Goal: Task Accomplishment & Management: Use online tool/utility

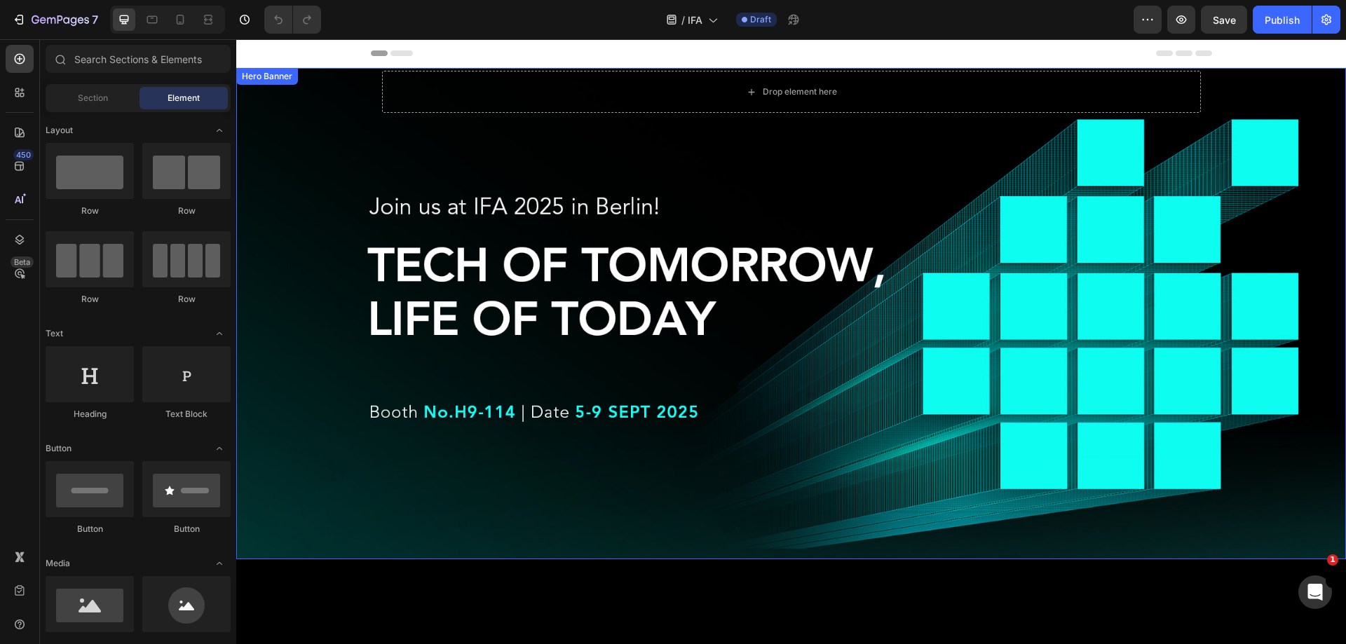
click at [628, 330] on div "Overlay" at bounding box center [791, 314] width 1110 height 492
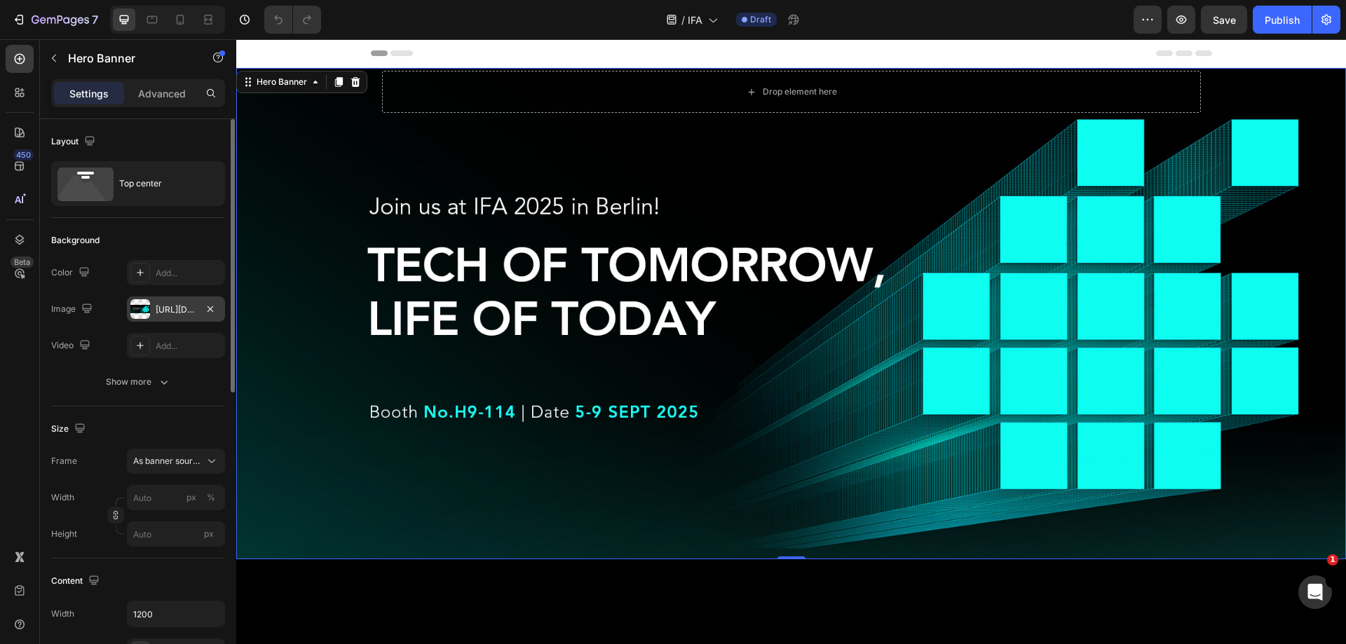
click at [141, 307] on div at bounding box center [140, 309] width 20 height 20
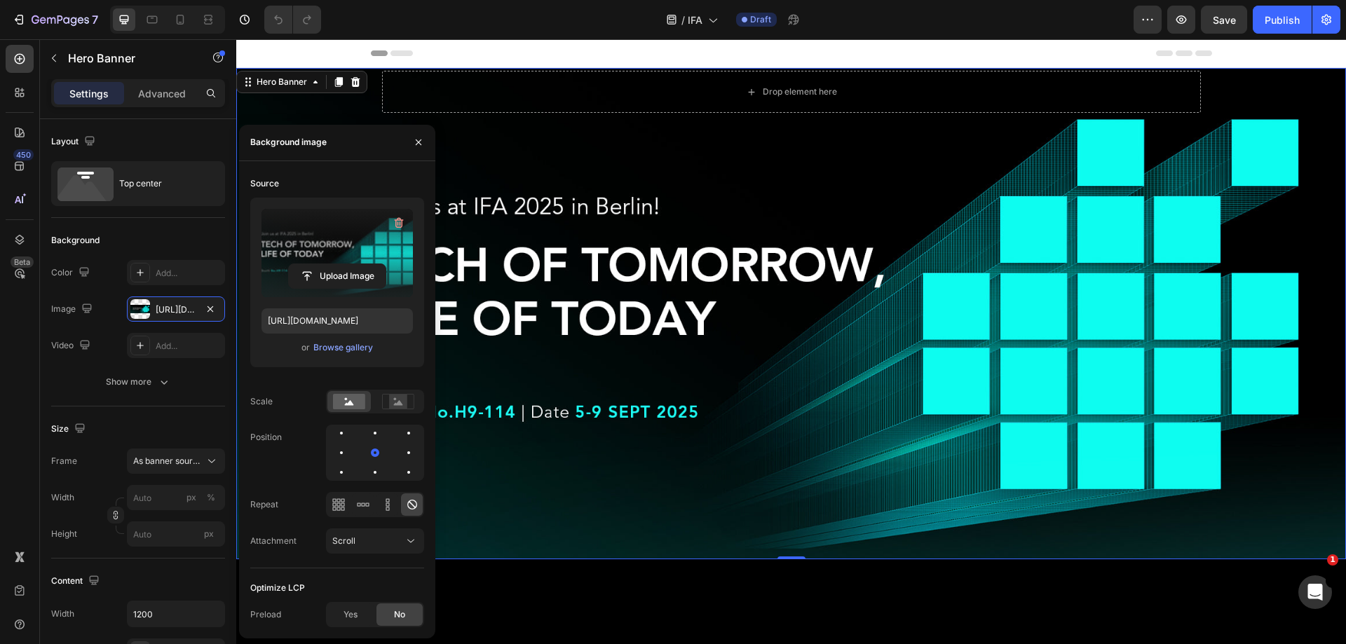
click at [386, 243] on label at bounding box center [337, 253] width 151 height 88
click at [386, 264] on input "file" at bounding box center [337, 276] width 97 height 24
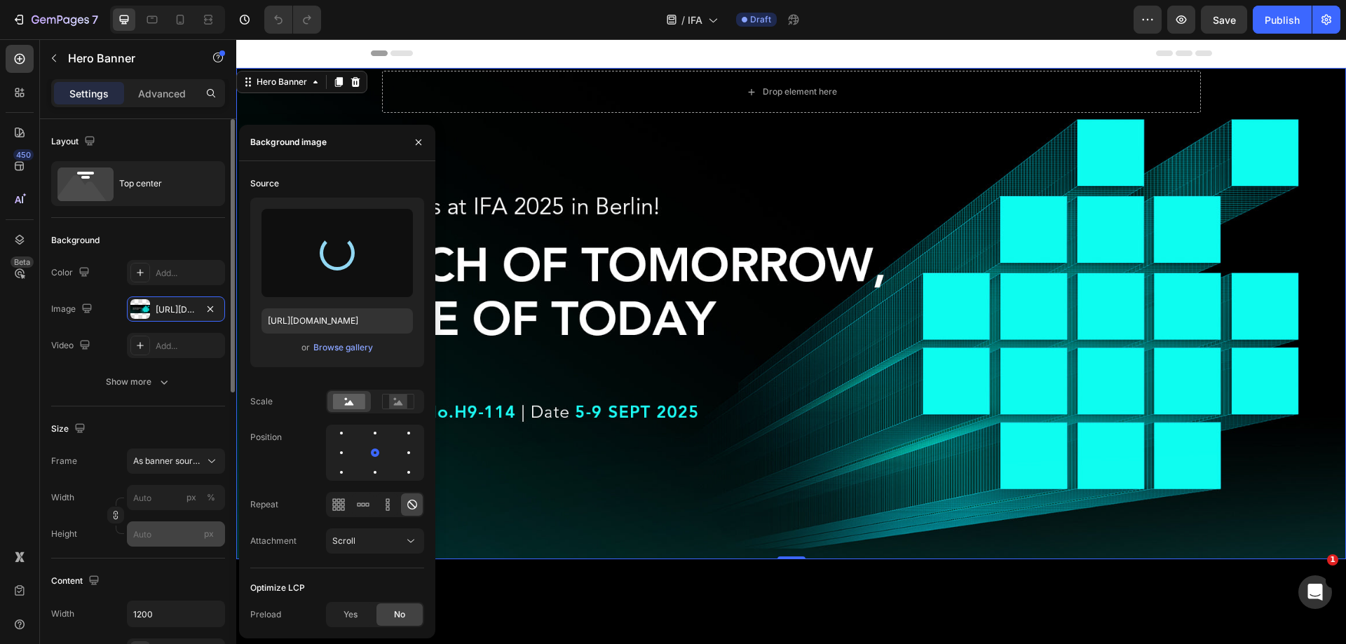
type input "[URL][DOMAIN_NAME]"
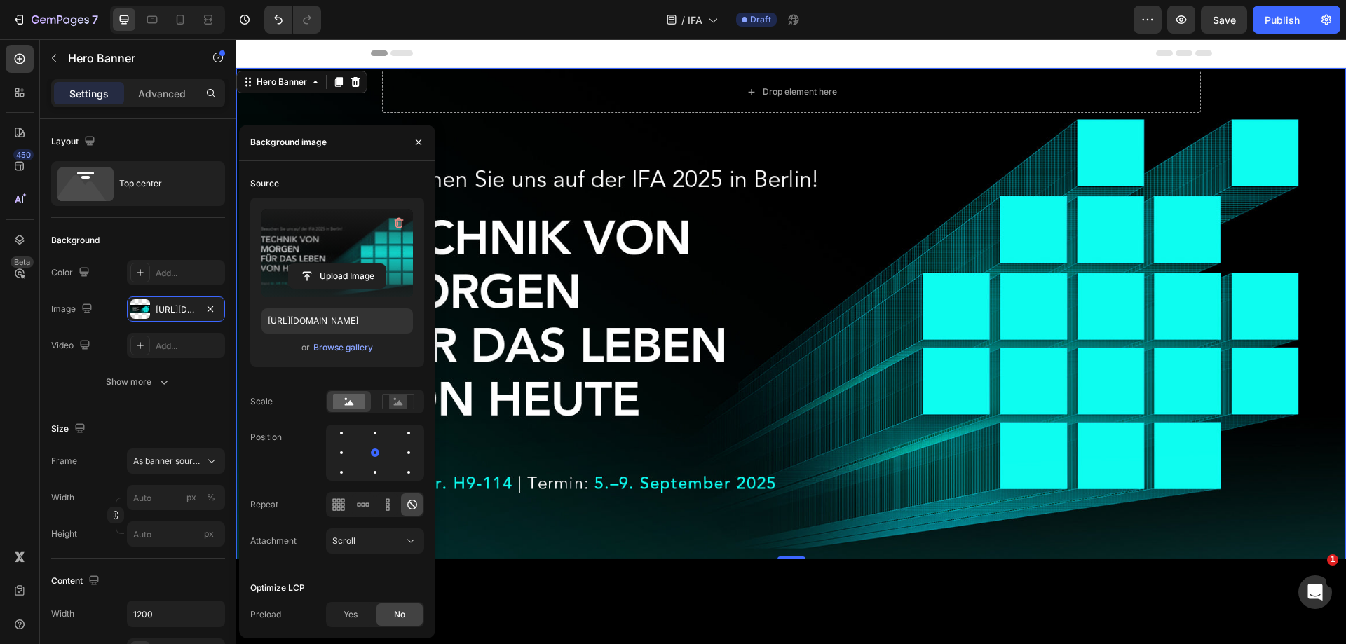
click at [673, 294] on div "Overlay" at bounding box center [791, 314] width 1110 height 492
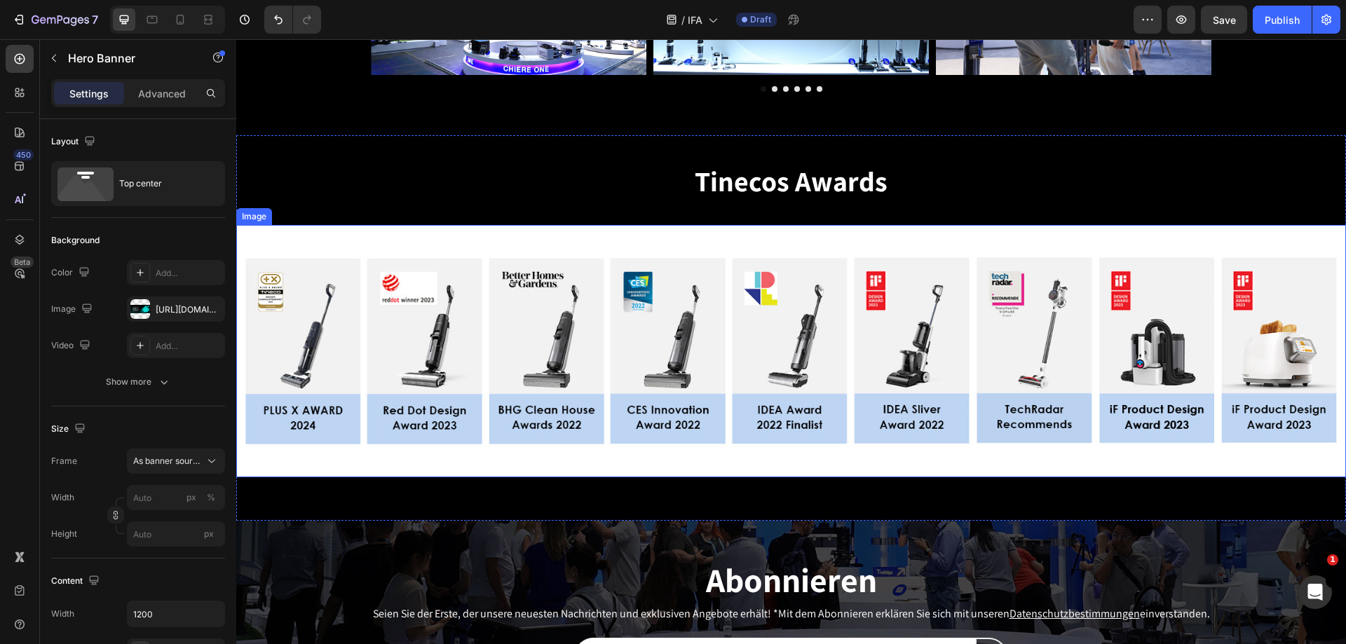
scroll to position [3015, 0]
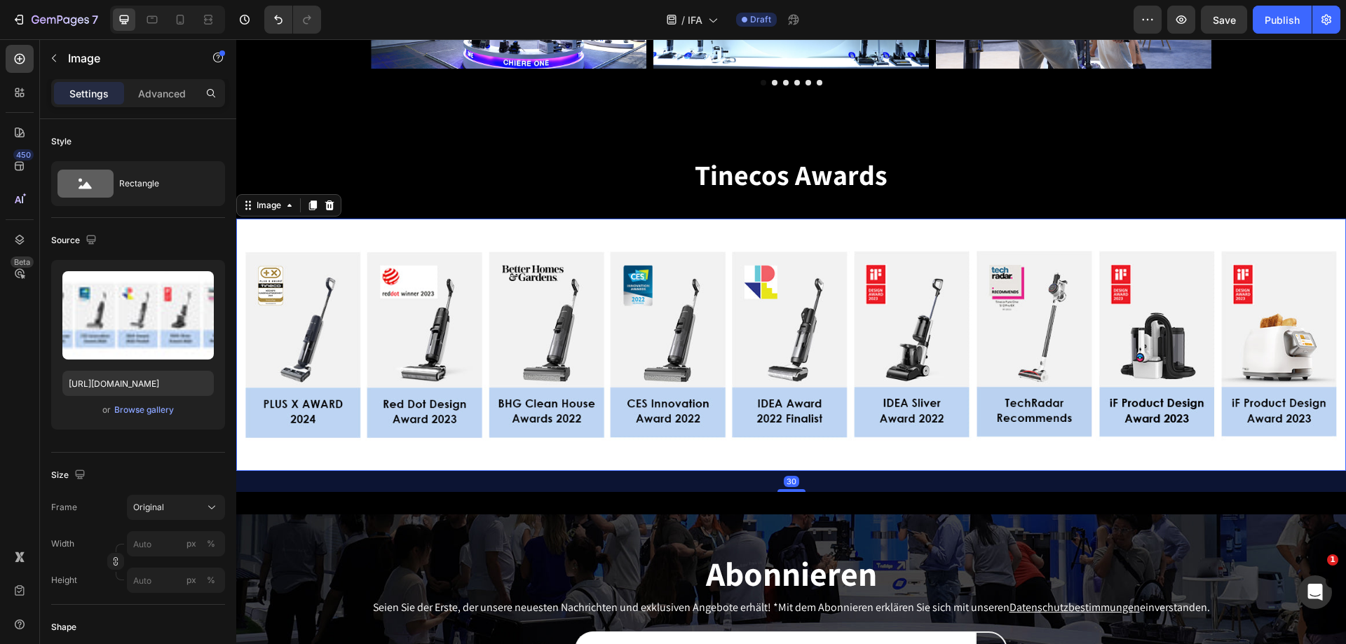
click at [587, 388] on img at bounding box center [791, 345] width 1110 height 252
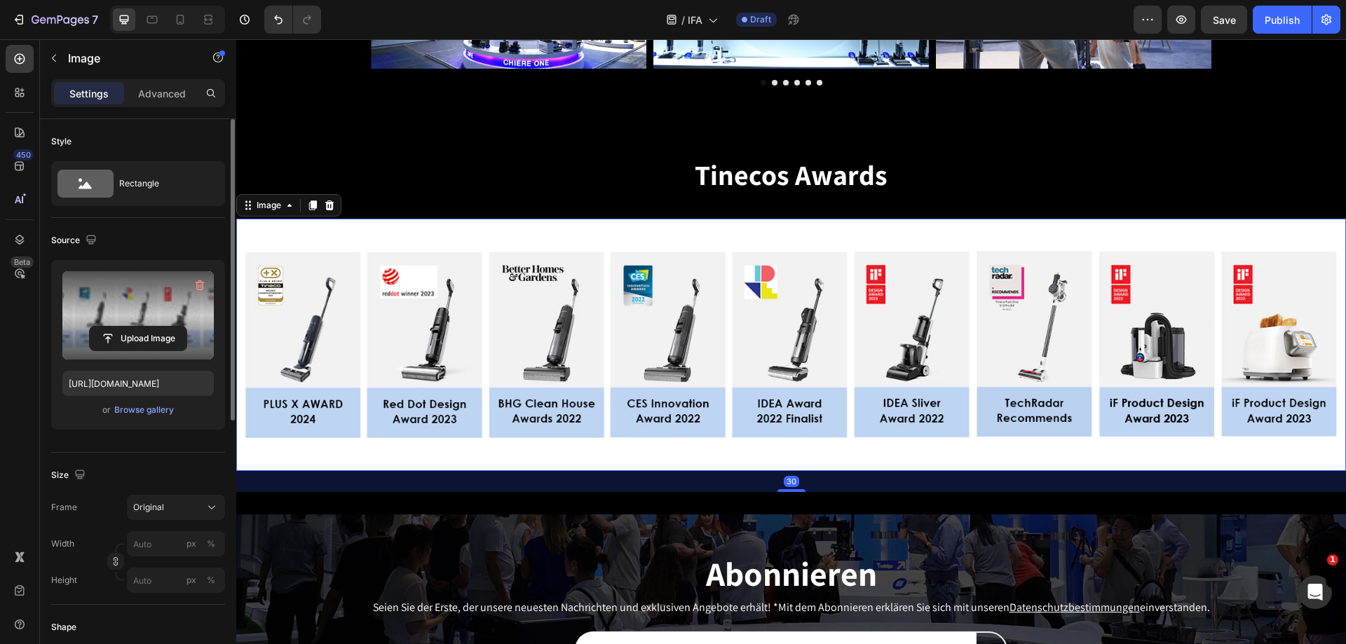
click at [114, 292] on label at bounding box center [137, 315] width 151 height 88
click at [114, 327] on input "file" at bounding box center [138, 339] width 97 height 24
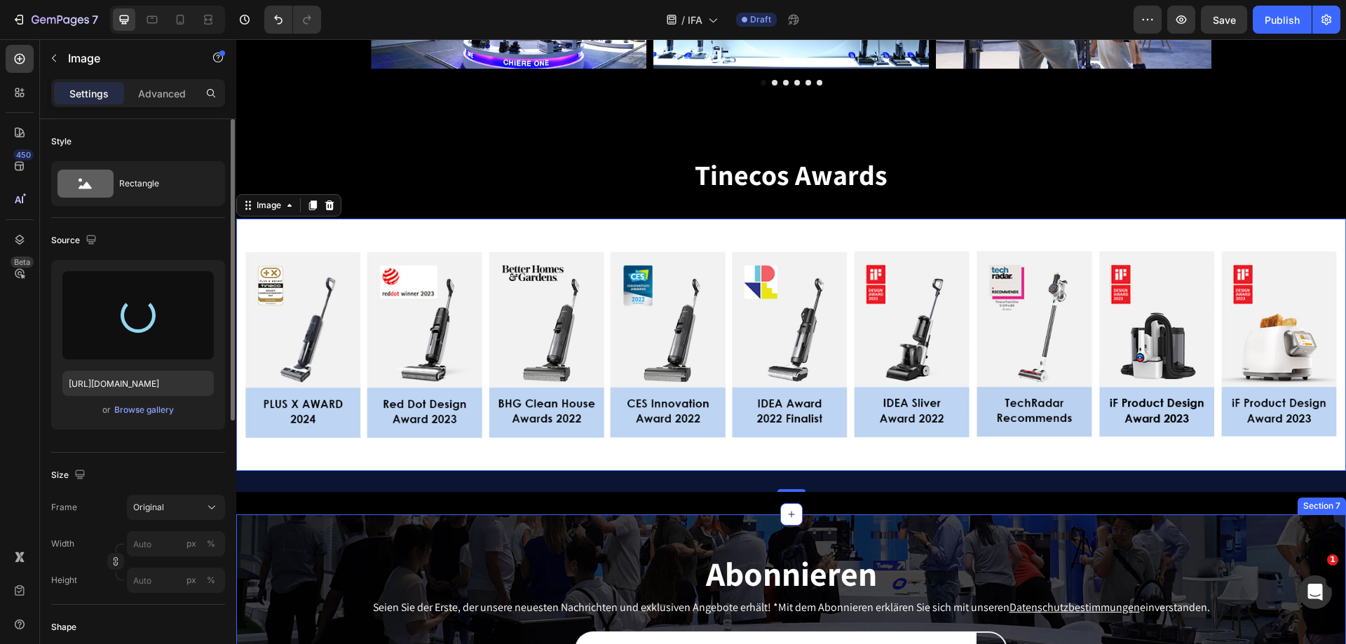
type input "[URL][DOMAIN_NAME]"
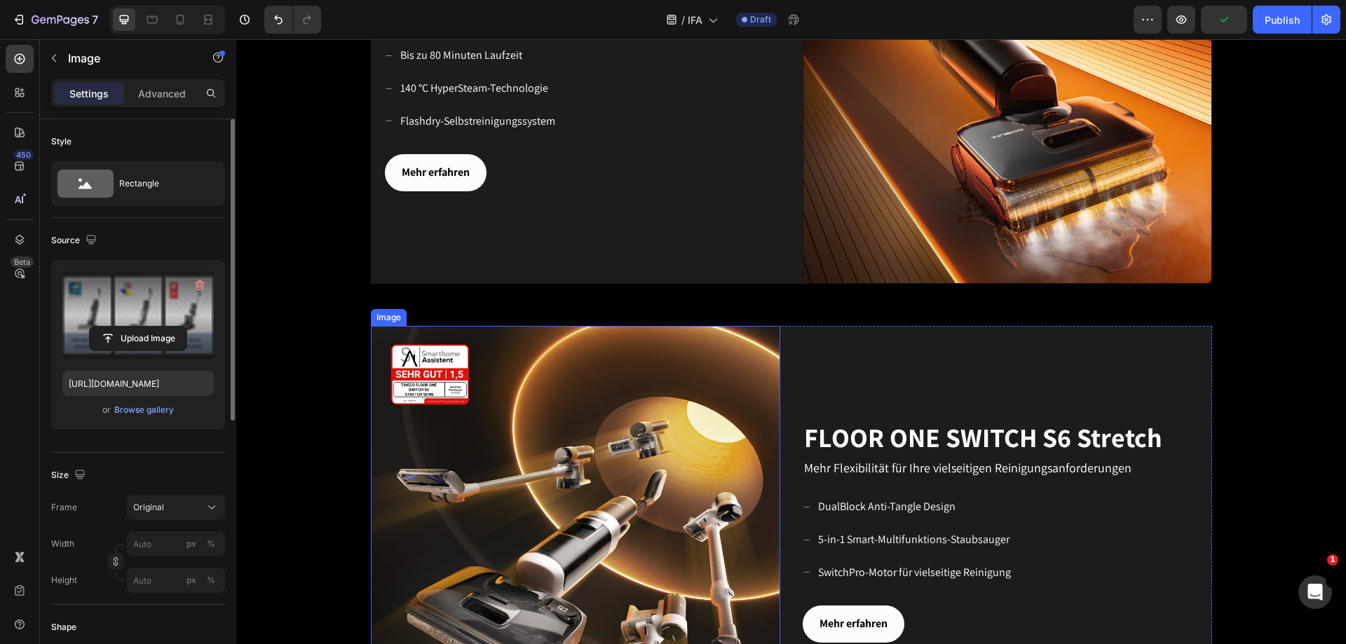
scroll to position [1241, 0]
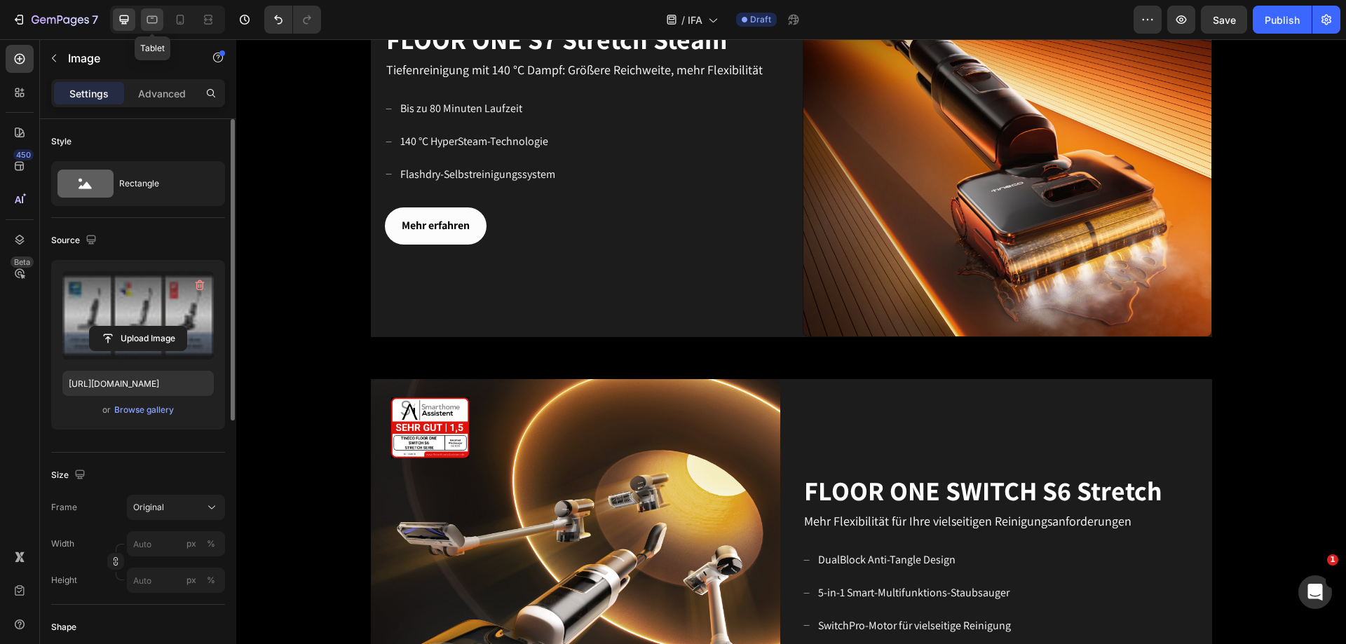
click at [151, 18] on icon at bounding box center [152, 20] width 11 height 8
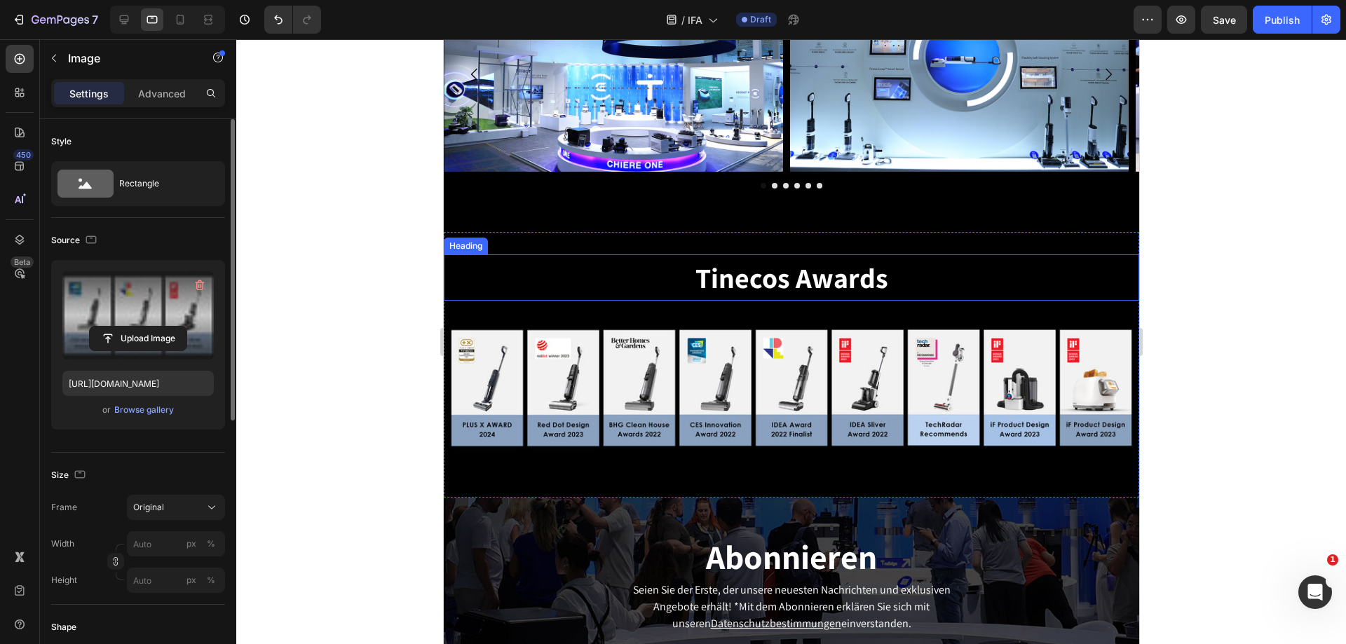
scroll to position [2714, 0]
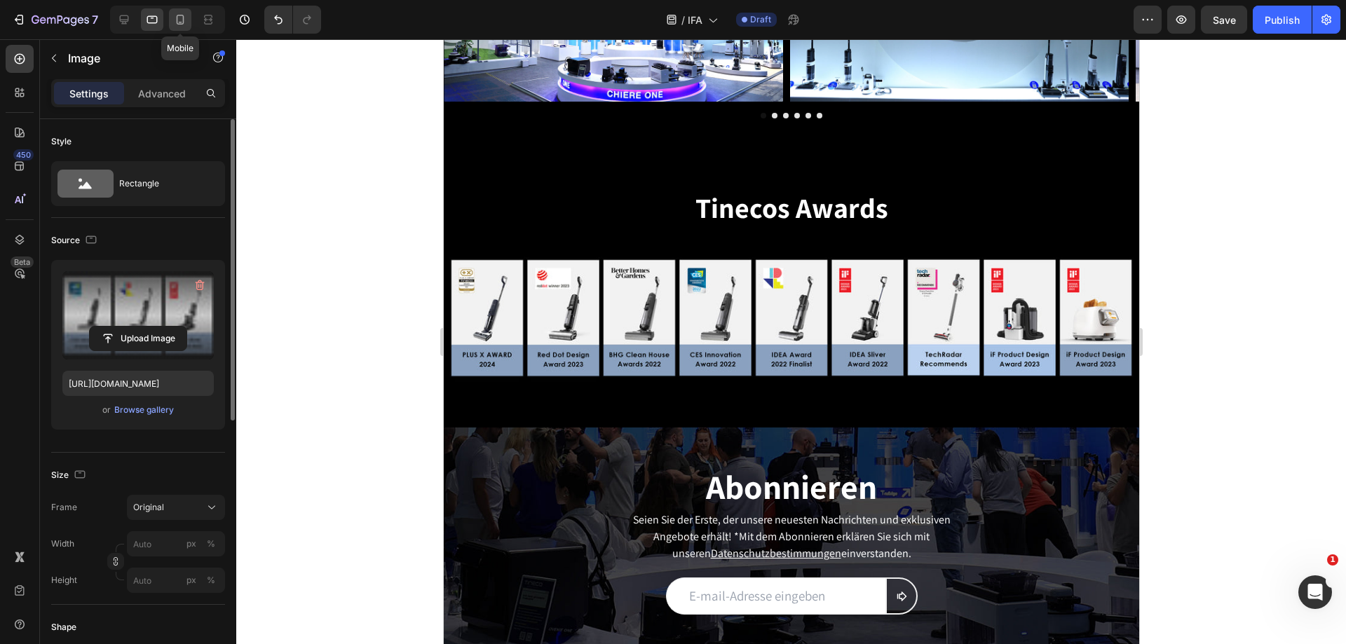
click at [182, 21] on icon at bounding box center [180, 20] width 14 height 14
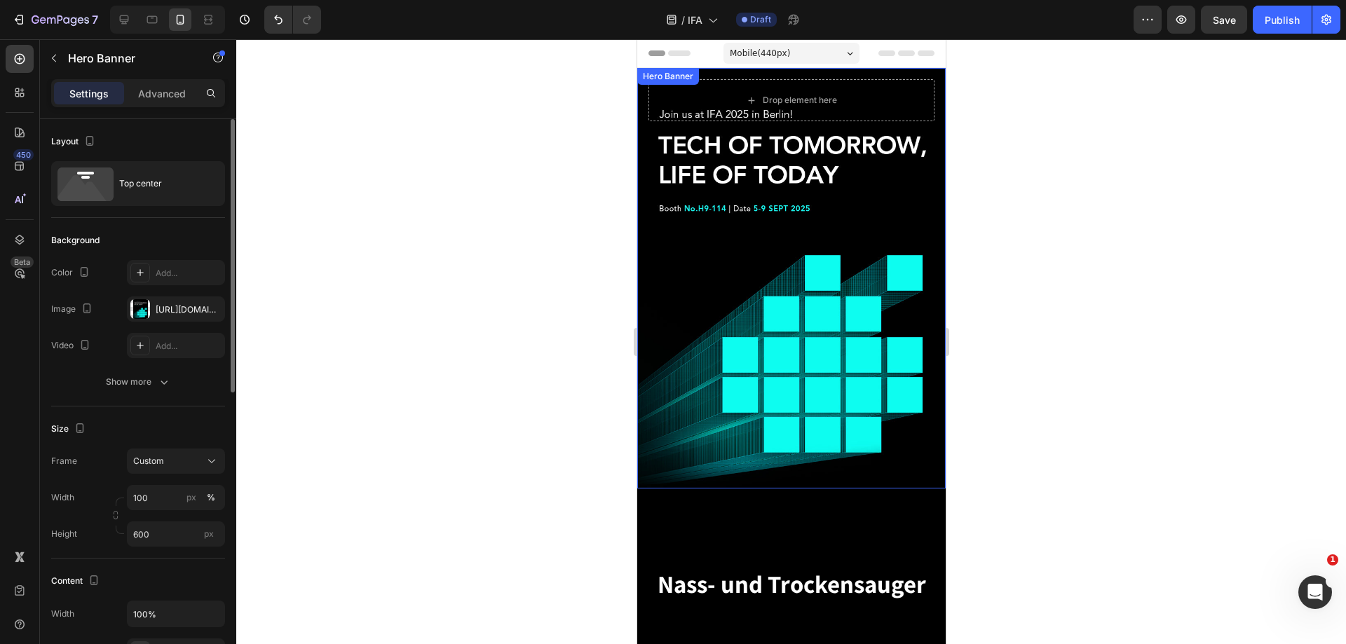
click at [779, 310] on div "Overlay" at bounding box center [791, 278] width 309 height 421
click at [147, 310] on div at bounding box center [140, 309] width 20 height 20
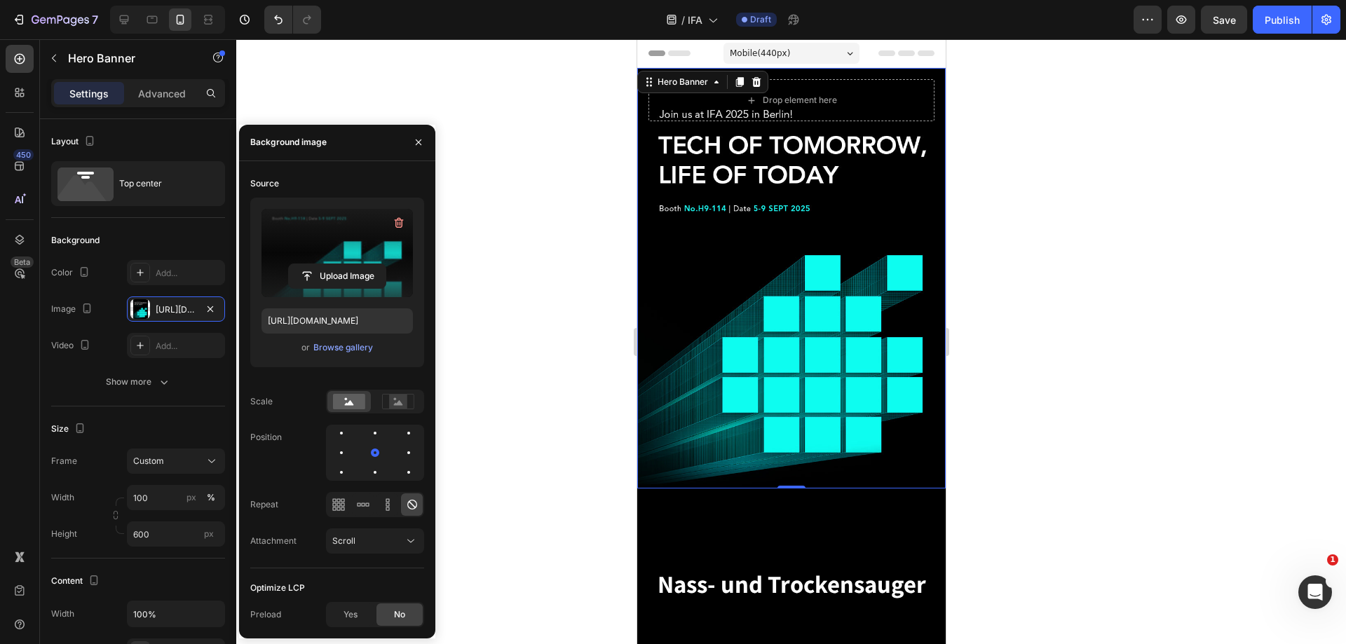
click at [339, 245] on label at bounding box center [337, 253] width 151 height 88
click at [339, 264] on input "file" at bounding box center [337, 276] width 97 height 24
type input "[URL][DOMAIN_NAME]"
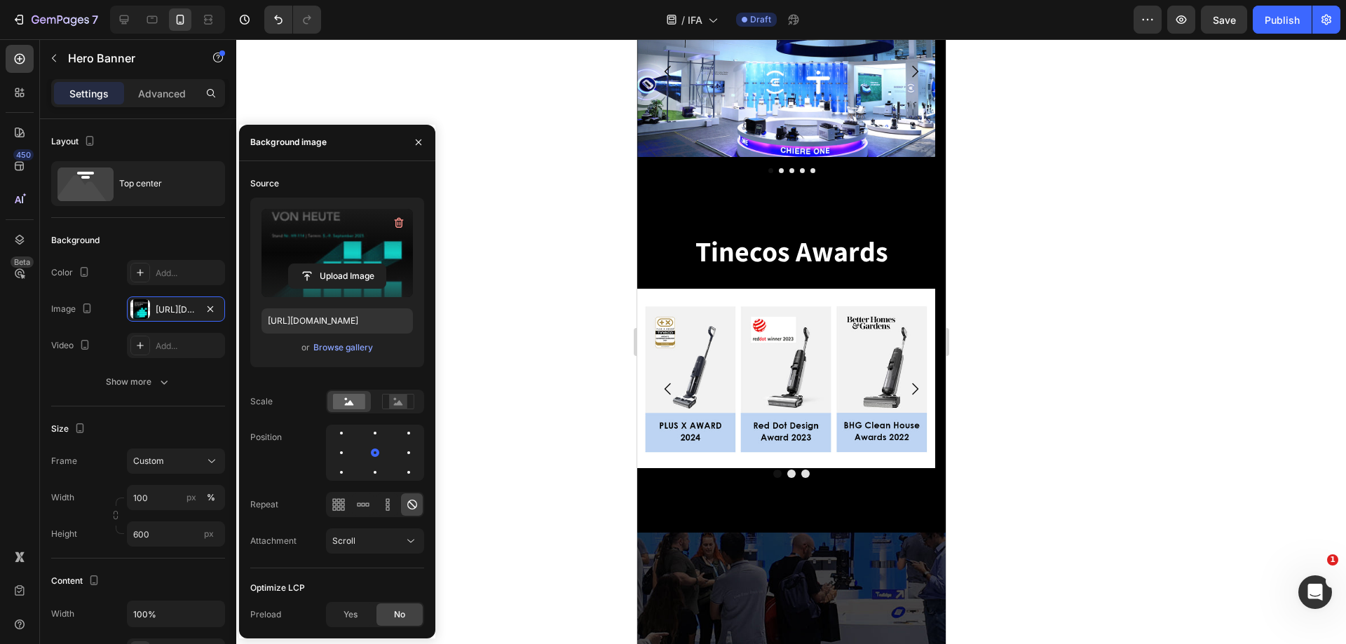
scroll to position [4348, 0]
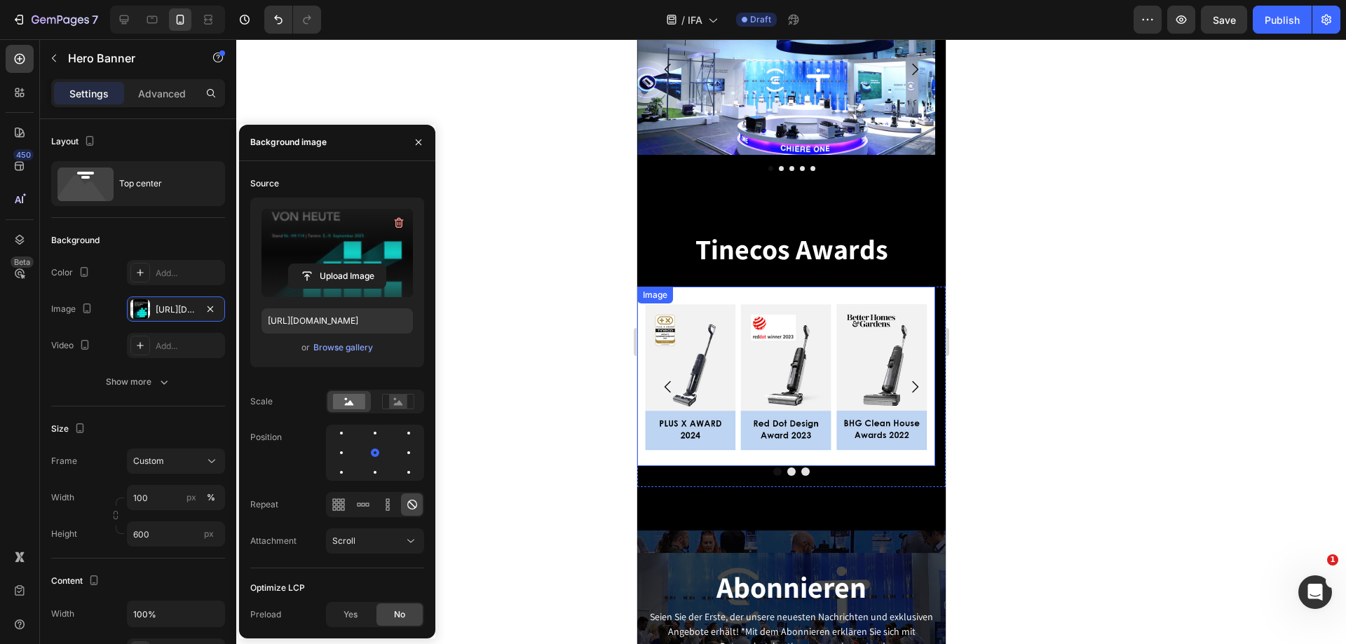
click at [771, 407] on img at bounding box center [786, 377] width 298 height 180
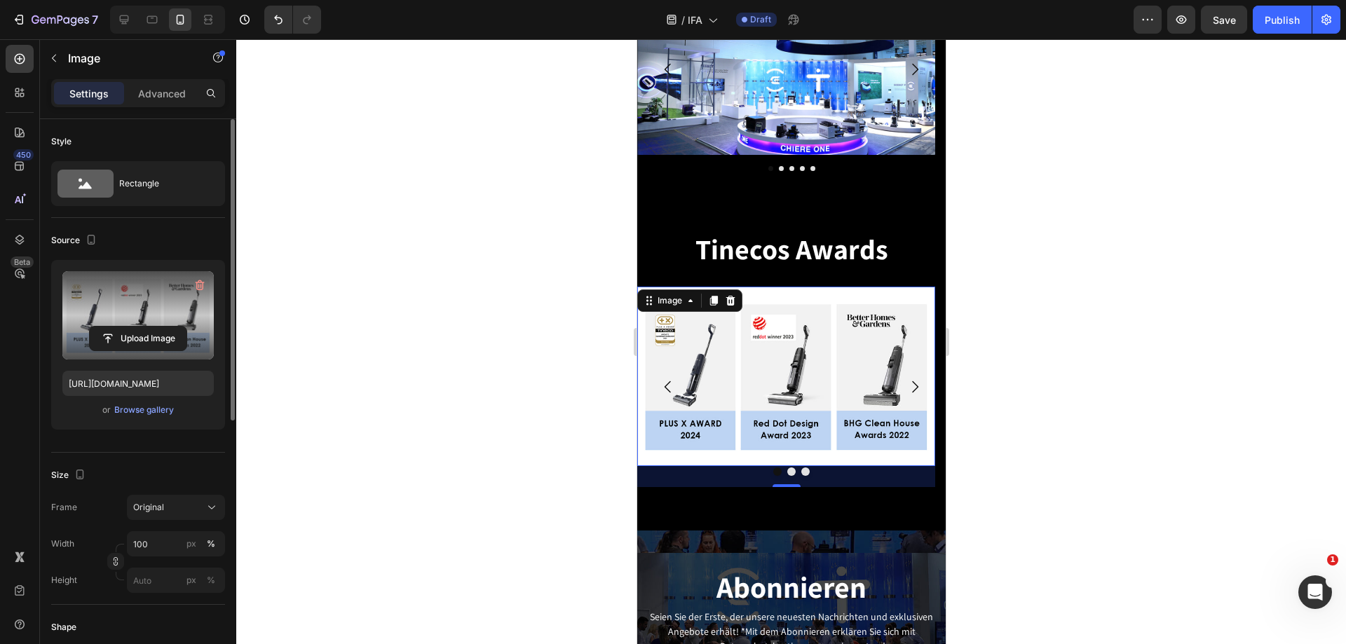
click at [131, 301] on label at bounding box center [137, 315] width 151 height 88
click at [131, 327] on input "file" at bounding box center [138, 339] width 97 height 24
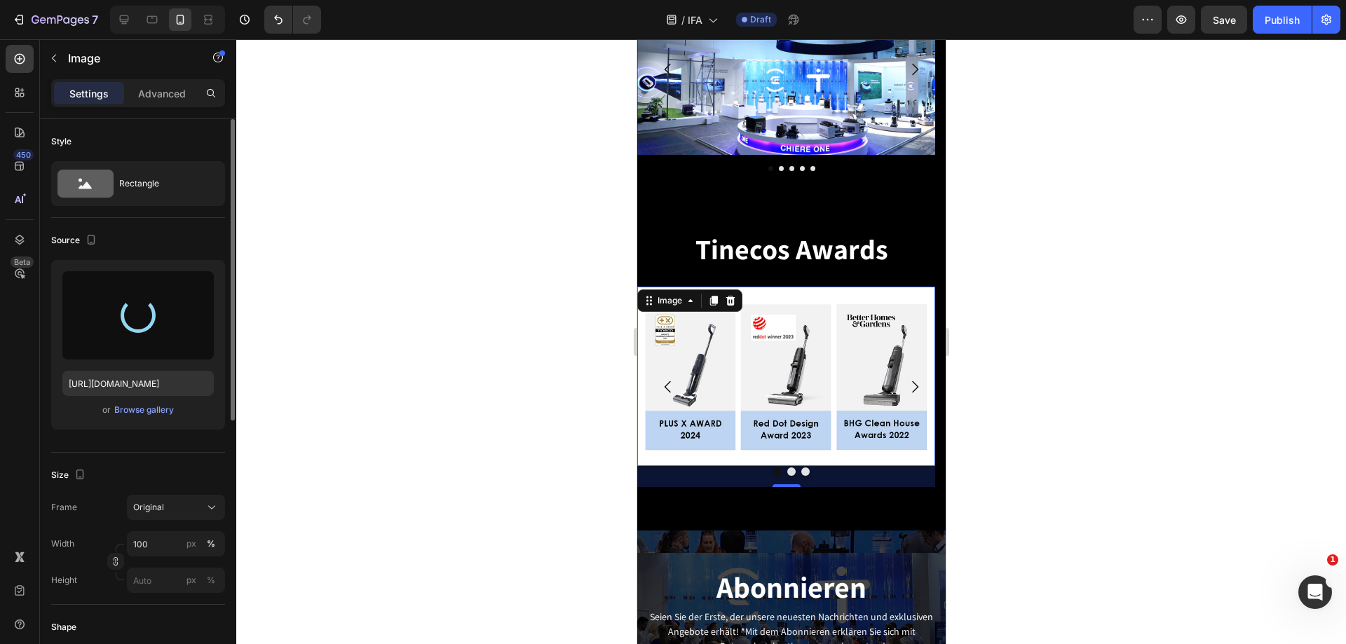
type input "[URL][DOMAIN_NAME]"
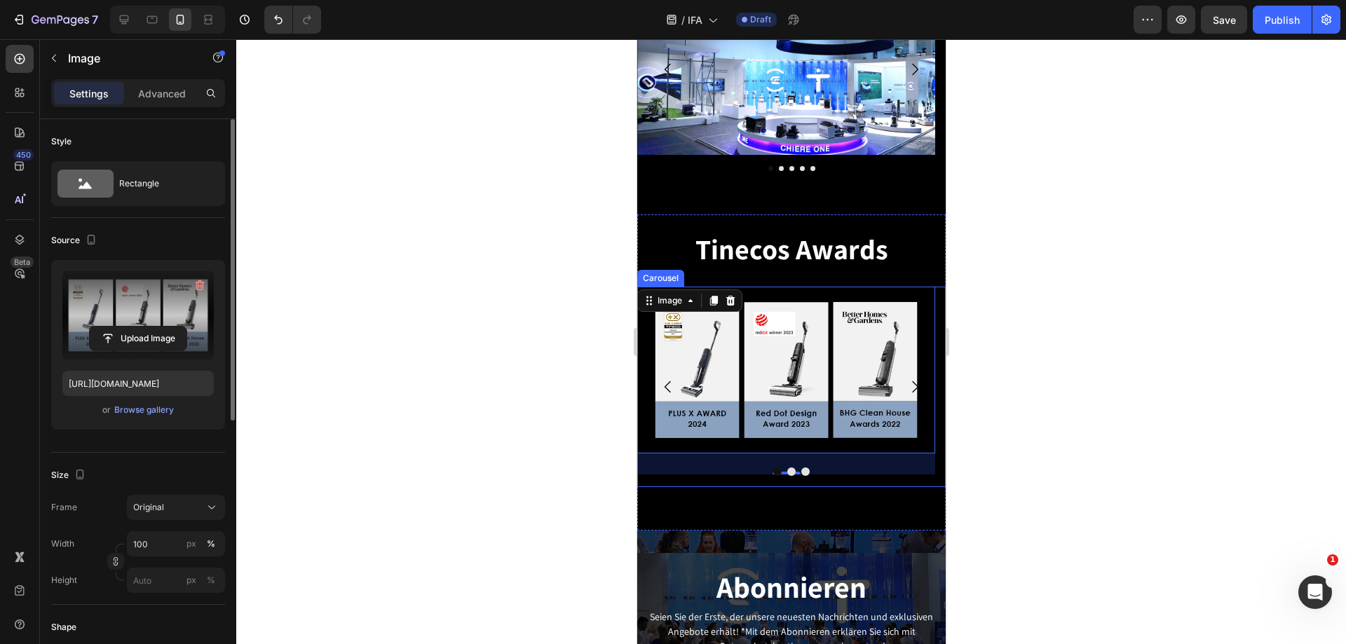
click at [906, 396] on icon "Carousel Next Arrow" at bounding box center [914, 387] width 17 height 17
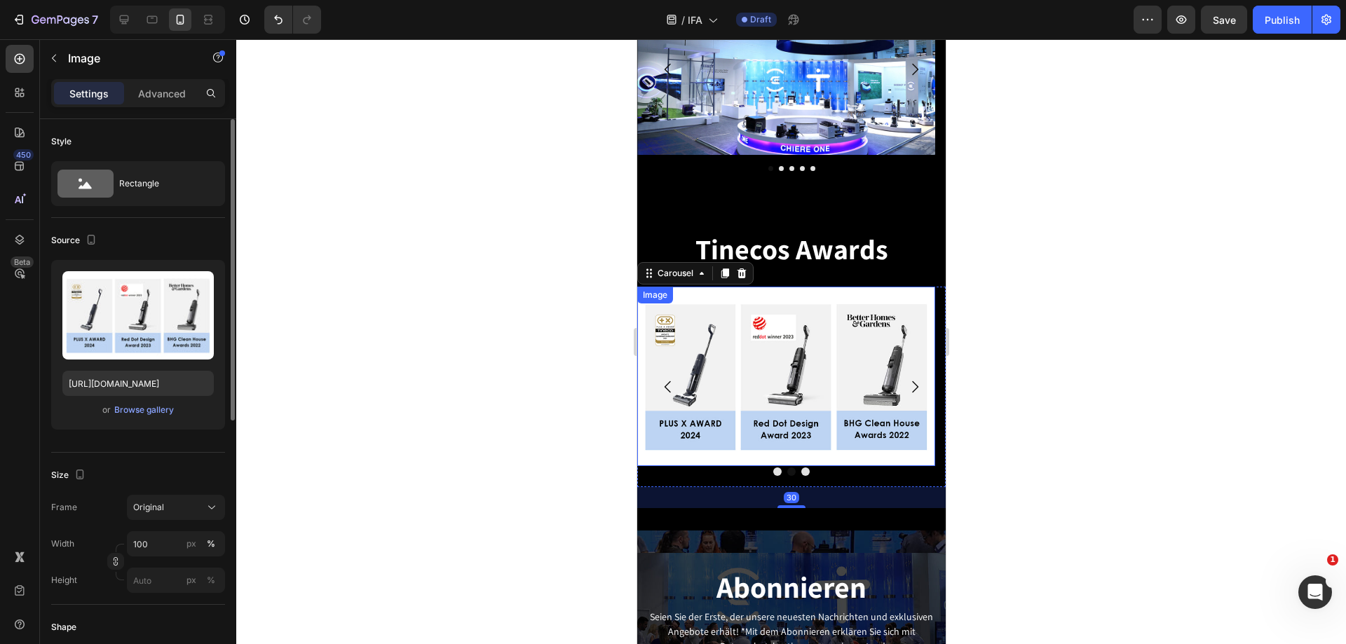
click at [813, 397] on img at bounding box center [786, 377] width 298 height 180
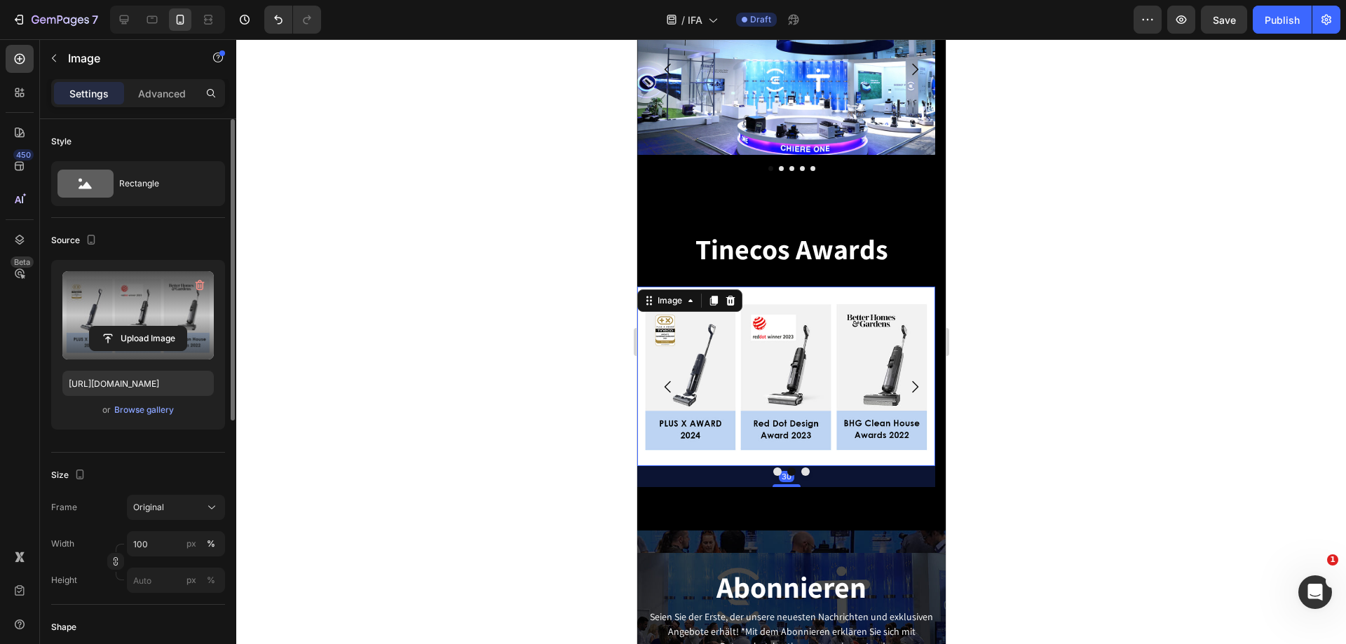
click at [137, 297] on label at bounding box center [137, 315] width 151 height 88
click at [137, 327] on input "file" at bounding box center [138, 339] width 97 height 24
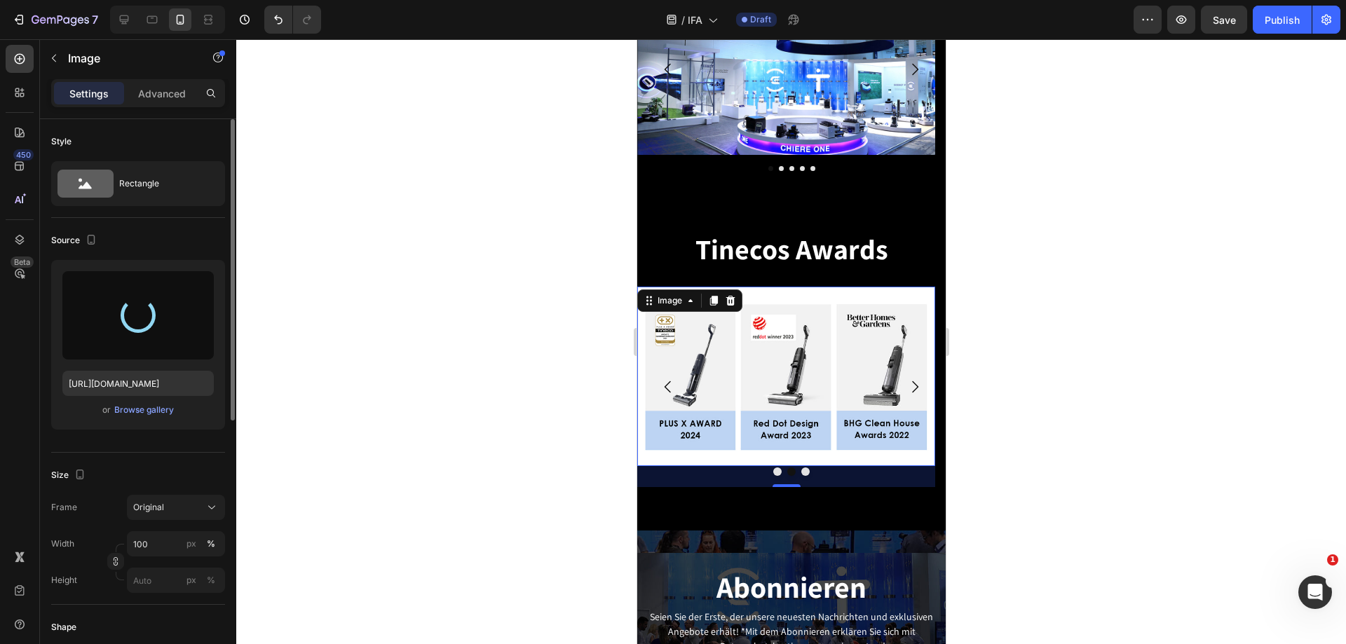
type input "[URL][DOMAIN_NAME]"
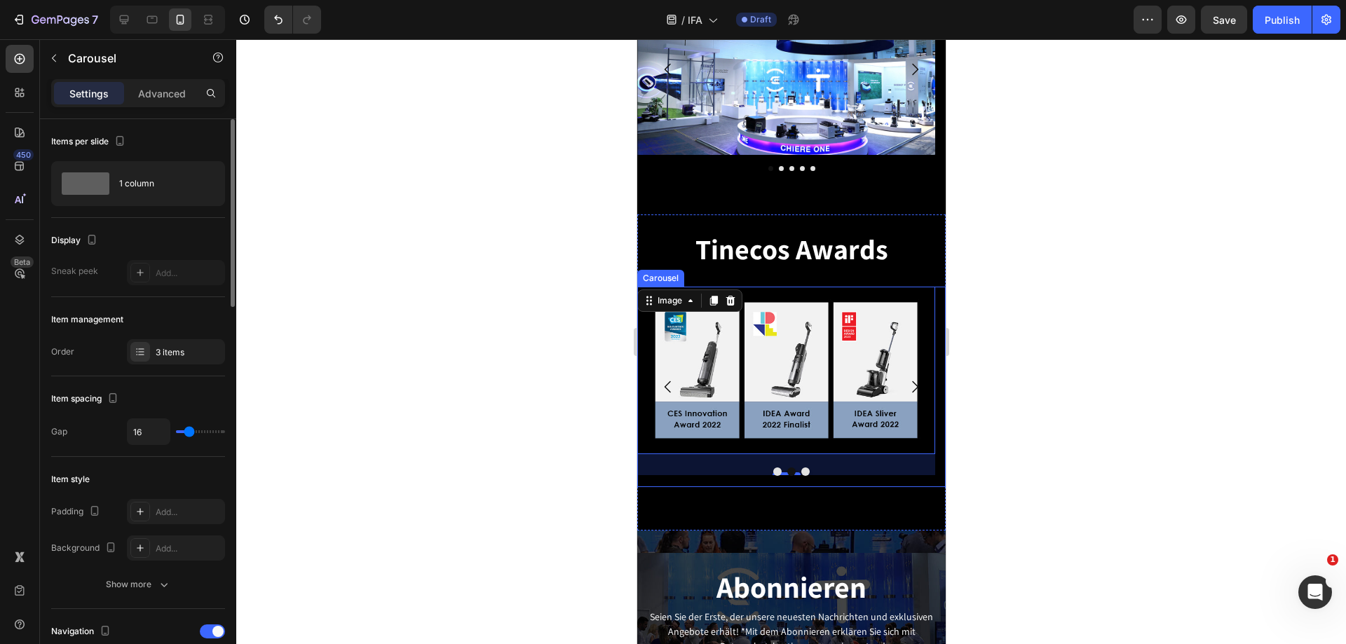
click at [907, 396] on icon "Carousel Next Arrow" at bounding box center [914, 387] width 17 height 17
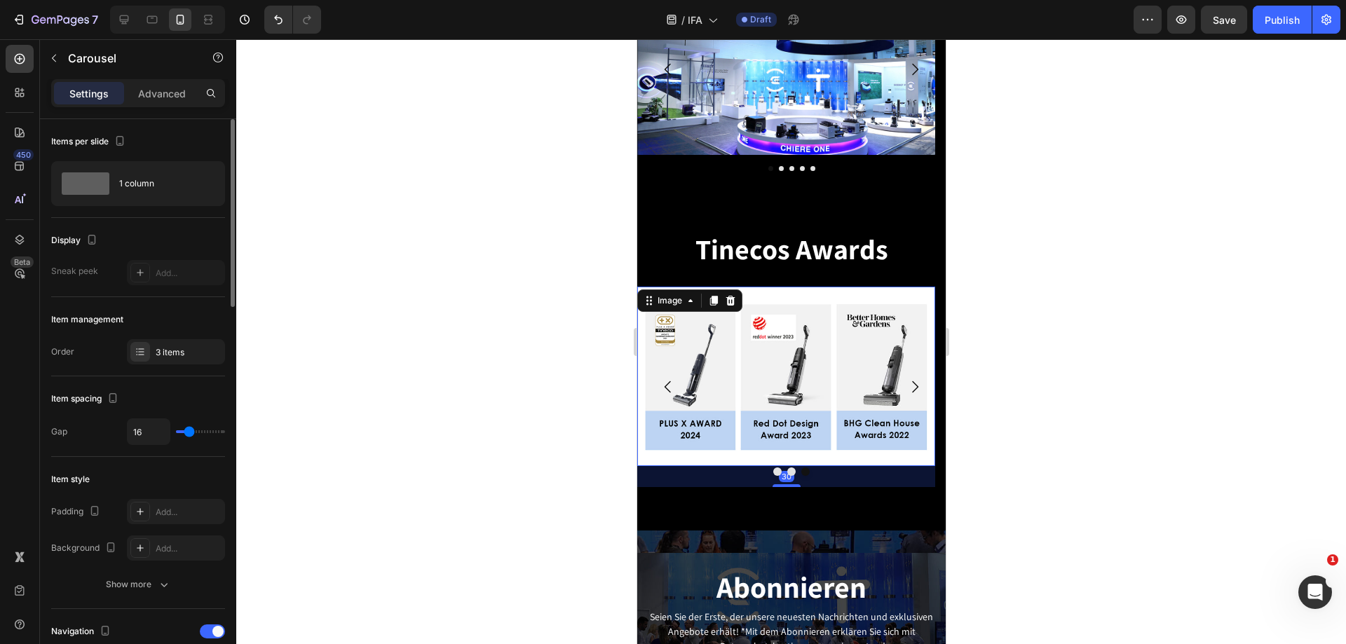
click at [771, 396] on img at bounding box center [786, 377] width 298 height 180
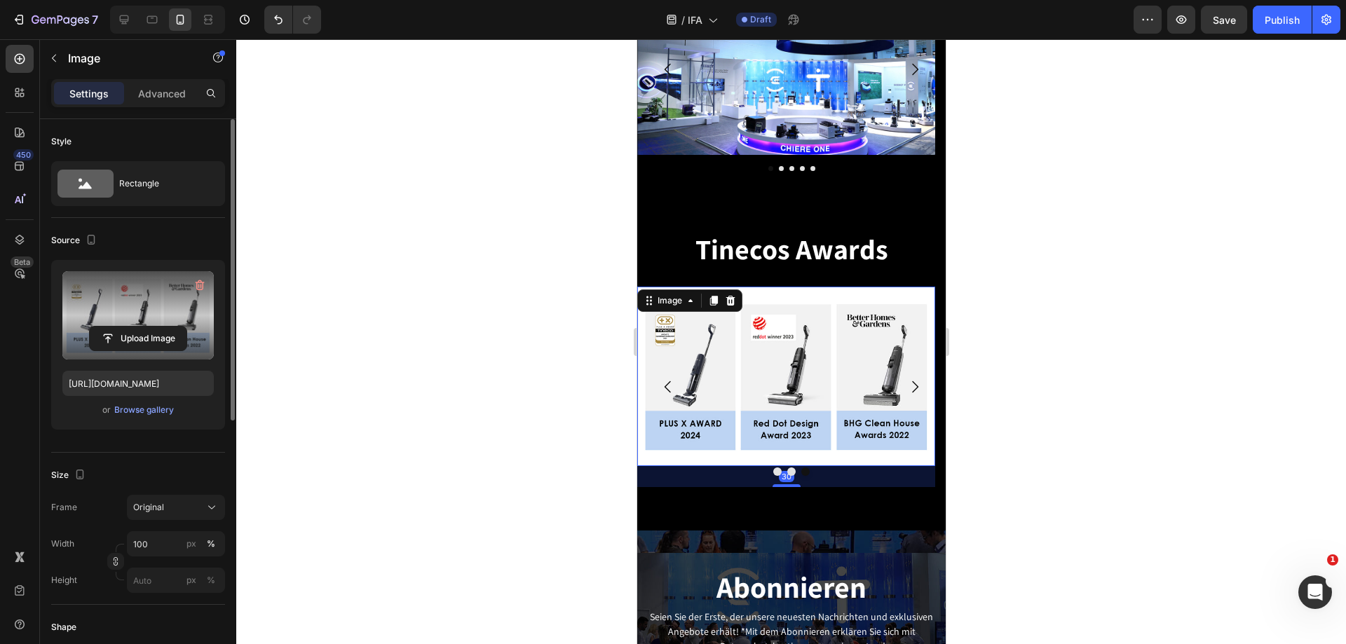
click at [122, 283] on label at bounding box center [137, 315] width 151 height 88
click at [122, 327] on input "file" at bounding box center [138, 339] width 97 height 24
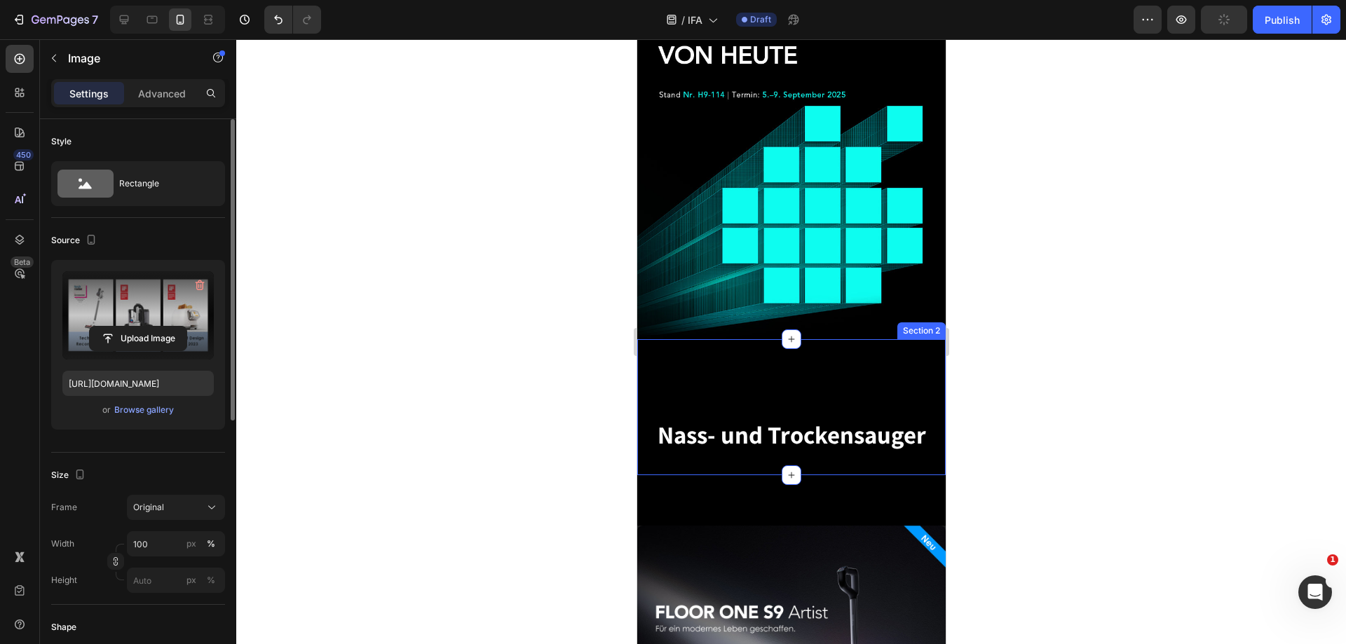
scroll to position [0, 0]
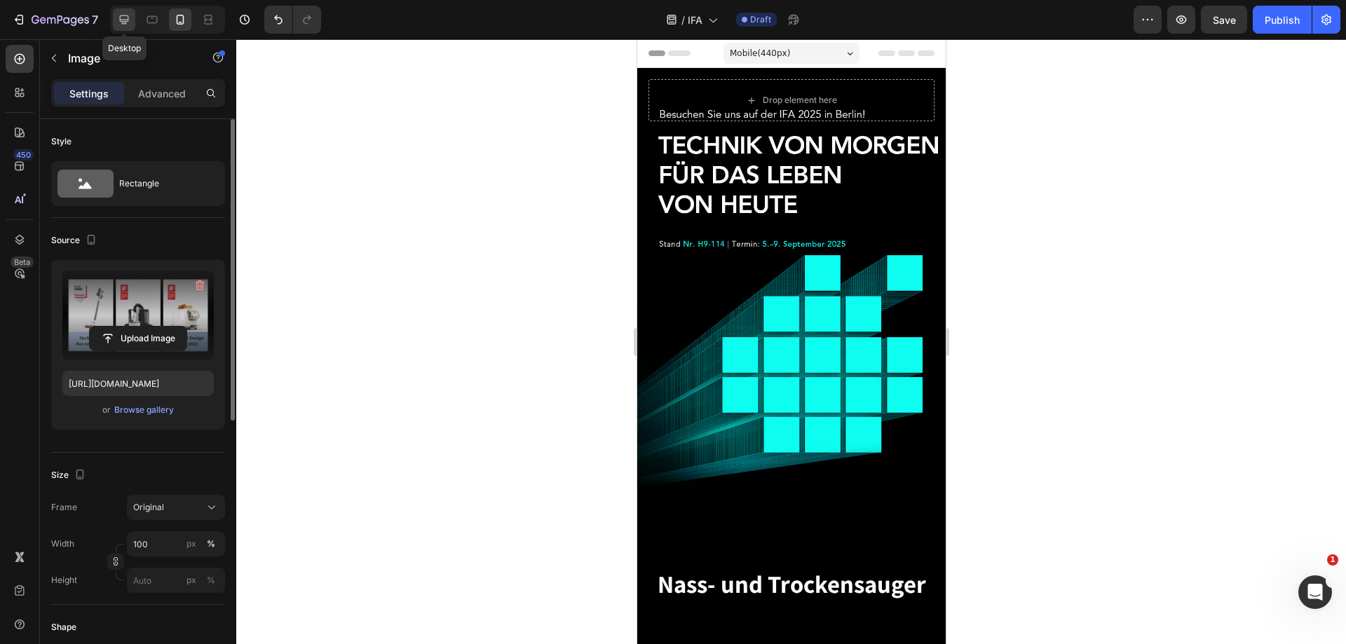
click at [122, 20] on icon at bounding box center [124, 19] width 9 height 9
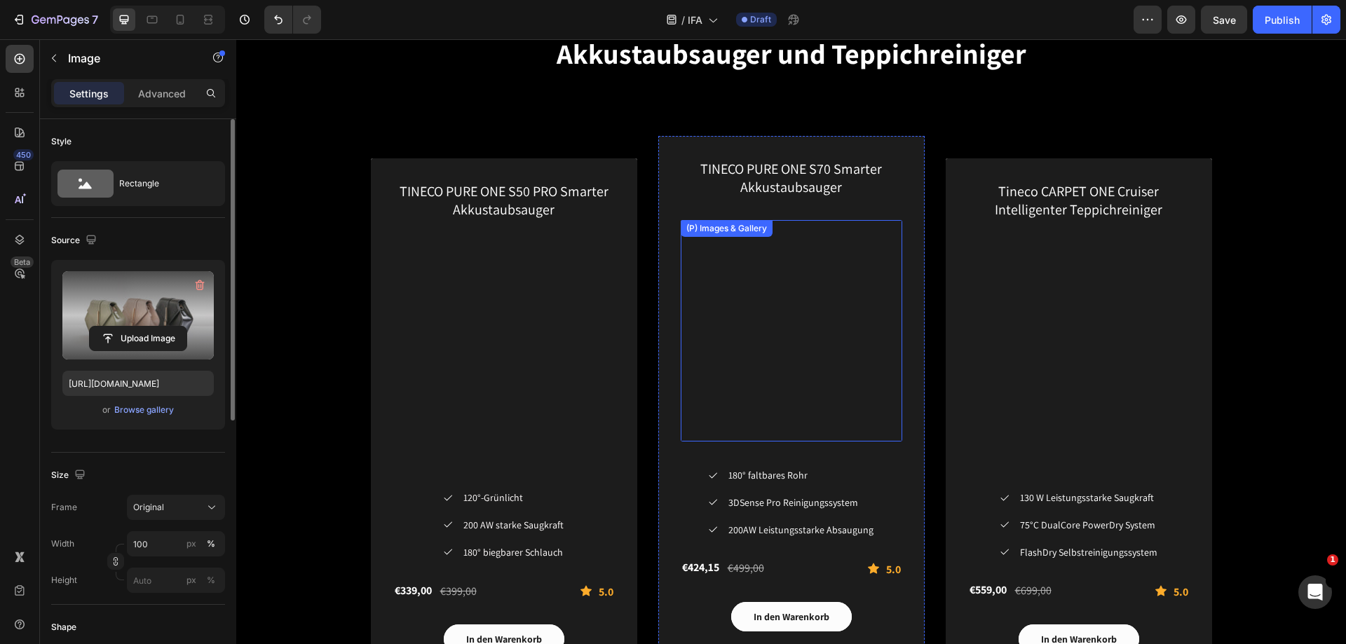
scroll to position [2104, 0]
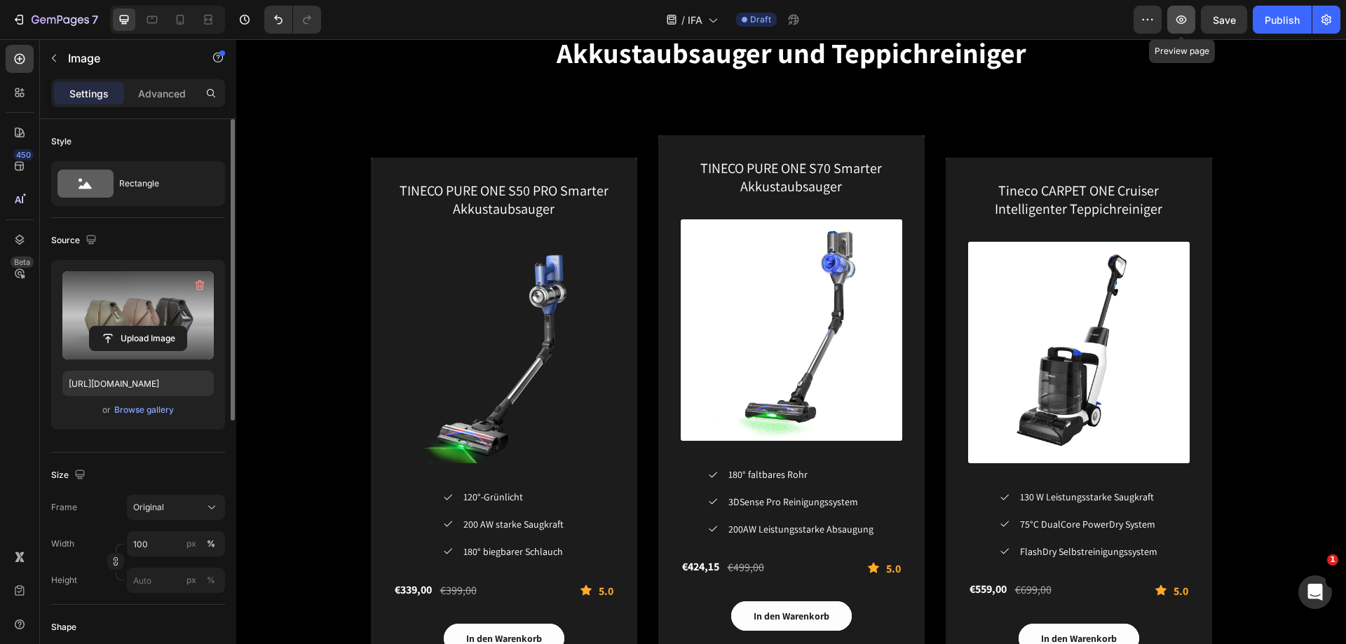
click at [1184, 24] on icon "button" at bounding box center [1182, 20] width 14 height 14
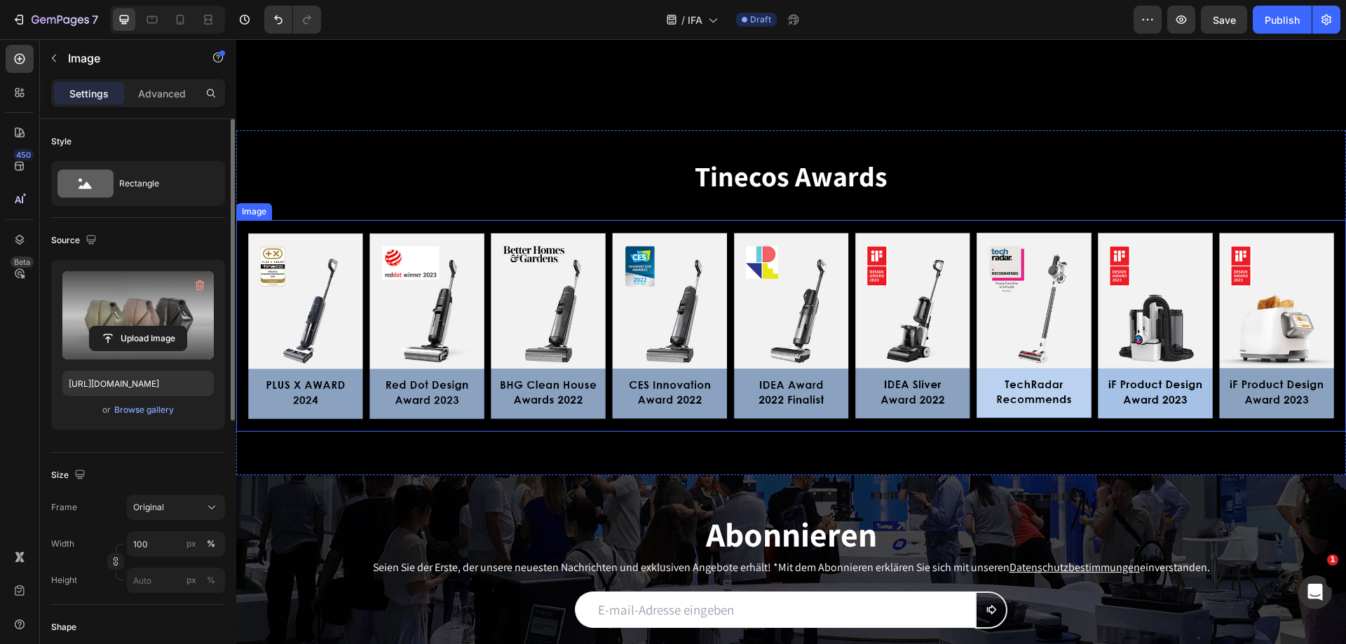
scroll to position [3156, 0]
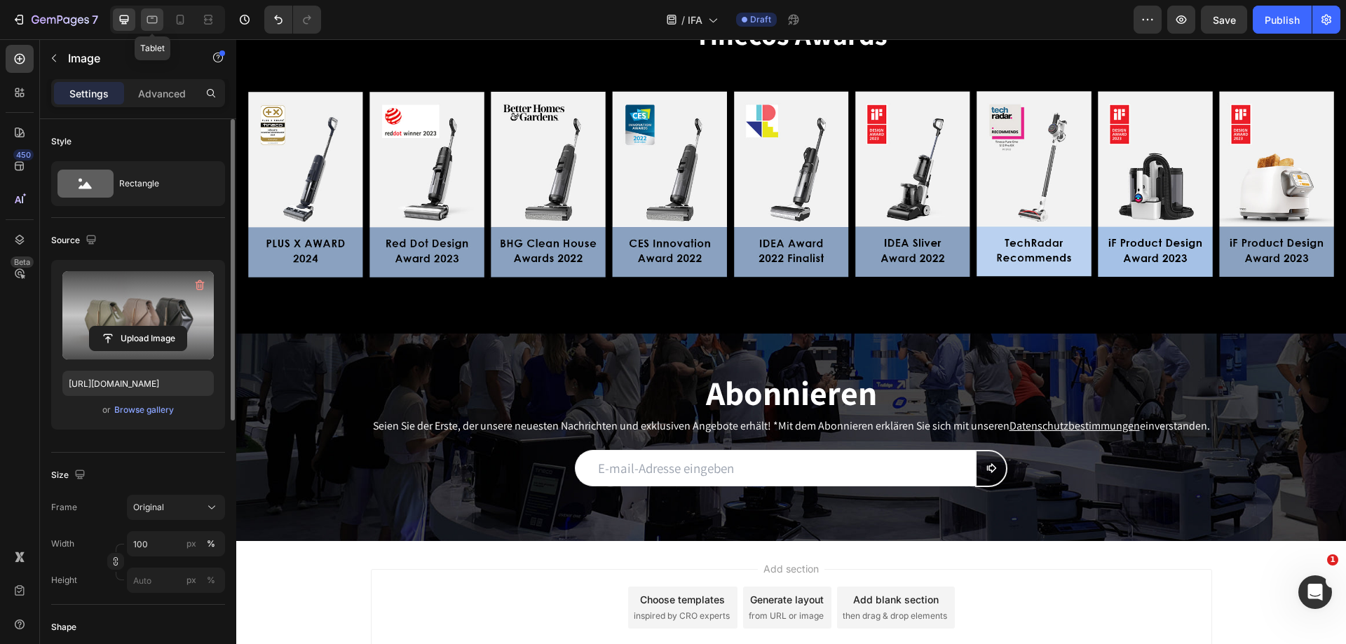
click at [158, 22] on icon at bounding box center [152, 20] width 14 height 14
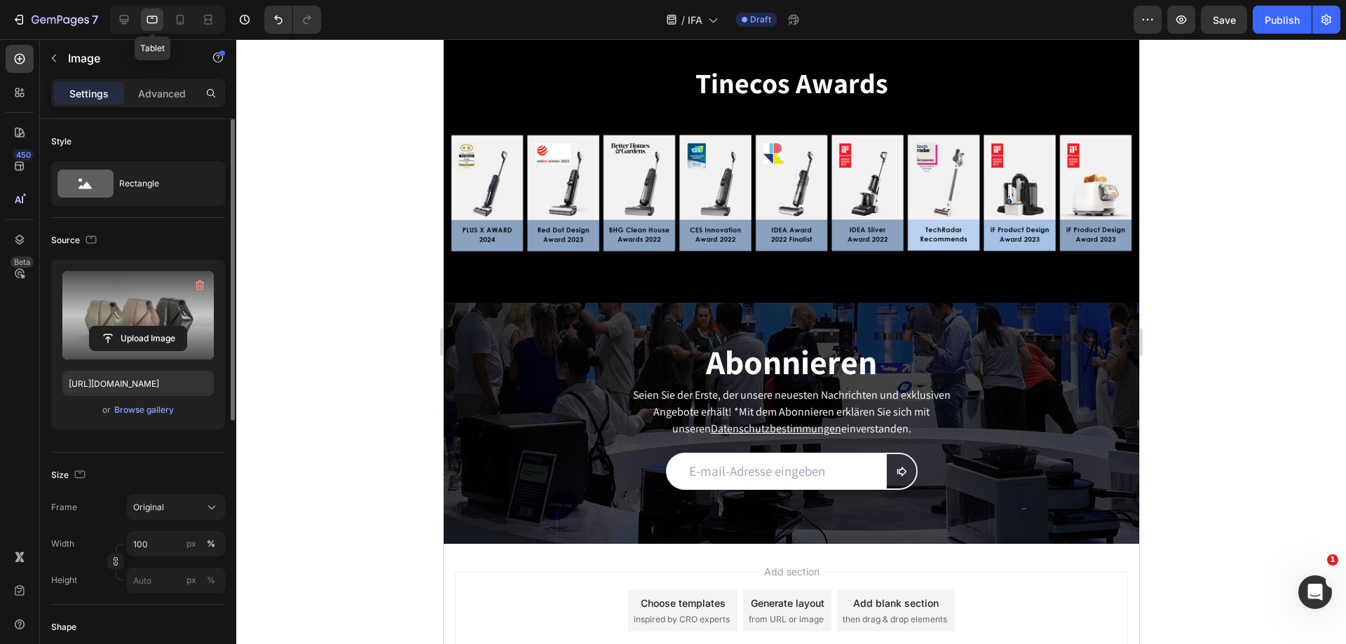
scroll to position [3107, 0]
click at [177, 14] on icon at bounding box center [180, 20] width 14 height 14
type input "[URL][DOMAIN_NAME]"
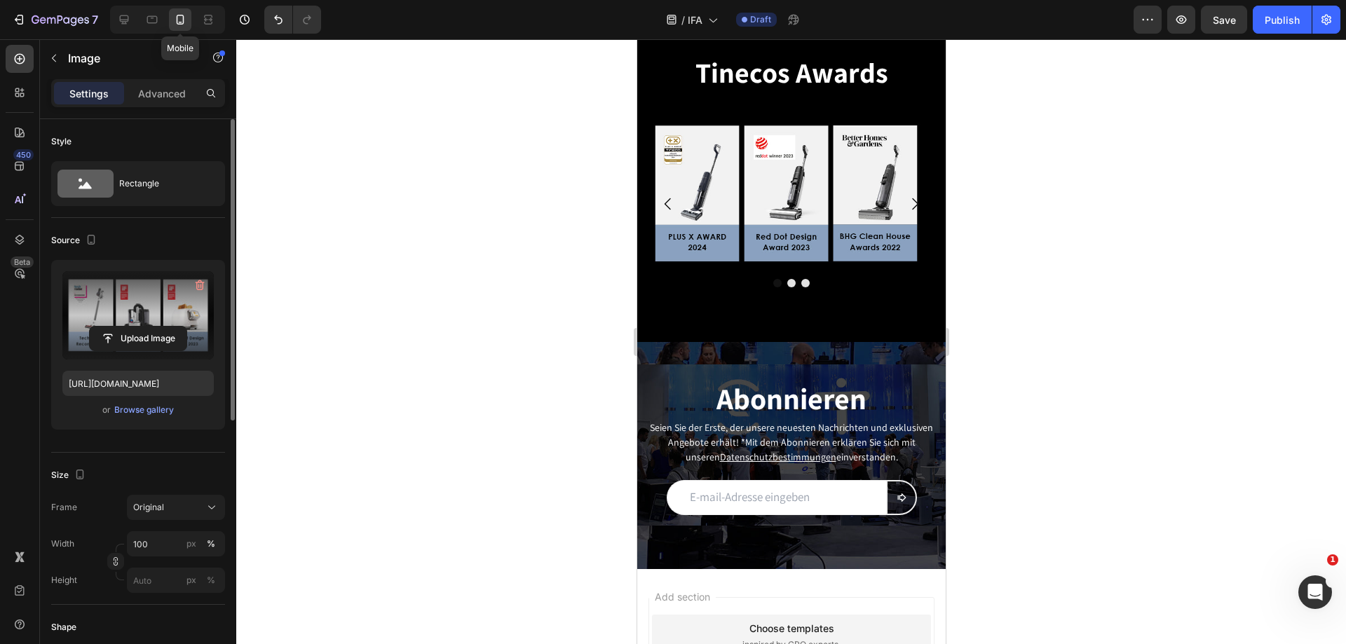
scroll to position [2971, 0]
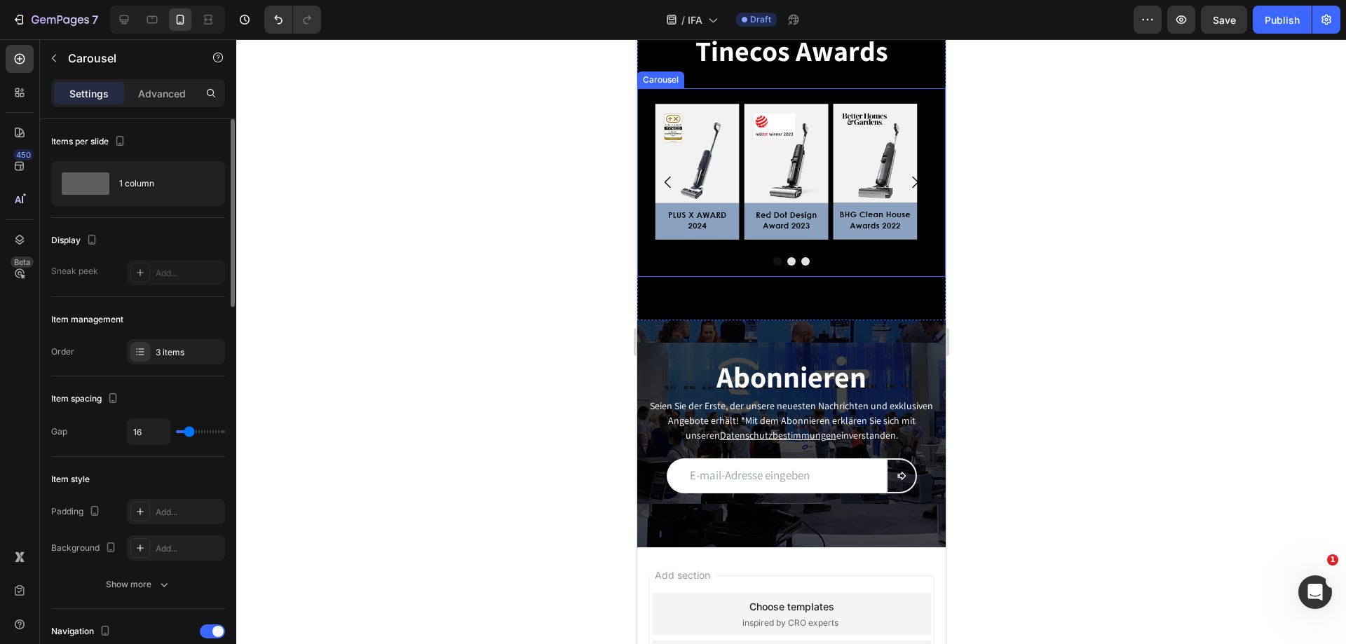
click at [911, 174] on icon "Carousel Next Arrow" at bounding box center [914, 182] width 17 height 17
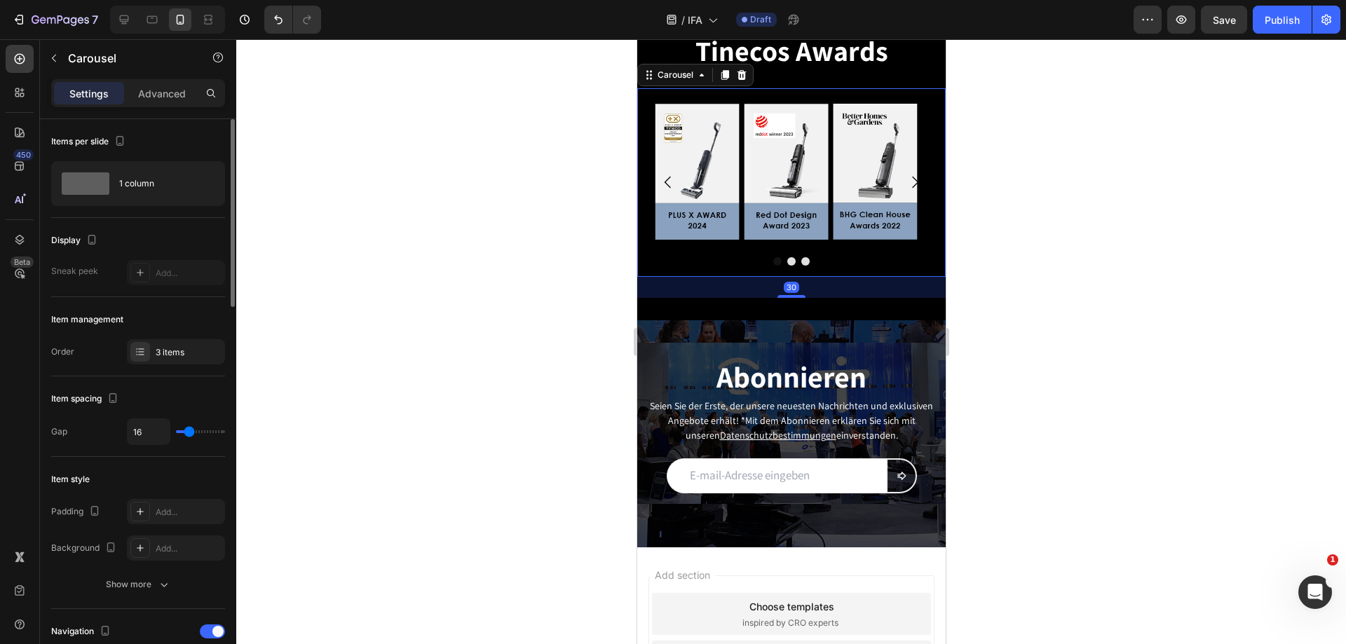
click at [907, 177] on icon "Carousel Next Arrow" at bounding box center [914, 182] width 17 height 17
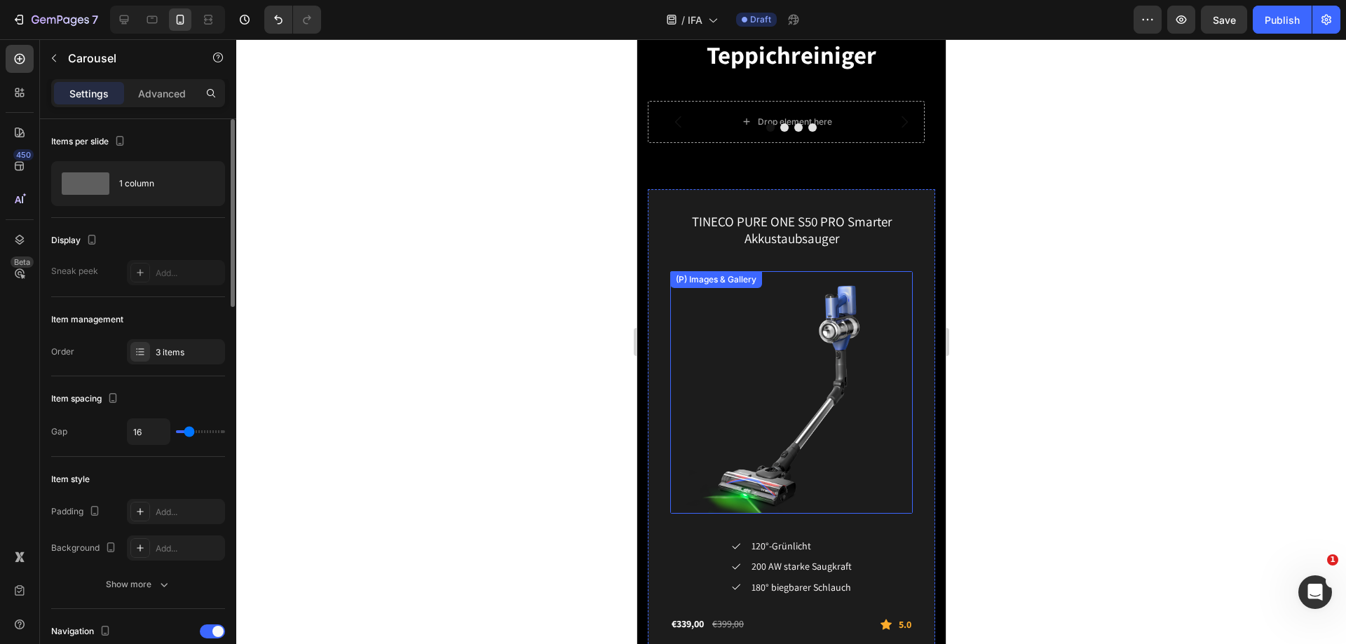
scroll to position [2532, 0]
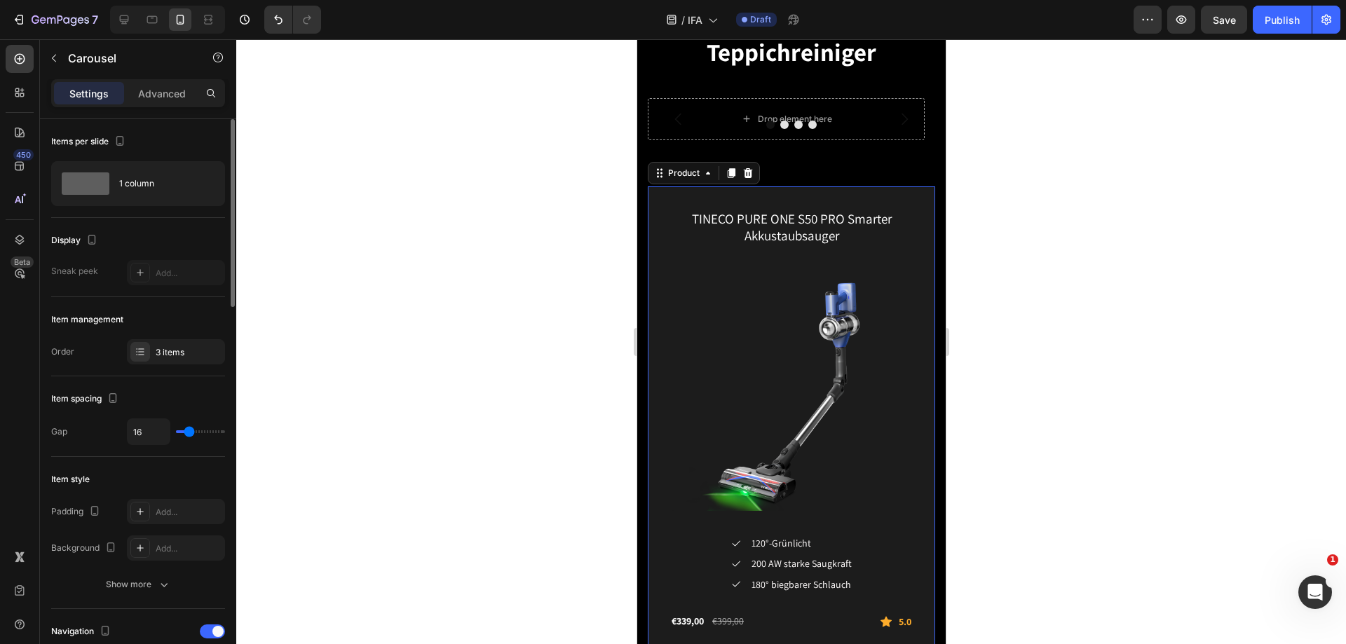
click at [652, 203] on div "TINECO PURE ONE S50 PRO Smarter Akkustaubsauger (P) Title (P) Images & Gallery …" at bounding box center [791, 448] width 288 height 522
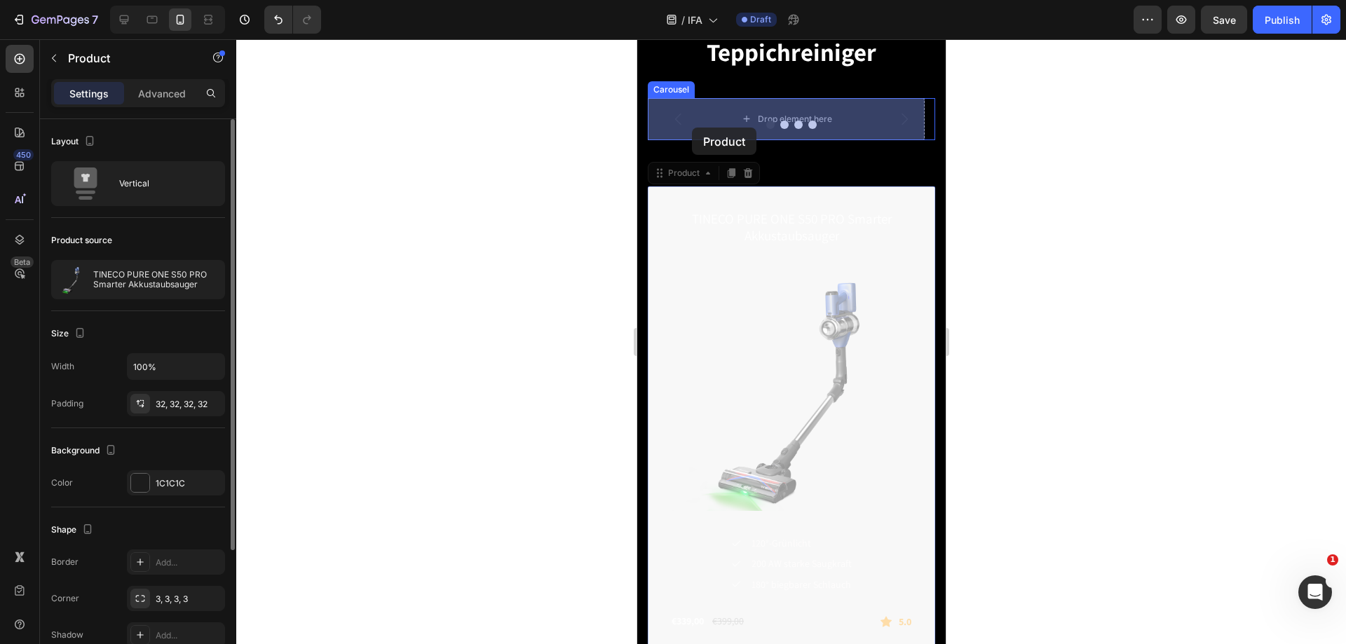
drag, startPoint x: 660, startPoint y: 173, endPoint x: 691, endPoint y: 128, distance: 54.9
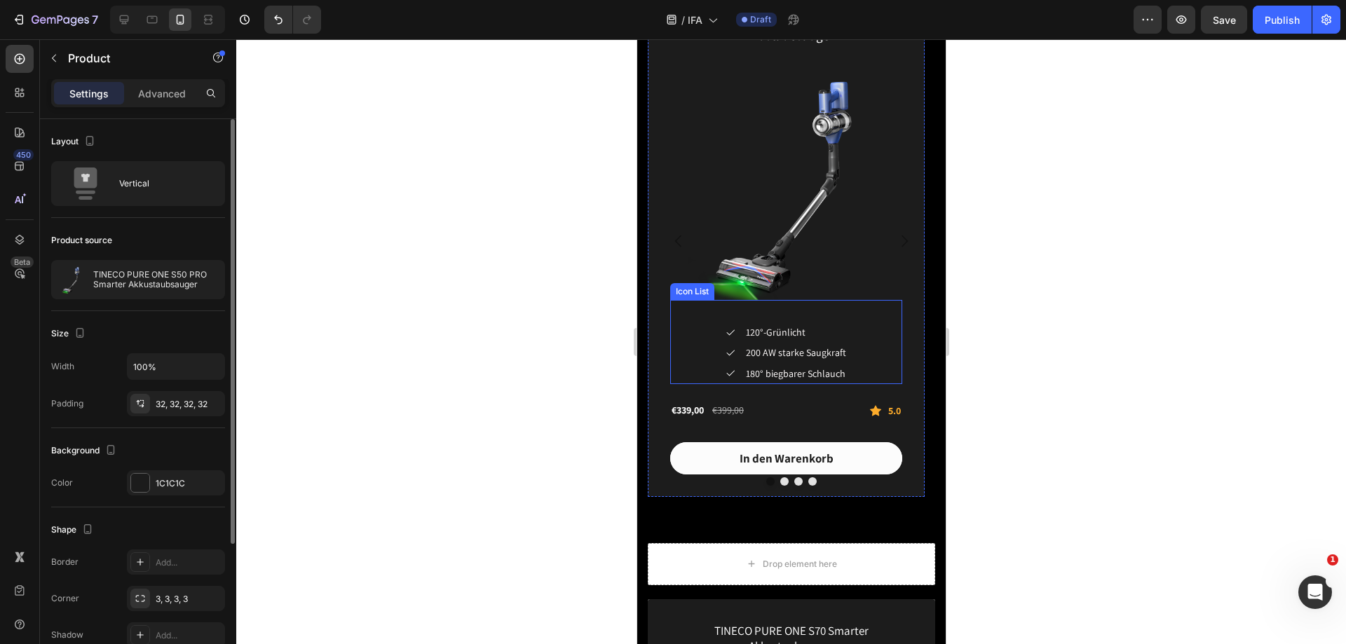
scroll to position [2673, 0]
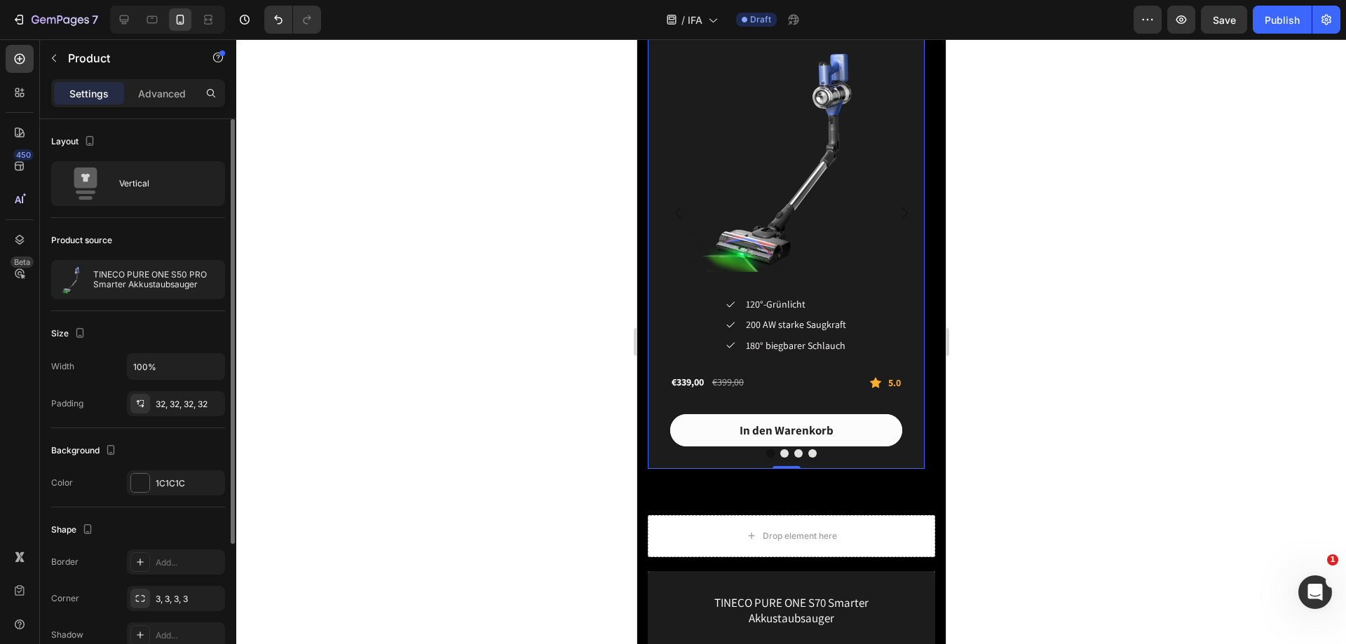
click at [917, 252] on div "TINECO PURE ONE S50 PRO Smarter Akkustaubsauger (P) Title (P) Images & Gallery …" at bounding box center [785, 213] width 277 height 511
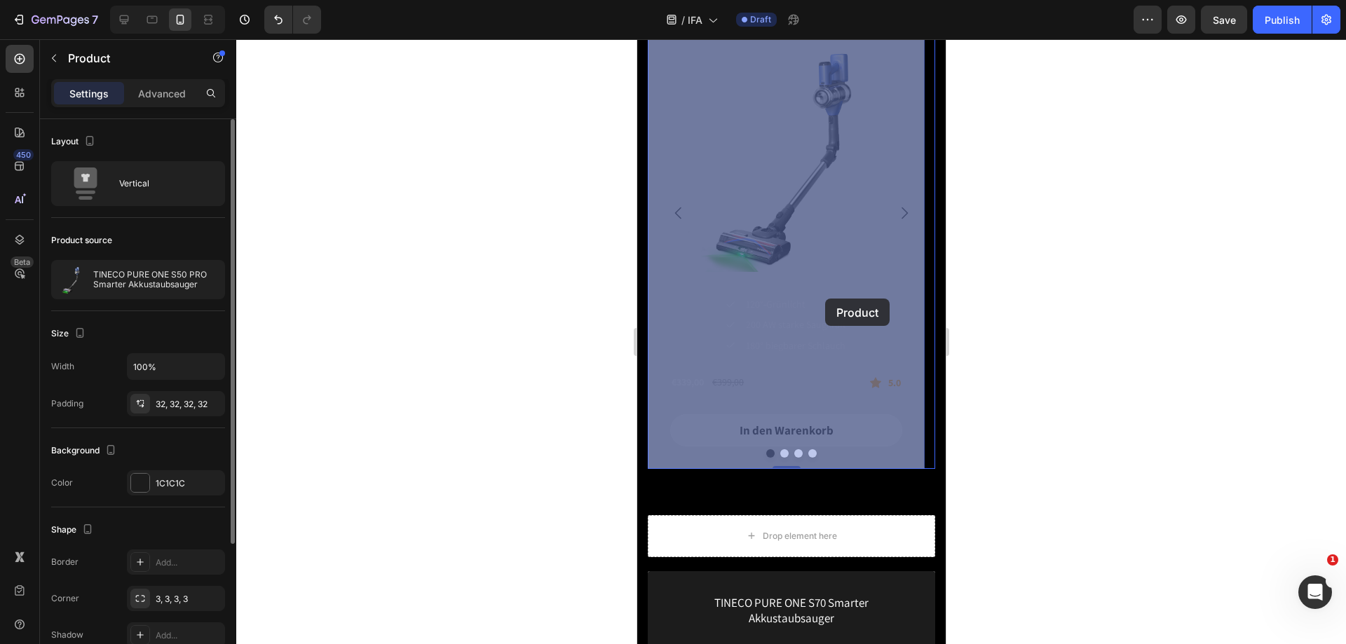
drag, startPoint x: 911, startPoint y: 290, endPoint x: 818, endPoint y: 299, distance: 93.0
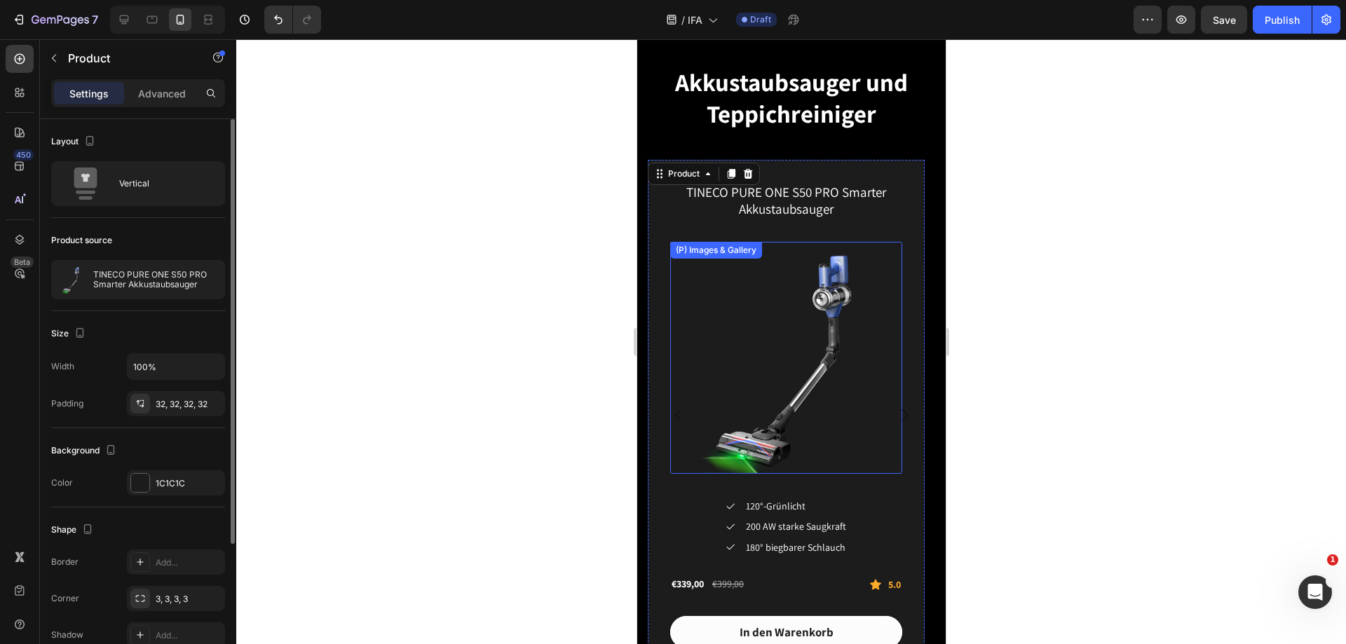
scroll to position [2392, 0]
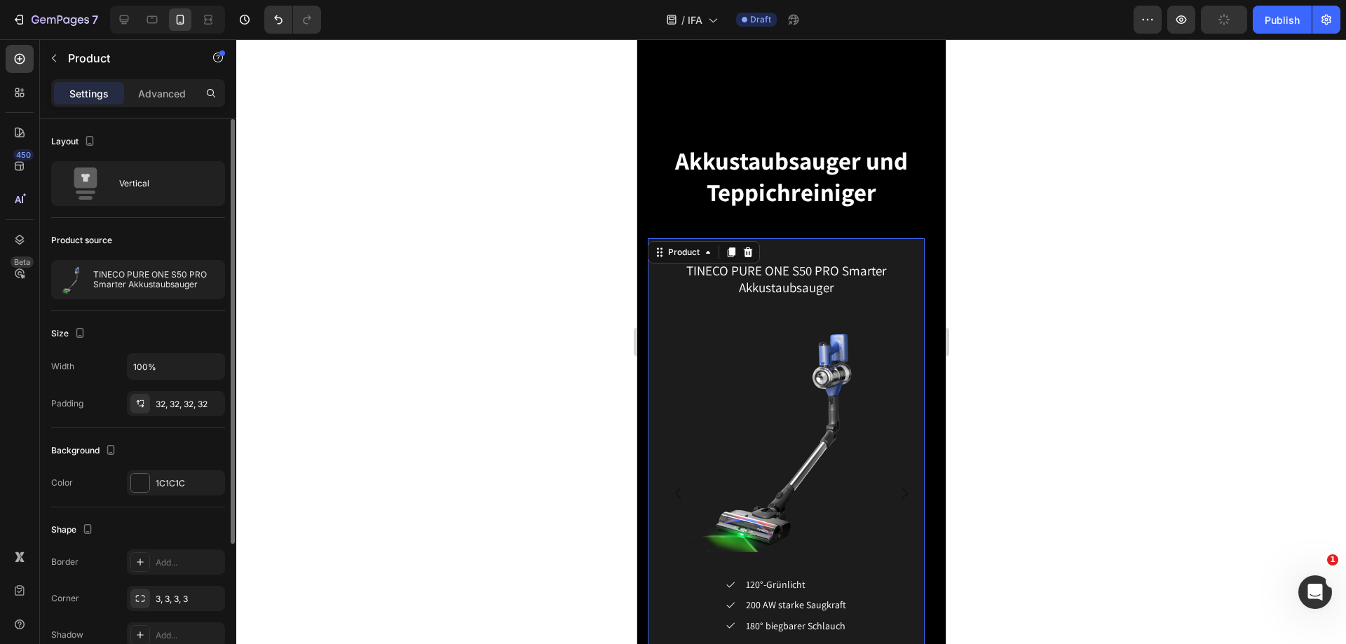
click at [831, 245] on div "TINECO PURE ONE S50 PRO Smarter Akkustaubsauger (P) Title (P) Images & Gallery …" at bounding box center [785, 493] width 277 height 511
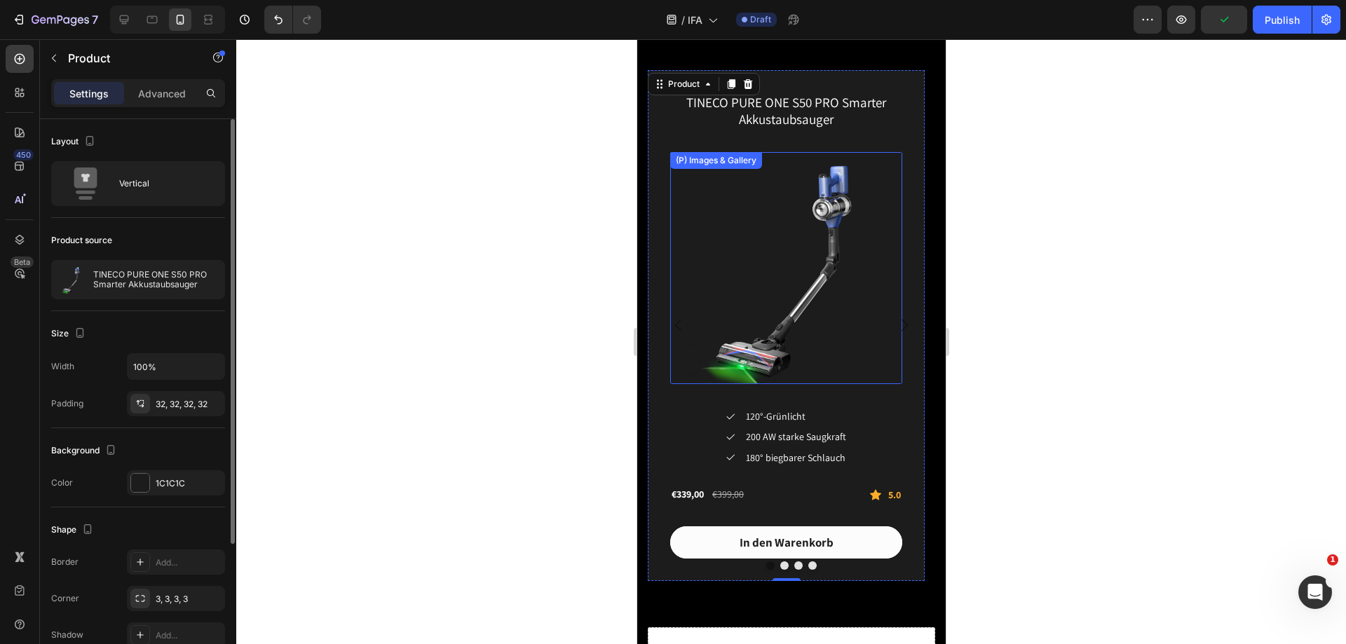
scroll to position [2602, 0]
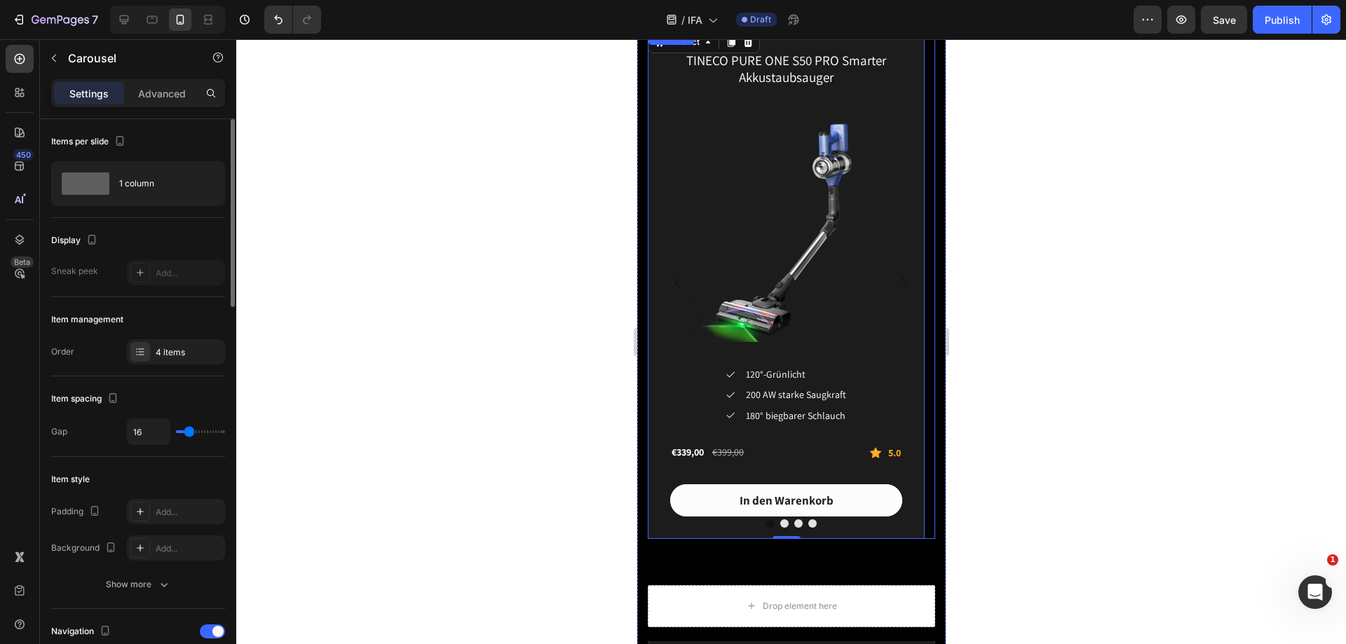
click at [780, 523] on button "Dot" at bounding box center [784, 524] width 8 height 8
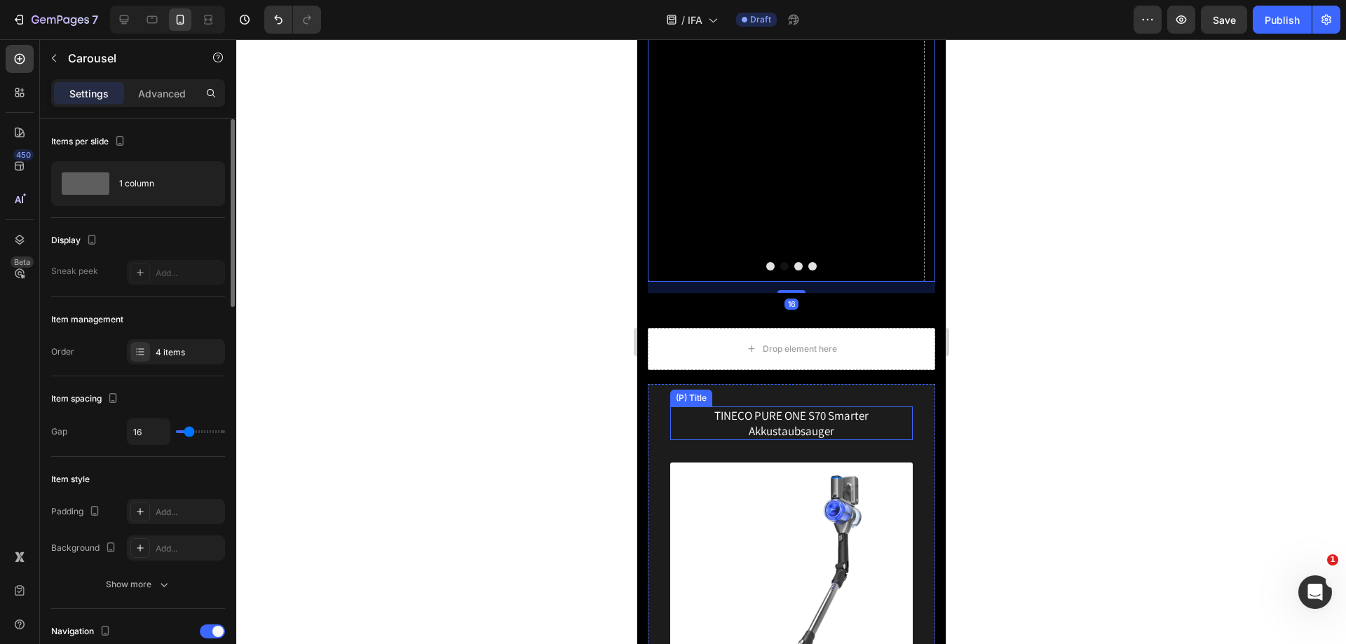
scroll to position [2883, 0]
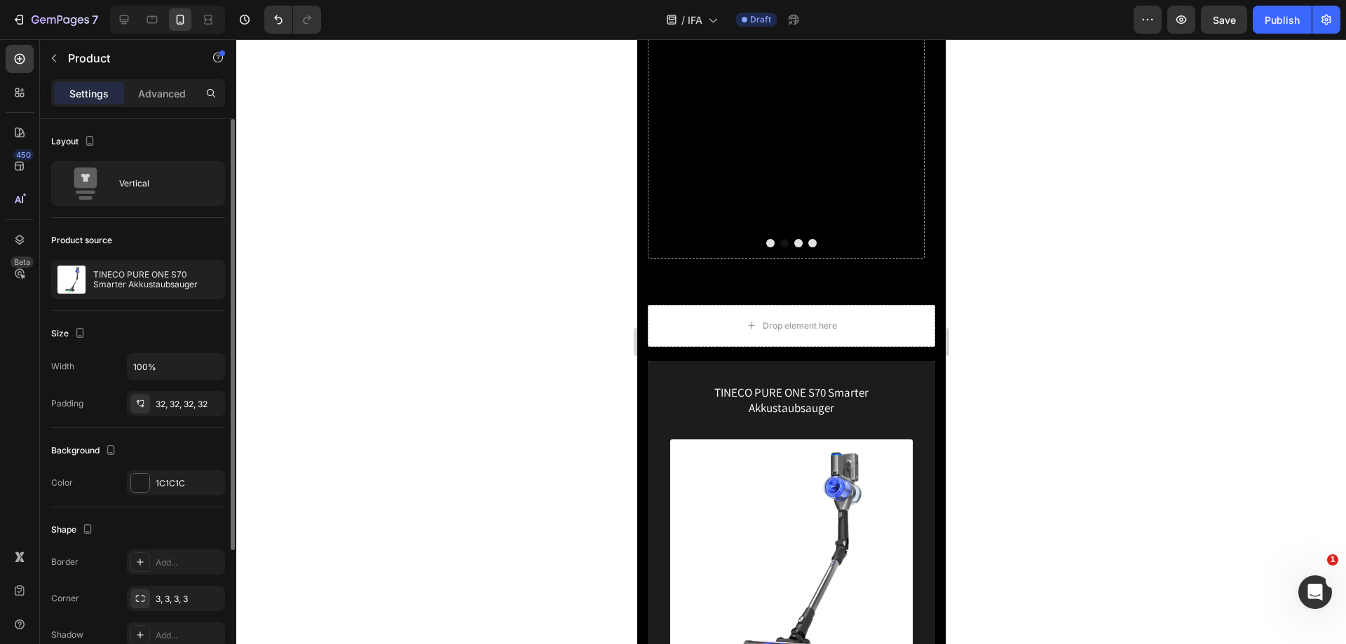
click at [672, 377] on div "TINECO PURE ONE S70 Smarter Akkustaubsauger (P) Title (P) Images & Gallery Icon…" at bounding box center [791, 620] width 288 height 518
click at [657, 384] on div "TINECO PURE ONE S70 Smarter Akkustaubsauger (P) Title (P) Images & Gallery Icon…" at bounding box center [791, 620] width 288 height 518
click at [664, 431] on div "TINECO PURE ONE S70 Smarter Akkustaubsauger (P) Title (P) Images & Gallery Icon…" at bounding box center [791, 620] width 288 height 518
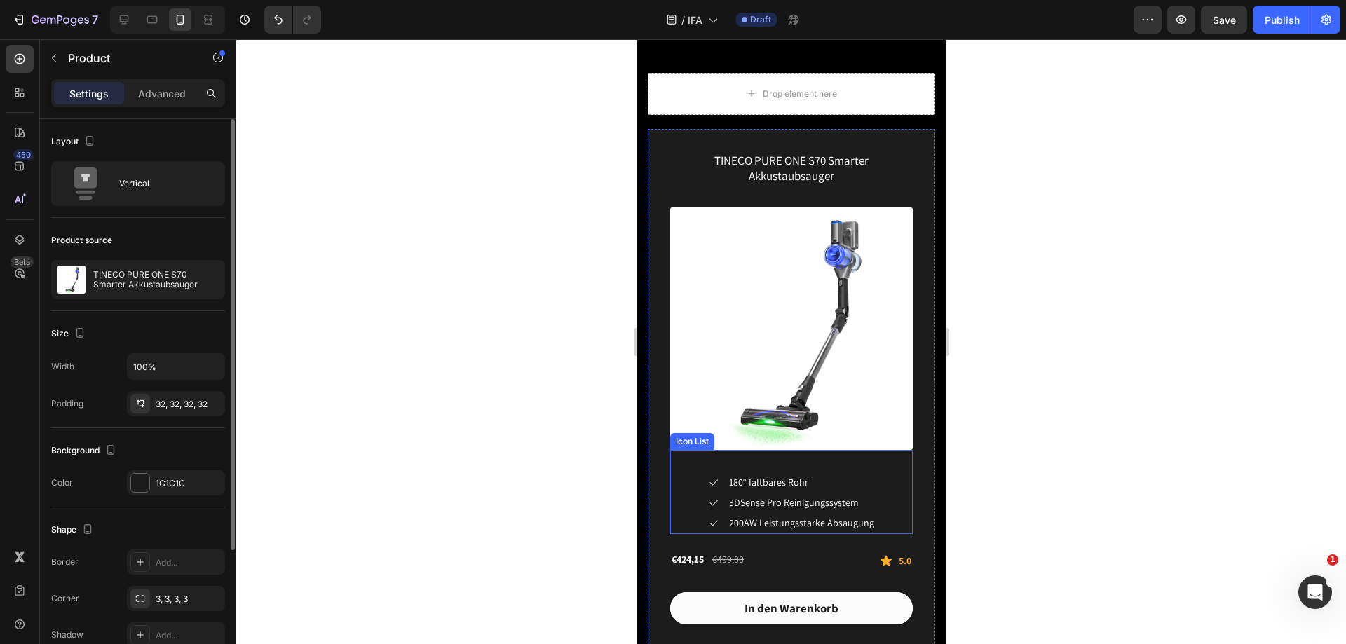
scroll to position [3163, 0]
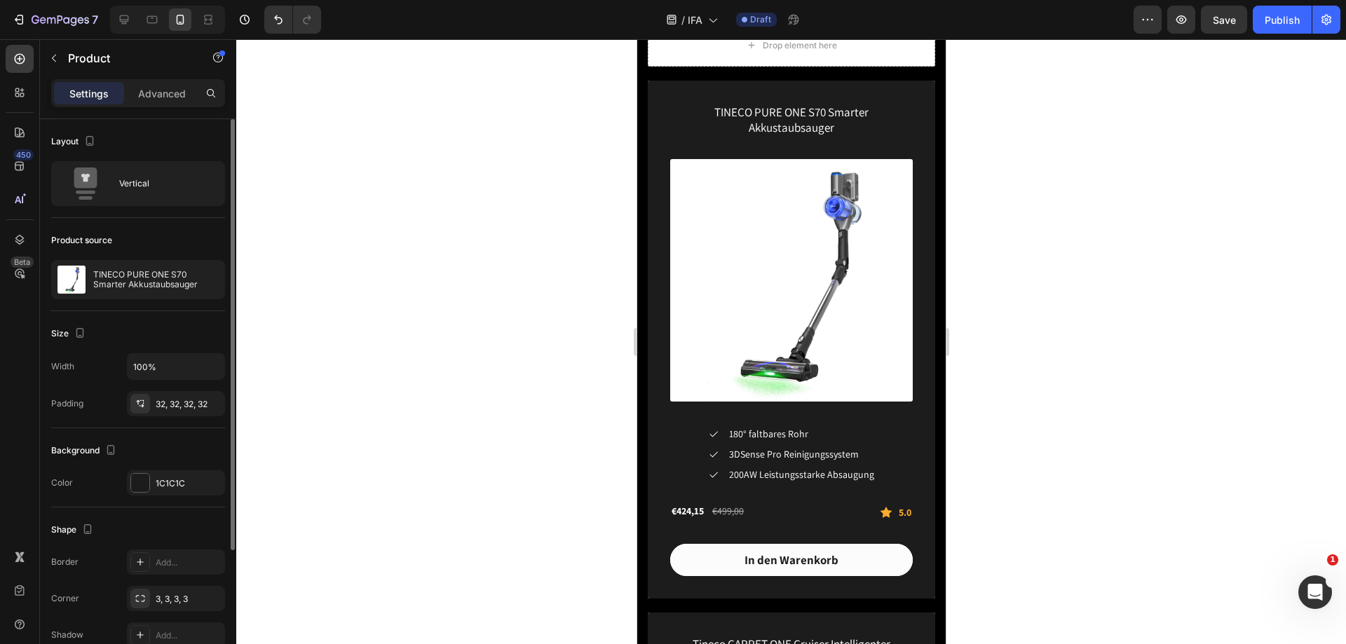
click at [664, 537] on div "TINECO PURE ONE S70 Smarter Akkustaubsauger (P) Title (P) Images & Gallery Icon…" at bounding box center [791, 340] width 288 height 518
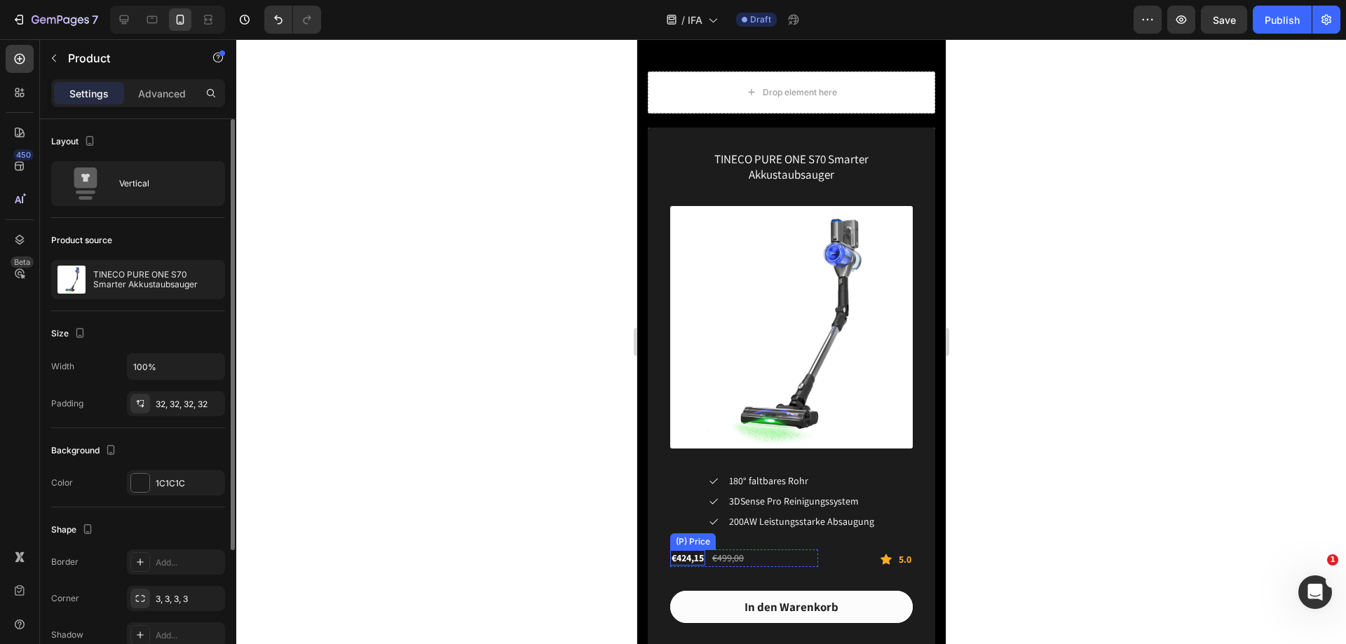
scroll to position [3023, 0]
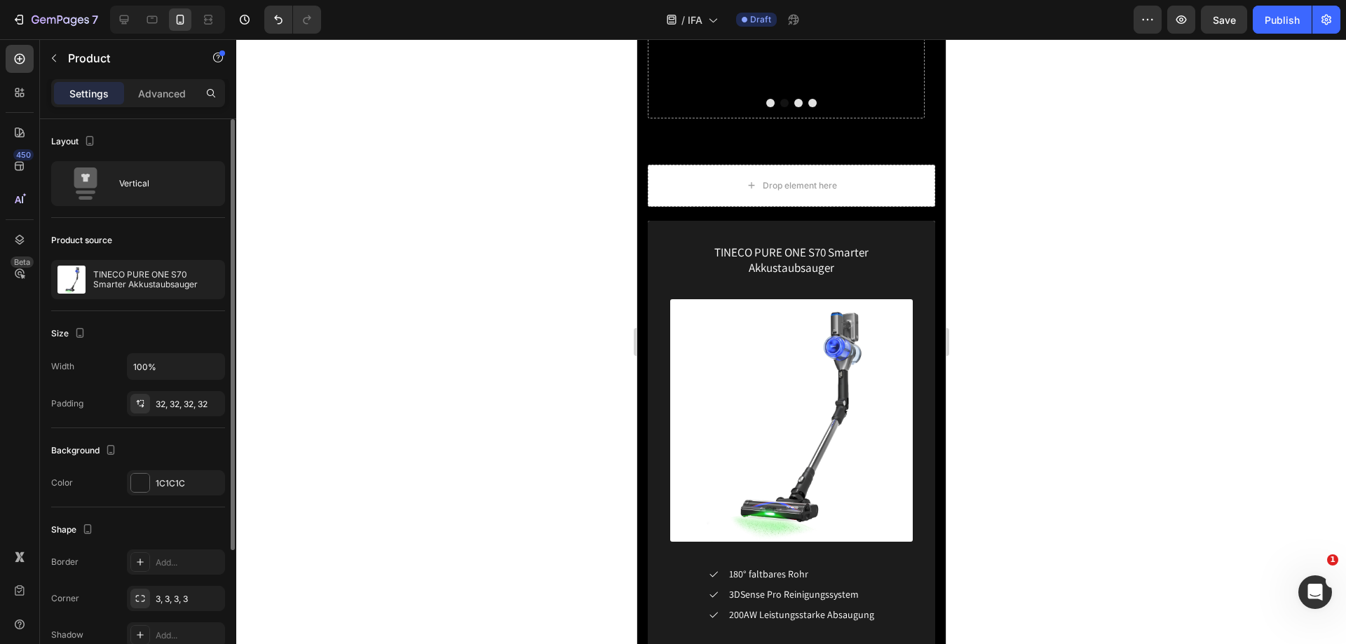
click at [663, 239] on div "TINECO PURE ONE S70 Smarter Akkustaubsauger (P) Title (P) Images & Gallery Icon…" at bounding box center [791, 480] width 288 height 518
click at [909, 252] on div "TINECO PURE ONE S70 Smarter Akkustaubsauger (P) Title (P) Images & Gallery Icon…" at bounding box center [791, 480] width 288 height 518
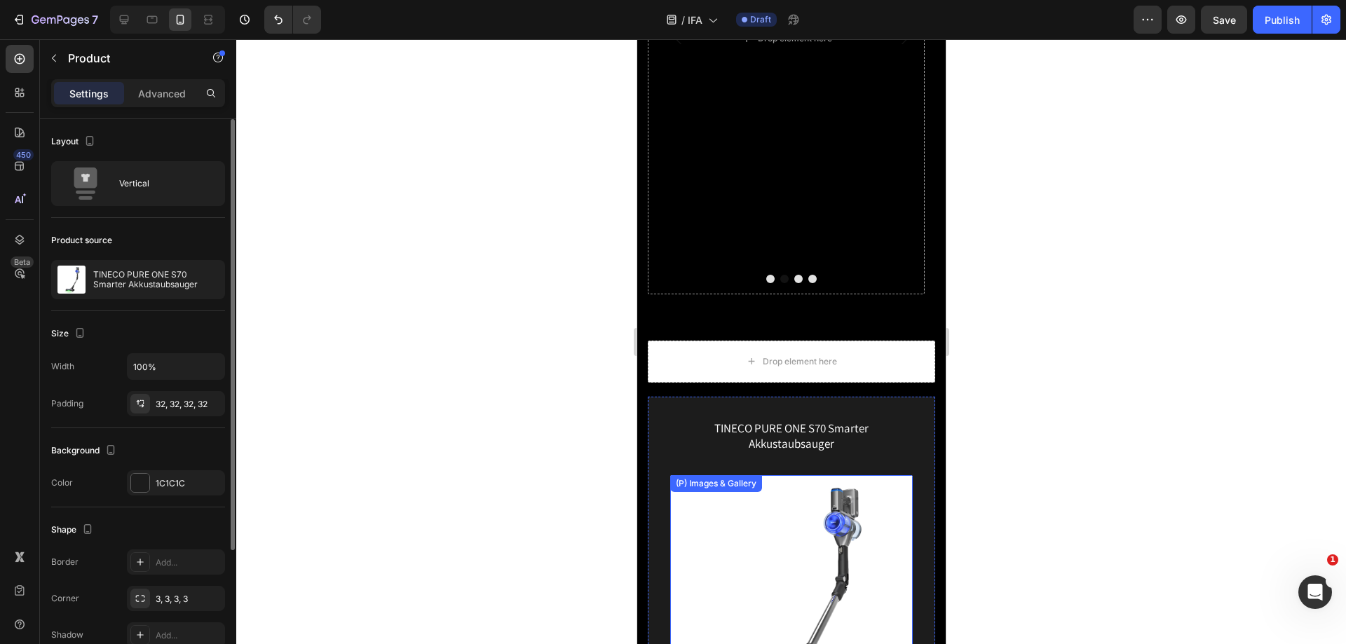
scroll to position [2813, 0]
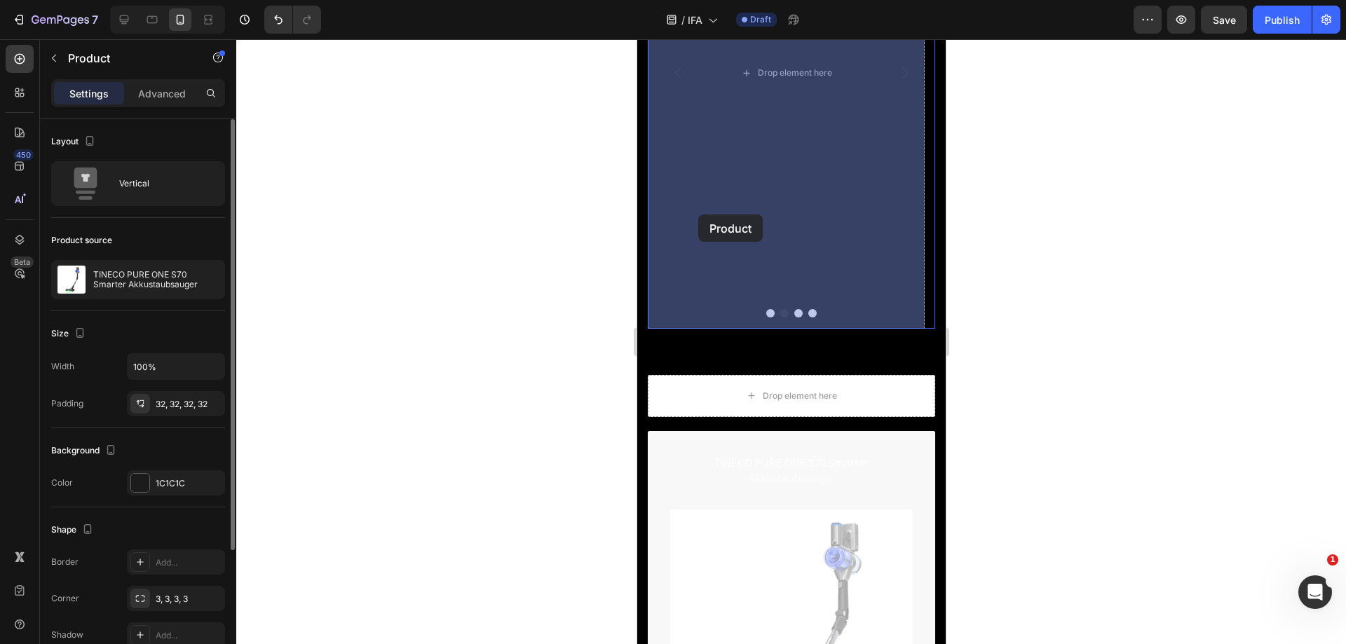
drag, startPoint x: 663, startPoint y: 453, endPoint x: 698, endPoint y: 214, distance: 241.6
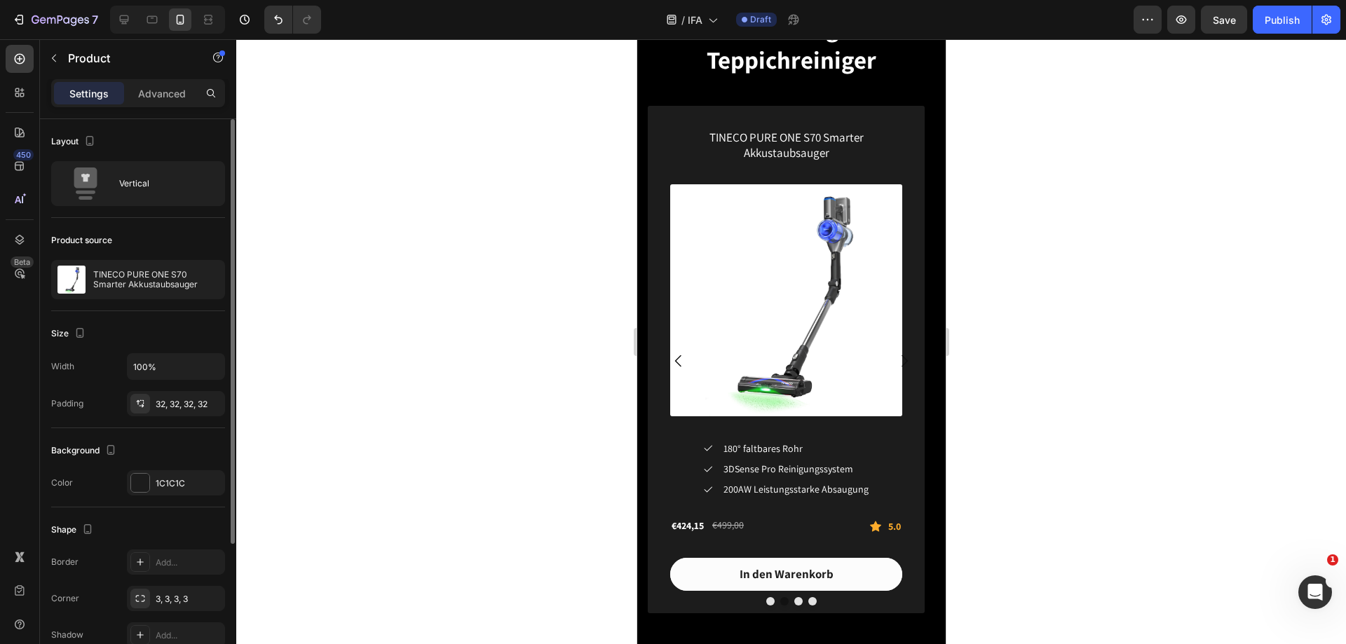
scroll to position [2462, 0]
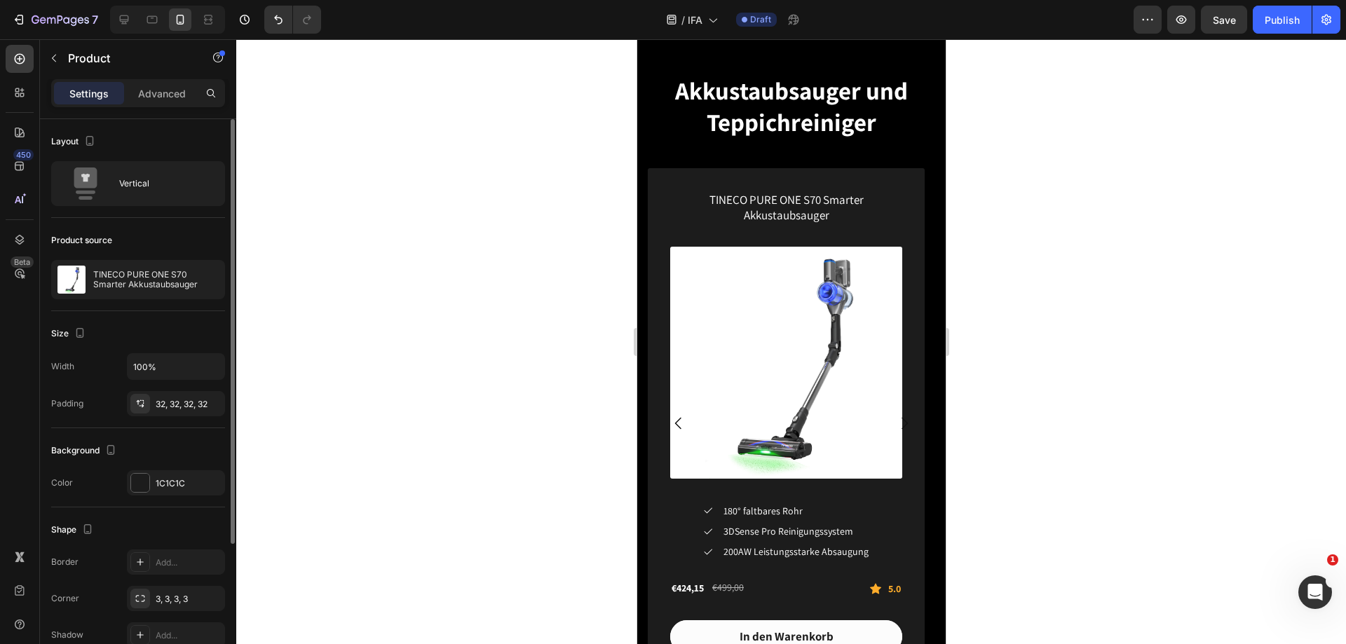
click at [918, 389] on div "TINECO PURE ONE S70 Smarter Akkustaubsauger (P) Title (P) Images & Gallery Icon…" at bounding box center [785, 422] width 277 height 508
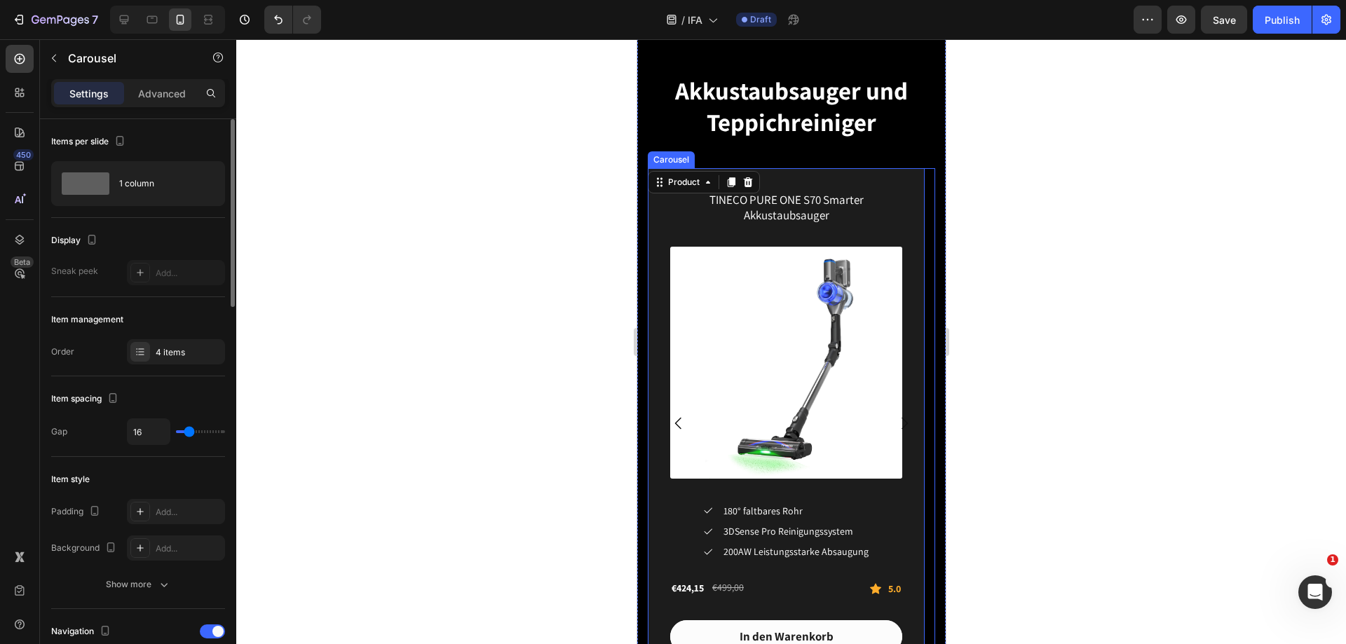
click at [896, 418] on icon "Carousel Next Arrow" at bounding box center [904, 423] width 17 height 17
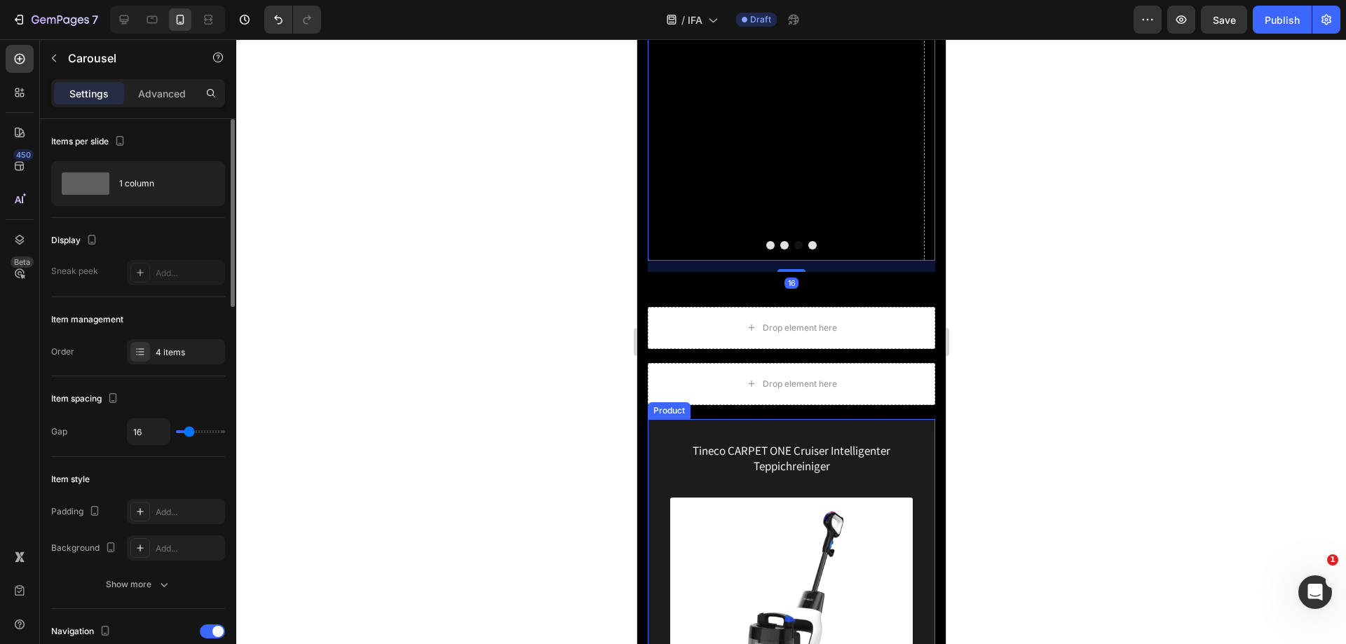
scroll to position [2883, 0]
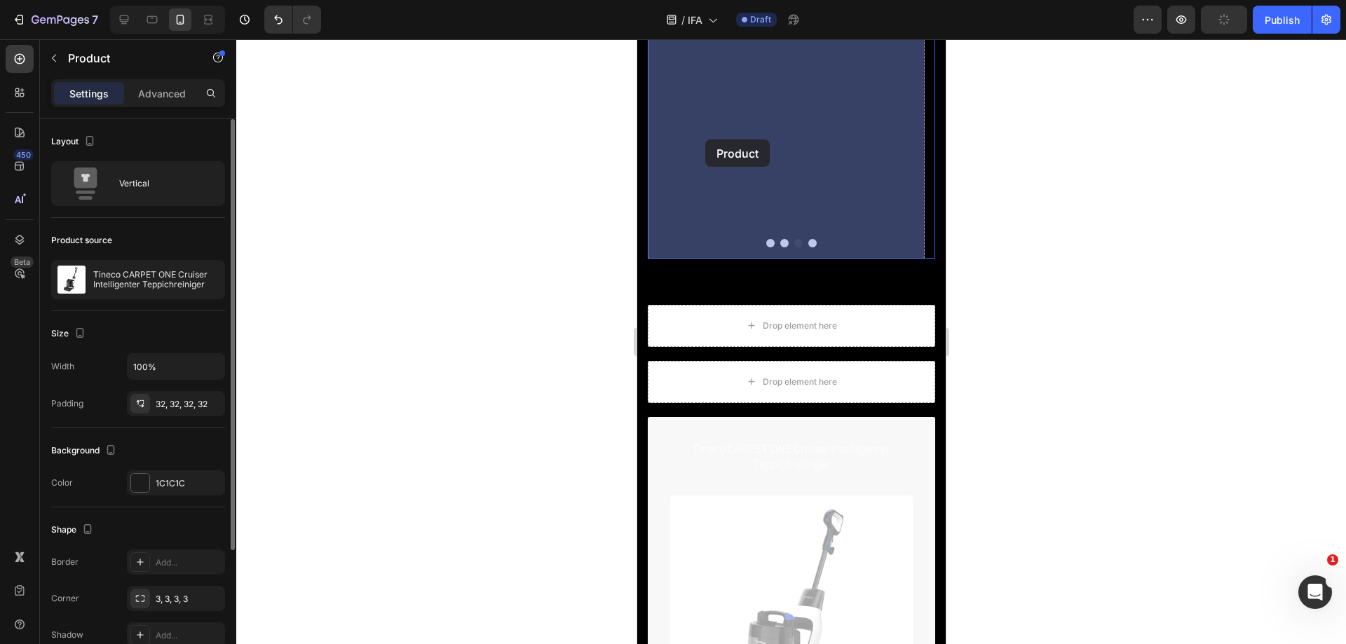
drag, startPoint x: 664, startPoint y: 424, endPoint x: 705, endPoint y: 140, distance: 286.9
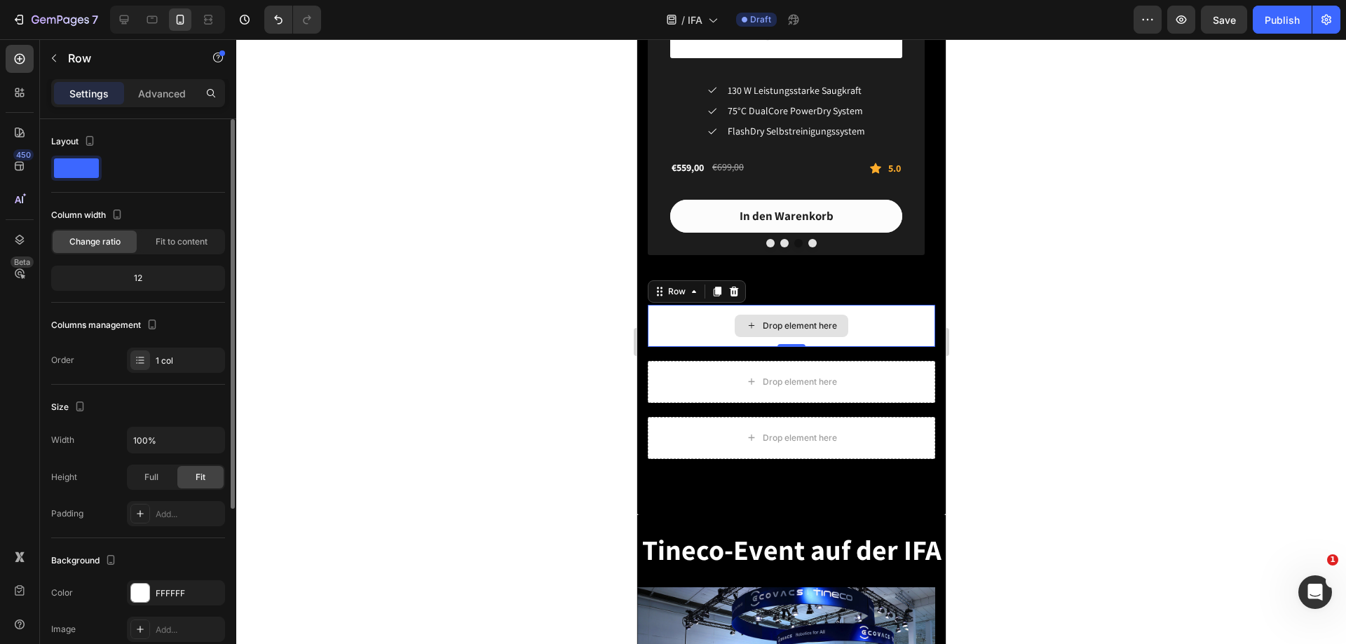
click at [708, 319] on div "Drop element here" at bounding box center [791, 326] width 288 height 42
click at [730, 284] on div at bounding box center [733, 291] width 17 height 17
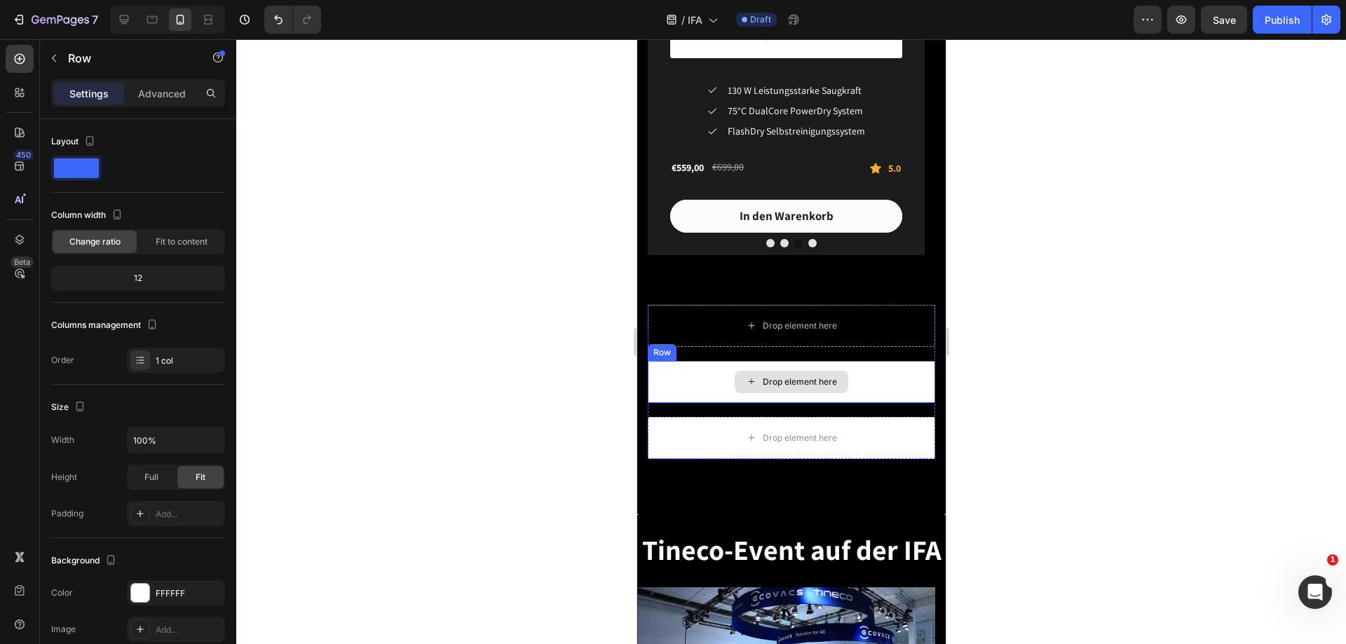
click at [712, 375] on div "Drop element here" at bounding box center [791, 382] width 288 height 42
click at [734, 345] on icon at bounding box center [733, 348] width 9 height 10
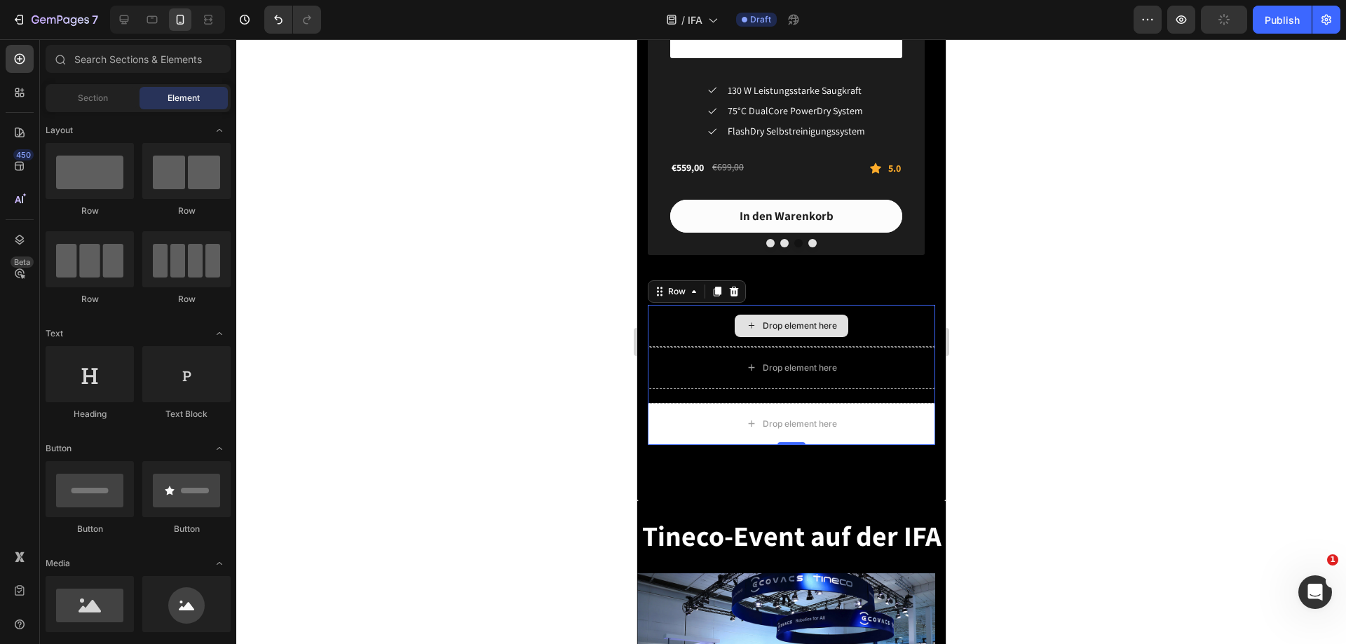
click at [667, 320] on div "Drop element here" at bounding box center [791, 326] width 288 height 42
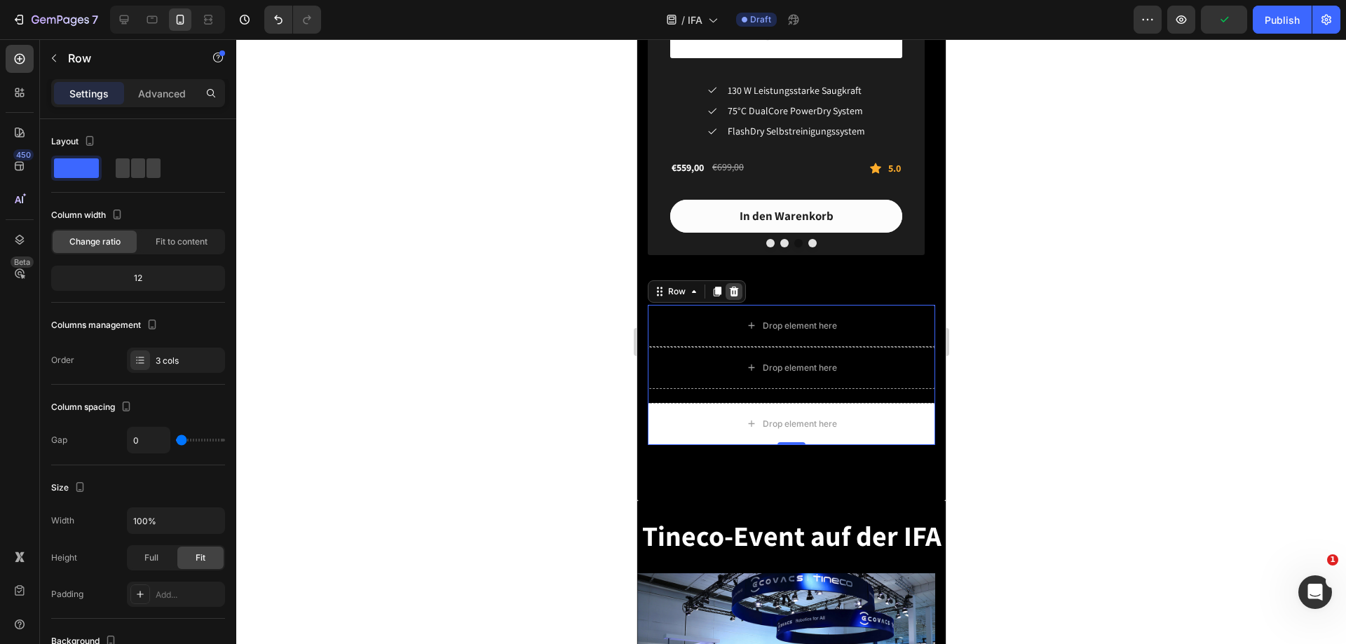
click at [738, 287] on icon at bounding box center [733, 291] width 11 height 11
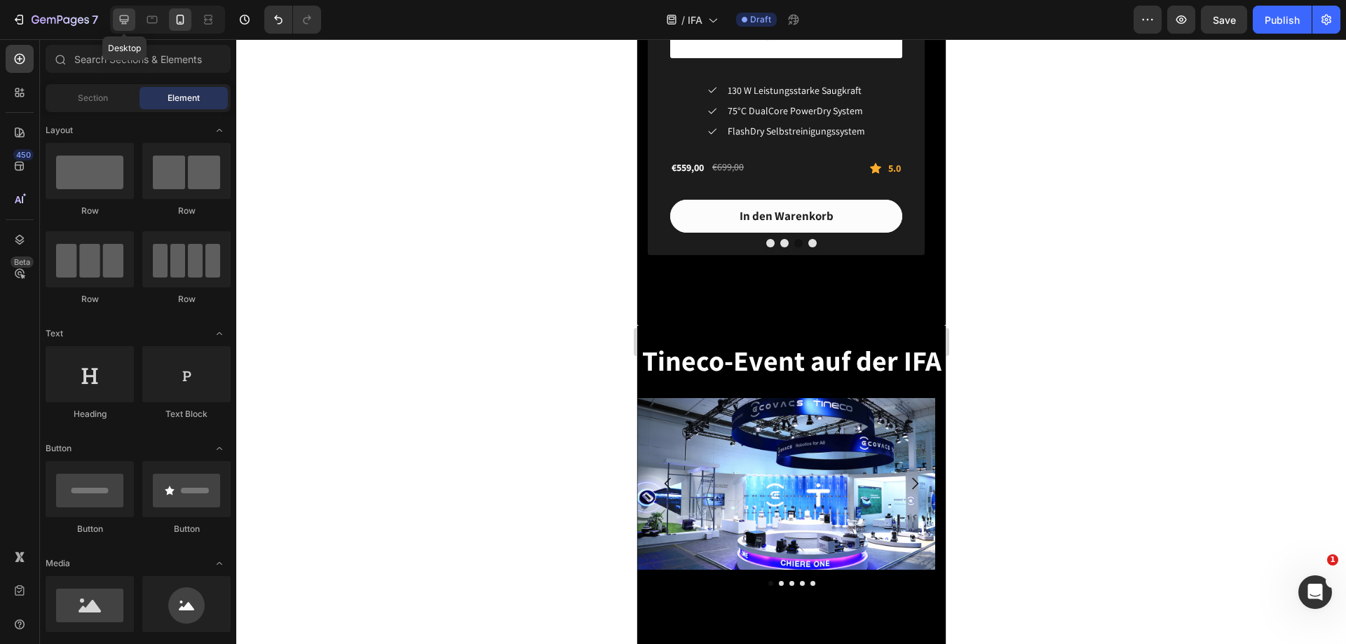
click at [128, 11] on div at bounding box center [124, 19] width 22 height 22
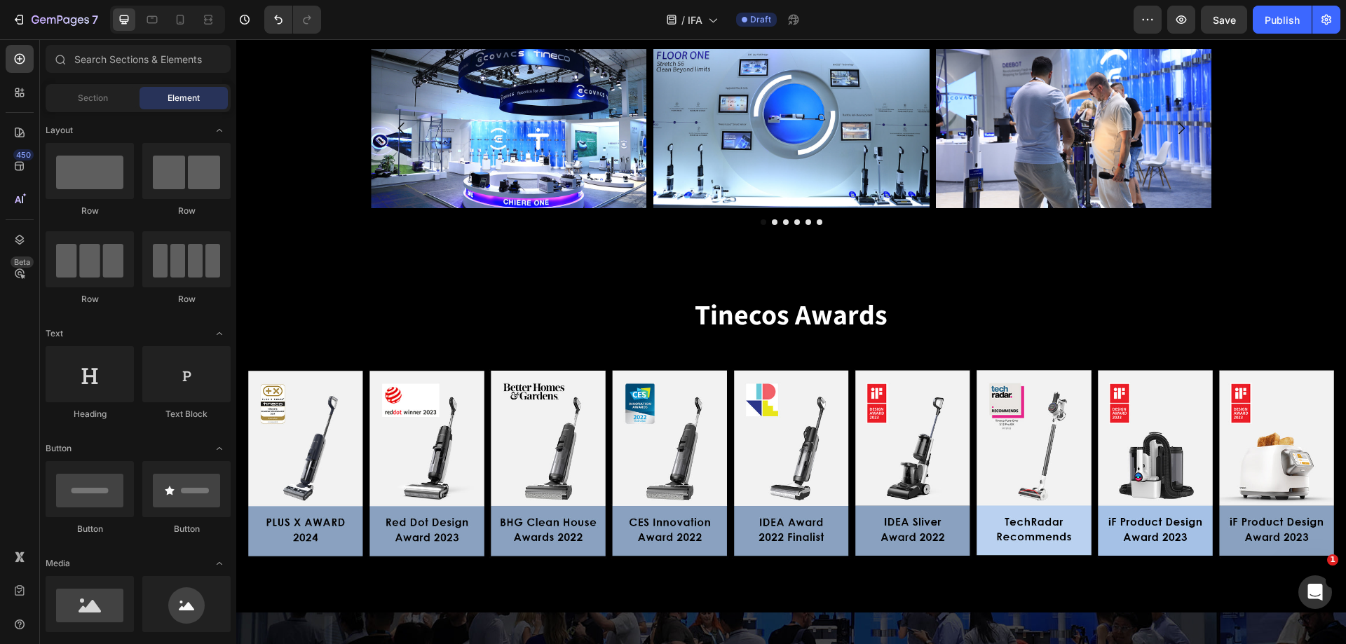
scroll to position [2204, 0]
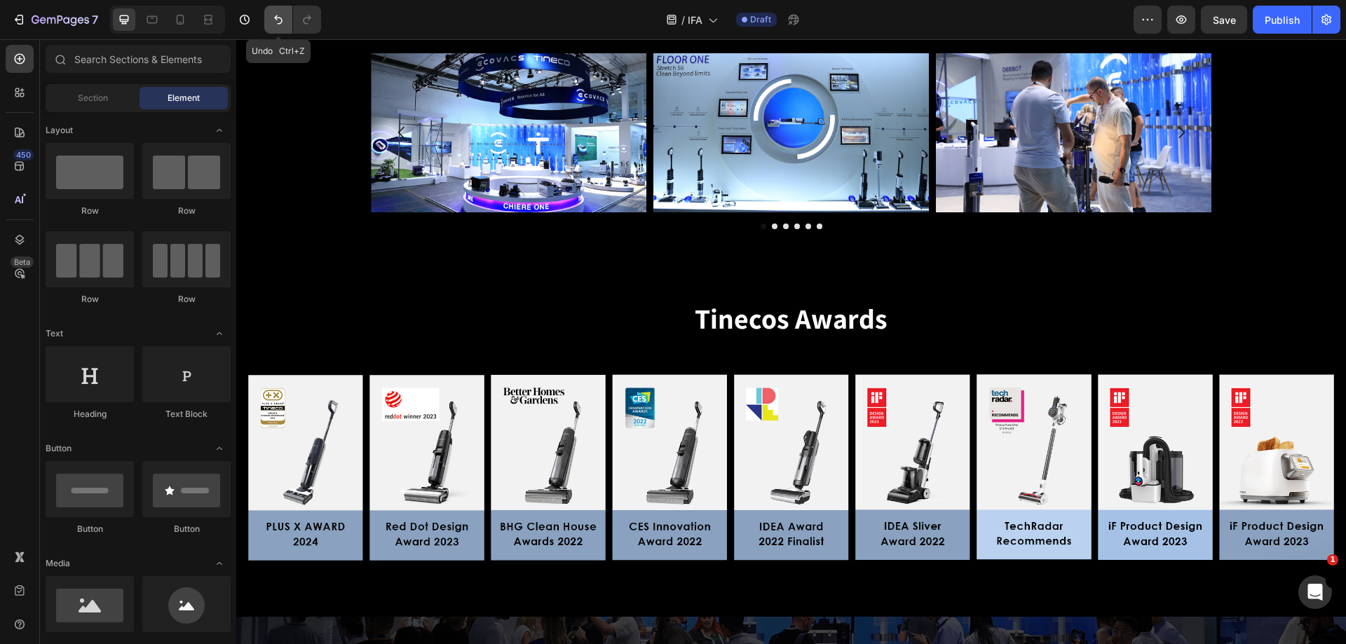
click at [273, 21] on icon "Undo/Redo" at bounding box center [278, 20] width 14 height 14
click at [275, 20] on icon "Undo/Redo" at bounding box center [278, 20] width 14 height 14
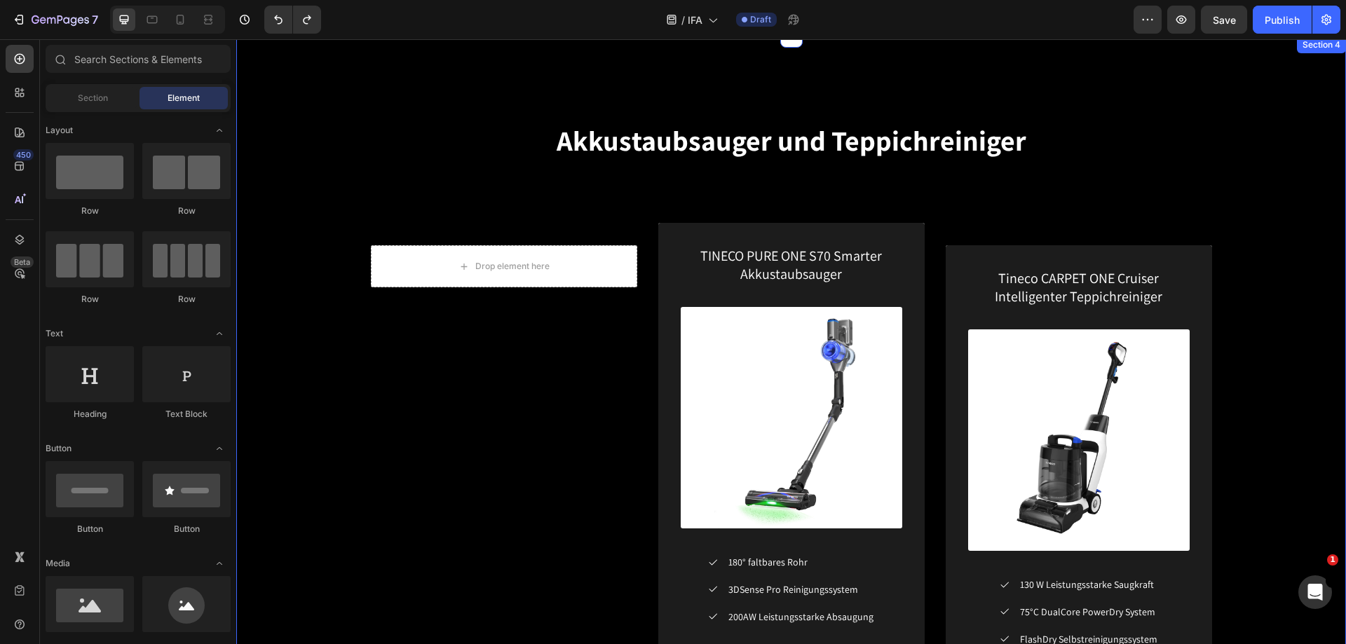
scroll to position [1853, 0]
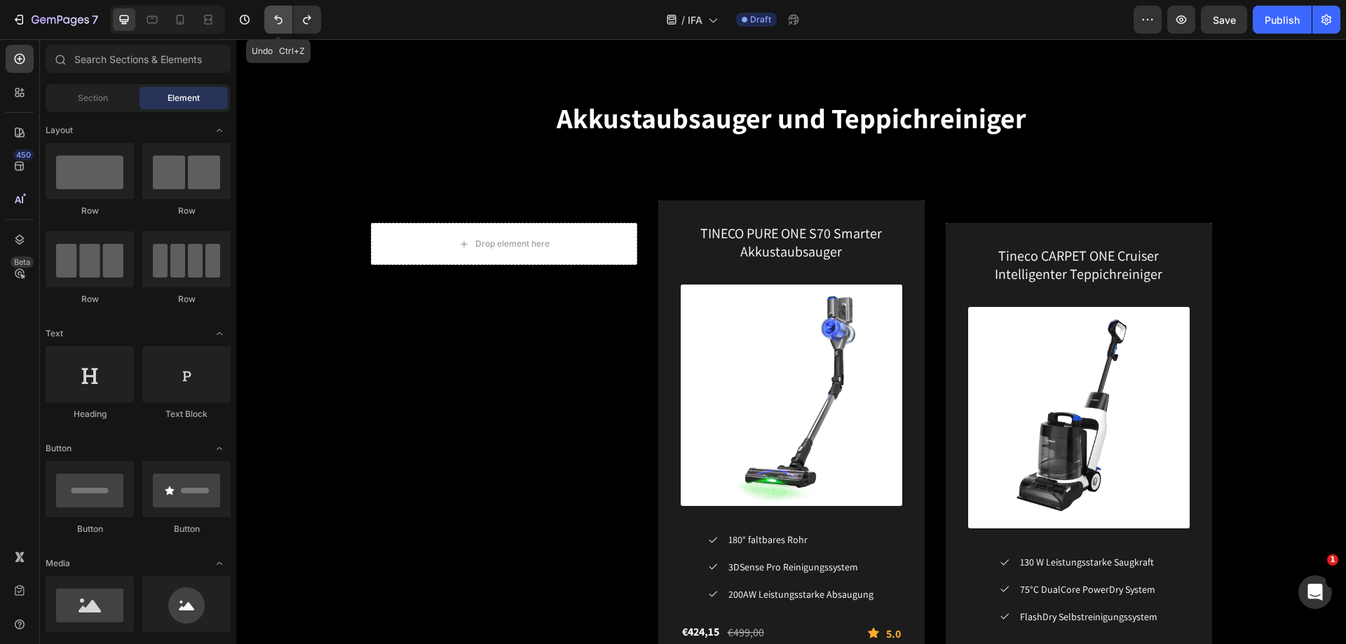
click at [278, 22] on icon "Undo/Redo" at bounding box center [278, 20] width 14 height 14
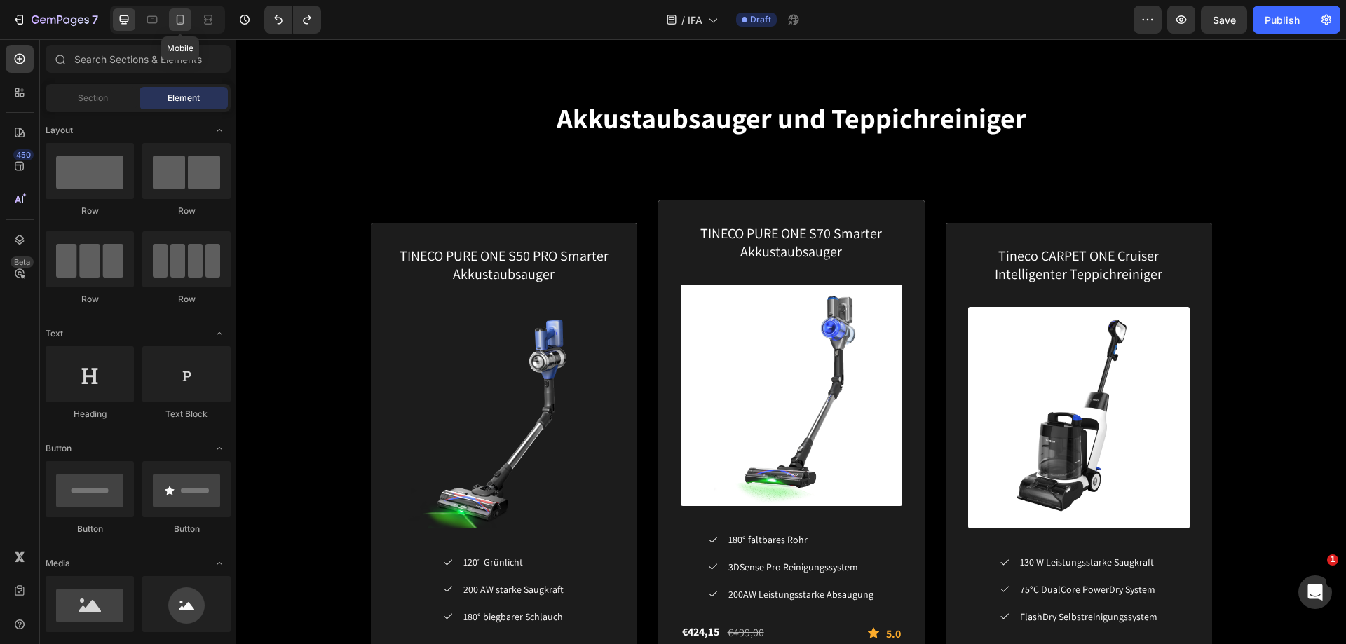
click at [182, 25] on icon at bounding box center [180, 20] width 14 height 14
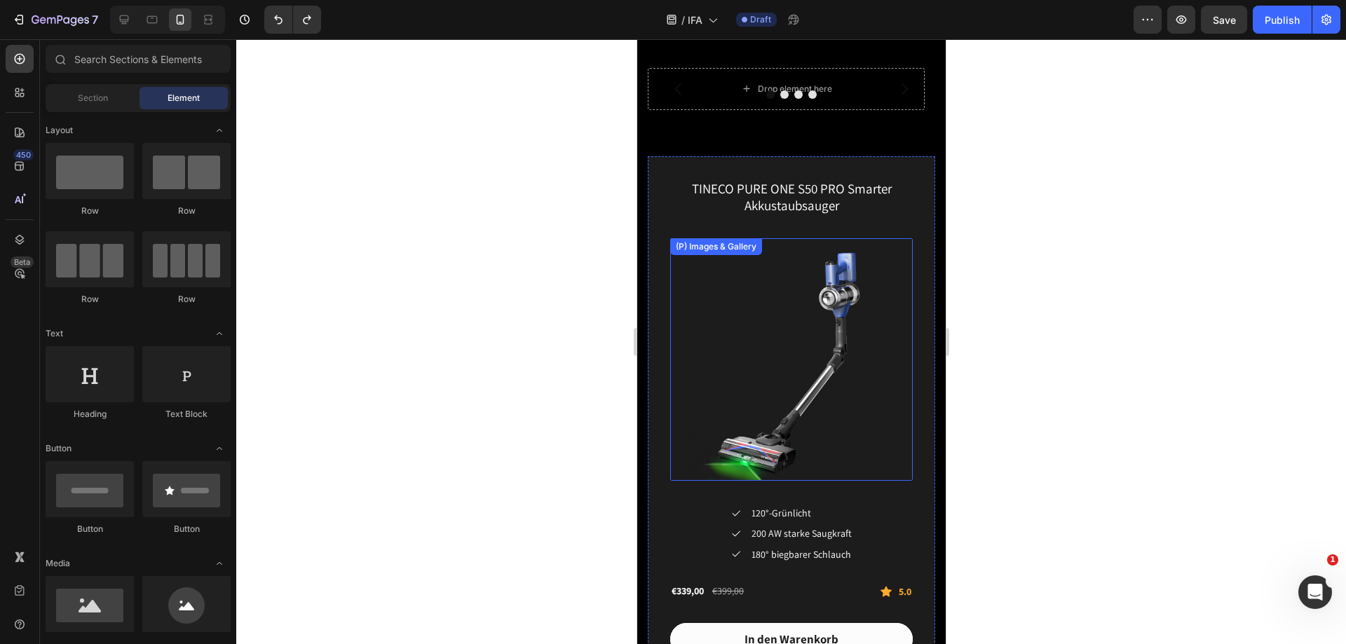
scroll to position [2537, 0]
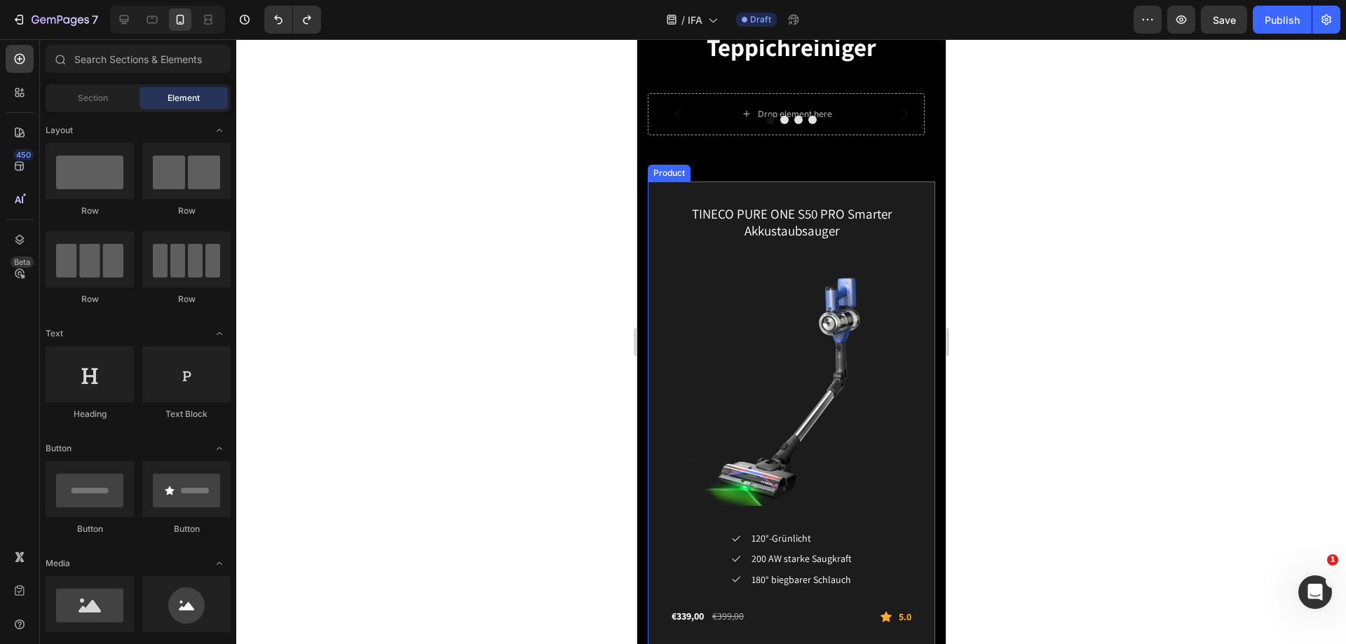
click at [656, 193] on div "TINECO PURE ONE S50 PRO Smarter Akkustaubsauger (P) Title (P) Images & Gallery …" at bounding box center [791, 443] width 288 height 522
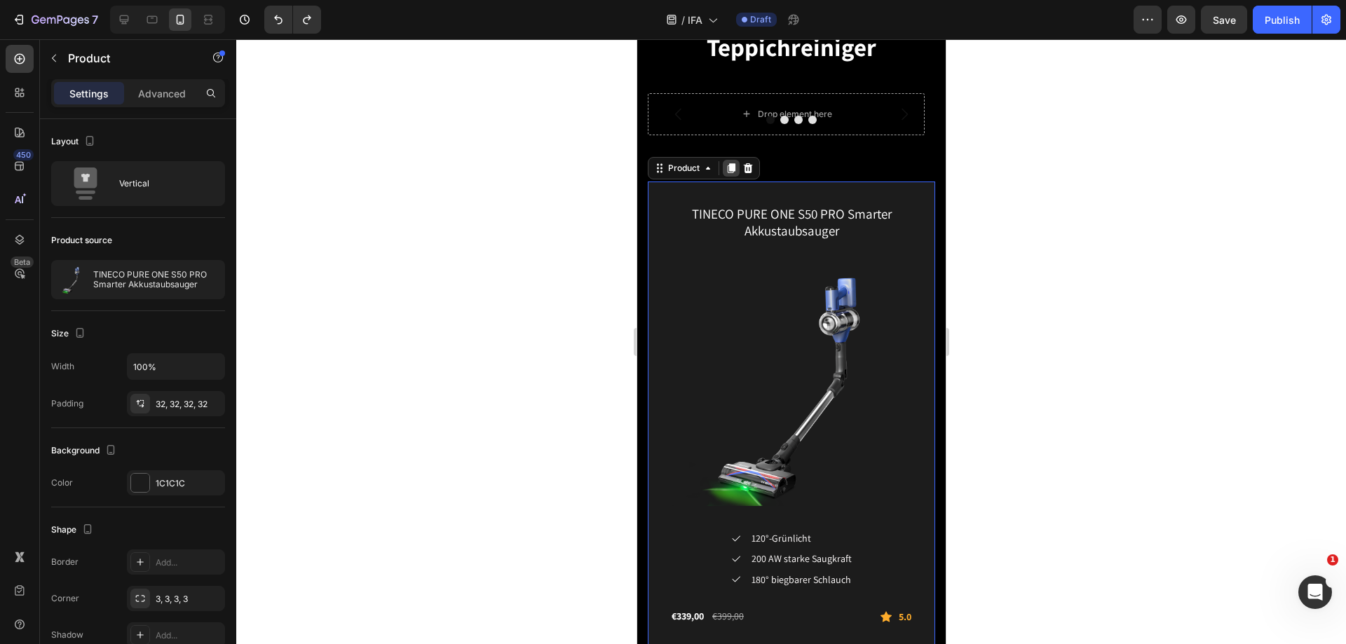
click at [733, 168] on icon at bounding box center [731, 168] width 8 height 10
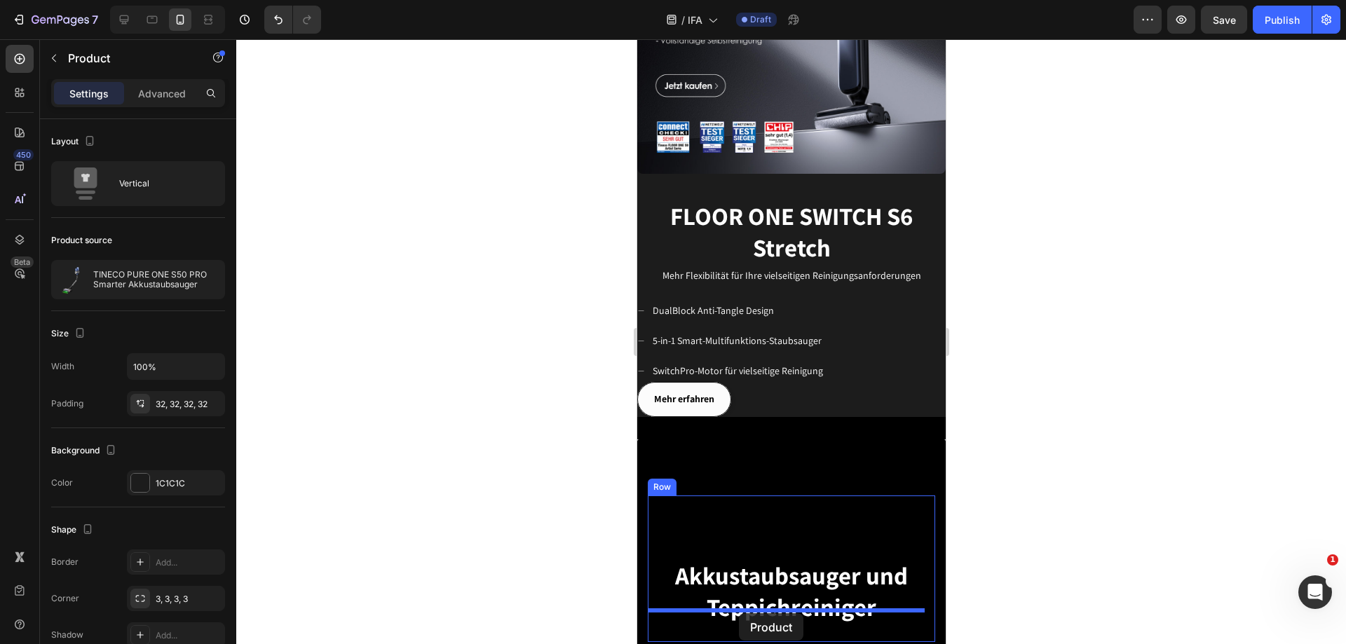
scroll to position [2056, 0]
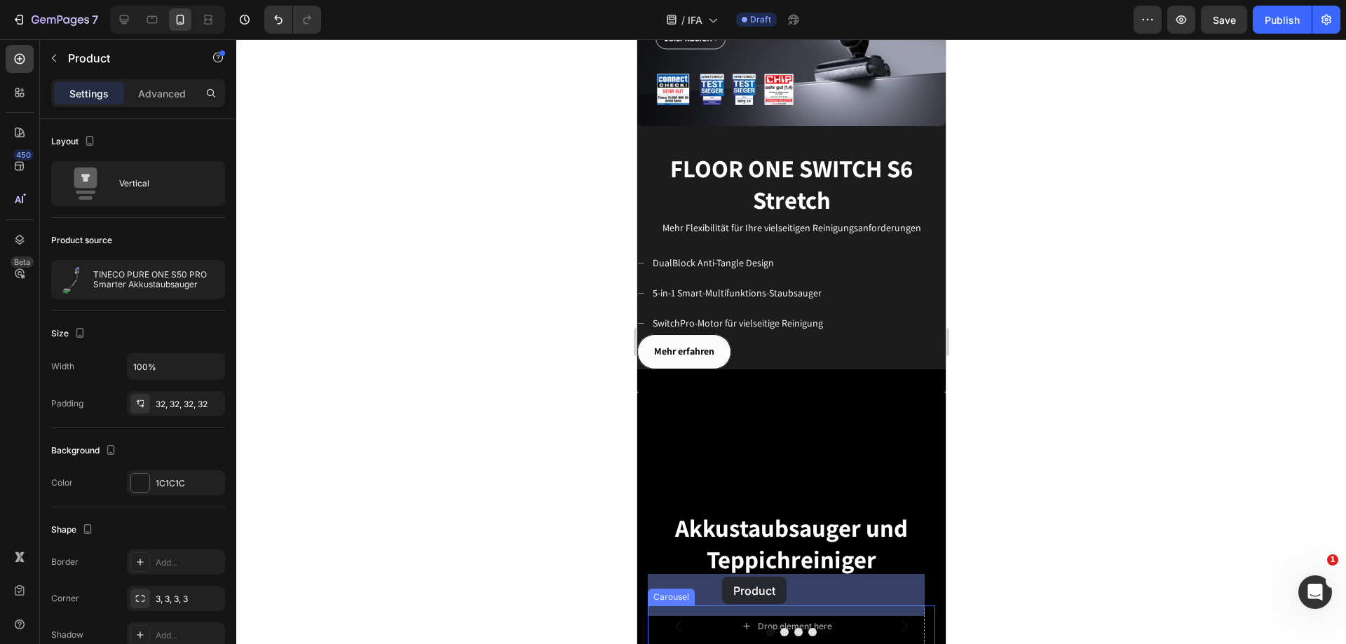
drag, startPoint x: 662, startPoint y: 75, endPoint x: 722, endPoint y: 577, distance: 505.6
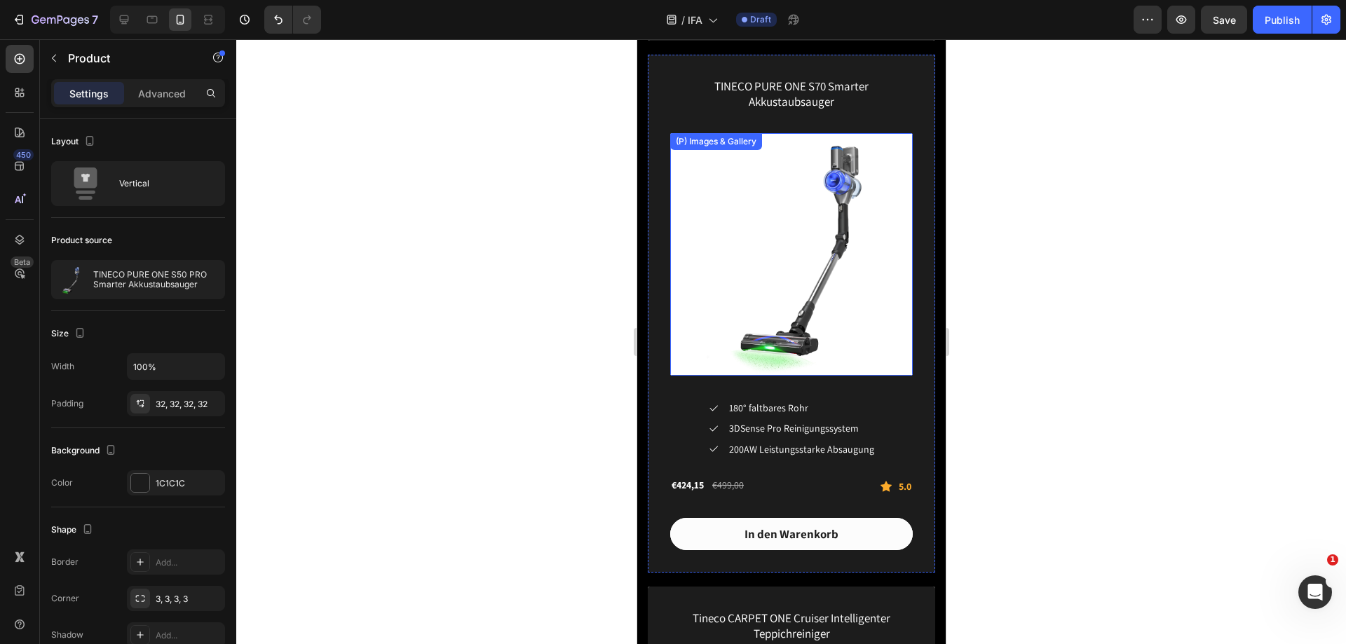
scroll to position [3529, 0]
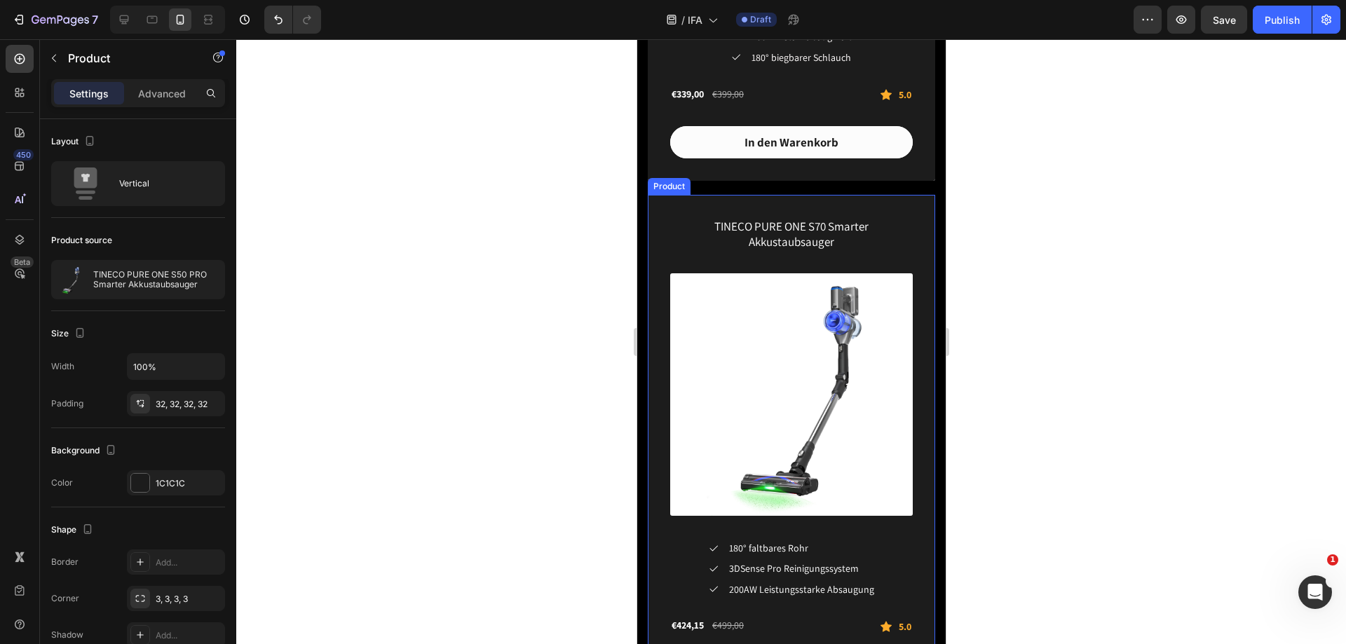
click at [659, 196] on div "TINECO PURE ONE S70 Smarter Akkustaubsauger (P) Title (P) Images & Gallery Icon…" at bounding box center [791, 454] width 288 height 518
click at [731, 177] on icon at bounding box center [731, 182] width 8 height 10
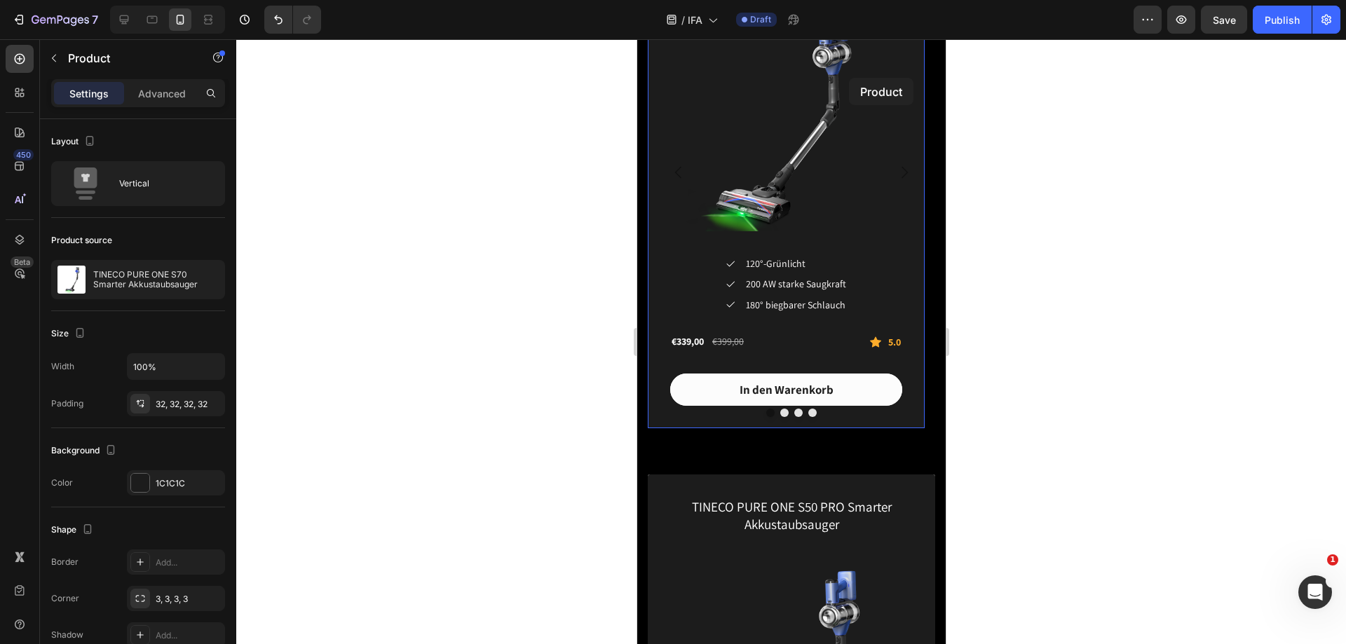
scroll to position [2665, 0]
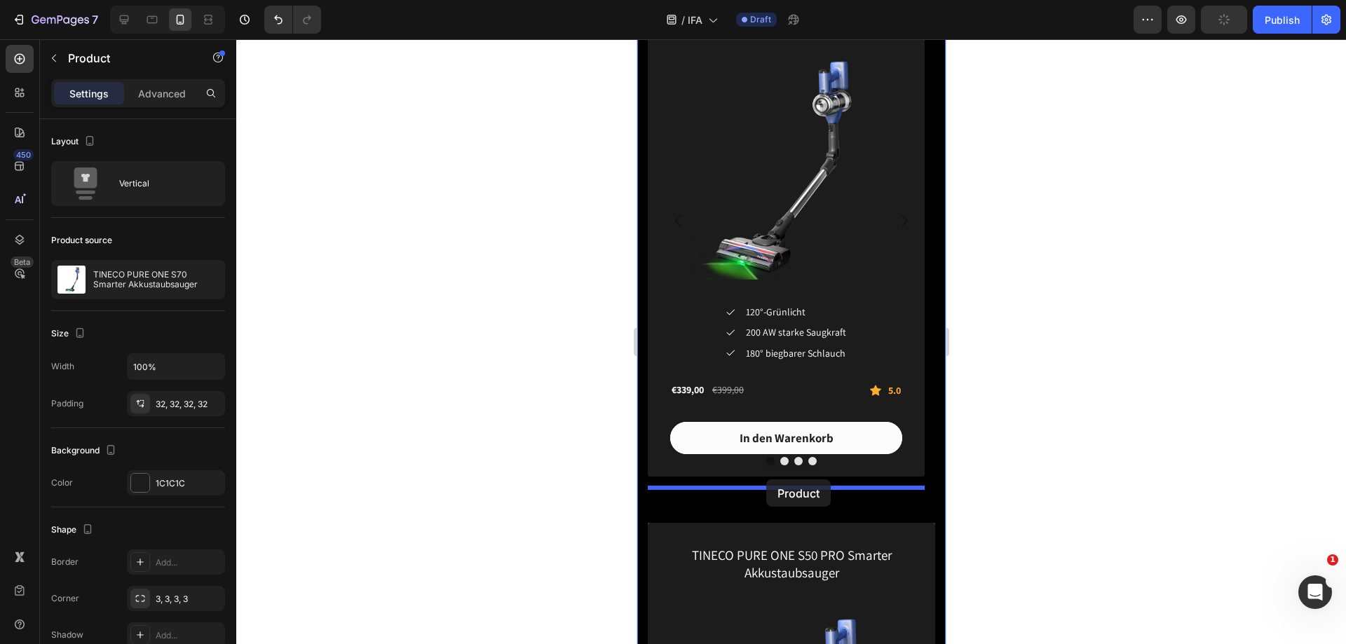
drag, startPoint x: 661, startPoint y: 218, endPoint x: 766, endPoint y: 480, distance: 281.9
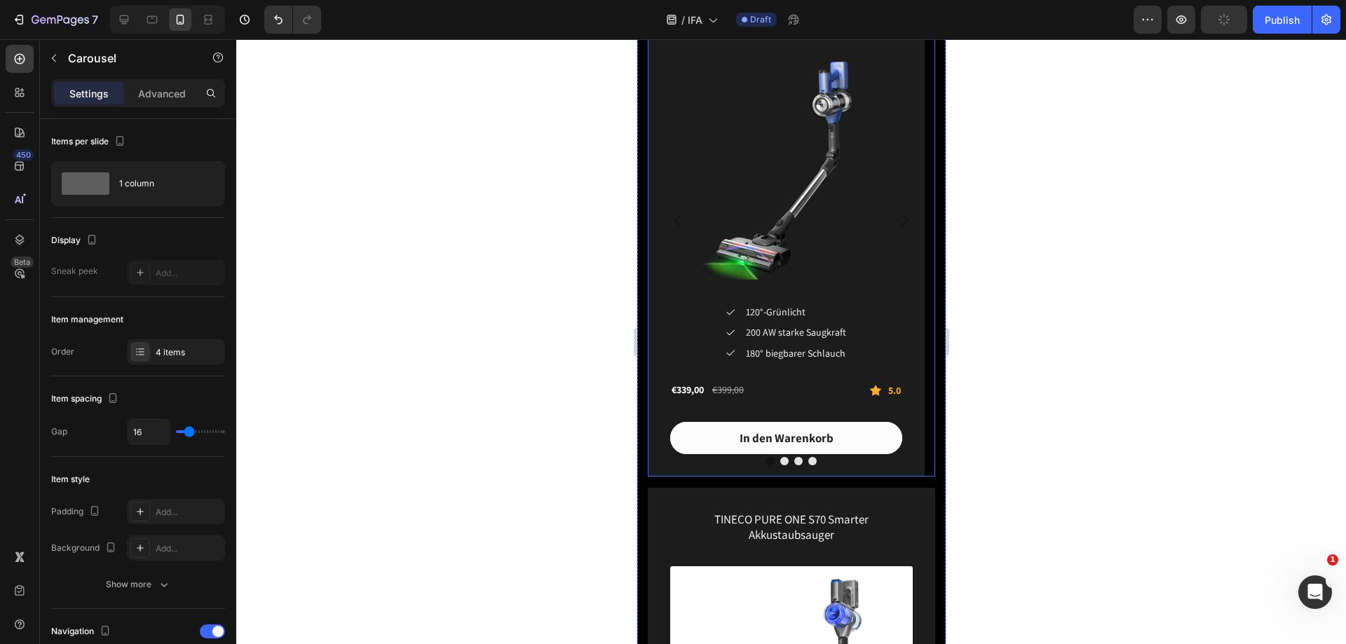
click at [780, 461] on button "Dot" at bounding box center [784, 461] width 8 height 8
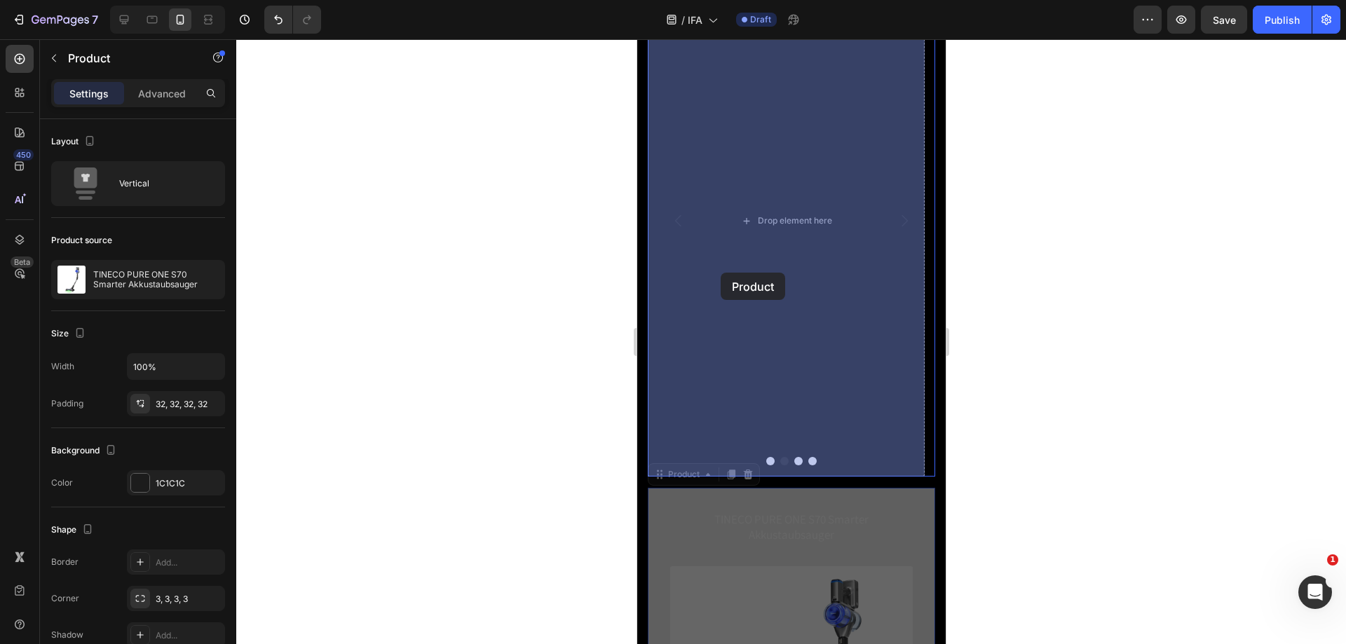
drag, startPoint x: 657, startPoint y: 475, endPoint x: 720, endPoint y: 273, distance: 212.3
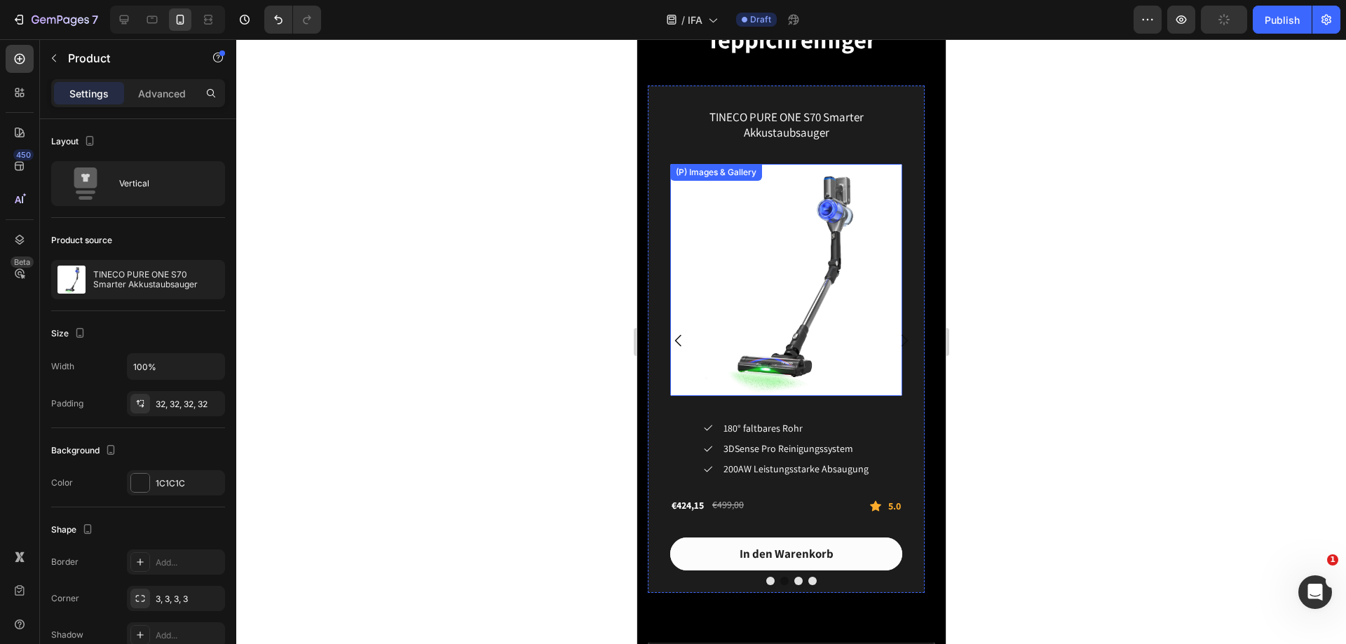
scroll to position [1683, 0]
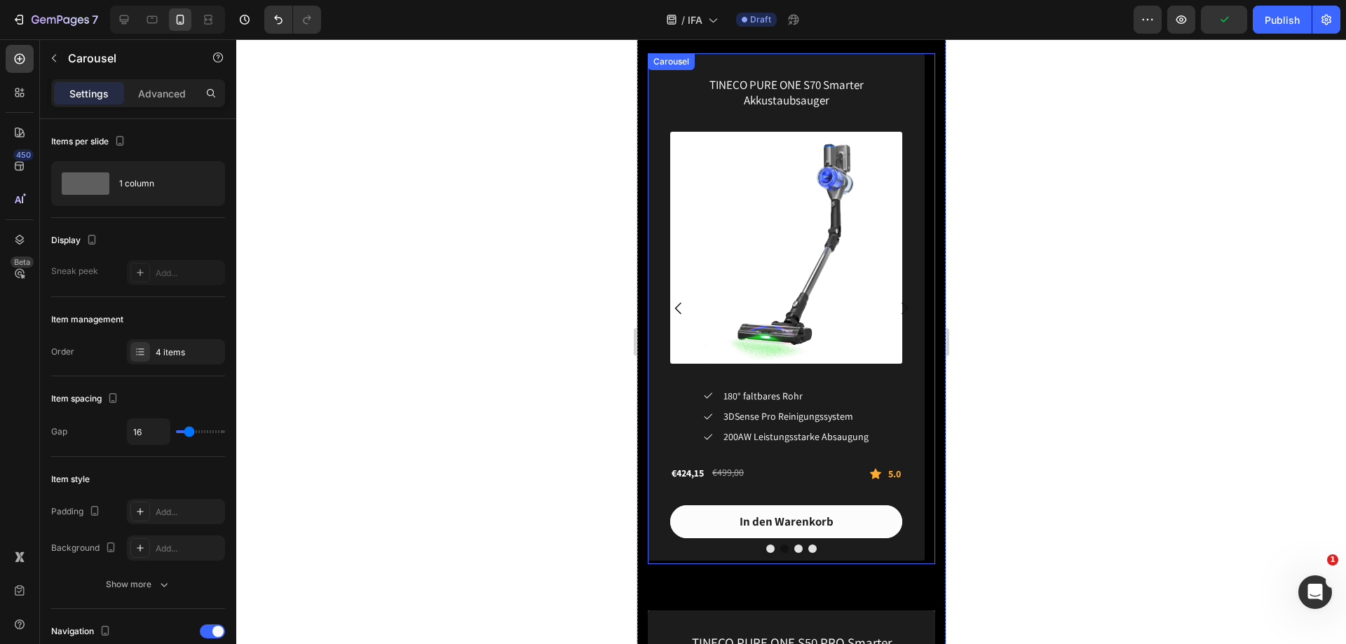
click at [896, 310] on icon "Carousel Next Arrow" at bounding box center [904, 308] width 17 height 17
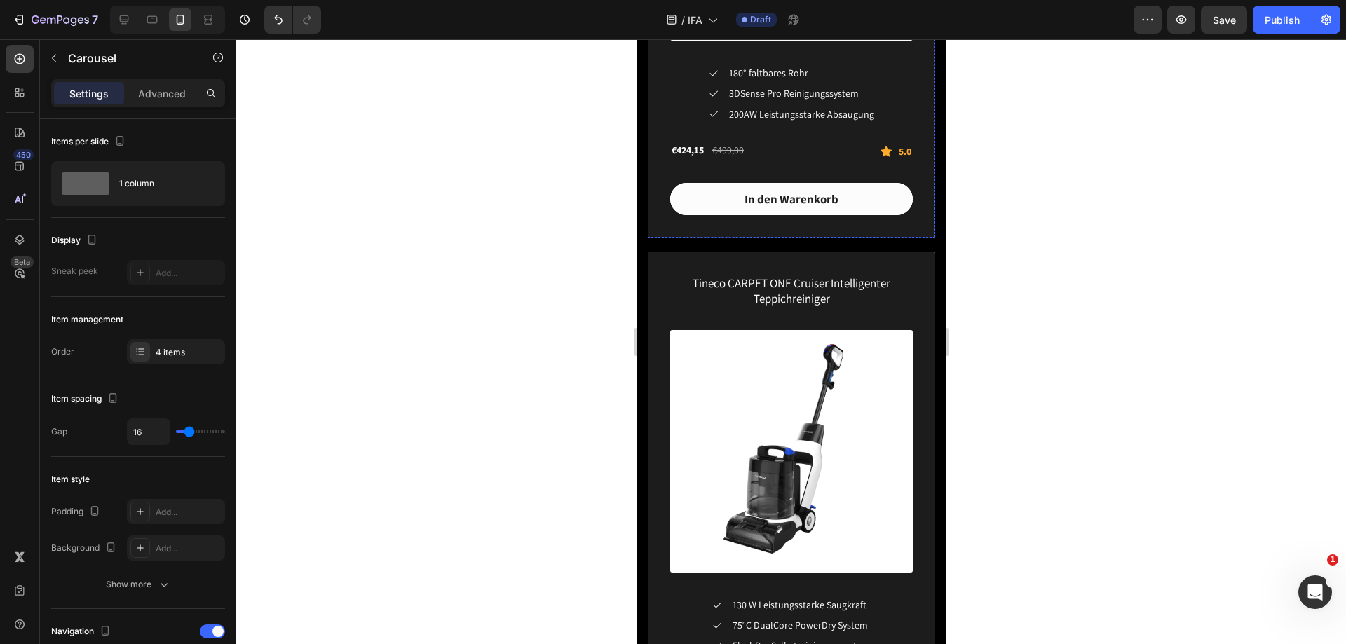
scroll to position [3156, 0]
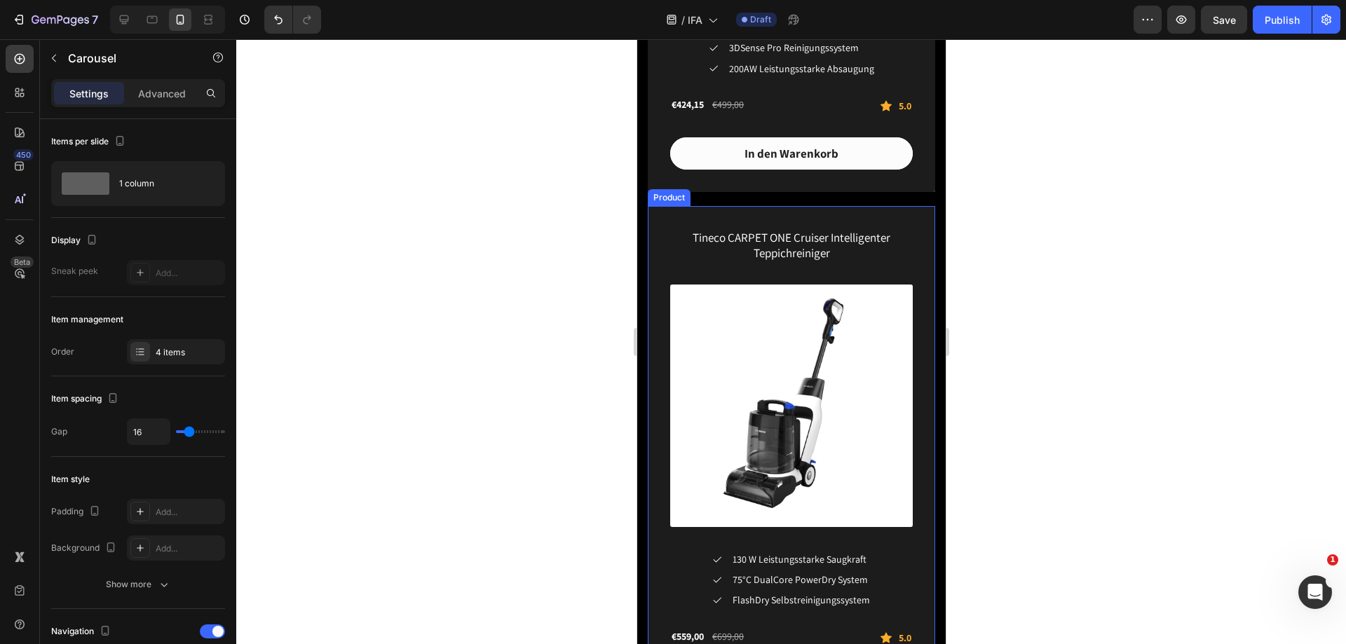
click at [654, 206] on div "Tineco CARPET ONE Cruiser Intelligenter Teppichreiniger (P) Title (P) Images & …" at bounding box center [791, 465] width 288 height 518
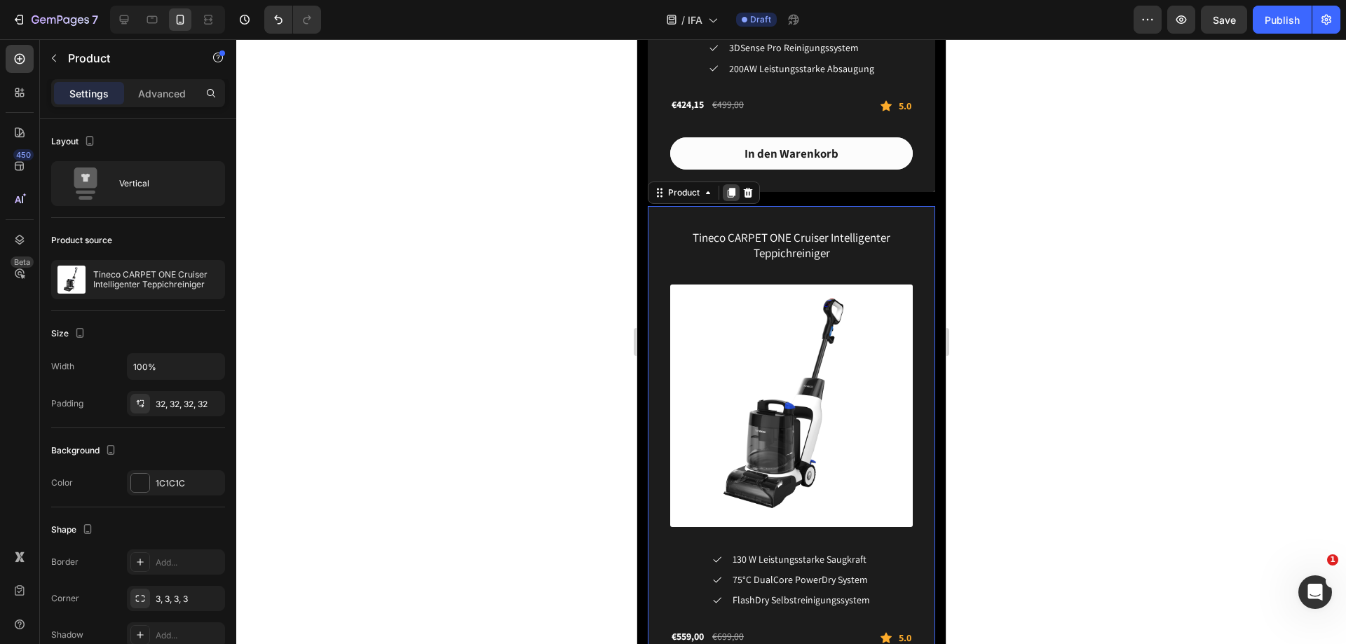
click at [732, 188] on icon at bounding box center [731, 193] width 8 height 10
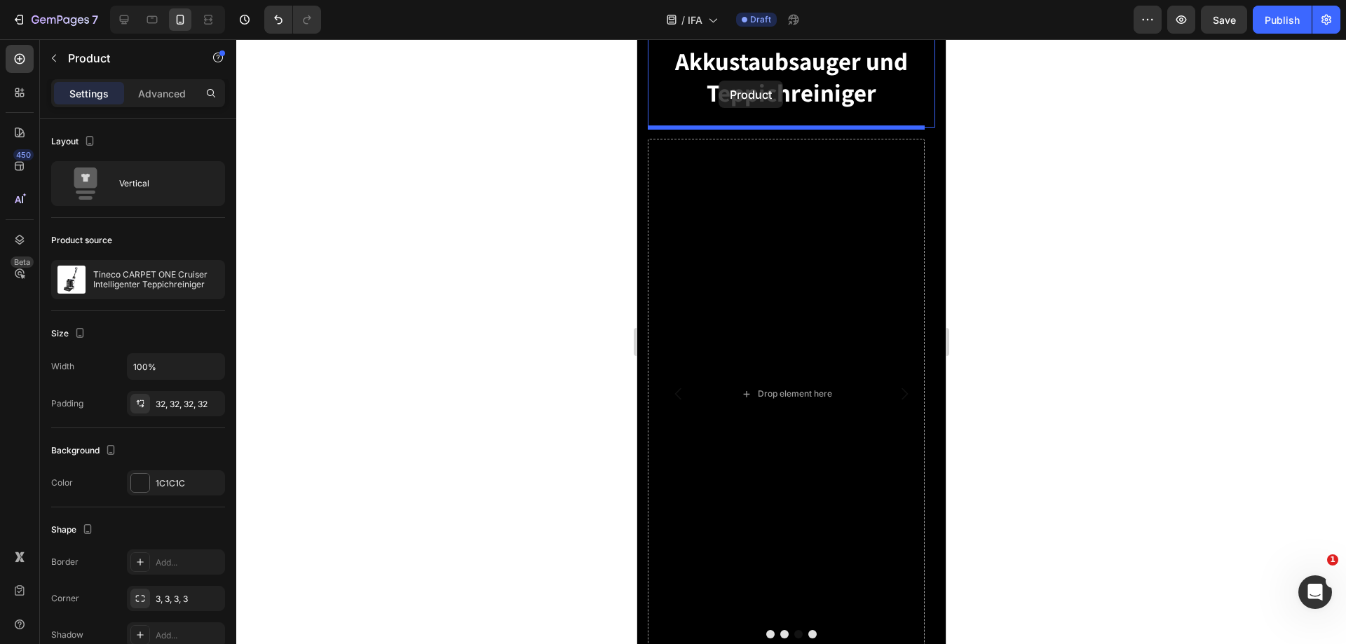
scroll to position [1573, 0]
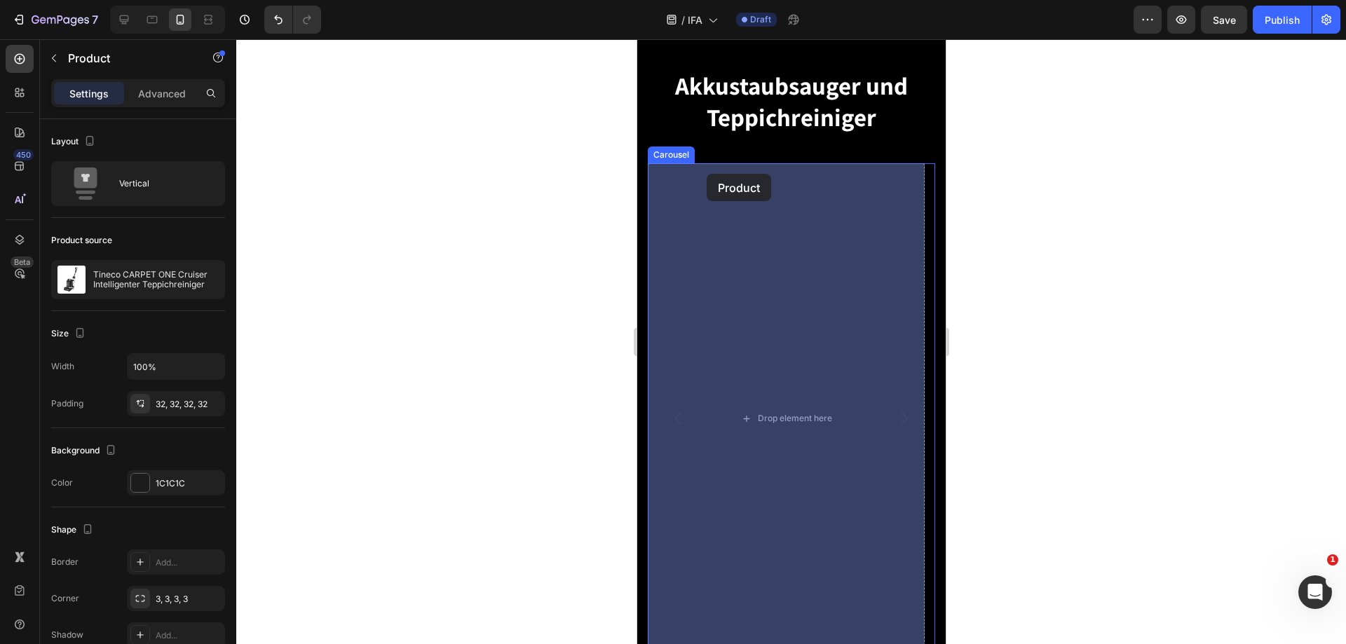
drag, startPoint x: 662, startPoint y: 146, endPoint x: 706, endPoint y: 174, distance: 52.3
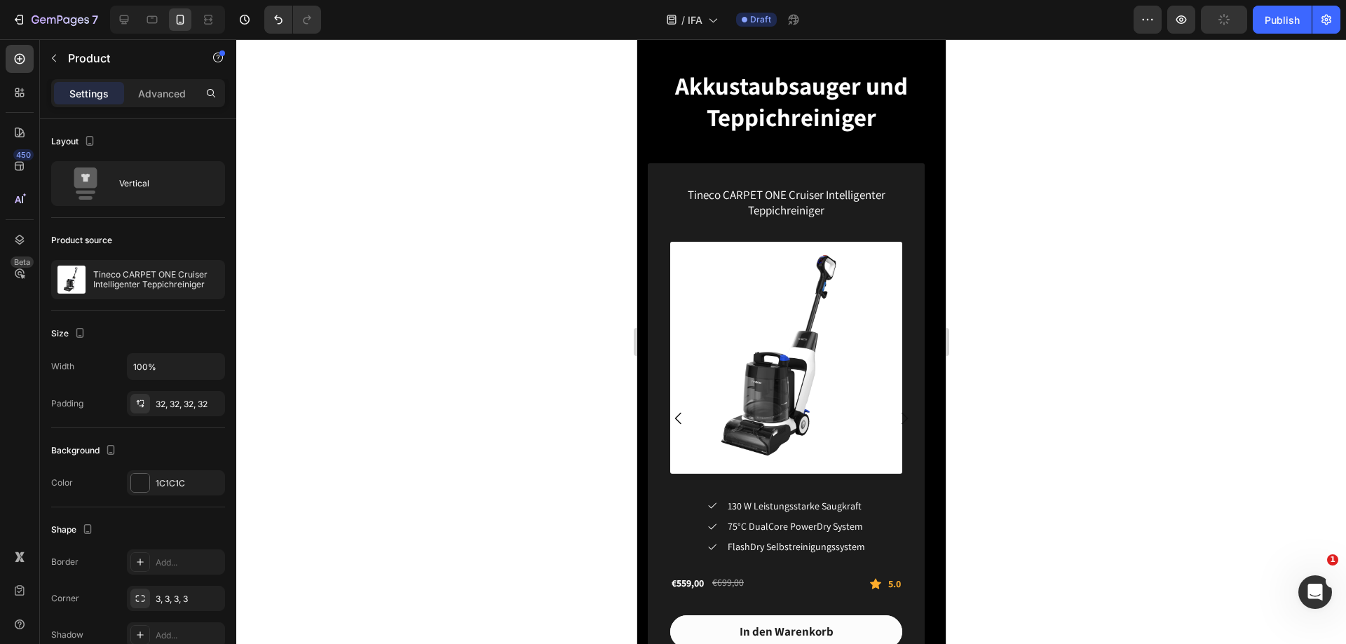
click at [665, 170] on div "Tineco CARPET ONE Cruiser Intelligenter Teppichreiniger (P) Title (P) Images & …" at bounding box center [785, 417] width 277 height 508
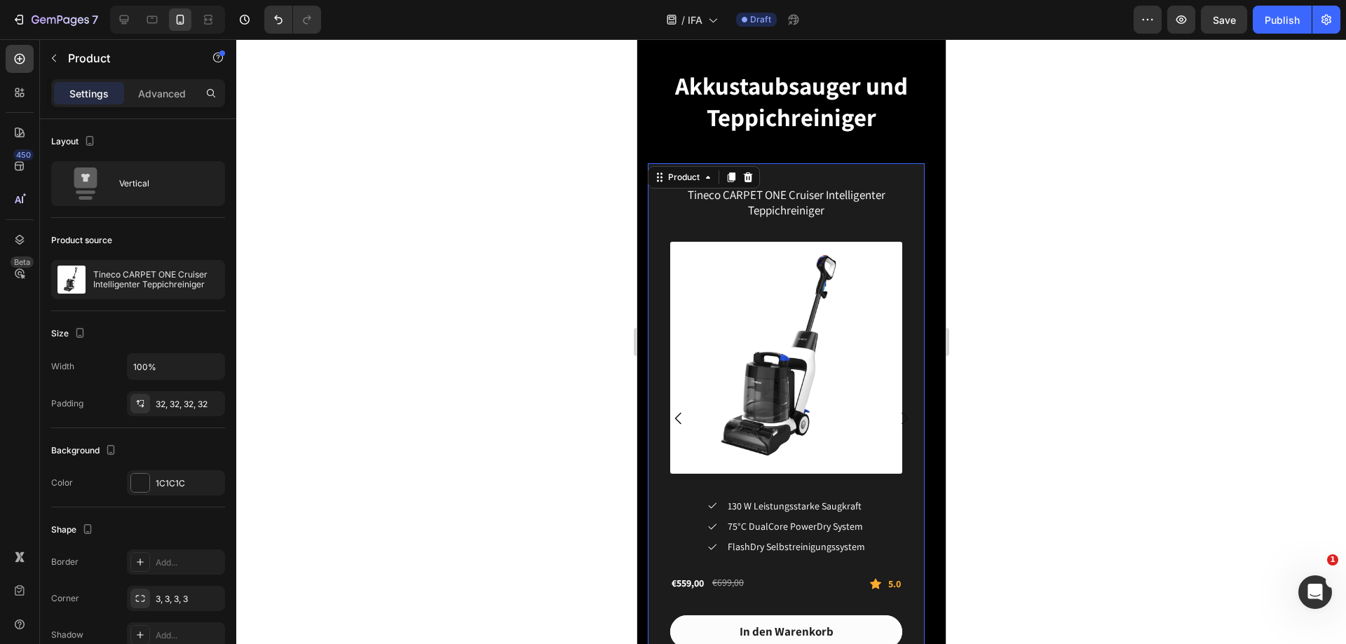
click at [842, 173] on div "Tineco CARPET ONE Cruiser Intelligenter Teppichreiniger (P) Title (P) Images & …" at bounding box center [785, 417] width 277 height 508
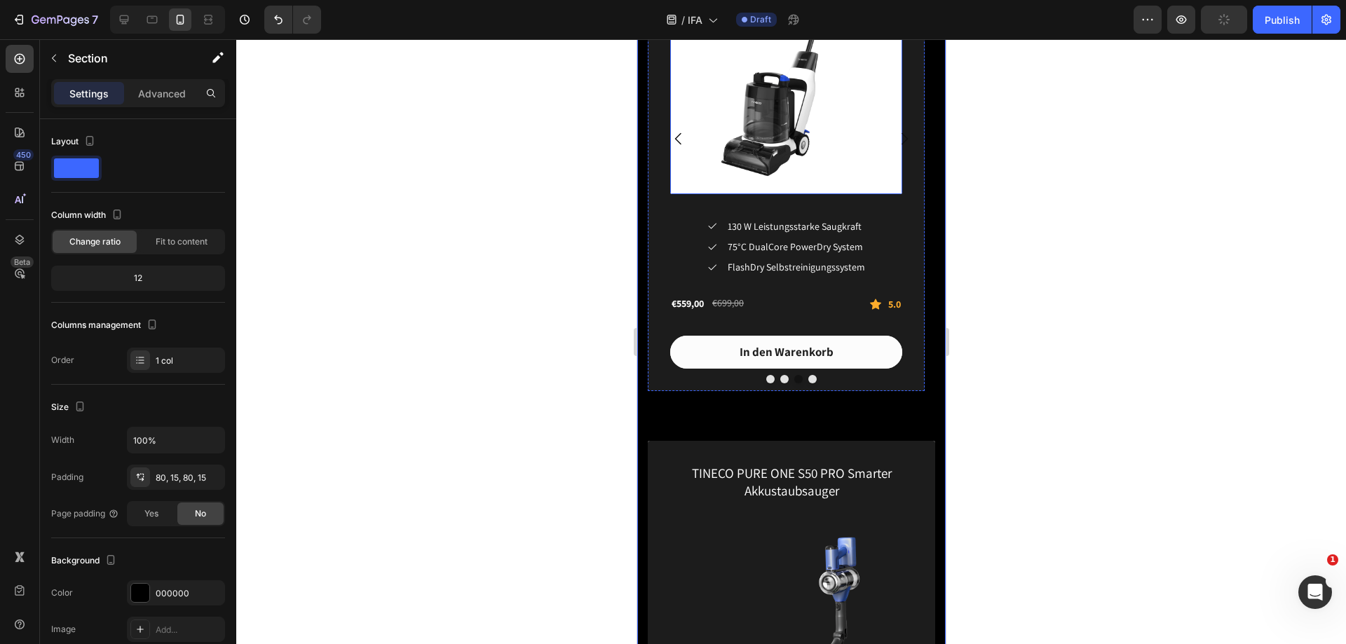
scroll to position [1853, 0]
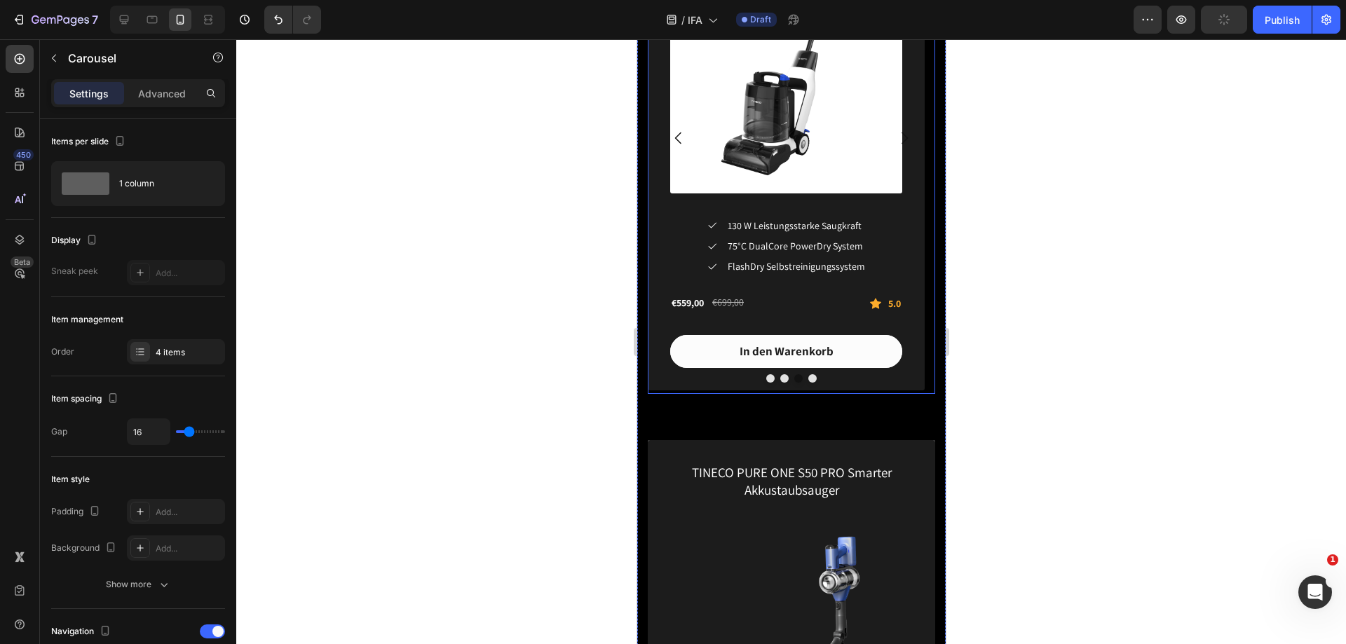
click at [780, 374] on button "Dot" at bounding box center [784, 378] width 8 height 8
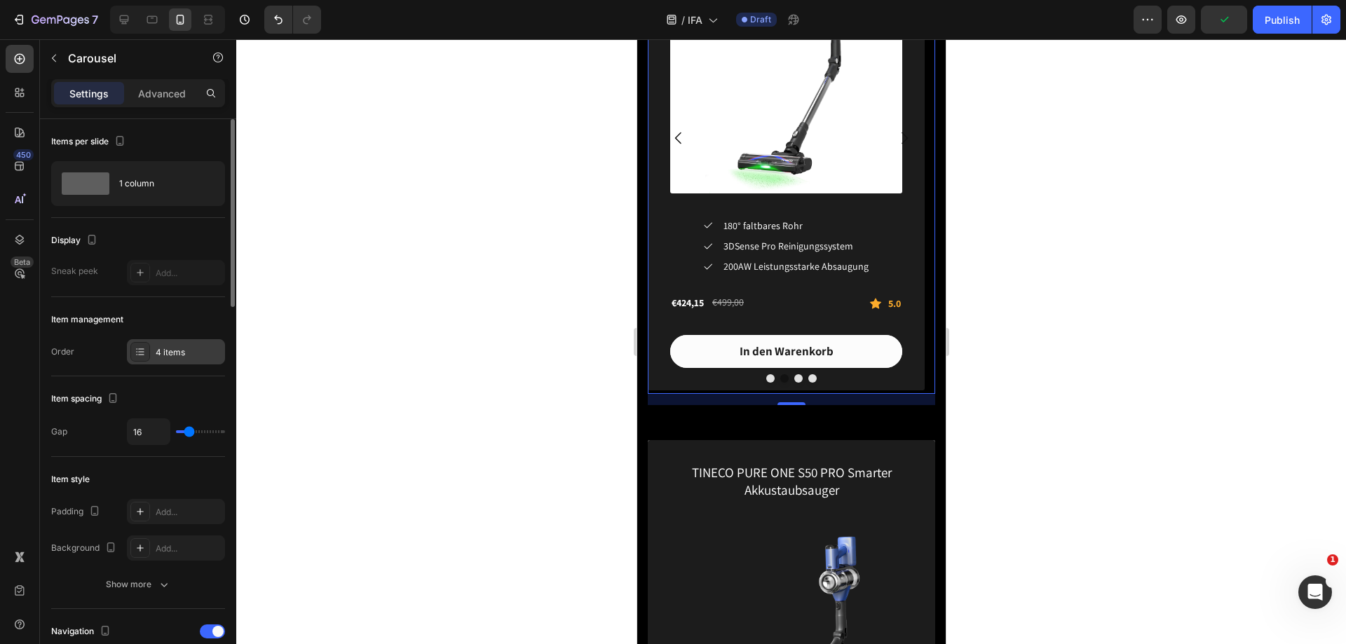
click at [170, 352] on div "4 items" at bounding box center [189, 352] width 66 height 13
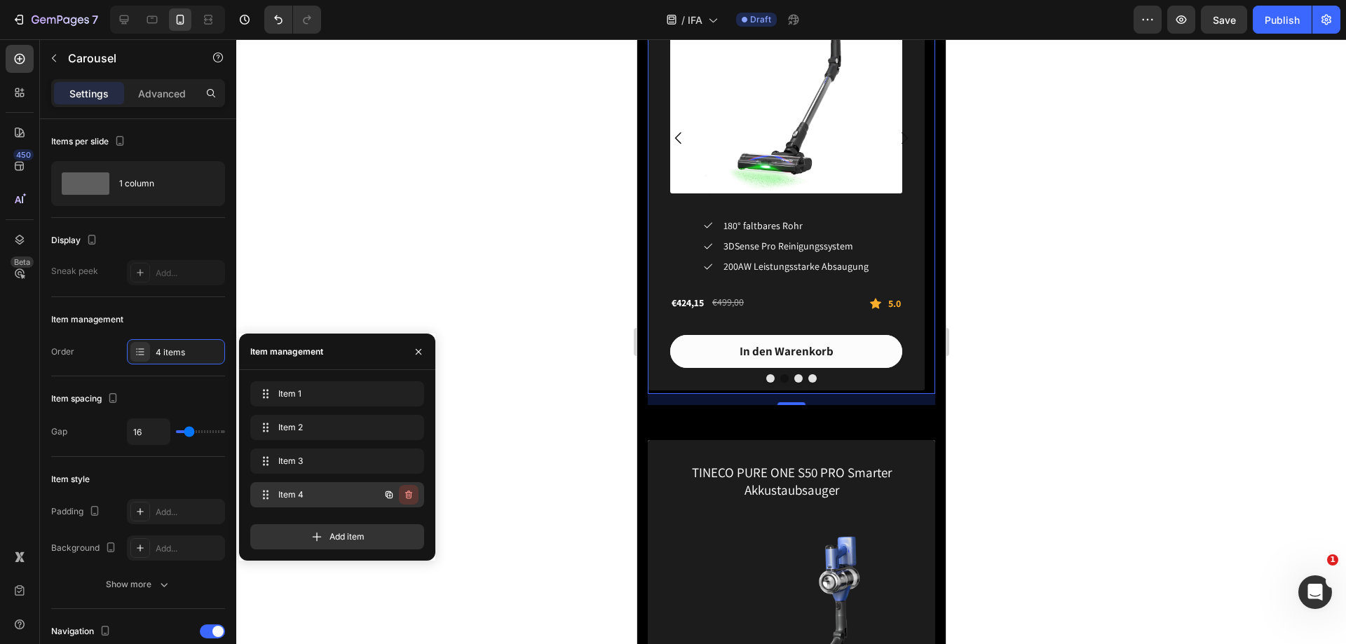
click at [407, 498] on icon "button" at bounding box center [408, 494] width 11 height 11
click at [407, 498] on div "Delete" at bounding box center [399, 495] width 26 height 13
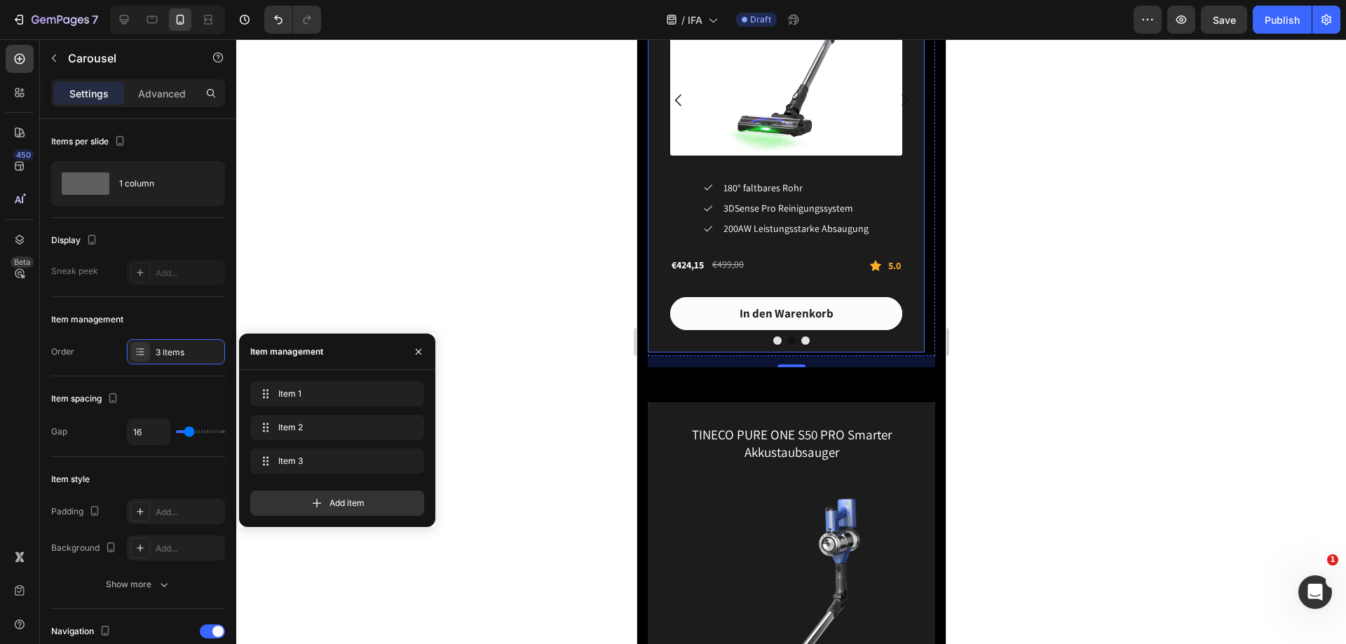
scroll to position [1924, 0]
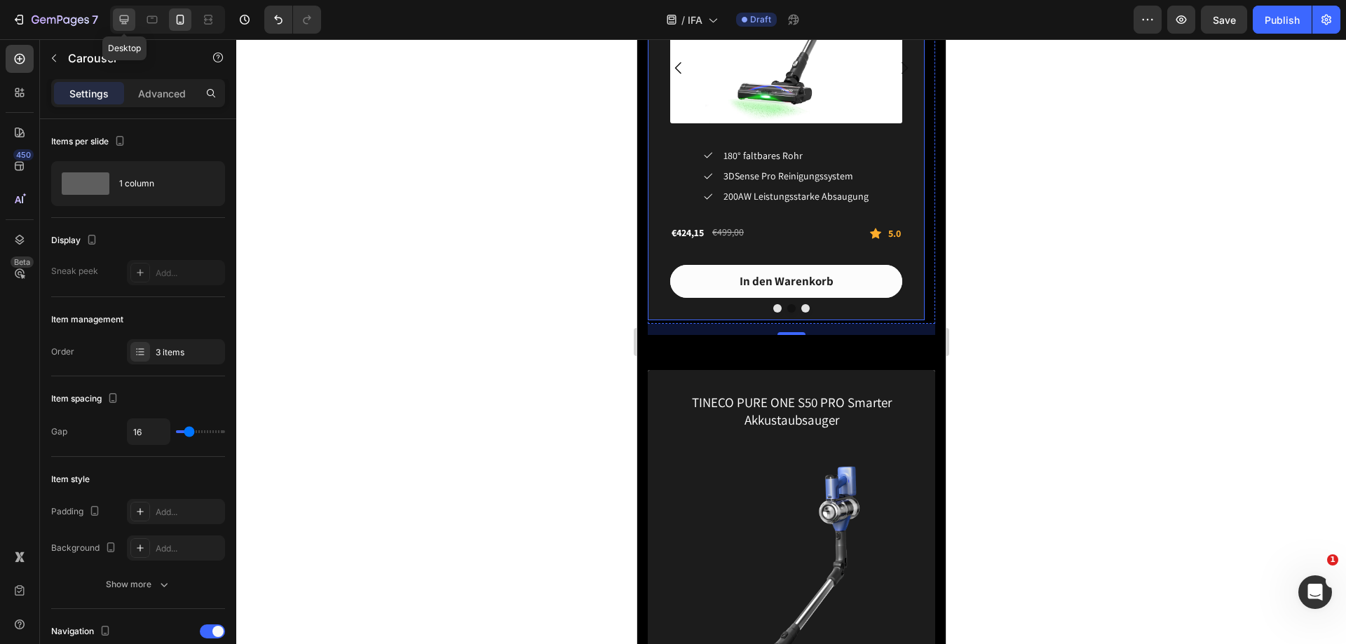
click at [126, 16] on icon at bounding box center [124, 19] width 9 height 9
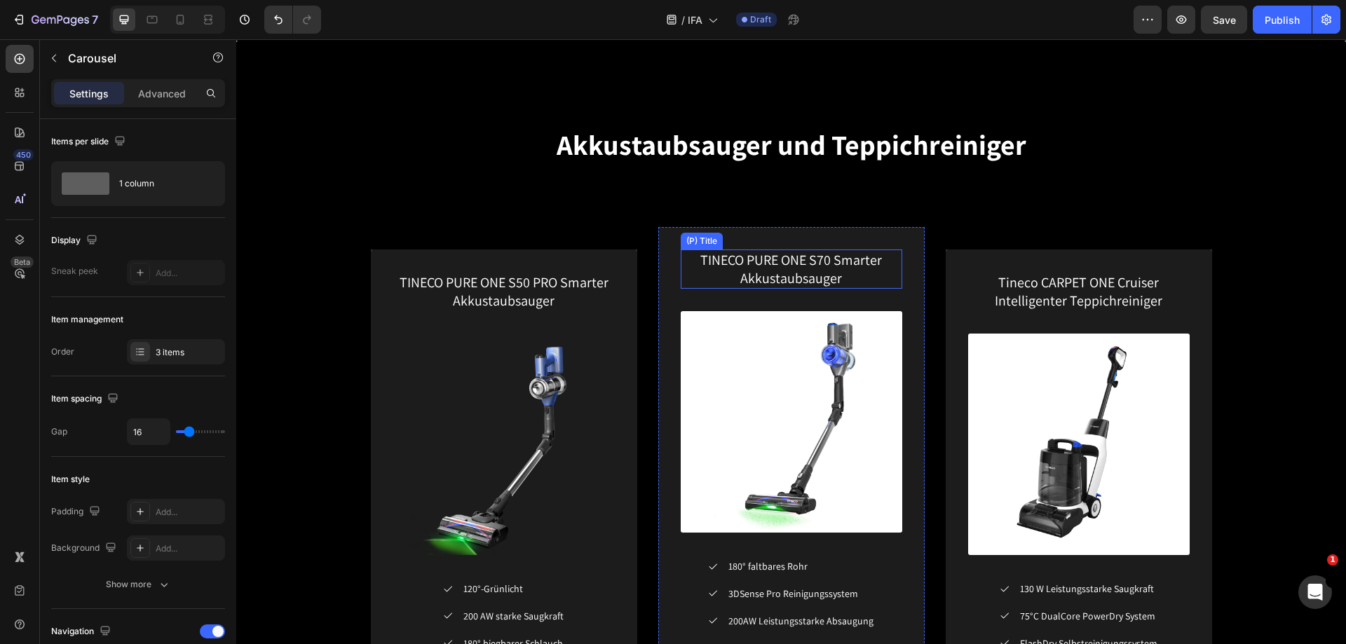
scroll to position [2044, 0]
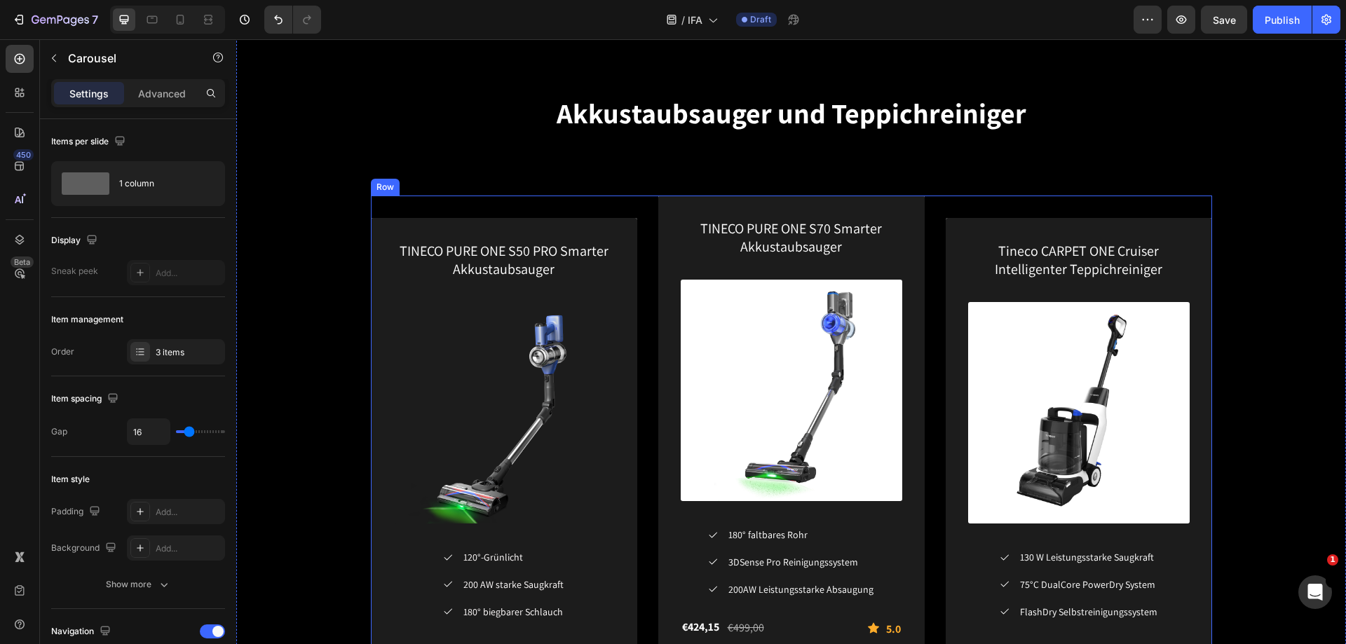
click at [614, 208] on div "TINECO PURE ONE S50 PRO Smarter Akkustaubsauger (P) Title (P) Images & Gallery …" at bounding box center [504, 466] width 266 height 541
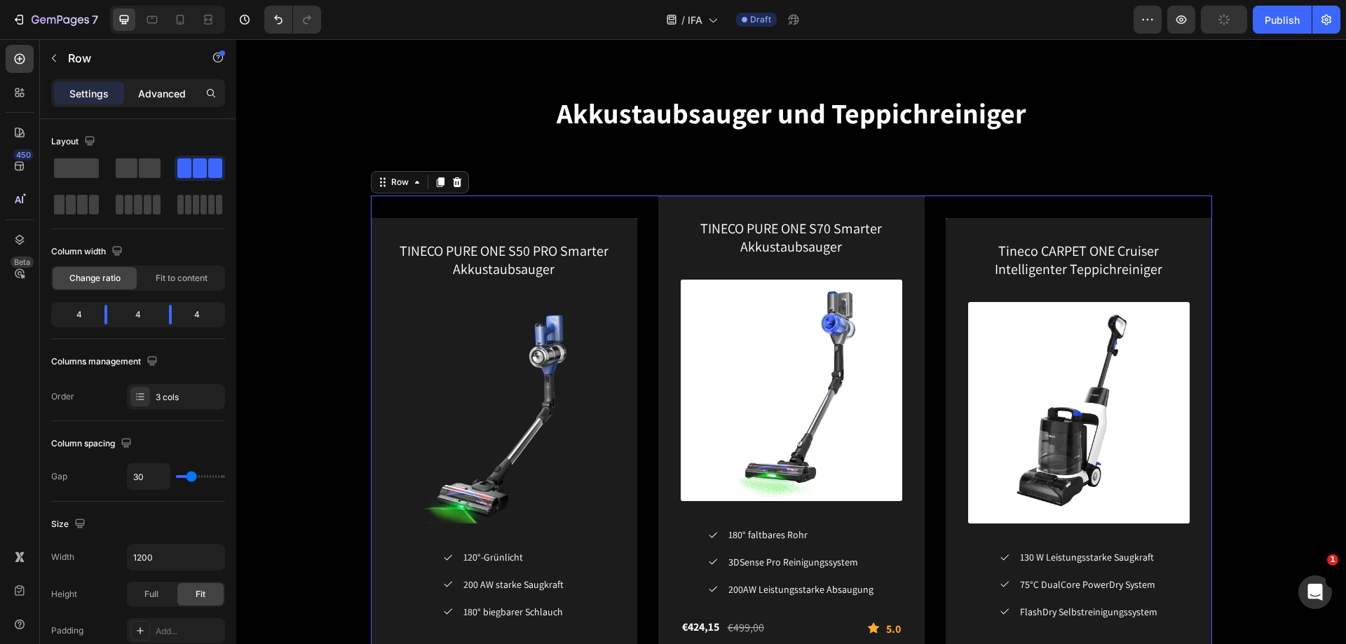
click at [154, 88] on p "Advanced" at bounding box center [162, 93] width 48 height 15
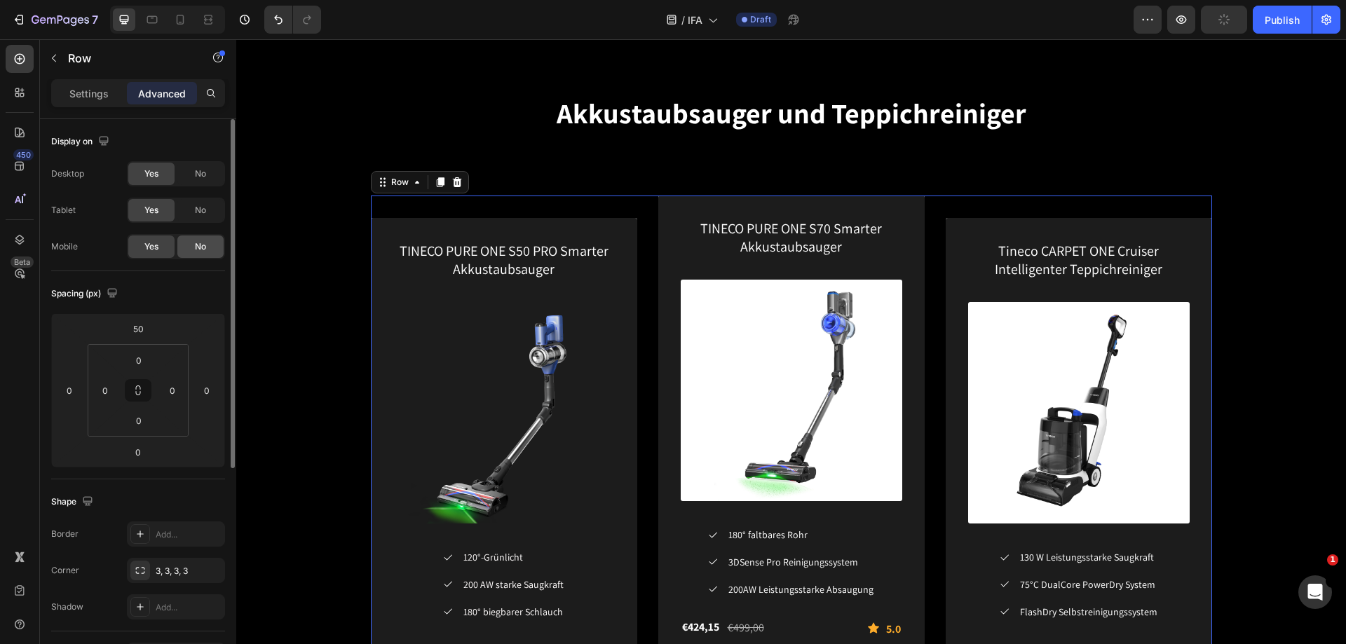
click at [198, 252] on span "No" at bounding box center [200, 247] width 11 height 13
click at [182, 24] on icon at bounding box center [181, 20] width 8 height 10
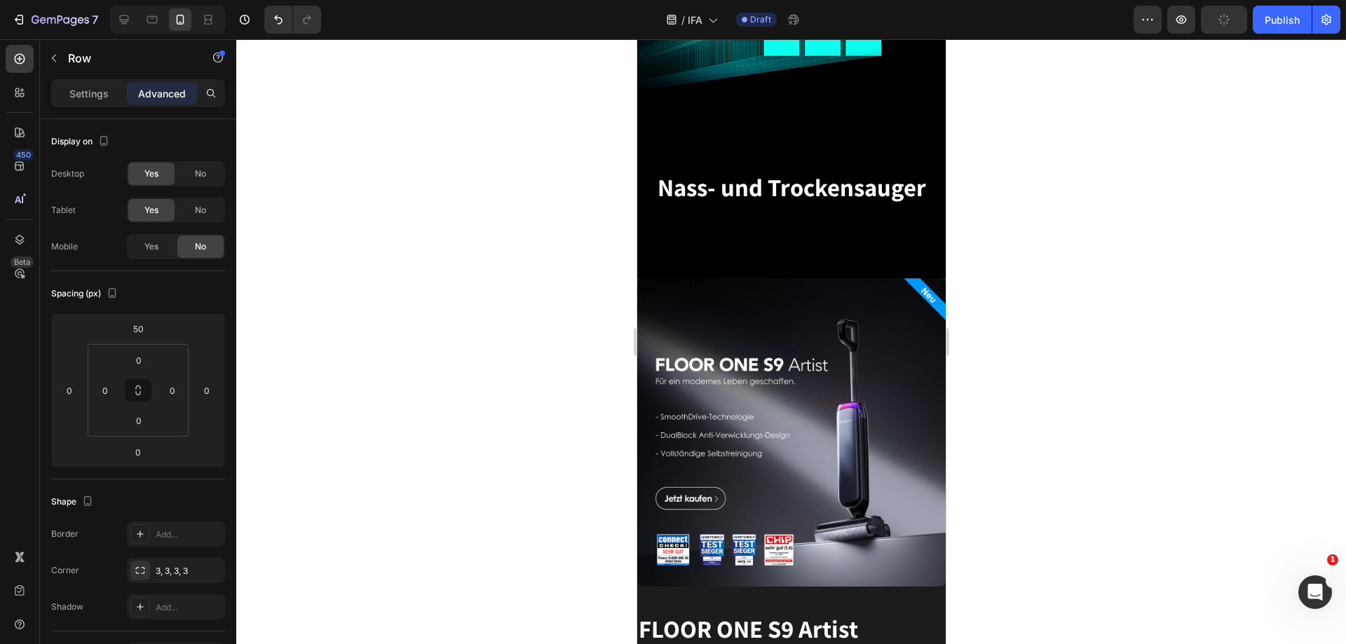
scroll to position [364, 0]
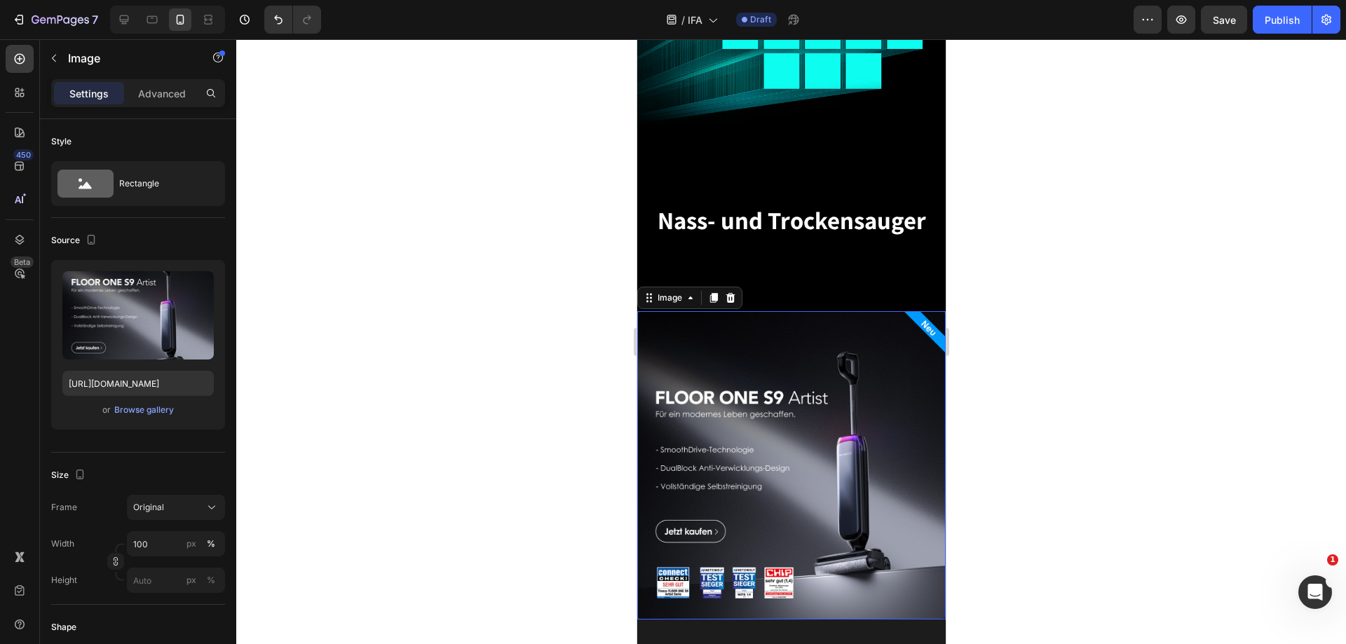
click at [794, 410] on img at bounding box center [791, 465] width 309 height 309
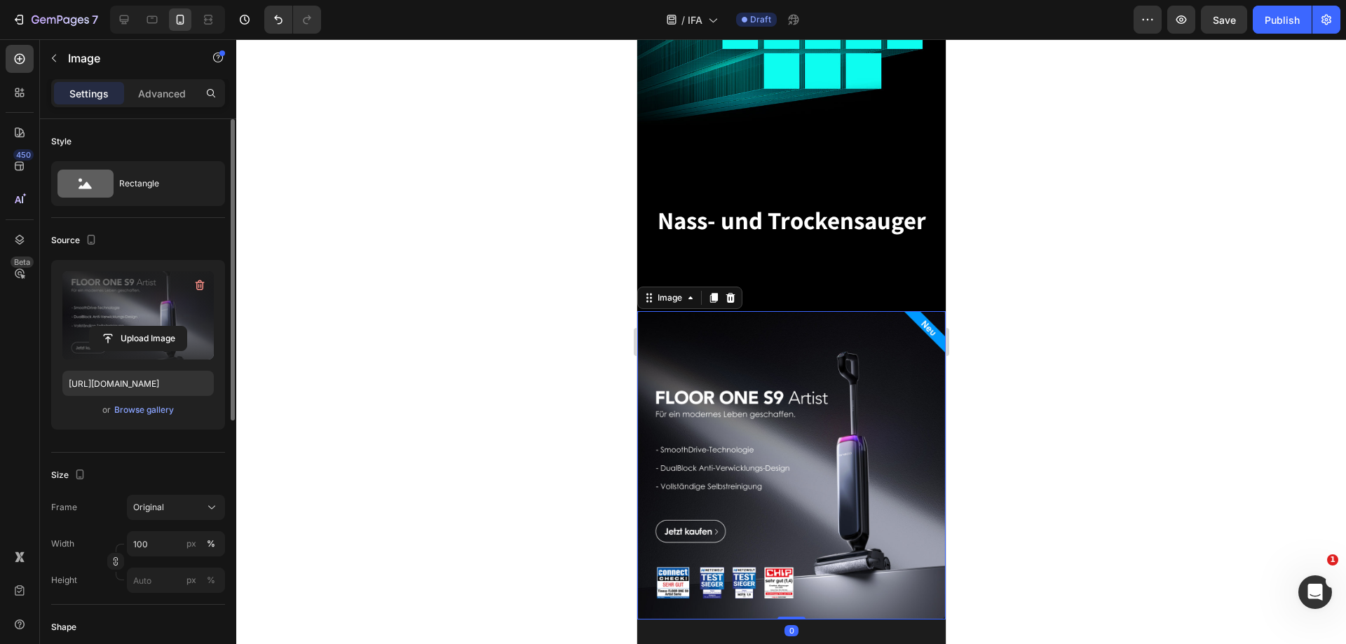
click at [94, 295] on label at bounding box center [137, 315] width 151 height 88
click at [94, 327] on input "file" at bounding box center [138, 339] width 97 height 24
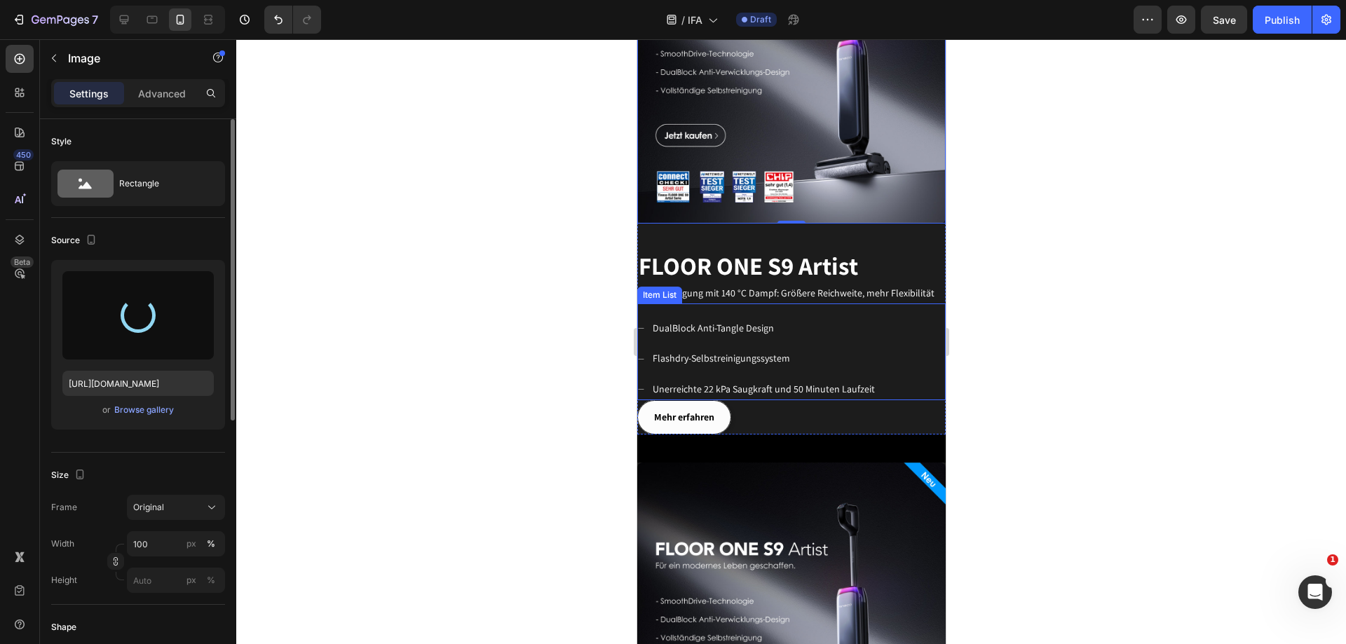
scroll to position [785, 0]
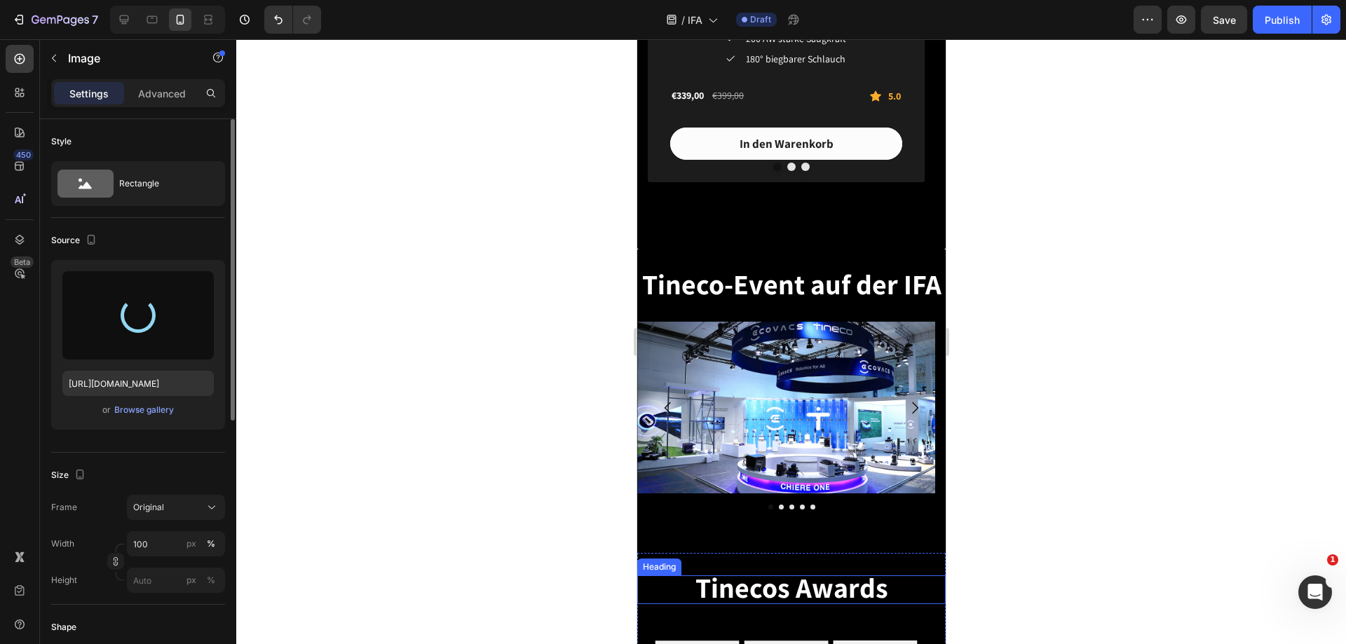
type input "[URL][DOMAIN_NAME]"
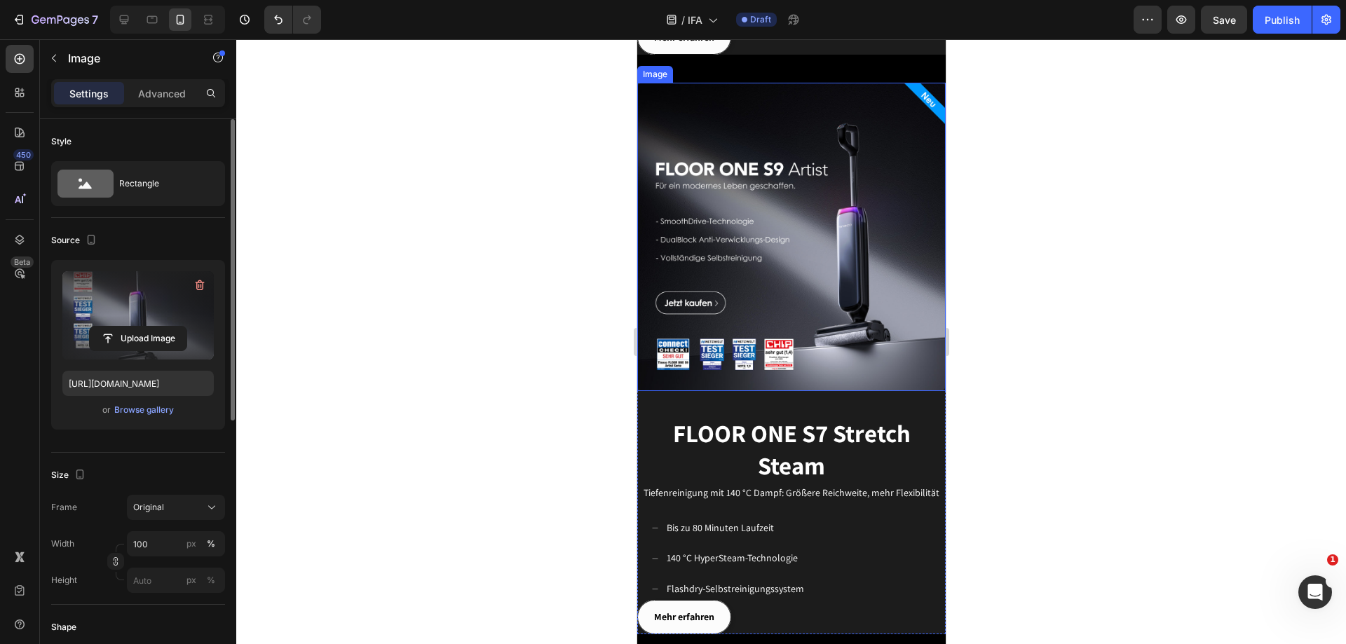
scroll to position [872, 0]
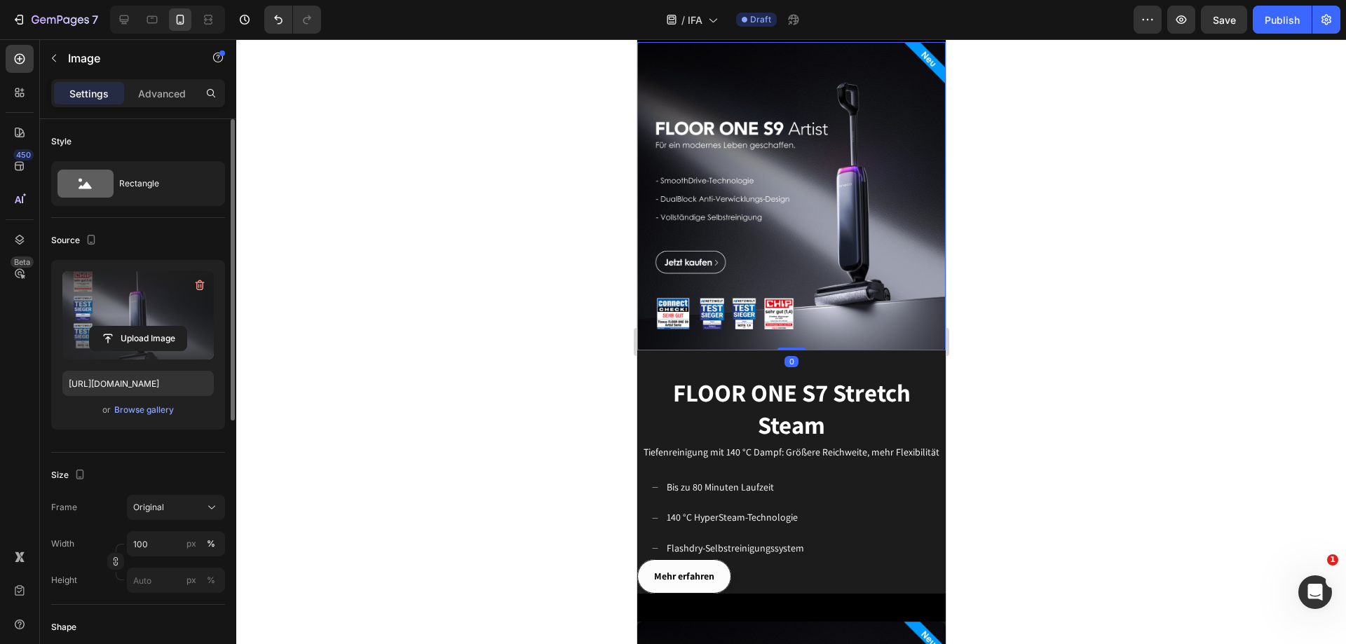
click at [813, 351] on img at bounding box center [791, 196] width 309 height 309
click at [133, 295] on label at bounding box center [137, 315] width 151 height 88
click at [133, 327] on input "file" at bounding box center [138, 339] width 97 height 24
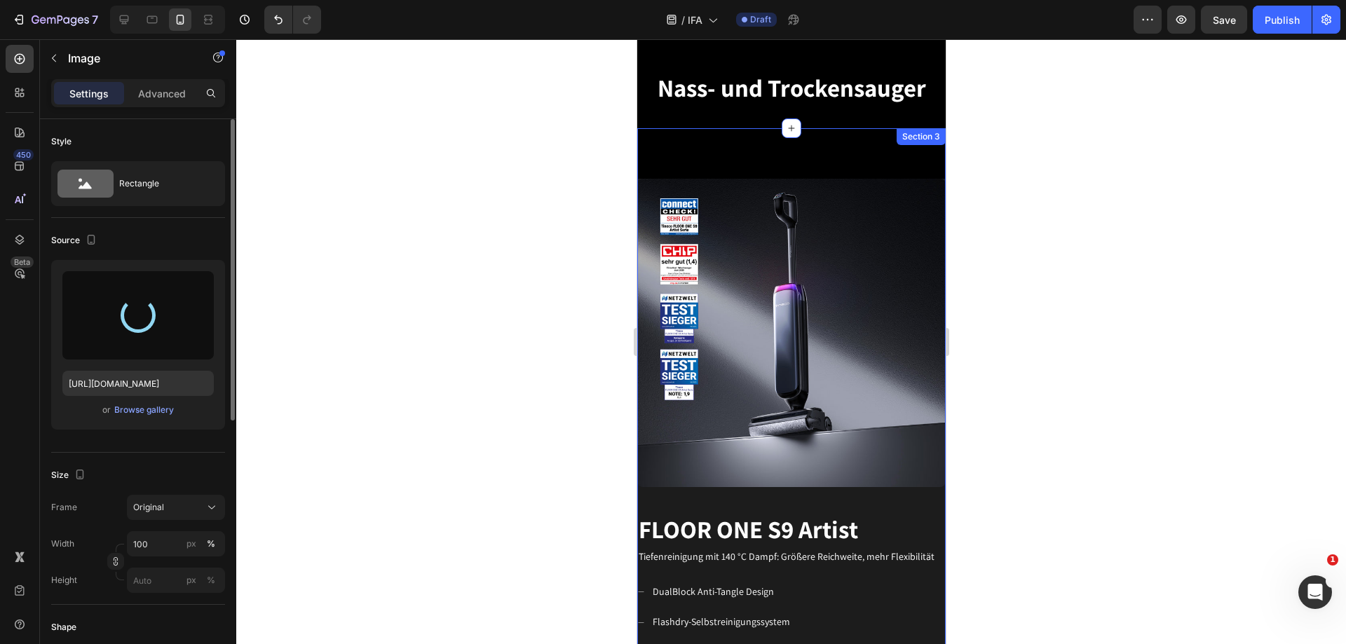
scroll to position [452, 0]
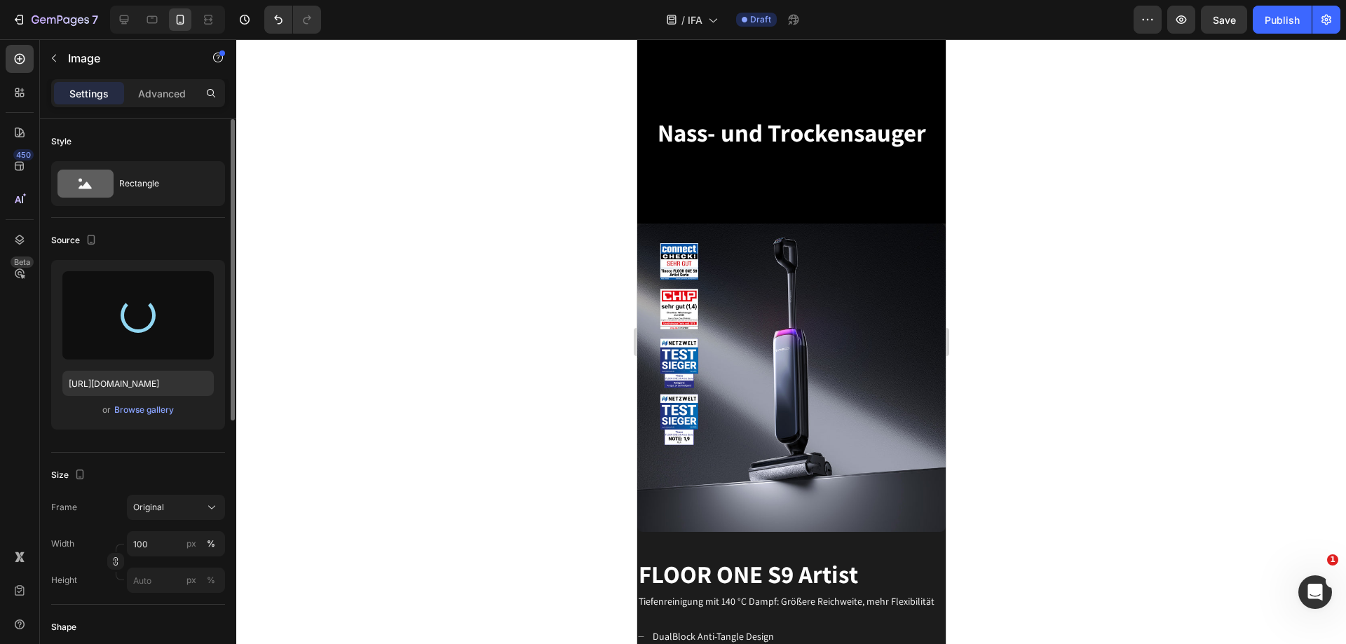
type input "[URL][DOMAIN_NAME]"
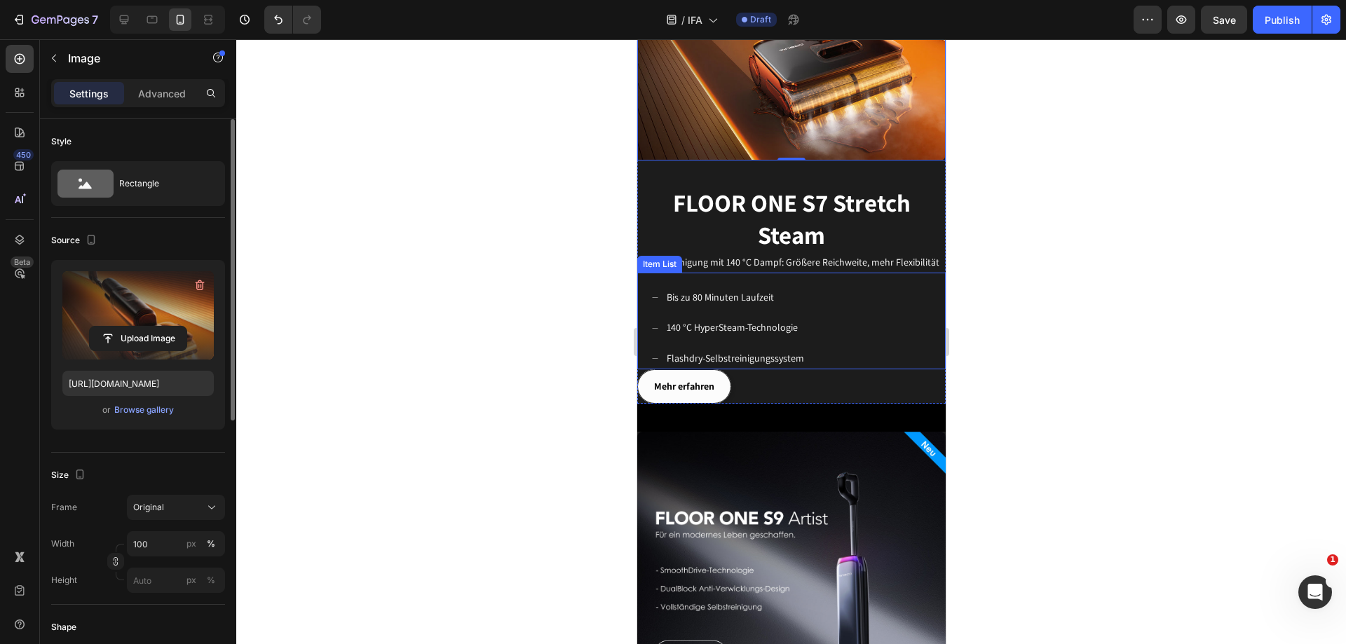
scroll to position [1433, 0]
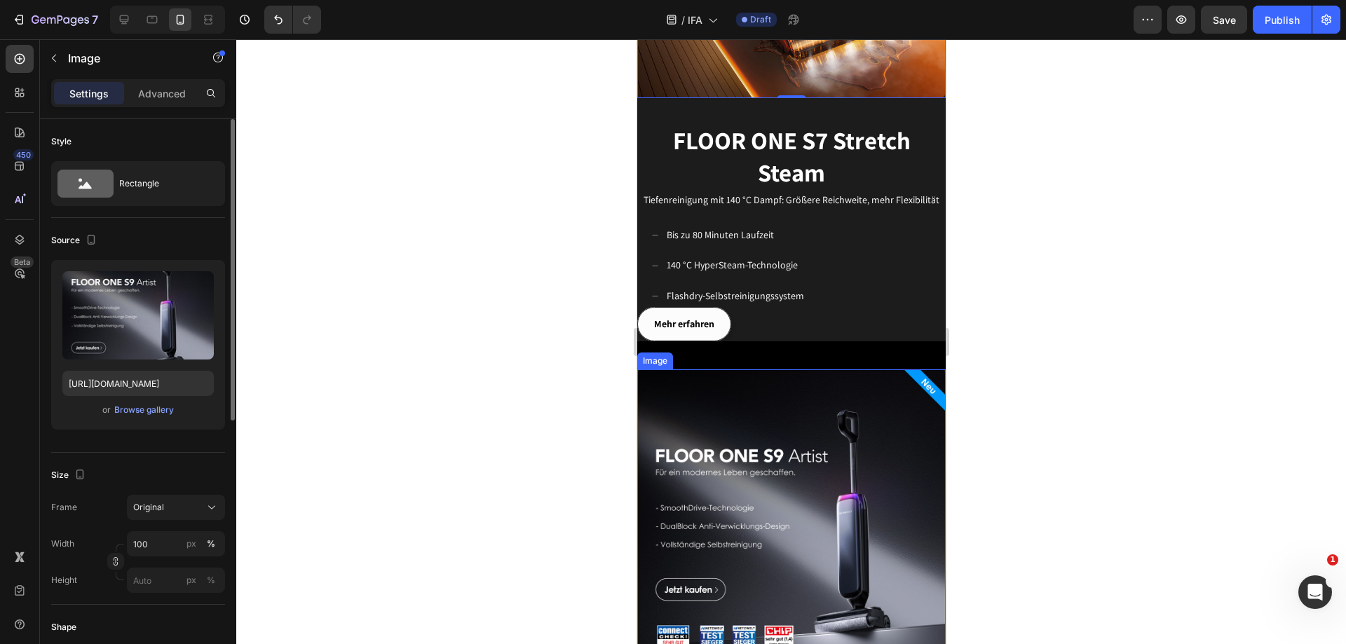
click at [843, 409] on img at bounding box center [791, 524] width 309 height 309
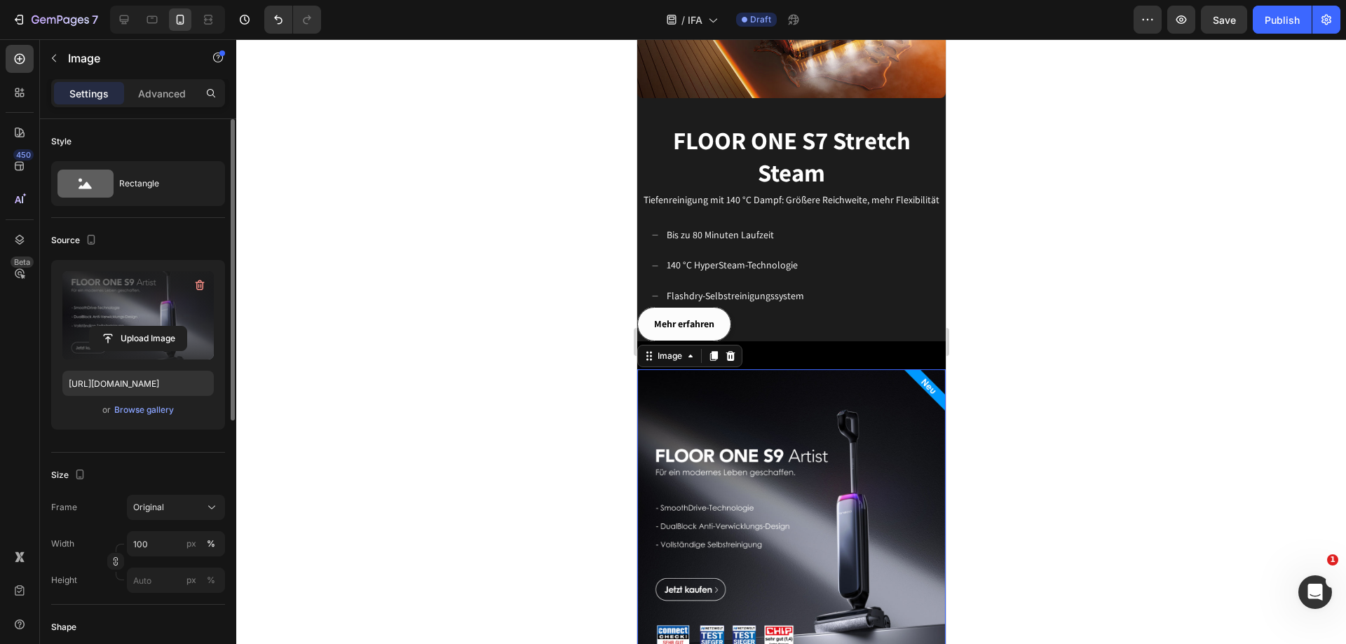
click at [142, 290] on label at bounding box center [137, 315] width 151 height 88
click at [142, 327] on input "file" at bounding box center [138, 339] width 97 height 24
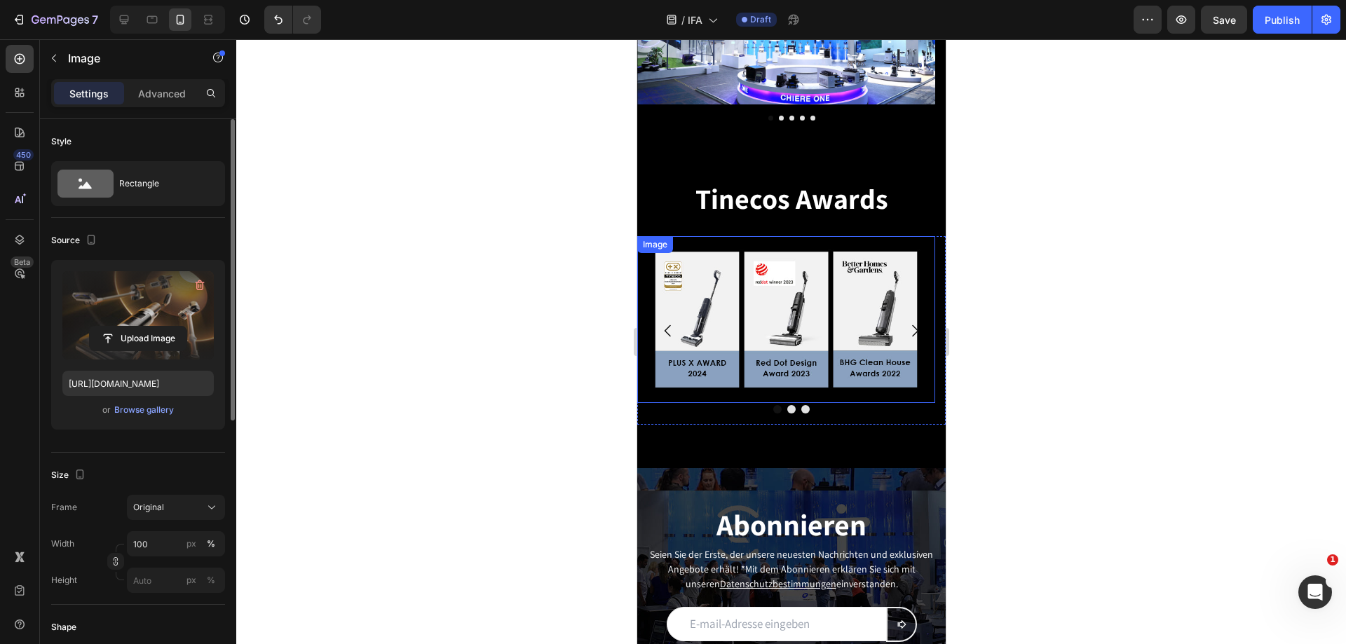
scroll to position [2976, 0]
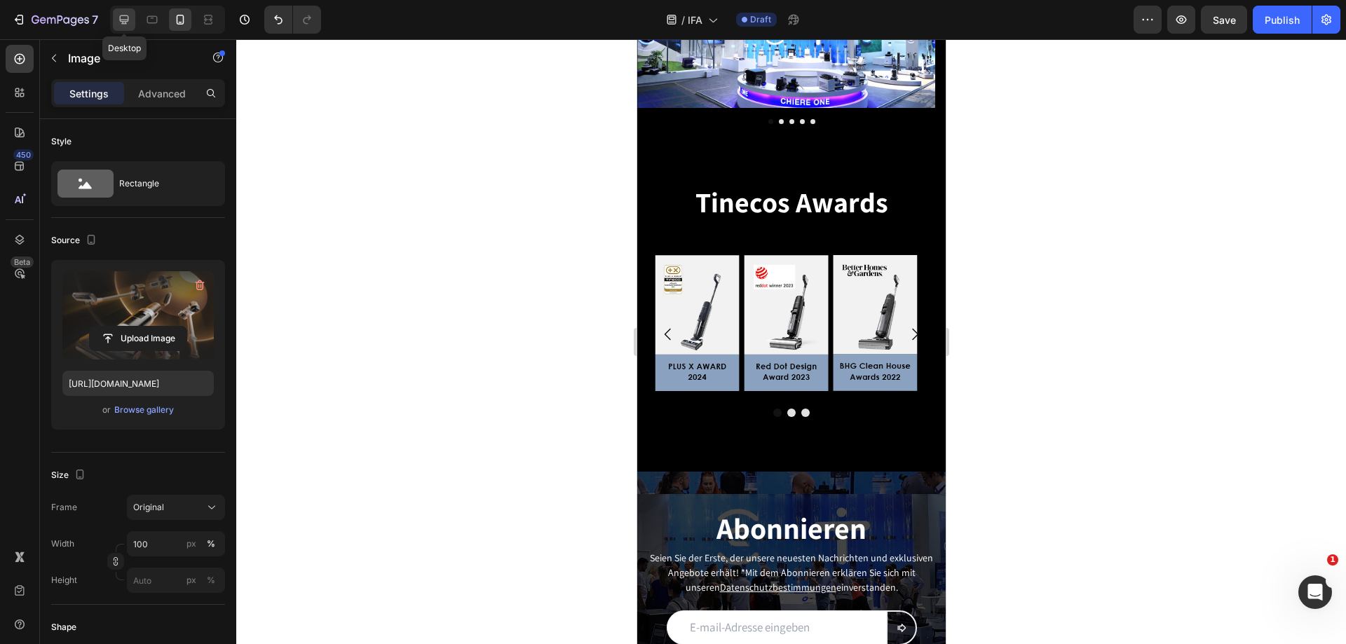
click at [124, 18] on icon at bounding box center [124, 20] width 14 height 14
type input "[URL][DOMAIN_NAME]"
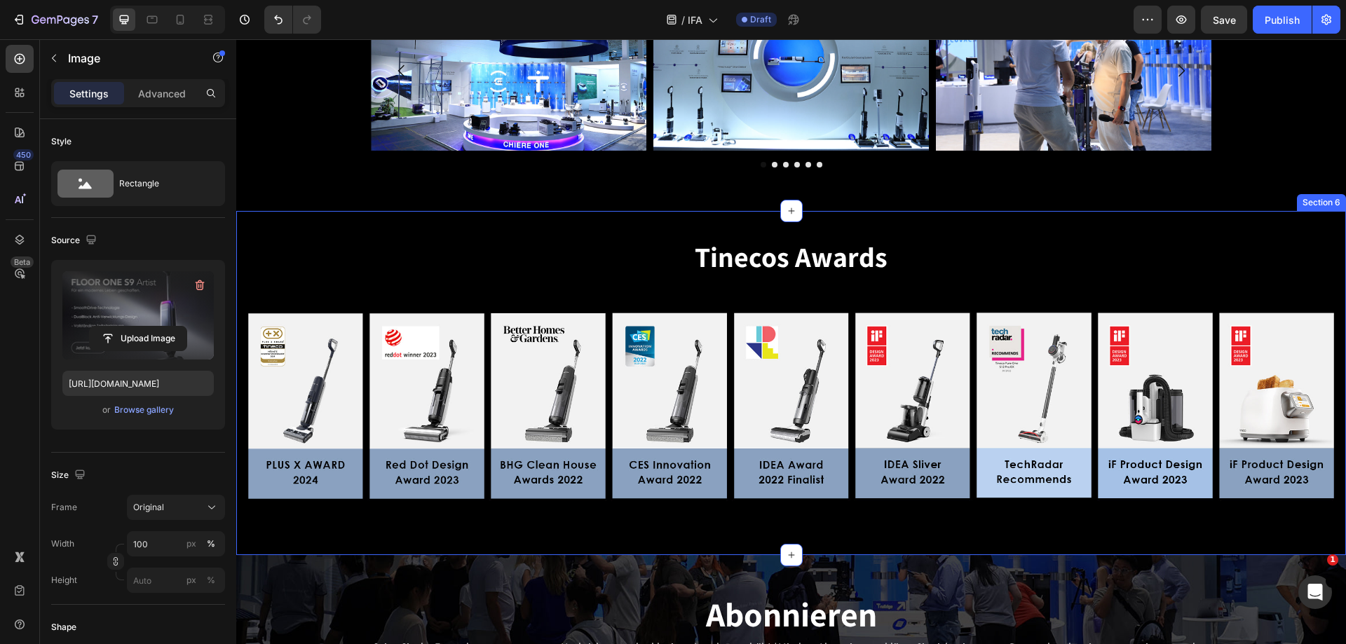
scroll to position [2865, 0]
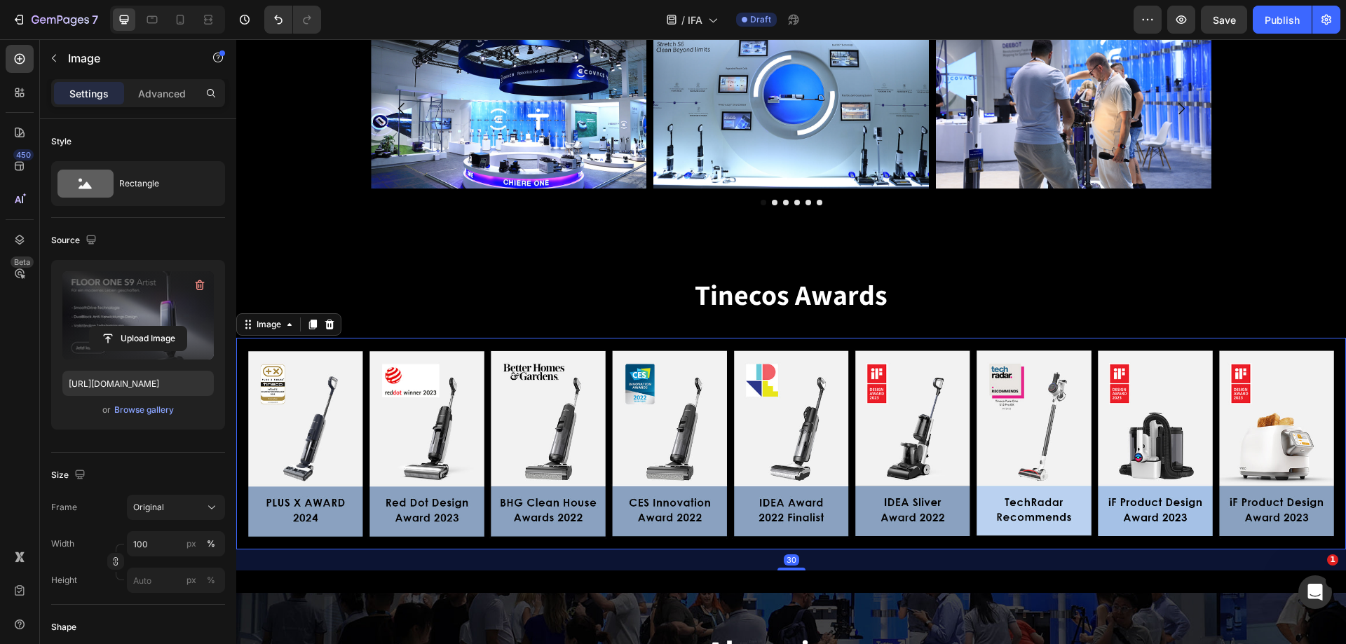
click at [825, 368] on img at bounding box center [791, 444] width 1110 height 212
click at [135, 309] on label at bounding box center [137, 315] width 151 height 88
click at [135, 327] on input "file" at bounding box center [138, 339] width 97 height 24
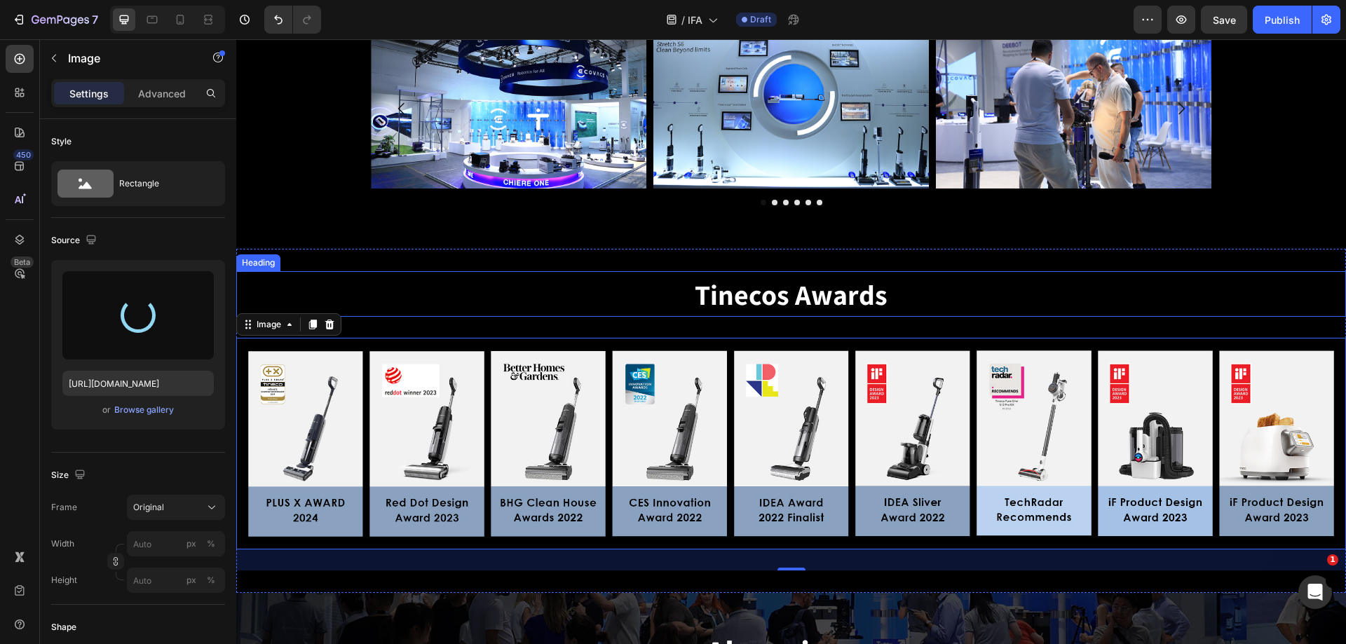
type input "[URL][DOMAIN_NAME]"
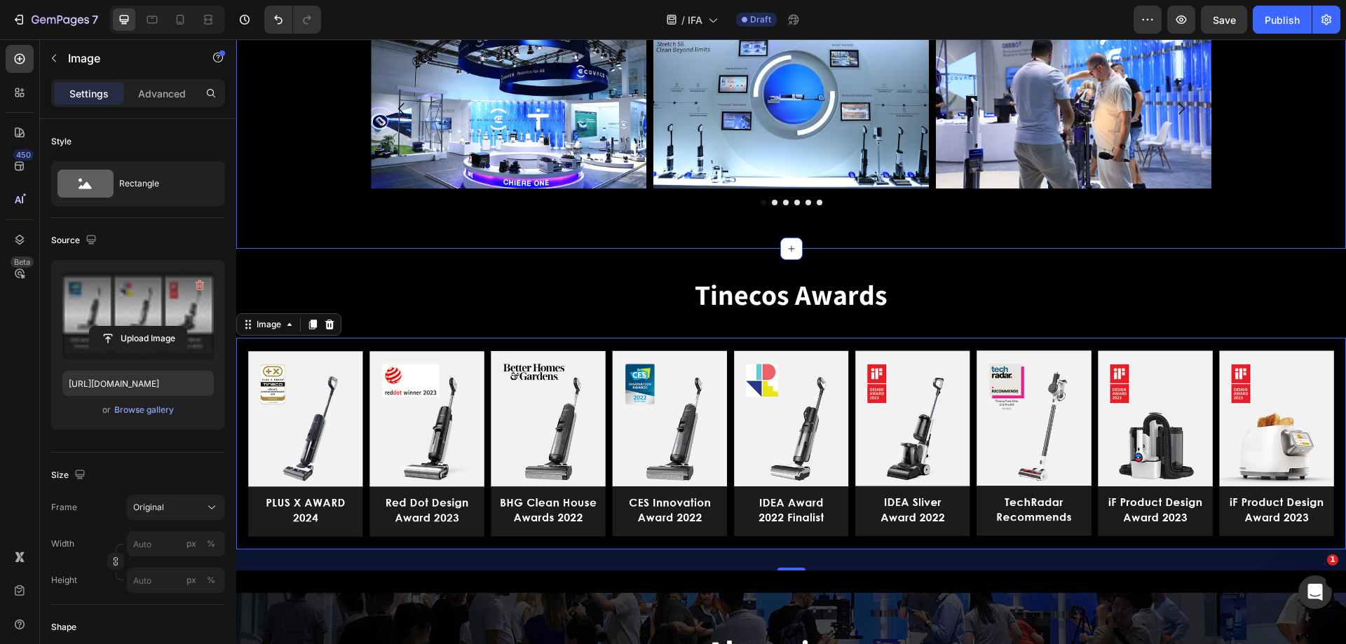
scroll to position [2795, 0]
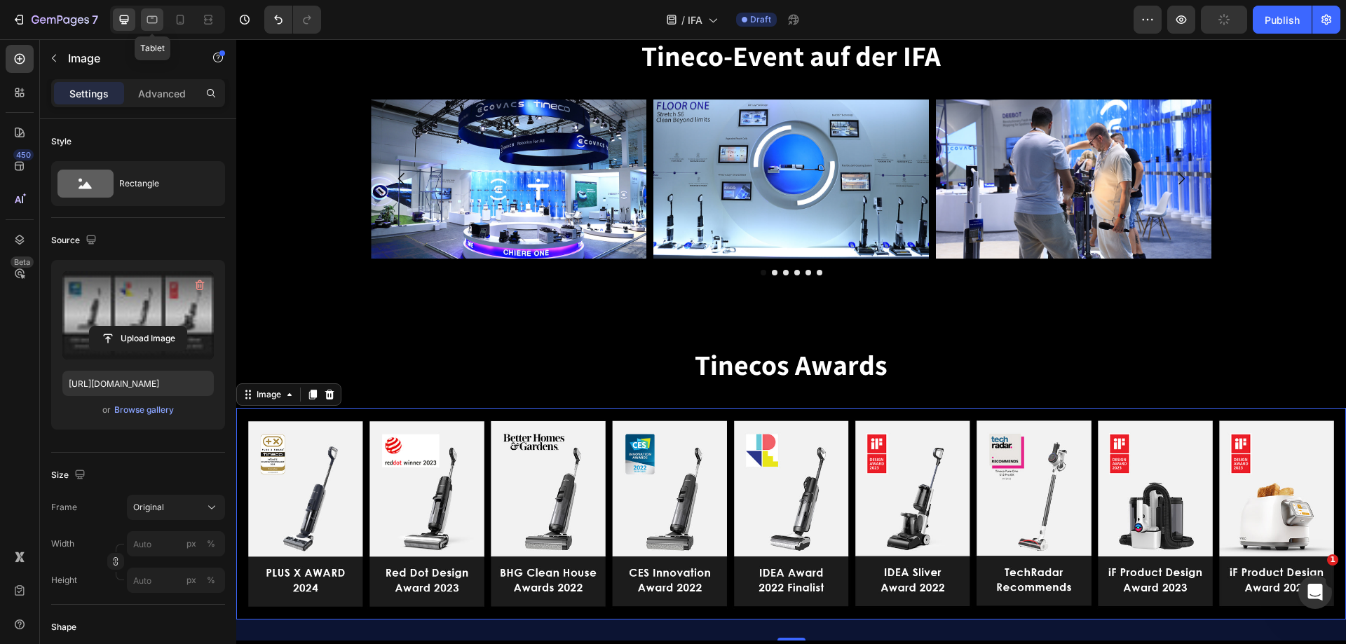
click at [152, 16] on icon at bounding box center [152, 20] width 11 height 8
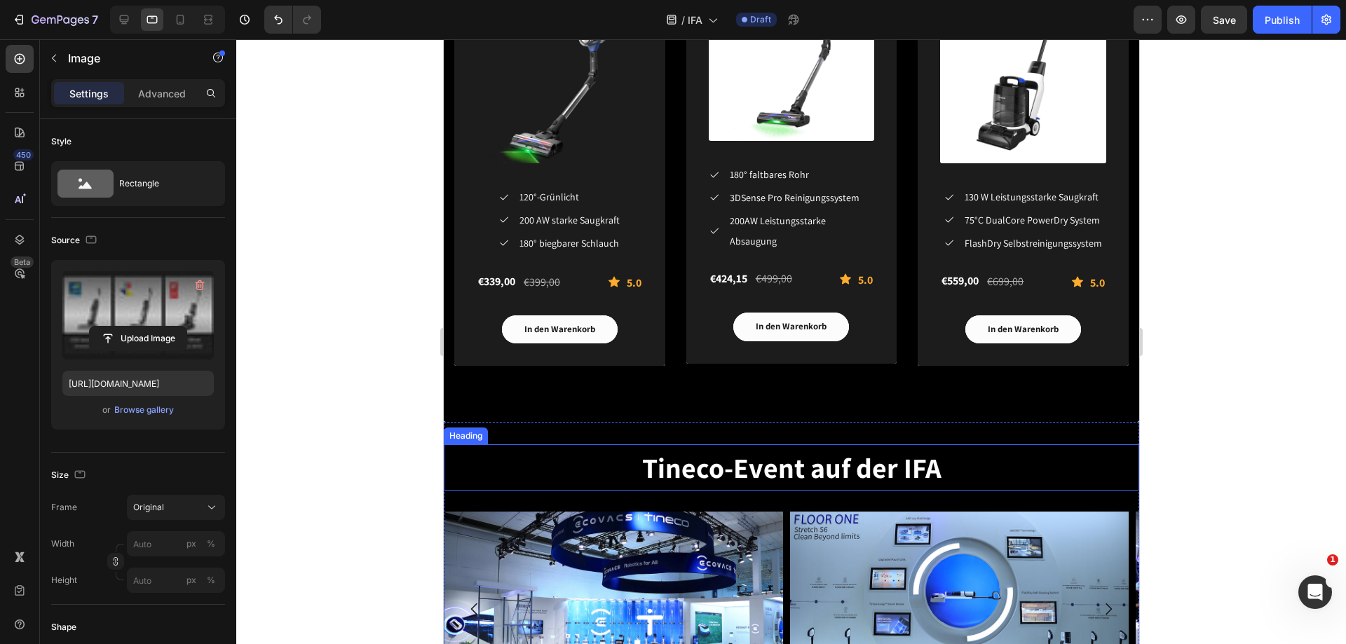
scroll to position [2310, 0]
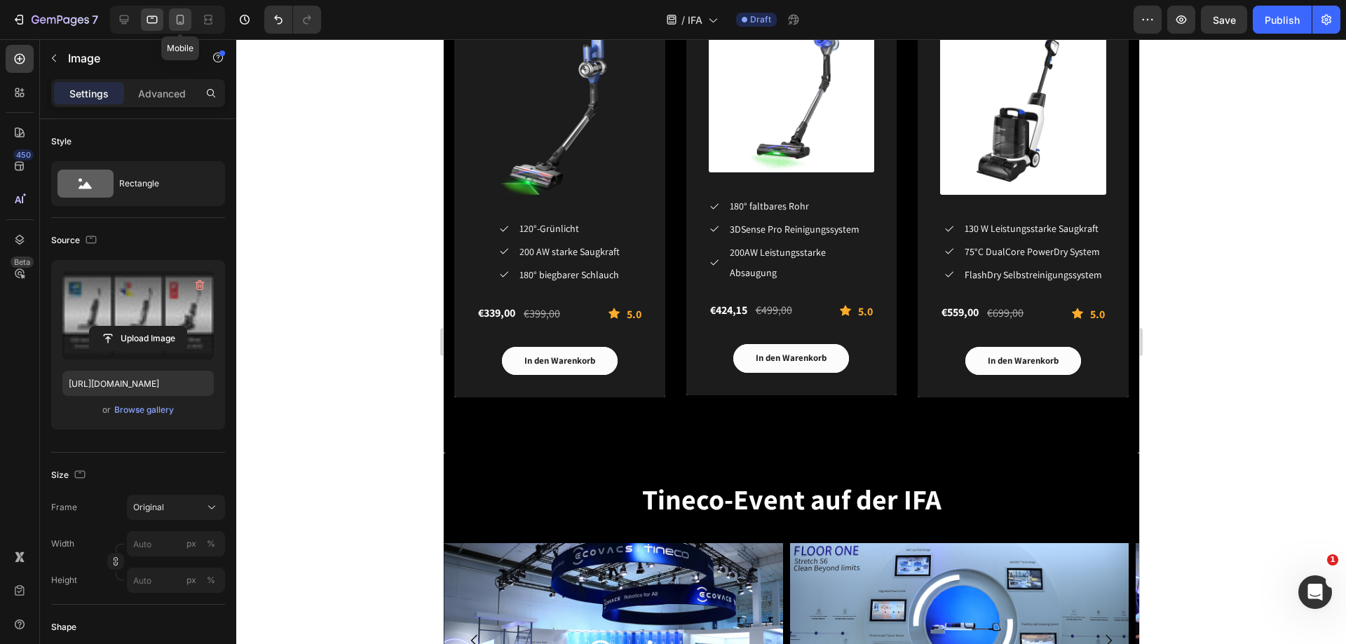
click at [182, 19] on icon at bounding box center [180, 20] width 14 height 14
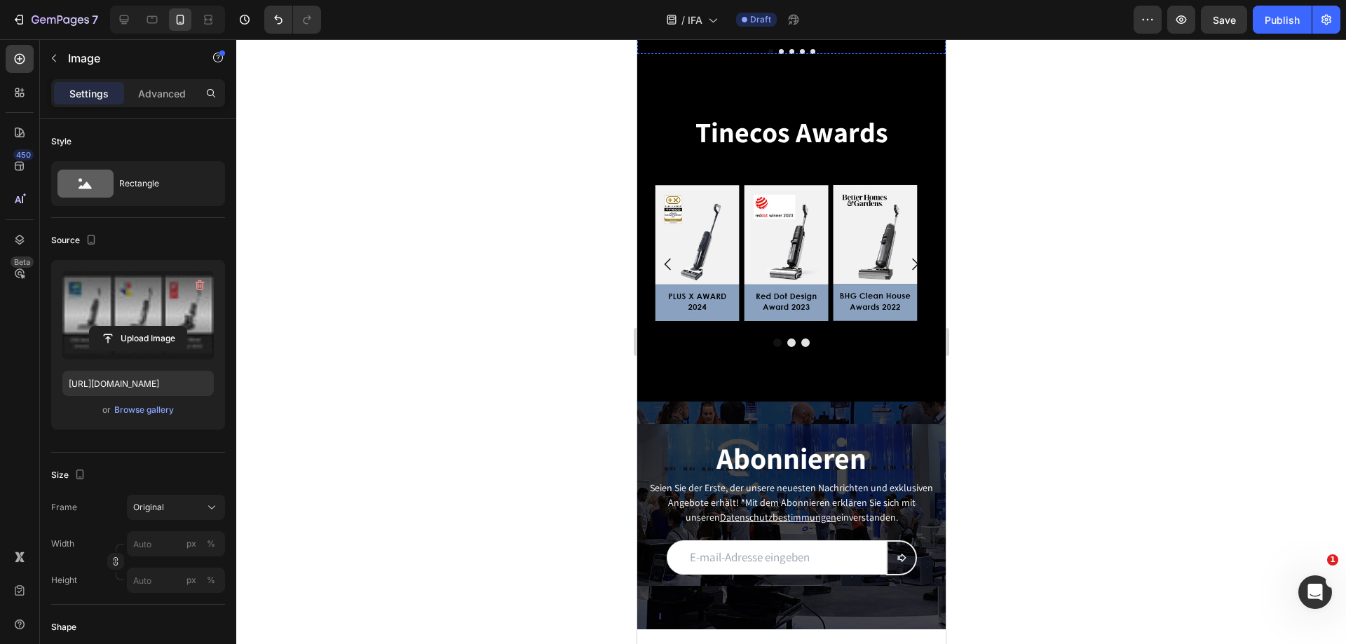
scroll to position [3060, 0]
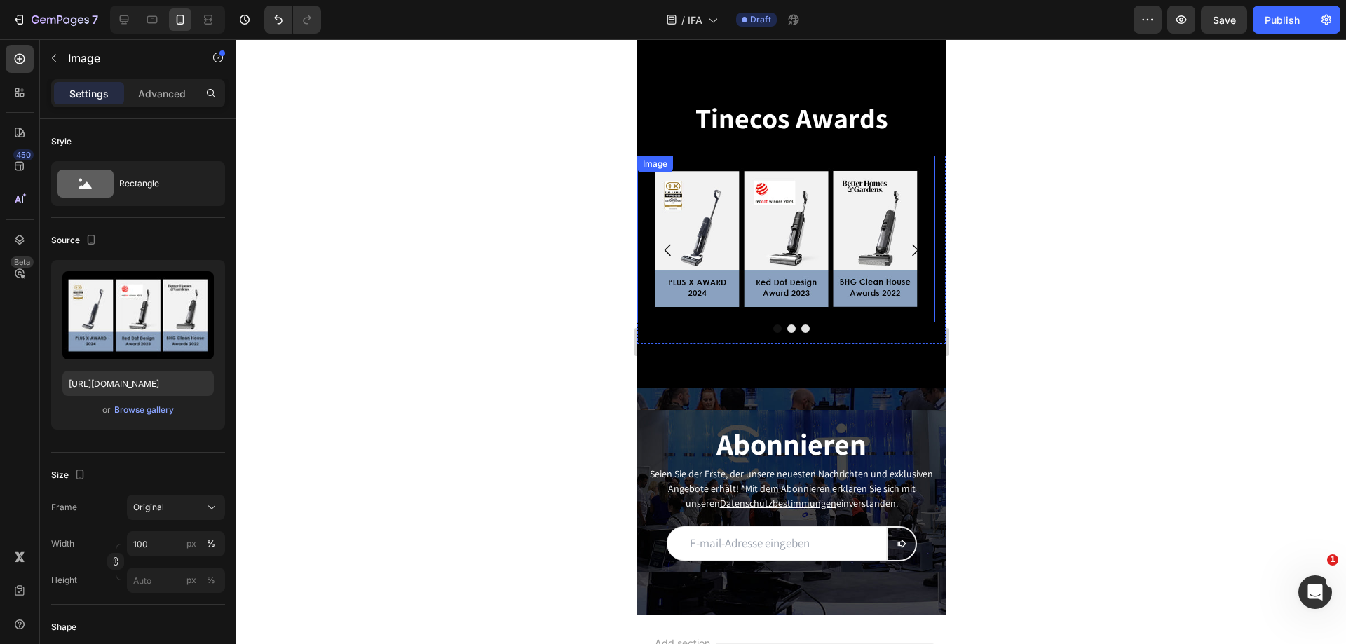
click at [802, 248] on img at bounding box center [786, 239] width 298 height 167
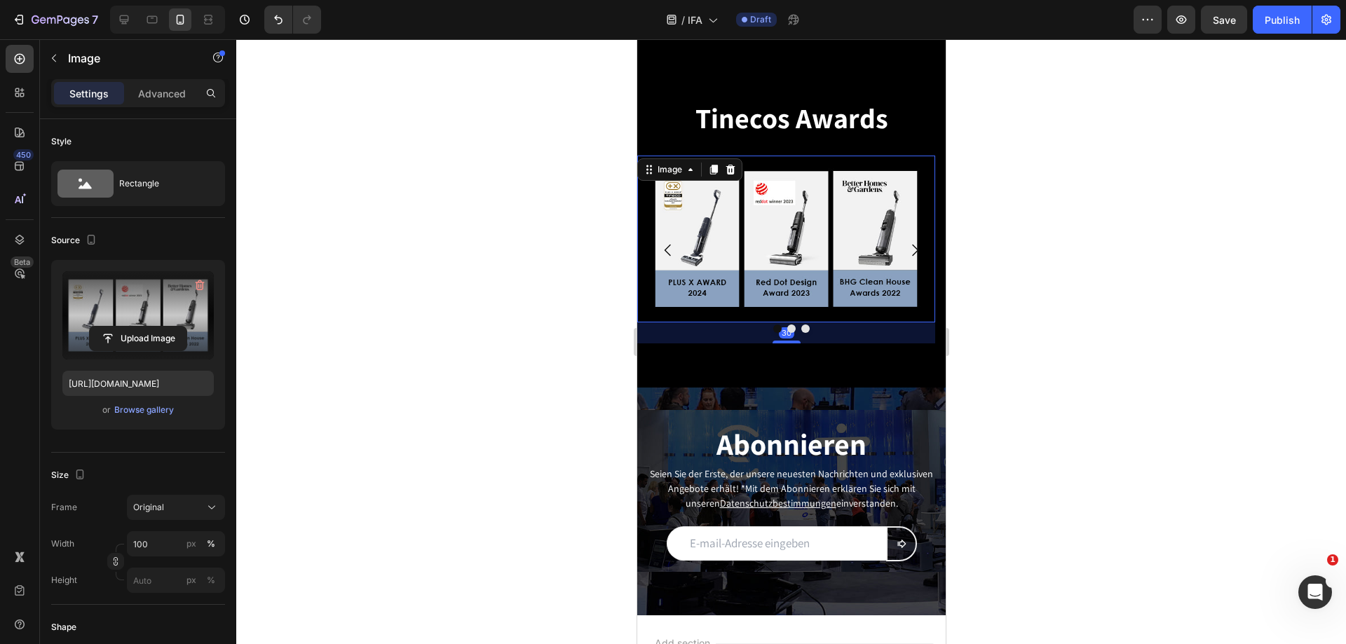
click at [142, 290] on label at bounding box center [137, 315] width 151 height 88
click at [142, 327] on input "file" at bounding box center [138, 339] width 97 height 24
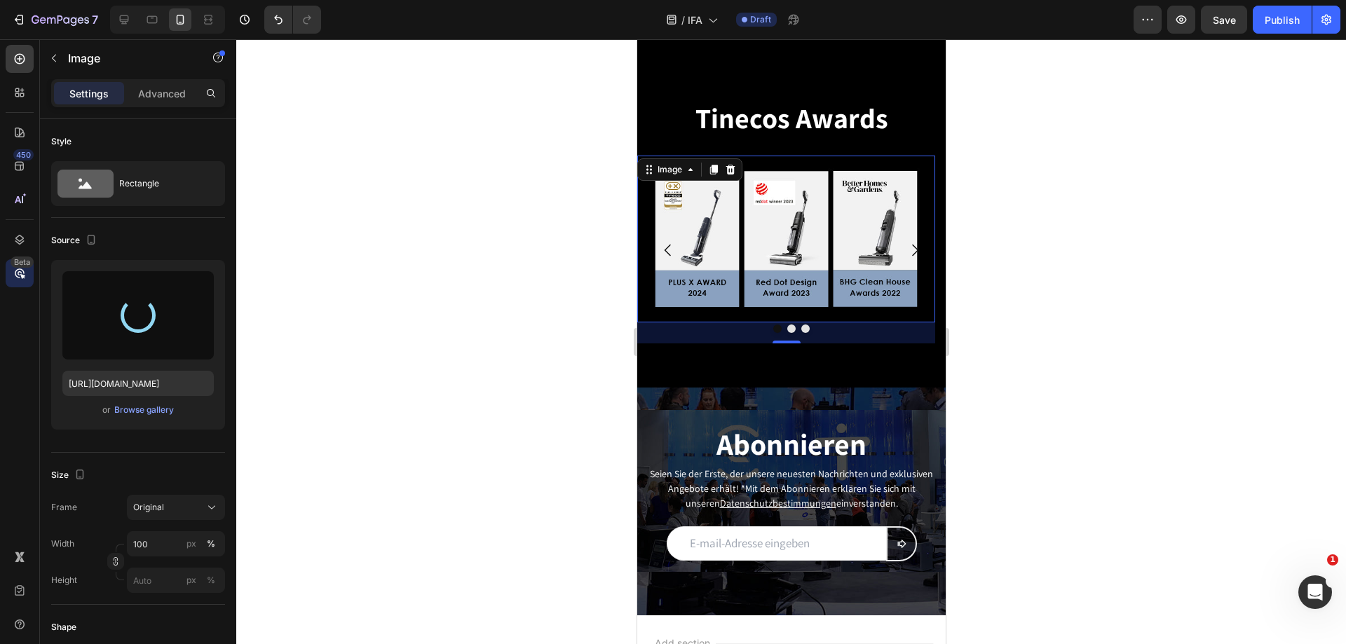
type input "[URL][DOMAIN_NAME]"
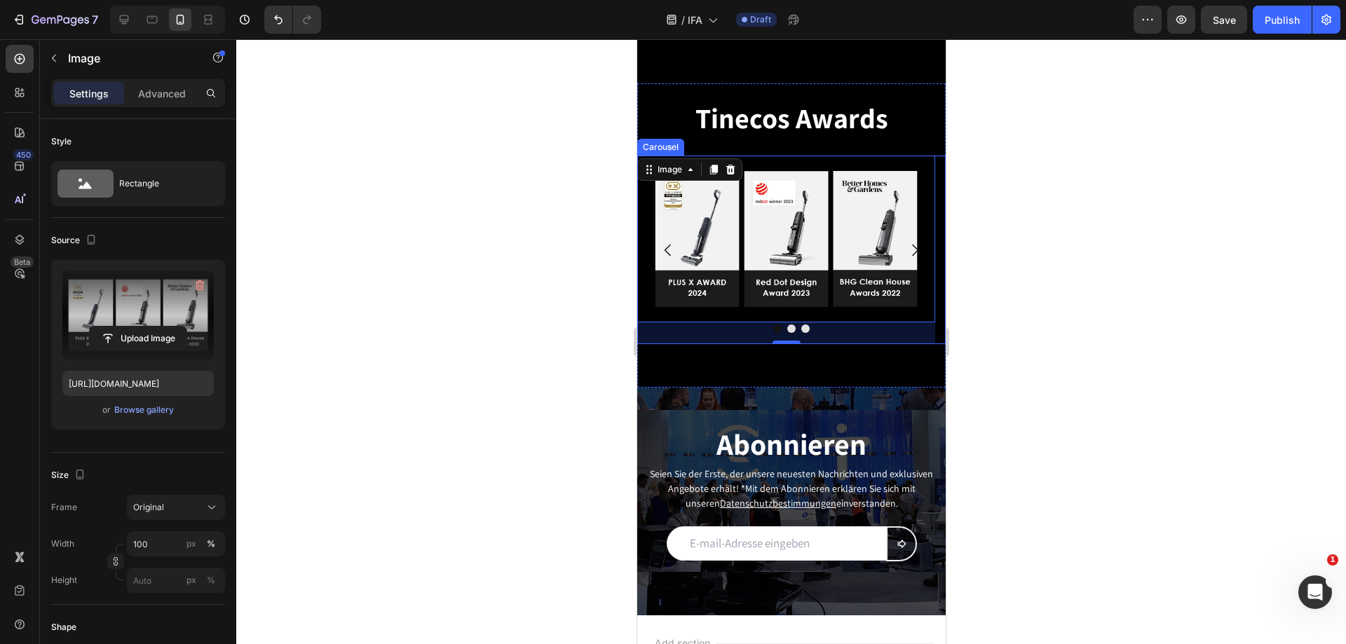
click at [906, 259] on icon "Carousel Next Arrow" at bounding box center [914, 250] width 17 height 17
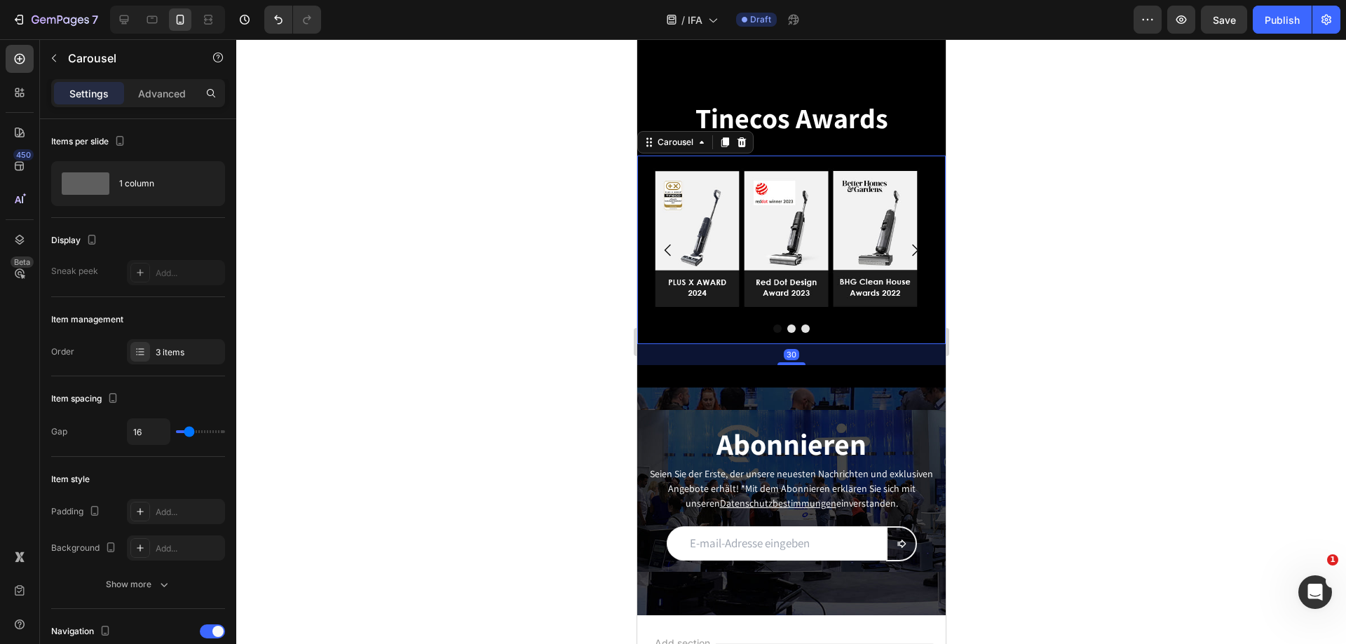
click at [912, 256] on icon "Carousel Next Arrow" at bounding box center [915, 250] width 6 height 12
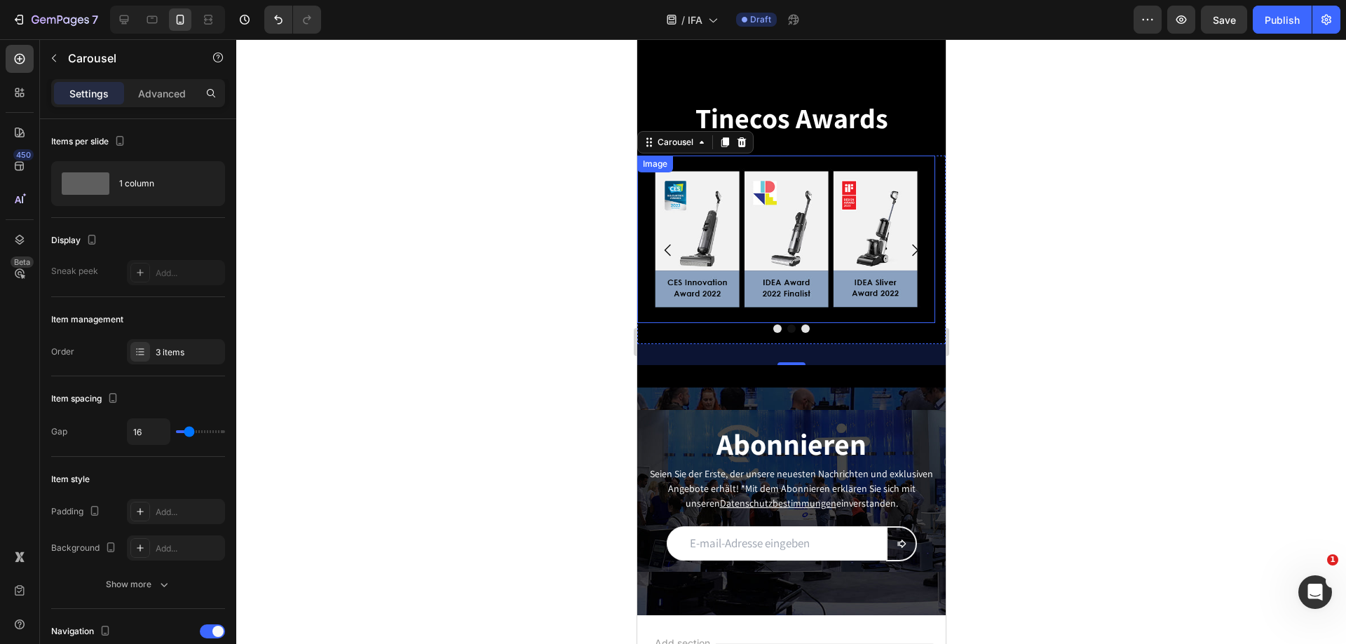
click at [793, 252] on img at bounding box center [786, 240] width 298 height 168
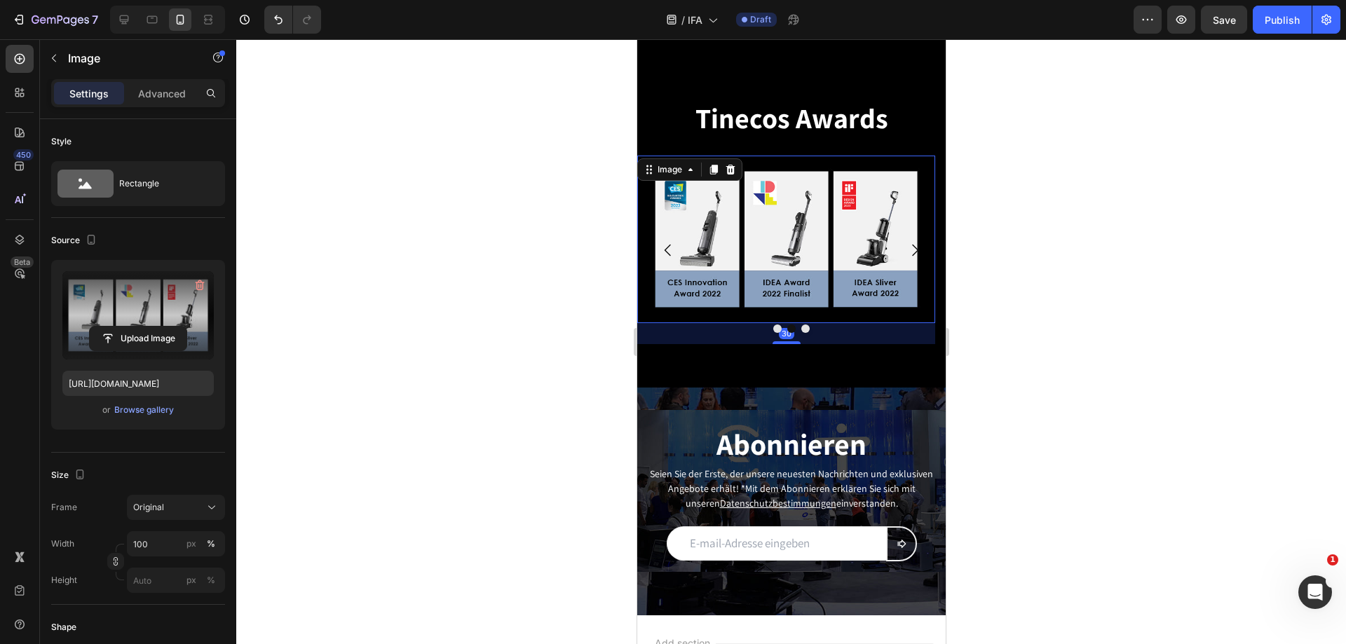
click at [148, 298] on label at bounding box center [137, 315] width 151 height 88
click at [148, 327] on input "file" at bounding box center [138, 339] width 97 height 24
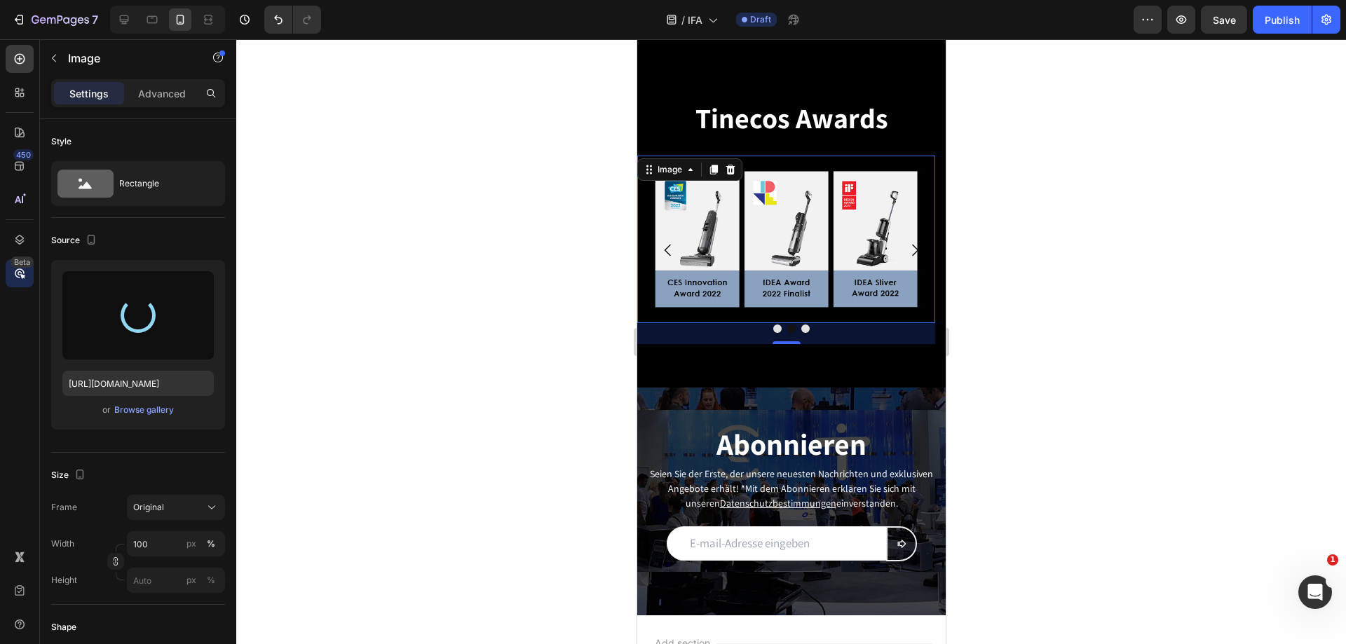
type input "[URL][DOMAIN_NAME]"
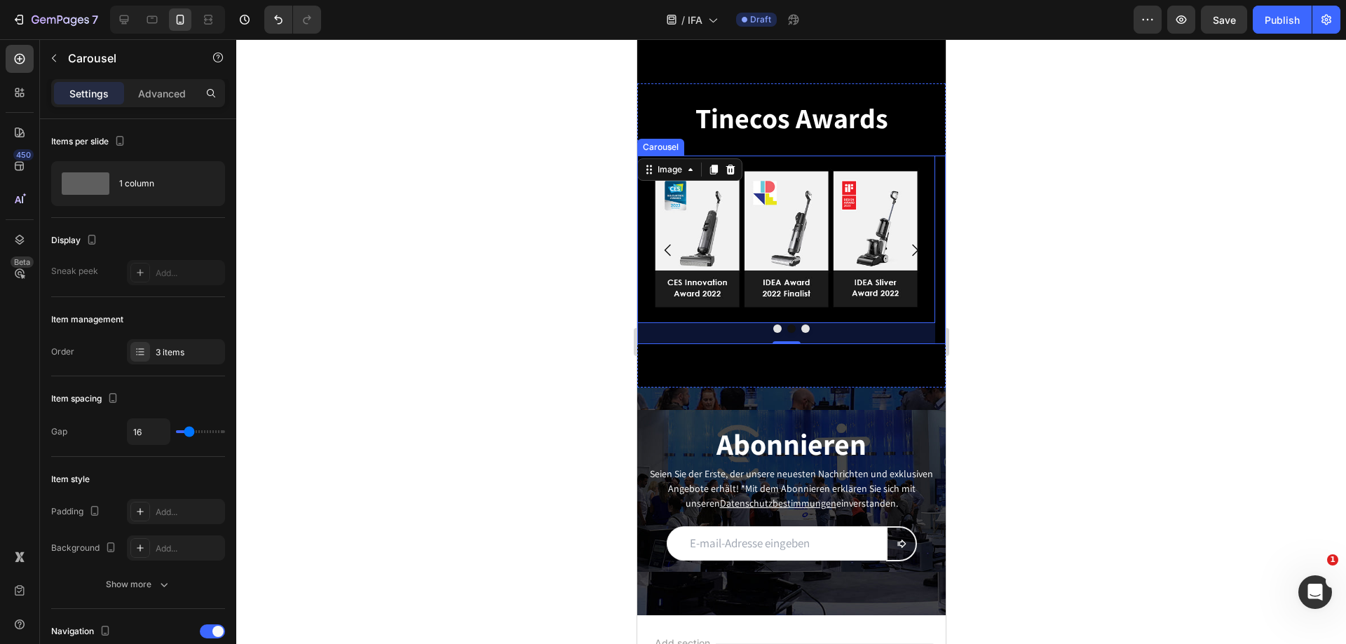
click at [909, 259] on icon "Carousel Next Arrow" at bounding box center [914, 250] width 17 height 17
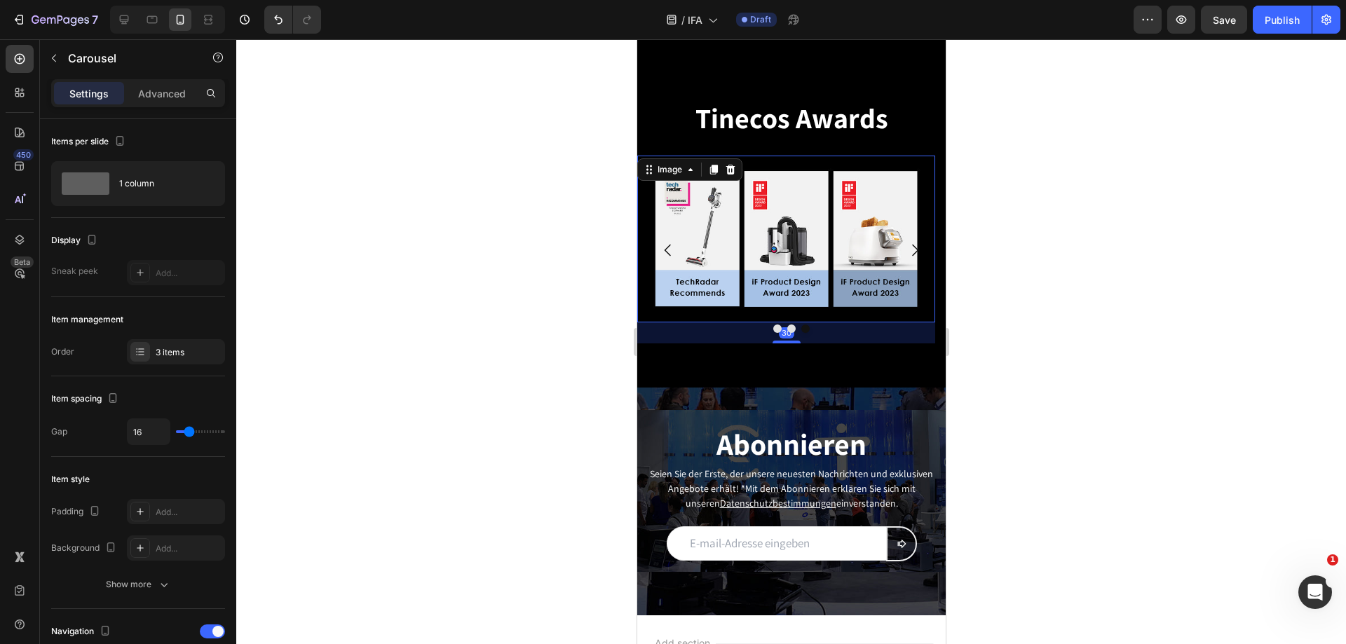
click at [793, 241] on img at bounding box center [786, 239] width 298 height 167
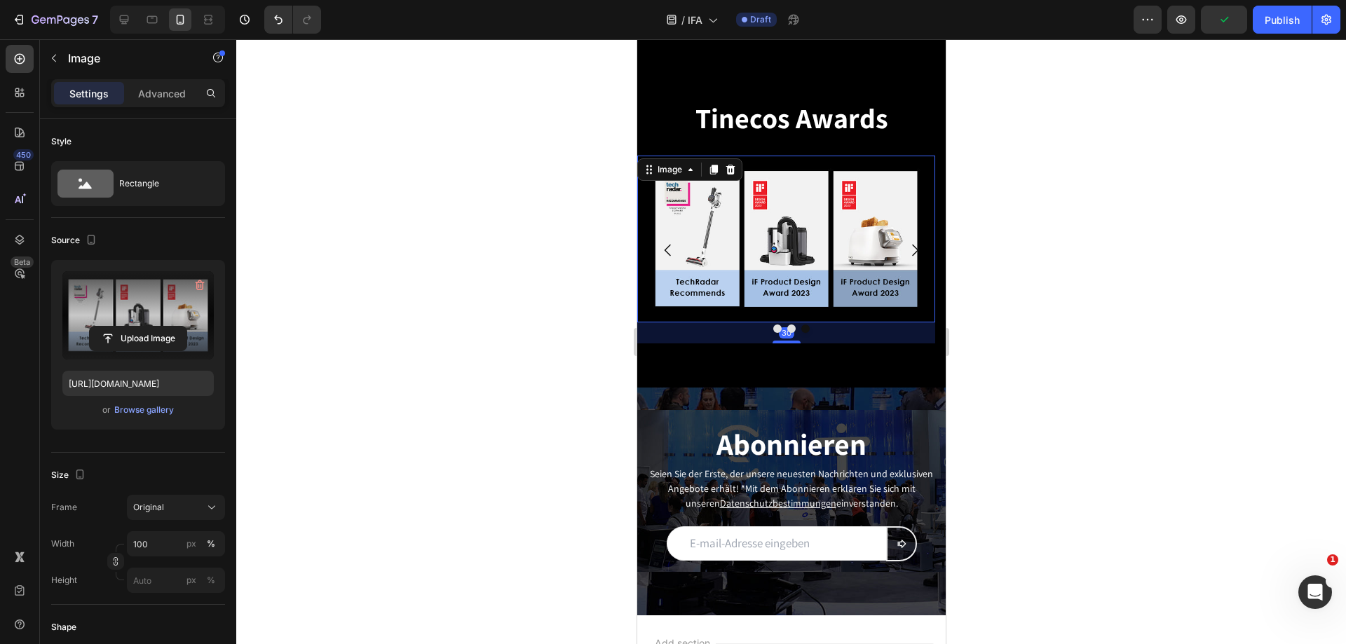
click at [144, 300] on label at bounding box center [137, 315] width 151 height 88
click at [144, 327] on input "file" at bounding box center [138, 339] width 97 height 24
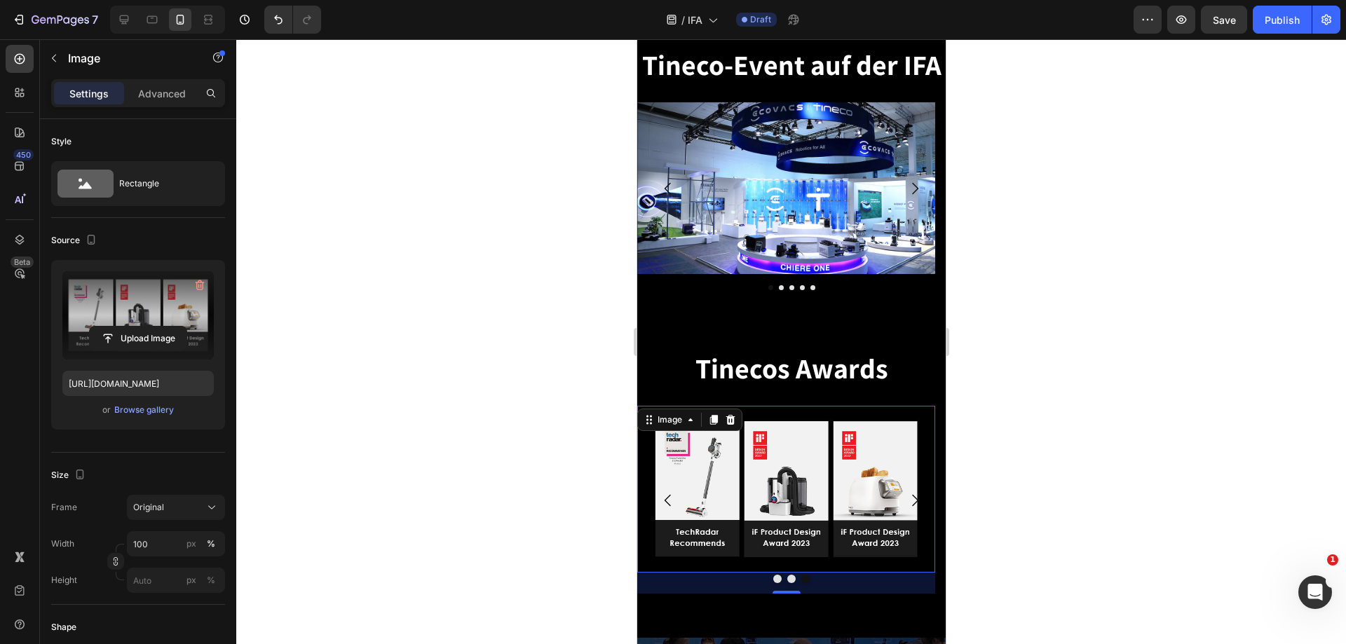
scroll to position [2640, 0]
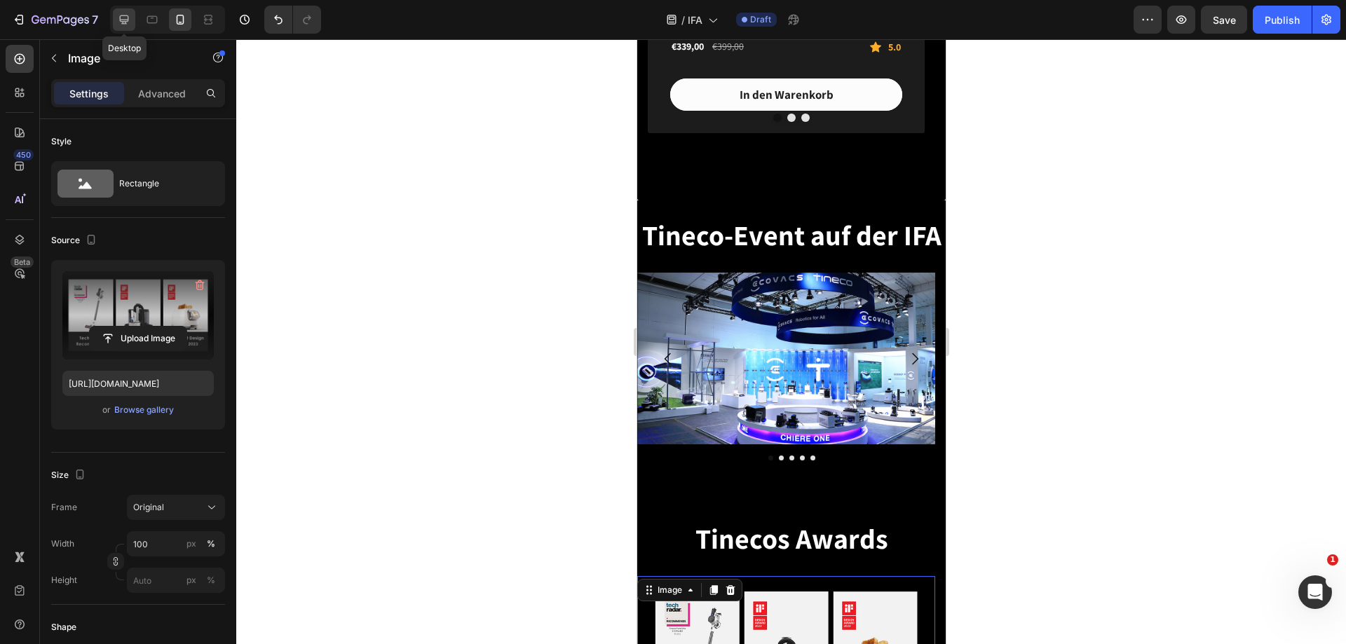
click at [128, 25] on icon at bounding box center [124, 20] width 14 height 14
type input "[URL][DOMAIN_NAME]"
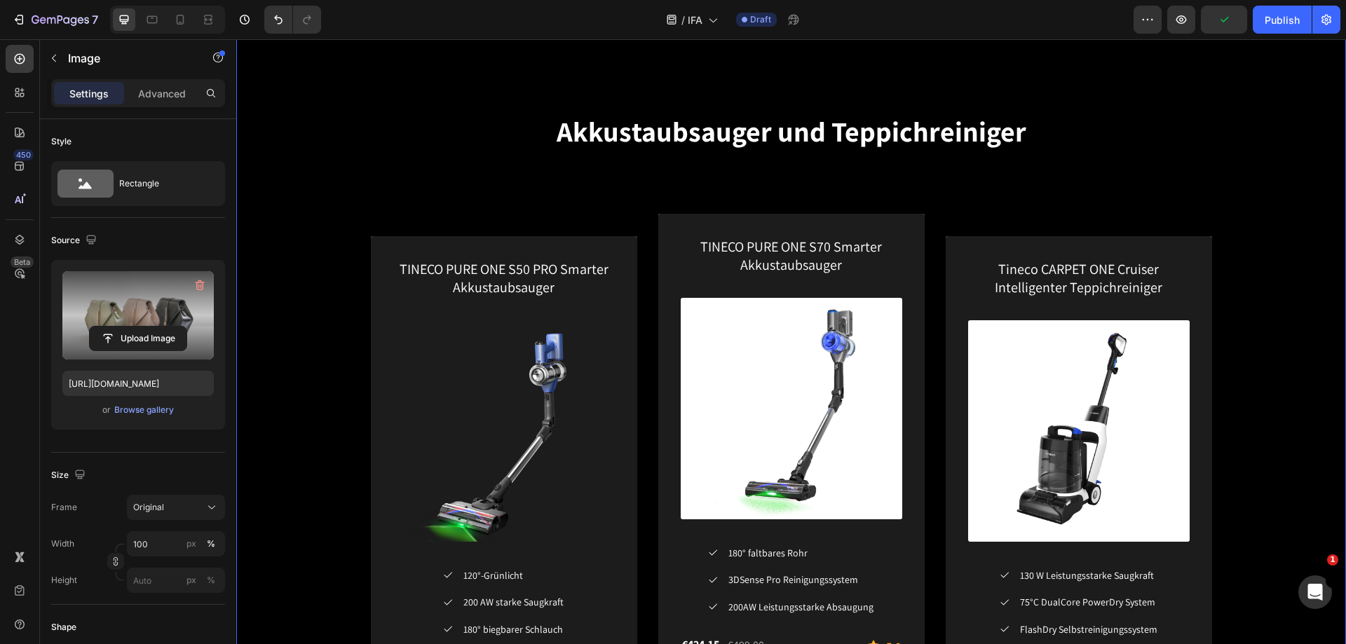
scroll to position [1982, 0]
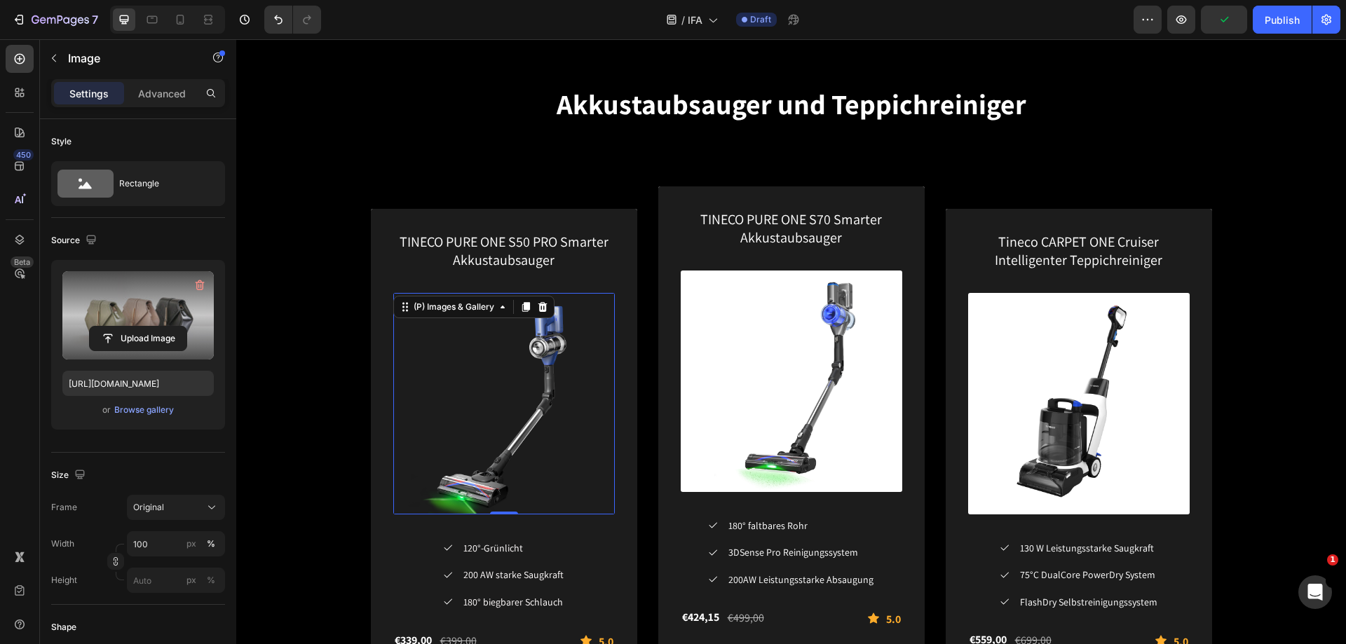
click at [487, 351] on img at bounding box center [504, 404] width 222 height 222
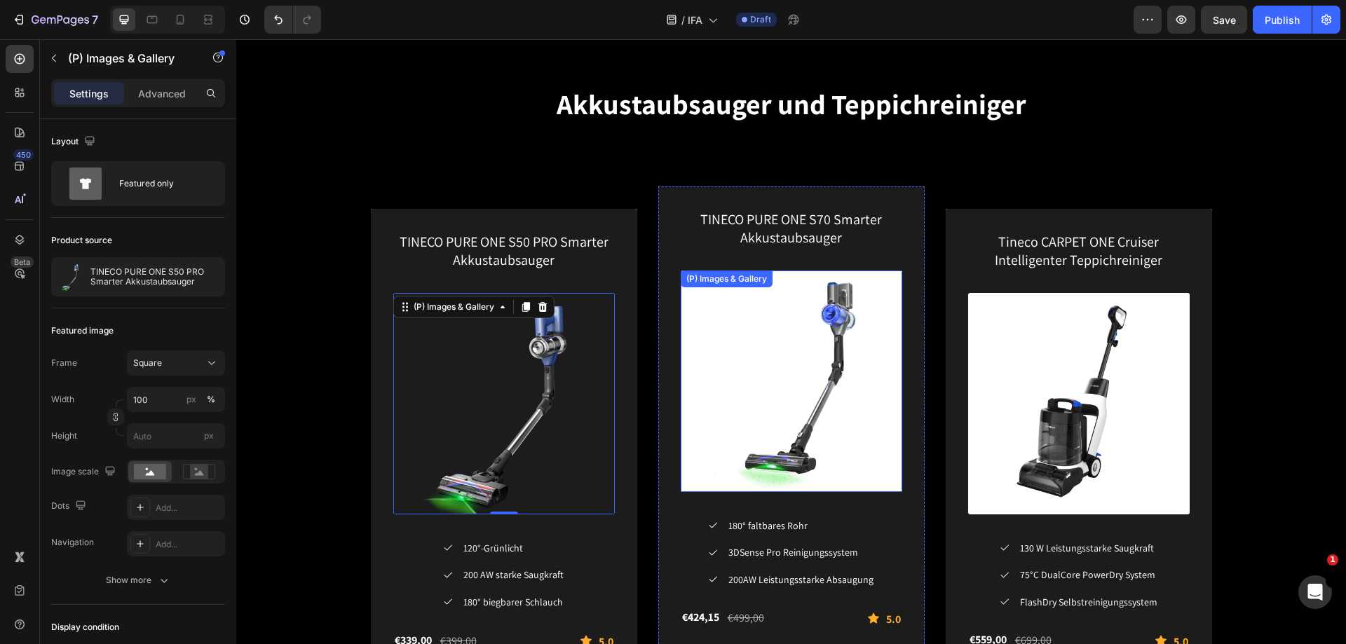
click at [729, 345] on img at bounding box center [792, 382] width 222 height 222
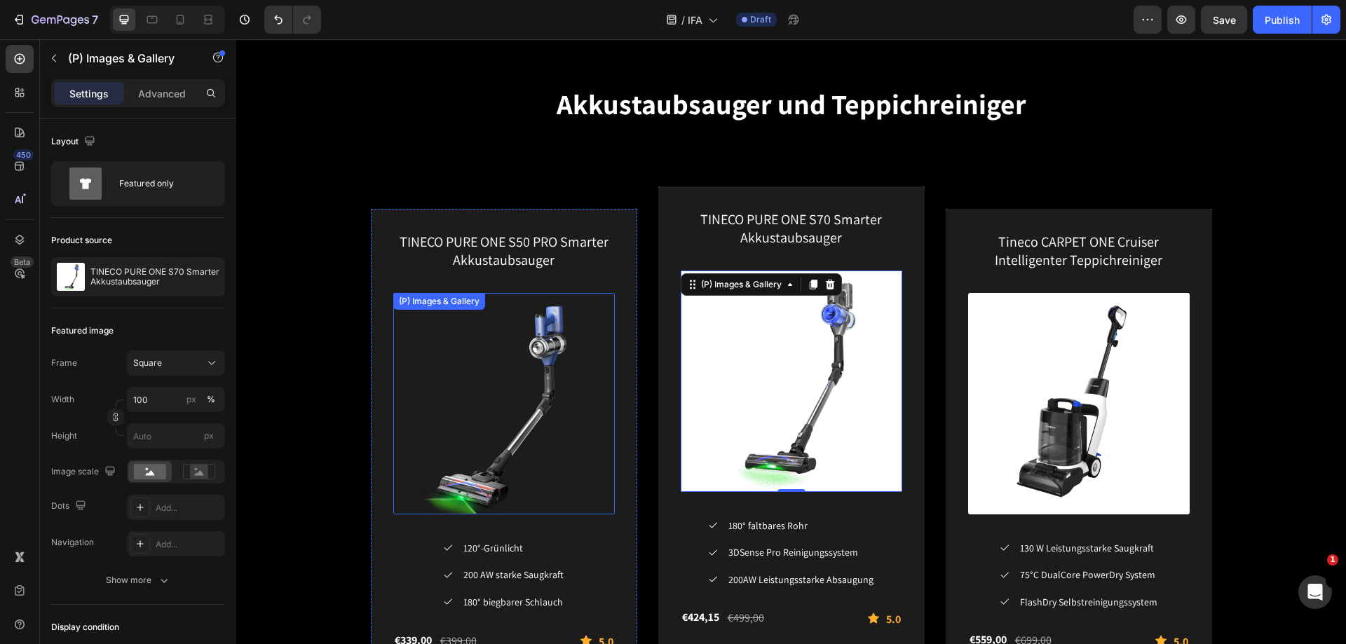
click at [555, 352] on img at bounding box center [504, 404] width 222 height 222
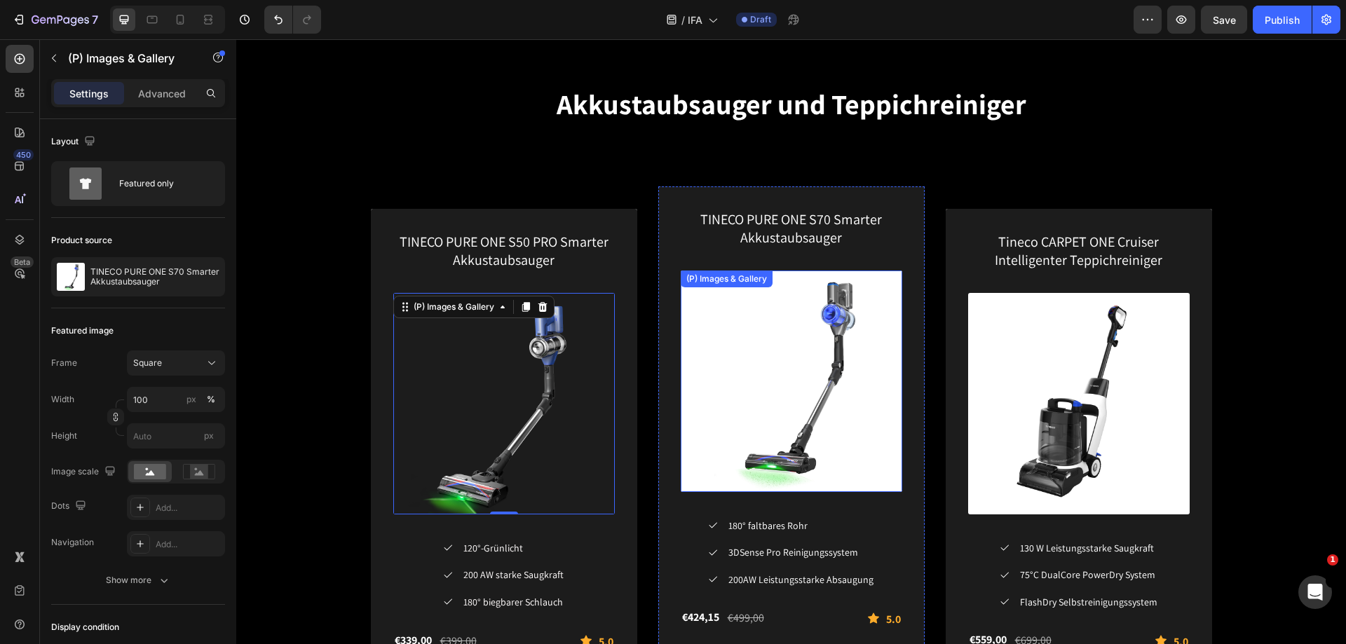
click at [749, 342] on img at bounding box center [792, 382] width 222 height 222
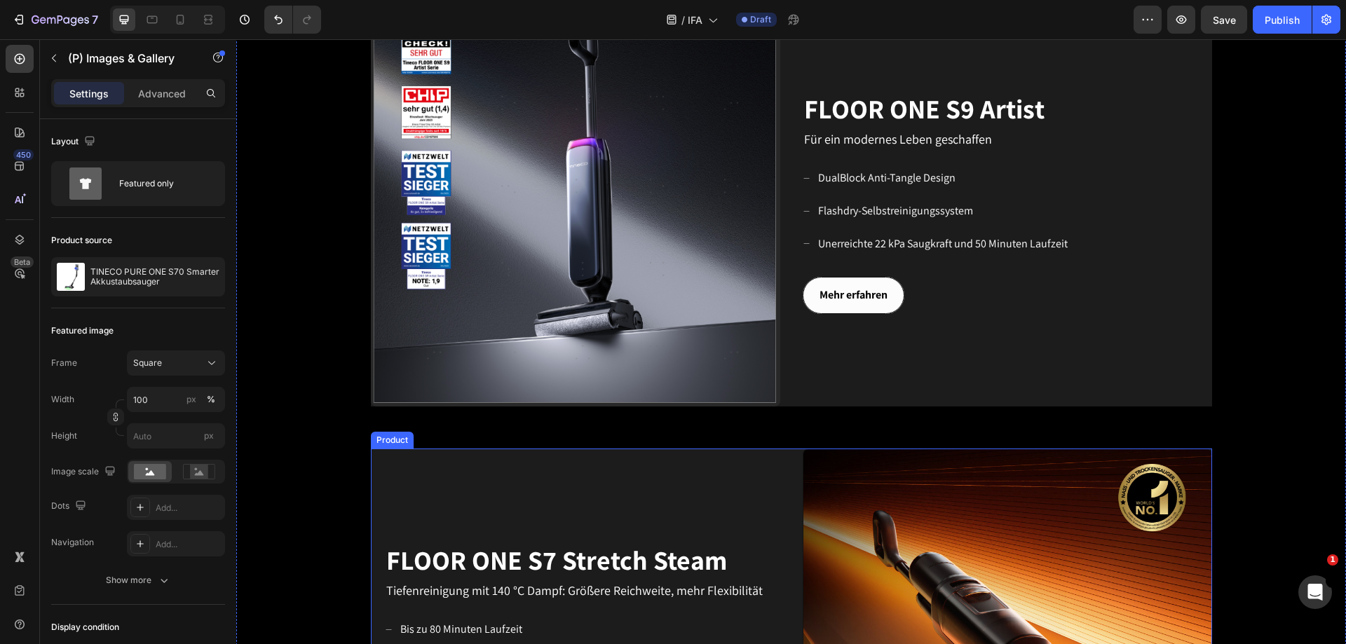
scroll to position [631, 0]
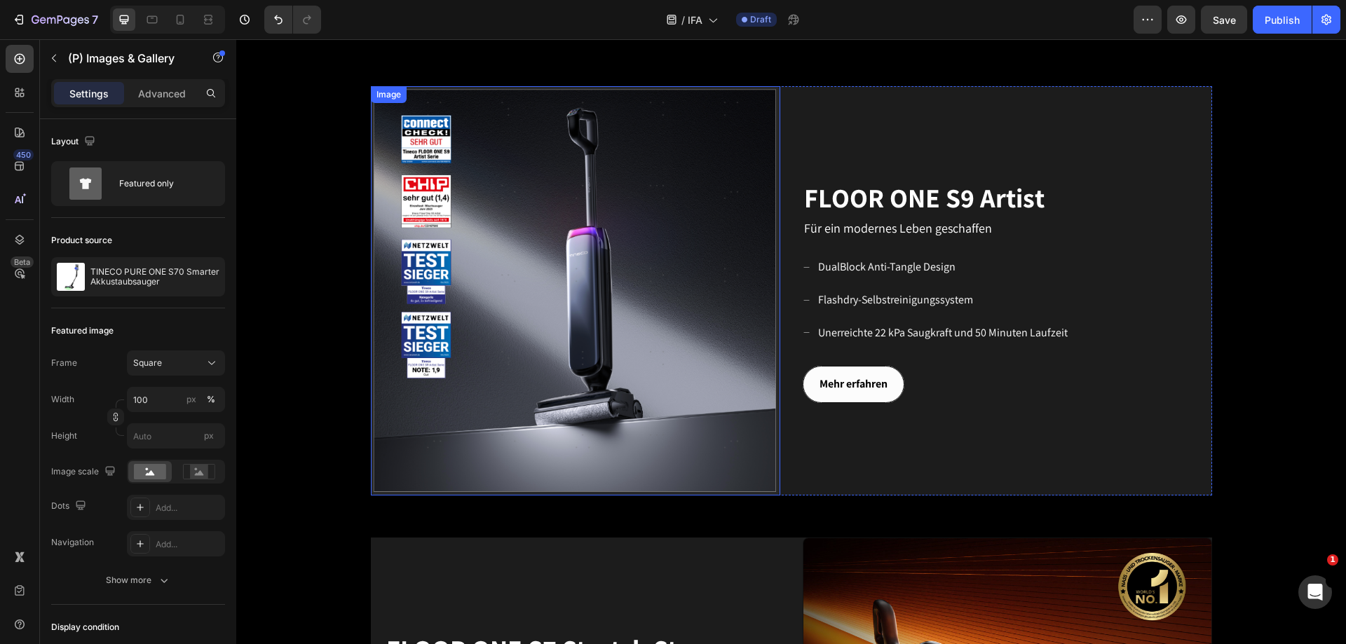
click at [643, 258] on img at bounding box center [576, 291] width 410 height 410
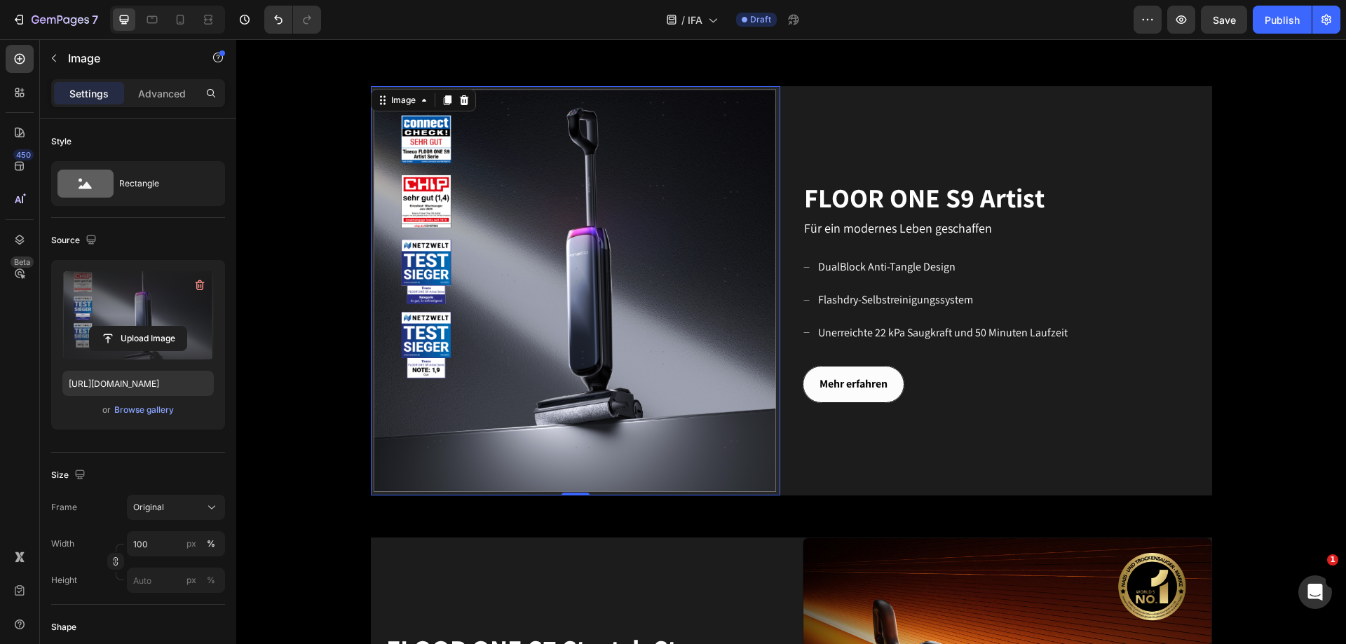
click at [145, 303] on label at bounding box center [137, 315] width 151 height 88
click at [145, 327] on input "file" at bounding box center [138, 339] width 97 height 24
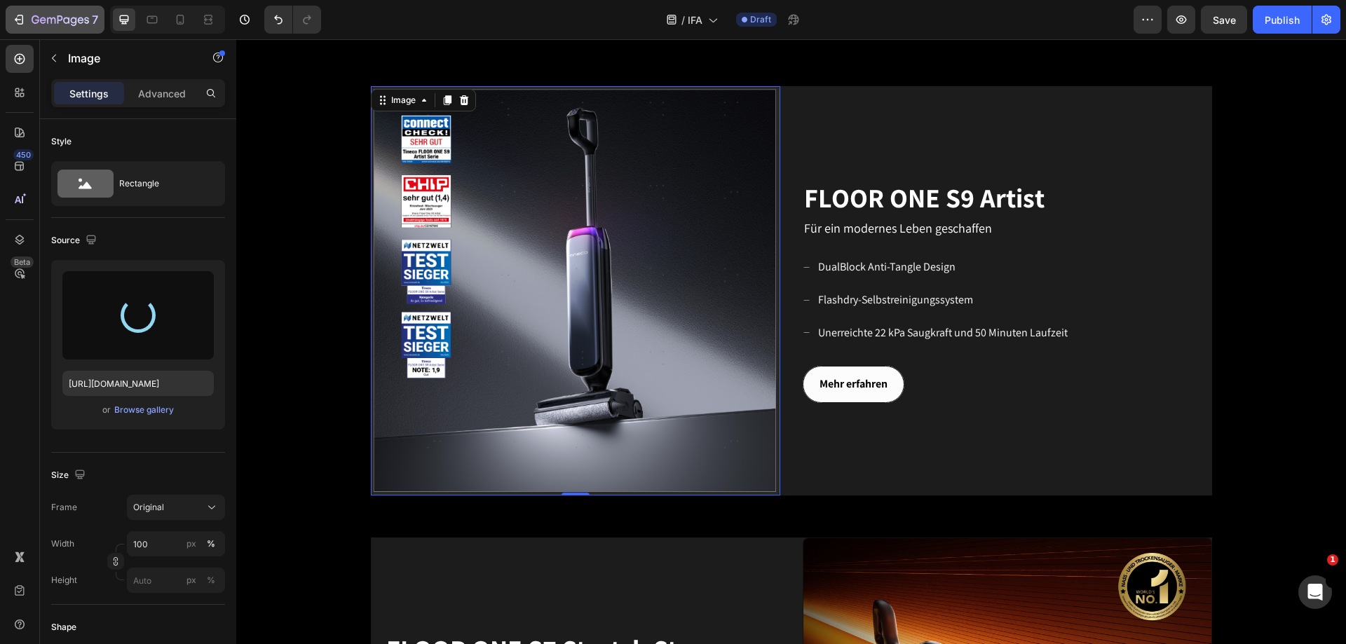
type input "[URL][DOMAIN_NAME]"
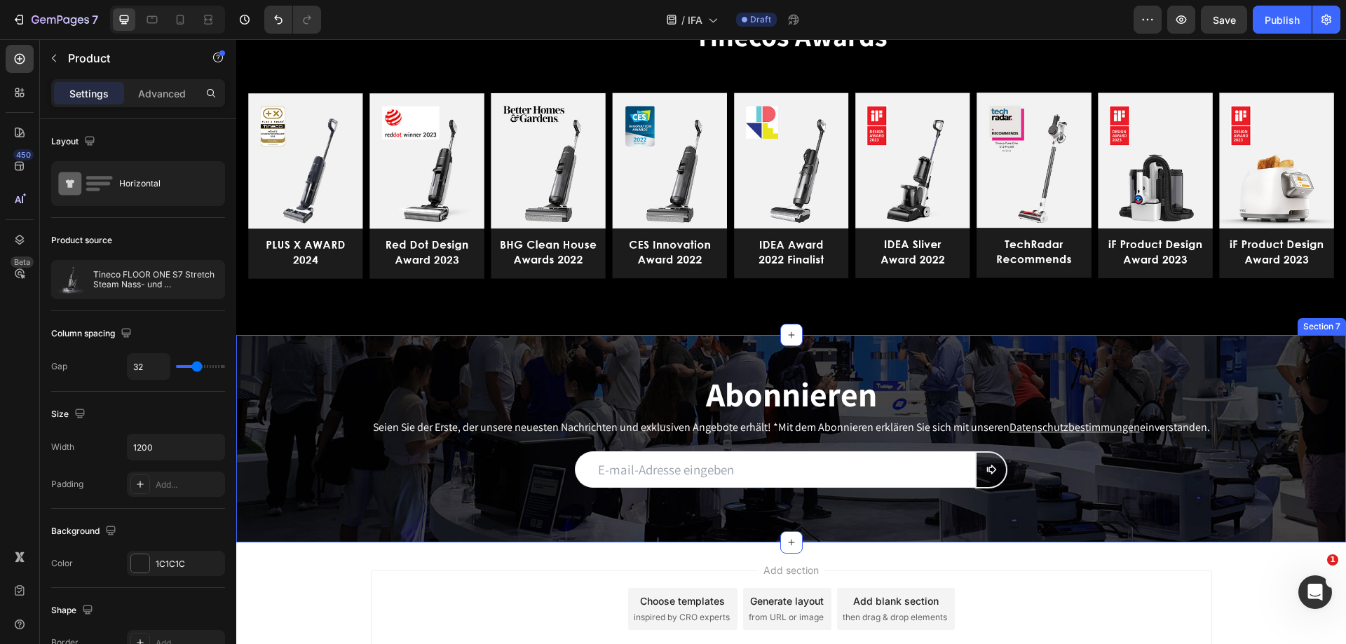
scroll to position [3156, 0]
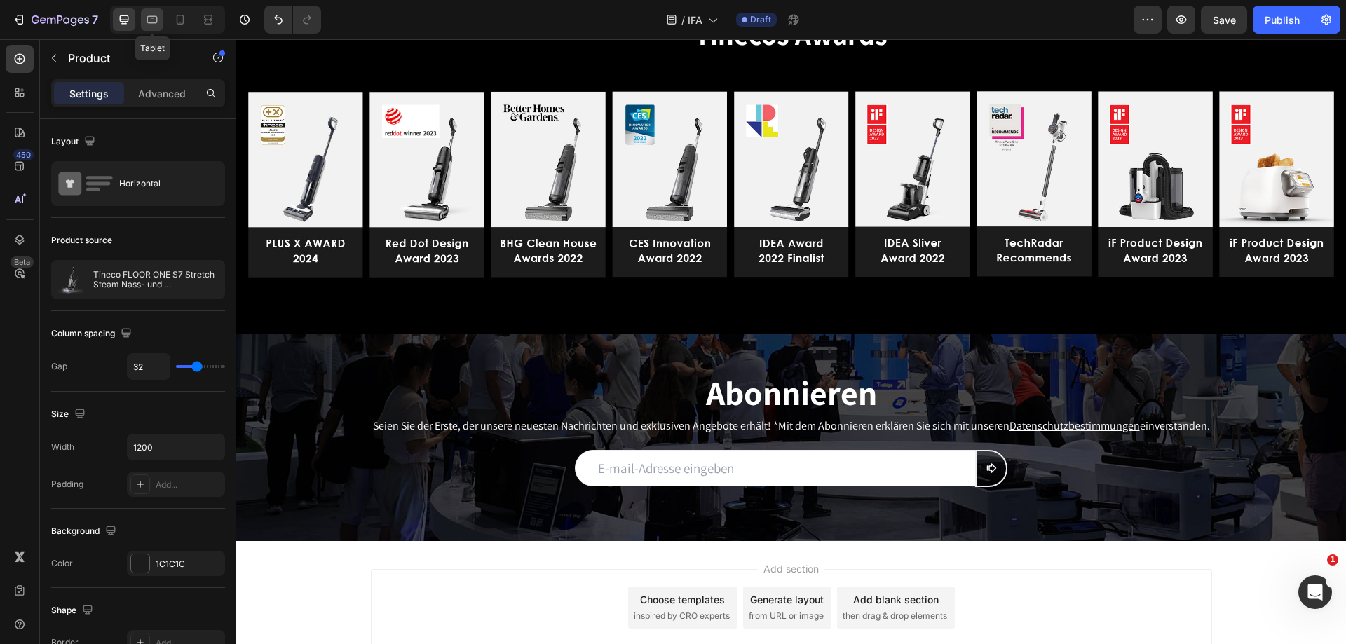
click at [147, 25] on icon at bounding box center [152, 20] width 14 height 14
type input "100%"
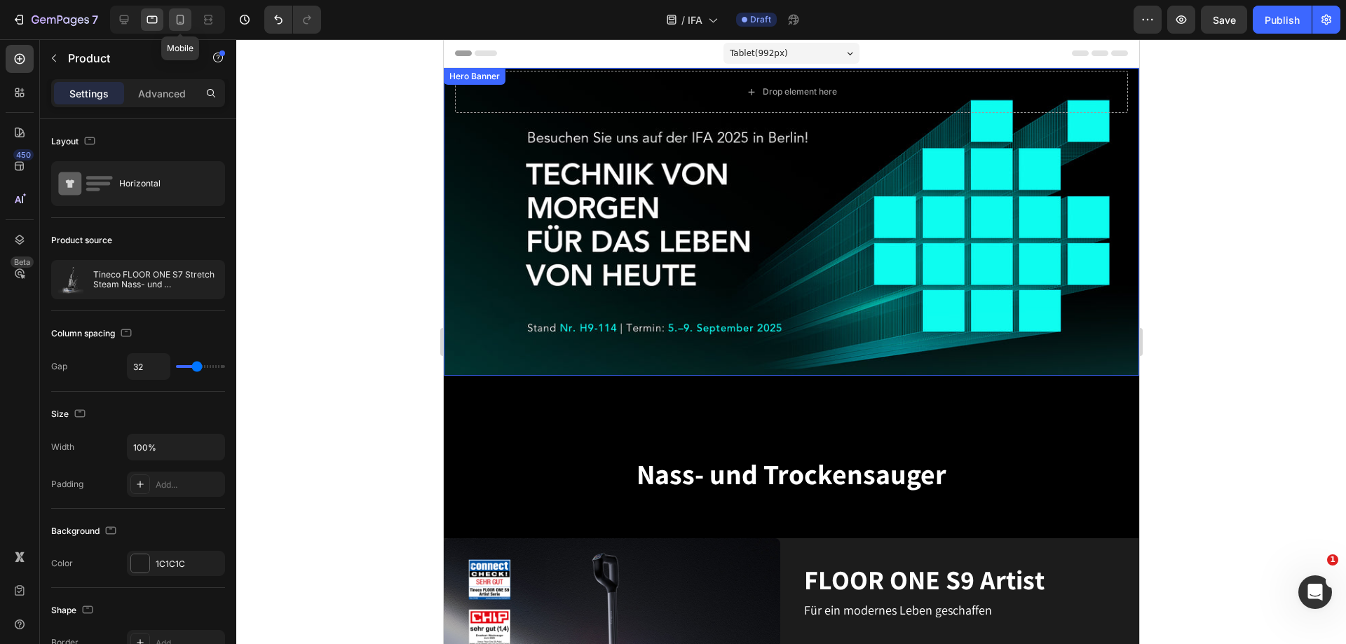
click at [177, 14] on icon at bounding box center [180, 20] width 14 height 14
type input "16"
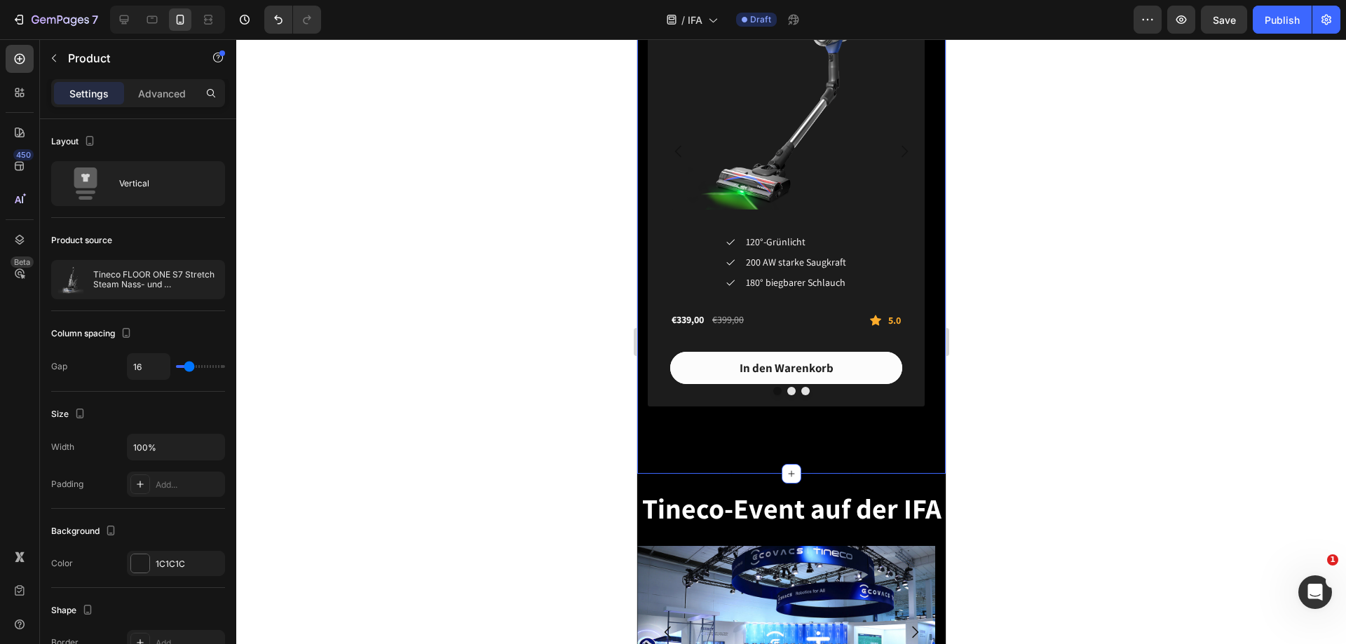
scroll to position [2665, 0]
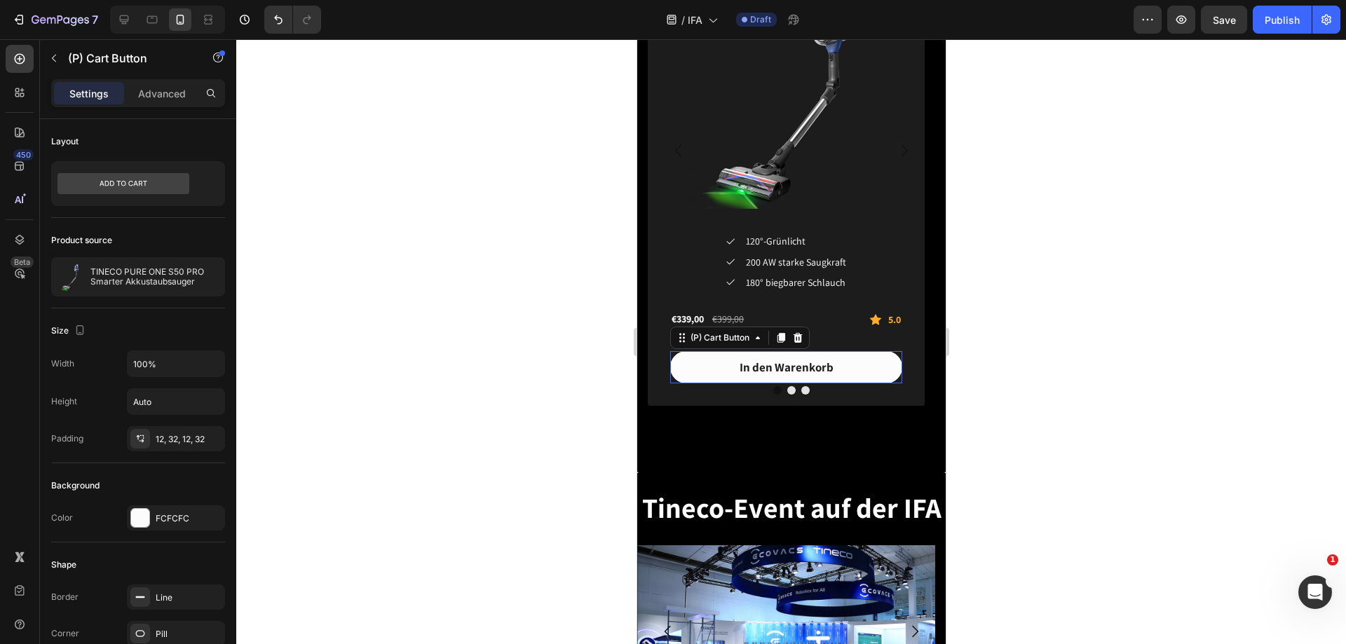
click at [840, 364] on button "In den Warenkorb" at bounding box center [786, 367] width 232 height 32
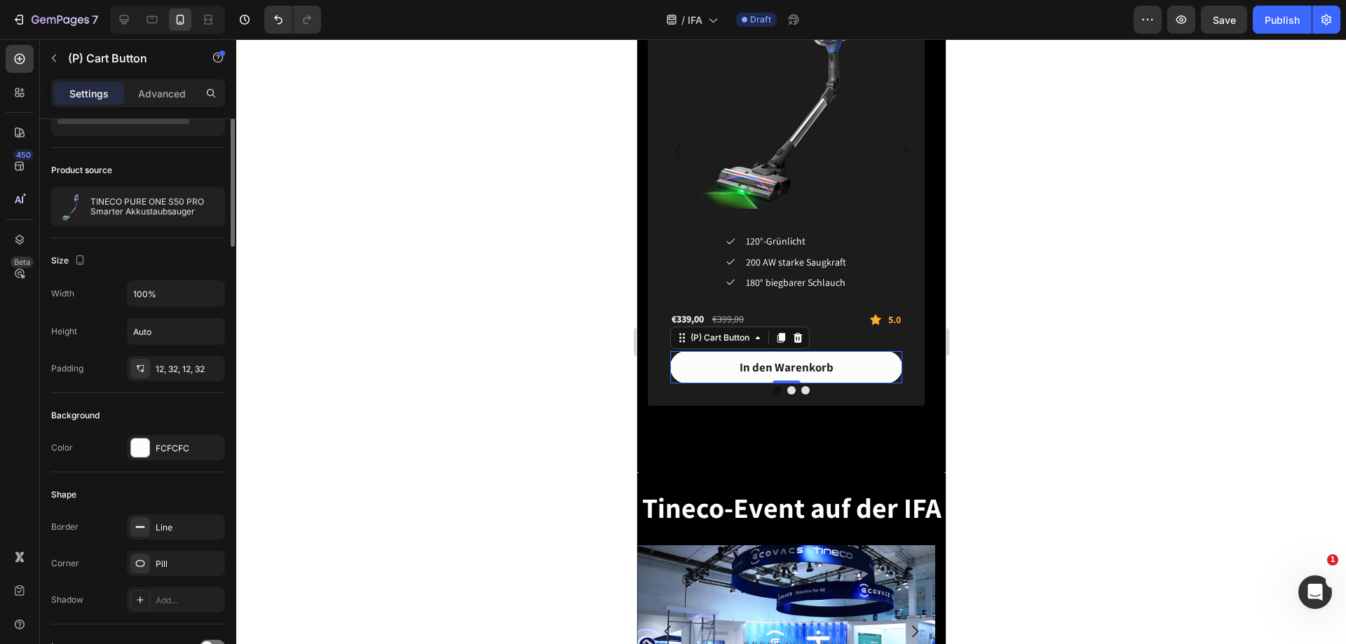
scroll to position [0, 0]
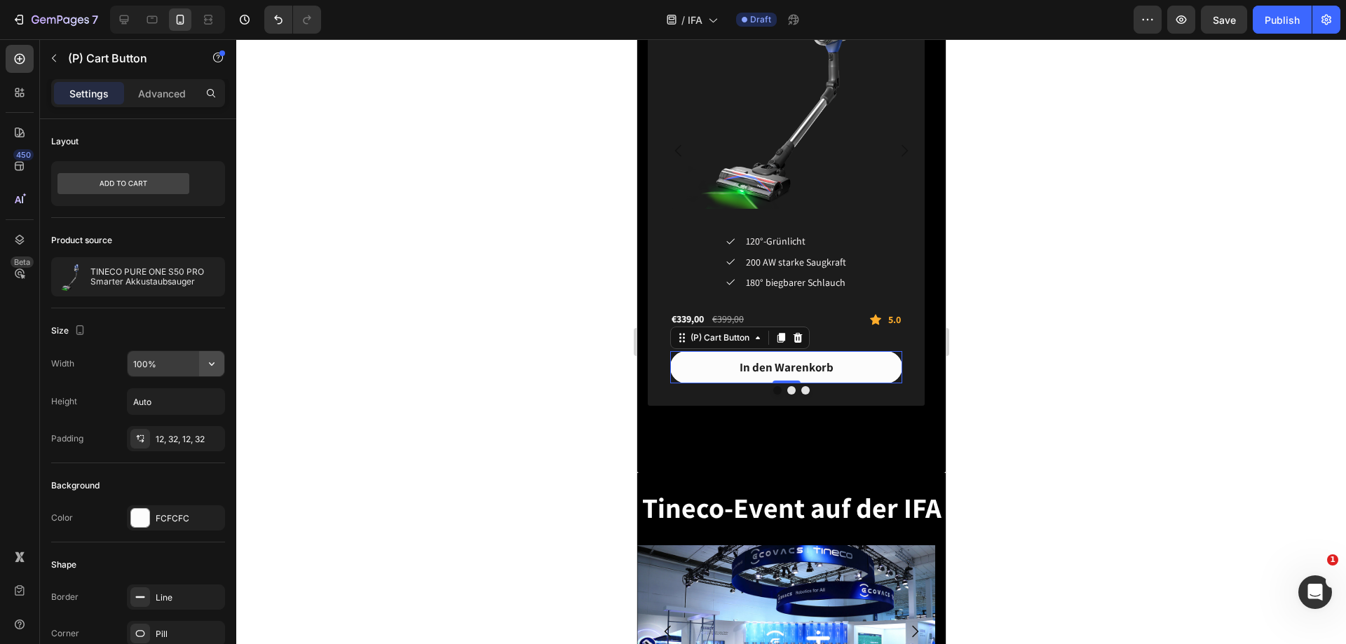
click at [209, 374] on button "button" at bounding box center [211, 363] width 25 height 25
click at [174, 393] on span "Fit content" at bounding box center [154, 399] width 42 height 13
type input "Auto"
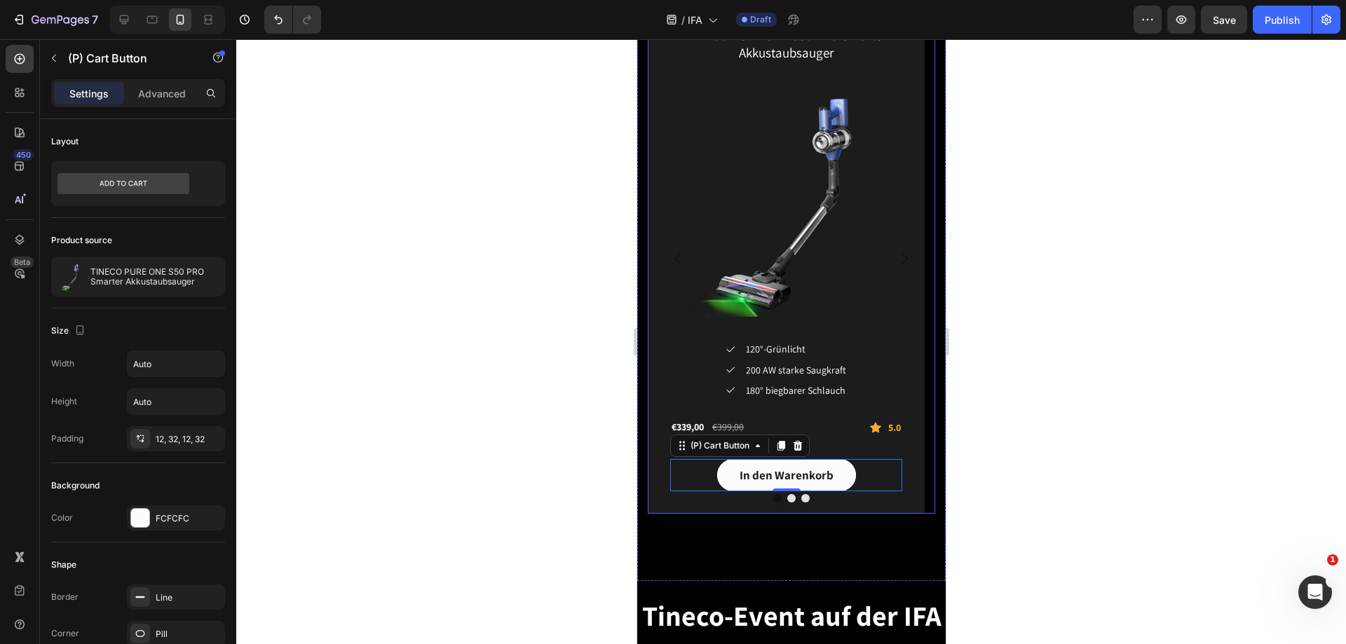
scroll to position [2525, 0]
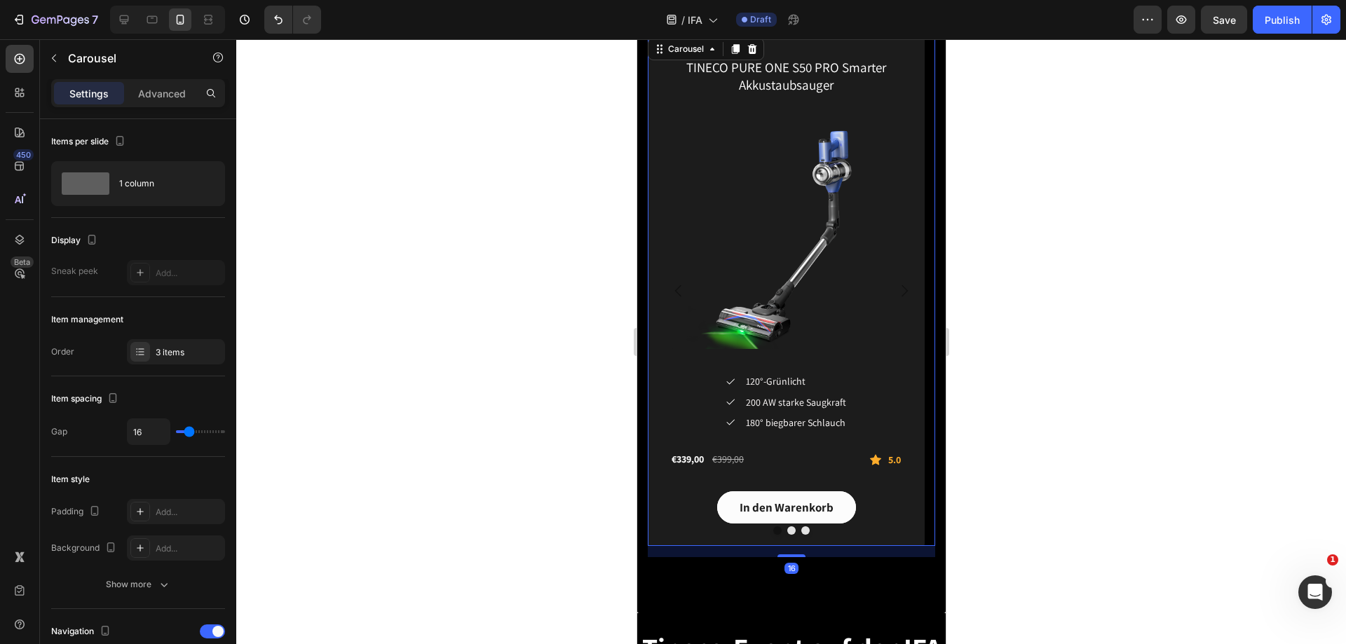
click at [898, 280] on button "Carousel Next Arrow" at bounding box center [903, 290] width 39 height 39
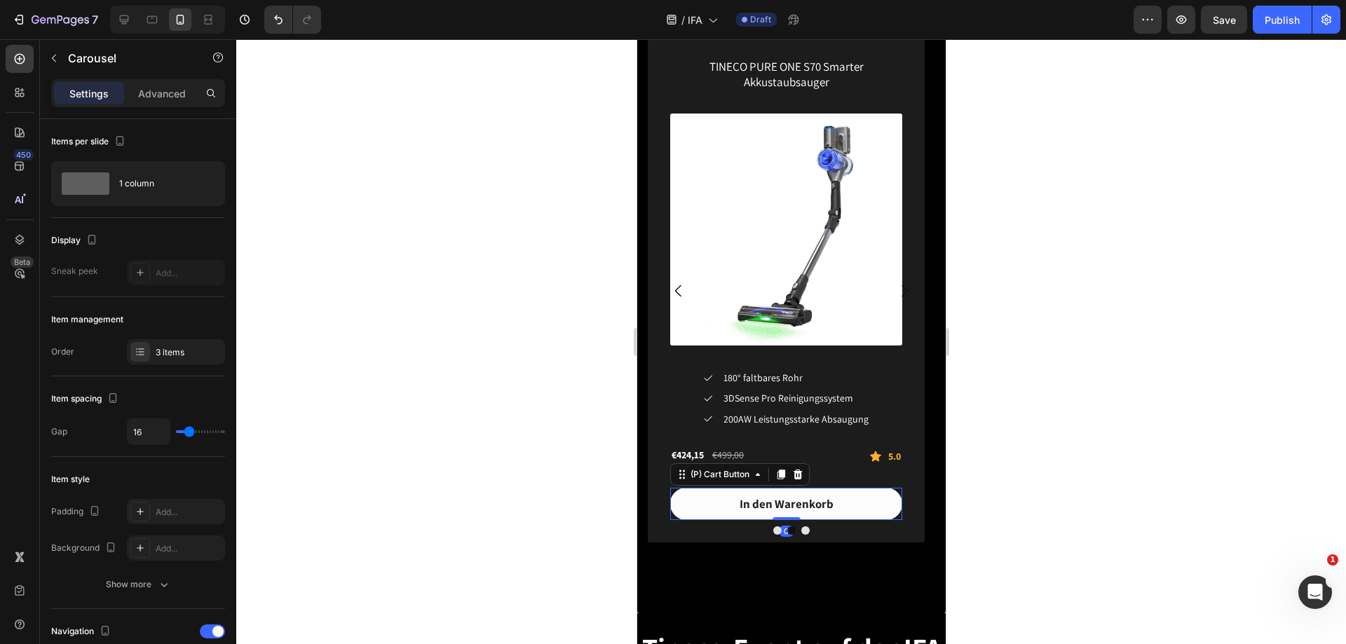
click at [850, 499] on button "In den Warenkorb" at bounding box center [786, 504] width 232 height 32
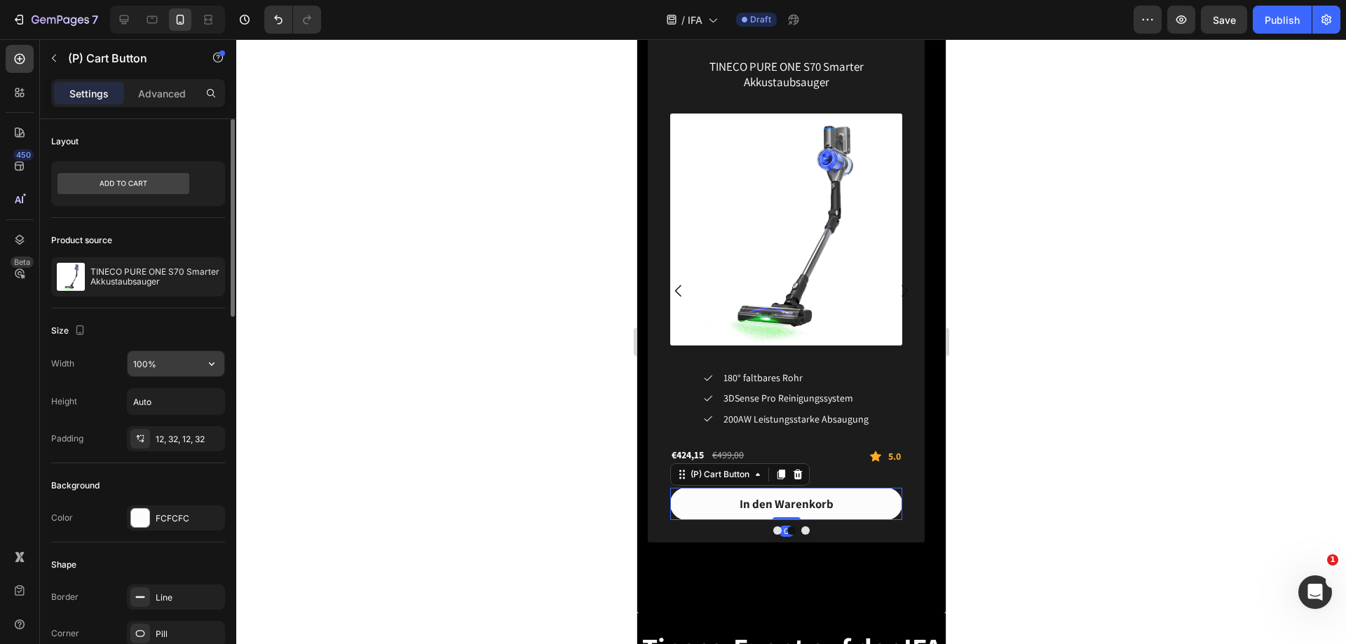
click at [181, 363] on input "100%" at bounding box center [176, 363] width 97 height 25
click at [210, 360] on icon "button" at bounding box center [212, 364] width 14 height 14
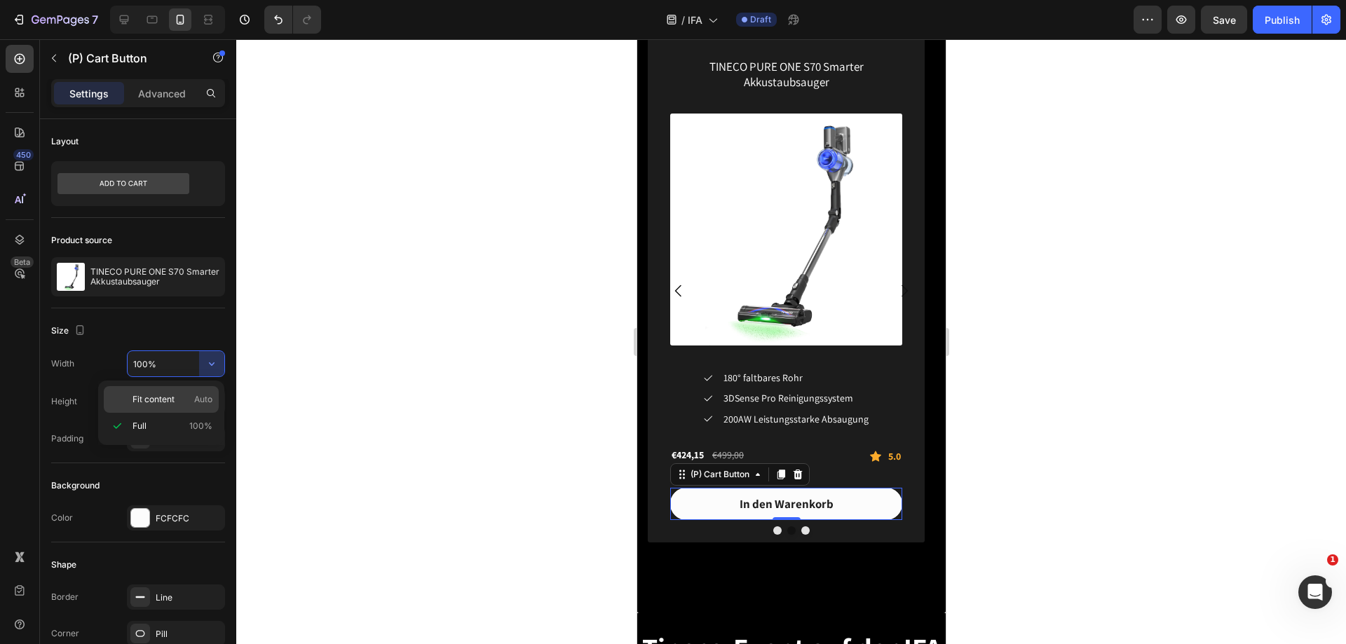
click at [187, 403] on p "Fit content Auto" at bounding box center [173, 399] width 80 height 13
type input "Auto"
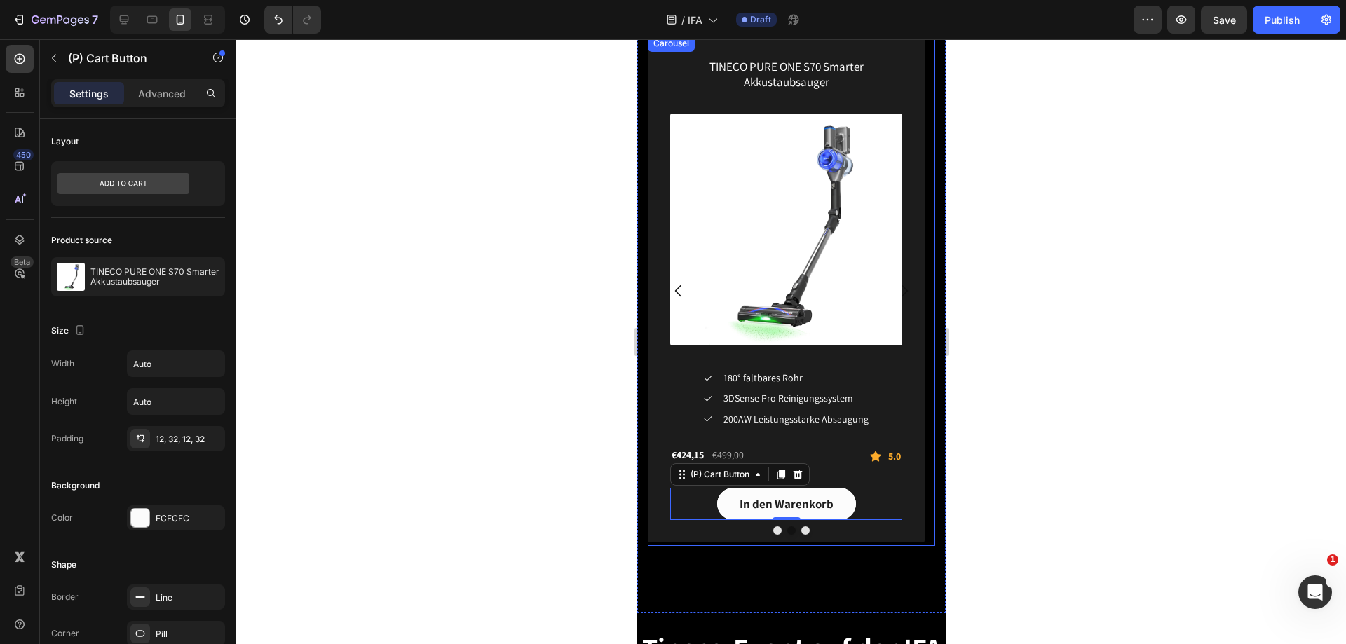
click at [896, 285] on icon "Carousel Next Arrow" at bounding box center [904, 291] width 17 height 17
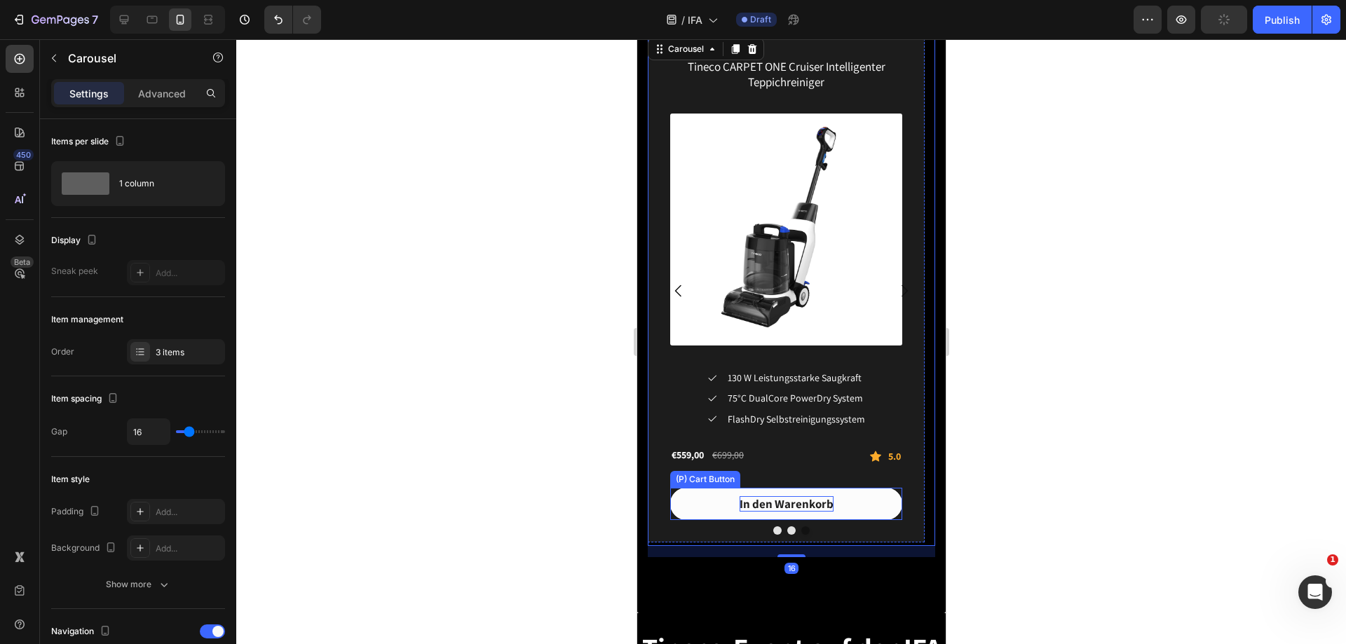
click at [783, 502] on div "In den Warenkorb" at bounding box center [786, 504] width 94 height 15
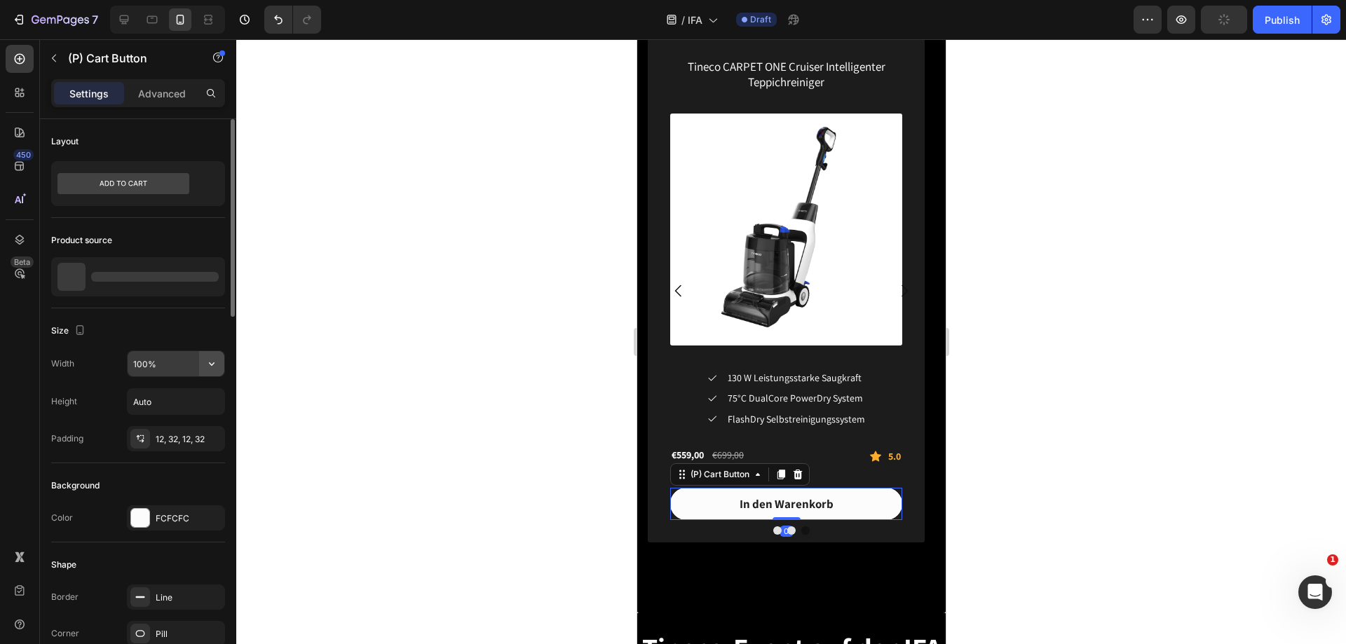
click at [209, 357] on icon "button" at bounding box center [212, 364] width 14 height 14
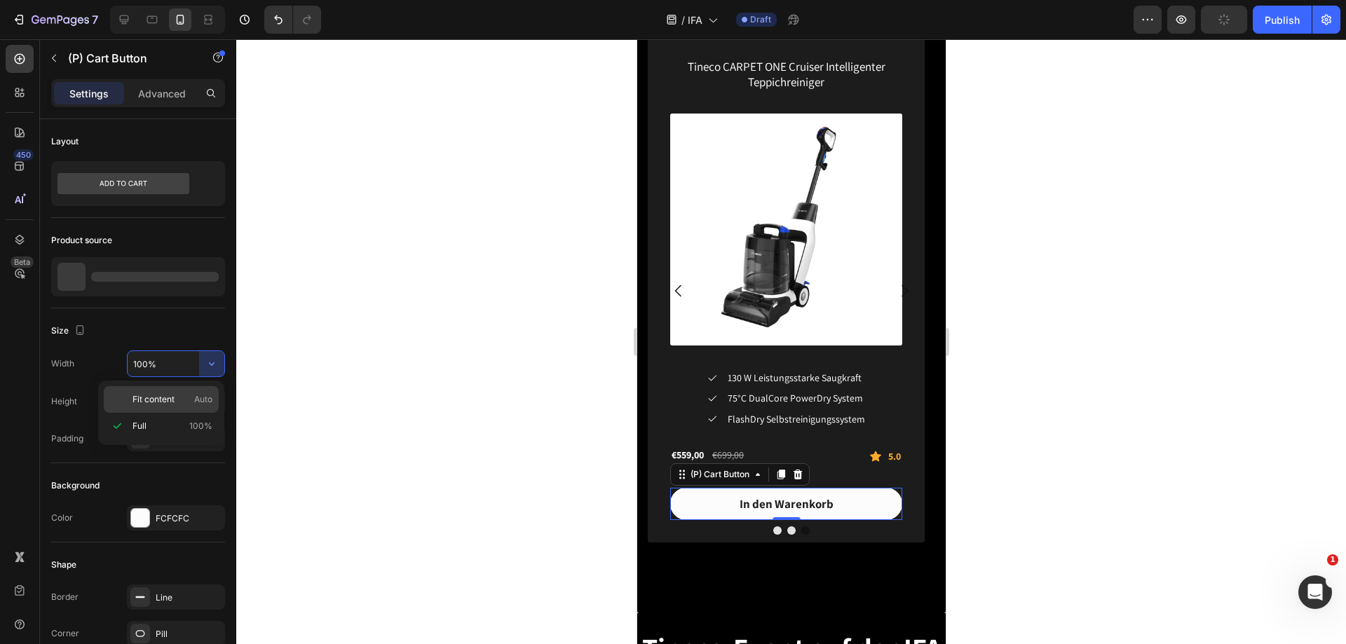
click at [173, 394] on span "Fit content" at bounding box center [154, 399] width 42 height 13
type input "Auto"
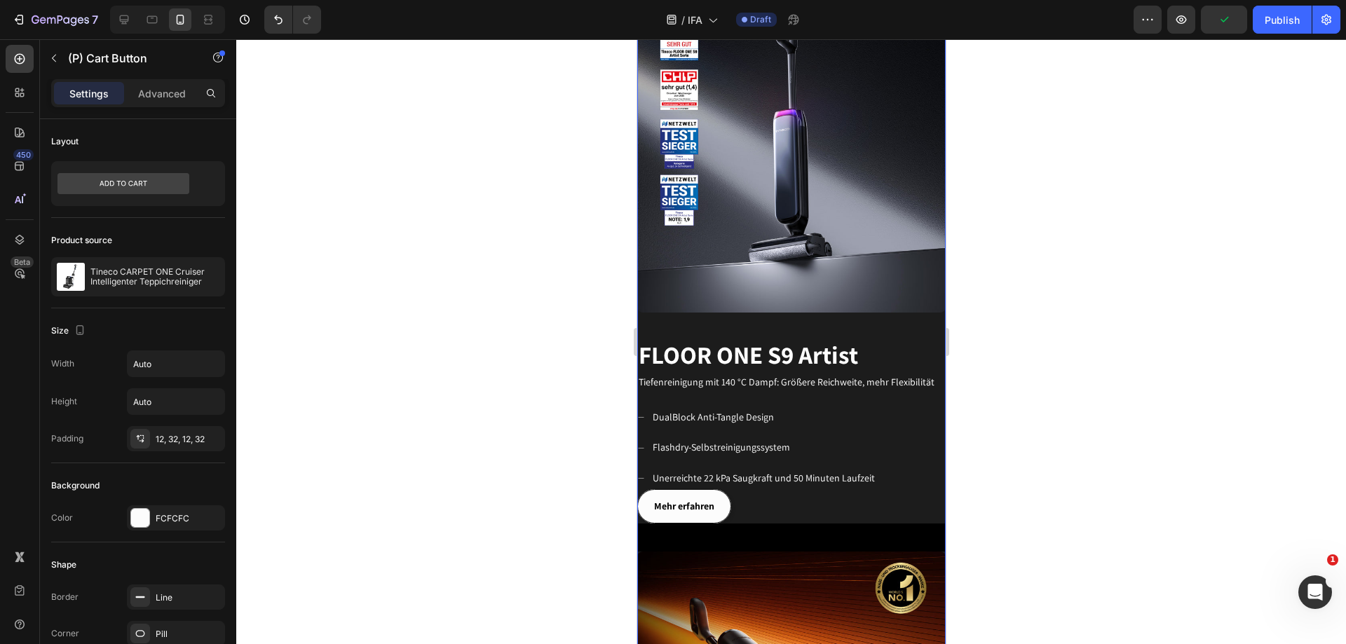
scroll to position [631, 0]
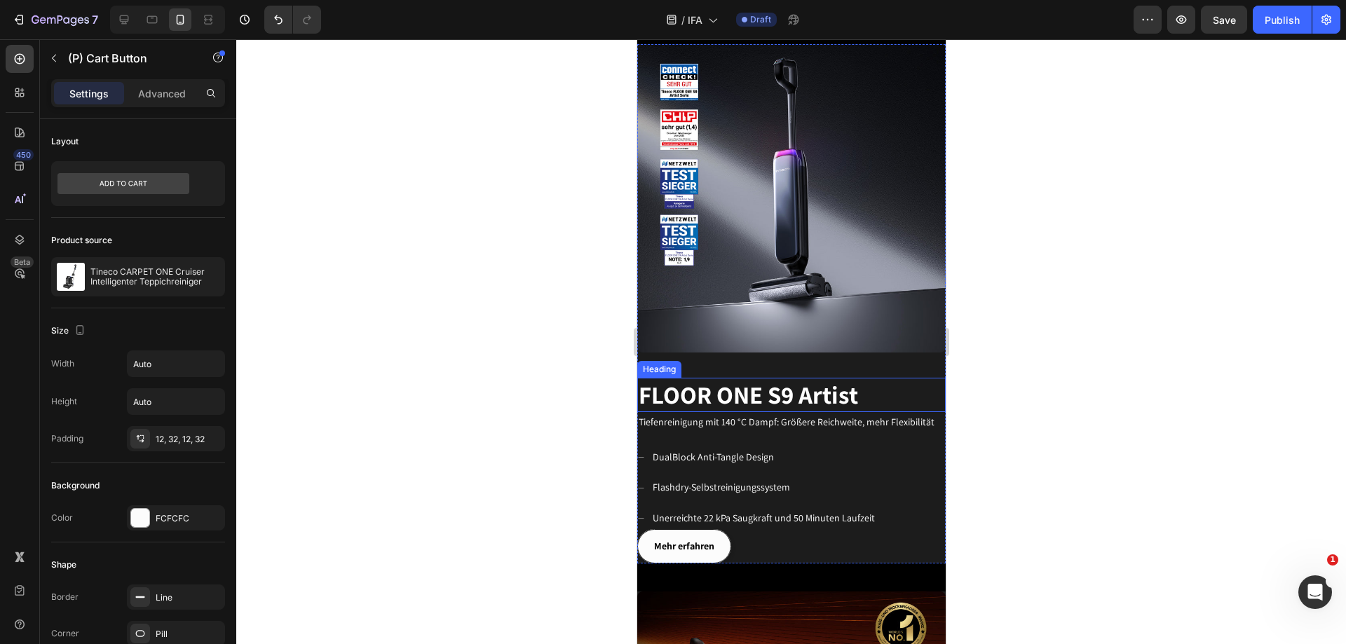
click at [871, 386] on h2 "FLOOR ONE S9 Artist" at bounding box center [791, 395] width 309 height 35
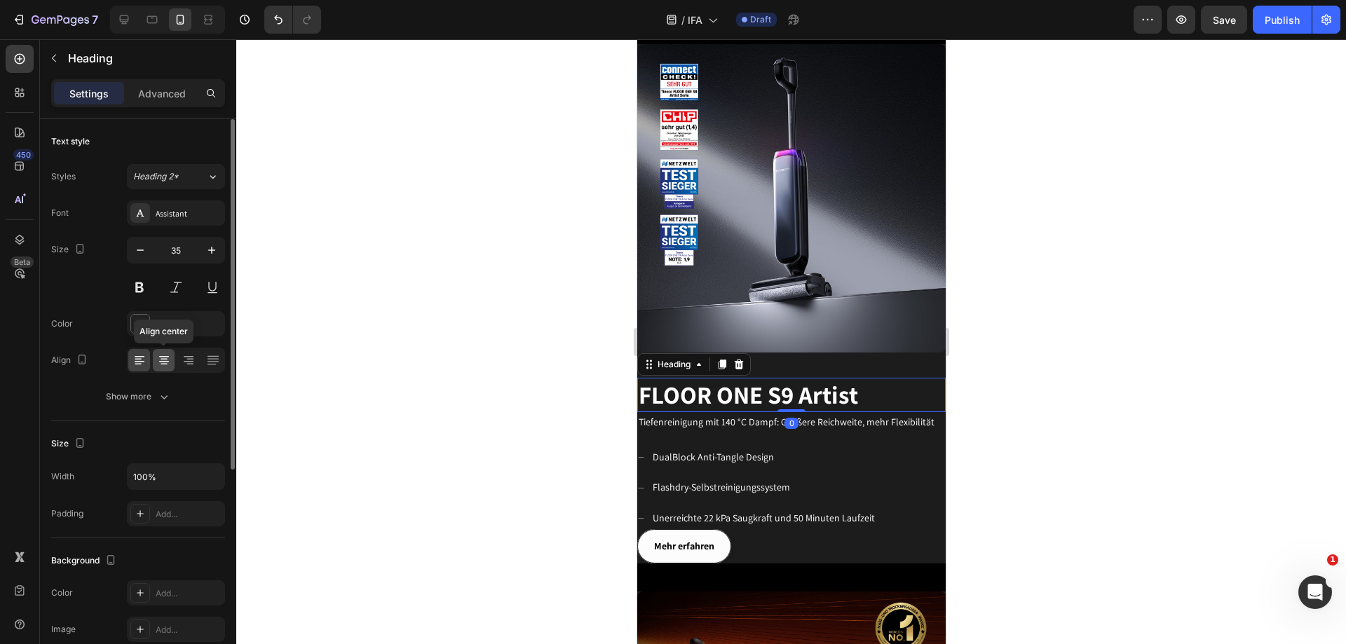
click at [162, 356] on icon at bounding box center [164, 356] width 10 height 1
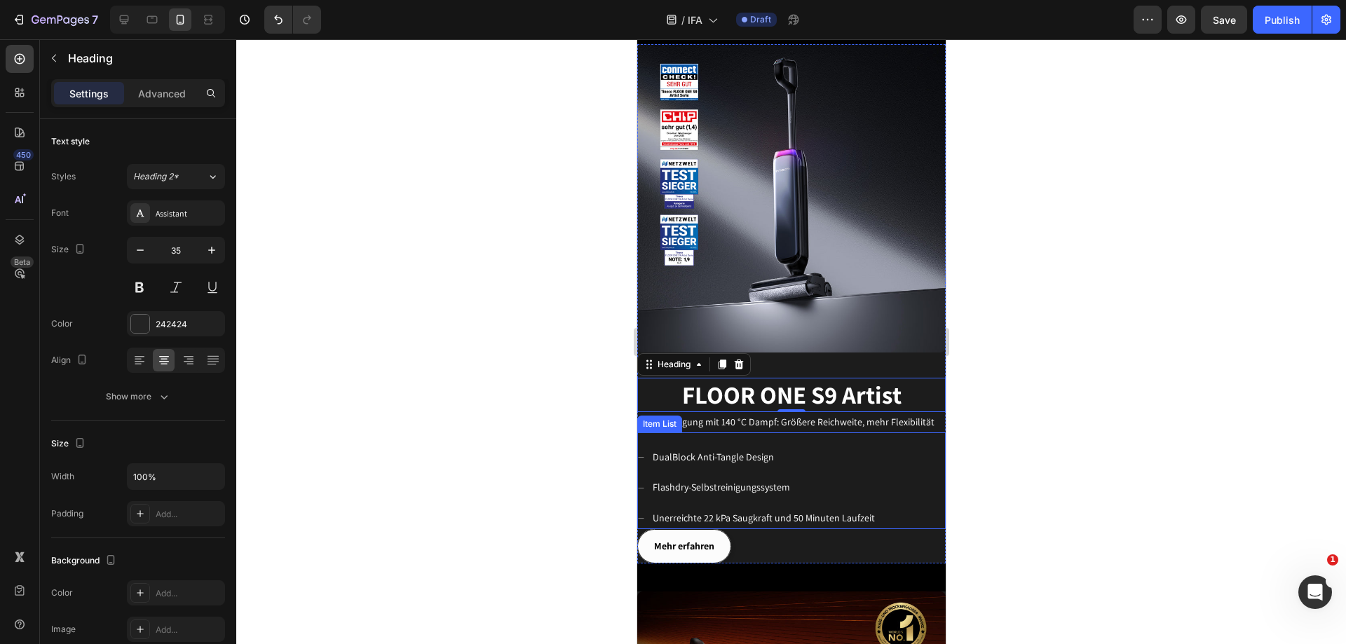
click at [905, 447] on div "DualBlock Anti-Tangle Design Flashdry-Selbstreinigungssystem Unerreichte 22 kPa…" at bounding box center [791, 488] width 309 height 83
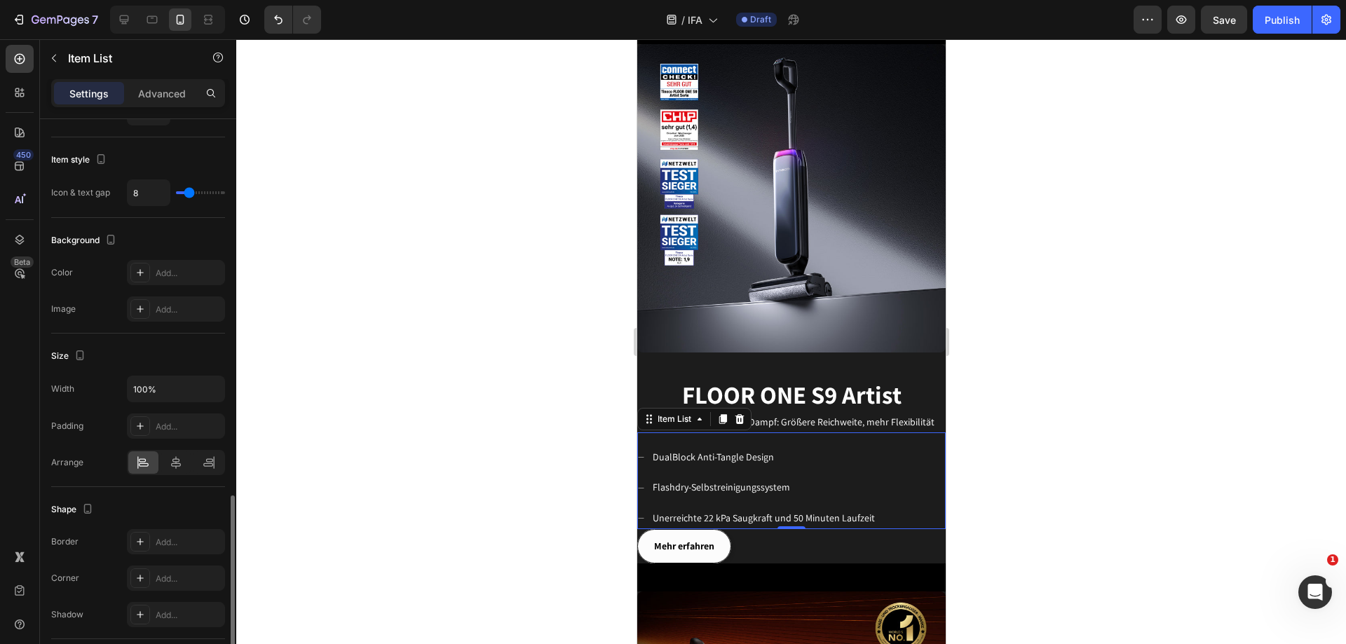
scroll to position [701, 0]
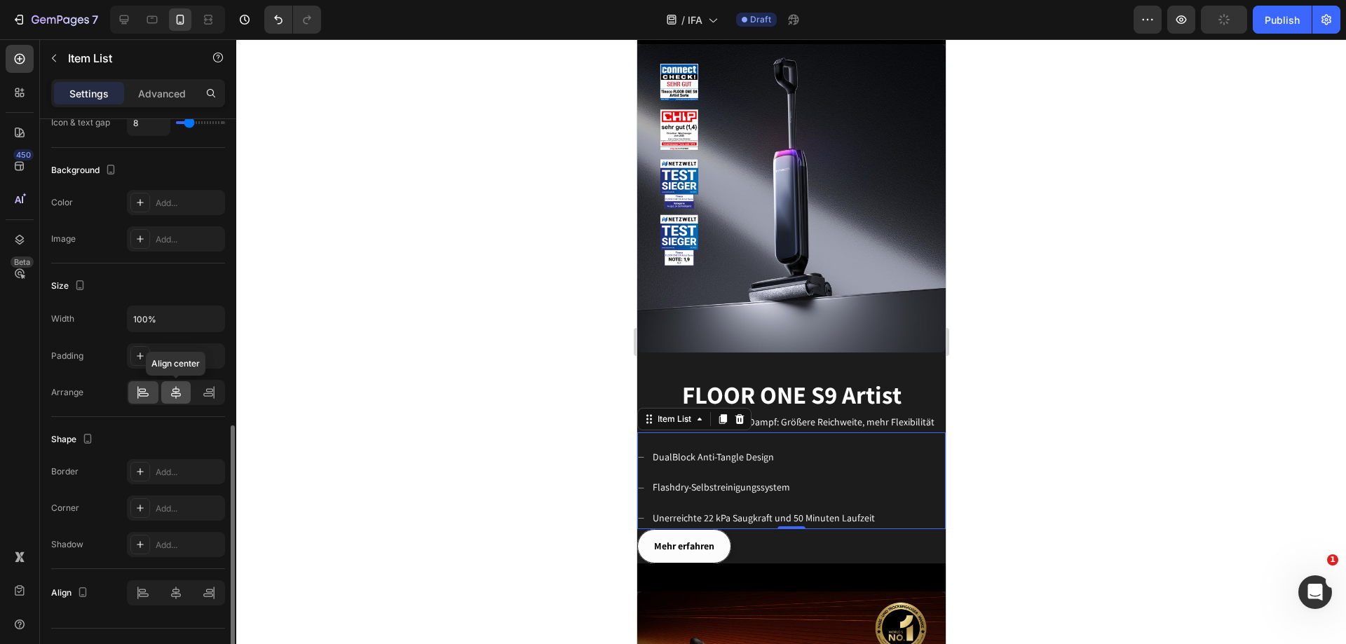
click at [176, 386] on icon at bounding box center [176, 393] width 14 height 14
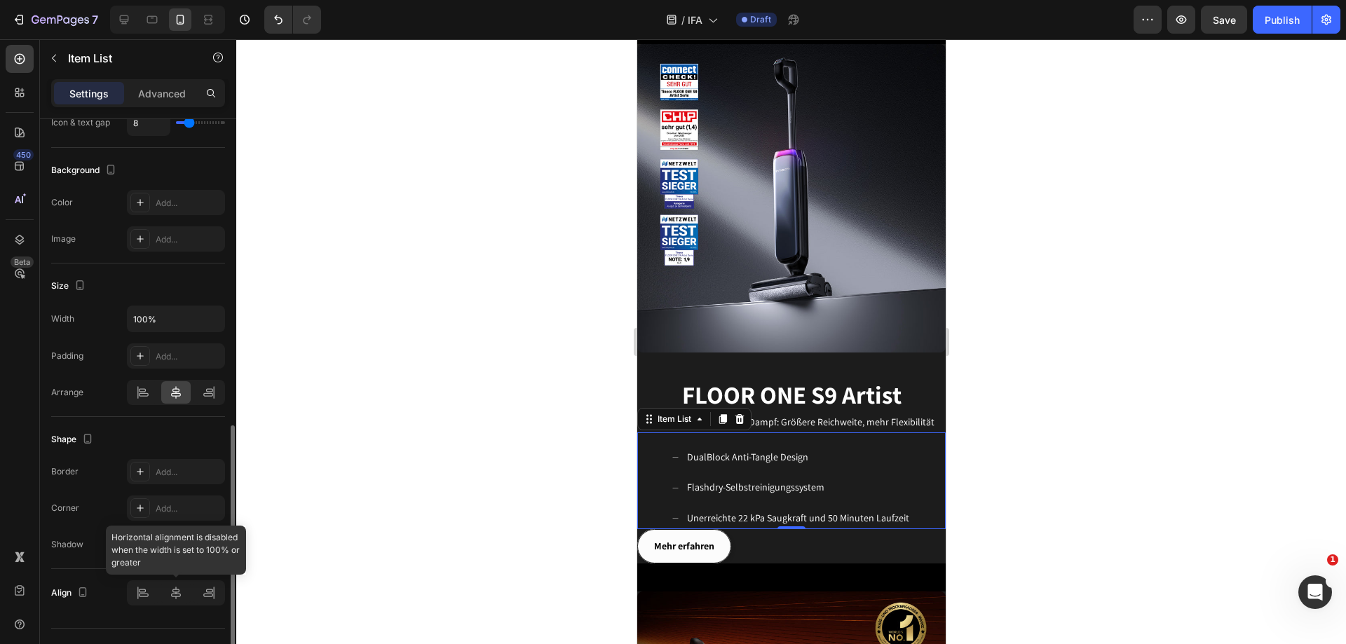
click at [175, 601] on div at bounding box center [176, 593] width 98 height 25
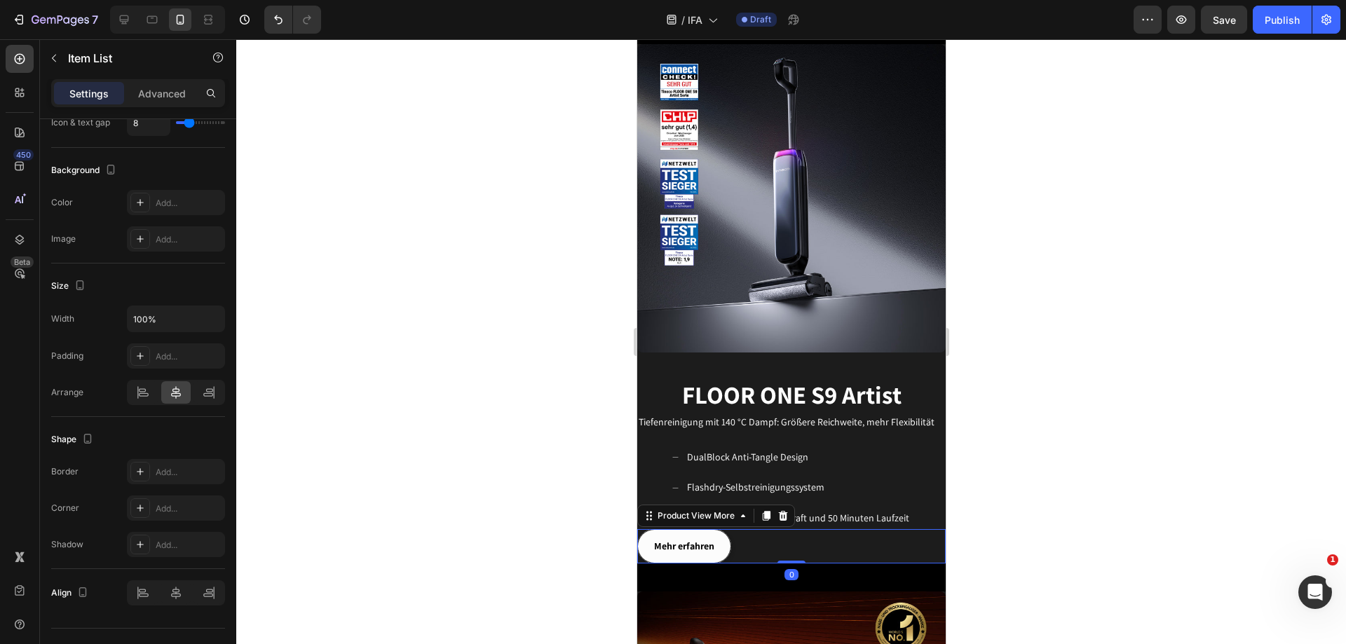
drag, startPoint x: 757, startPoint y: 536, endPoint x: 1166, endPoint y: 536, distance: 408.8
click at [757, 536] on div "Mehr erfahren" at bounding box center [791, 546] width 309 height 34
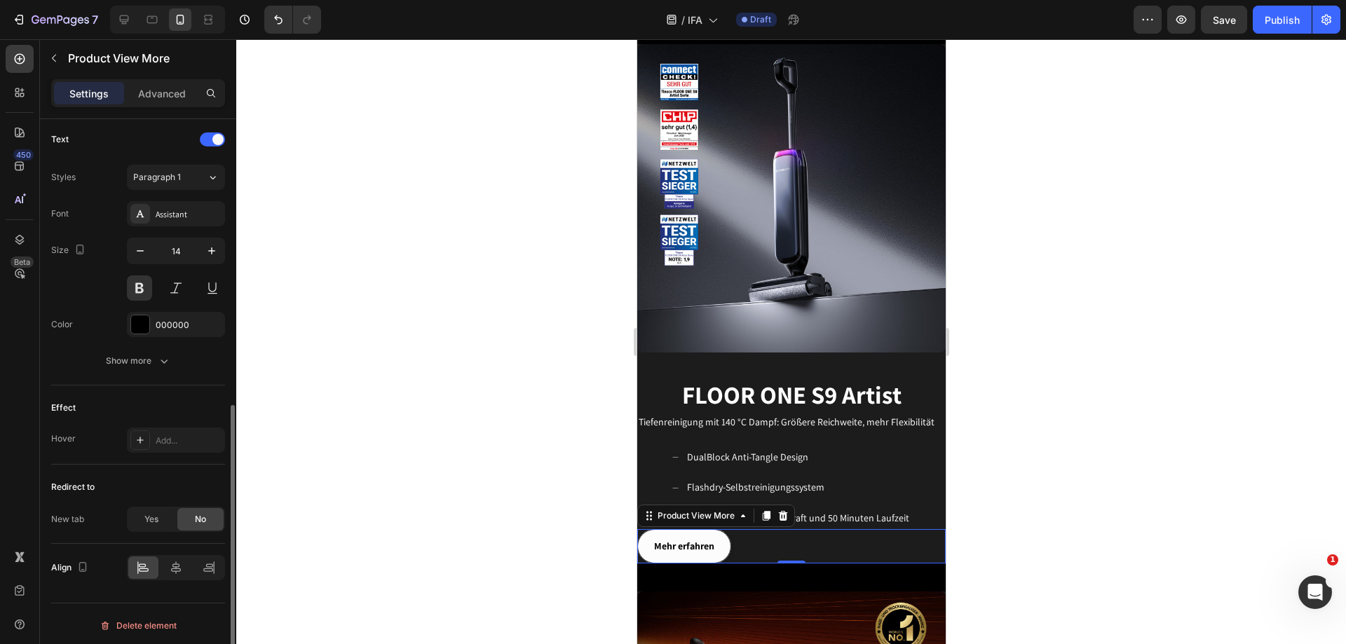
scroll to position [565, 0]
click at [174, 567] on icon at bounding box center [176, 565] width 14 height 14
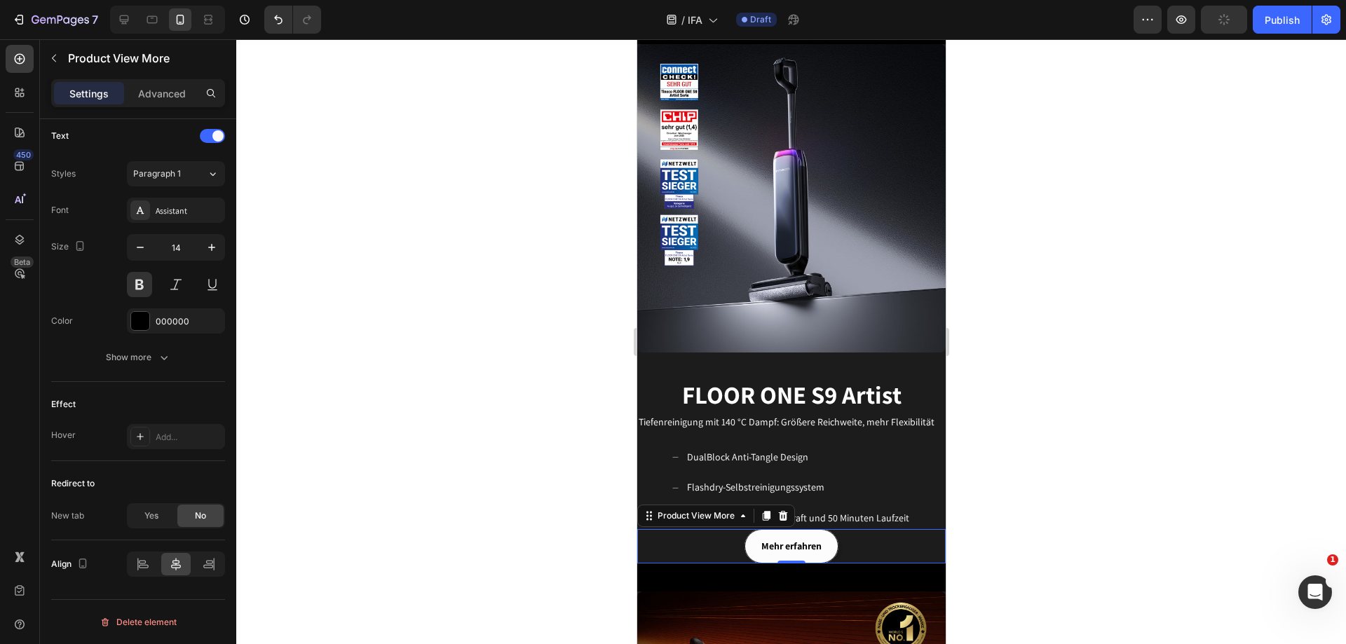
click at [1093, 506] on div at bounding box center [791, 341] width 1110 height 605
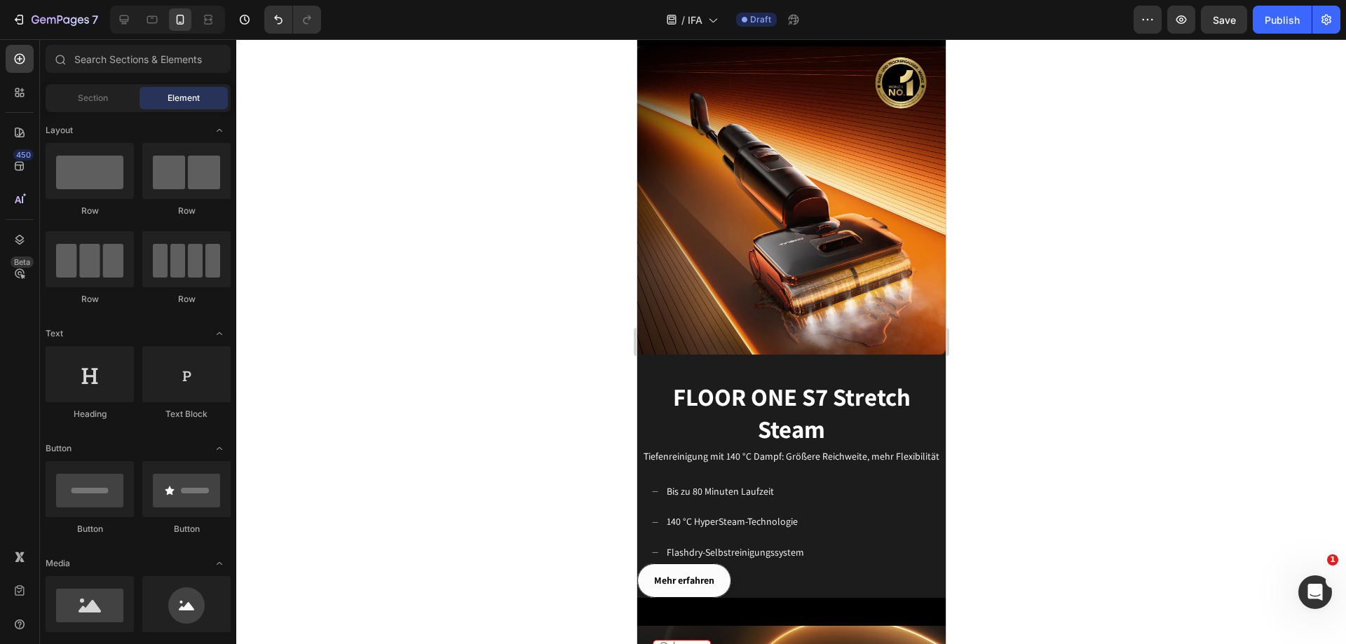
scroll to position [1192, 0]
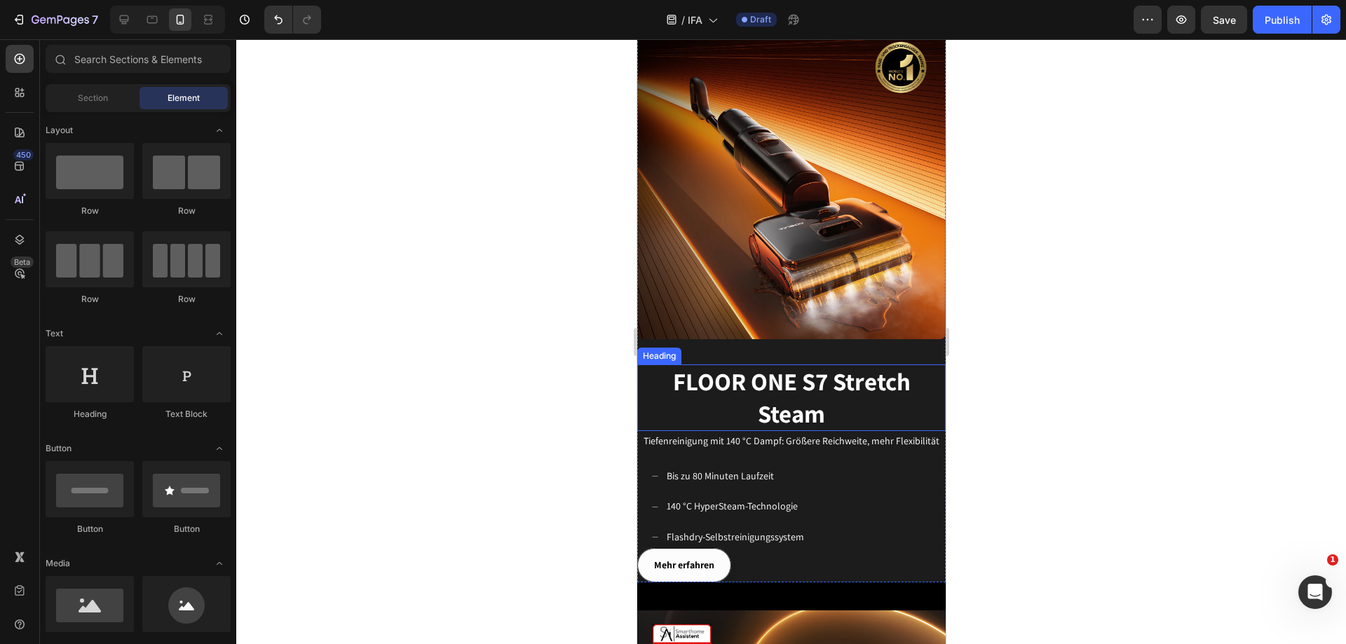
click at [876, 381] on h2 "FLOOR ONE S7 Stretch Steam" at bounding box center [791, 398] width 309 height 67
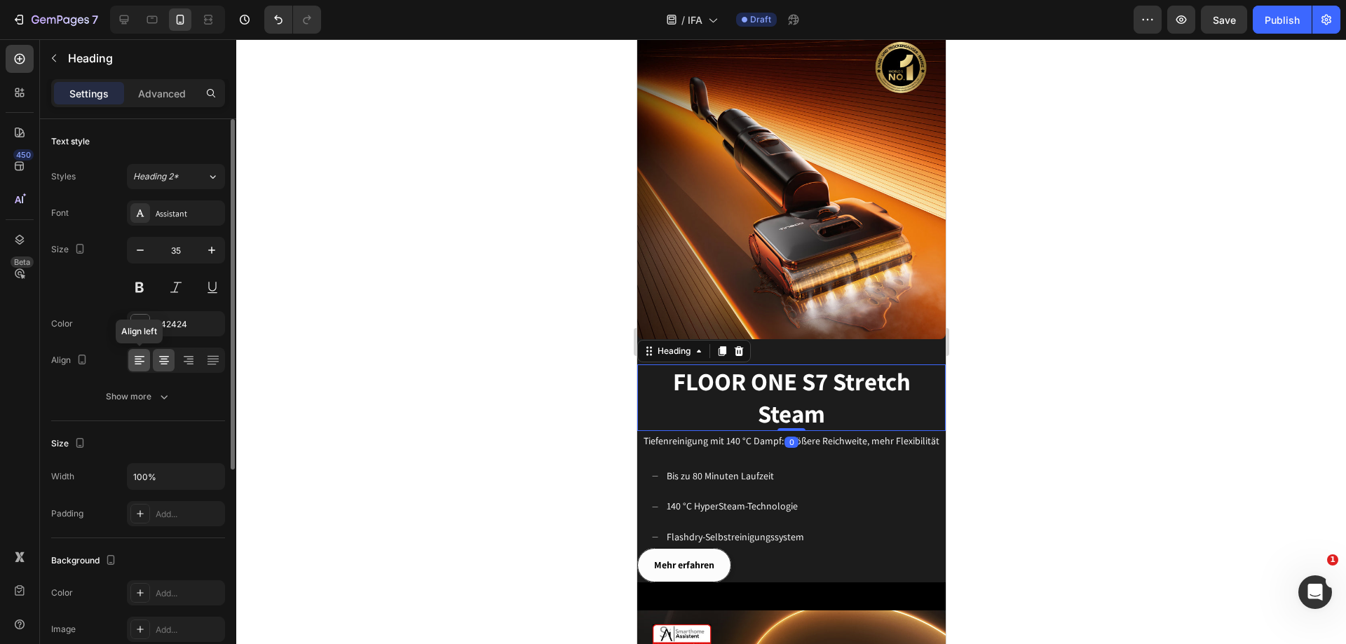
click at [139, 364] on icon at bounding box center [138, 364] width 7 height 1
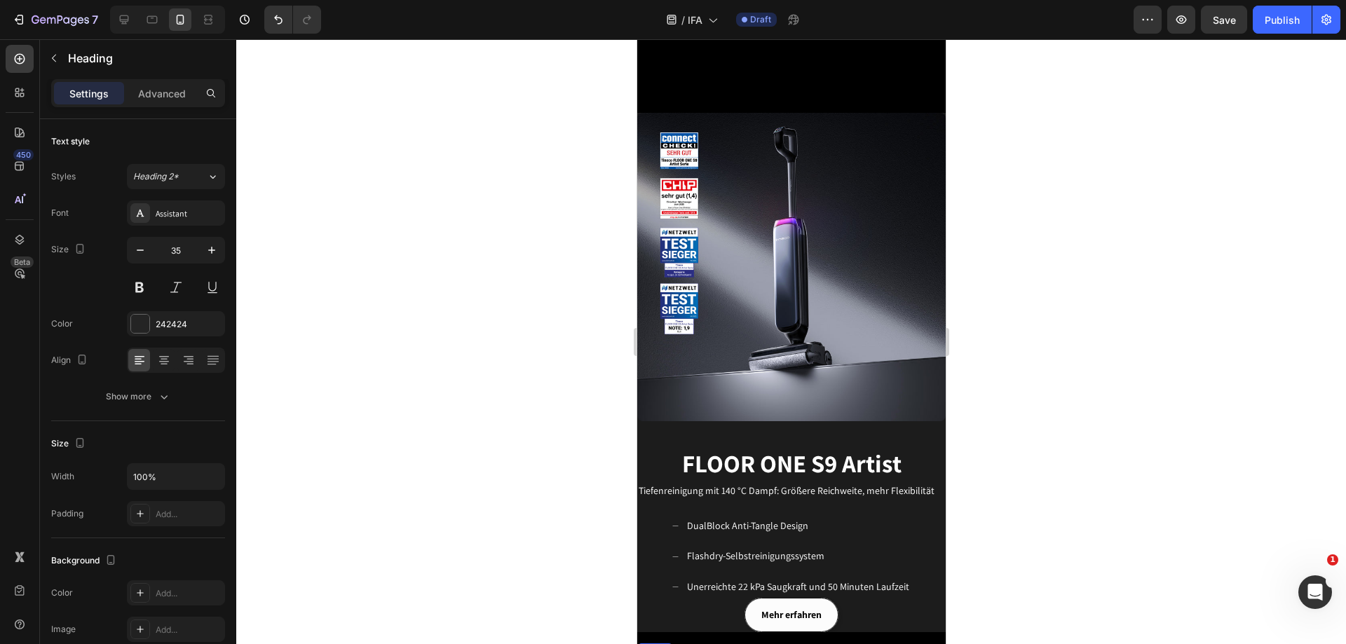
scroll to position [561, 0]
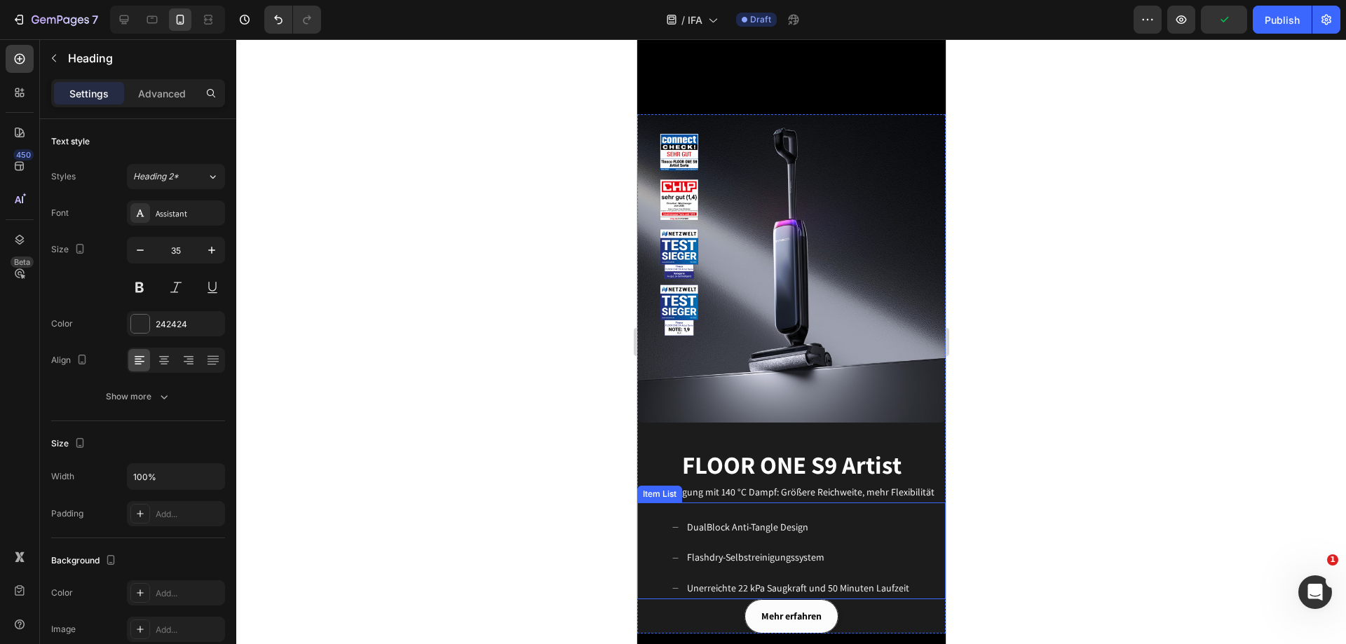
click at [695, 519] on p "DualBlock Anti-Tangle Design" at bounding box center [798, 528] width 222 height 18
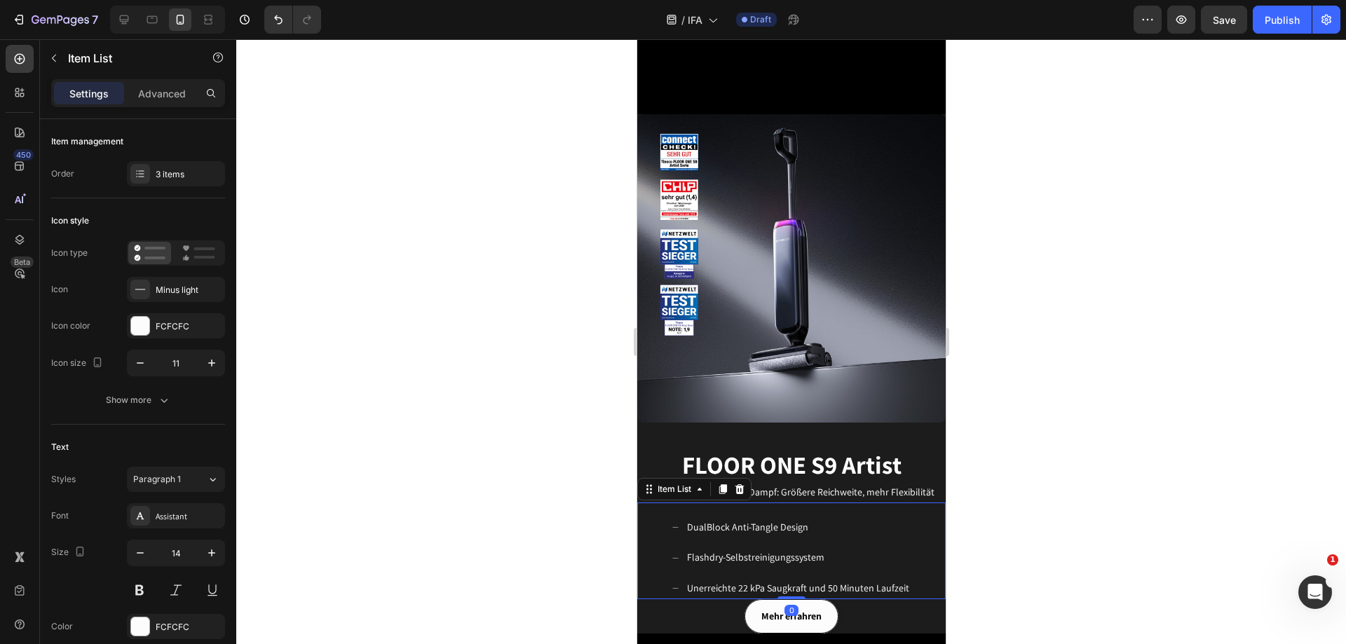
click at [891, 503] on div "DualBlock Anti-Tangle Design Flashdry-Selbstreinigungssystem Unerreichte 22 kPa…" at bounding box center [791, 551] width 309 height 97
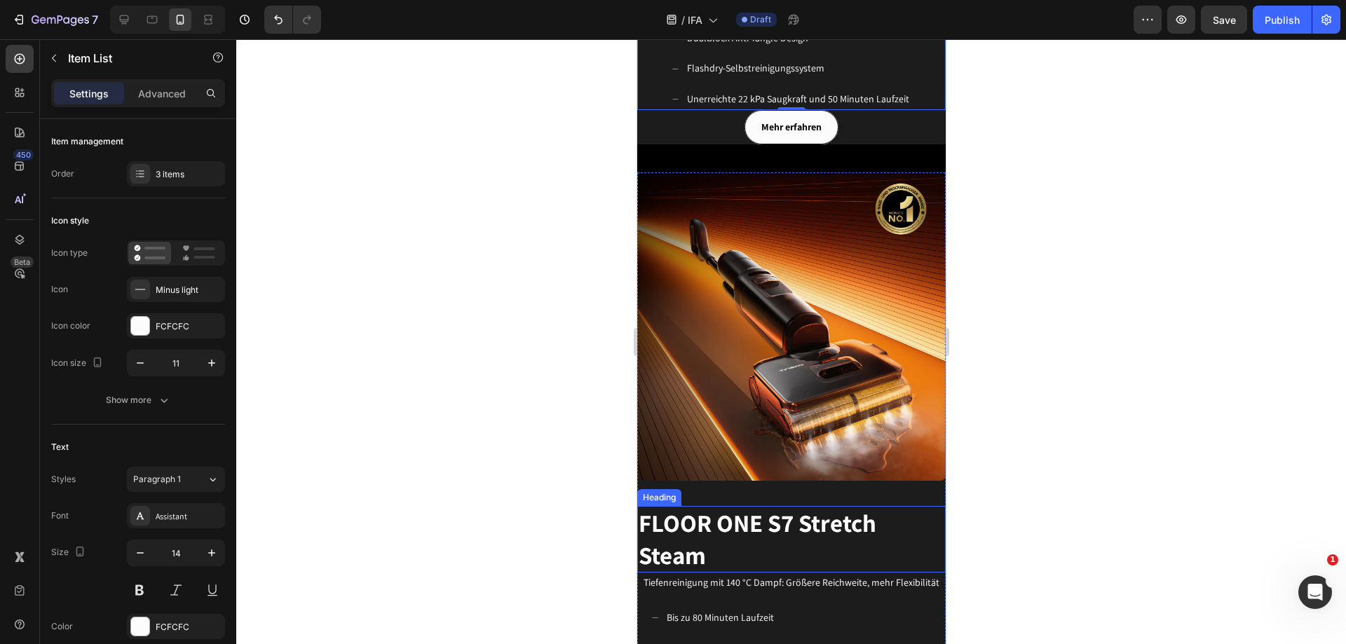
scroll to position [982, 0]
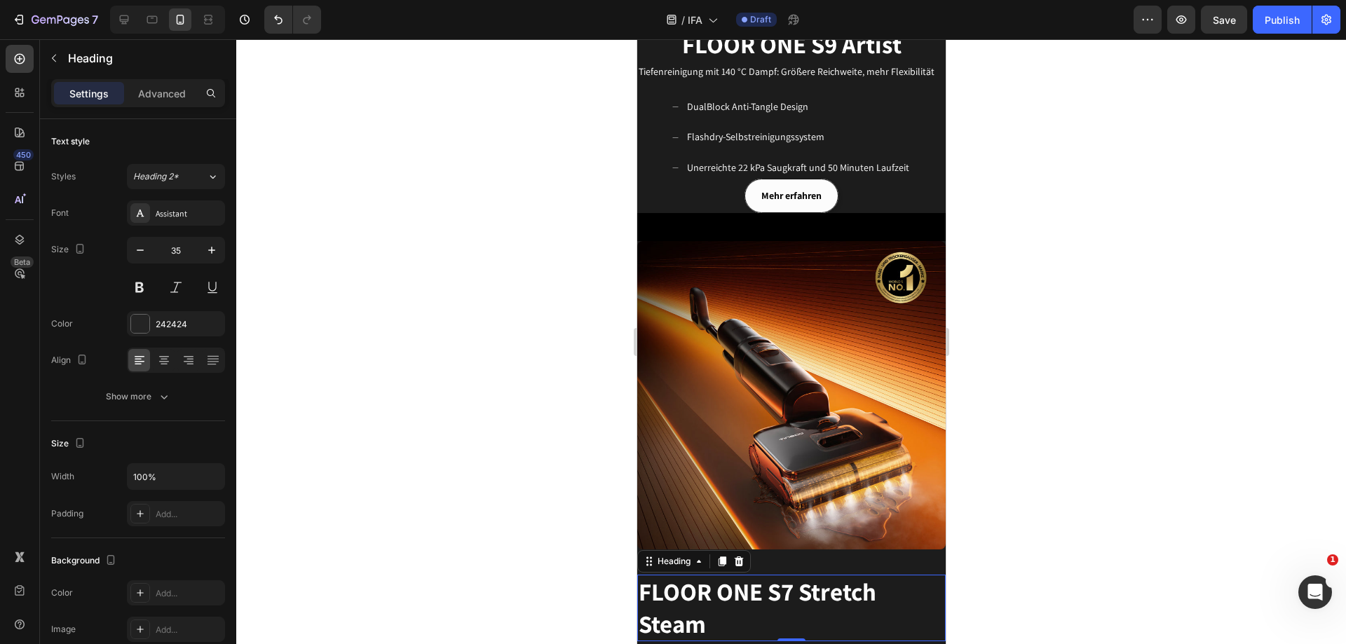
click at [811, 589] on h2 "FLOOR ONE S7 Stretch Steam" at bounding box center [791, 608] width 309 height 67
click at [144, 253] on icon "button" at bounding box center [140, 250] width 14 height 14
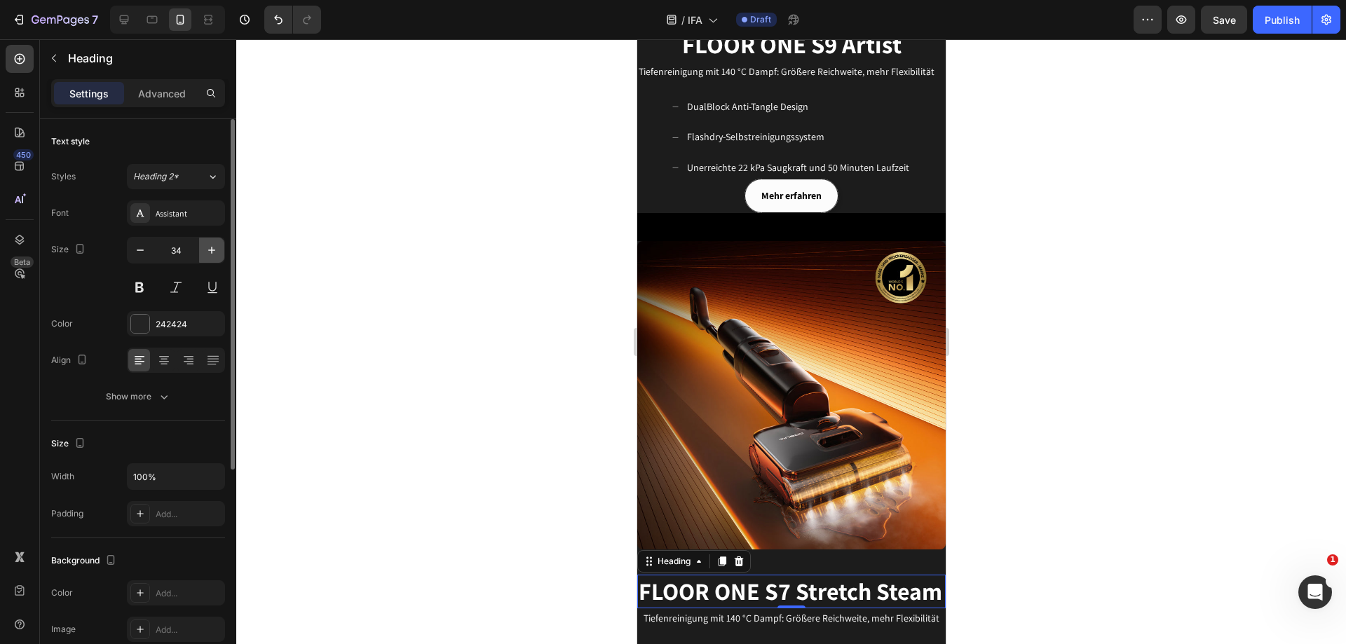
click at [212, 255] on icon "button" at bounding box center [212, 250] width 14 height 14
type input "35"
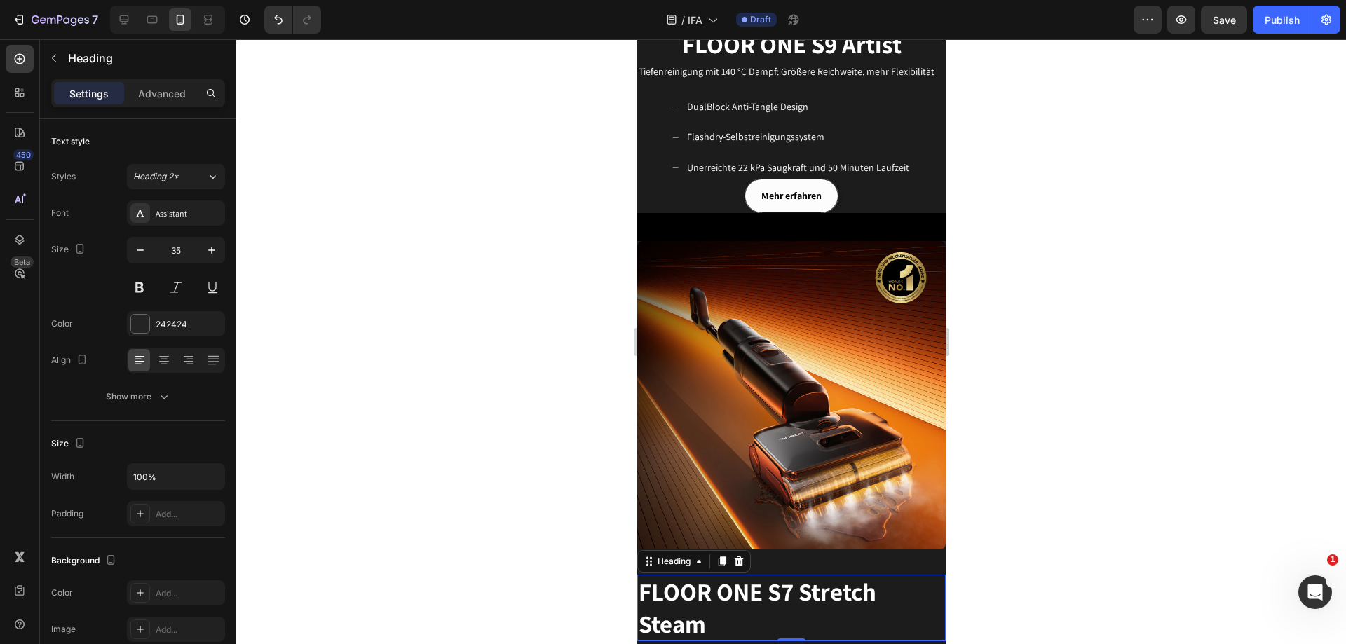
click at [743, 597] on h2 "FLOOR ONE S7 Stretch Steam" at bounding box center [791, 608] width 309 height 67
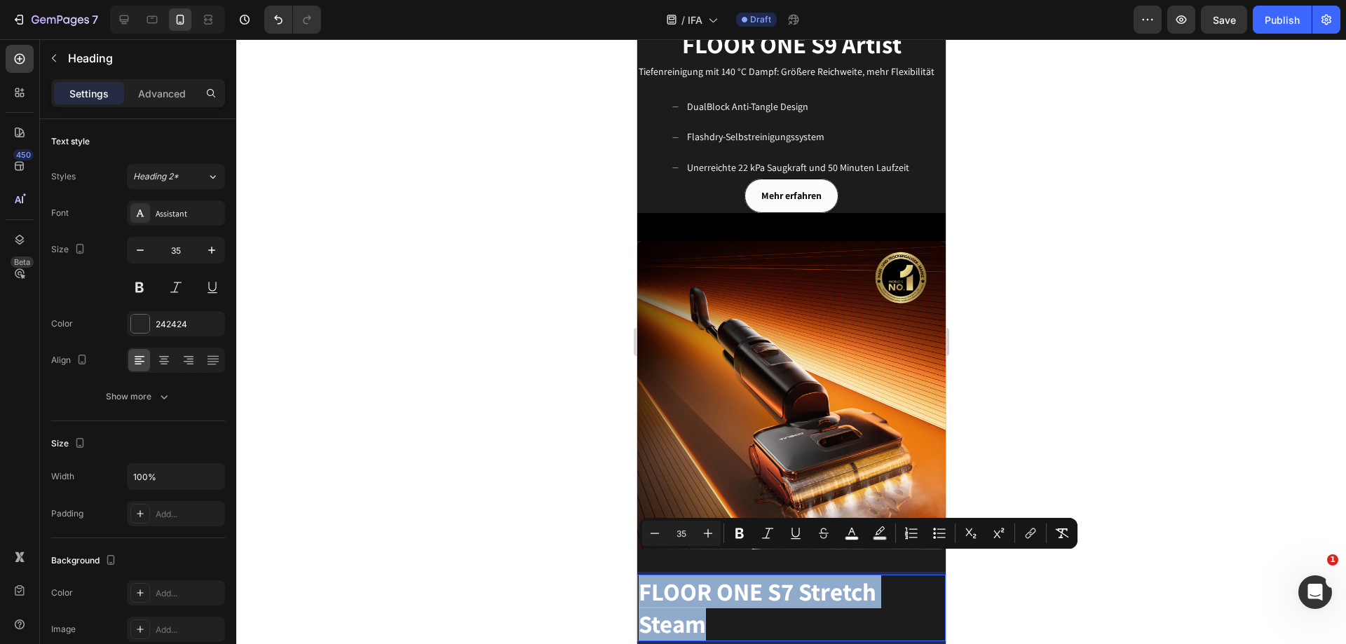
drag, startPoint x: 714, startPoint y: 605, endPoint x: 1273, endPoint y: 609, distance: 558.9
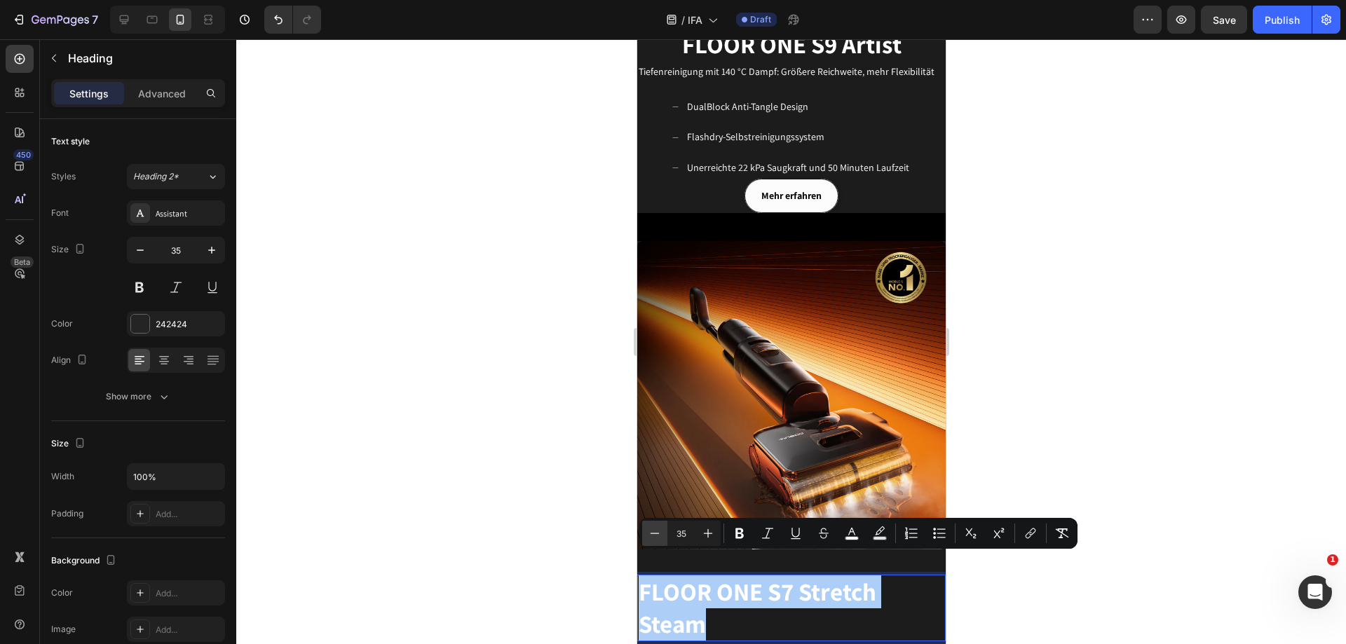
click at [651, 535] on icon "Editor contextual toolbar" at bounding box center [655, 534] width 14 height 14
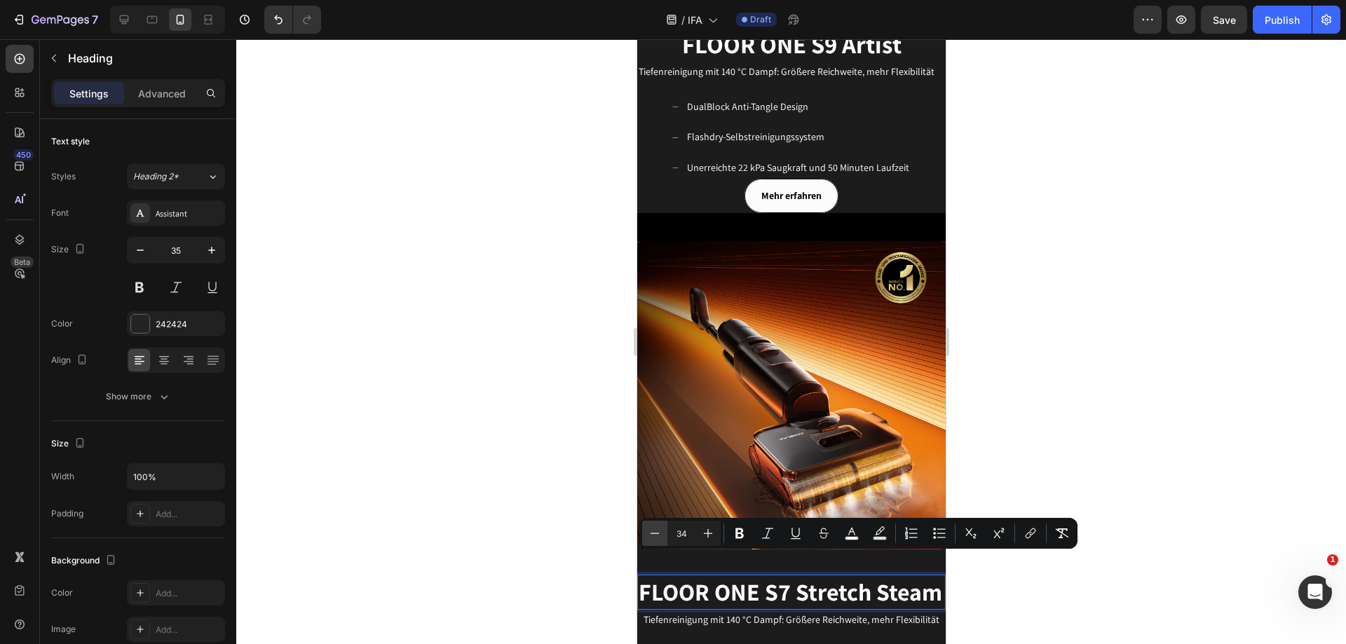
click at [651, 535] on icon "Editor contextual toolbar" at bounding box center [655, 534] width 14 height 14
type input "33"
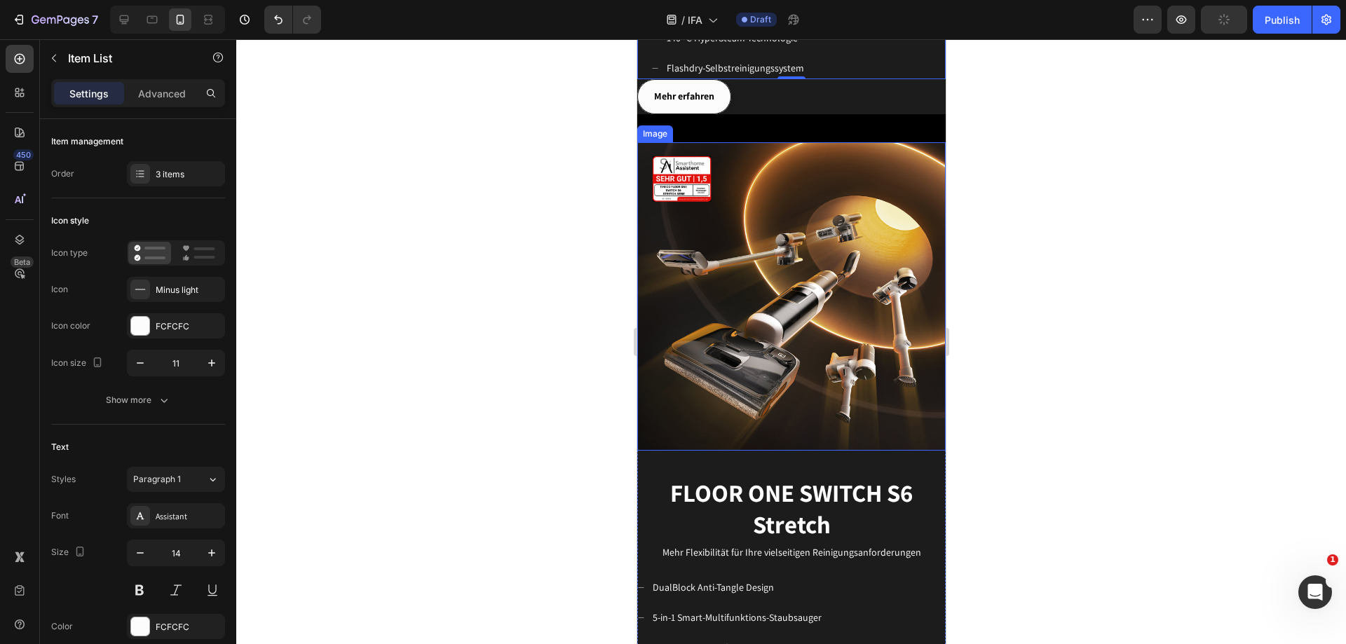
scroll to position [1683, 0]
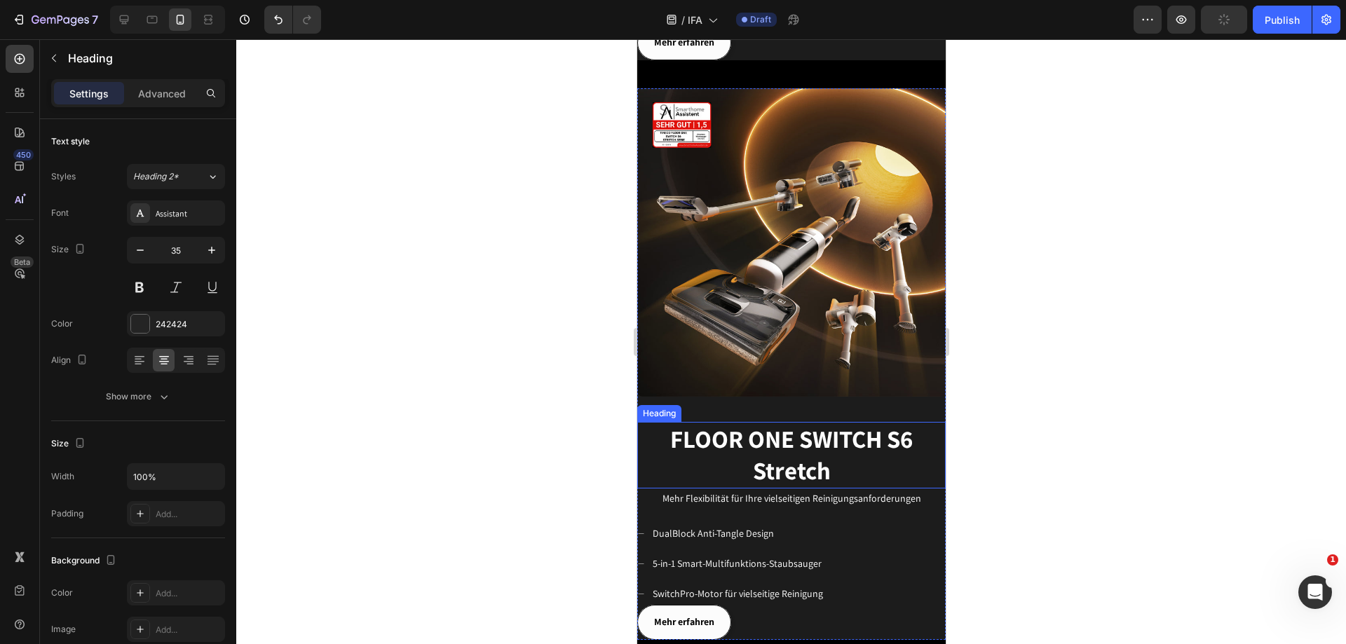
click at [830, 442] on h2 "FLOOR ONE SWITCH S6 Stretch" at bounding box center [791, 455] width 309 height 67
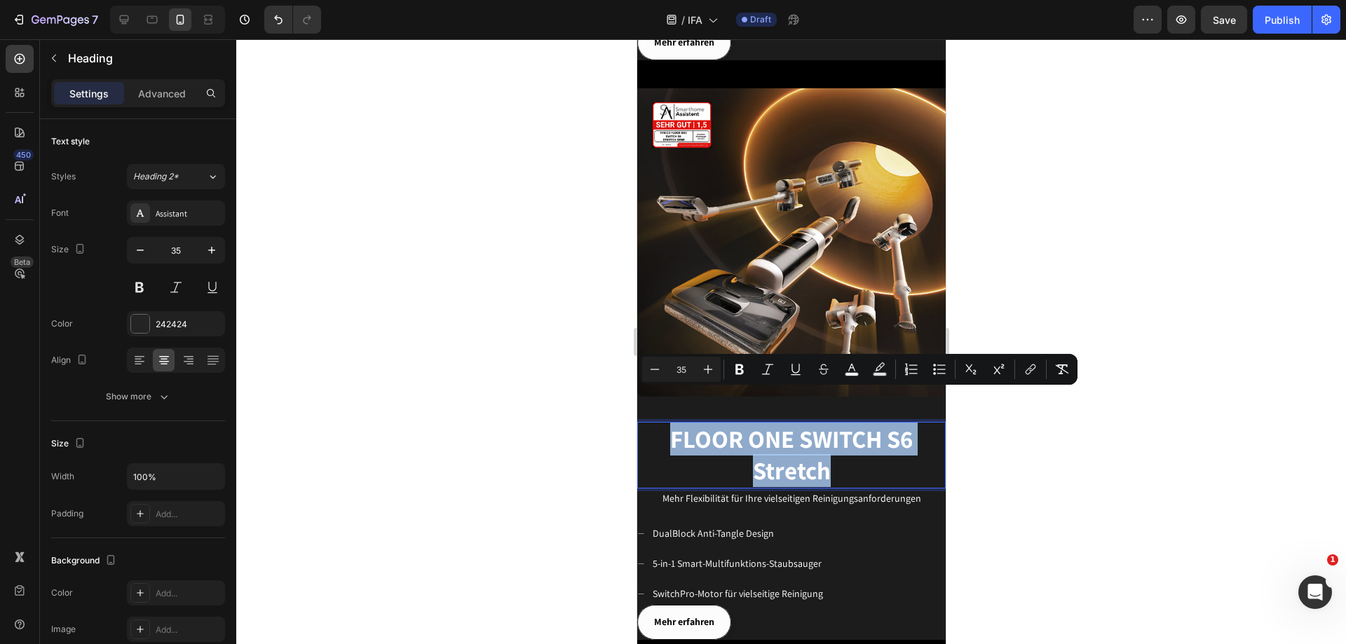
drag, startPoint x: 827, startPoint y: 440, endPoint x: 658, endPoint y: 415, distance: 170.1
click at [658, 424] on p "FLOOR ONE SWITCH S6 Stretch" at bounding box center [791, 456] width 306 height 64
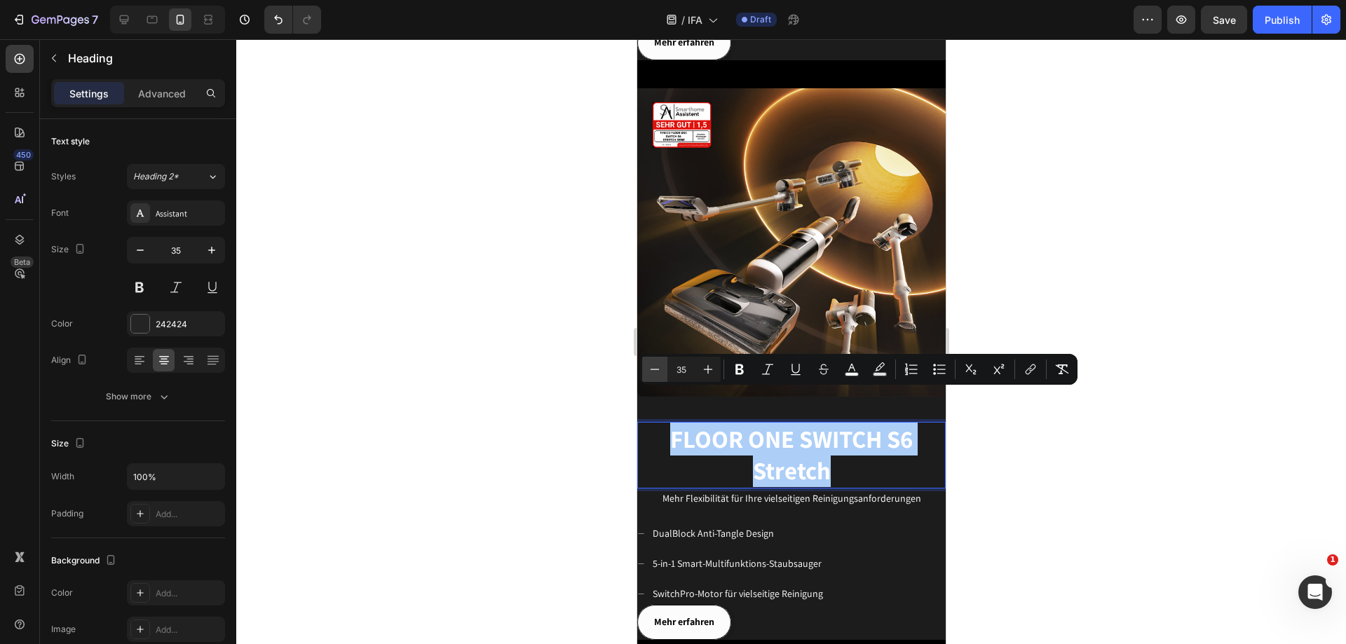
click at [655, 372] on icon "Editor contextual toolbar" at bounding box center [655, 370] width 14 height 14
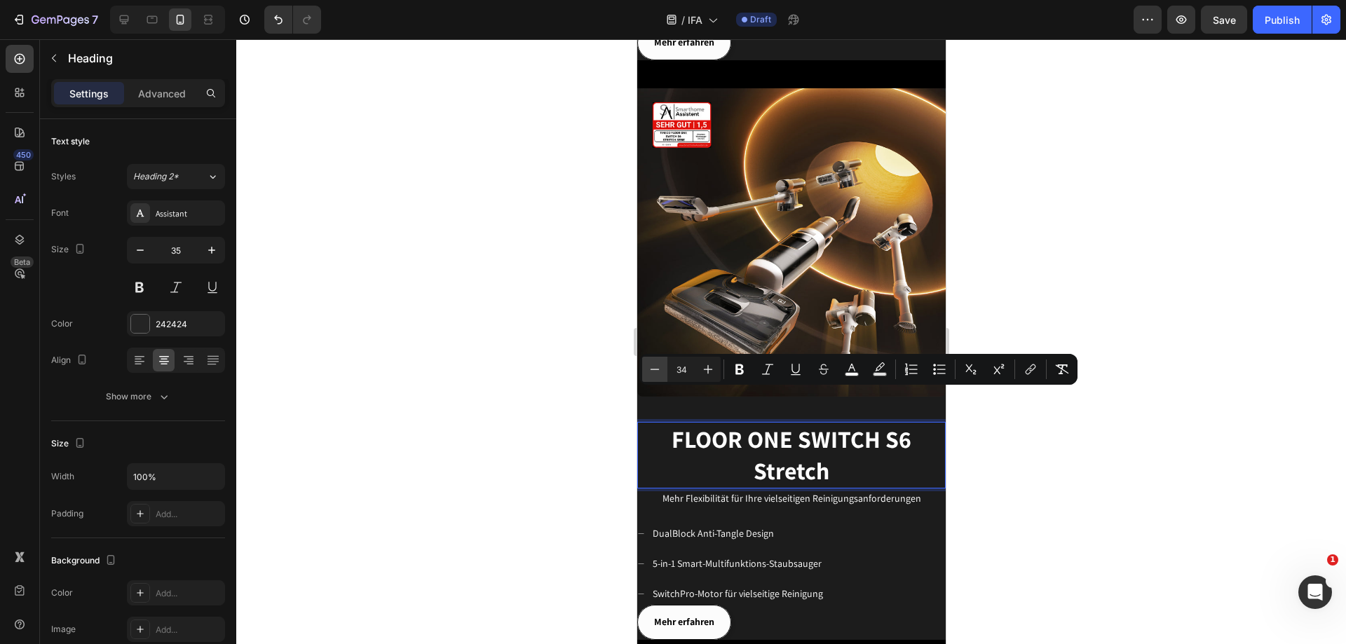
click at [655, 372] on icon "Editor contextual toolbar" at bounding box center [655, 370] width 14 height 14
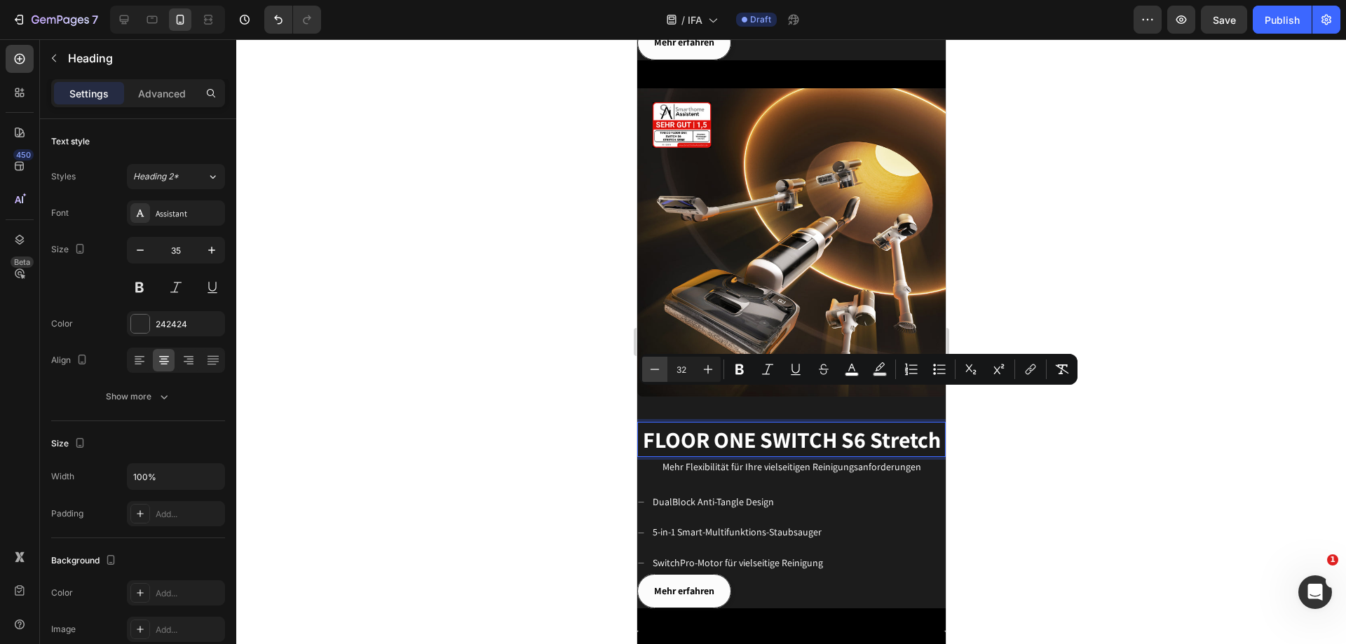
click at [655, 372] on icon "Editor contextual toolbar" at bounding box center [655, 370] width 14 height 14
type input "31"
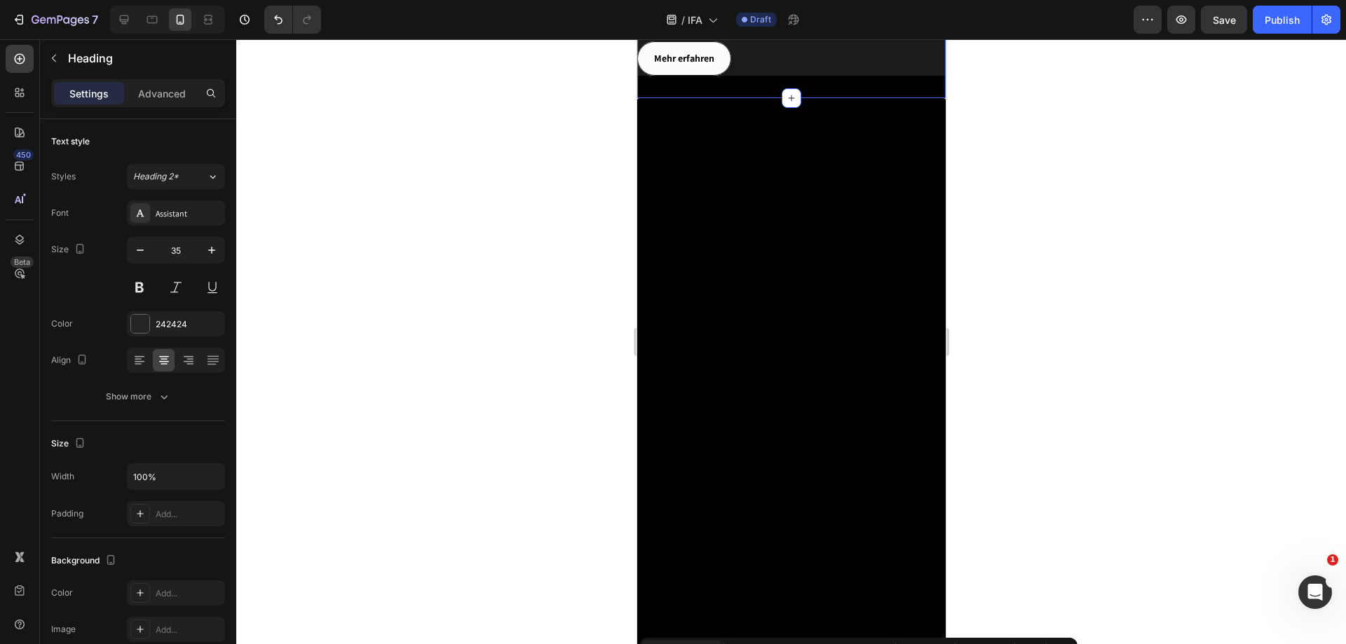
scroll to position [1262, 0]
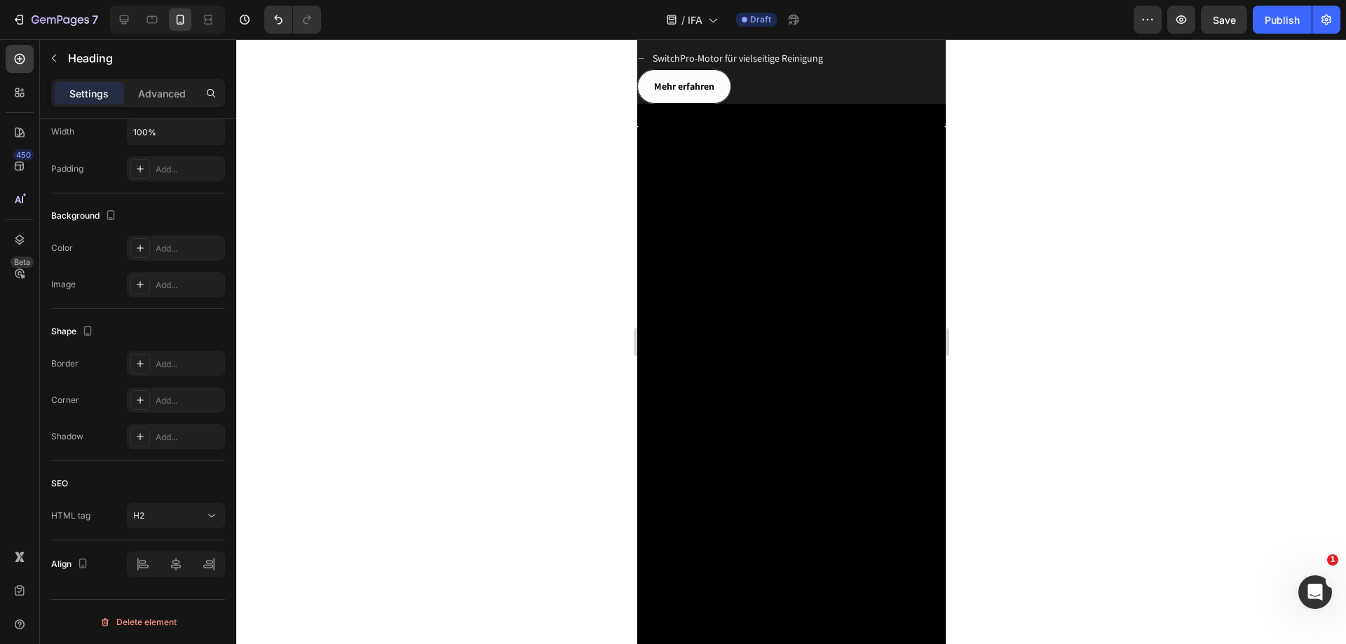
drag, startPoint x: 642, startPoint y: 293, endPoint x: 931, endPoint y: 318, distance: 289.3
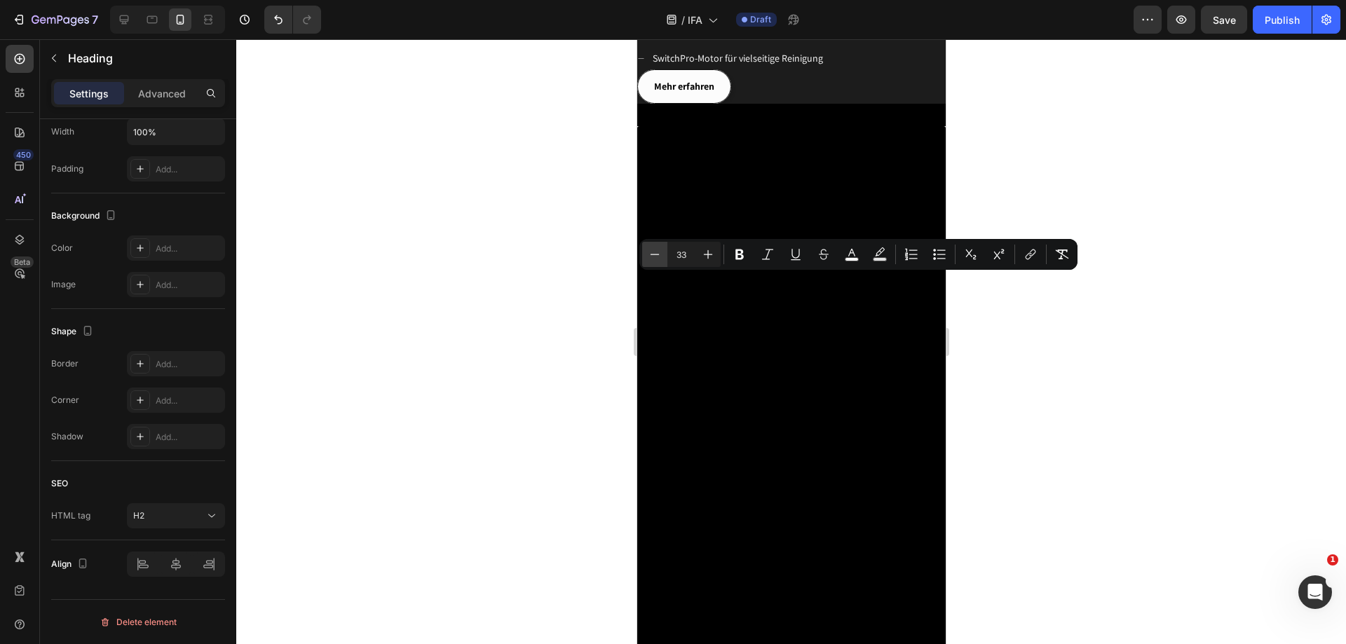
click at [657, 261] on icon "Editor contextual toolbar" at bounding box center [655, 255] width 14 height 14
type input "31"
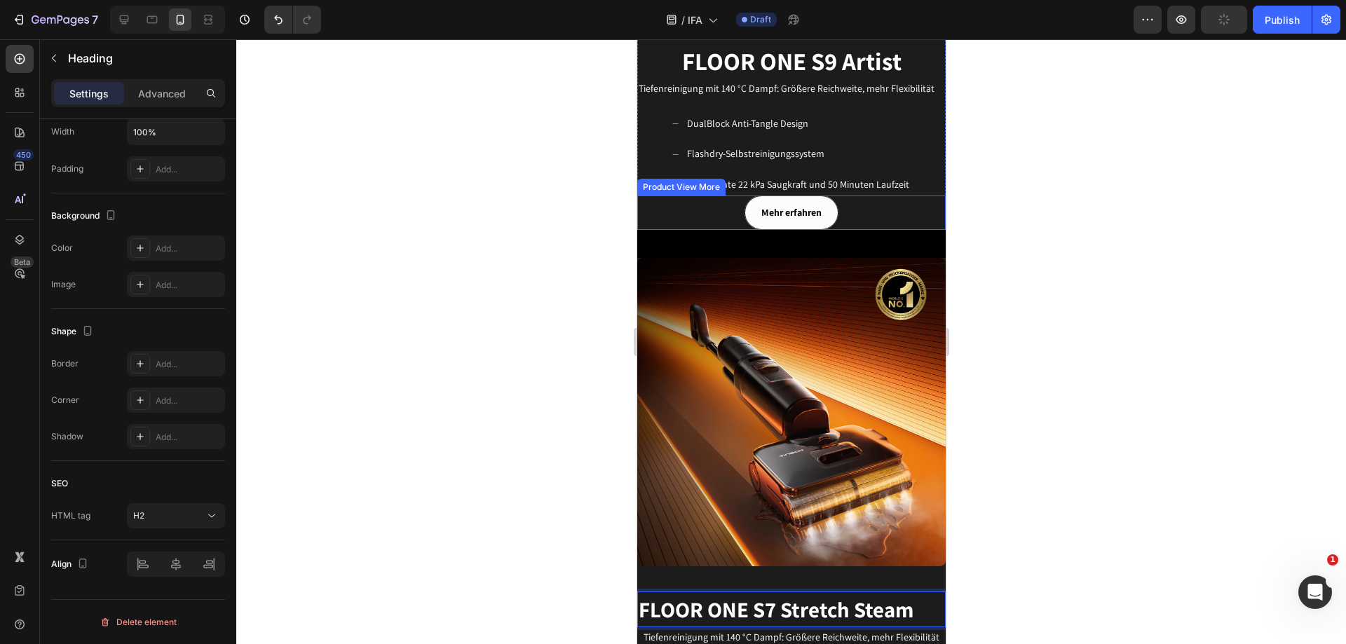
scroll to position [631, 0]
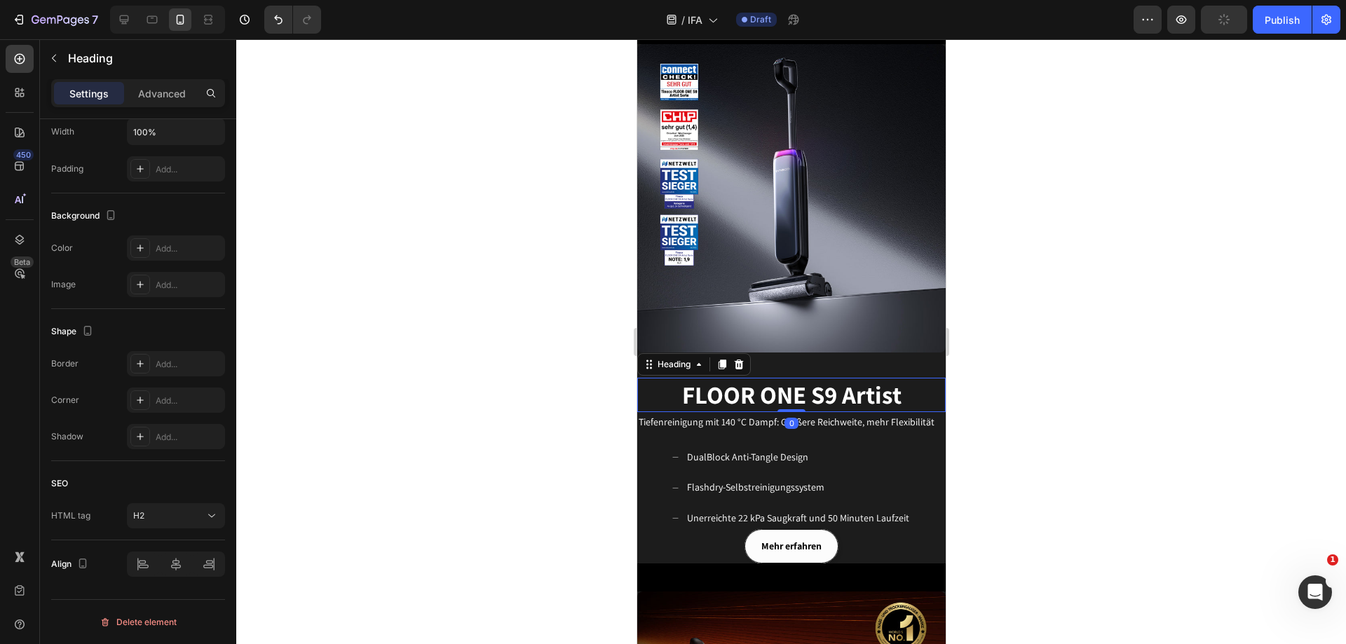
drag, startPoint x: 803, startPoint y: 379, endPoint x: 857, endPoint y: 381, distance: 54.0
click at [803, 379] on span "FLOOR ONE S9 Artist" at bounding box center [791, 395] width 219 height 32
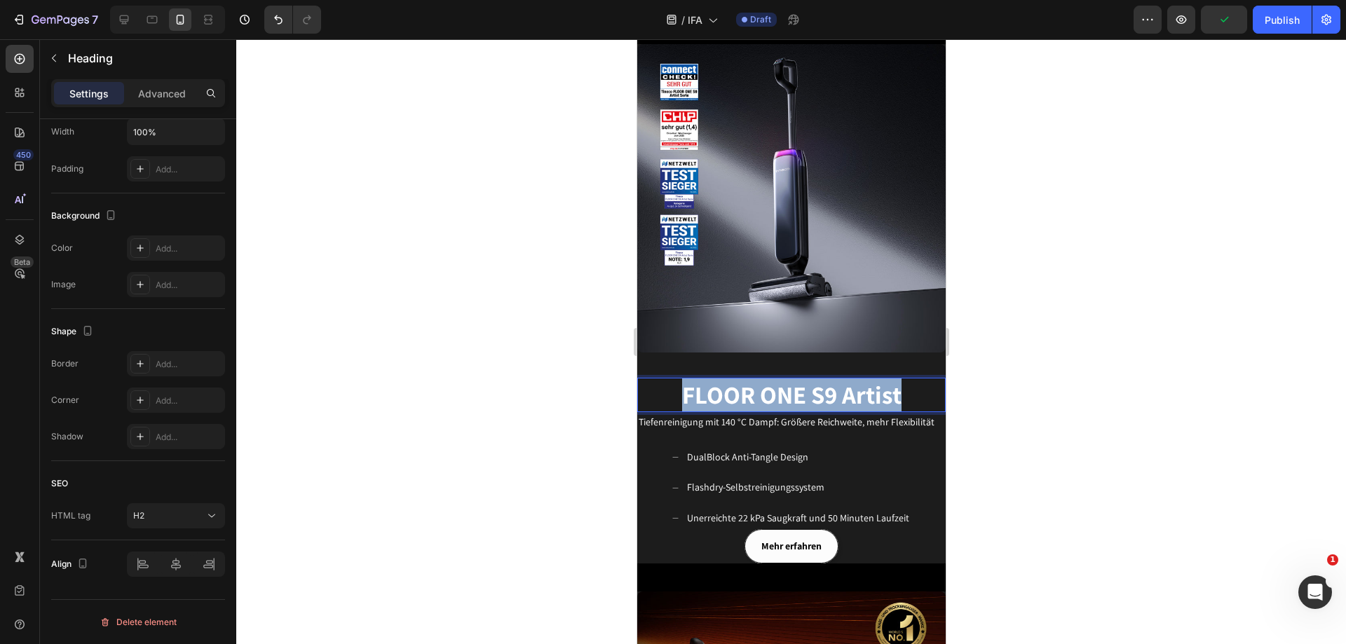
drag, startPoint x: 896, startPoint y: 384, endPoint x: 677, endPoint y: 393, distance: 219.0
click at [677, 393] on p "FLOOR ONE S9 Artist" at bounding box center [791, 395] width 306 height 32
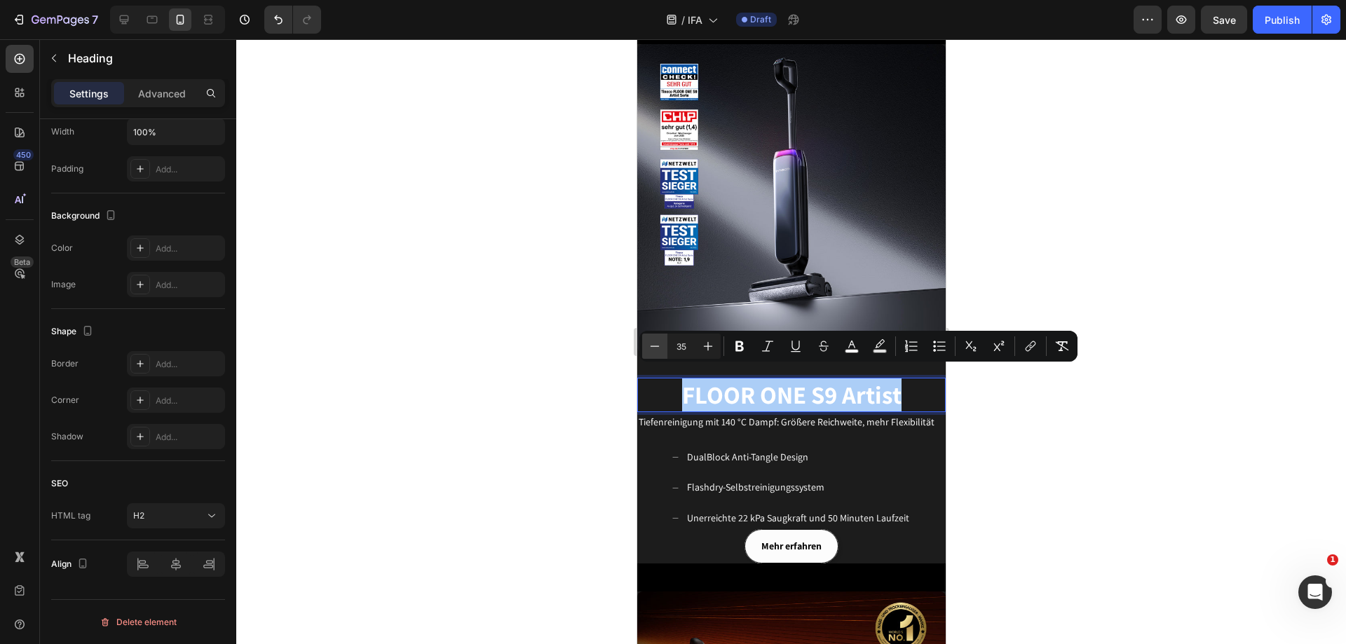
click at [655, 346] on icon "Editor contextual toolbar" at bounding box center [655, 346] width 9 height 1
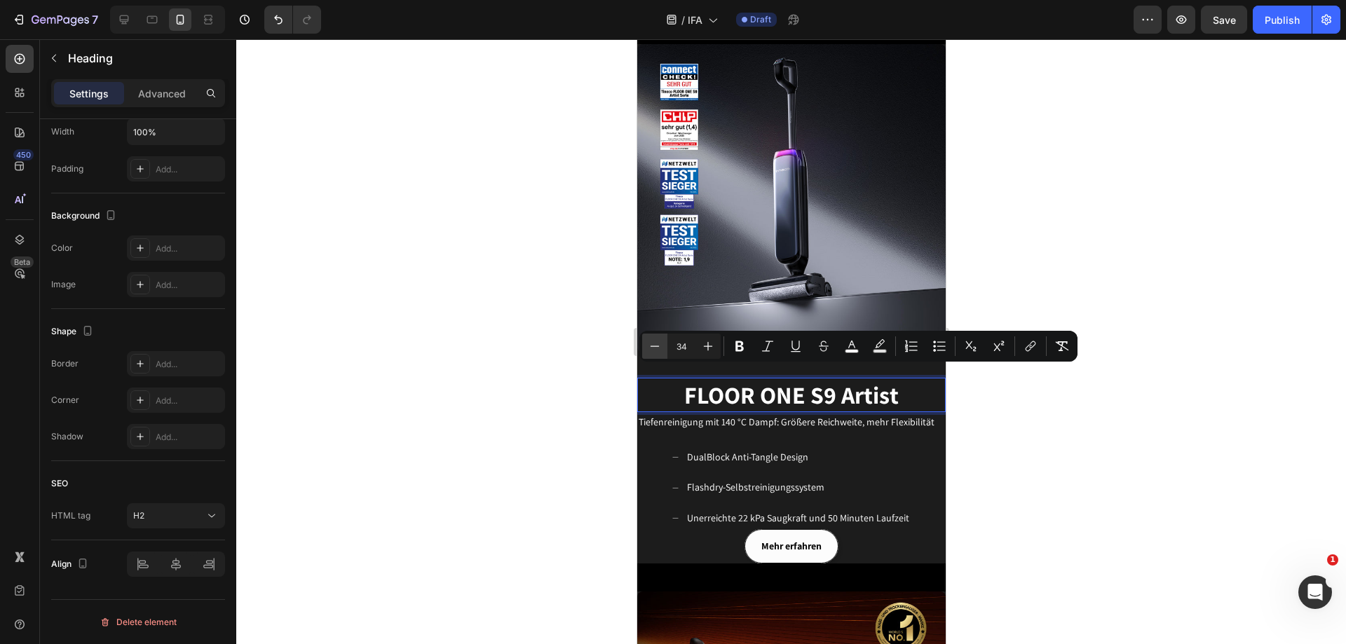
click at [655, 346] on icon "Editor contextual toolbar" at bounding box center [655, 346] width 9 height 1
type input "31"
click at [895, 395] on p "FLOOR ONE S9 Artist" at bounding box center [791, 395] width 306 height 33
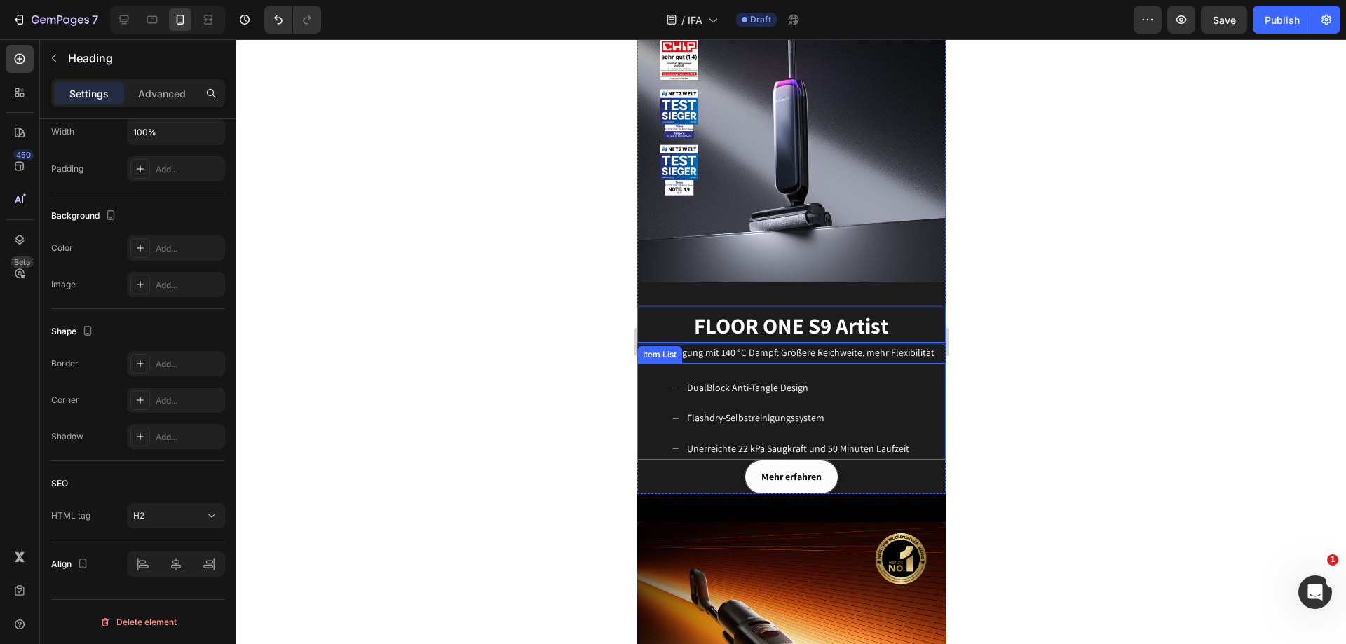
scroll to position [771, 0]
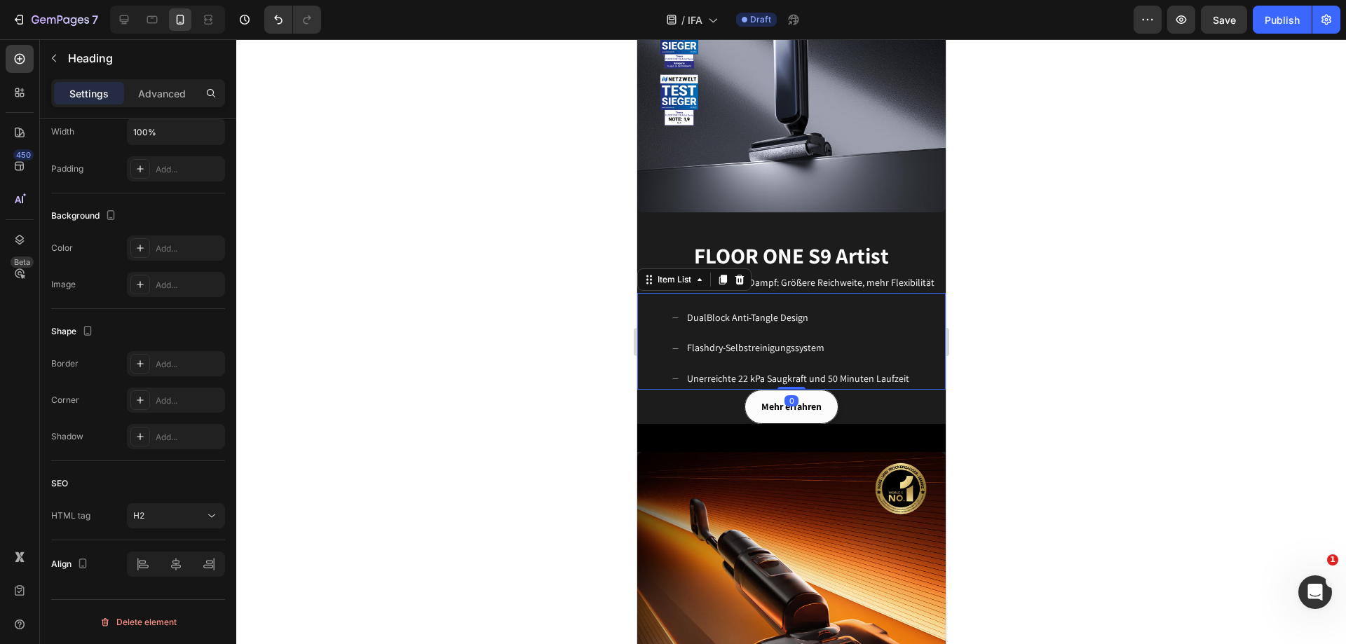
click at [923, 346] on div "DualBlock Anti-Tangle Design Flashdry-Selbstreinigungssystem Unerreichte 22 kPa…" at bounding box center [791, 348] width 309 height 83
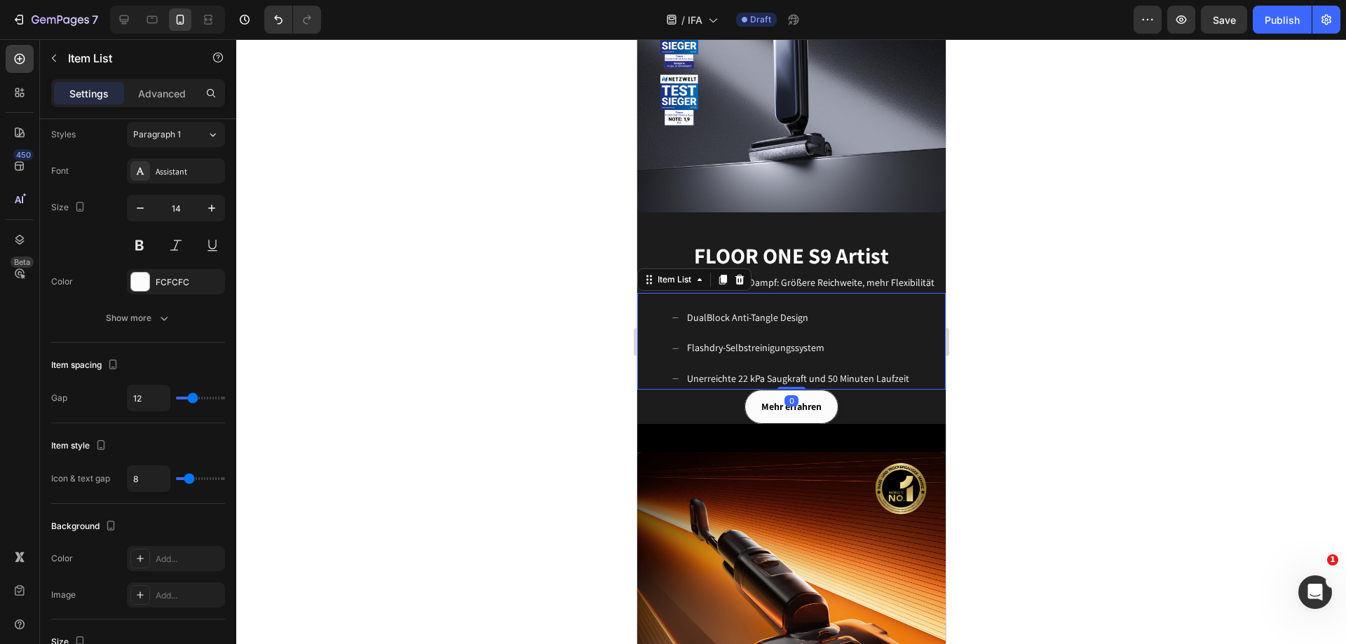
scroll to position [0, 0]
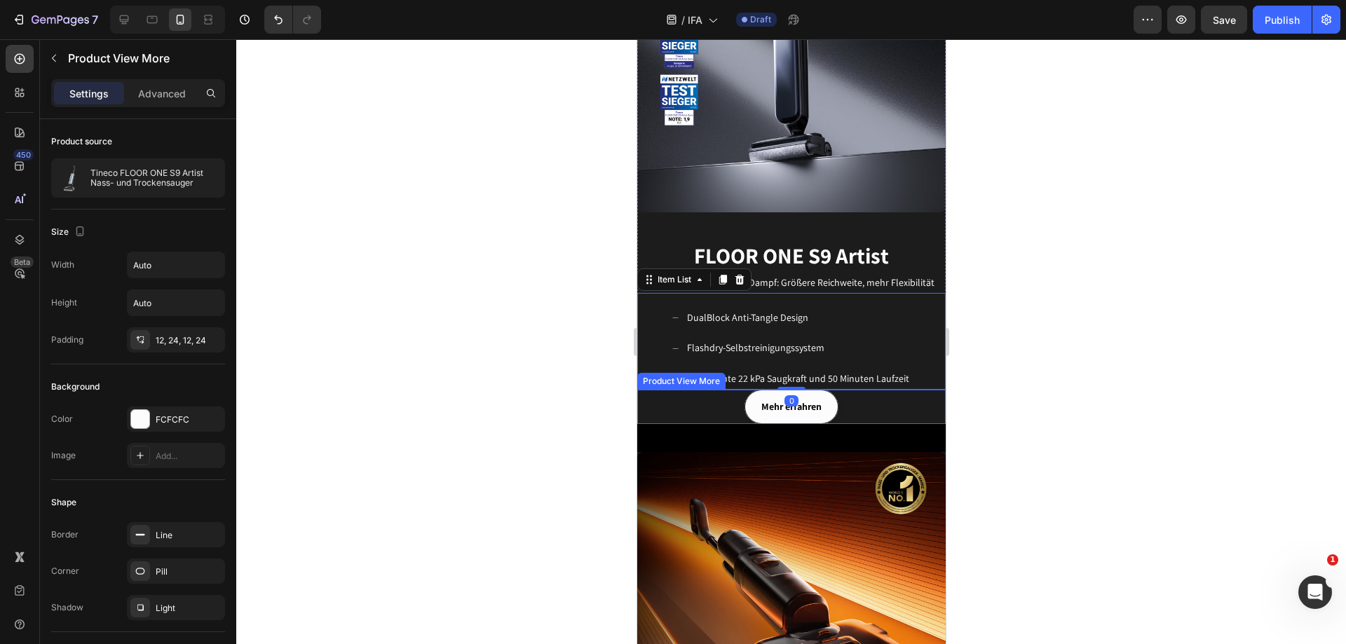
click at [933, 390] on div "Mehr erfahren" at bounding box center [791, 407] width 309 height 34
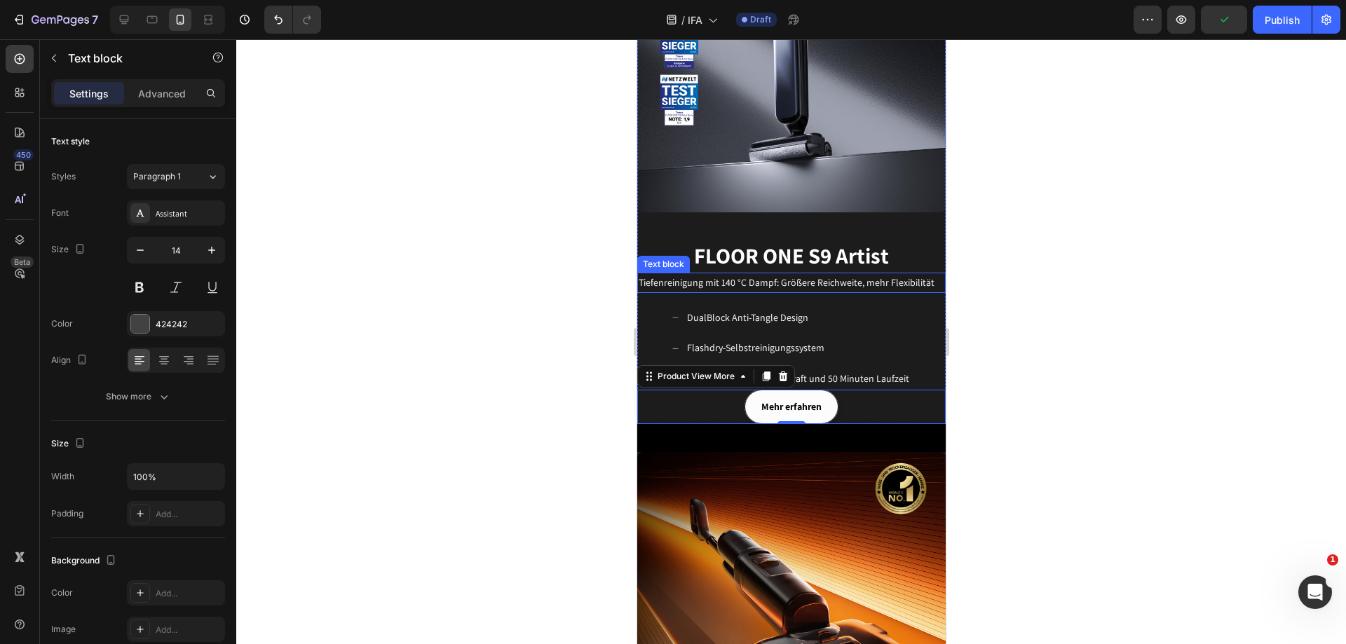
click at [891, 276] on span "Tiefenreinigung mit 140 °C Dampf: Größere Reichweite, mehr Flexibilität" at bounding box center [786, 282] width 296 height 13
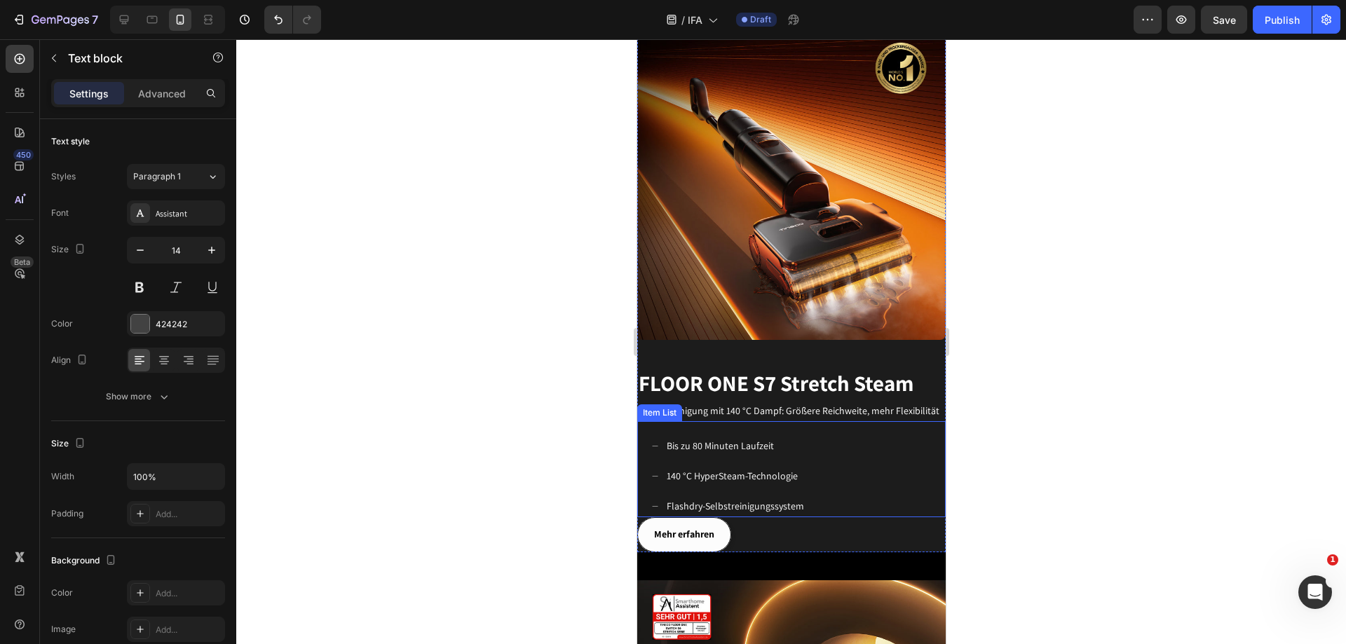
scroll to position [1262, 0]
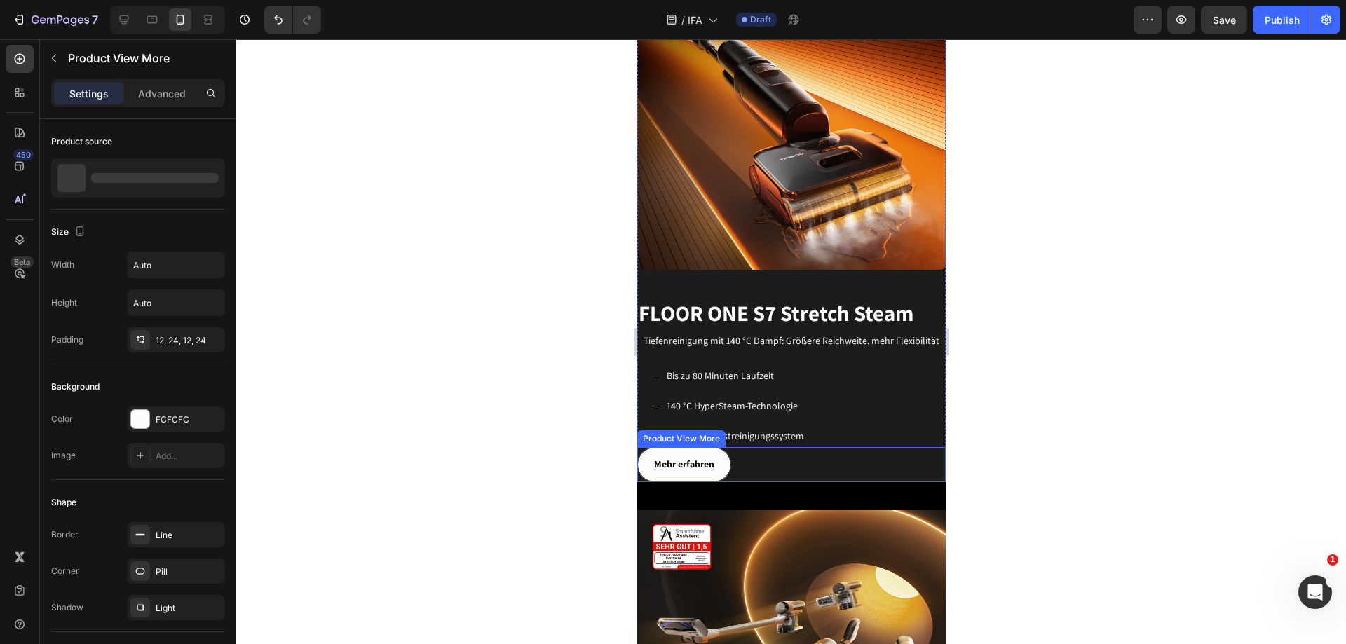
click at [750, 447] on div "Mehr erfahren" at bounding box center [791, 464] width 309 height 34
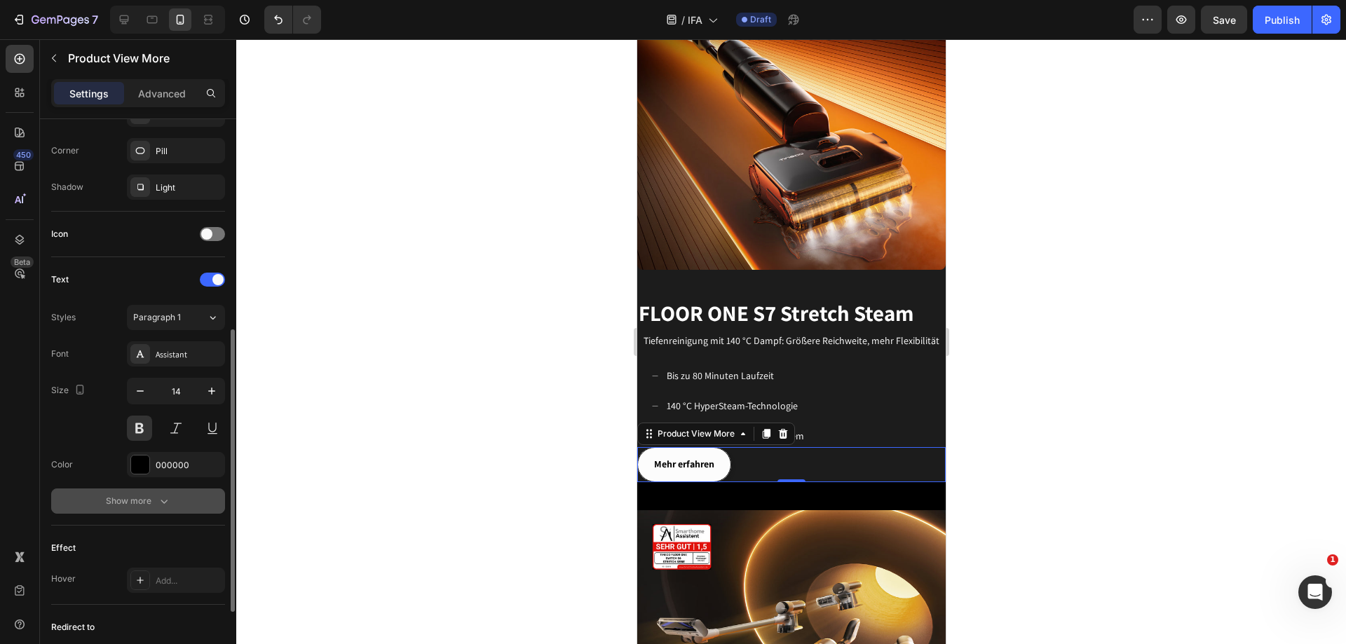
scroll to position [565, 0]
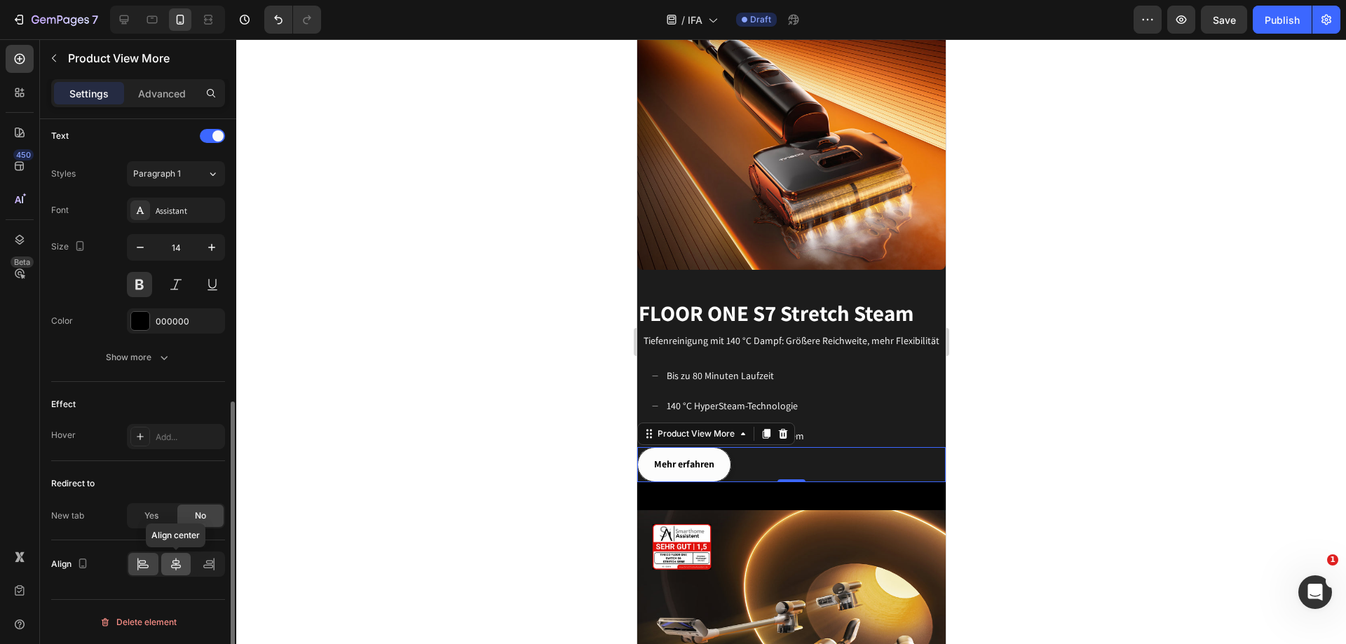
click at [172, 560] on icon at bounding box center [176, 565] width 14 height 14
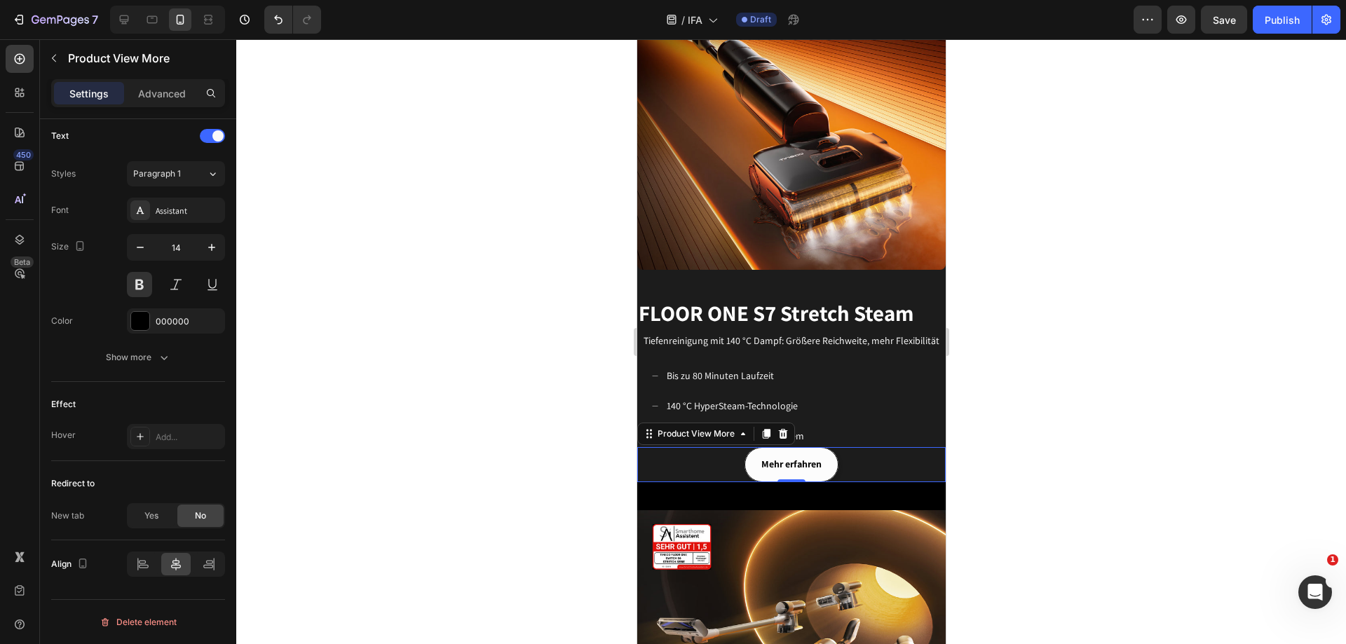
click at [1011, 381] on div at bounding box center [791, 341] width 1110 height 605
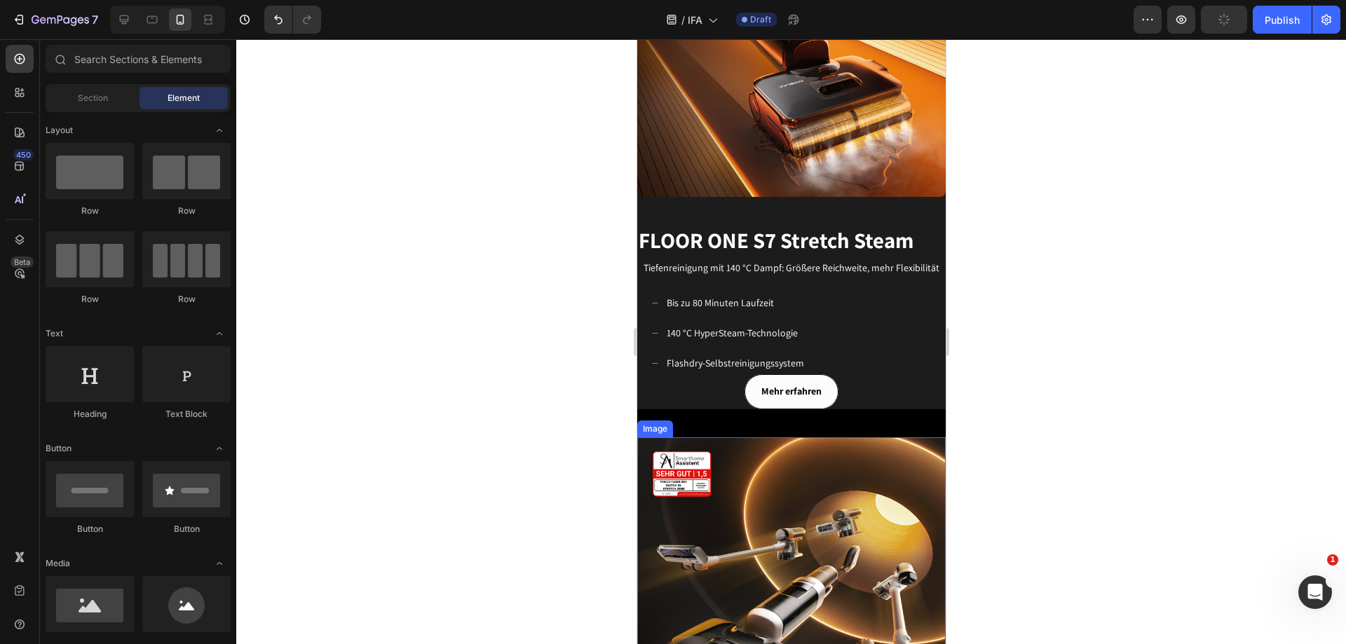
scroll to position [1332, 0]
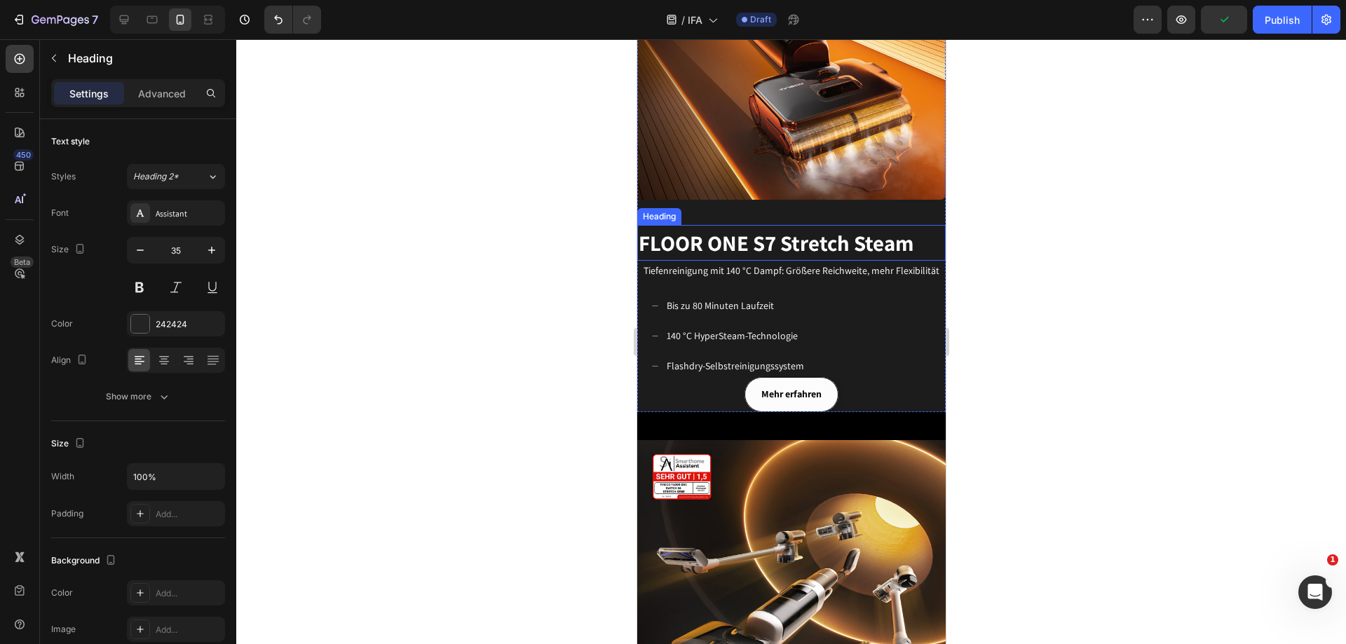
click at [915, 227] on p "⁠⁠⁠⁠⁠⁠⁠ FLOOR ONE S7 Stretch Steam" at bounding box center [791, 243] width 306 height 33
click at [171, 364] on div at bounding box center [164, 360] width 22 height 22
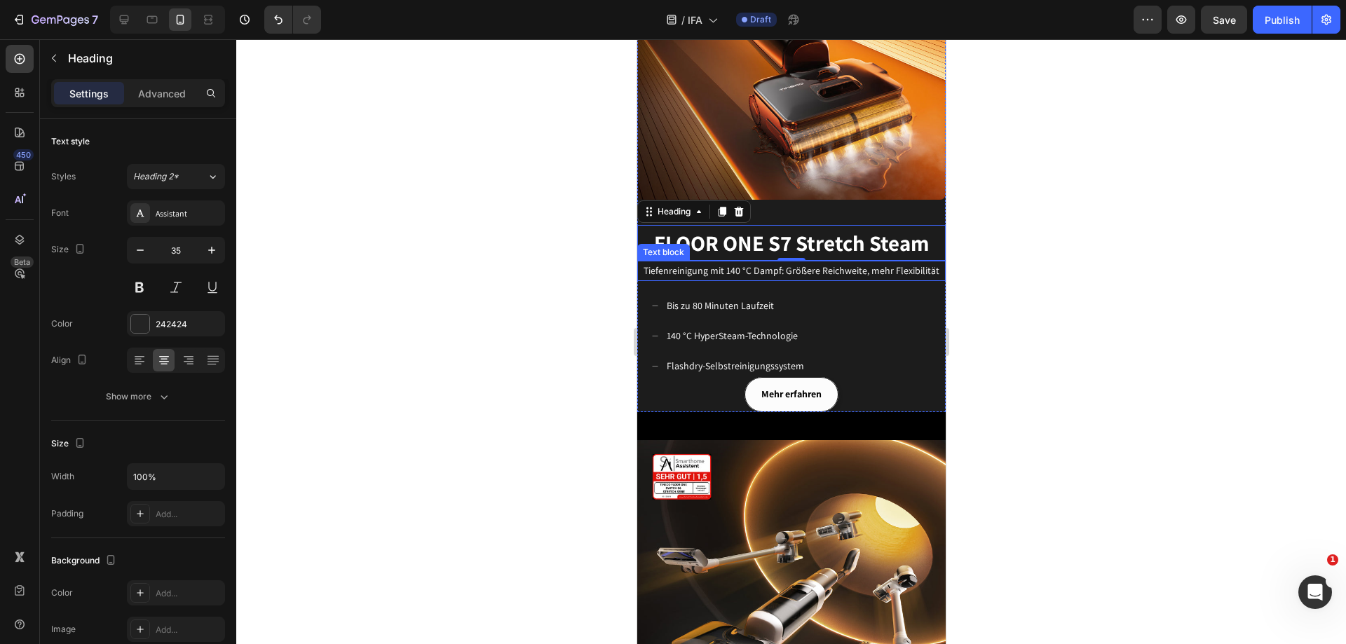
click at [722, 264] on span "Tiefenreinigung mit 140 °C Dampf: Größere Reichweite, mehr Flexibilität" at bounding box center [791, 270] width 296 height 13
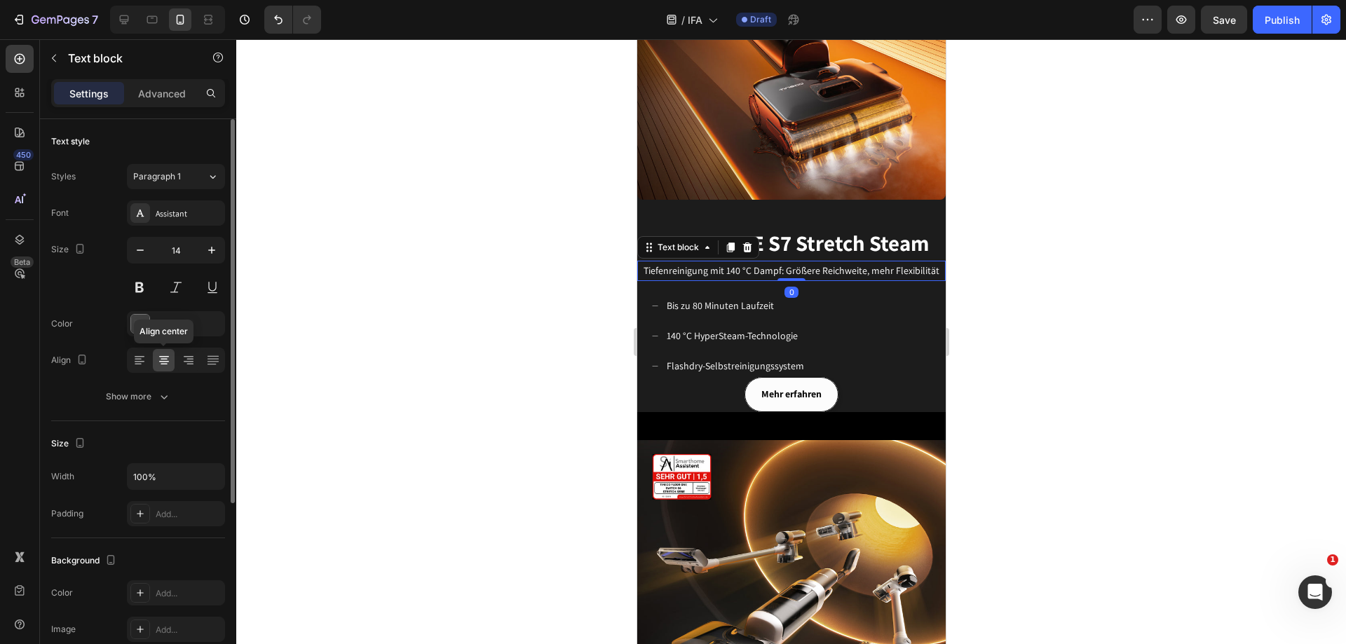
click at [167, 363] on icon at bounding box center [164, 360] width 14 height 14
click at [1139, 403] on div at bounding box center [791, 341] width 1110 height 605
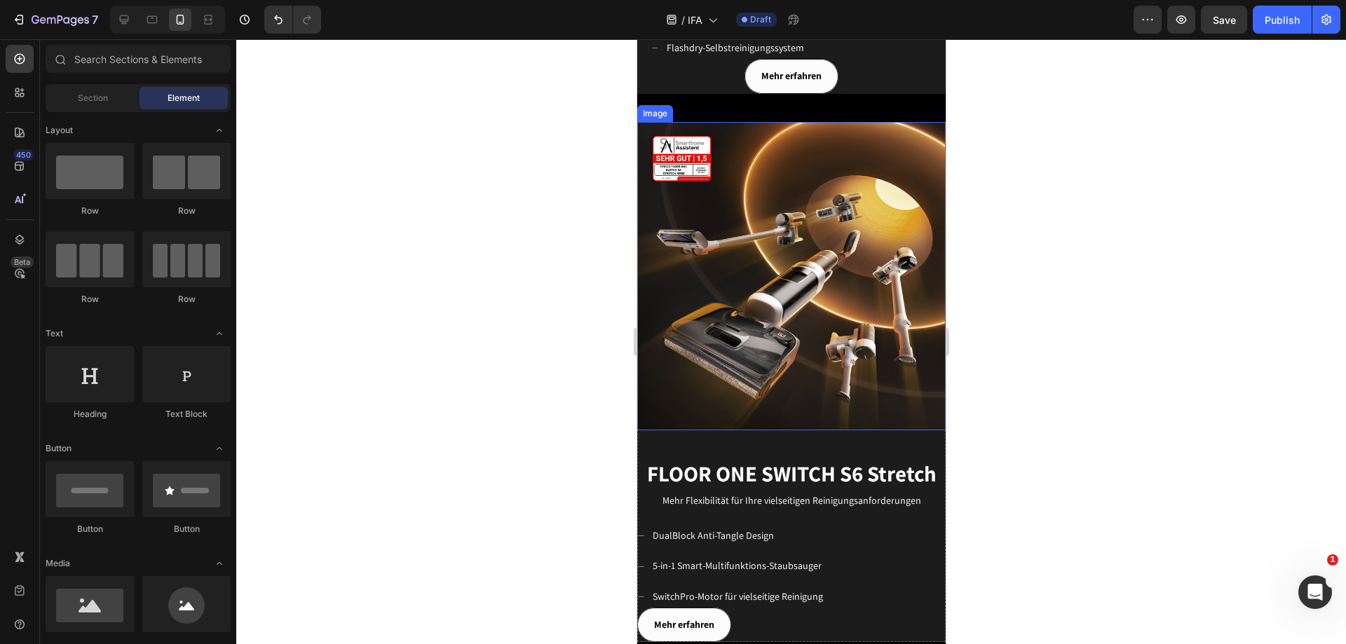
scroll to position [1753, 0]
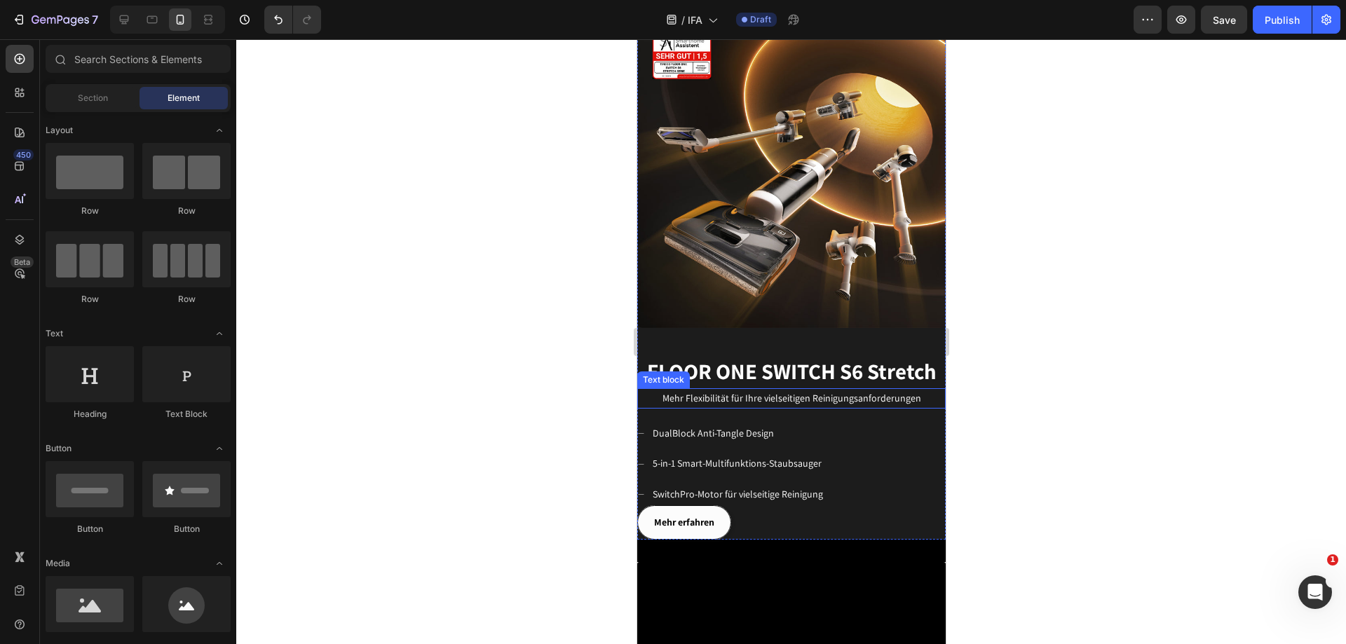
click at [825, 392] on span "Mehr Flexibilität für Ihre vielseitigen Reinigungsanforderungen" at bounding box center [791, 398] width 259 height 13
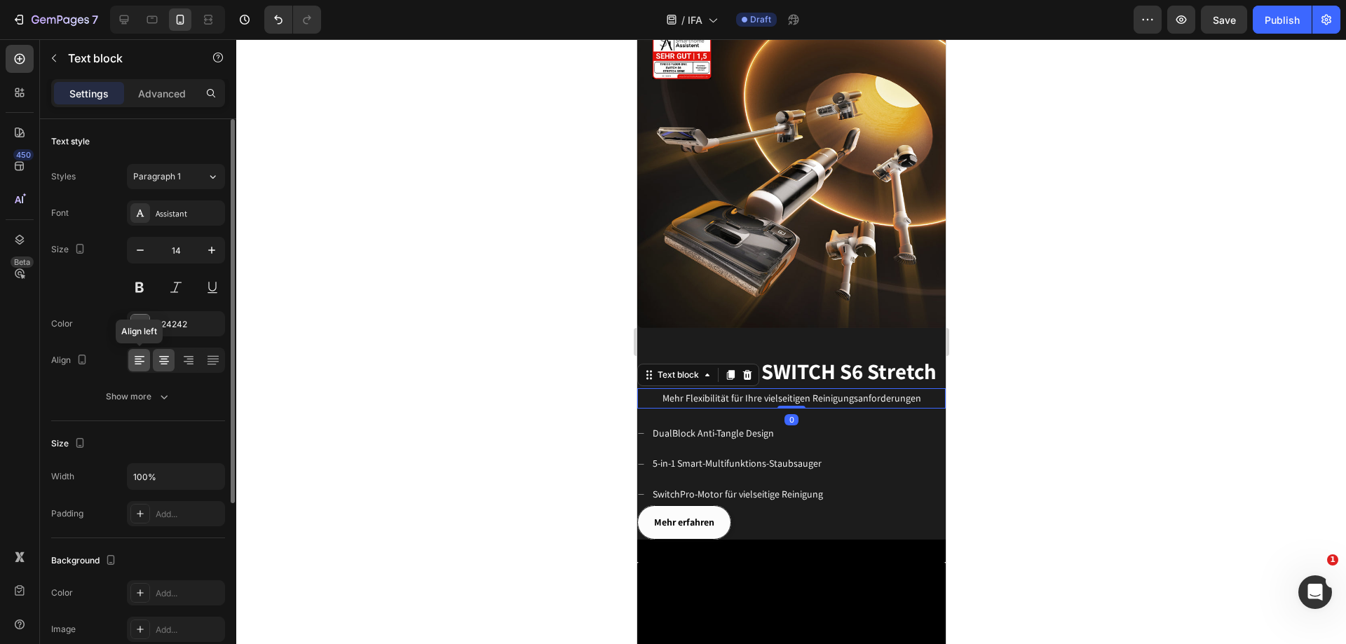
click at [140, 356] on icon at bounding box center [140, 360] width 14 height 14
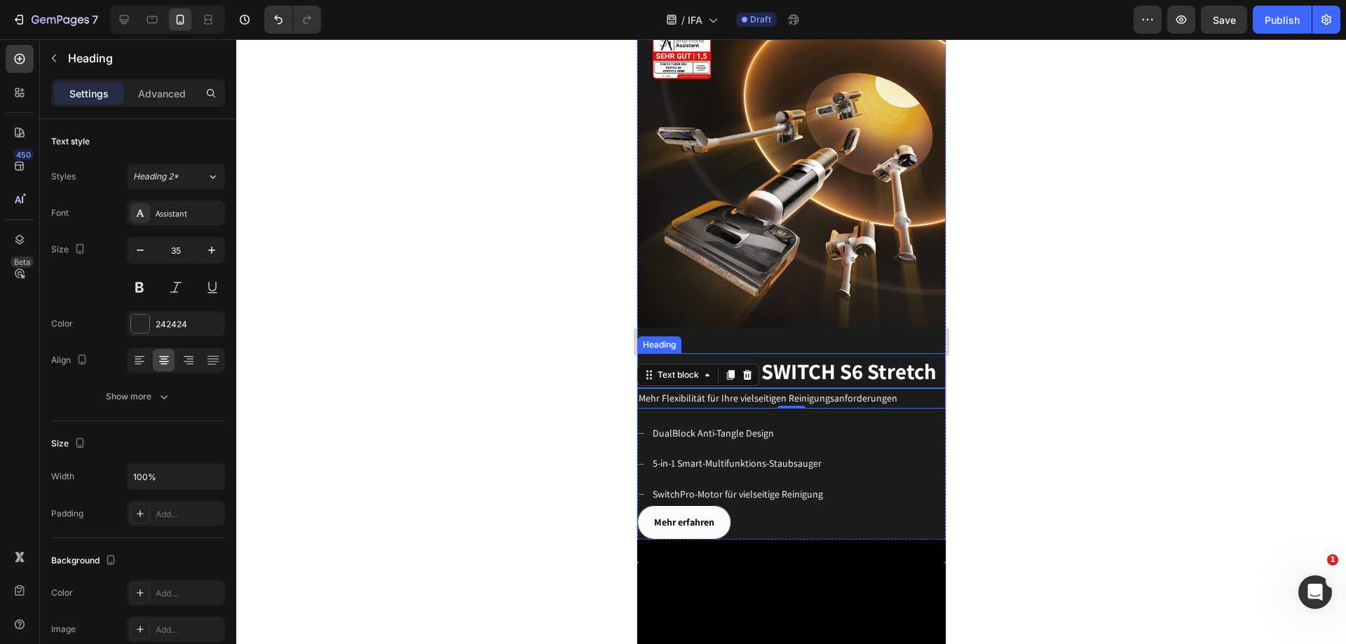
click at [820, 357] on span "FLOOR ONE SWITCH S6 Stretch" at bounding box center [792, 371] width 290 height 29
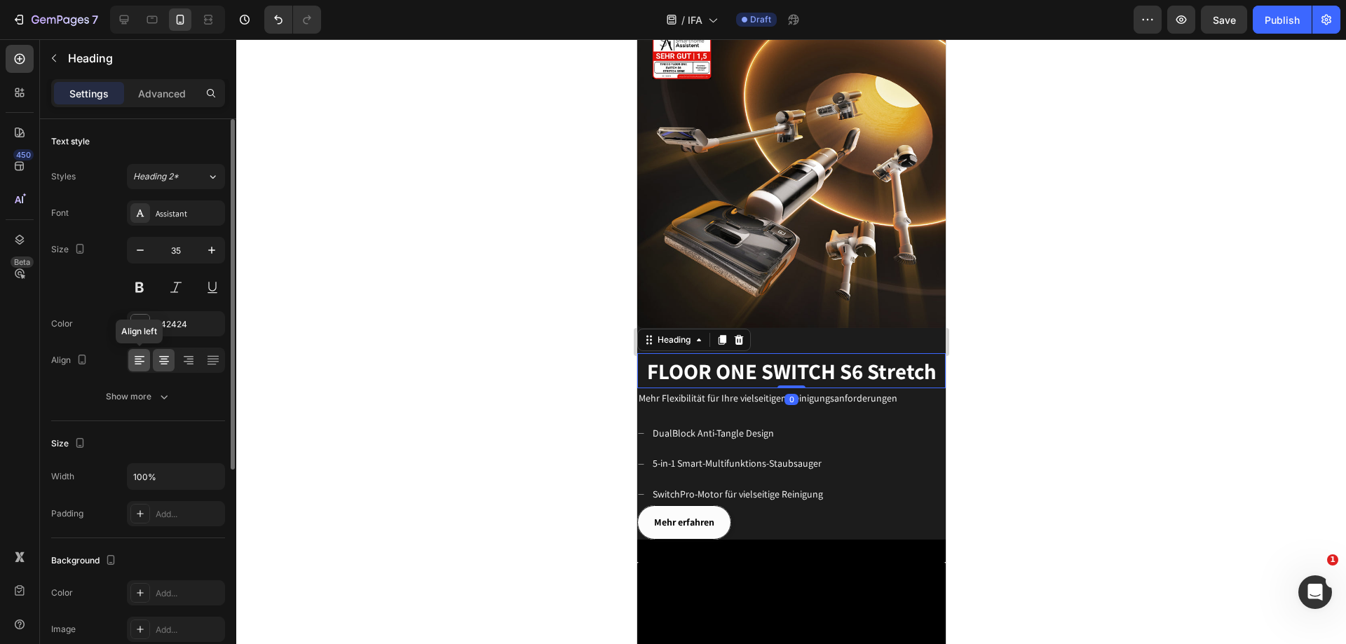
click at [138, 362] on icon at bounding box center [140, 361] width 10 height 1
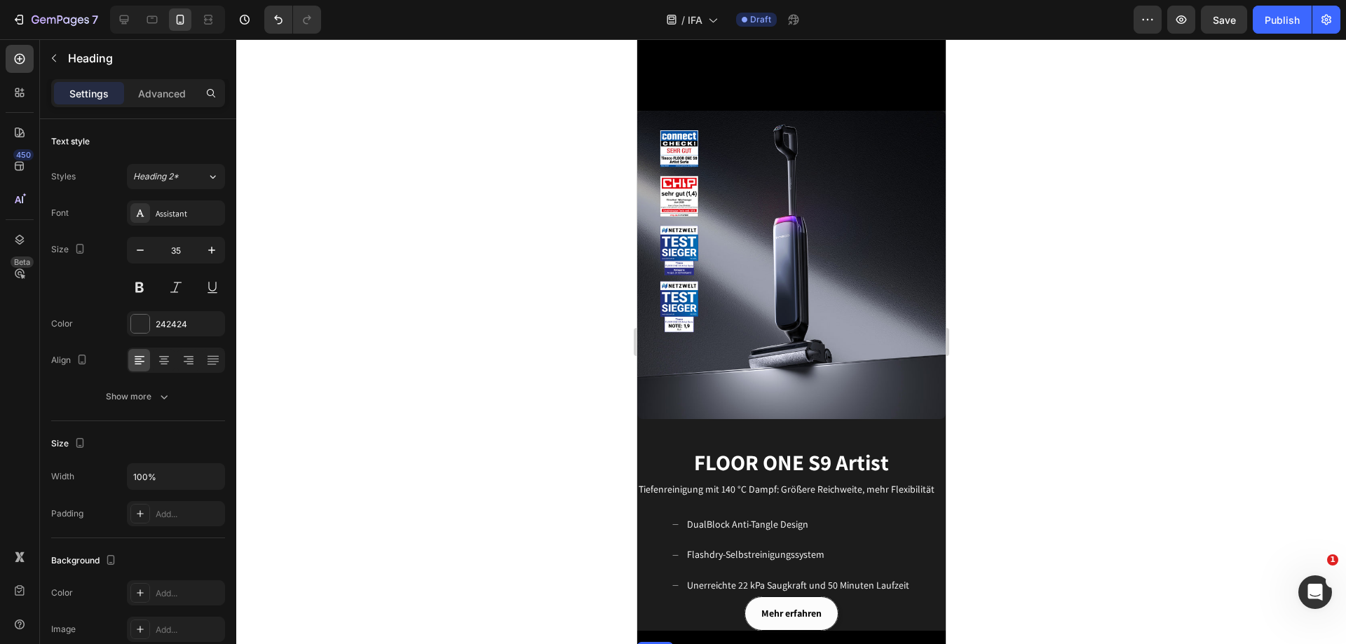
scroll to position [561, 0]
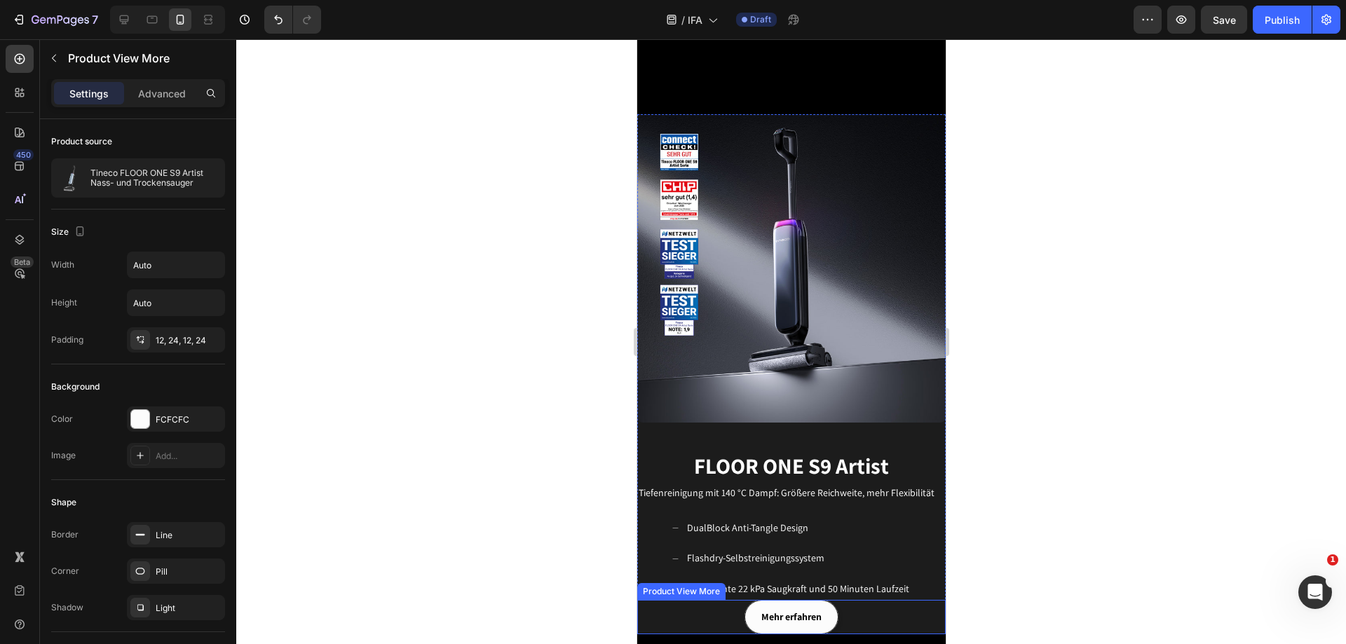
click at [825, 600] on button "Mehr erfahren" at bounding box center [791, 617] width 94 height 34
click at [153, 93] on p "Advanced" at bounding box center [162, 93] width 48 height 15
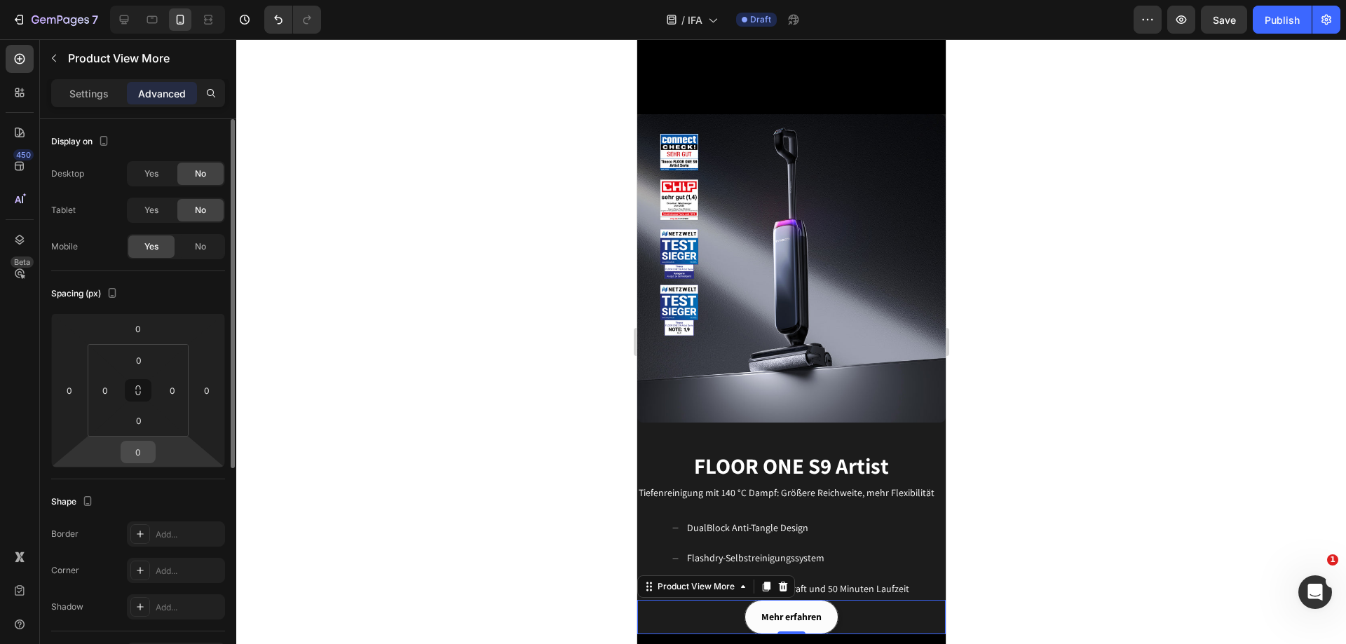
click at [144, 450] on input "0" at bounding box center [138, 452] width 28 height 21
type input "2"
type input "40"
click at [150, 332] on input "0" at bounding box center [138, 328] width 28 height 21
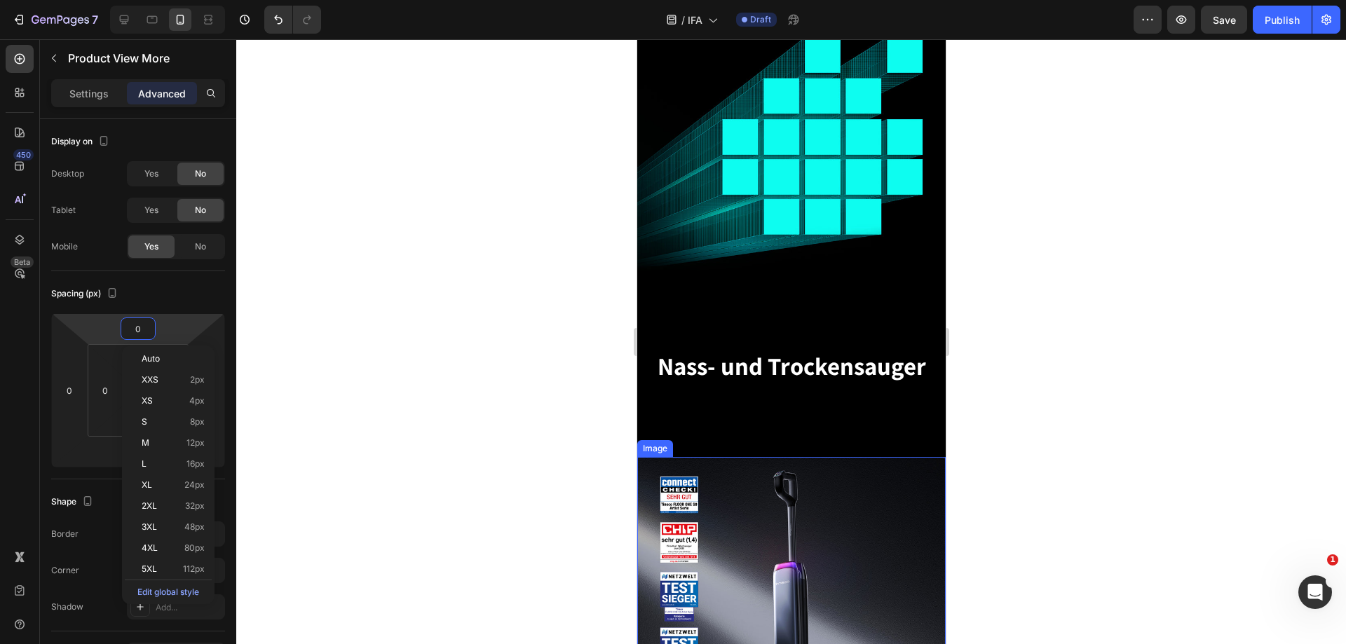
scroll to position [210, 0]
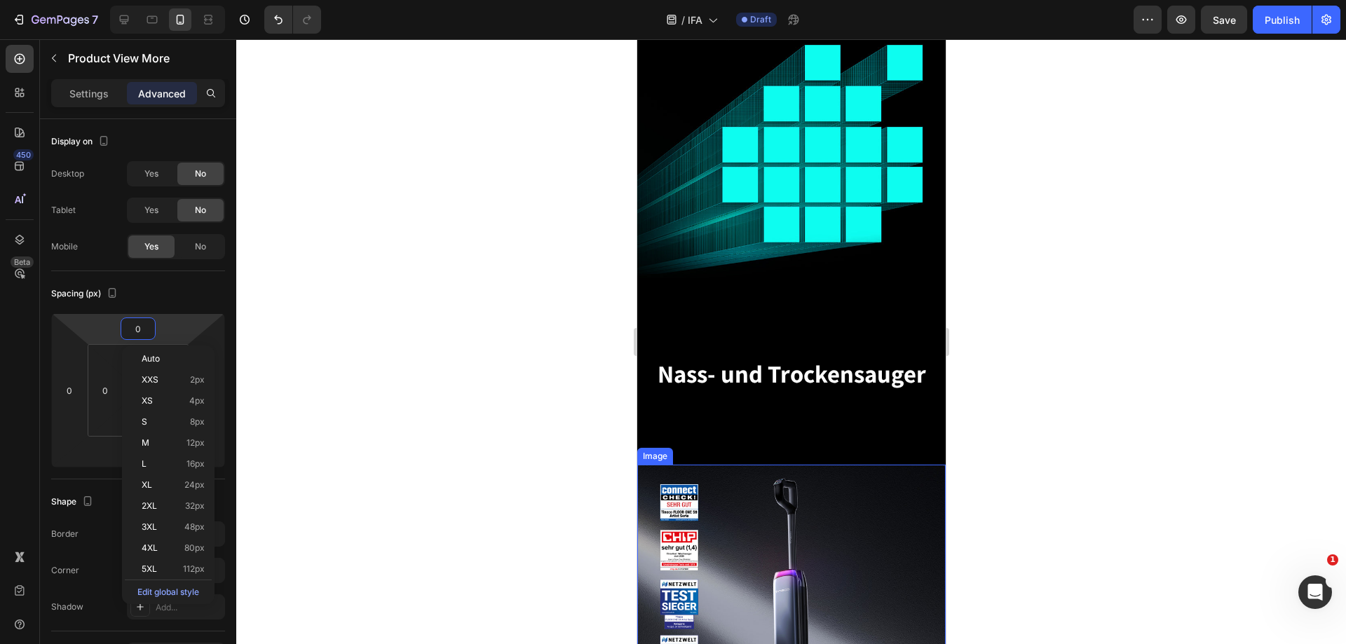
click at [904, 543] on img at bounding box center [791, 619] width 309 height 309
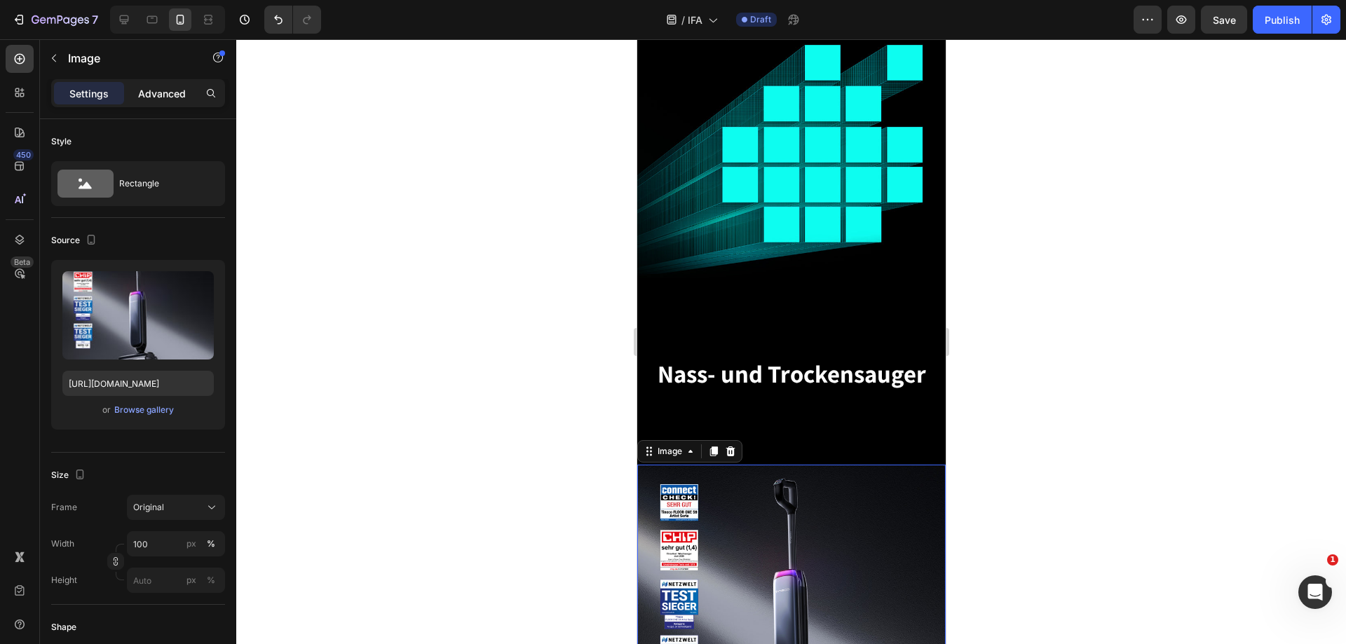
click at [164, 95] on p "Advanced" at bounding box center [162, 93] width 48 height 15
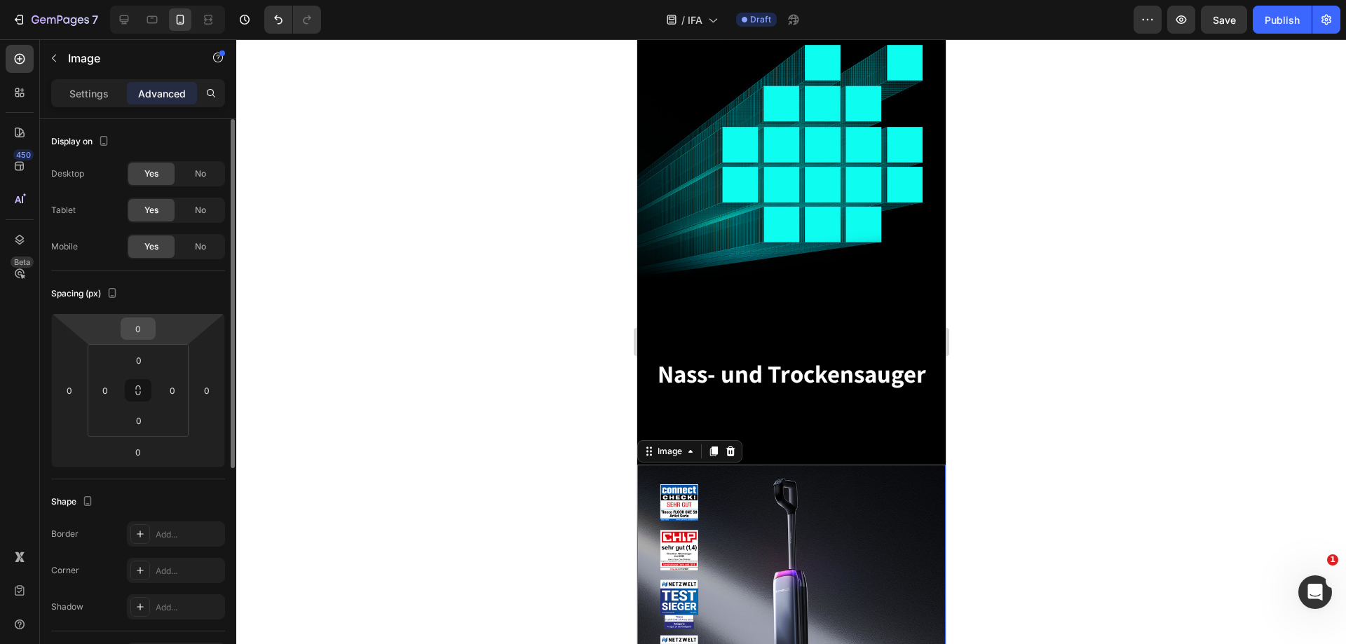
click at [151, 337] on div "0" at bounding box center [138, 329] width 35 height 22
click at [144, 330] on input "0" at bounding box center [138, 328] width 28 height 21
type input "40"
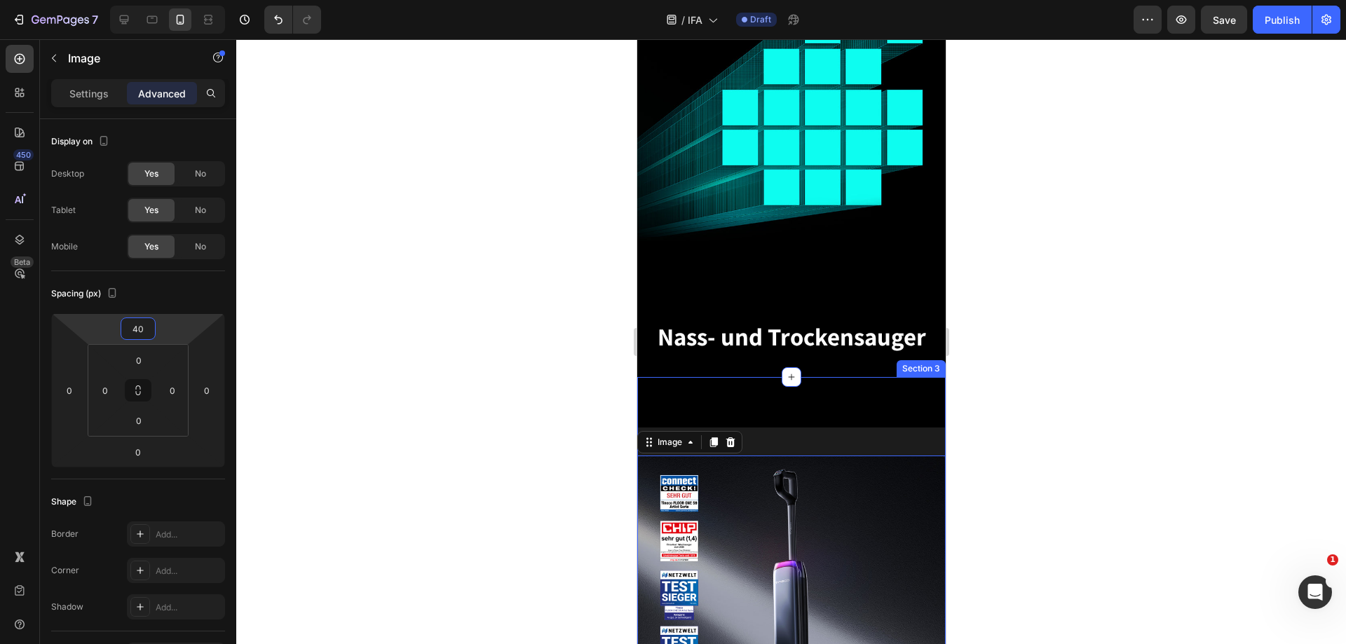
scroll to position [281, 0]
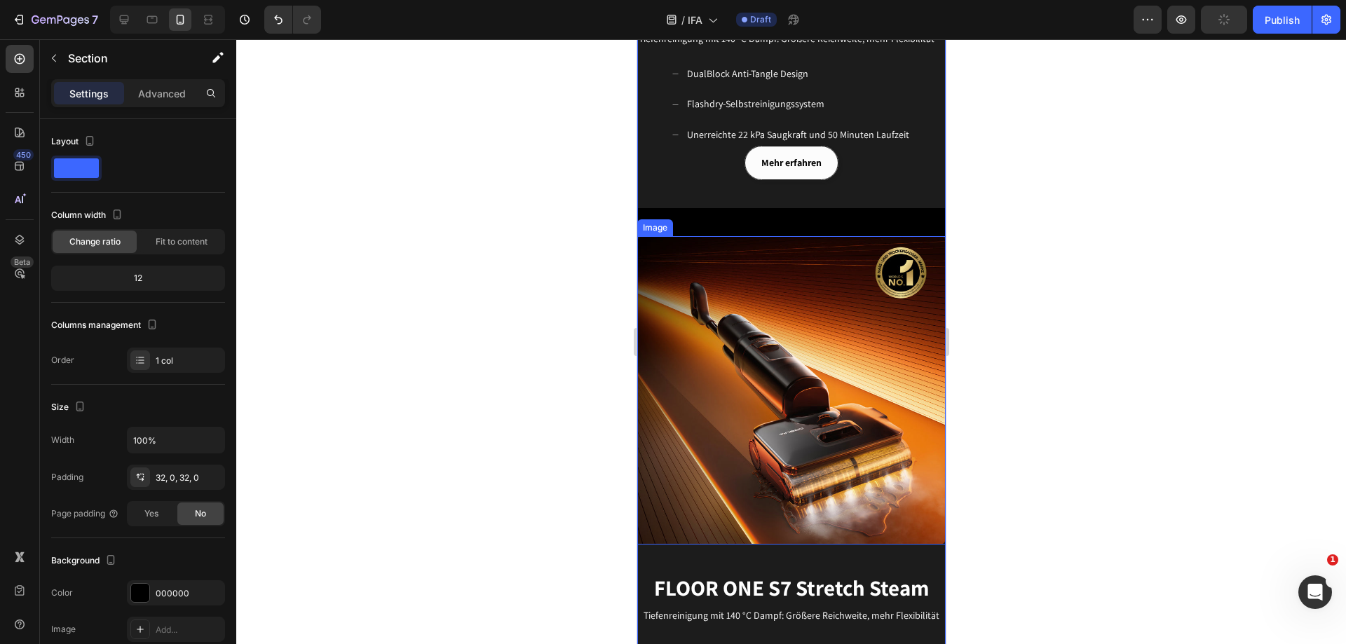
scroll to position [1052, 0]
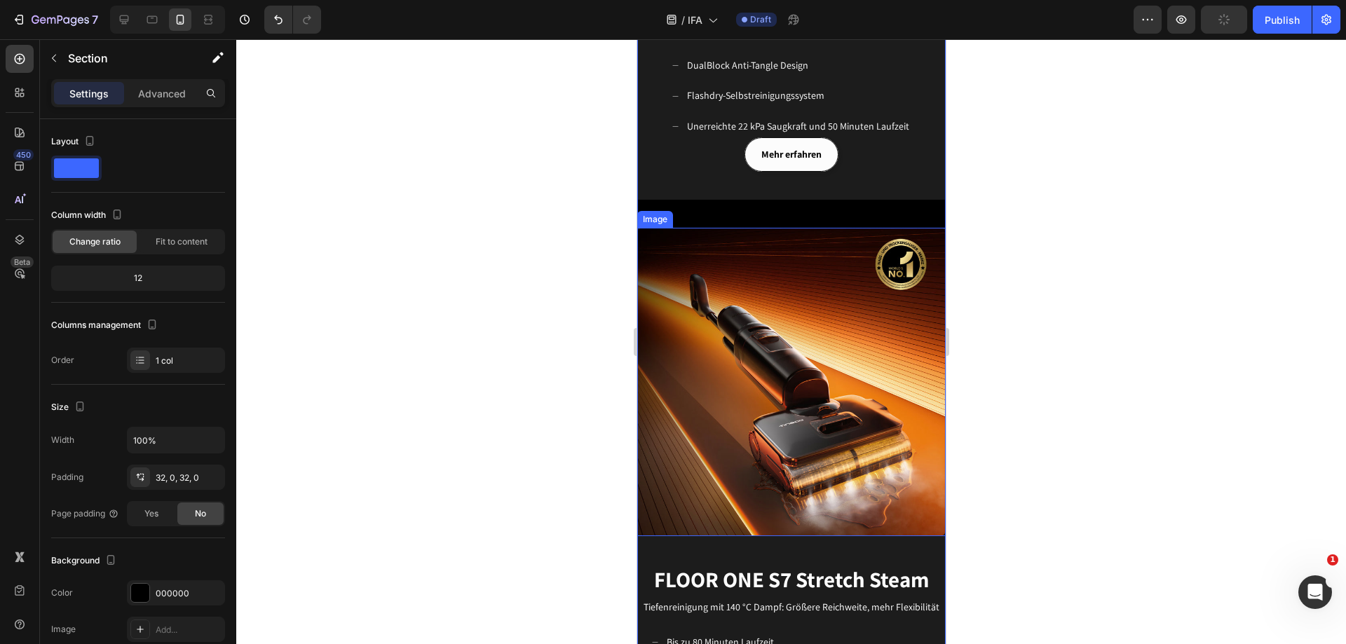
click at [816, 375] on img at bounding box center [791, 382] width 309 height 309
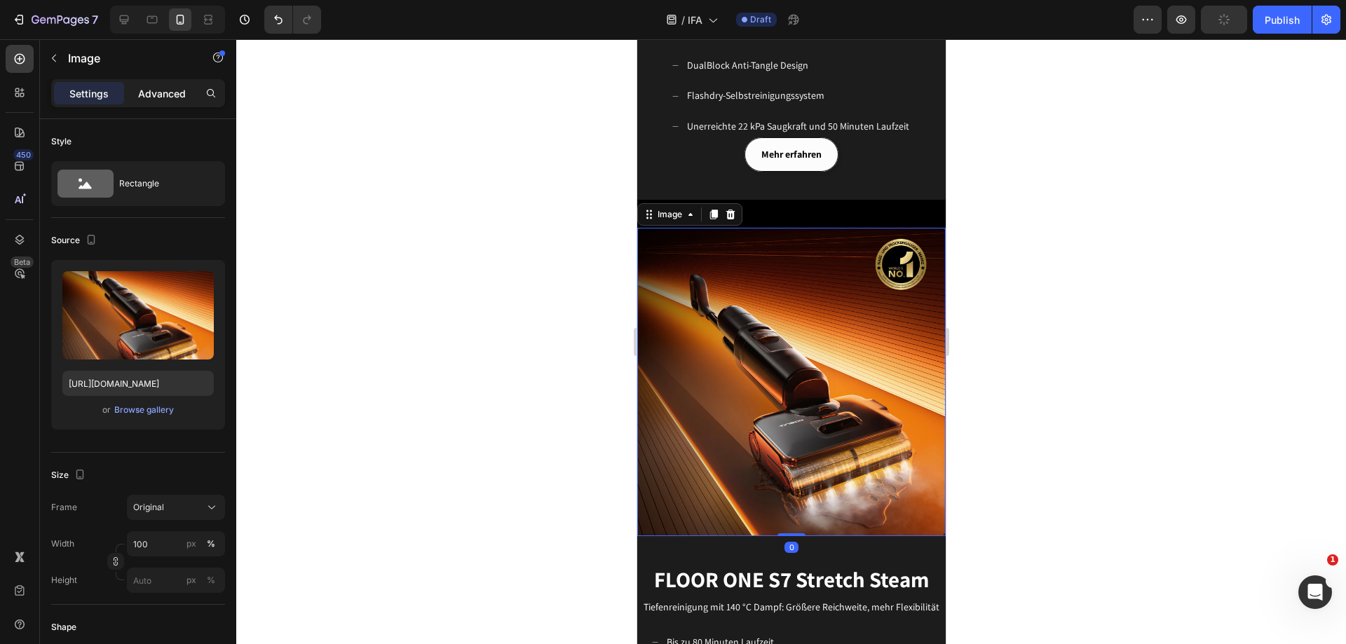
click at [158, 92] on p "Advanced" at bounding box center [162, 93] width 48 height 15
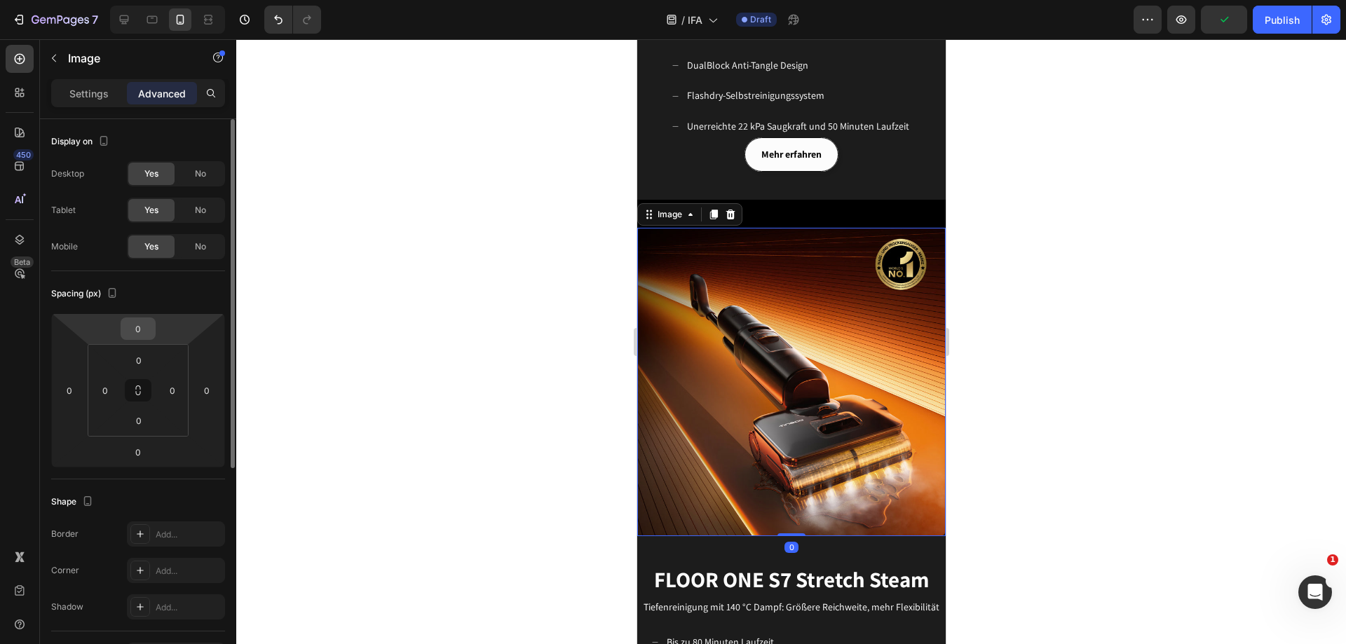
click at [146, 332] on input "0" at bounding box center [138, 328] width 28 height 21
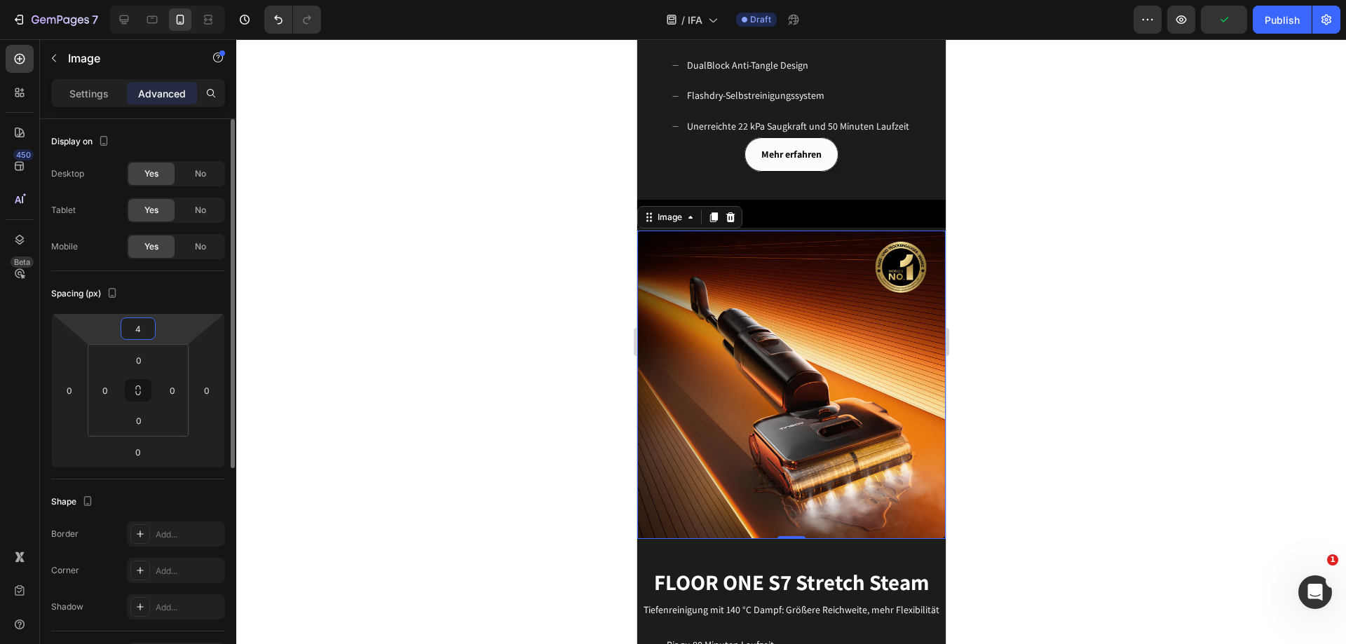
type input "40"
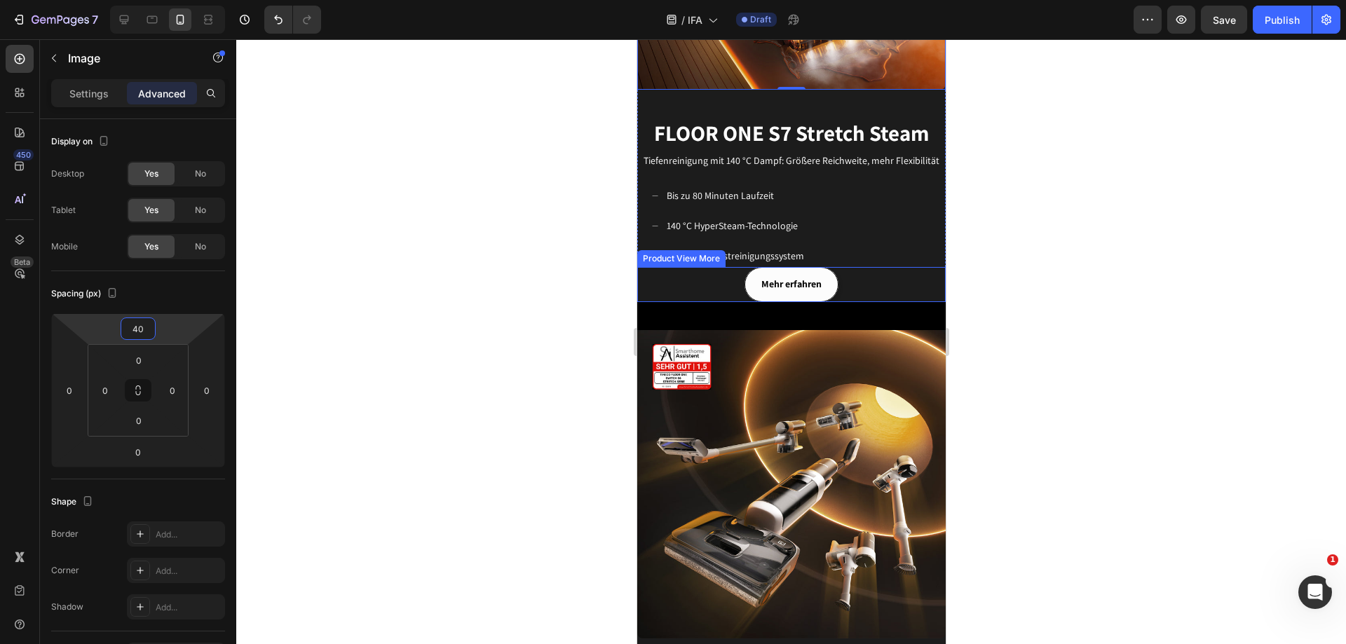
scroll to position [1543, 0]
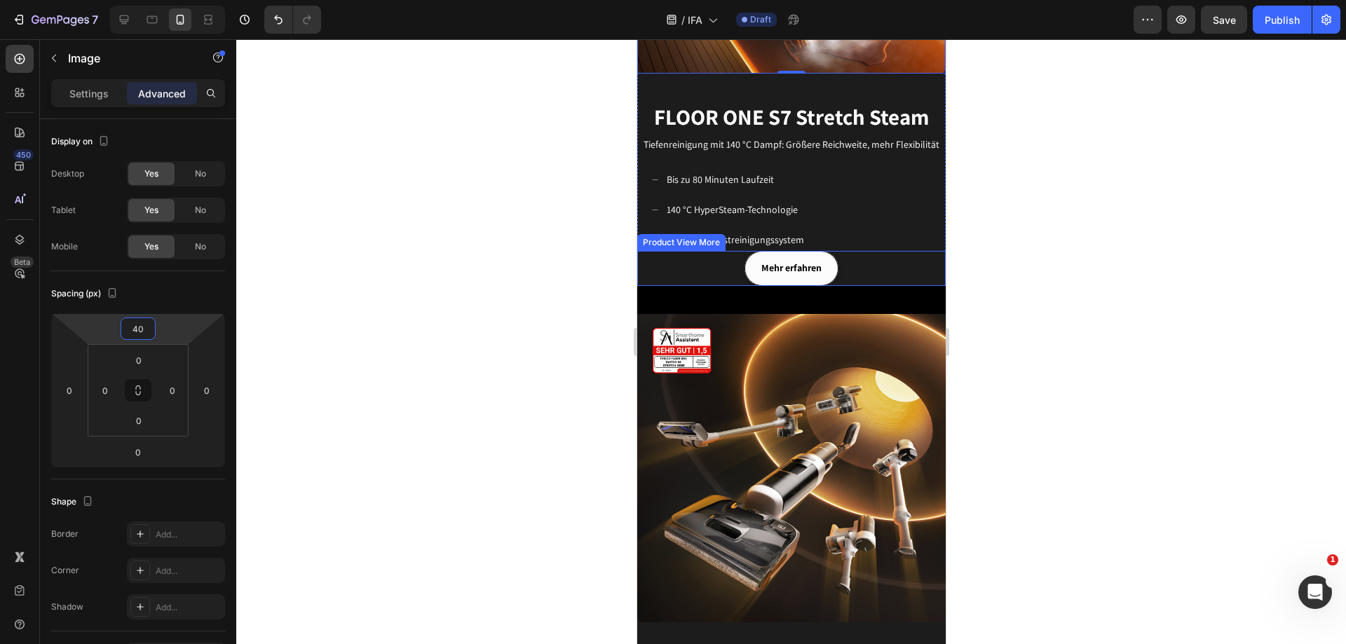
click at [865, 251] on div "Mehr erfahren" at bounding box center [791, 268] width 309 height 34
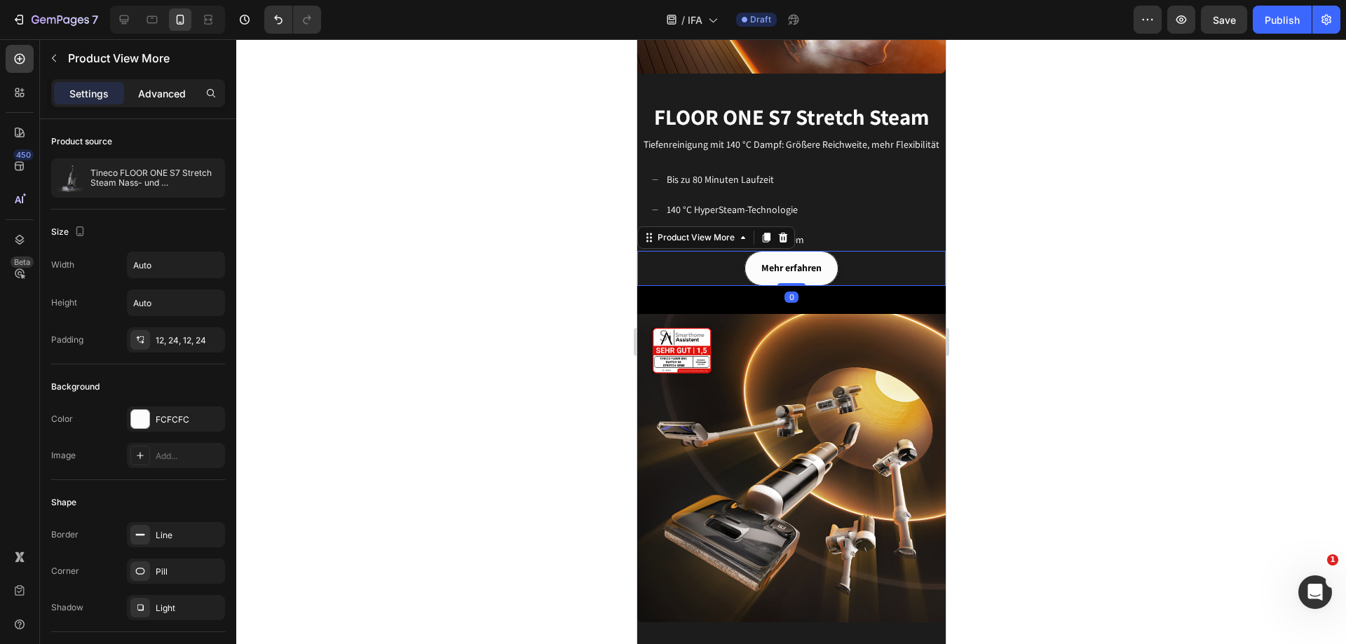
click at [184, 95] on p "Advanced" at bounding box center [162, 93] width 48 height 15
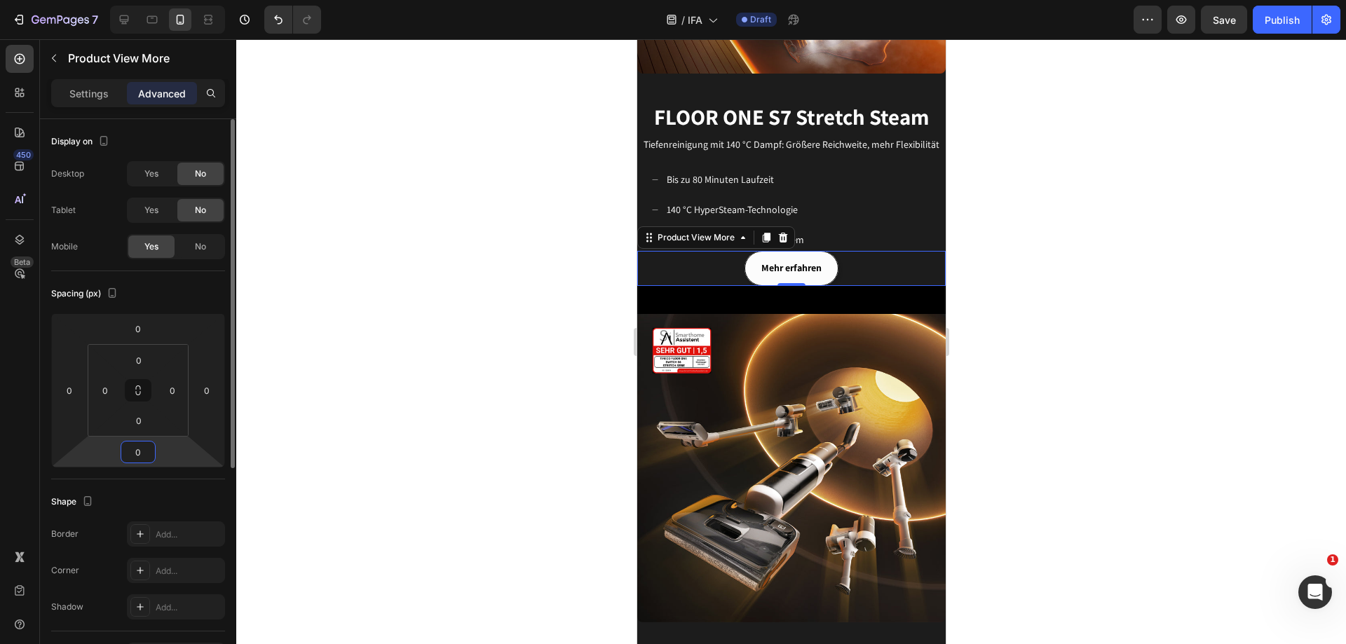
click at [144, 450] on input "0" at bounding box center [138, 452] width 28 height 21
type input "40"
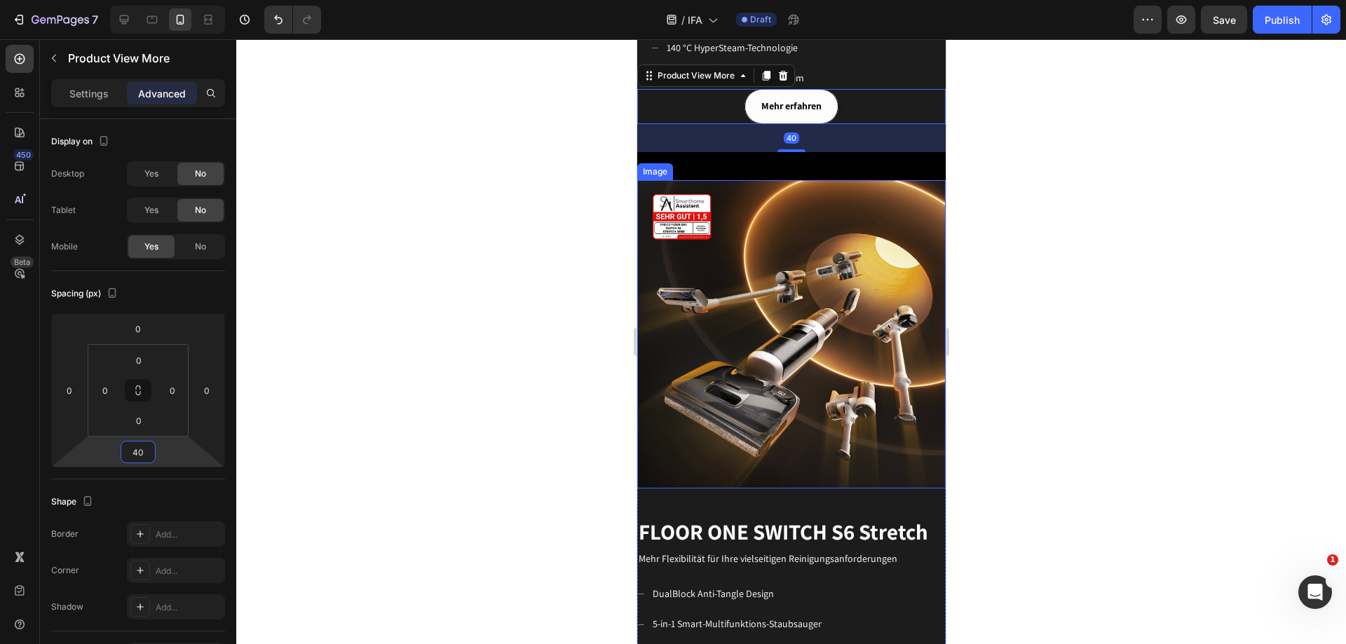
scroll to position [1753, 0]
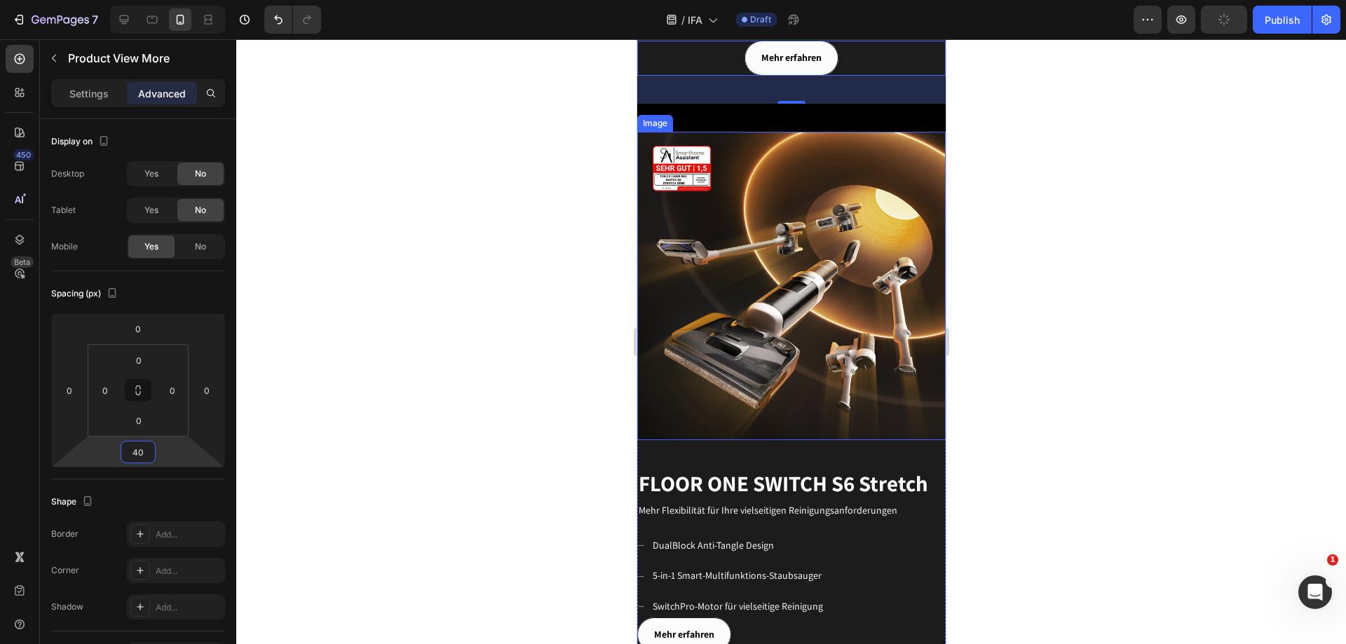
click at [837, 264] on img at bounding box center [791, 286] width 309 height 309
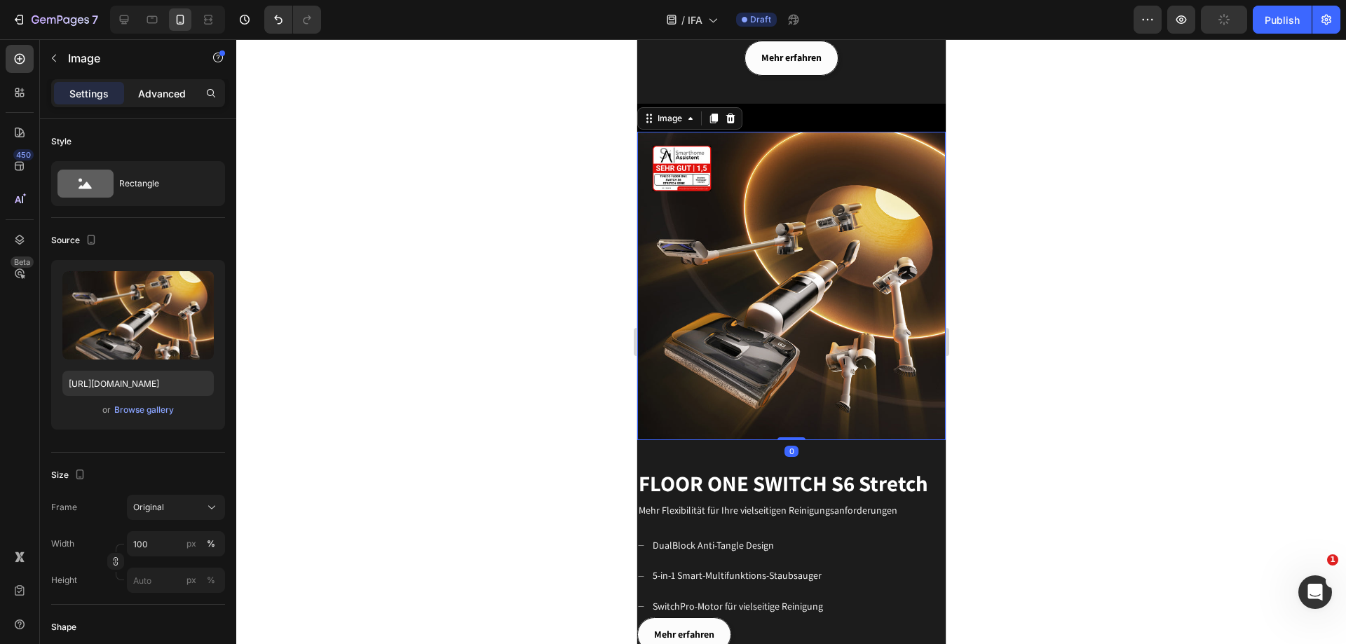
click at [154, 99] on p "Advanced" at bounding box center [162, 93] width 48 height 15
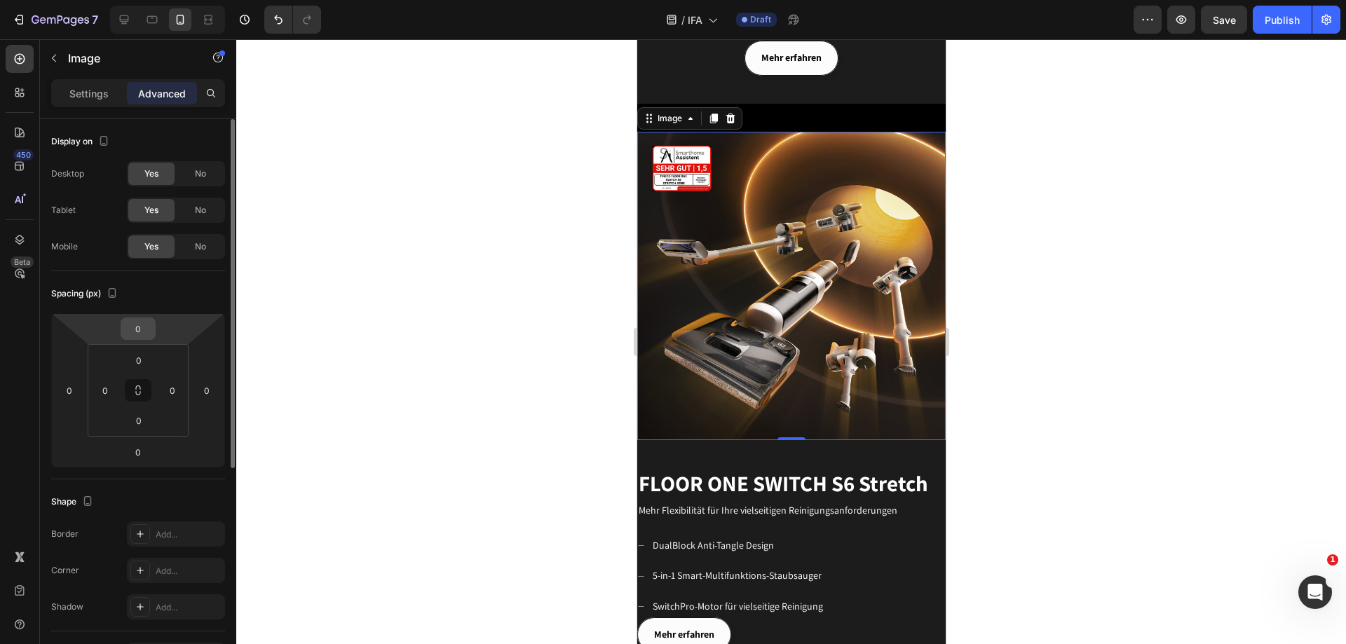
click at [144, 330] on input "0" at bounding box center [138, 328] width 28 height 21
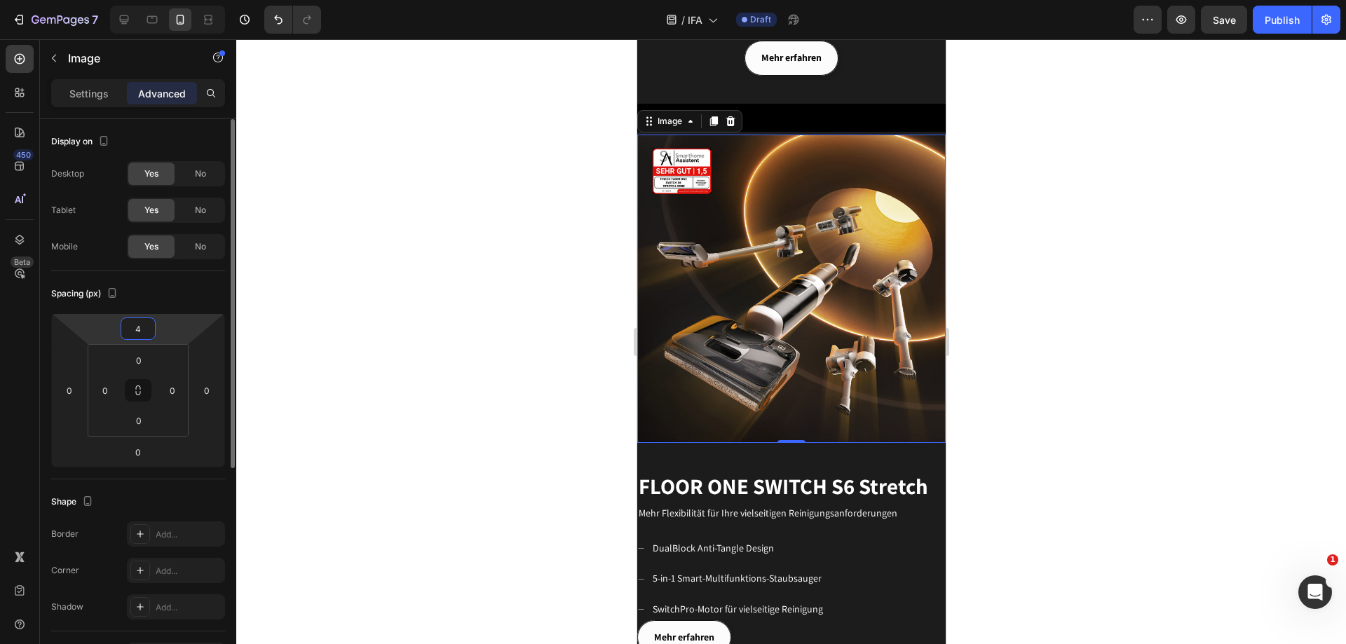
type input "40"
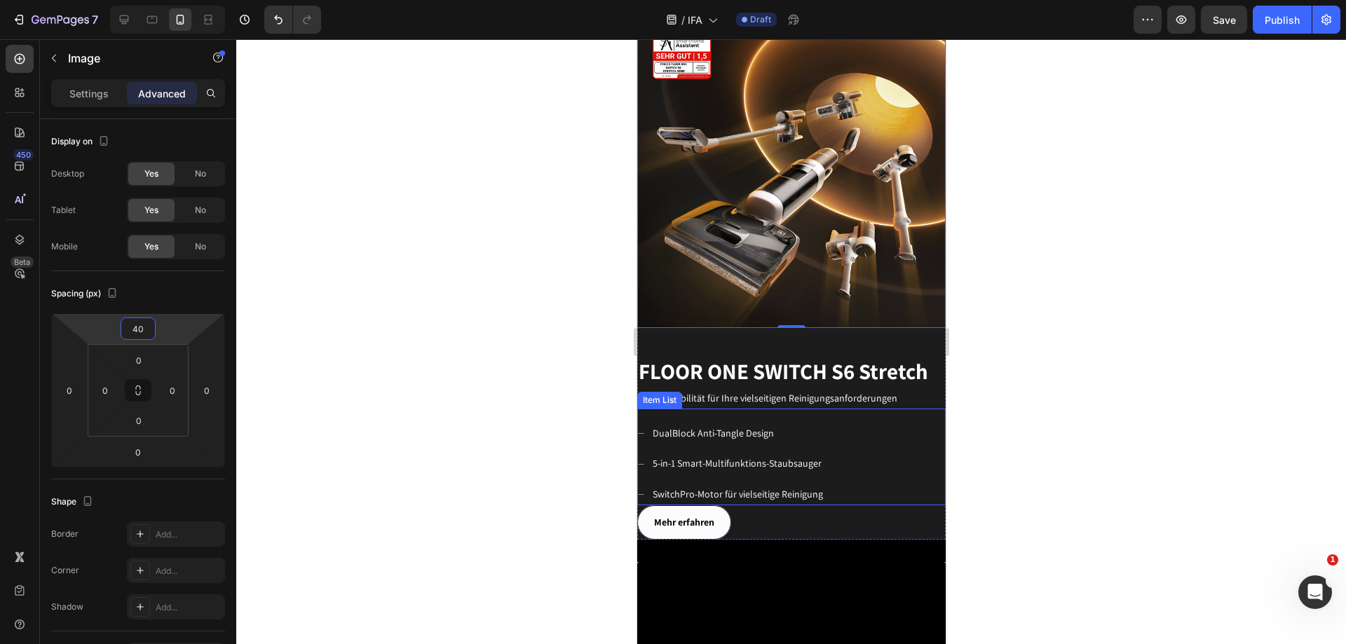
scroll to position [1964, 0]
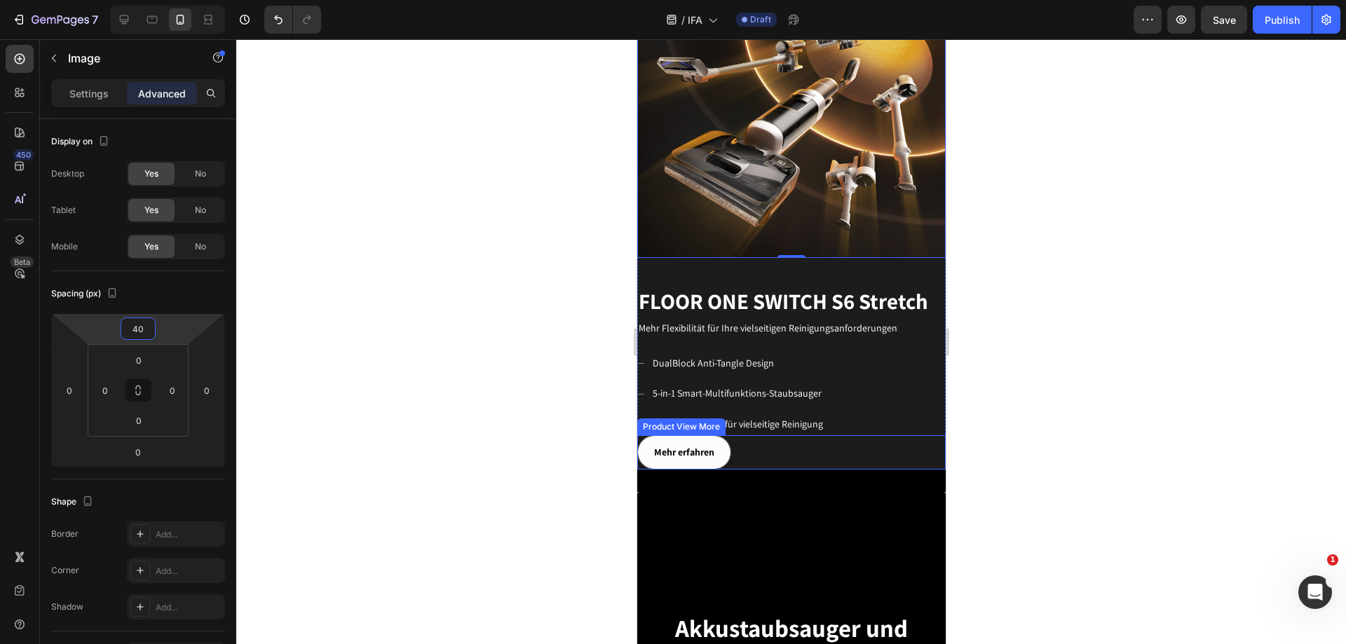
click at [797, 435] on div "Mehr erfahren" at bounding box center [791, 452] width 309 height 34
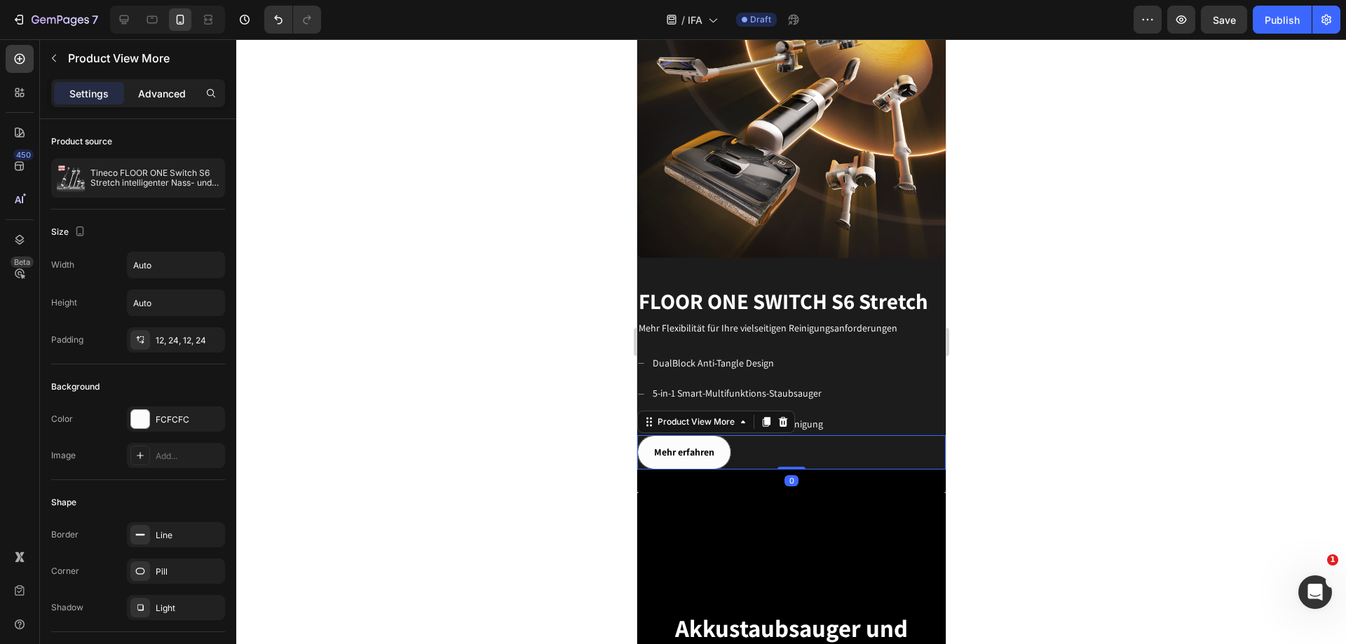
click at [173, 97] on p "Advanced" at bounding box center [162, 93] width 48 height 15
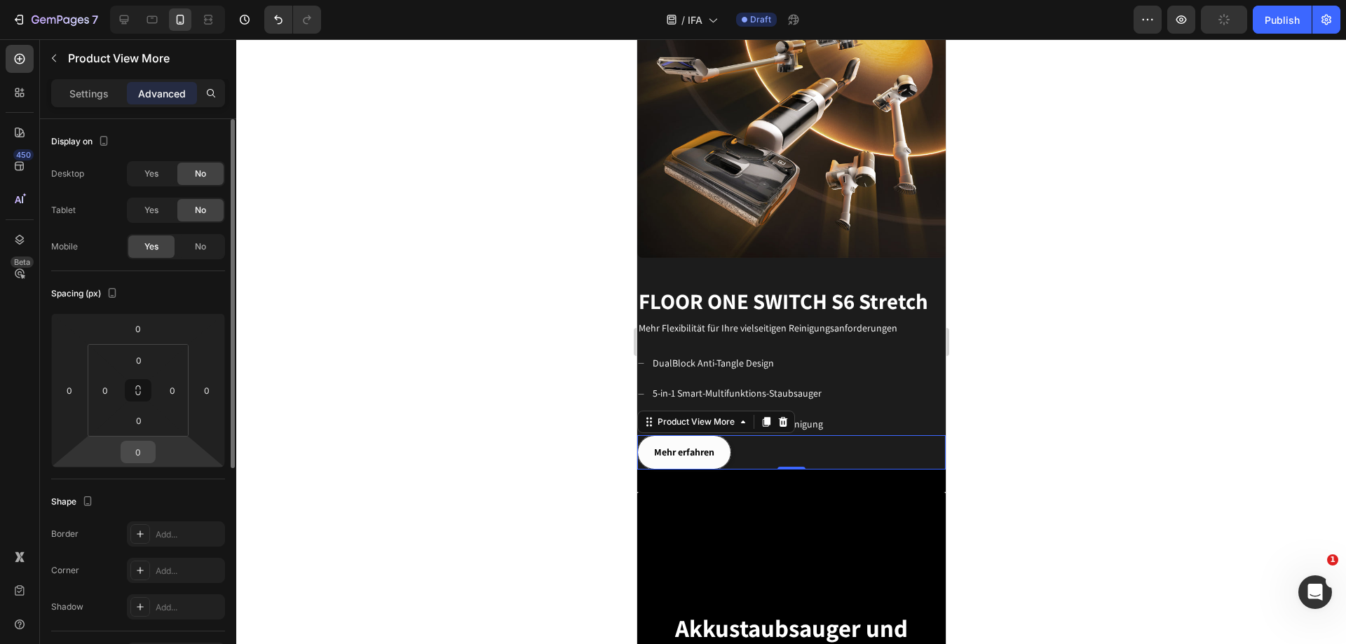
click at [150, 453] on input "0" at bounding box center [138, 452] width 28 height 21
type input "40"
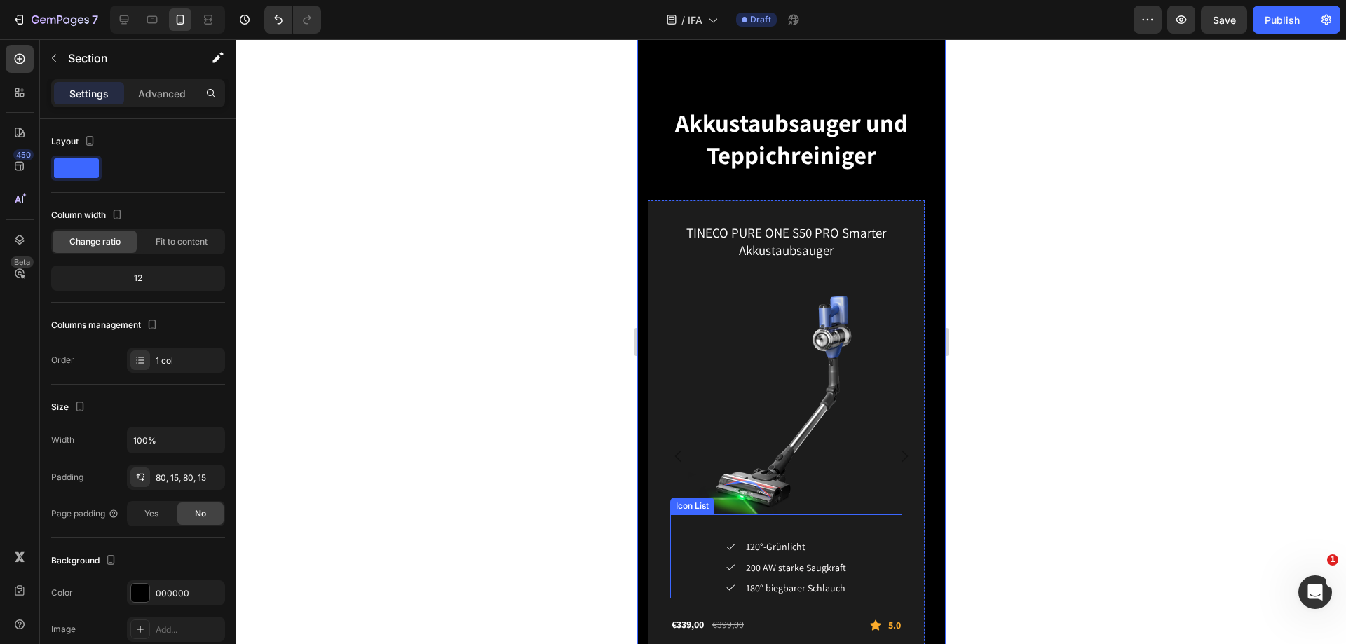
scroll to position [2595, 0]
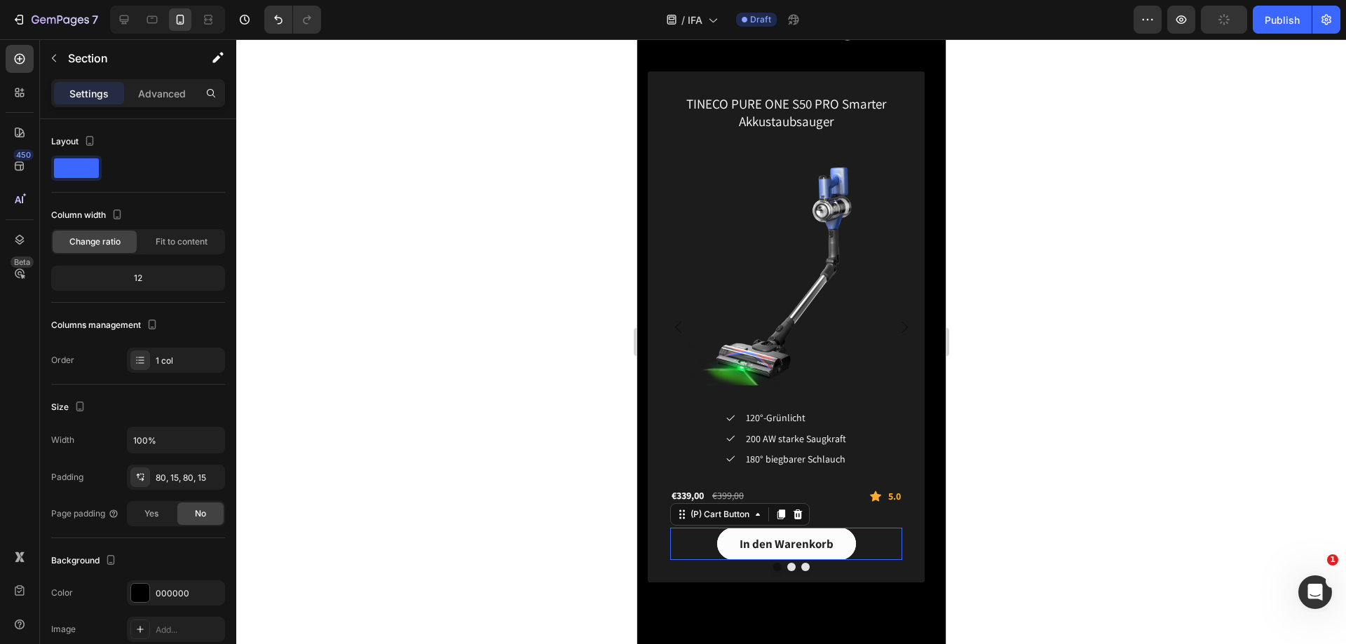
click at [842, 542] on button "In den Warenkorb" at bounding box center [786, 544] width 139 height 32
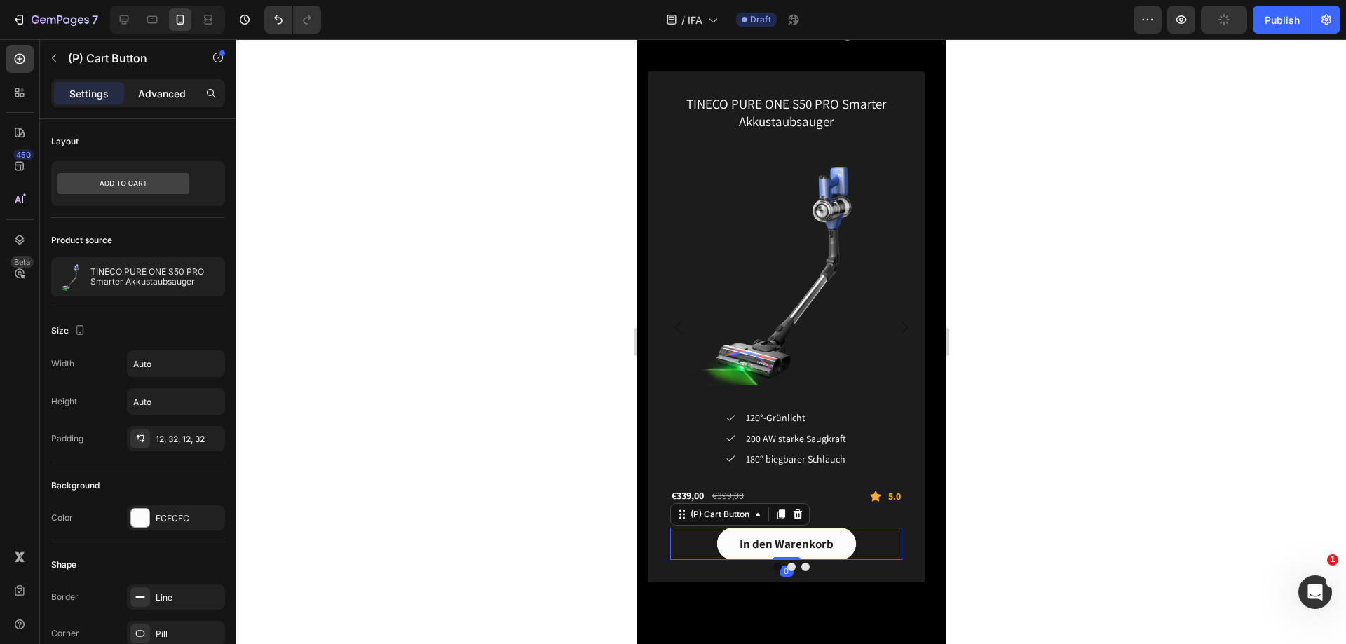
click at [154, 97] on p "Advanced" at bounding box center [162, 93] width 48 height 15
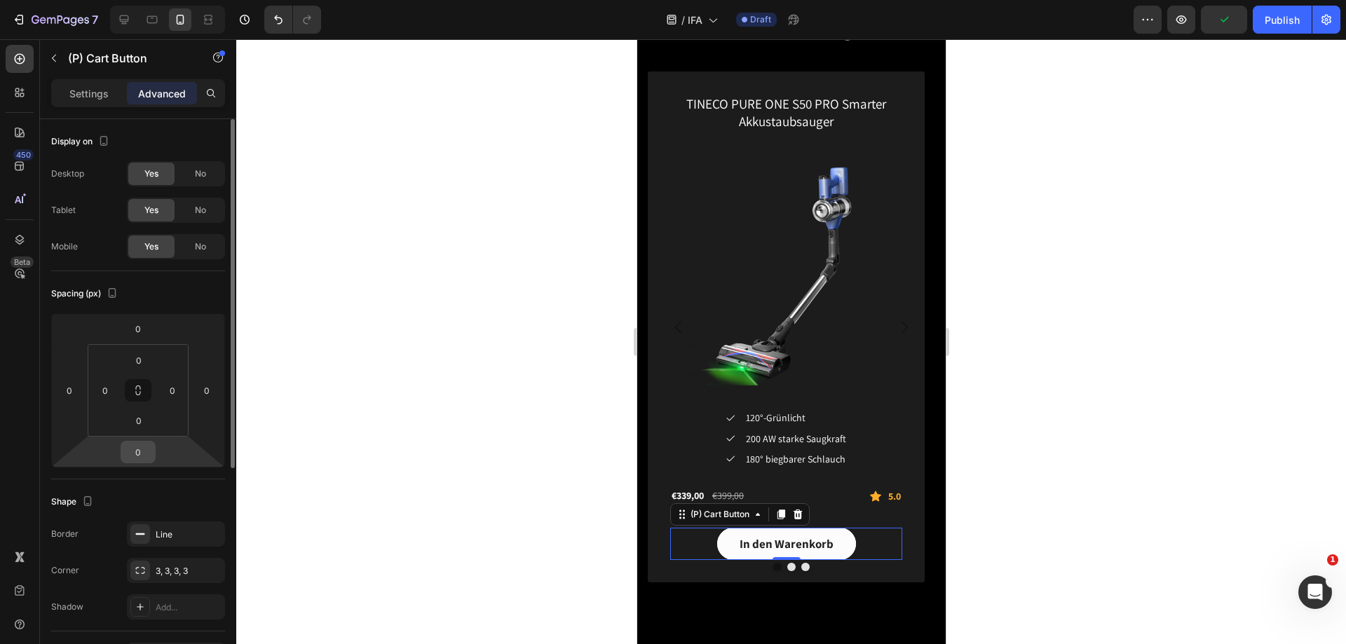
click at [147, 454] on input "0" at bounding box center [138, 452] width 28 height 21
type input "40"
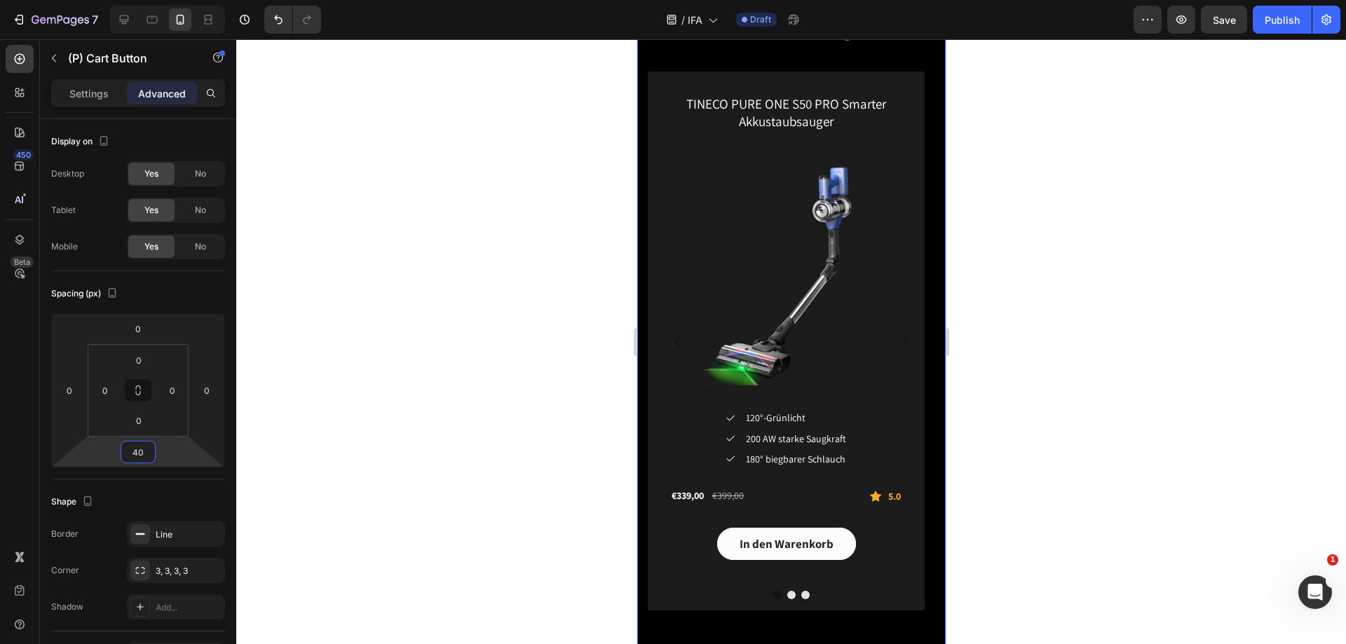
click at [798, 625] on div "Akkustaubsauger und Teppichreiniger Heading Row TINECO PURE ONE S50 PRO Smarter…" at bounding box center [791, 268] width 309 height 820
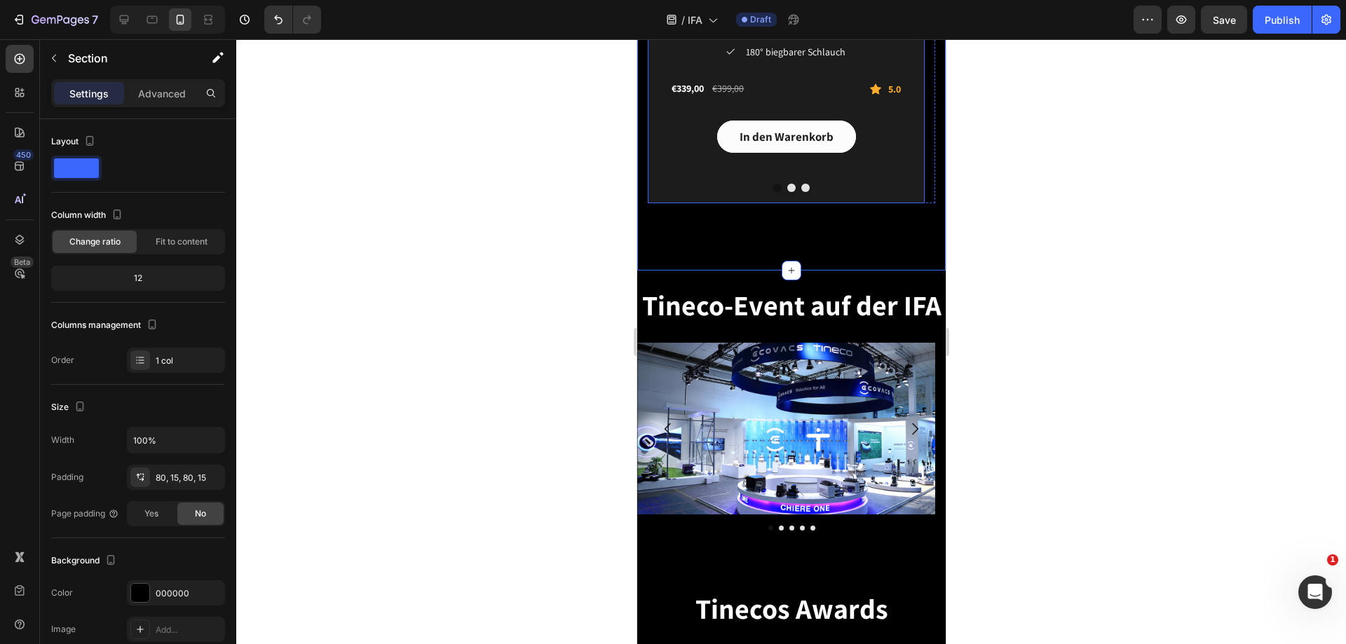
scroll to position [3226, 0]
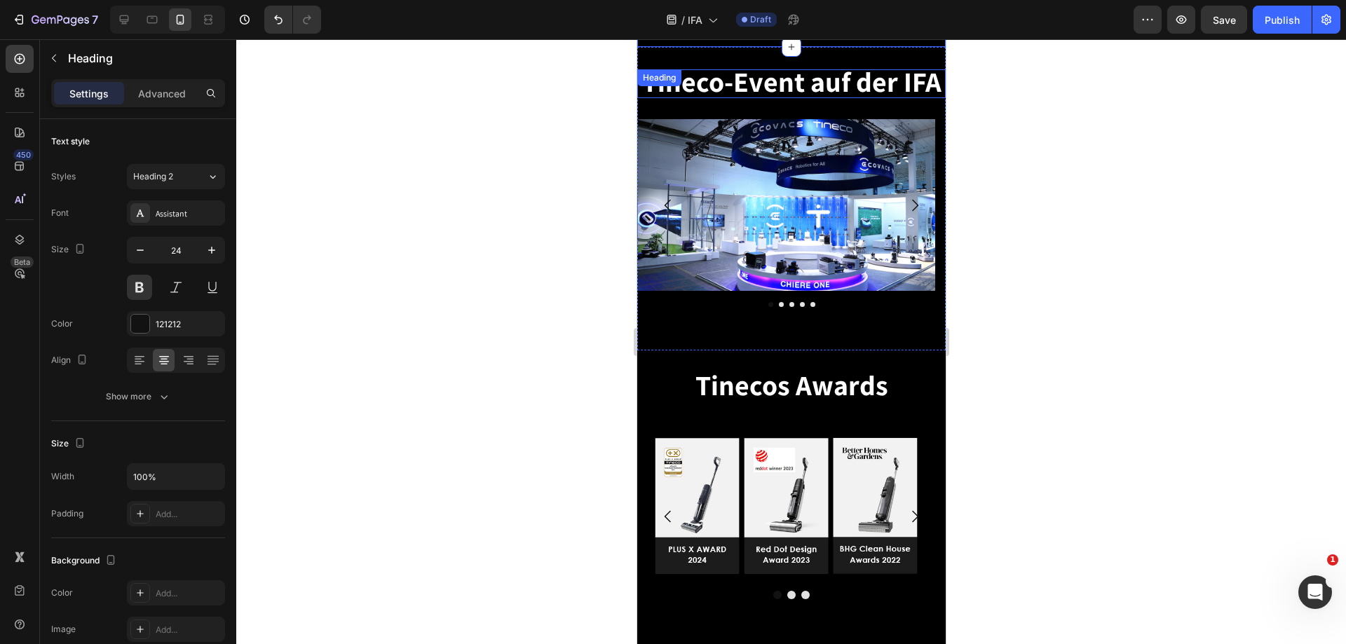
click at [846, 98] on h2 "Tineco-Event auf der IFA" at bounding box center [791, 83] width 309 height 29
click at [816, 97] on p "Tineco-Event auf der IFA" at bounding box center [791, 84] width 306 height 26
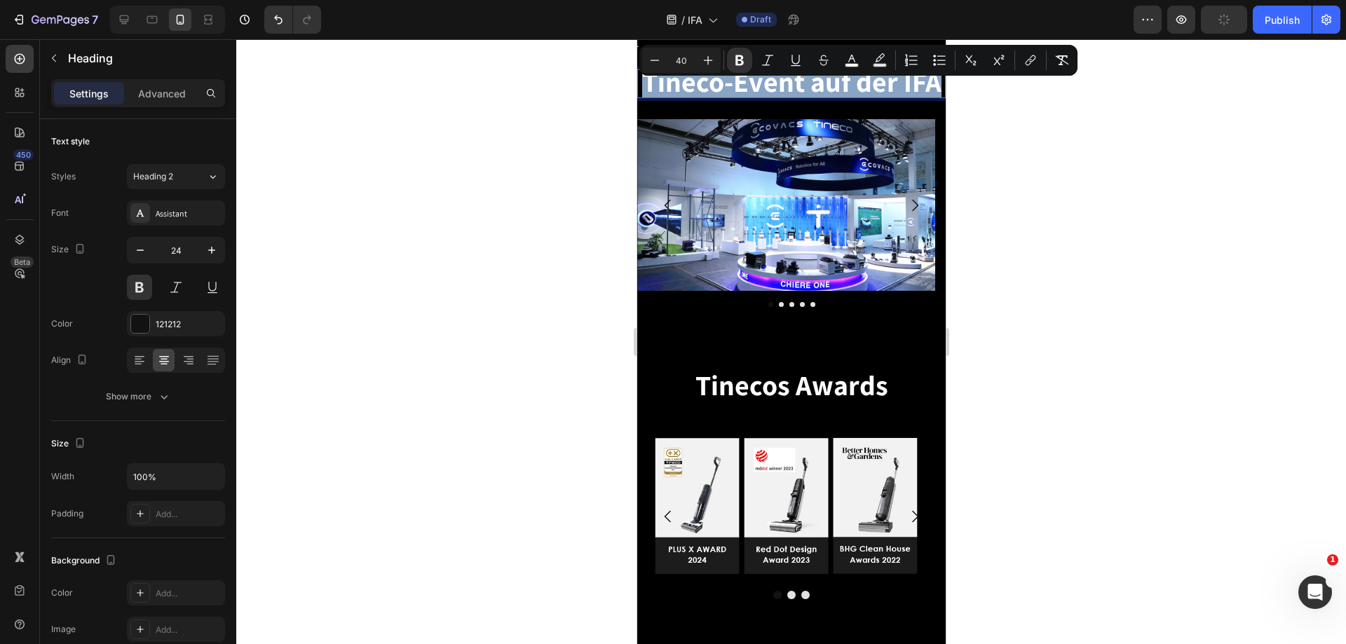
drag, startPoint x: 816, startPoint y: 109, endPoint x: 665, endPoint y: 88, distance: 152.9
click at [665, 88] on p "Tineco-Event auf der IFA" at bounding box center [791, 84] width 306 height 26
click at [661, 55] on icon "Editor contextual toolbar" at bounding box center [655, 60] width 14 height 14
type input "39"
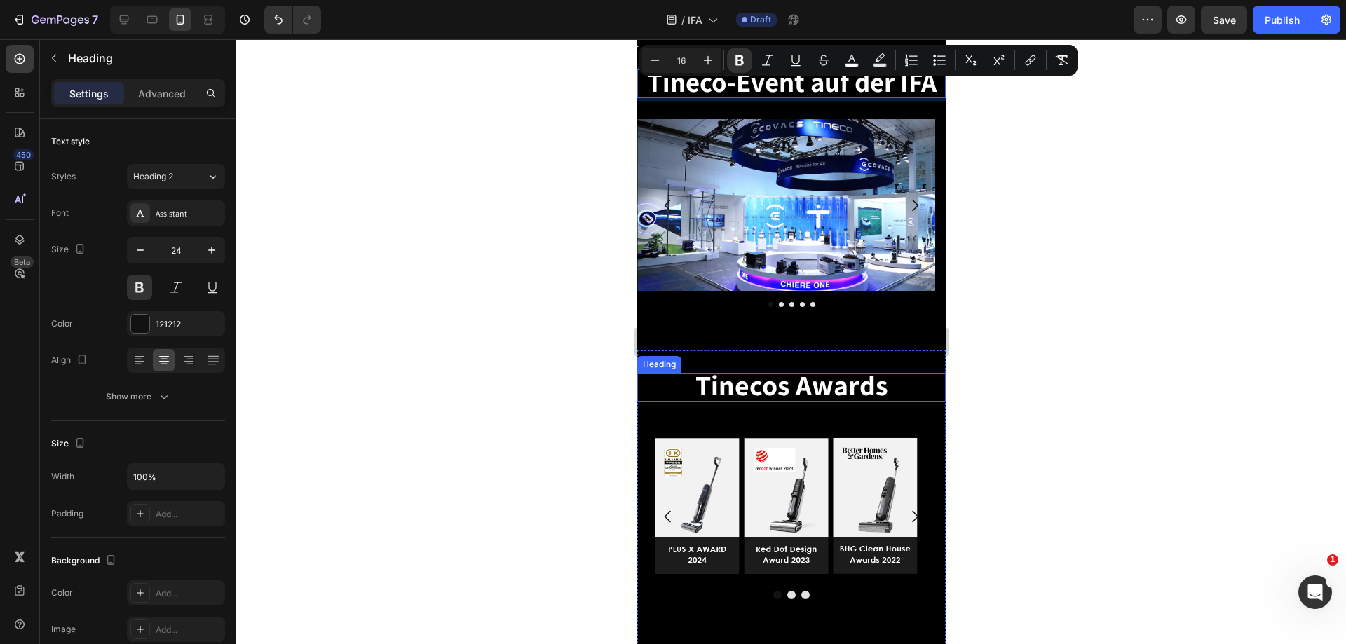
click at [855, 393] on strong "Tinecos Awards" at bounding box center [791, 385] width 193 height 36
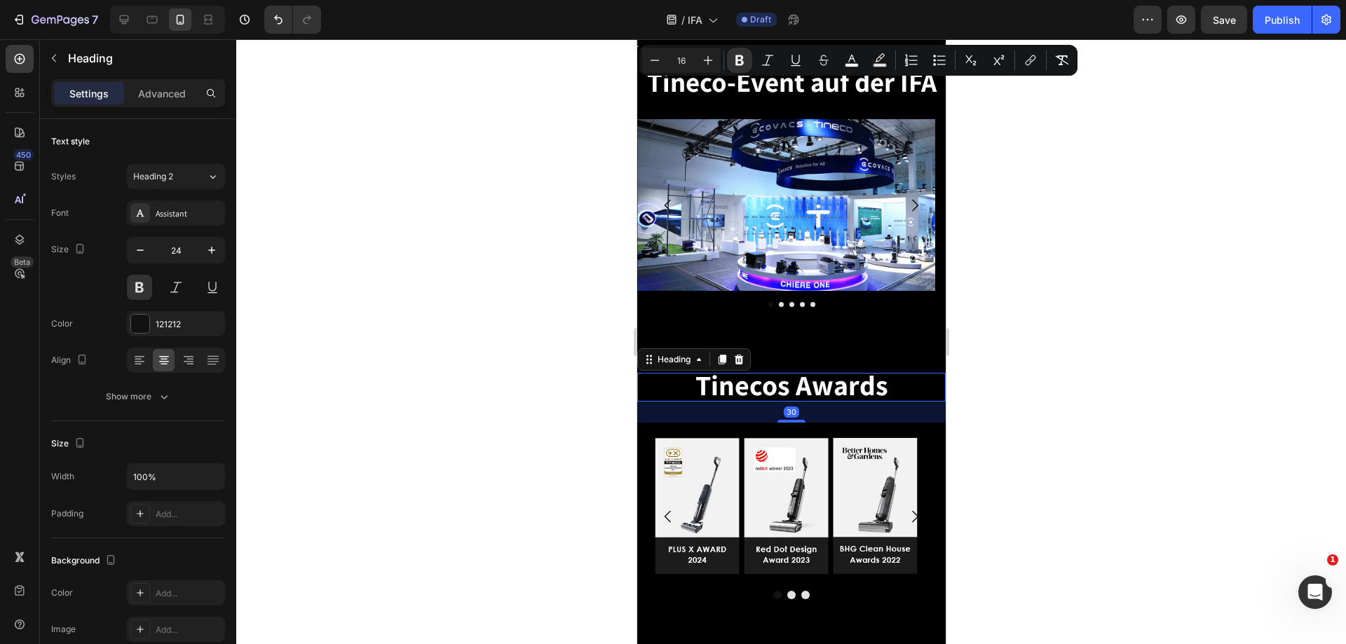
scroll to position [345, 0]
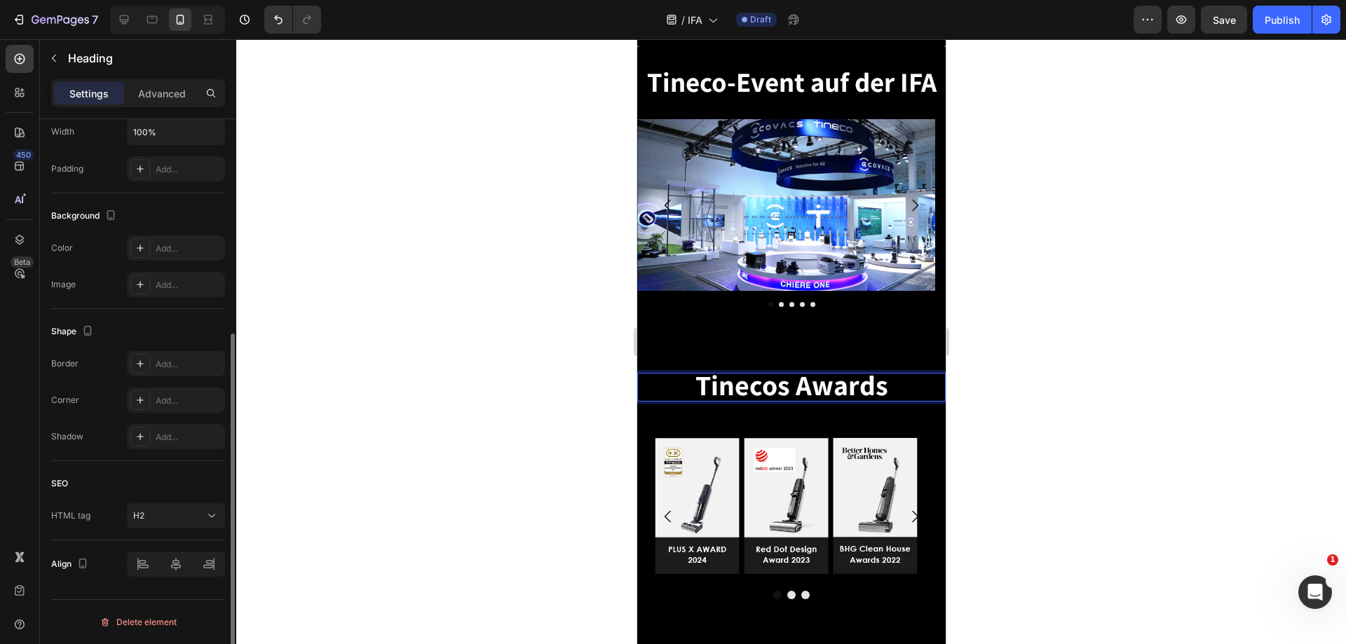
click at [903, 386] on h2 "Tinecos Awards" at bounding box center [791, 387] width 309 height 29
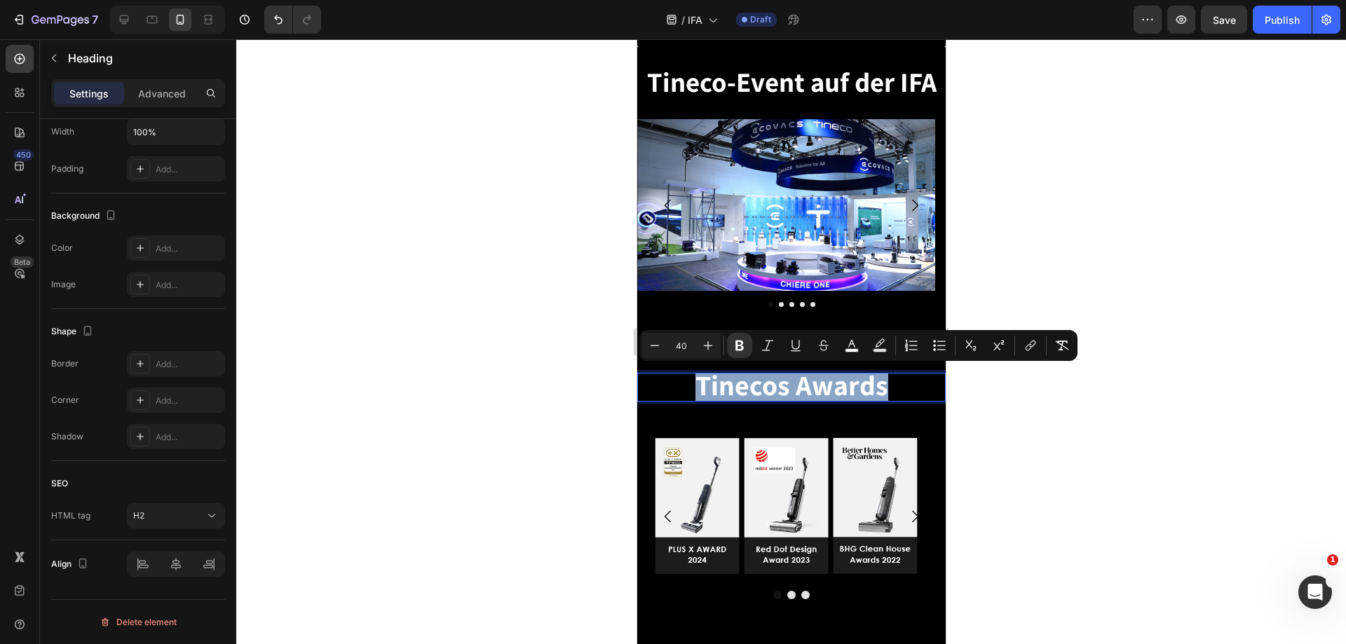
drag, startPoint x: 894, startPoint y: 386, endPoint x: 695, endPoint y: 381, distance: 199.2
click at [695, 381] on p "Tinecos Awards" at bounding box center [791, 387] width 306 height 26
click at [654, 343] on icon "Editor contextual toolbar" at bounding box center [655, 346] width 14 height 14
type input "39"
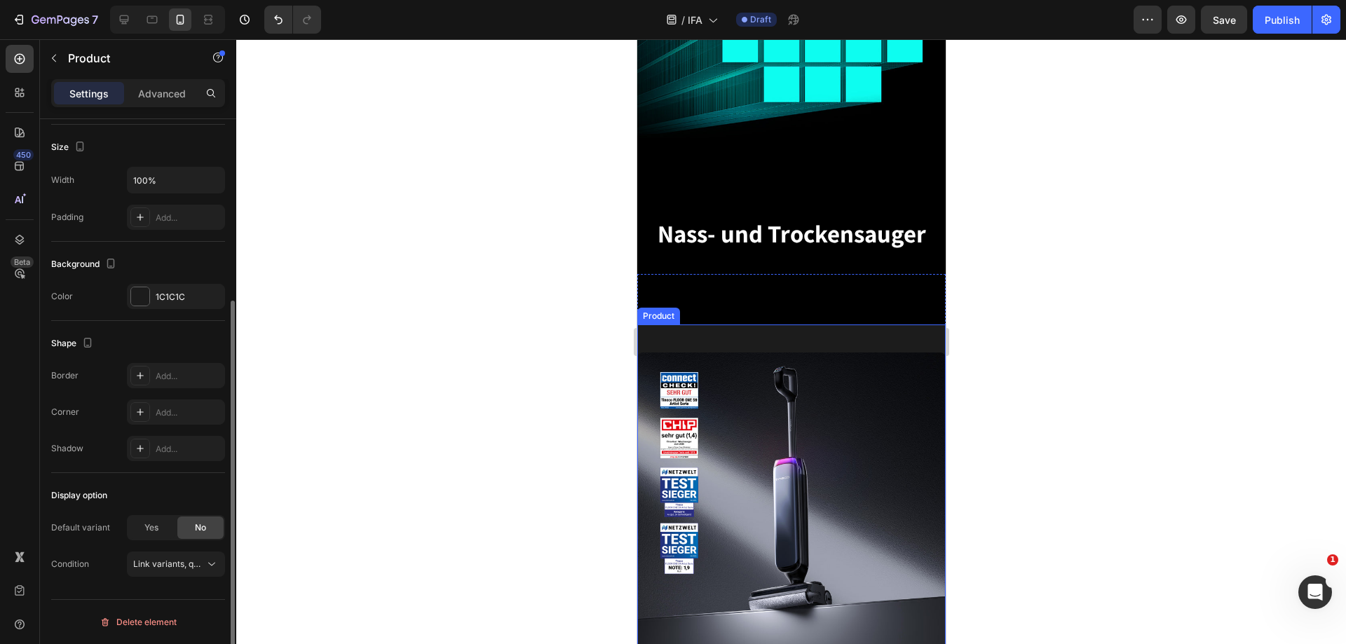
scroll to position [0, 0]
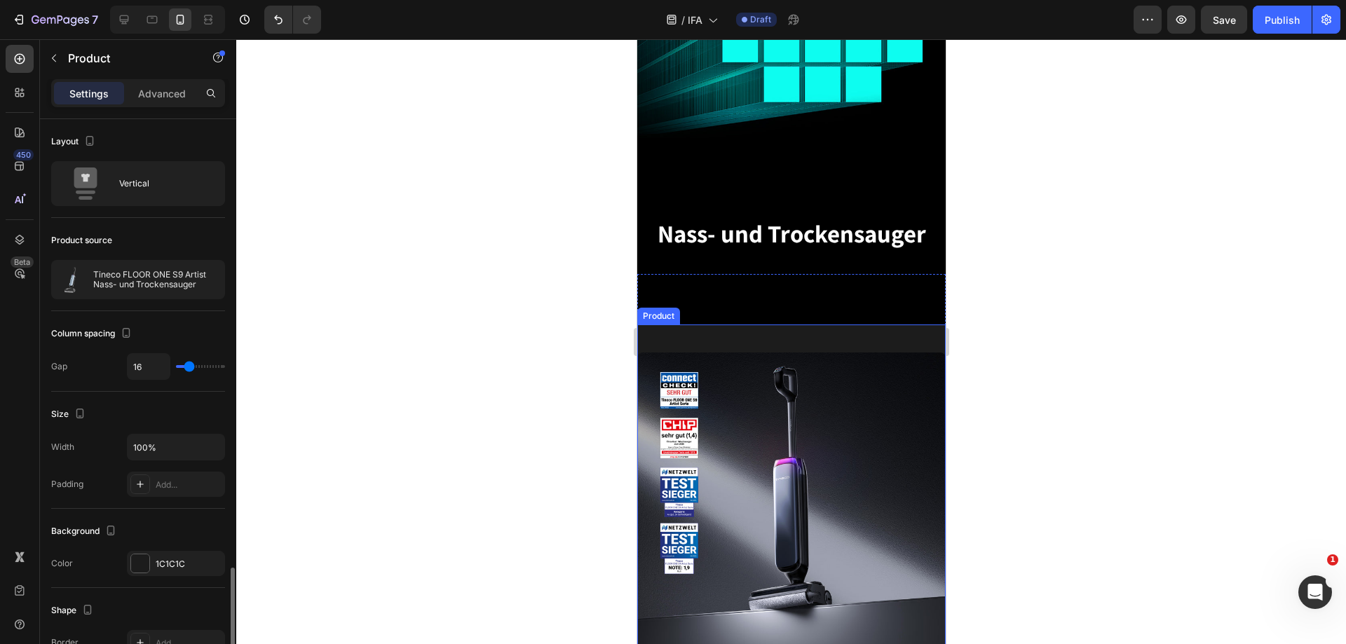
click at [762, 339] on div "Image" at bounding box center [791, 493] width 309 height 337
click at [154, 90] on p "Advanced" at bounding box center [162, 93] width 48 height 15
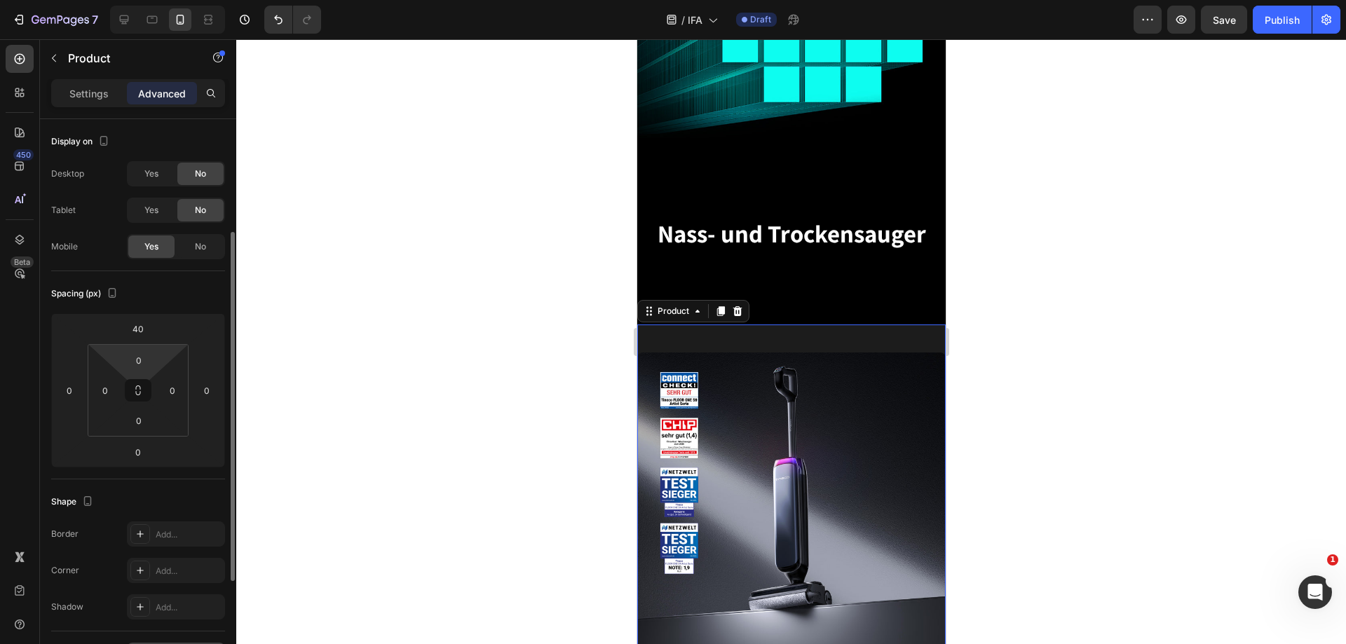
scroll to position [349, 0]
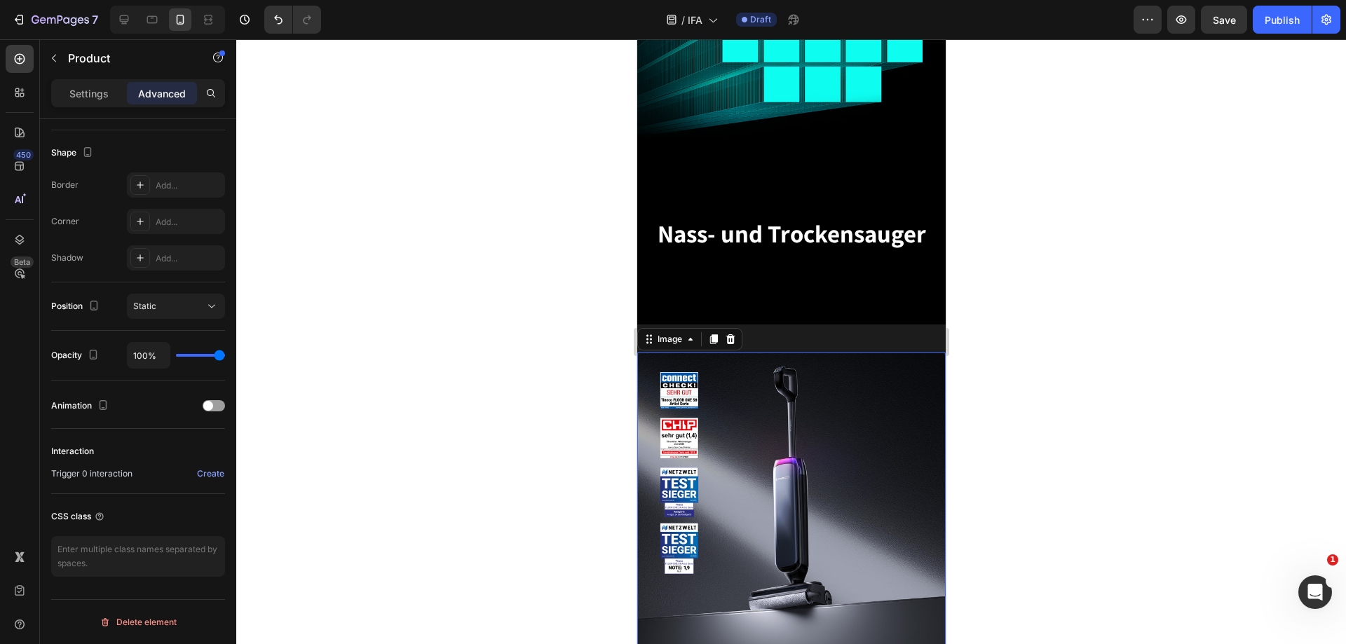
click at [797, 487] on img at bounding box center [791, 507] width 309 height 309
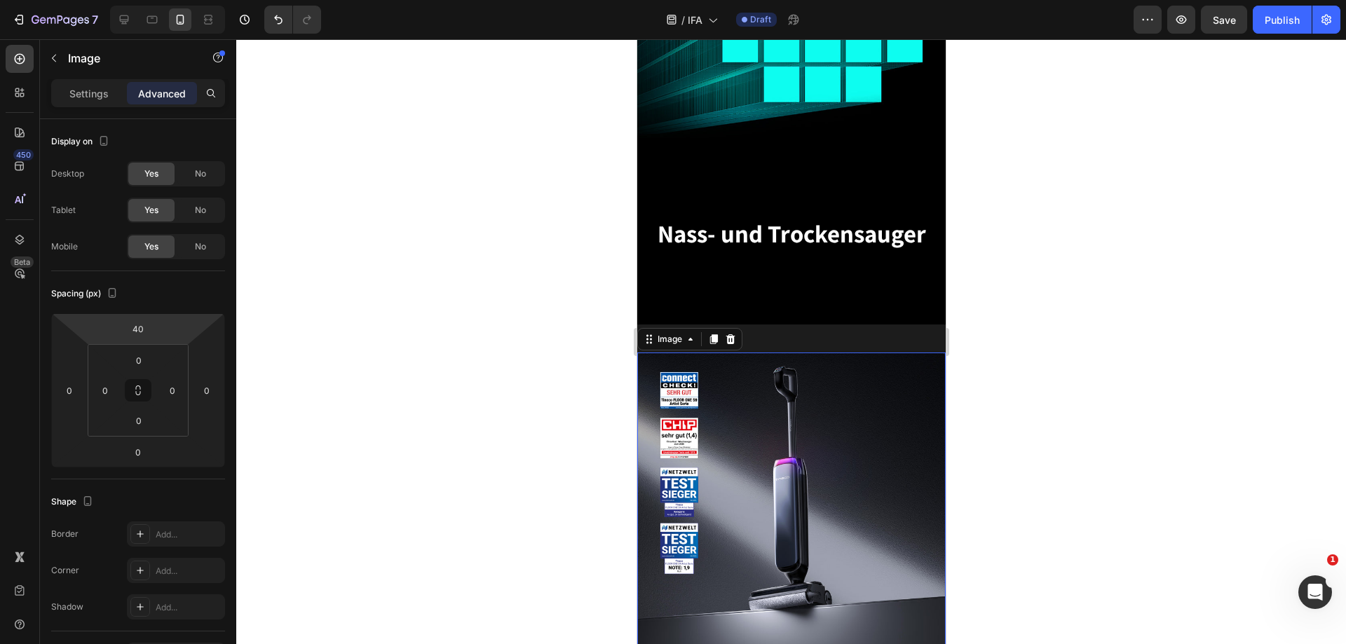
click at [157, 101] on div "Advanced" at bounding box center [162, 93] width 70 height 22
click at [769, 494] on img at bounding box center [791, 507] width 309 height 309
click at [121, 20] on icon at bounding box center [124, 19] width 9 height 9
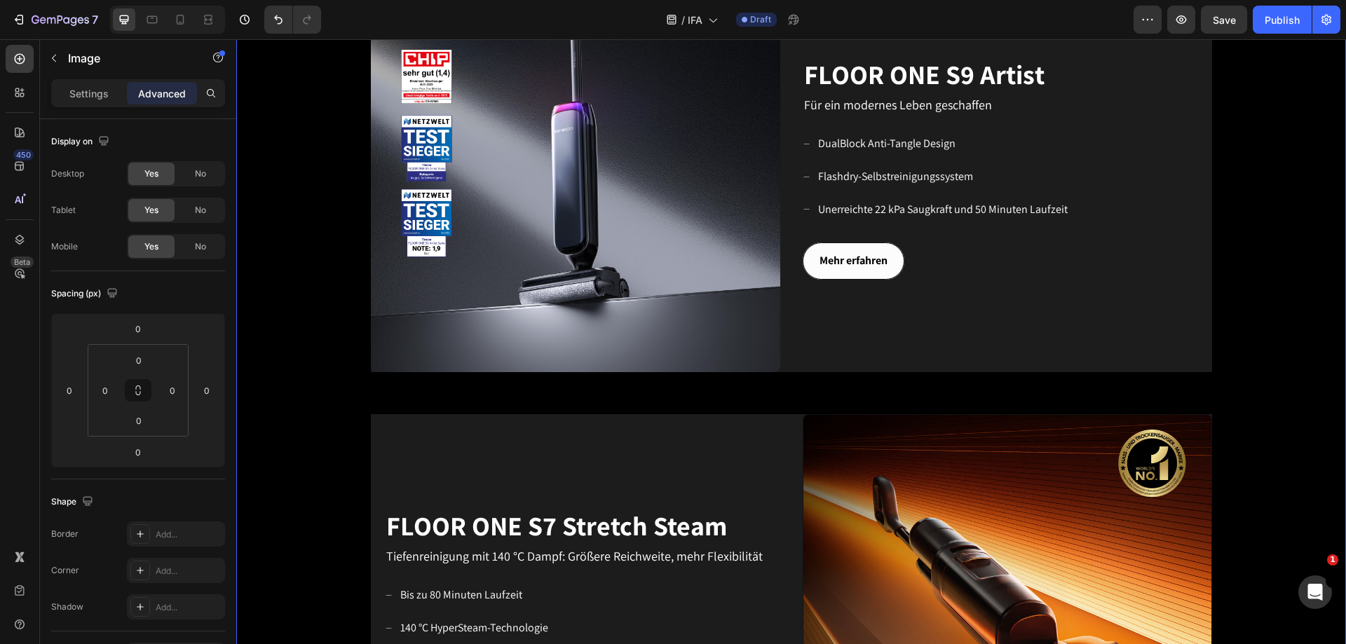
scroll to position [652, 0]
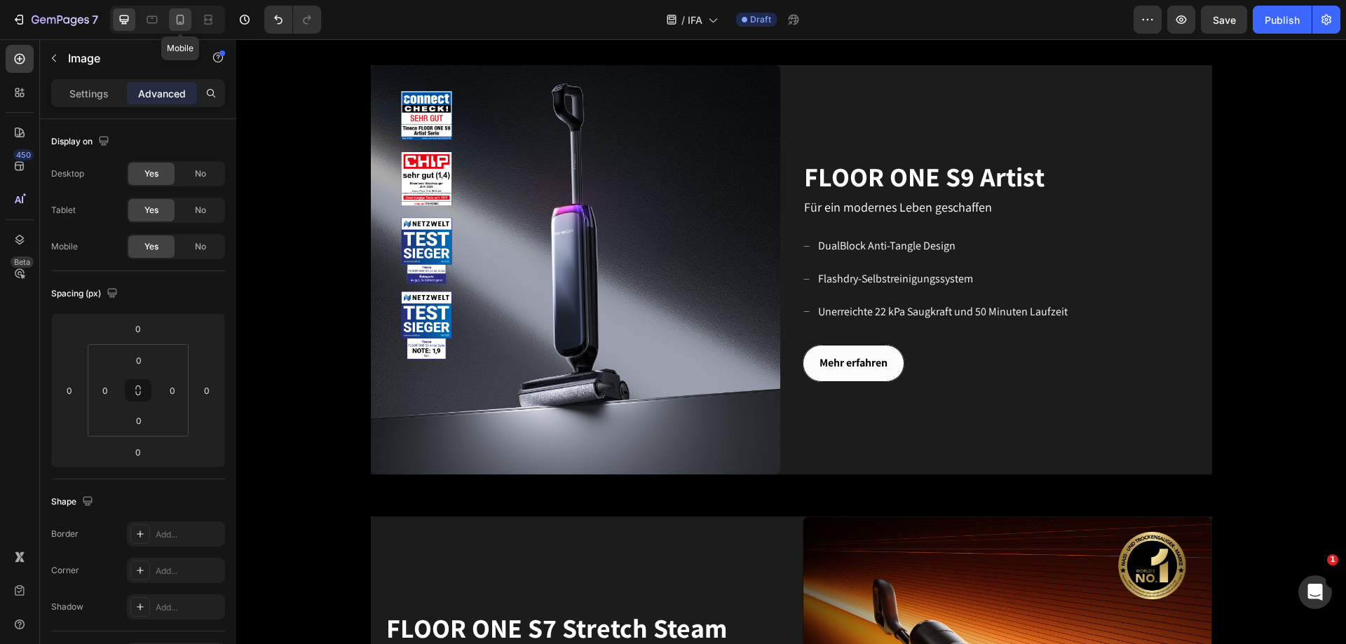
click at [184, 21] on icon at bounding box center [180, 20] width 14 height 14
type input "40"
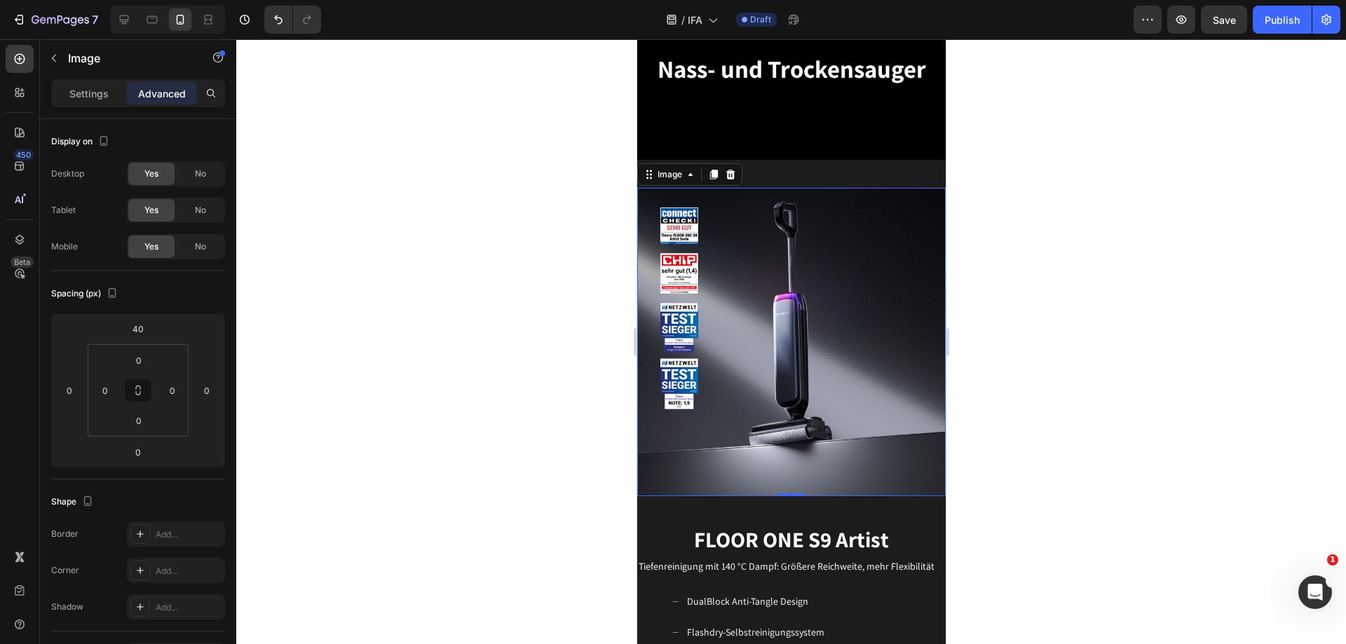
scroll to position [541, 0]
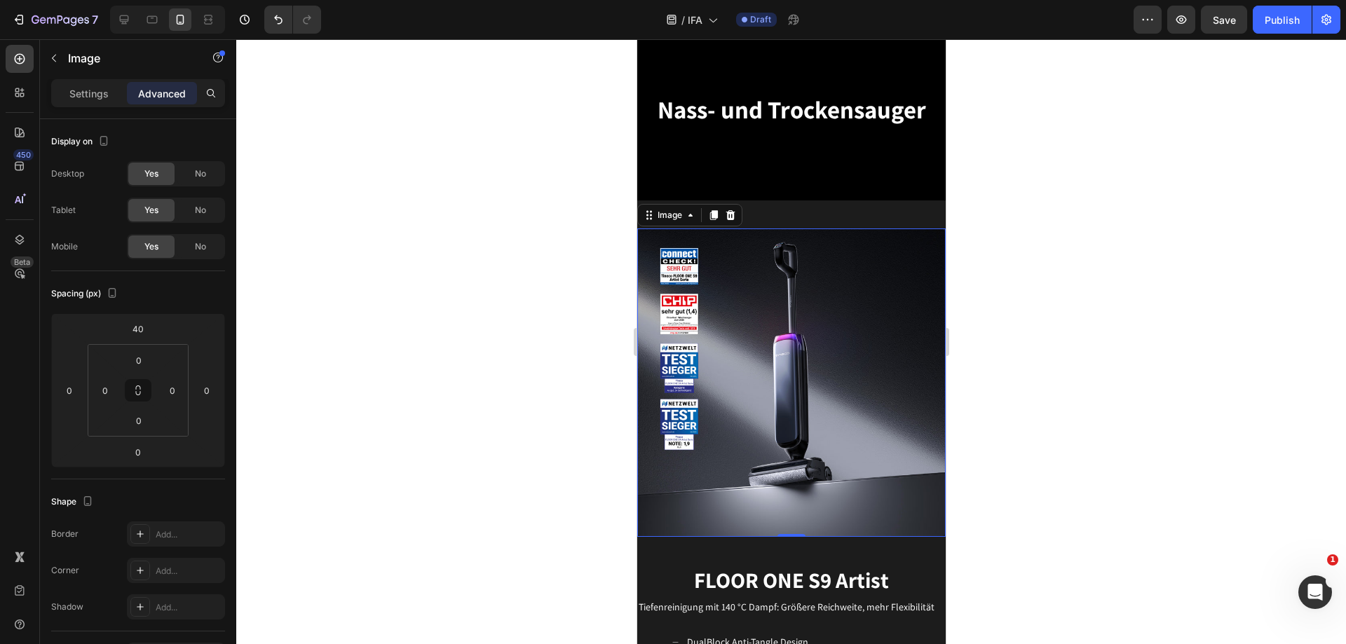
click at [798, 349] on img at bounding box center [791, 383] width 309 height 309
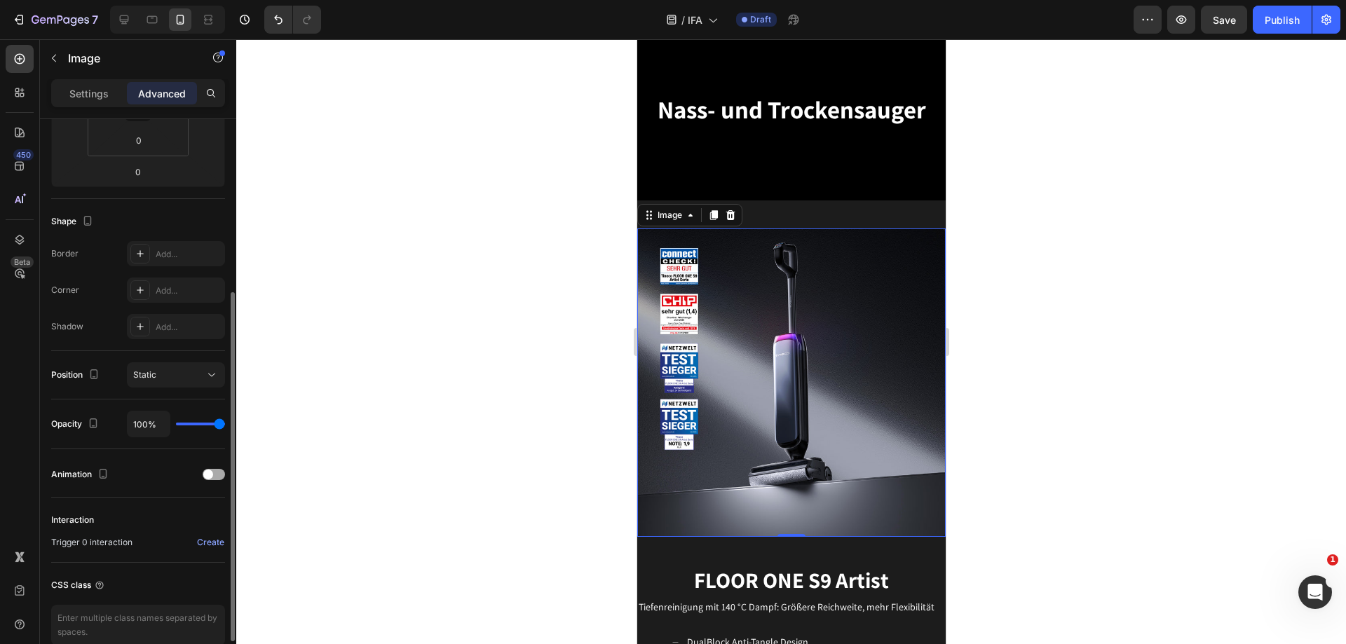
scroll to position [349, 0]
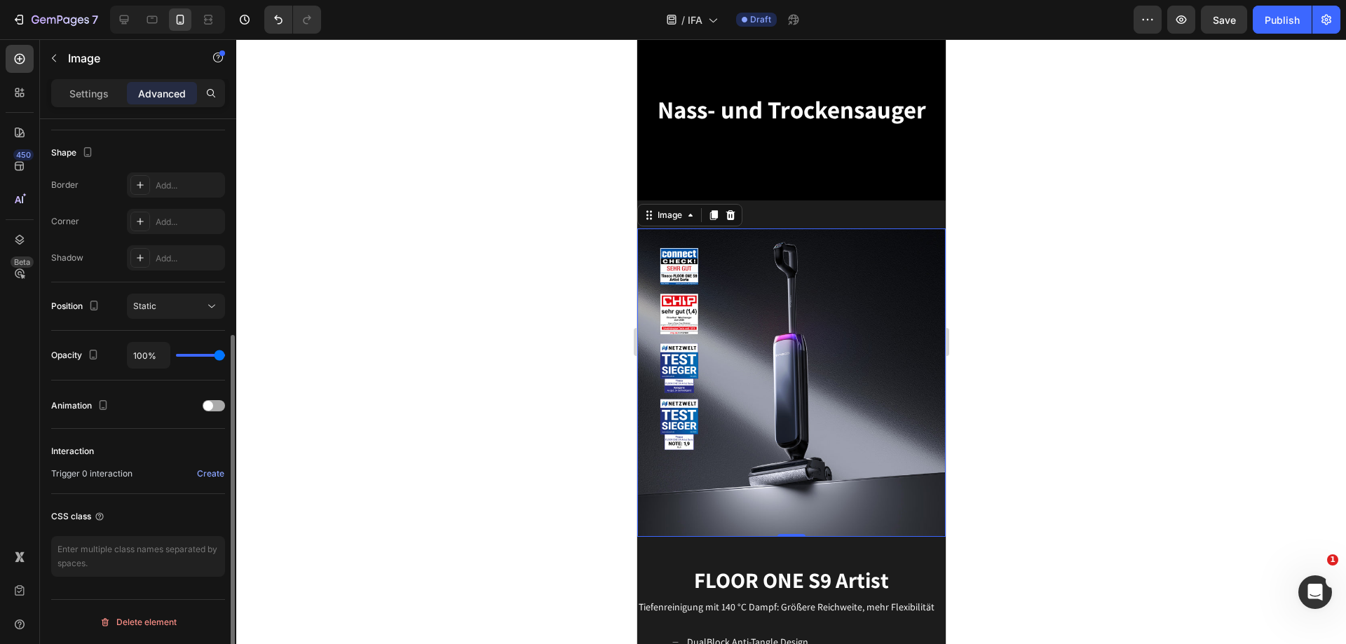
click at [217, 405] on div at bounding box center [214, 405] width 22 height 11
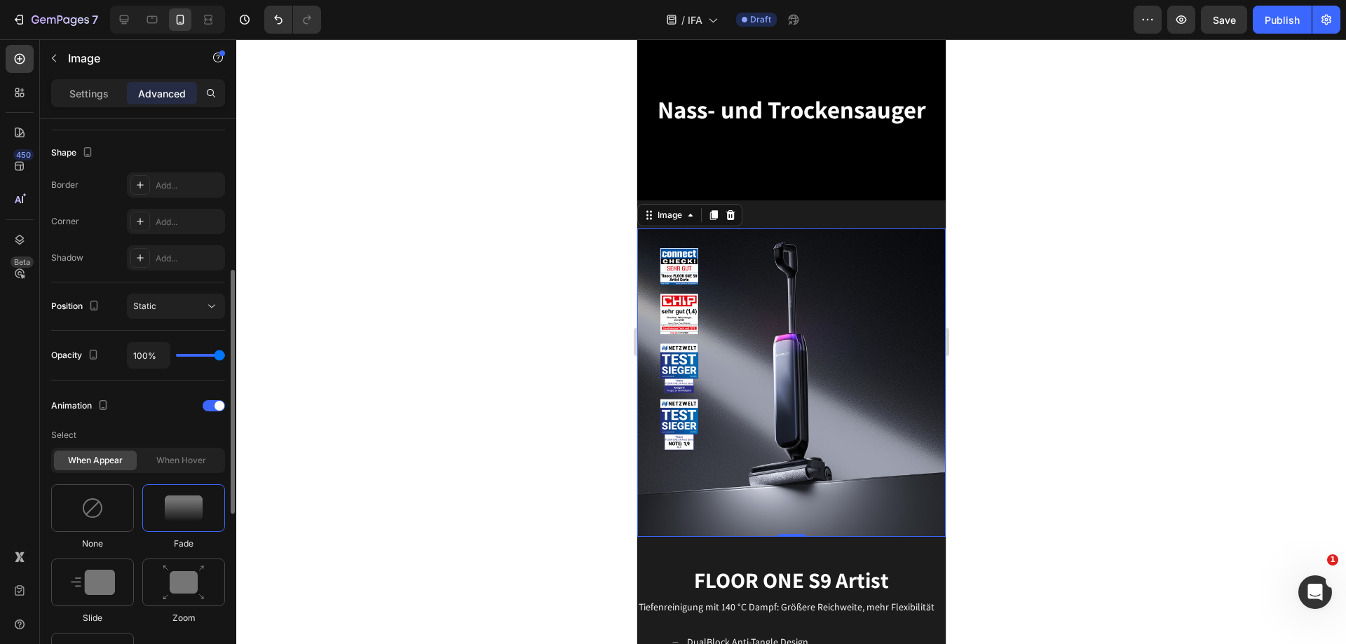
scroll to position [419, 0]
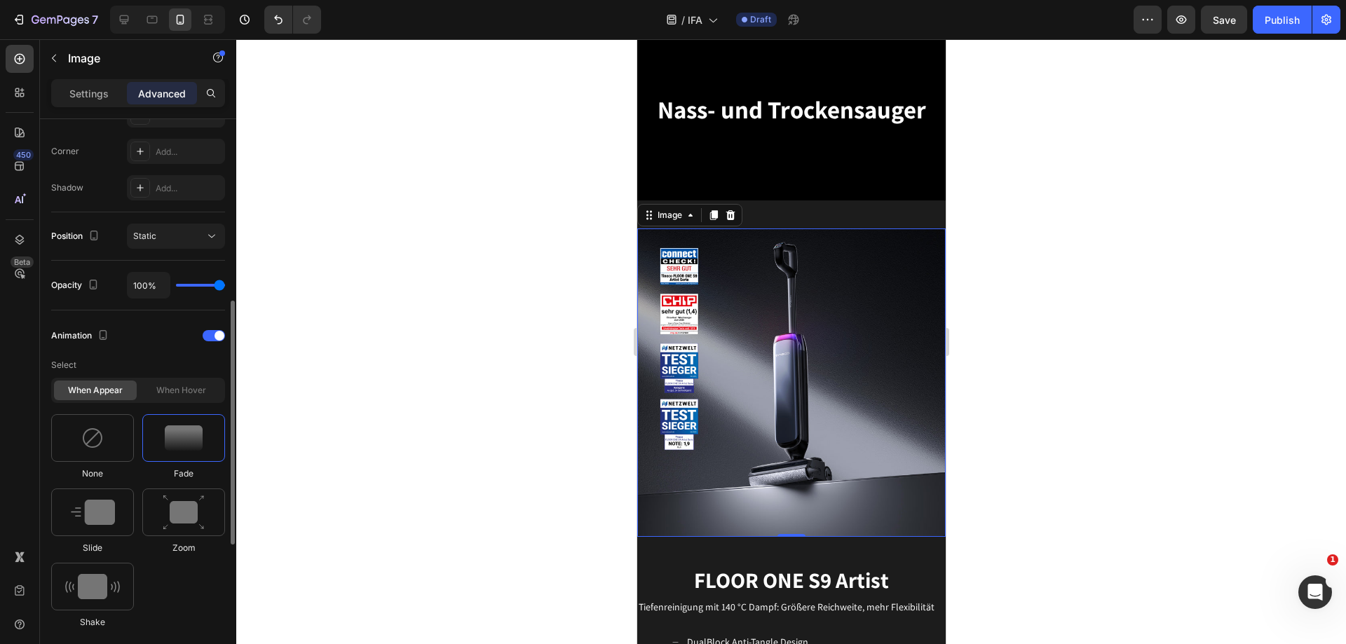
click at [189, 387] on div "When hover" at bounding box center [181, 391] width 83 height 20
click at [189, 398] on div "When hover" at bounding box center [181, 391] width 83 height 20
click at [183, 395] on div "When hover" at bounding box center [181, 391] width 83 height 20
click at [191, 395] on div "When hover" at bounding box center [181, 391] width 83 height 20
click at [185, 515] on img at bounding box center [184, 513] width 42 height 36
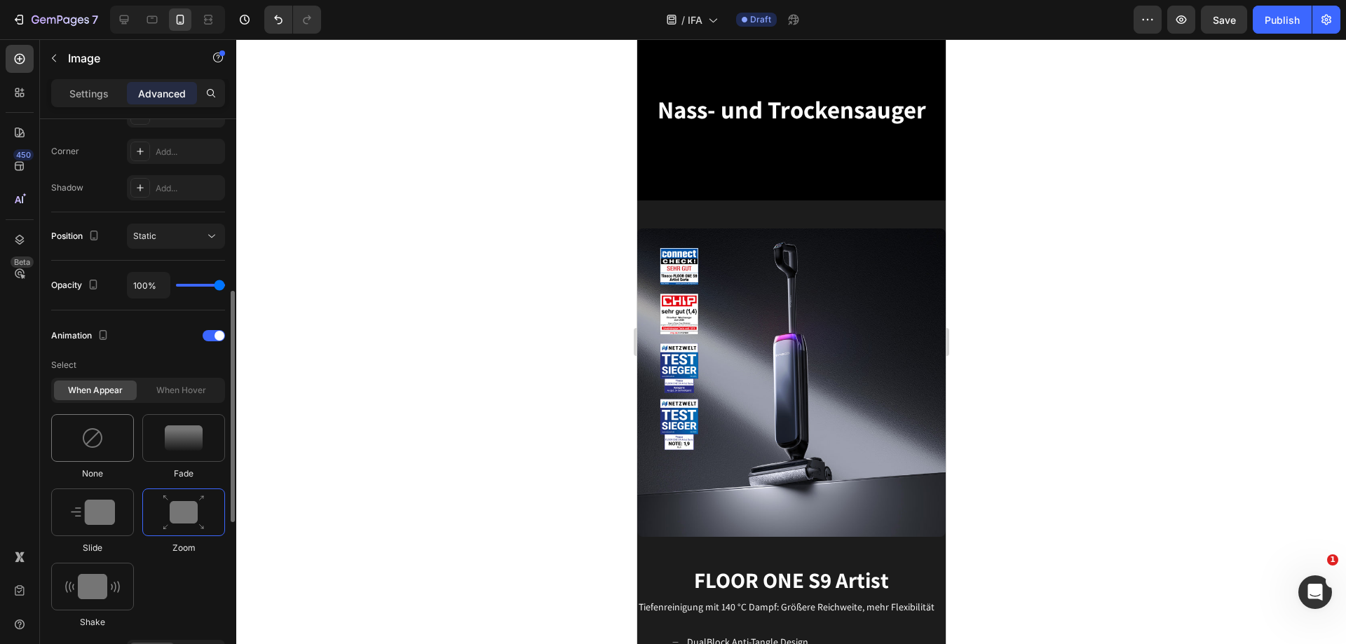
click at [108, 434] on div at bounding box center [92, 438] width 83 height 48
click at [176, 397] on div "When hover" at bounding box center [181, 391] width 83 height 20
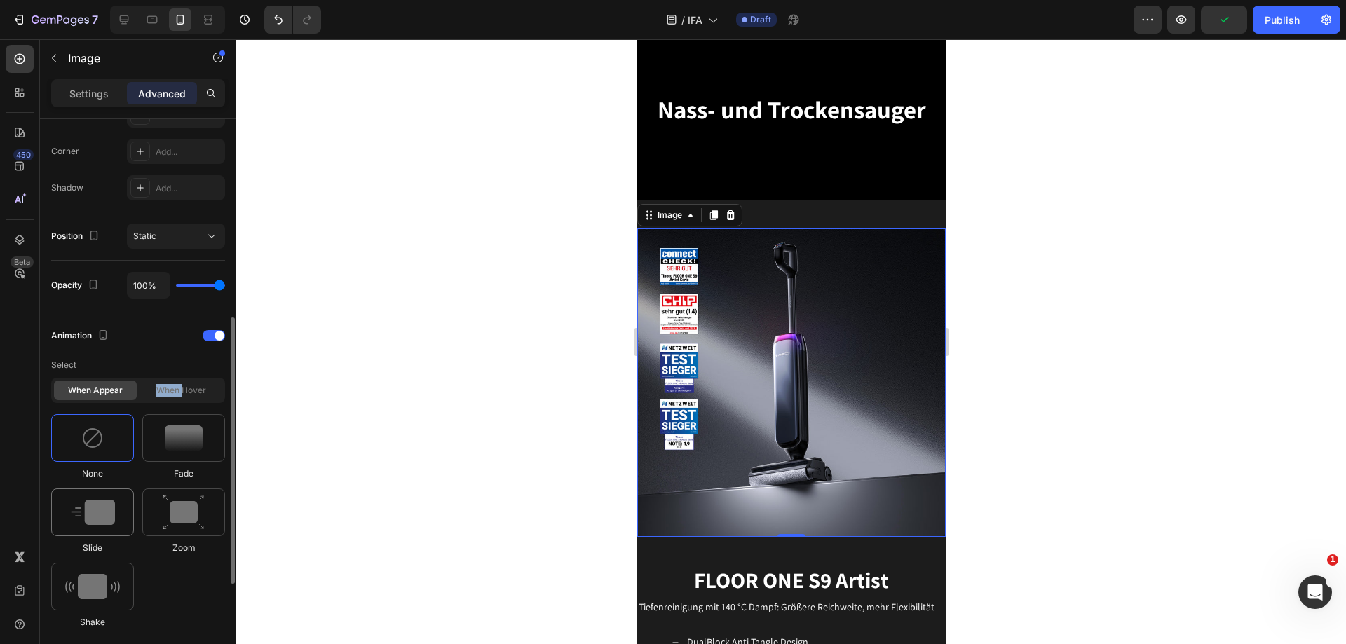
click at [96, 514] on img at bounding box center [93, 512] width 44 height 25
click at [163, 432] on div at bounding box center [183, 438] width 83 height 48
click at [191, 511] on img at bounding box center [184, 513] width 42 height 36
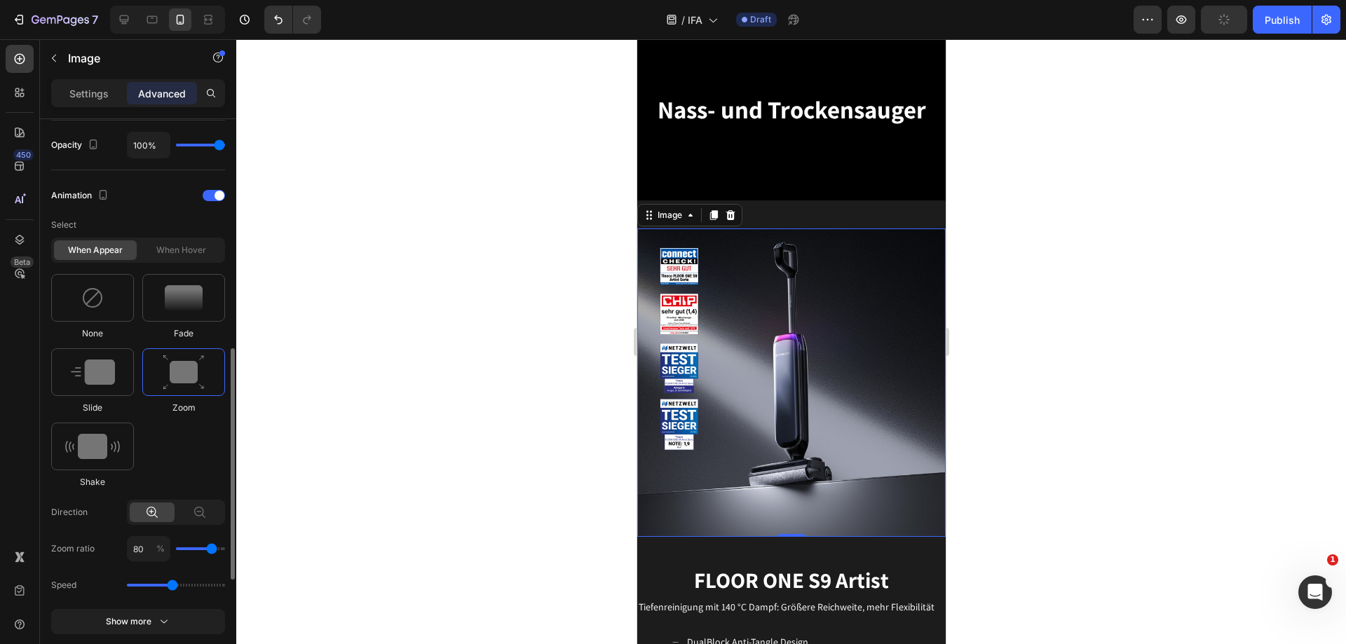
scroll to position [630, 0]
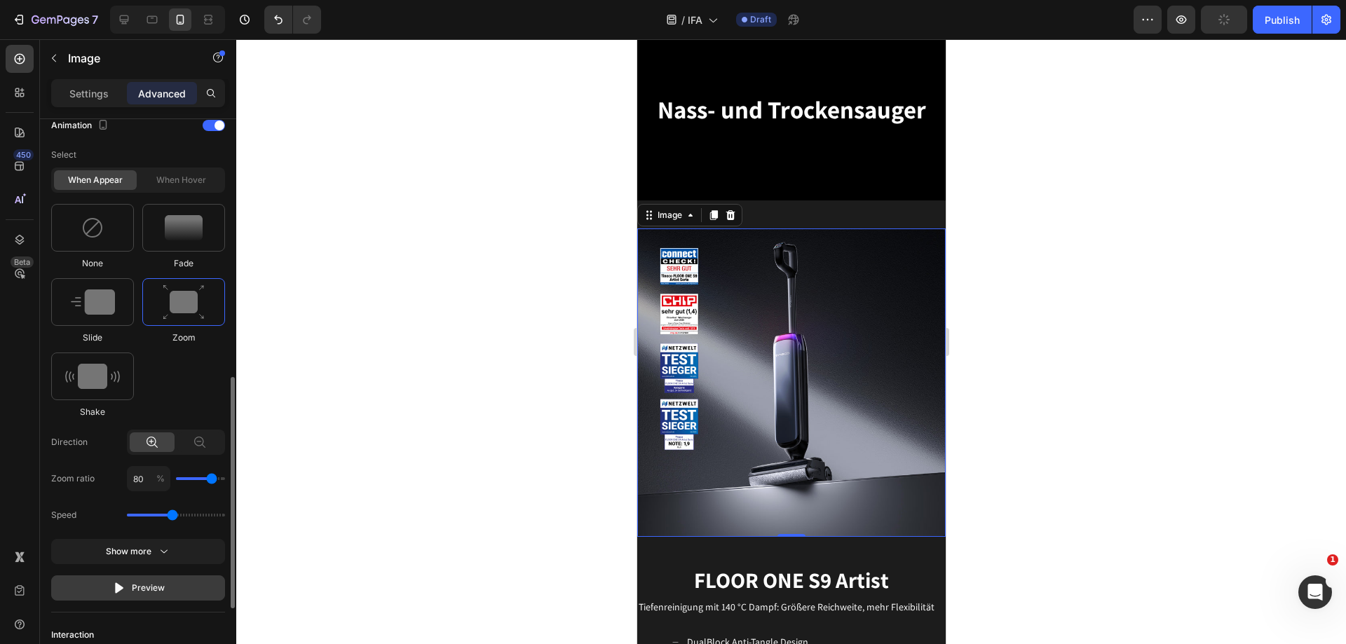
click at [151, 586] on div "Preview" at bounding box center [138, 588] width 53 height 14
drag, startPoint x: 171, startPoint y: 518, endPoint x: 140, endPoint y: 524, distance: 31.5
type input "0.7"
click at [140, 517] on input "range" at bounding box center [176, 515] width 98 height 3
click at [154, 590] on div "Preview" at bounding box center [138, 588] width 53 height 14
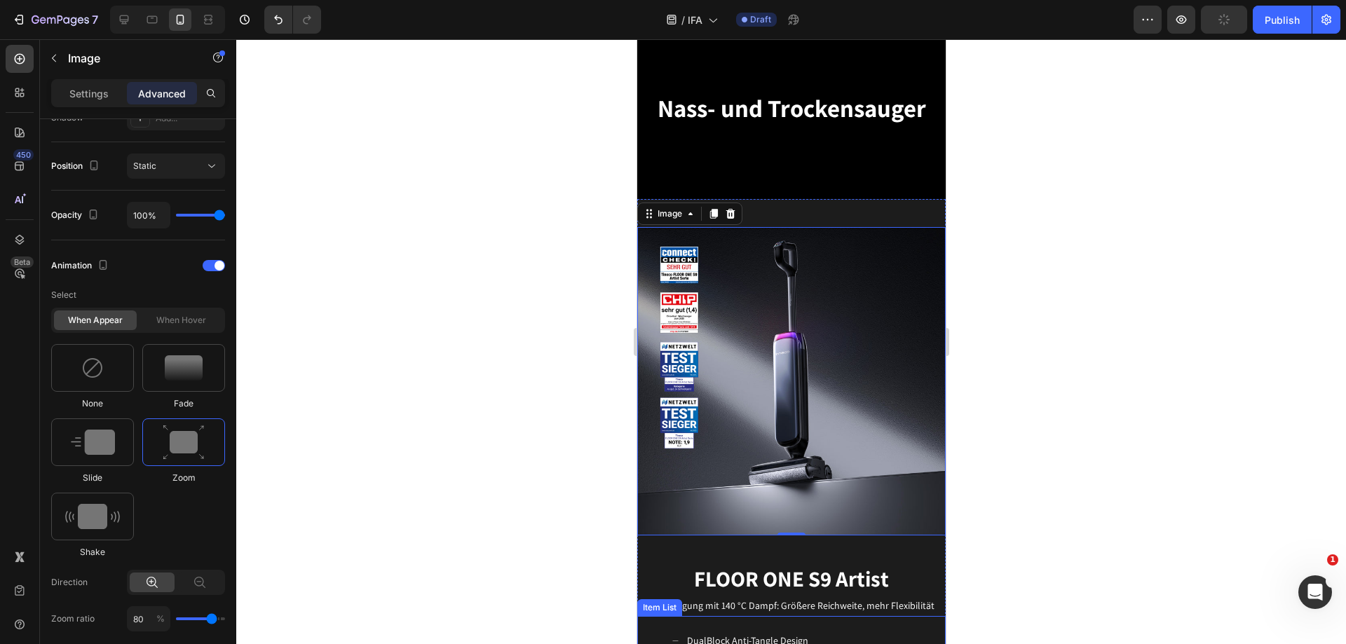
scroll to position [541, 0]
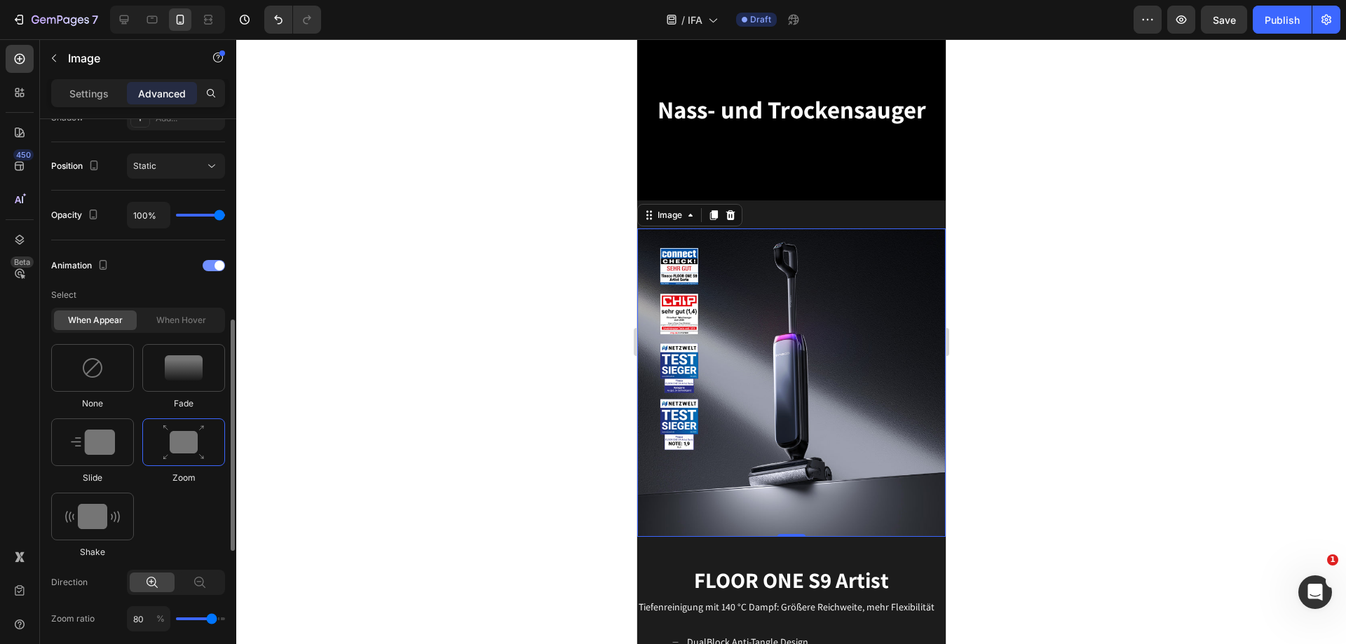
click at [209, 262] on div at bounding box center [214, 265] width 22 height 11
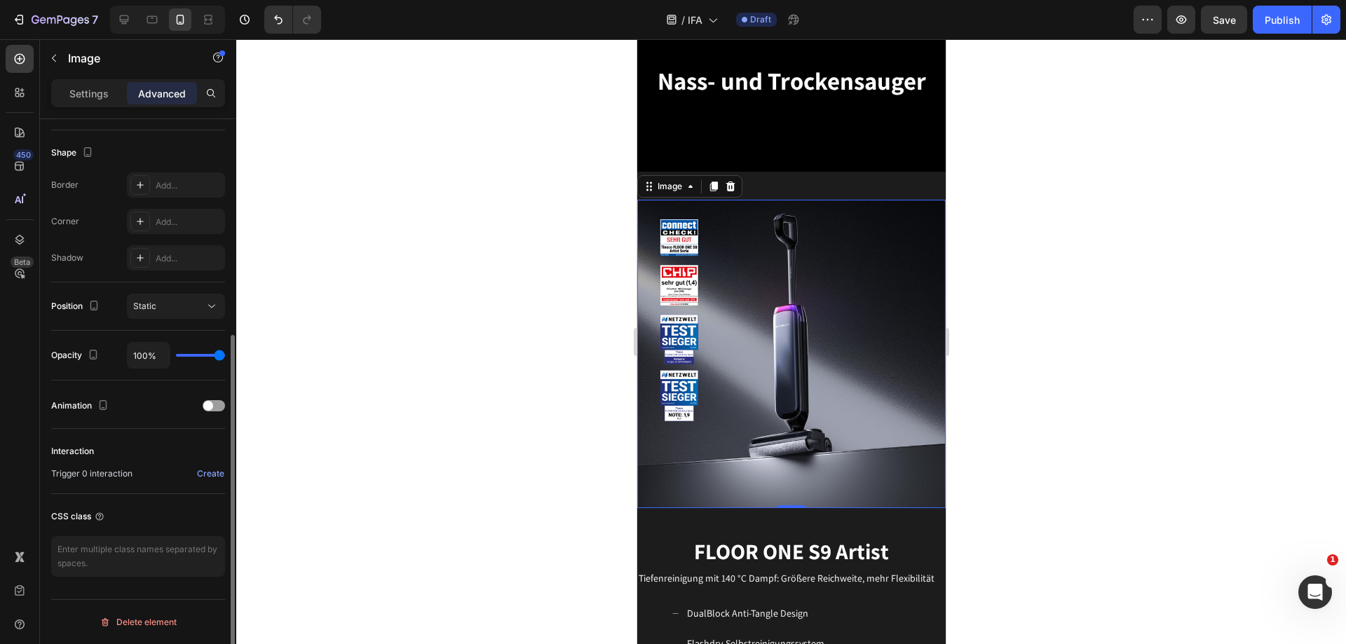
scroll to position [471, 0]
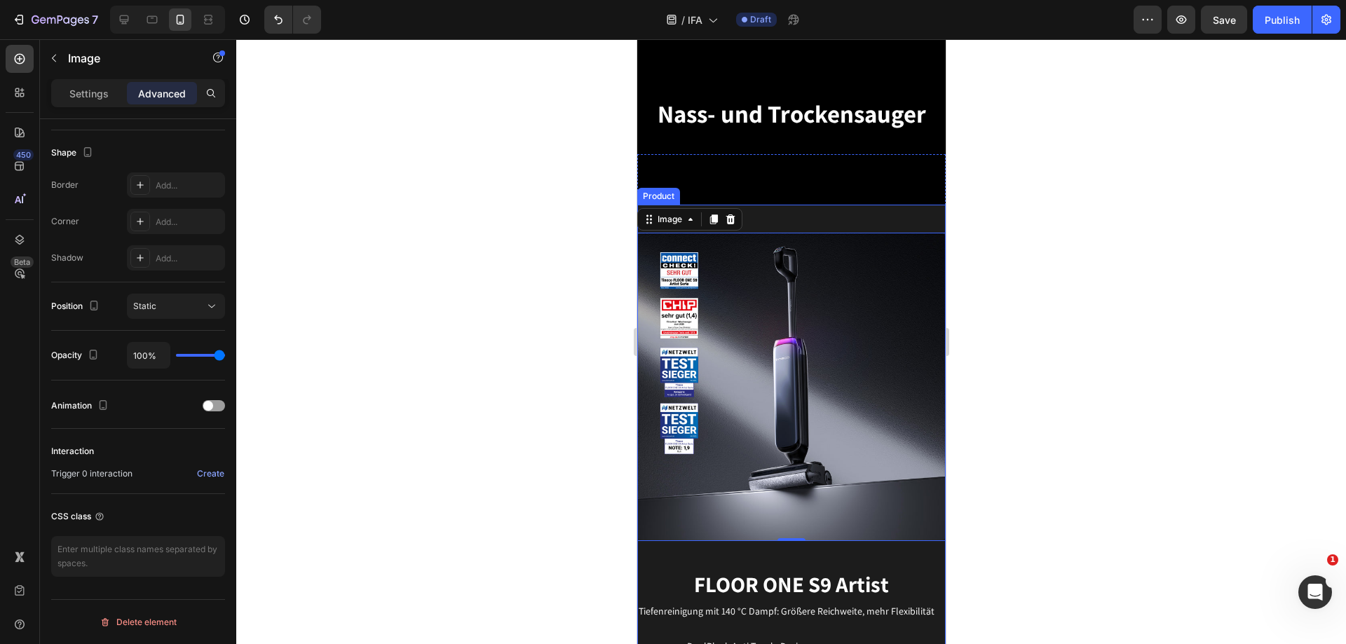
click at [823, 218] on div "Image 0" at bounding box center [791, 373] width 309 height 337
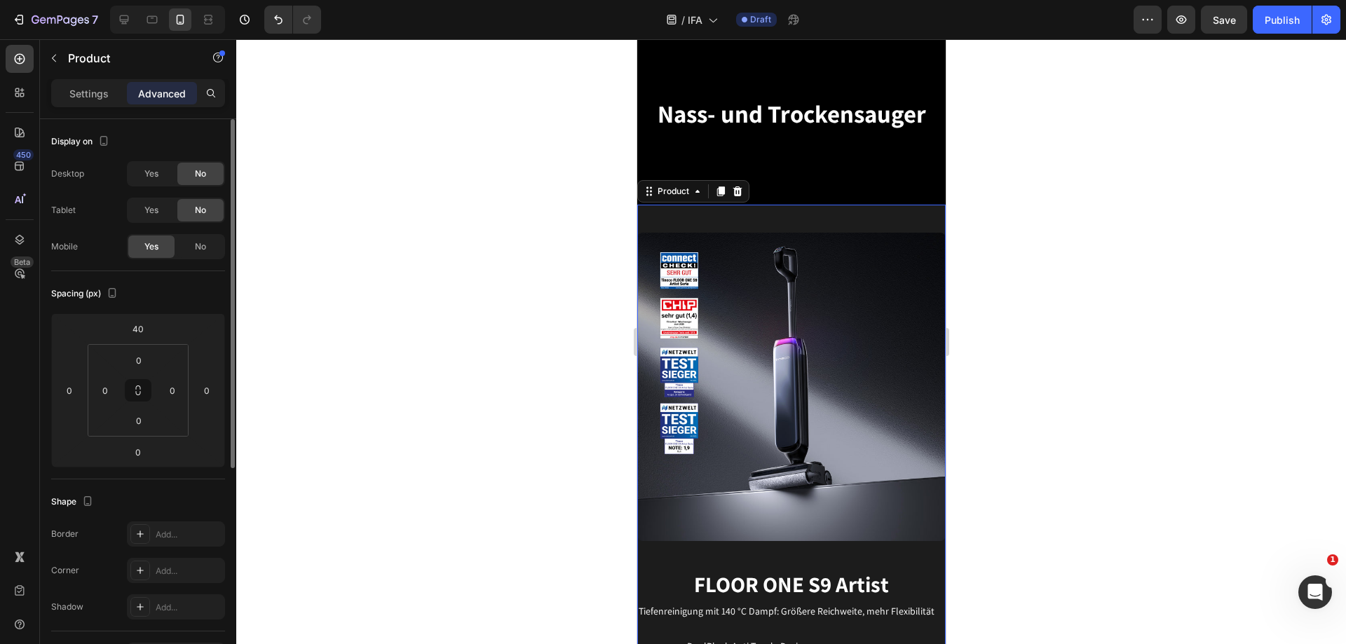
click at [823, 218] on div "Image" at bounding box center [791, 373] width 309 height 337
click at [167, 94] on p "Advanced" at bounding box center [162, 93] width 48 height 15
click at [167, 95] on p "Advanced" at bounding box center [162, 93] width 48 height 15
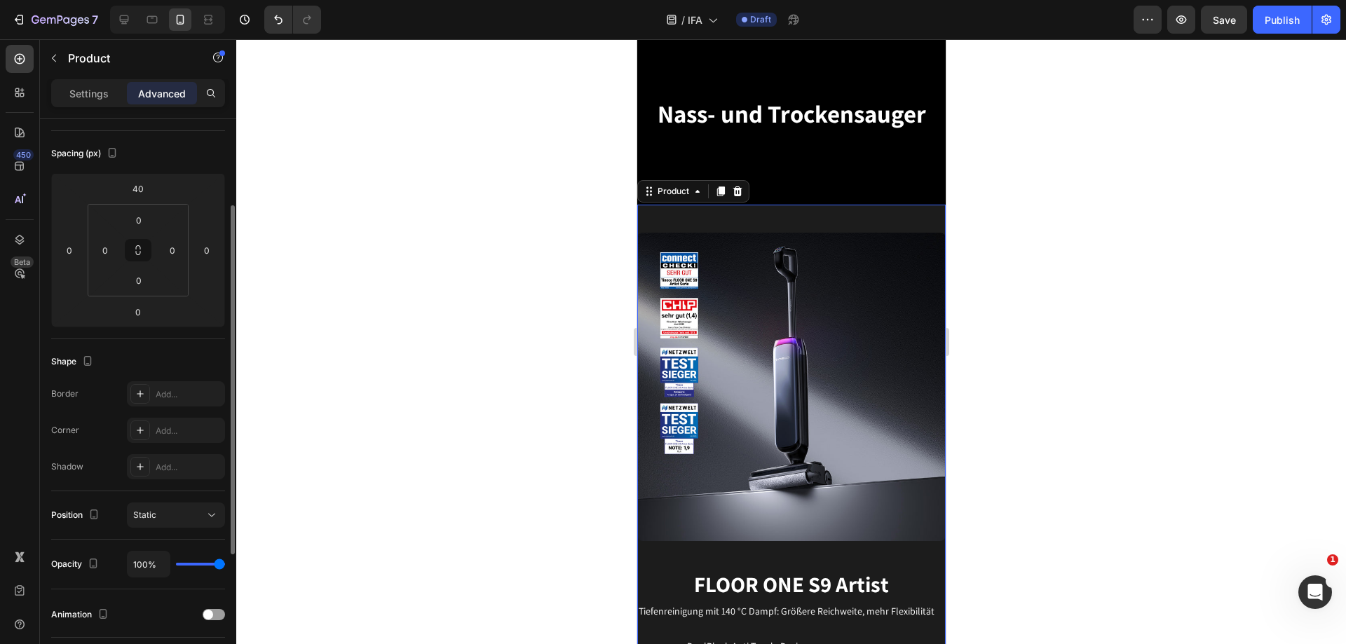
scroll to position [281, 0]
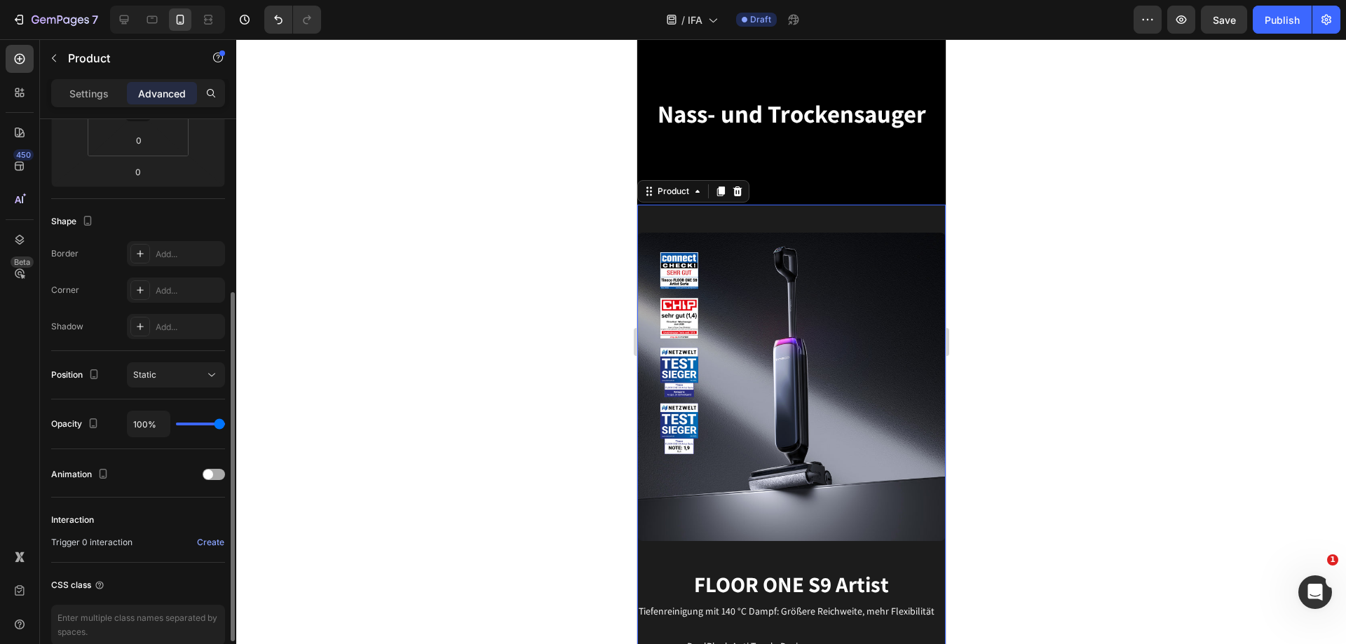
click at [222, 468] on div "Animation" at bounding box center [138, 475] width 174 height 22
click at [217, 473] on div at bounding box center [214, 474] width 22 height 11
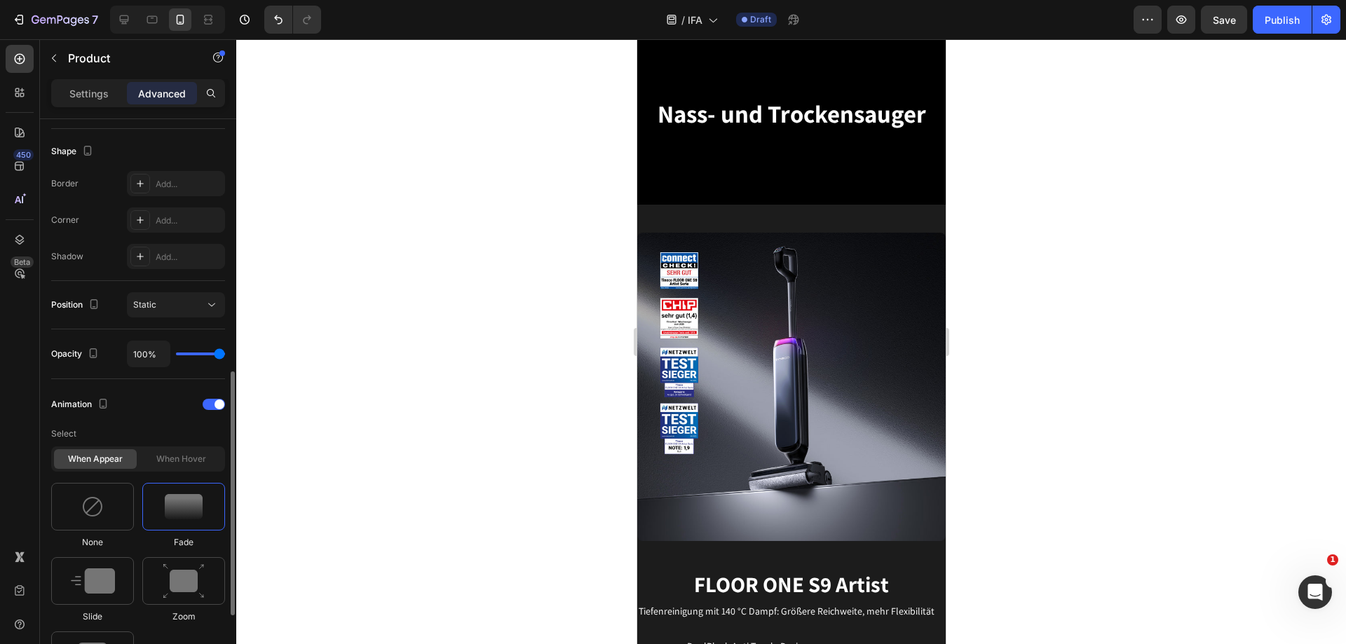
scroll to position [421, 0]
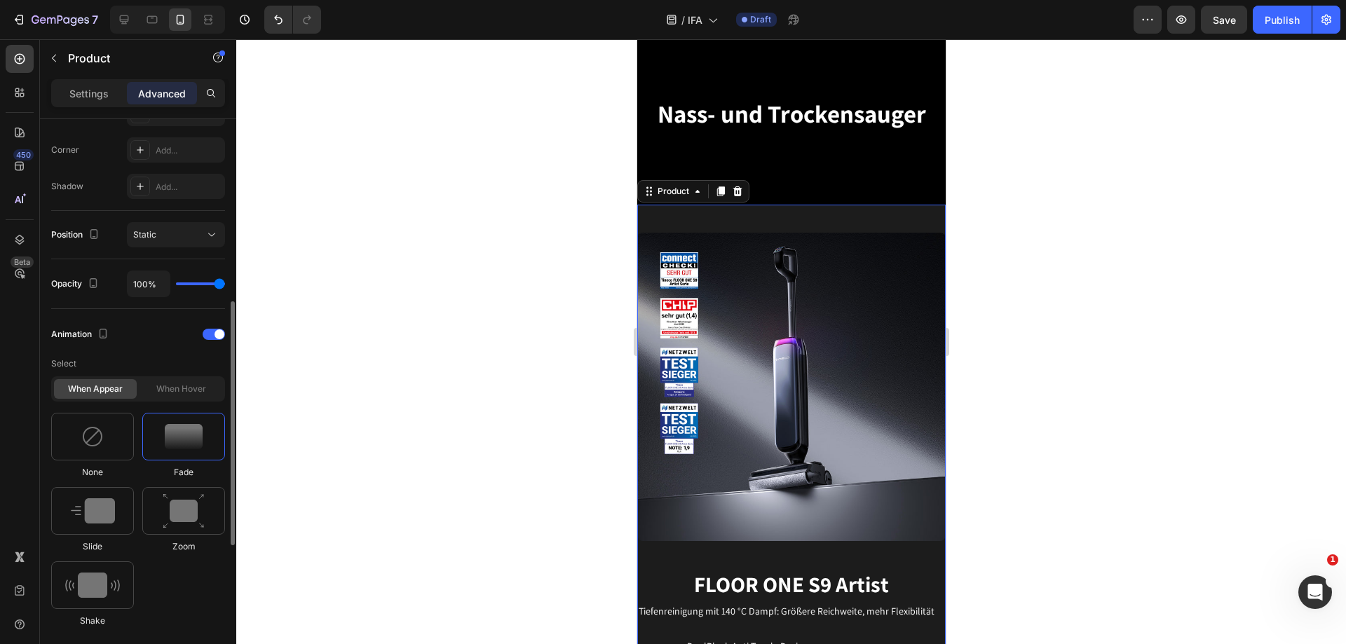
click at [191, 387] on div "When hover" at bounding box center [181, 389] width 83 height 20
click at [194, 510] on img at bounding box center [184, 512] width 42 height 36
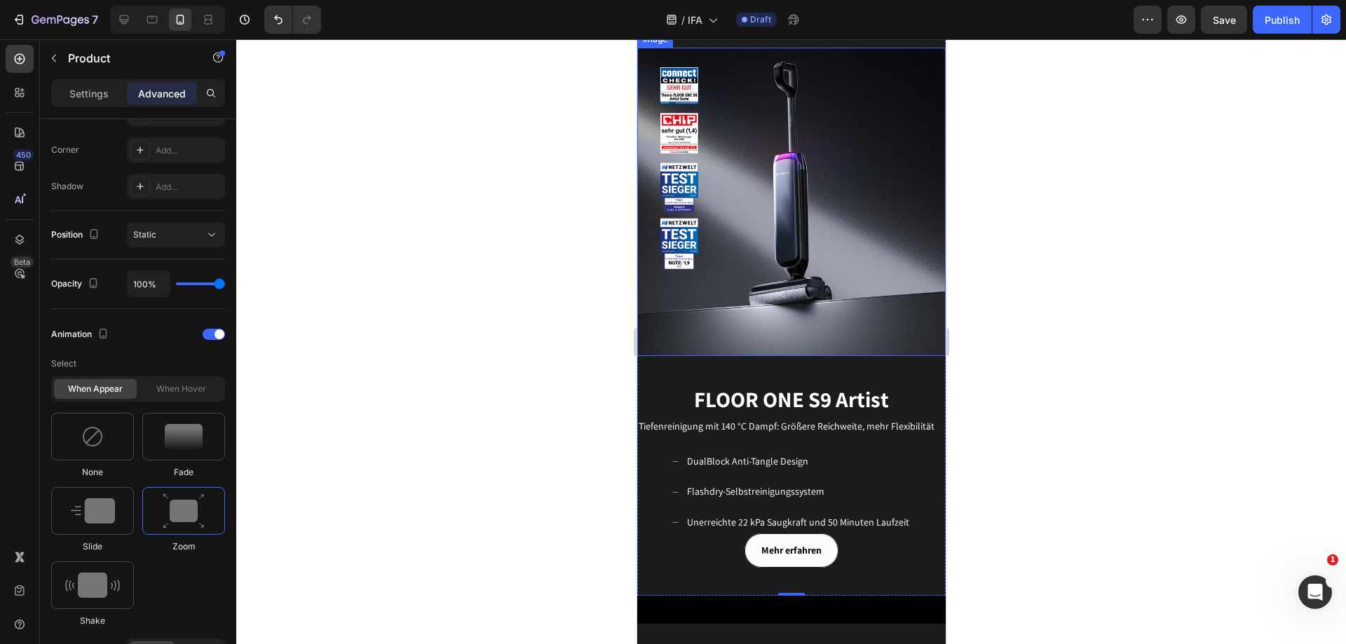
scroll to position [681, 0]
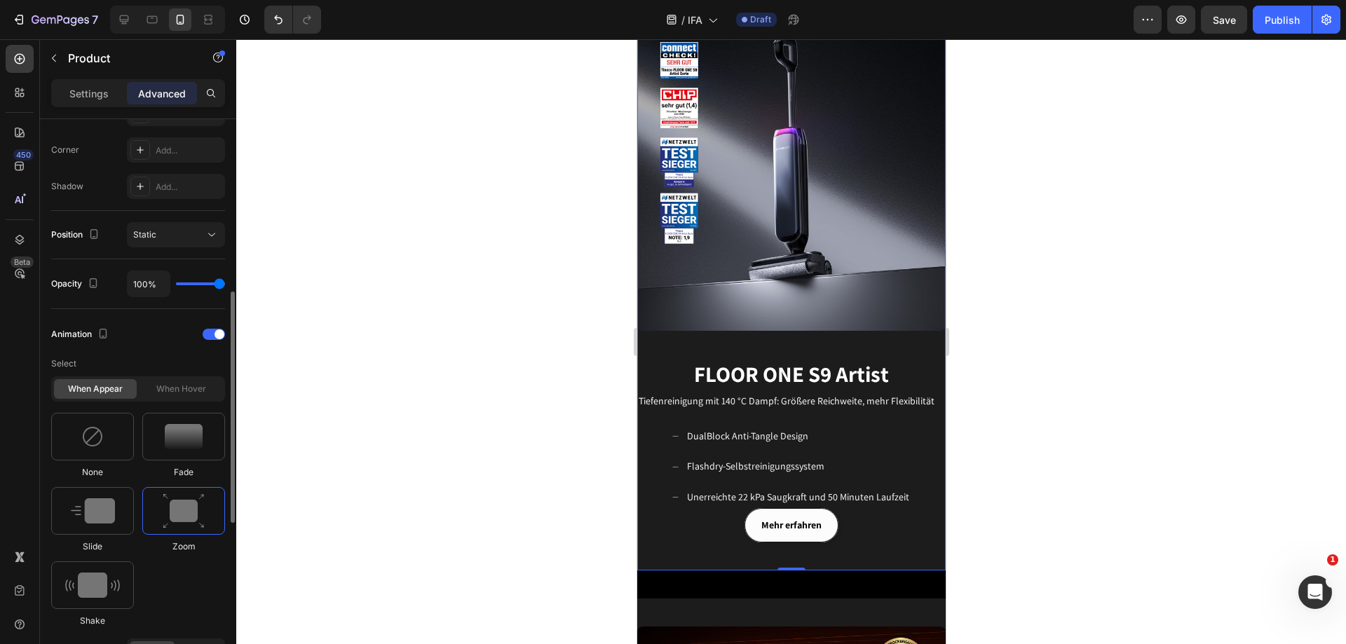
click at [194, 497] on img at bounding box center [184, 512] width 42 height 36
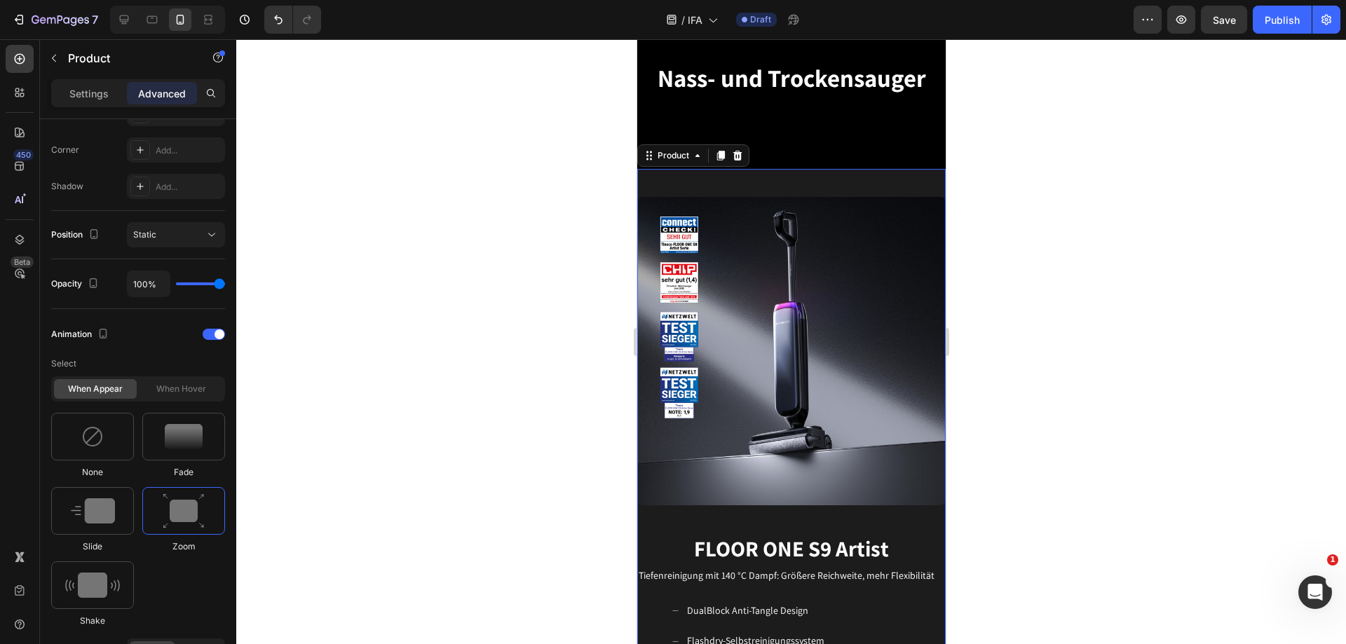
scroll to position [471, 0]
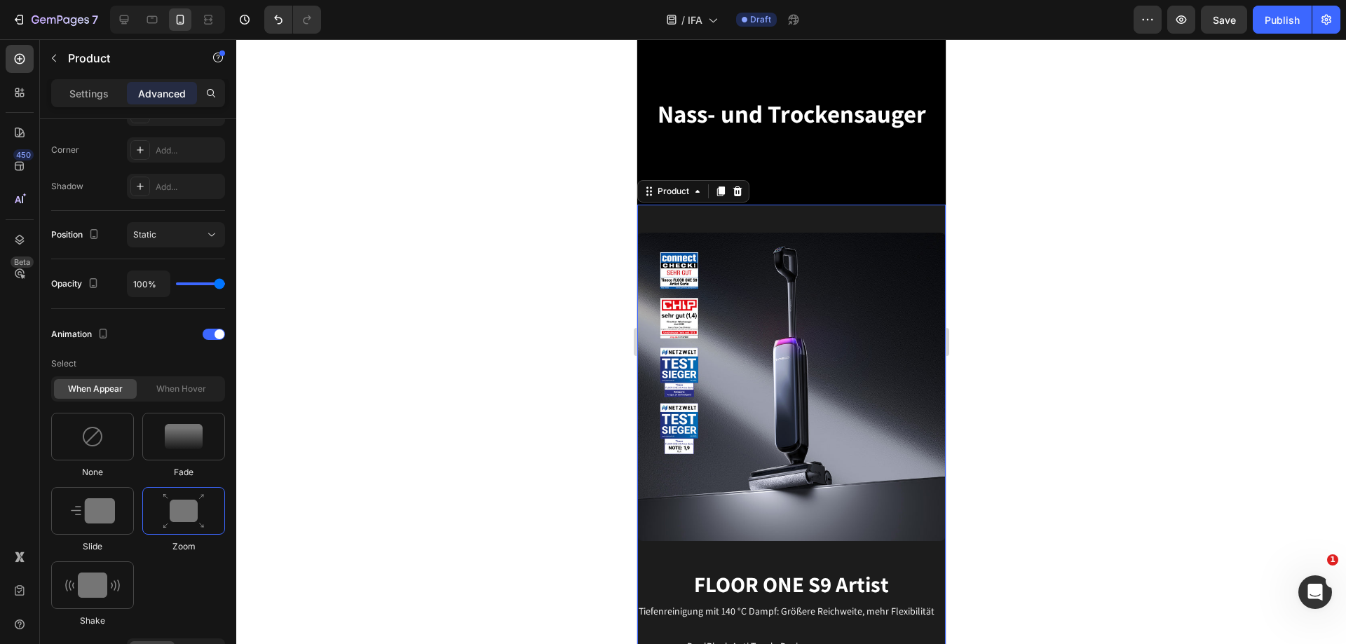
click at [854, 210] on div "Image" at bounding box center [791, 373] width 309 height 337
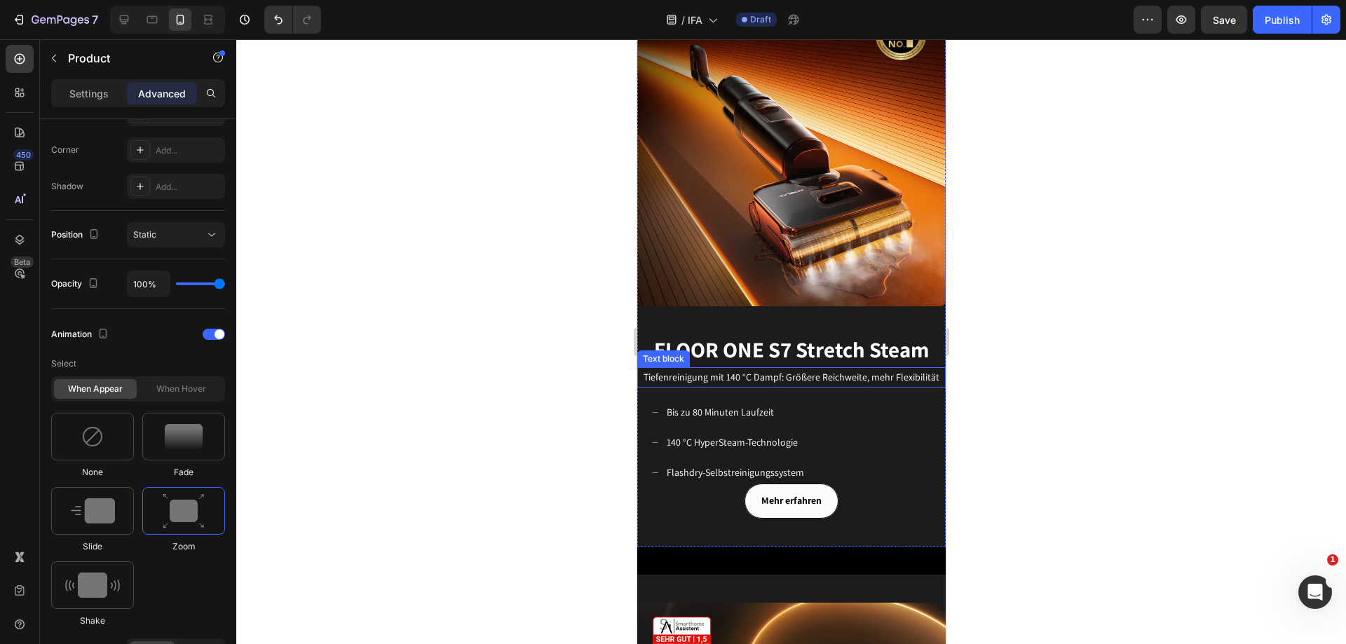
scroll to position [1242, 0]
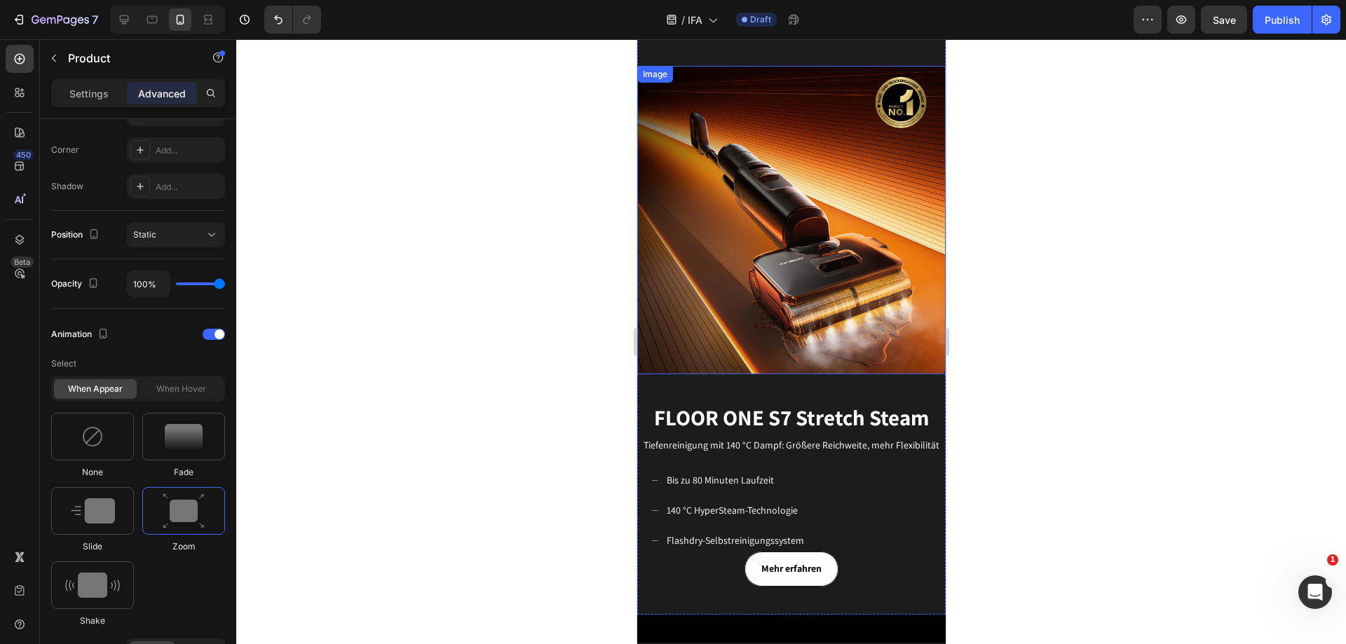
click at [813, 247] on img at bounding box center [791, 220] width 309 height 309
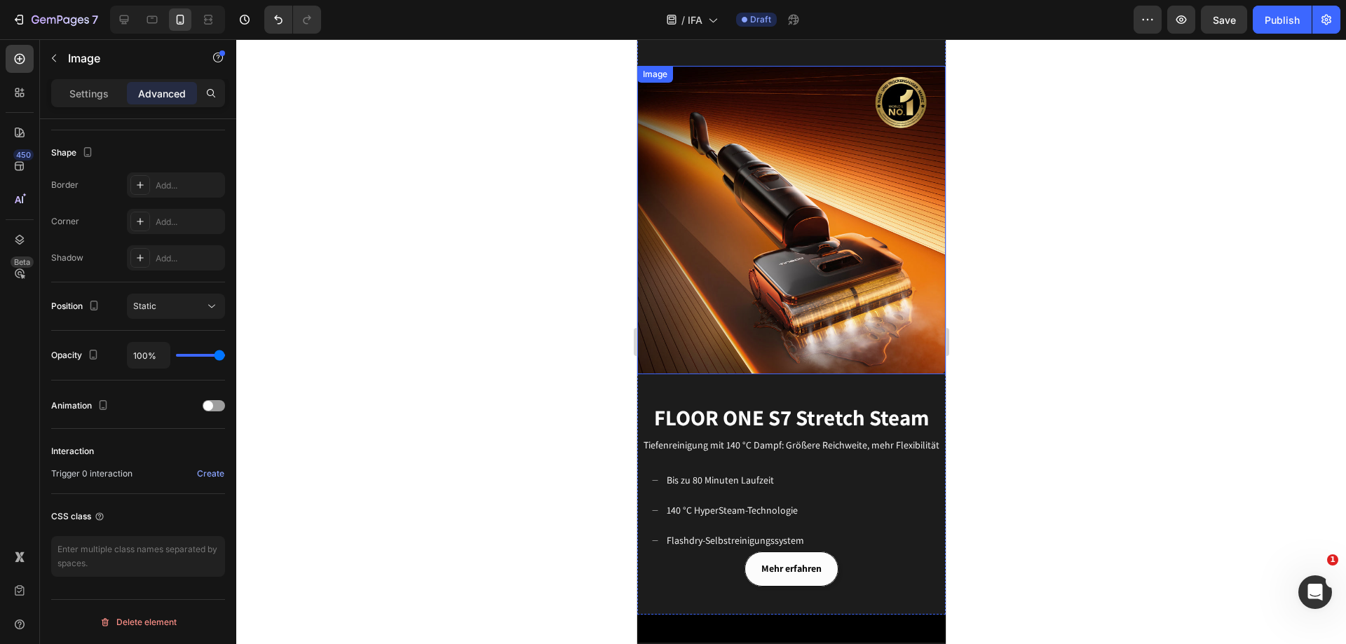
scroll to position [0, 0]
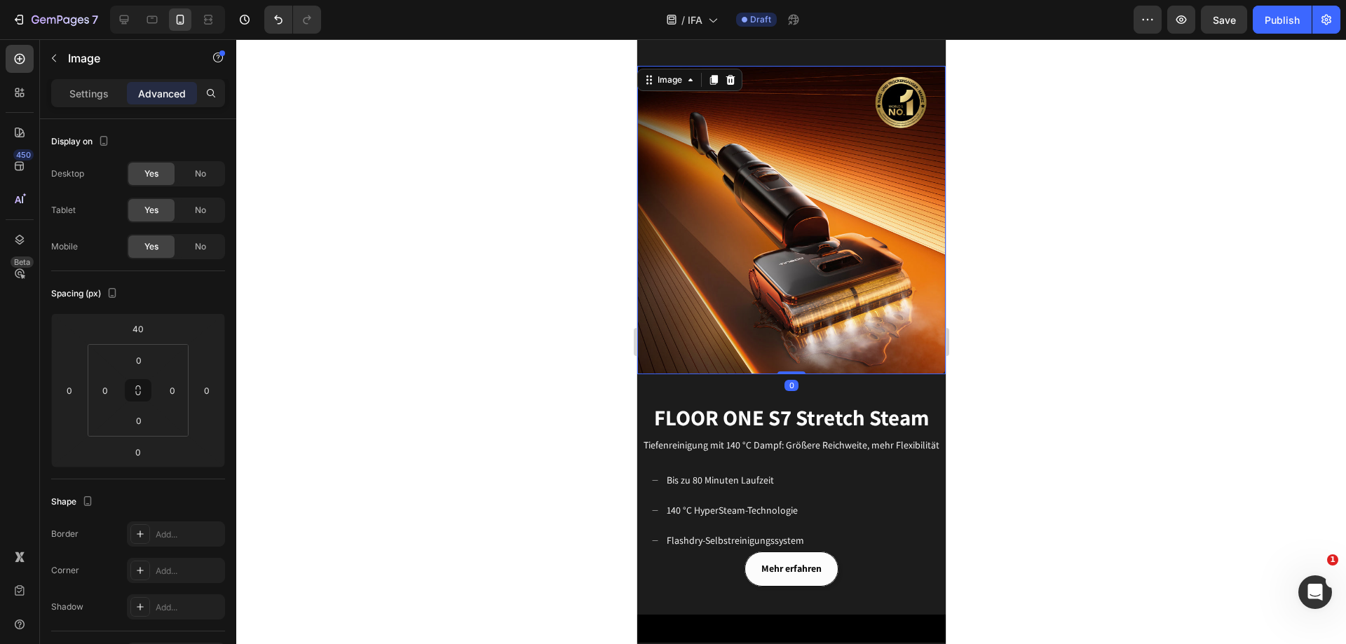
click at [173, 98] on p "Advanced" at bounding box center [162, 93] width 48 height 15
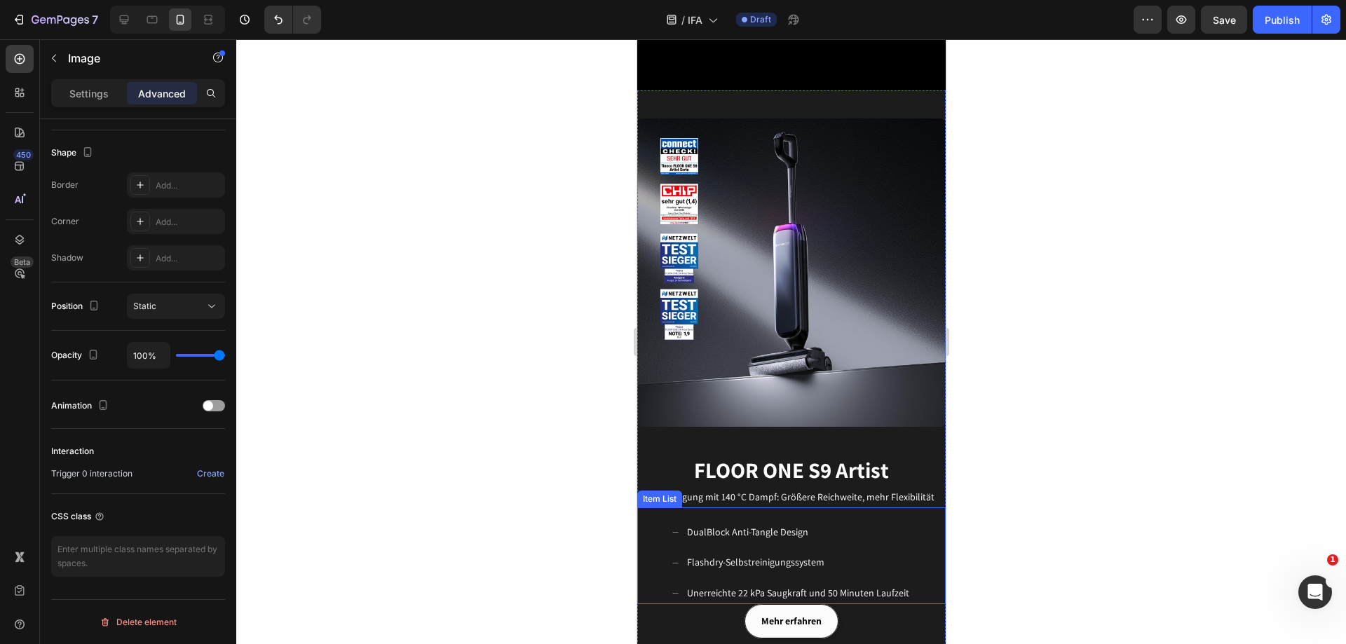
scroll to position [541, 0]
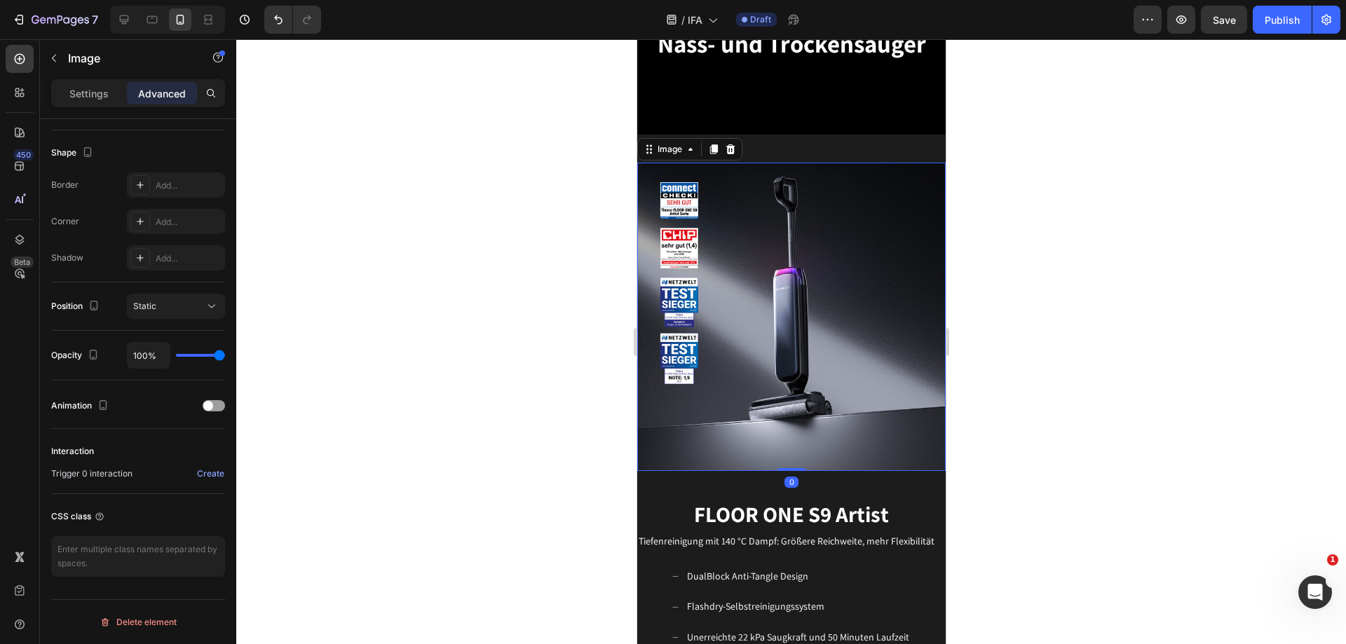
click at [762, 304] on img at bounding box center [791, 317] width 309 height 309
click at [780, 250] on img at bounding box center [791, 317] width 309 height 309
click at [157, 95] on p "Advanced" at bounding box center [162, 93] width 48 height 15
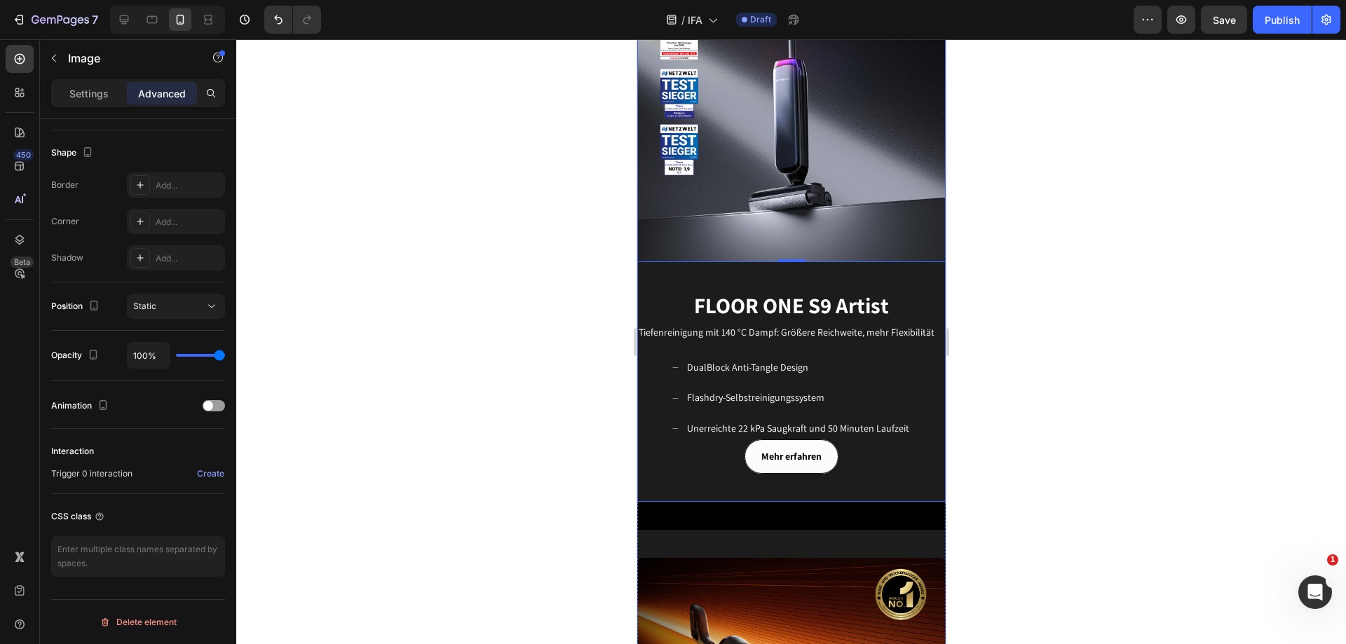
scroll to position [751, 0]
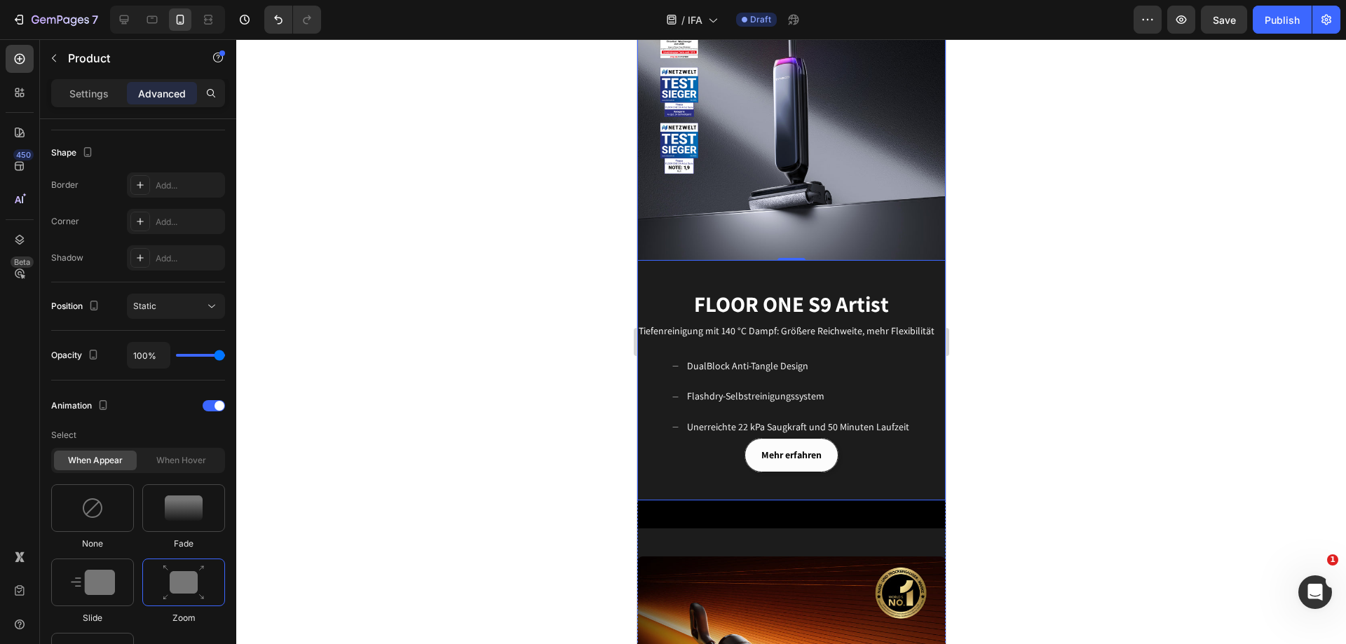
click at [653, 464] on div "FLOOR ONE S9 Artist Heading Für ein modernes Leben geschaffen Text block Mehr e…" at bounding box center [791, 386] width 309 height 229
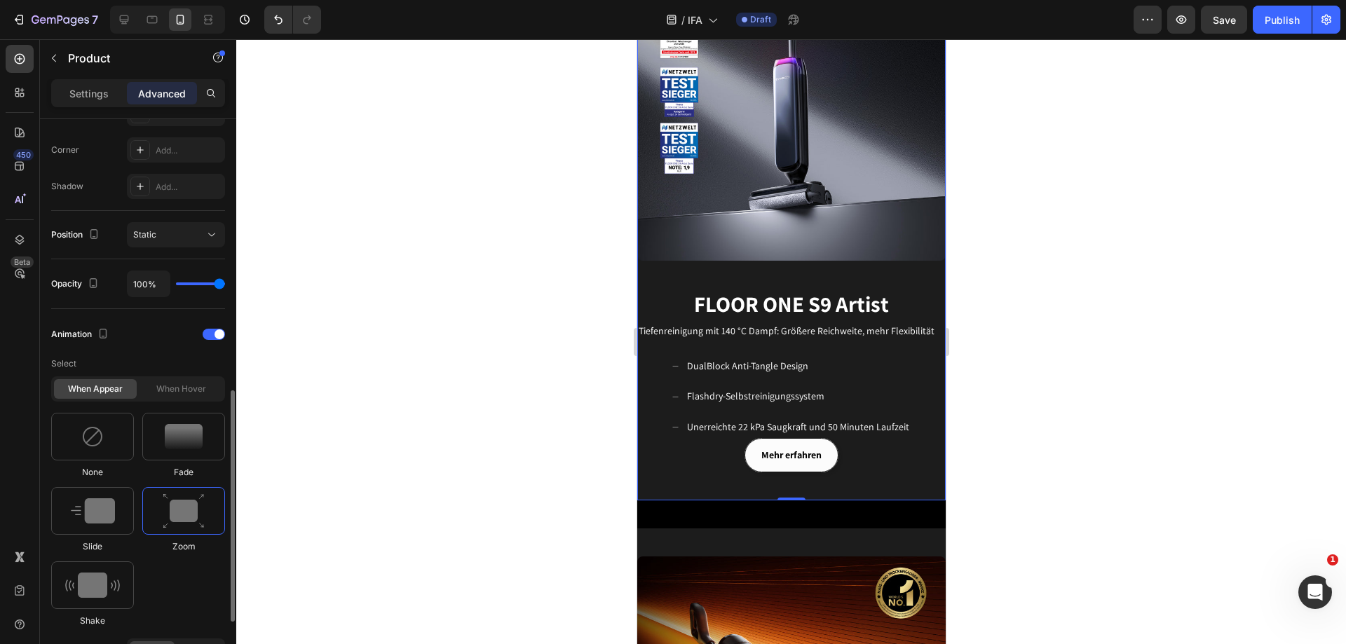
scroll to position [491, 0]
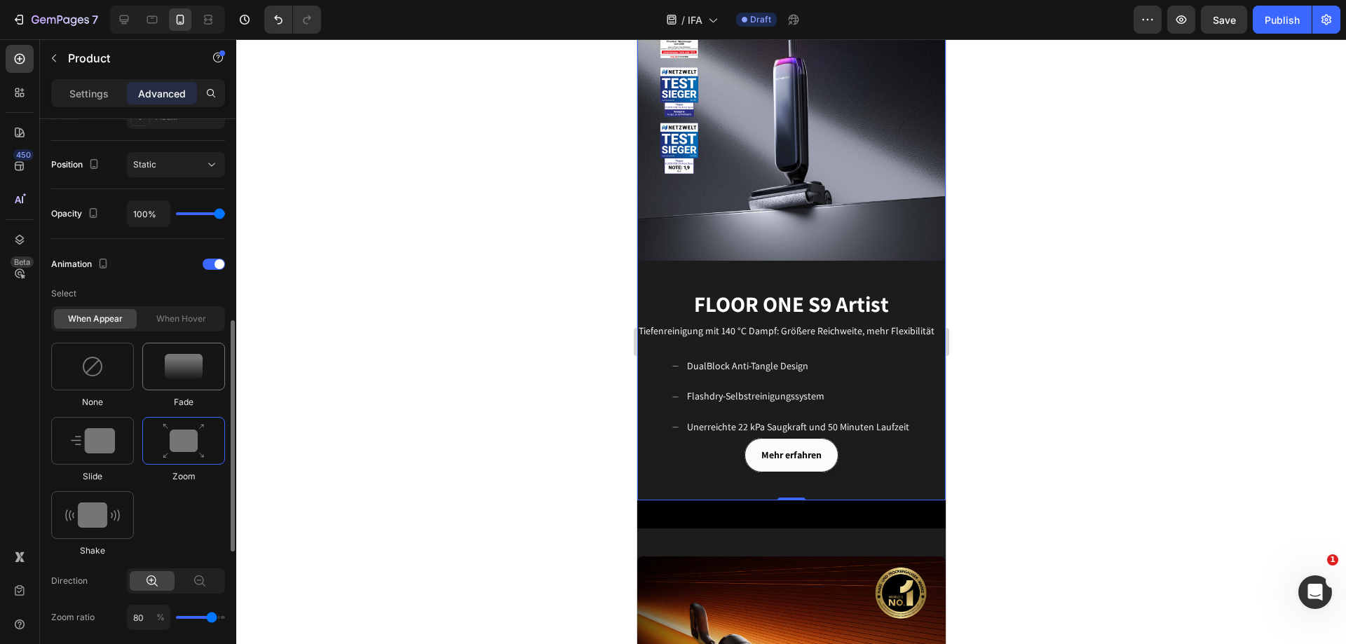
click at [188, 372] on img at bounding box center [184, 366] width 38 height 25
click at [190, 440] on img at bounding box center [184, 442] width 42 height 36
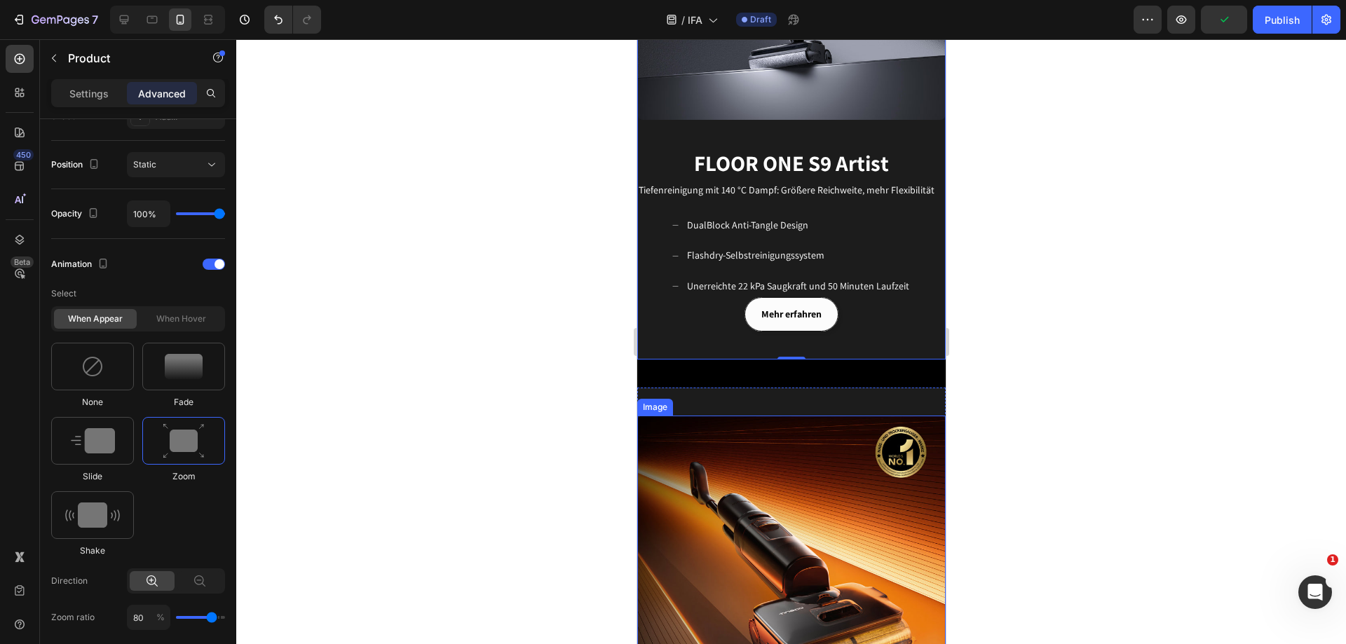
scroll to position [891, 0]
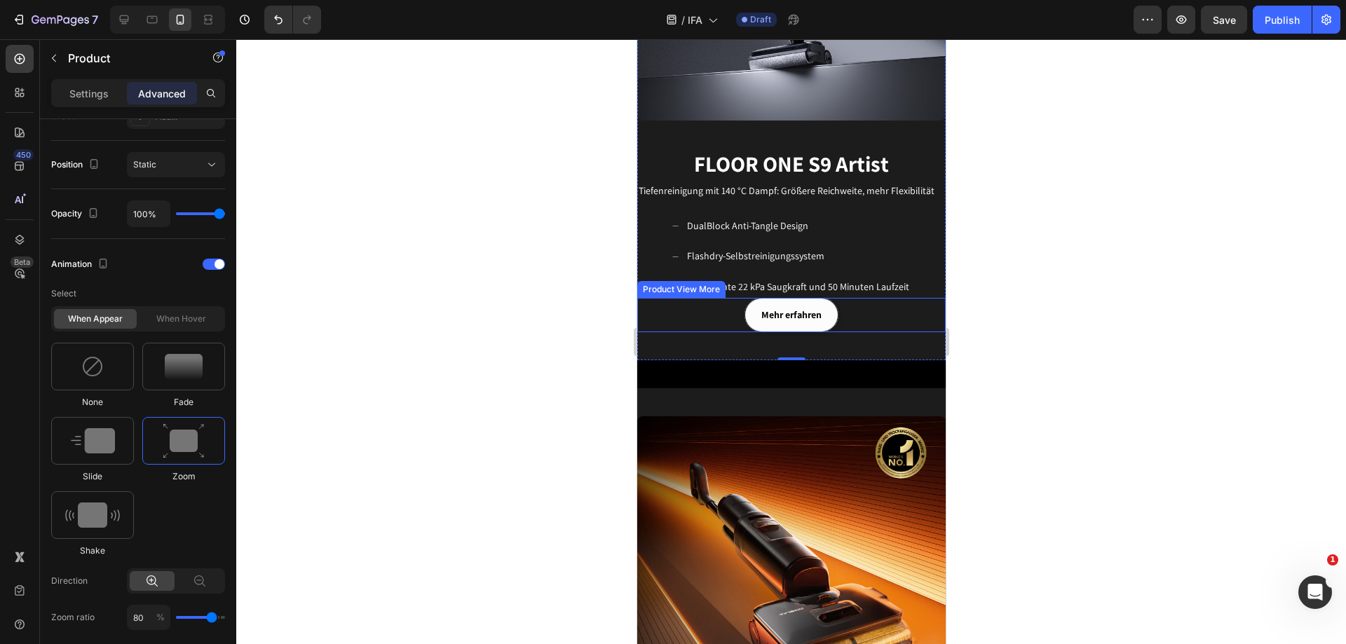
click at [820, 298] on button "Mehr erfahren" at bounding box center [791, 315] width 94 height 34
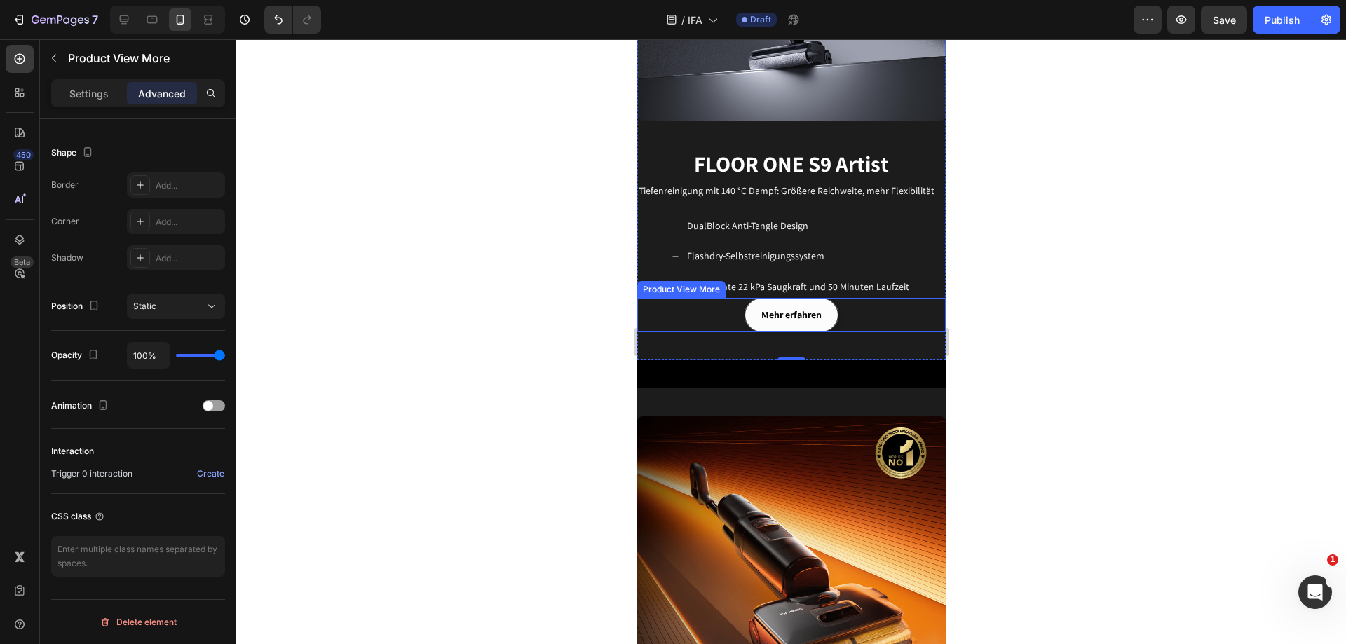
scroll to position [0, 0]
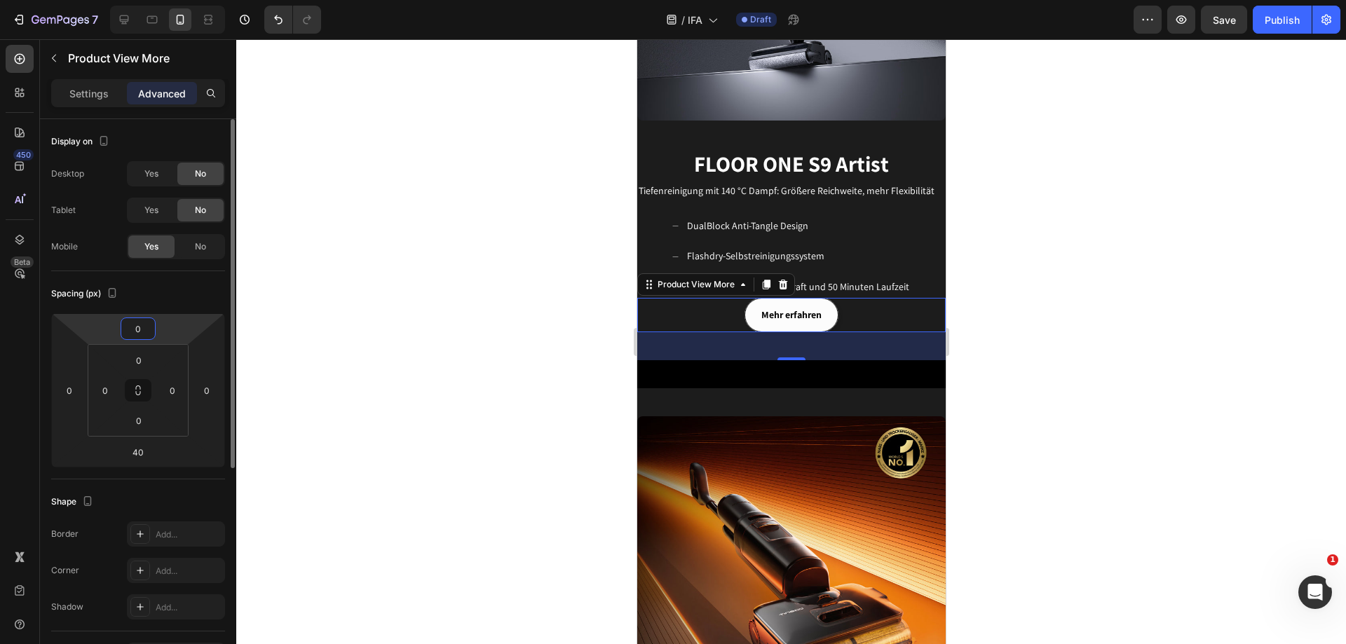
click at [149, 331] on input "0" at bounding box center [138, 328] width 28 height 21
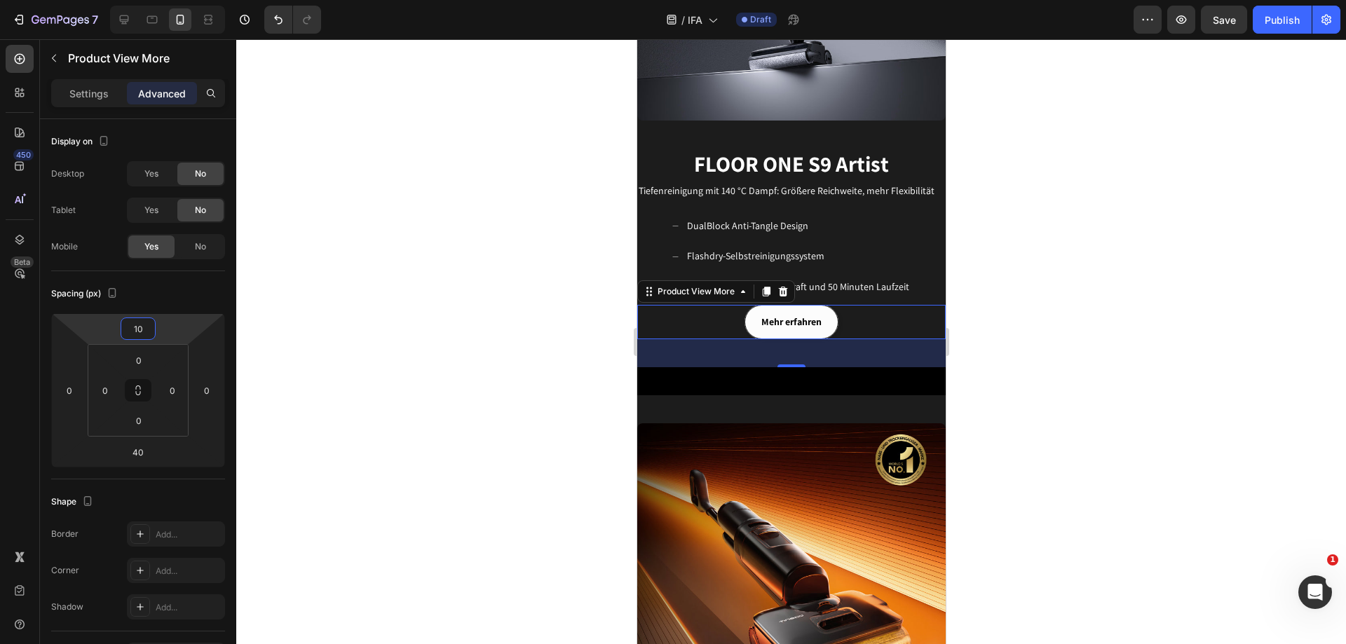
type input "10"
click at [869, 342] on div "40" at bounding box center [791, 353] width 309 height 28
click at [910, 239] on div "DualBlock Anti-Tangle Design Flashdry-Selbstreinigungssystem Unerreichte 22 kPa…" at bounding box center [791, 256] width 309 height 83
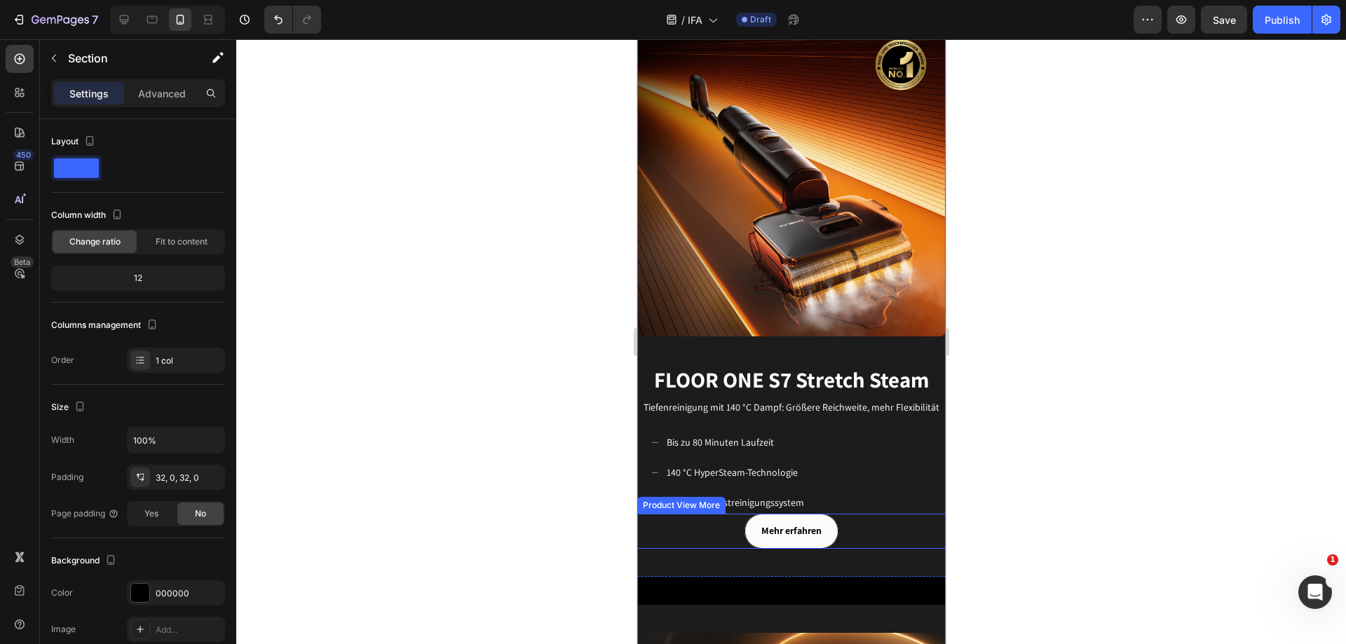
scroll to position [1312, 0]
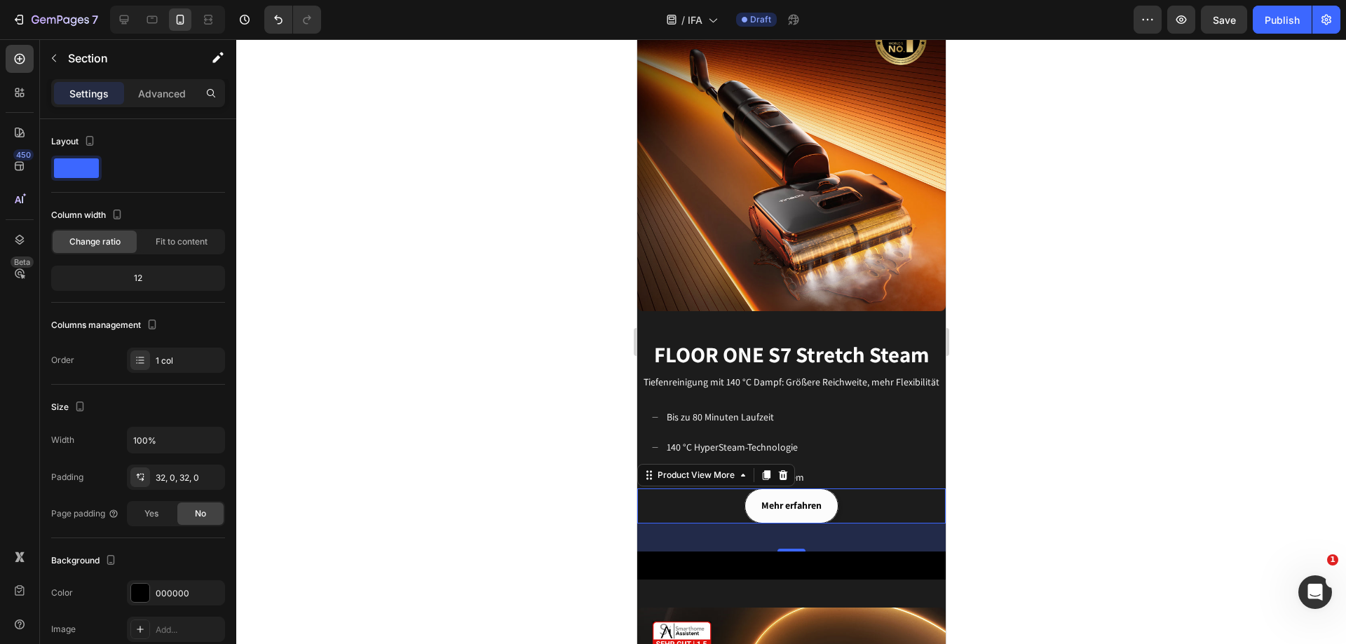
click at [826, 490] on button "Mehr erfahren" at bounding box center [791, 506] width 94 height 34
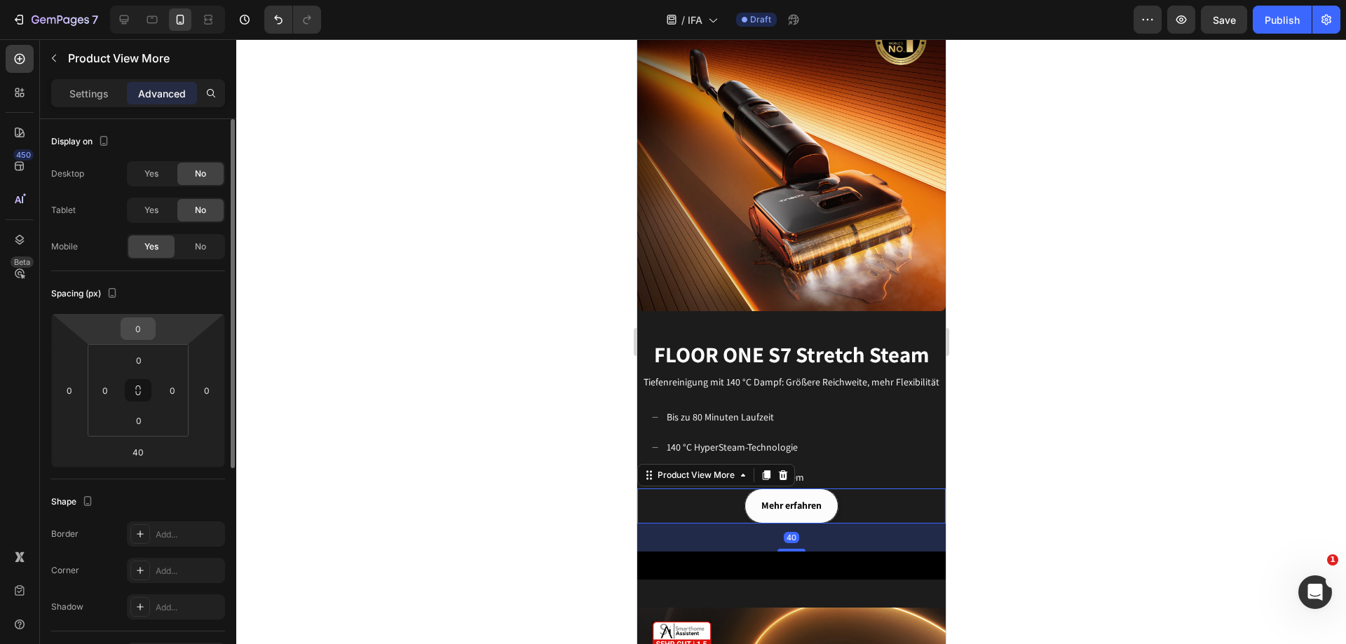
click at [145, 323] on input "0" at bounding box center [138, 328] width 28 height 21
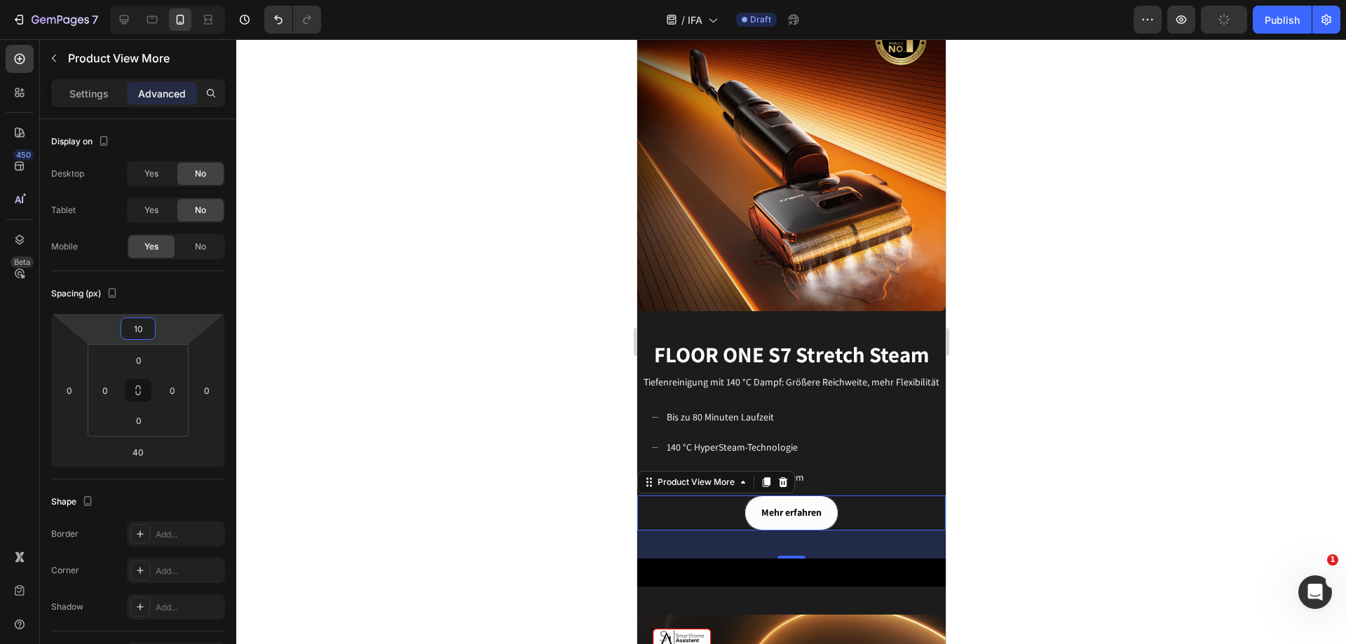
type input "10"
click at [891, 531] on div "40" at bounding box center [791, 545] width 309 height 28
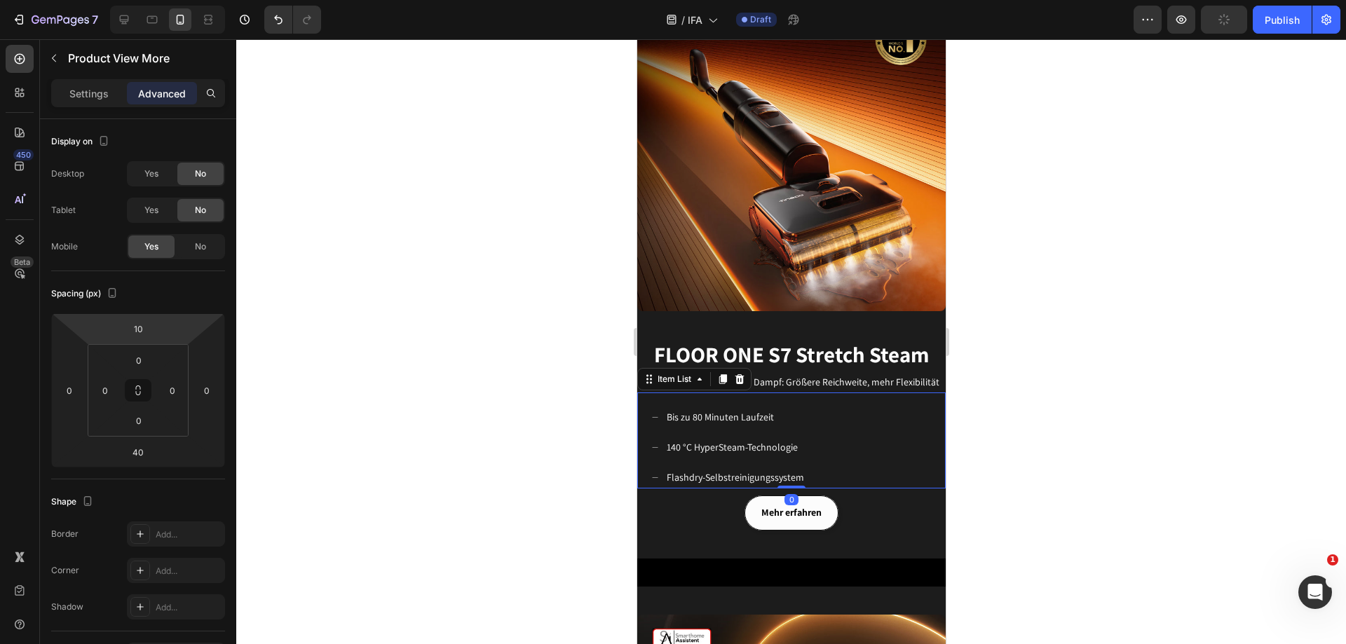
click at [879, 455] on div "Bis zu 80 Minuten Laufzeit 140 °C HyperSteam-Technologie Flashdry-Selbstreinigu…" at bounding box center [798, 448] width 295 height 83
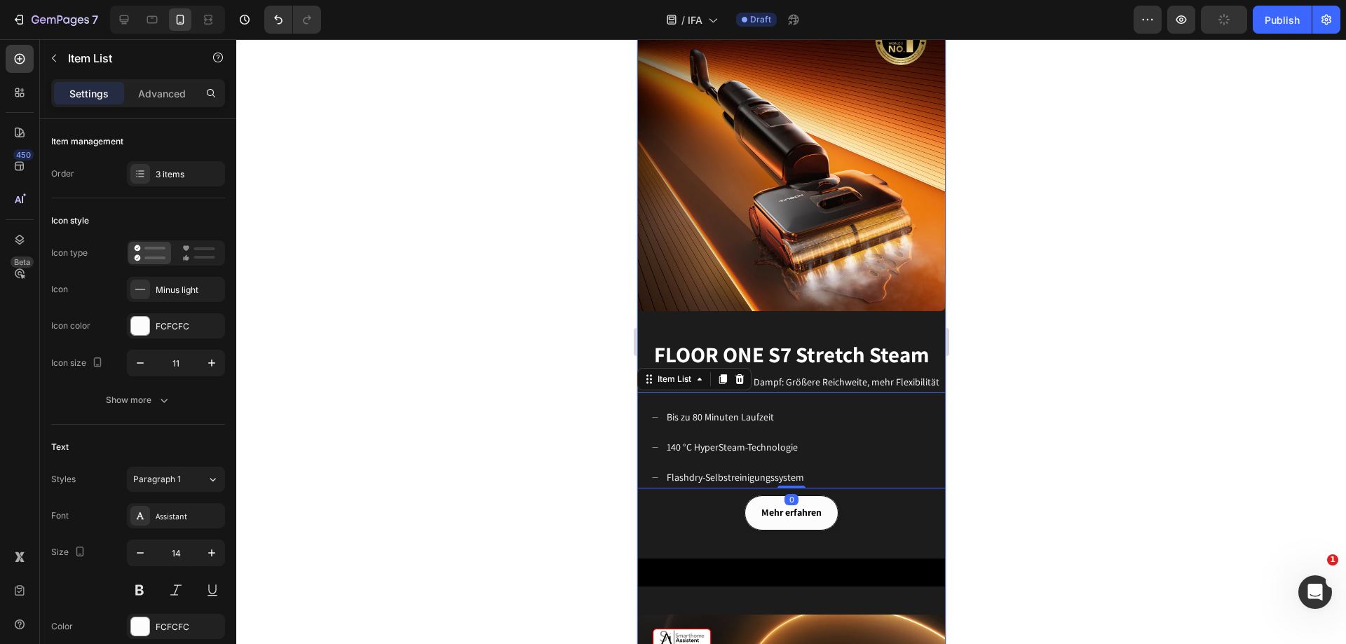
click at [892, 553] on div "Image FLOOR ONE S9 Artist Heading Für ein modernes Leben geschaffen Text block …" at bounding box center [791, 249] width 309 height 1829
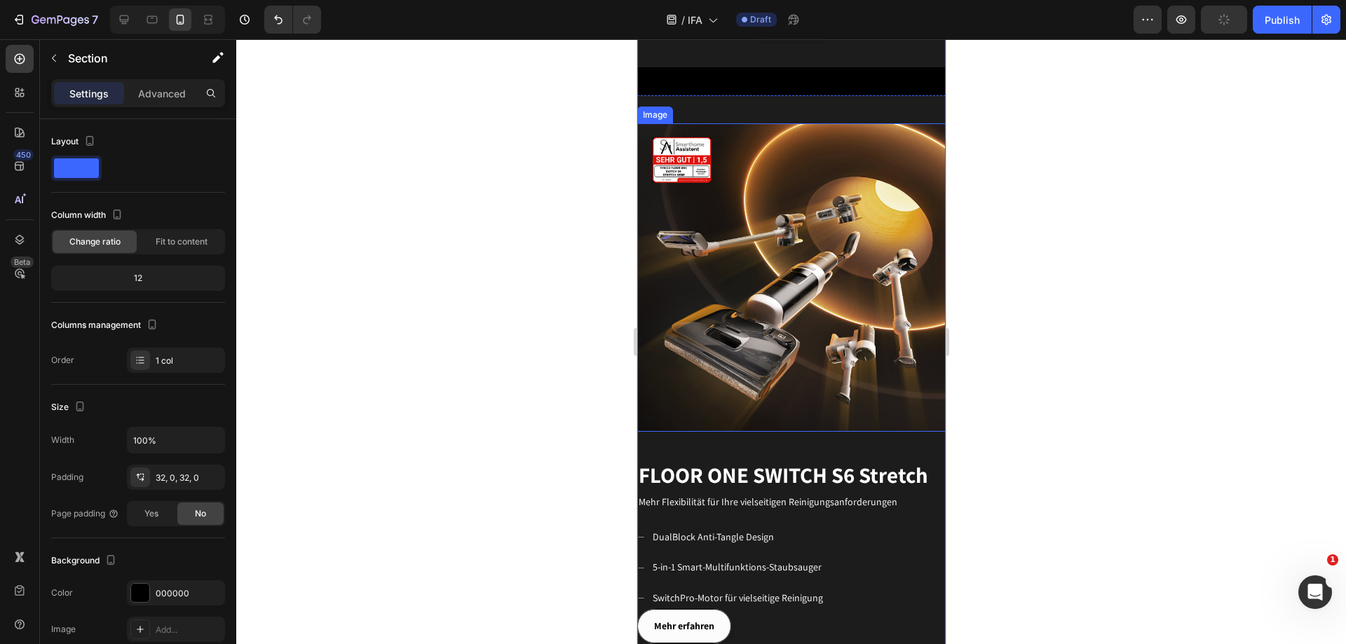
scroll to position [2083, 0]
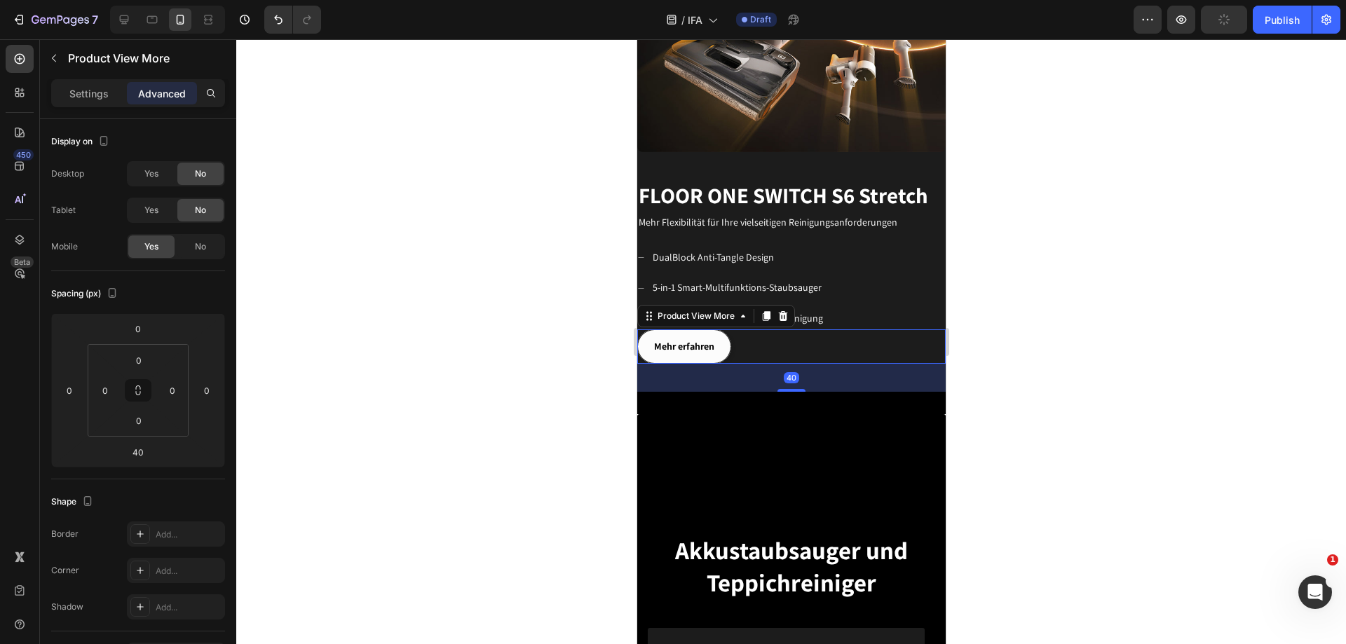
click at [727, 330] on button "Mehr erfahren" at bounding box center [684, 347] width 94 height 34
click at [142, 325] on input "0" at bounding box center [138, 328] width 28 height 21
type input "10"
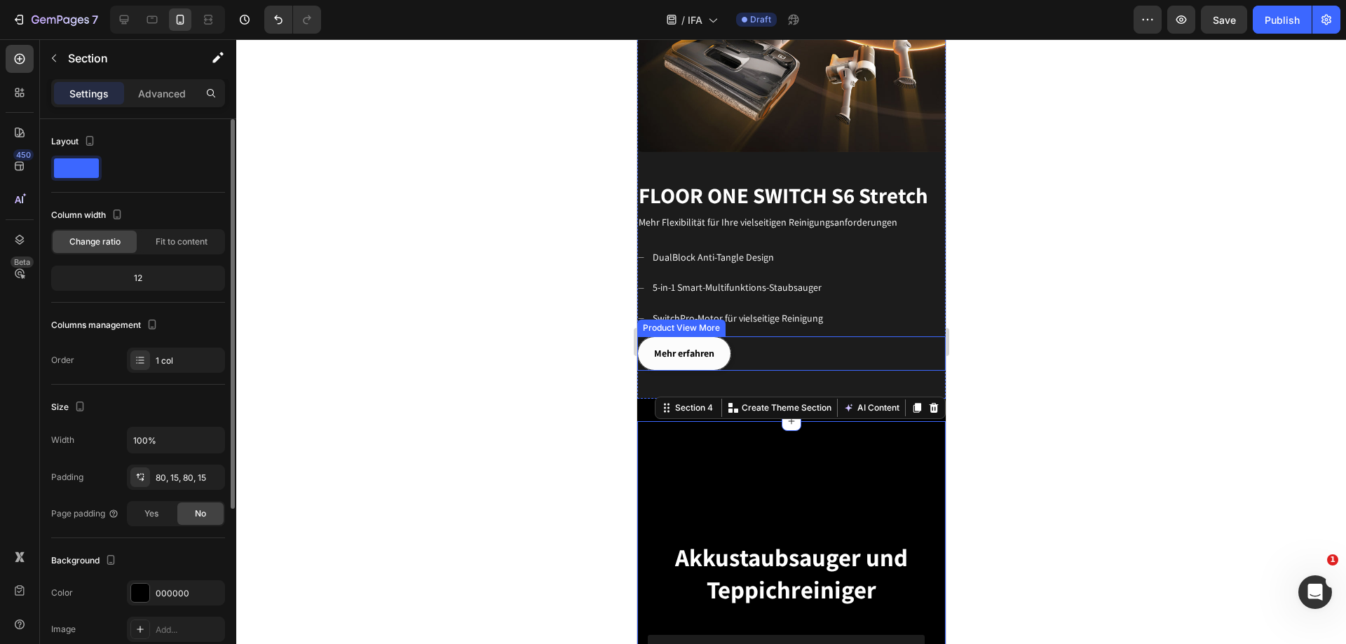
click at [600, 362] on div at bounding box center [791, 341] width 1110 height 605
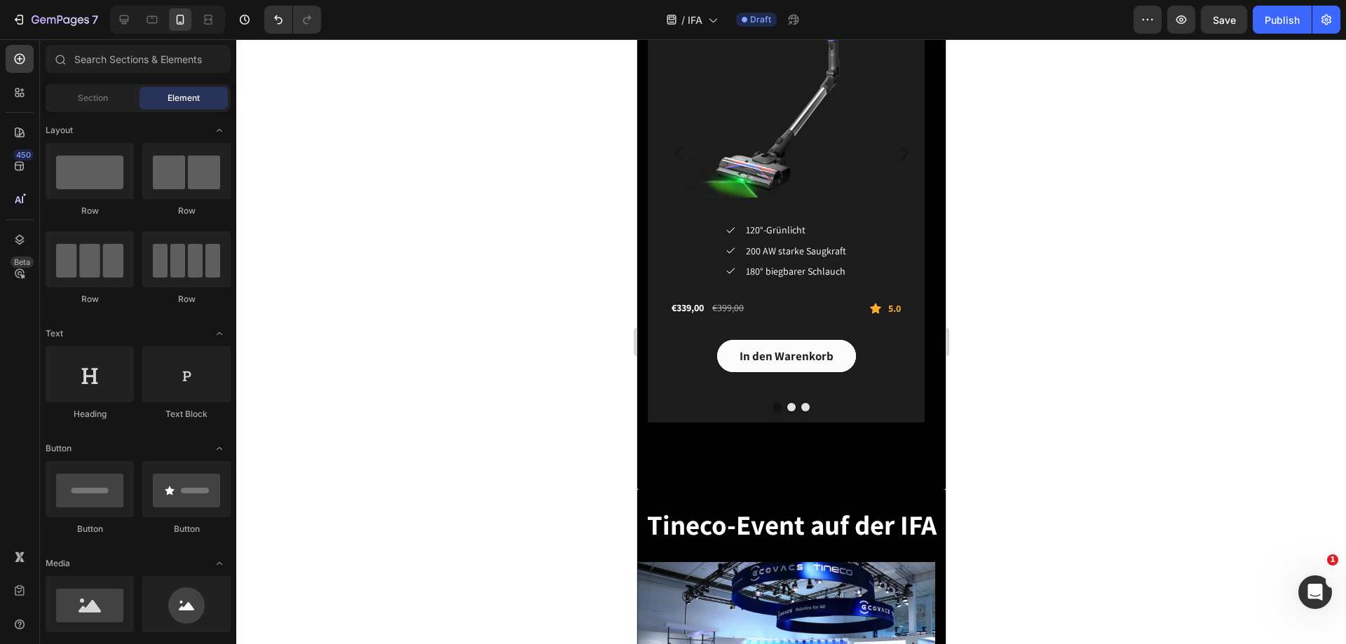
scroll to position [2805, 0]
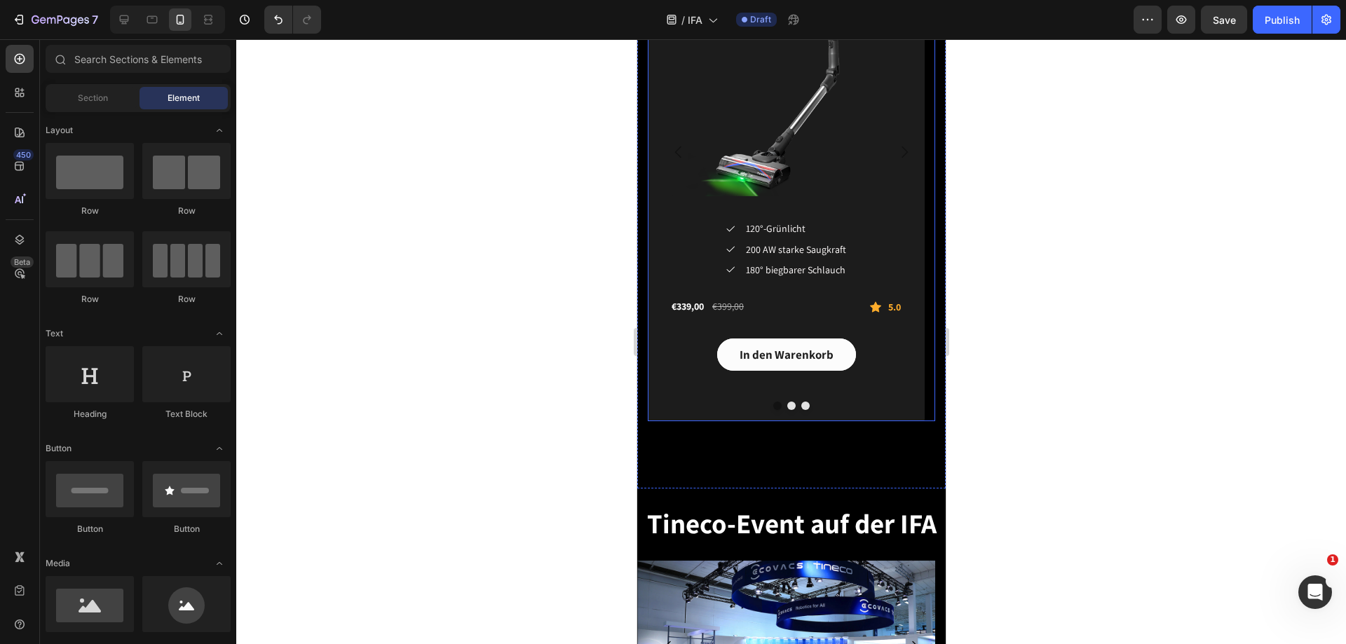
click at [788, 405] on button "Dot" at bounding box center [791, 406] width 8 height 8
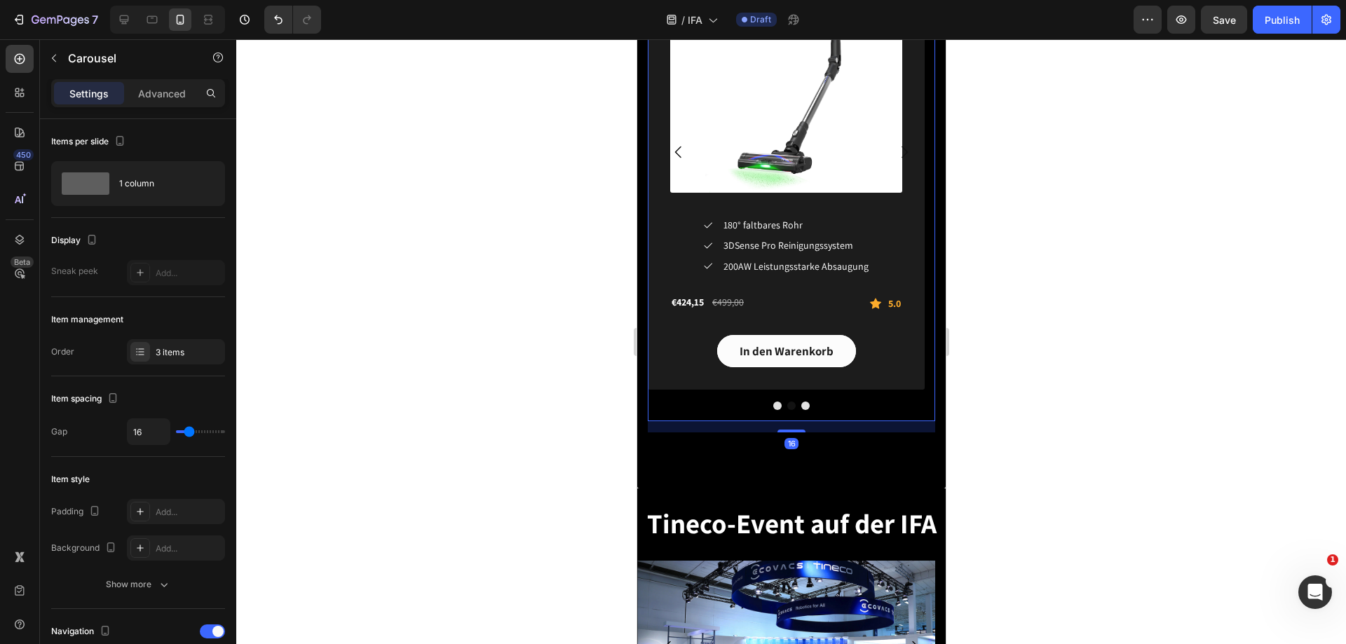
click at [801, 405] on button "Dot" at bounding box center [805, 406] width 8 height 8
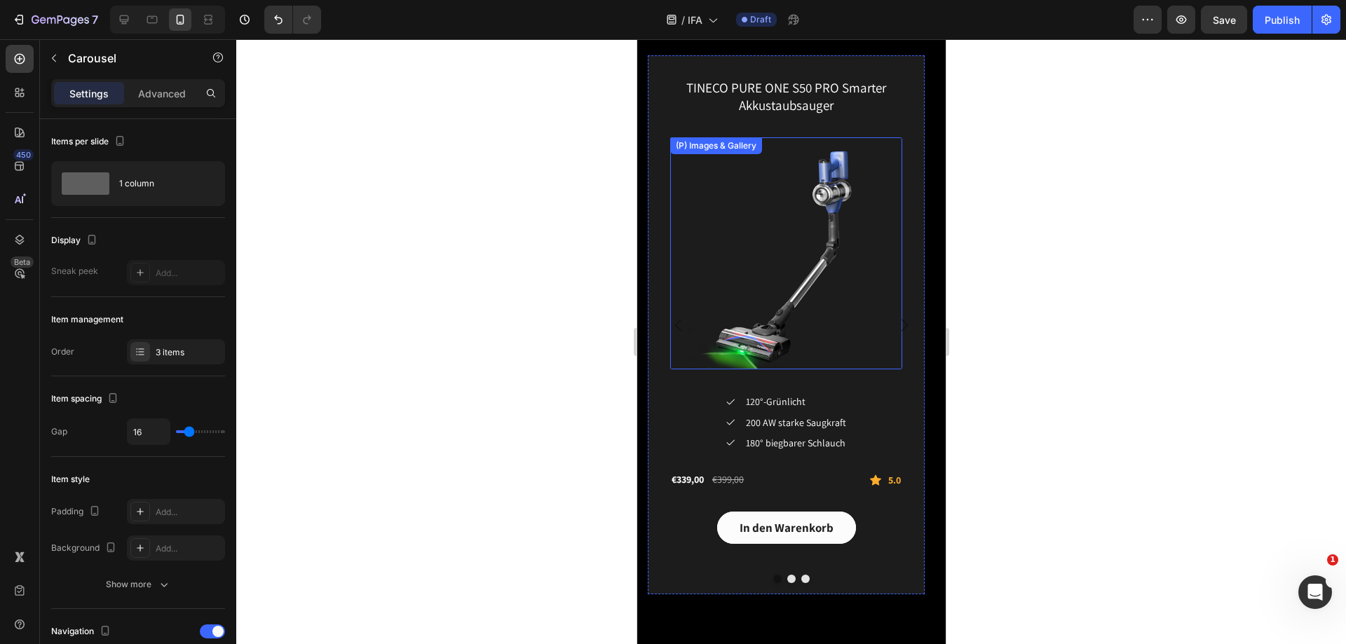
scroll to position [2665, 0]
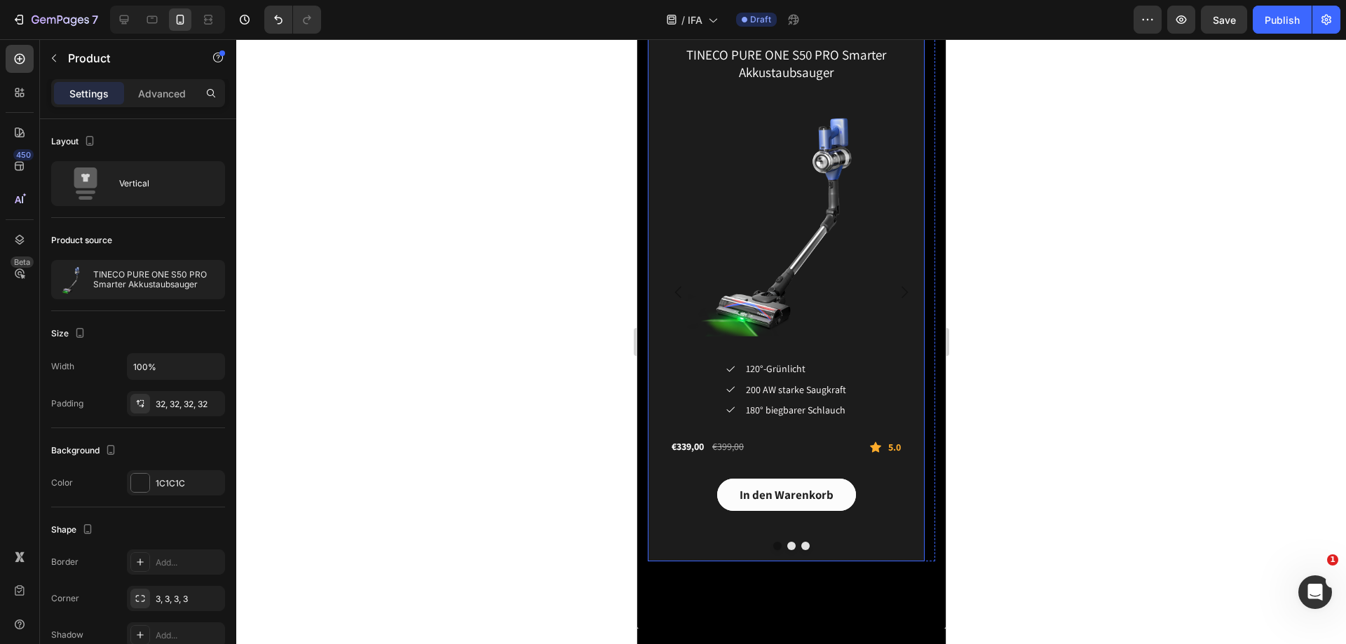
click at [666, 531] on div "TINECO PURE ONE S50 PRO Smarter Akkustaubsauger (P) Title (P) Images & Gallery …" at bounding box center [785, 291] width 277 height 539
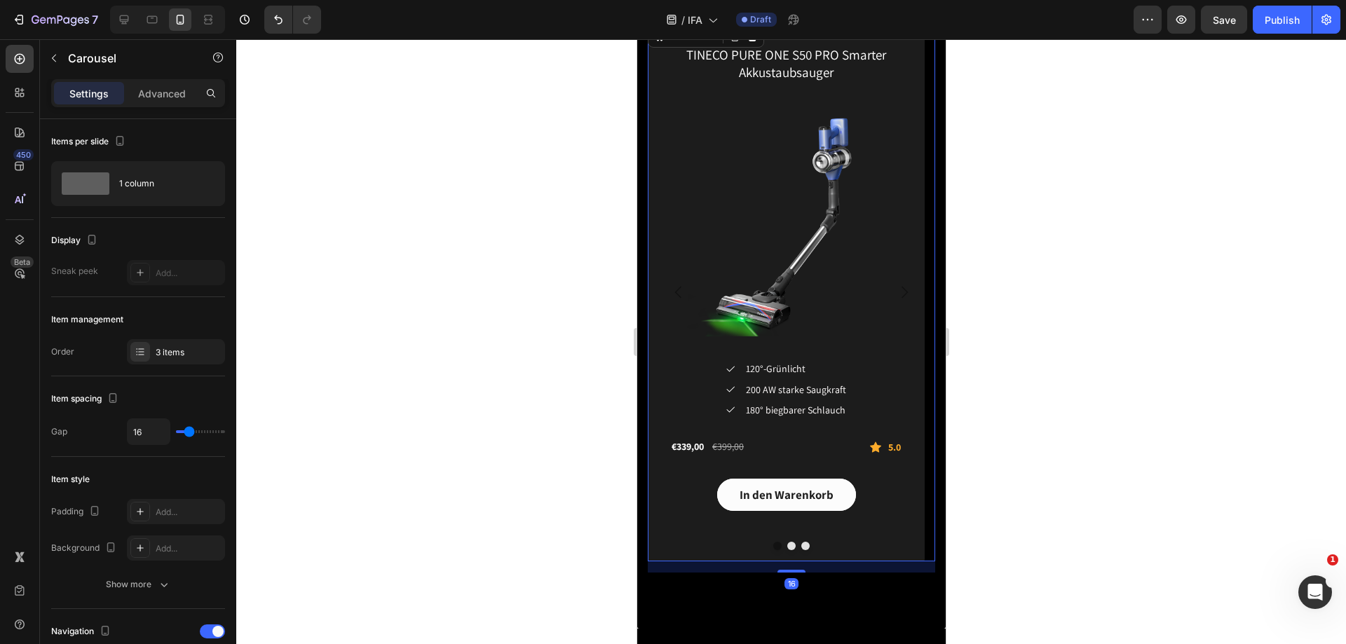
click at [801, 546] on button "Dot" at bounding box center [805, 546] width 8 height 8
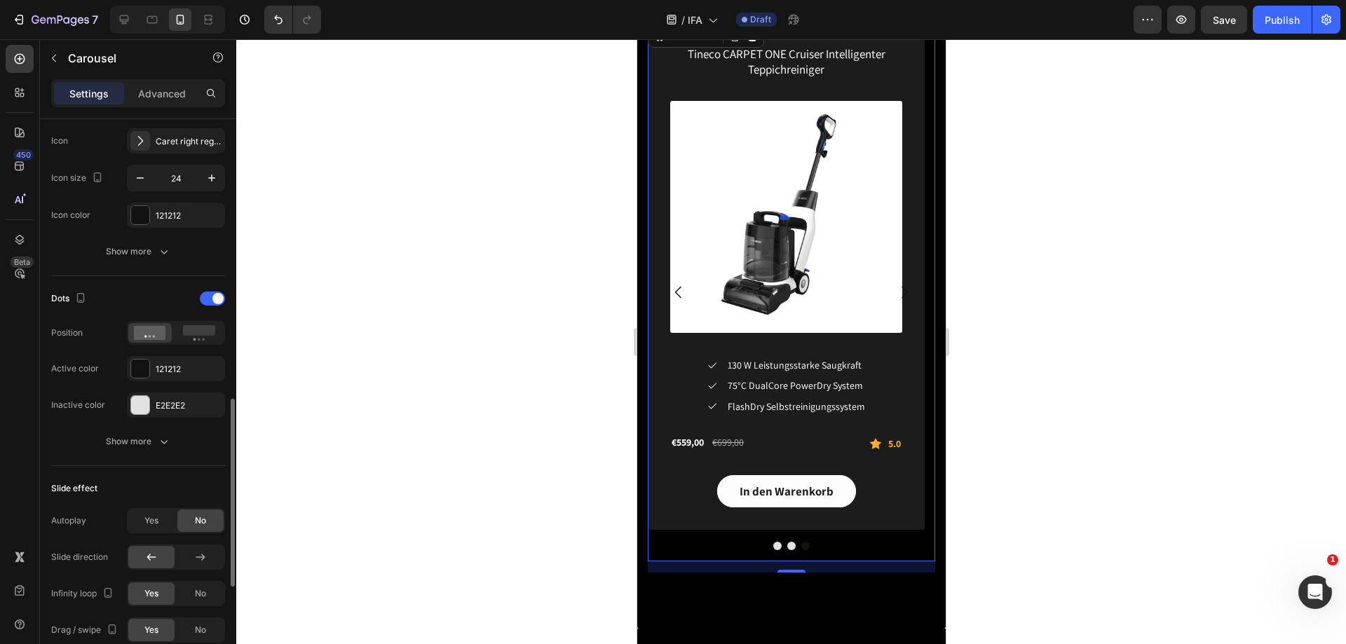
scroll to position [701, 0]
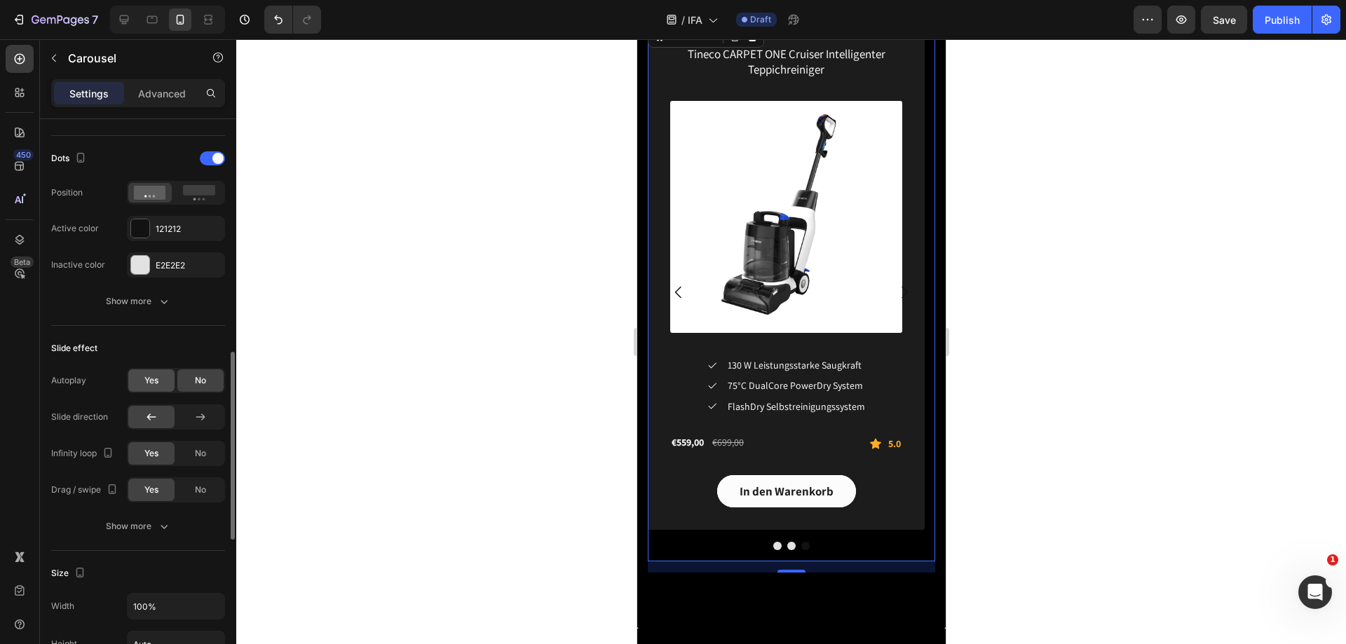
click at [156, 382] on span "Yes" at bounding box center [151, 380] width 14 height 13
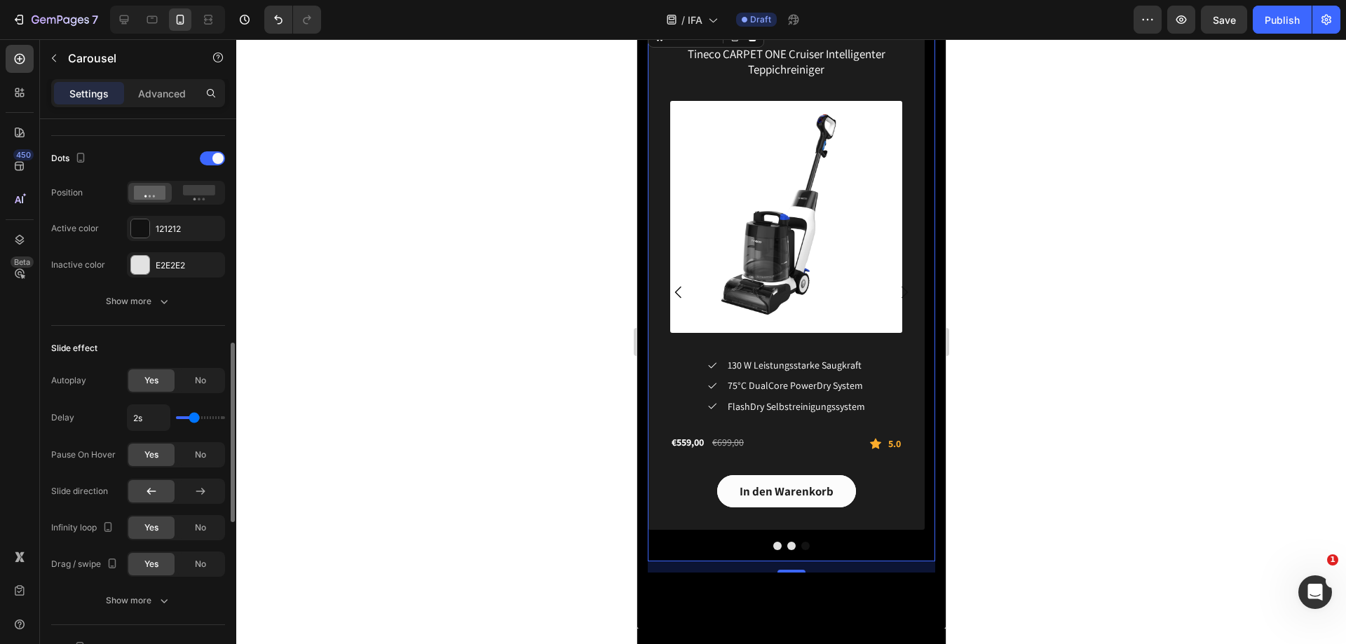
type input "1.7s"
type input "1.7"
type input "1.4s"
drag, startPoint x: 195, startPoint y: 419, endPoint x: 187, endPoint y: 421, distance: 8.2
type input "1.4"
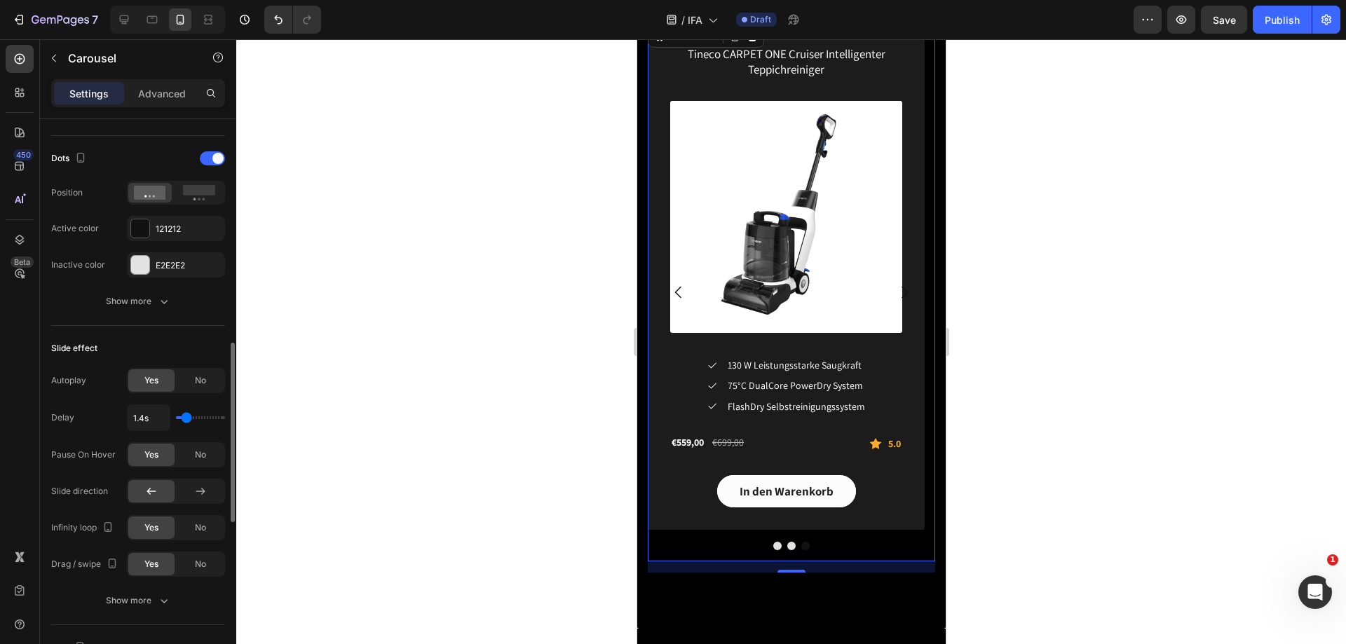
click at [187, 419] on input "range" at bounding box center [200, 418] width 49 height 3
type input "1.3s"
type input "1.3"
type input "1.1s"
type input "1.1"
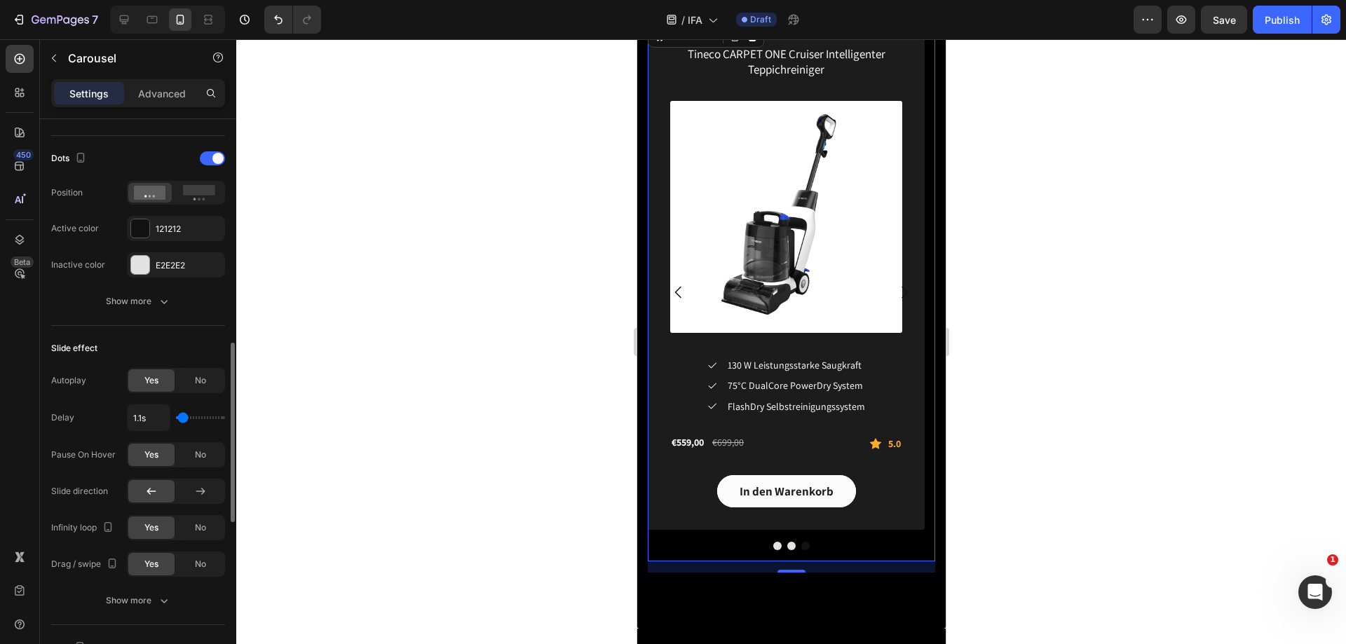
type input "1s"
type input "1"
click at [182, 419] on input "range" at bounding box center [200, 418] width 49 height 3
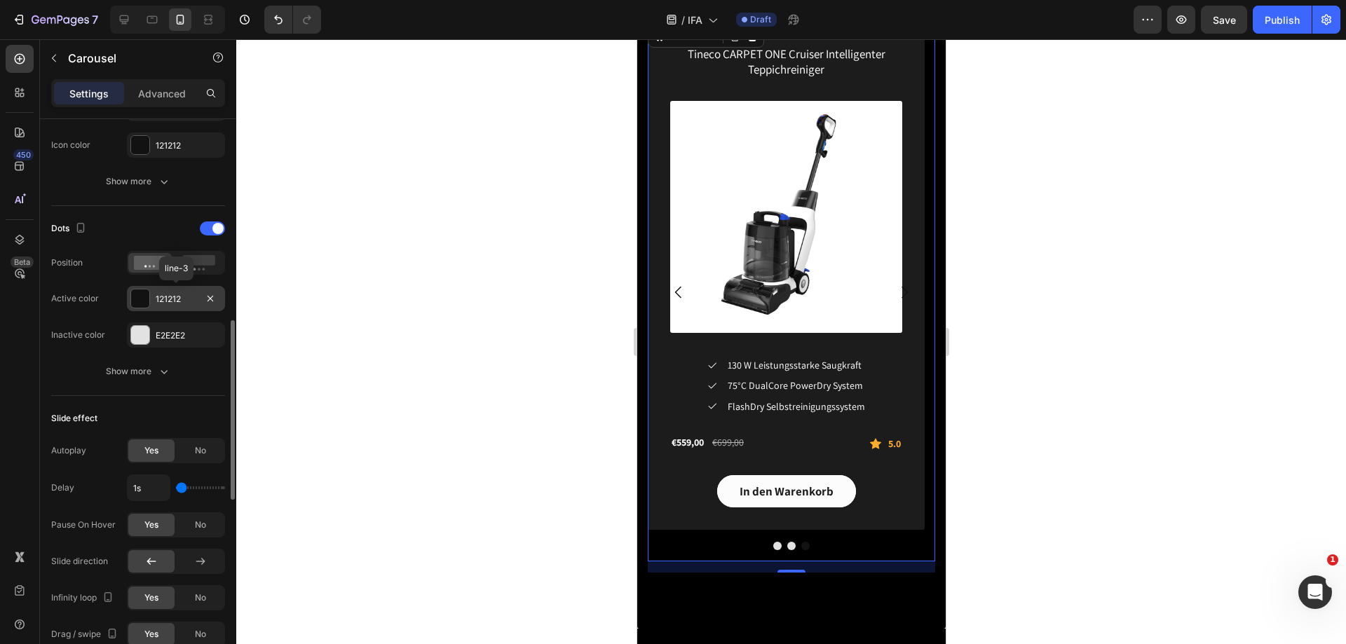
click at [138, 301] on div at bounding box center [140, 299] width 18 height 18
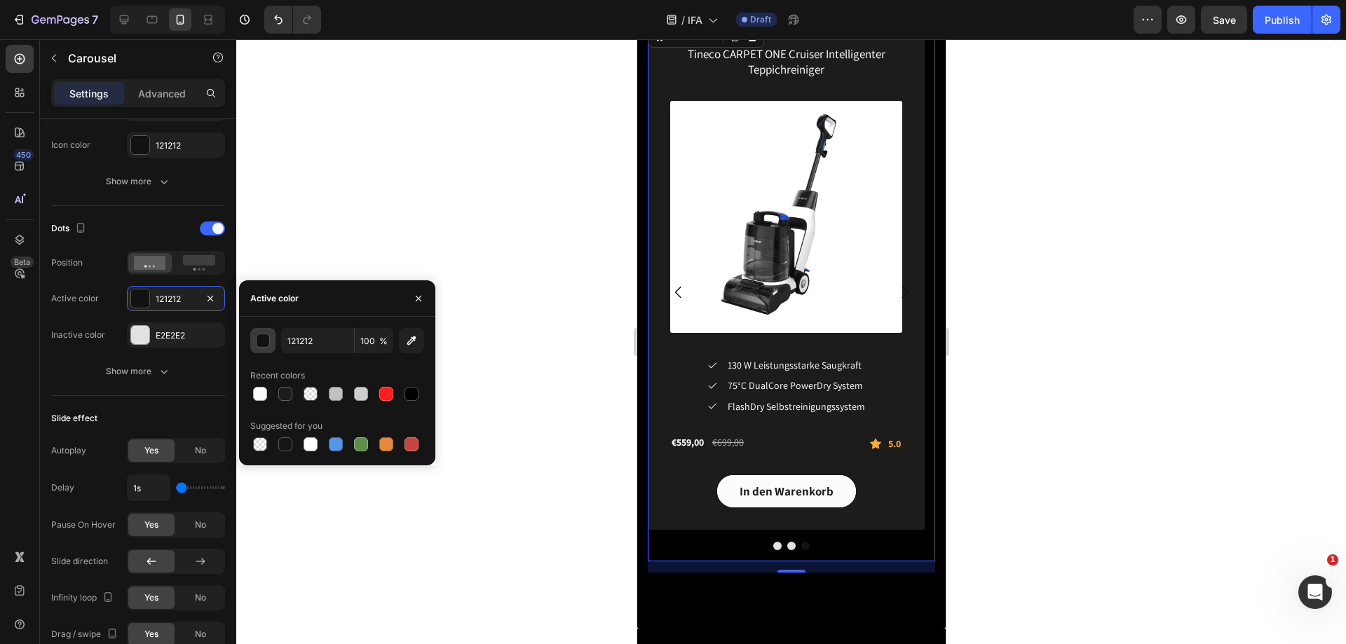
click at [266, 342] on div "button" at bounding box center [264, 342] width 14 height 14
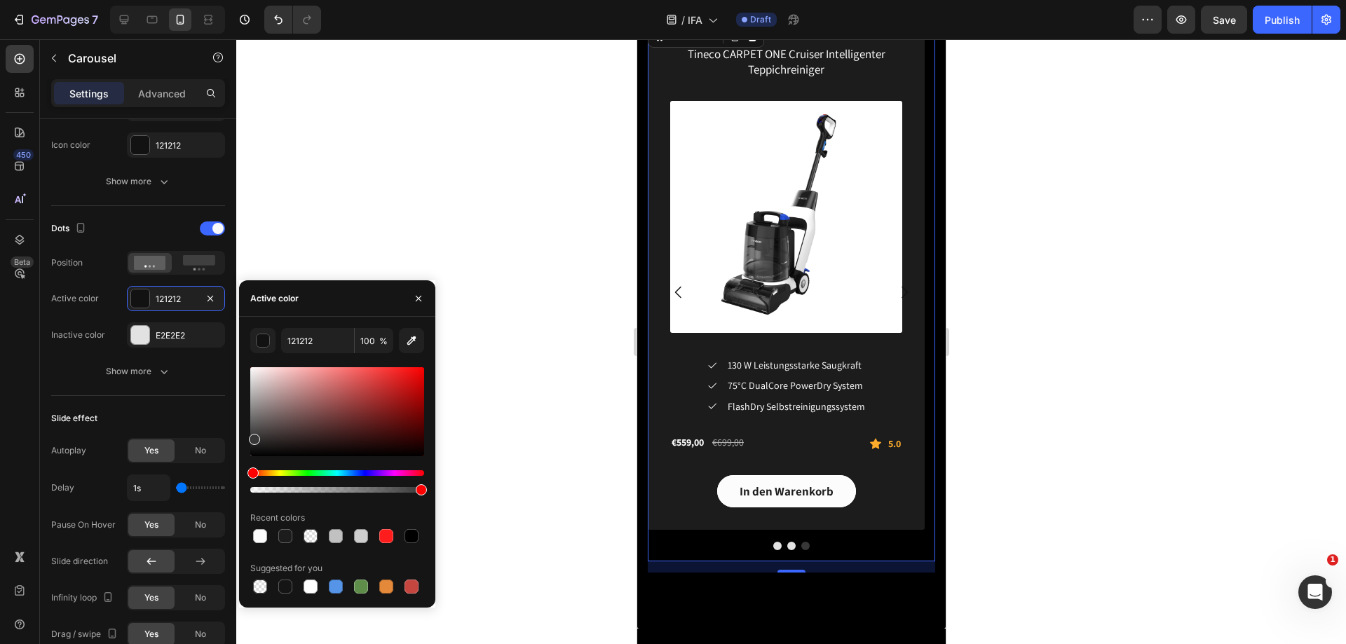
drag, startPoint x: 253, startPoint y: 454, endPoint x: 254, endPoint y: 429, distance: 24.6
click at [254, 434] on div at bounding box center [254, 439] width 11 height 11
drag, startPoint x: 257, startPoint y: 432, endPoint x: 250, endPoint y: 426, distance: 9.5
click at [250, 426] on div at bounding box center [253, 429] width 11 height 11
type input "545454"
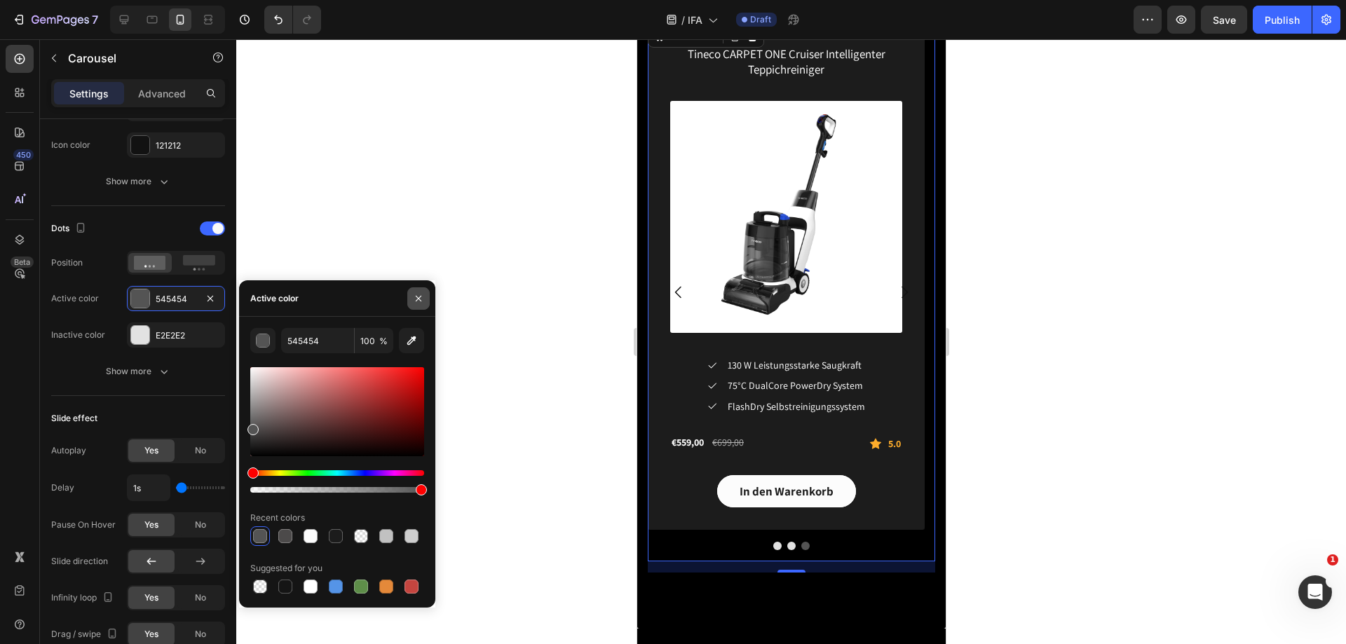
click at [418, 300] on icon "button" at bounding box center [418, 298] width 11 height 11
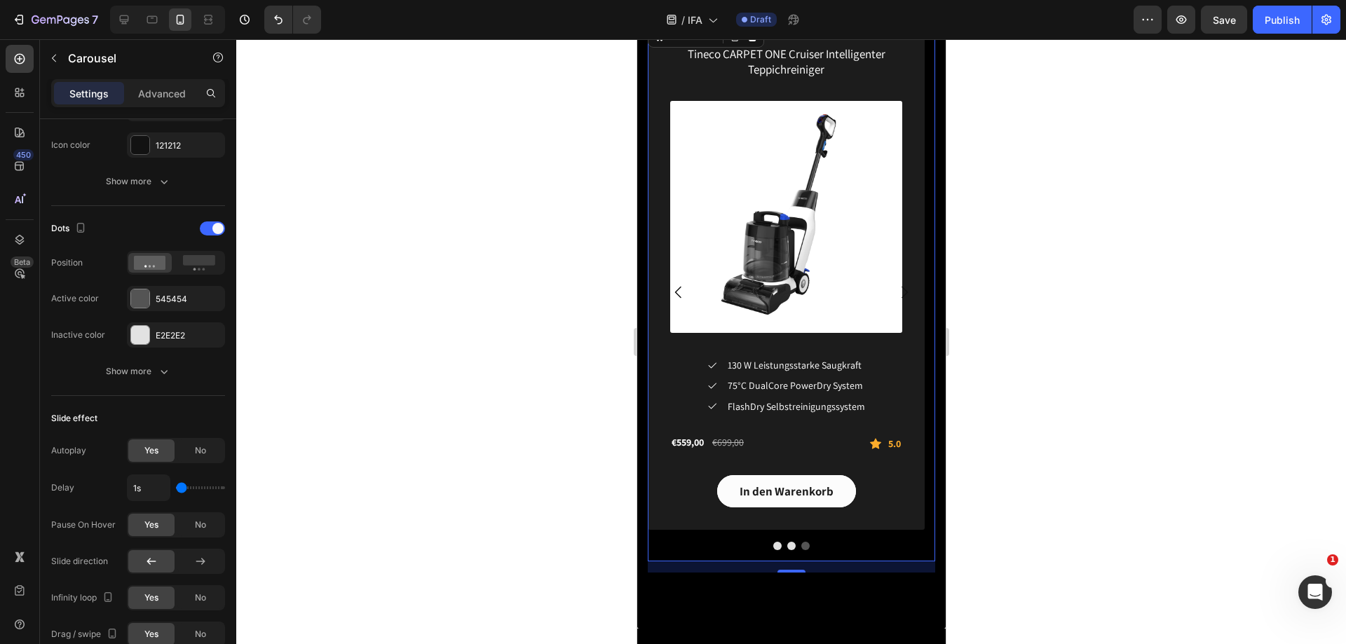
click at [901, 290] on icon "Carousel Next Arrow" at bounding box center [904, 292] width 6 height 12
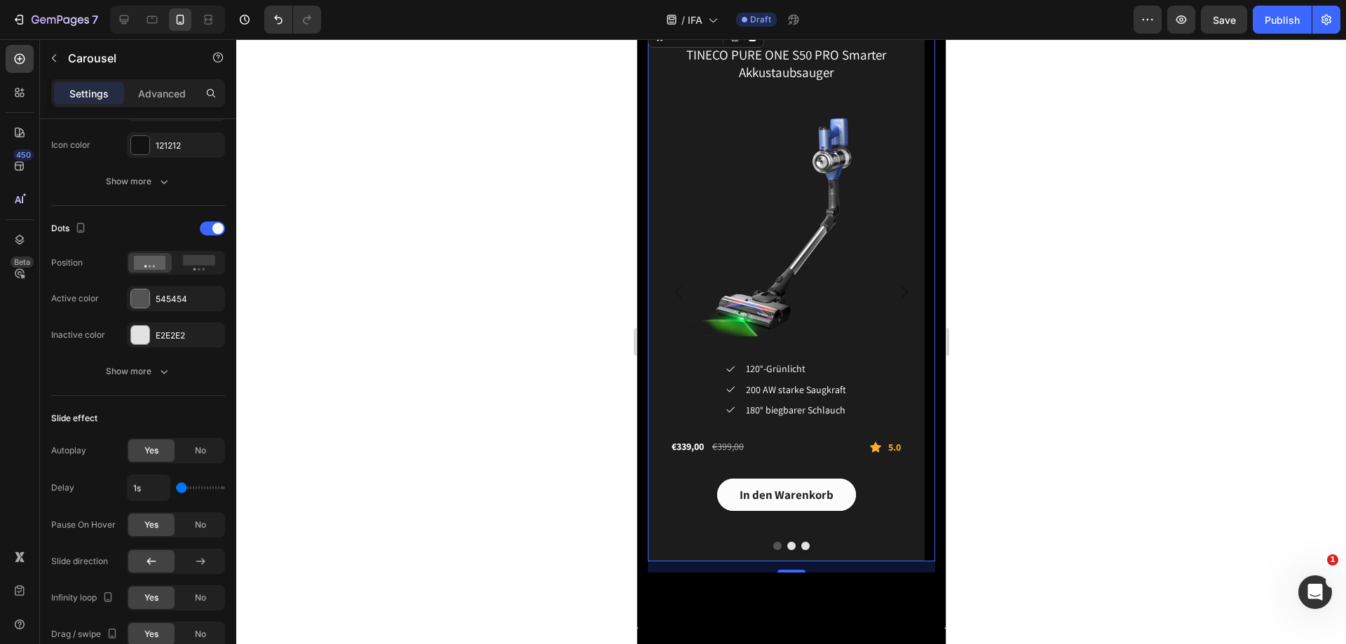
click at [901, 290] on icon "Carousel Next Arrow" at bounding box center [904, 292] width 6 height 12
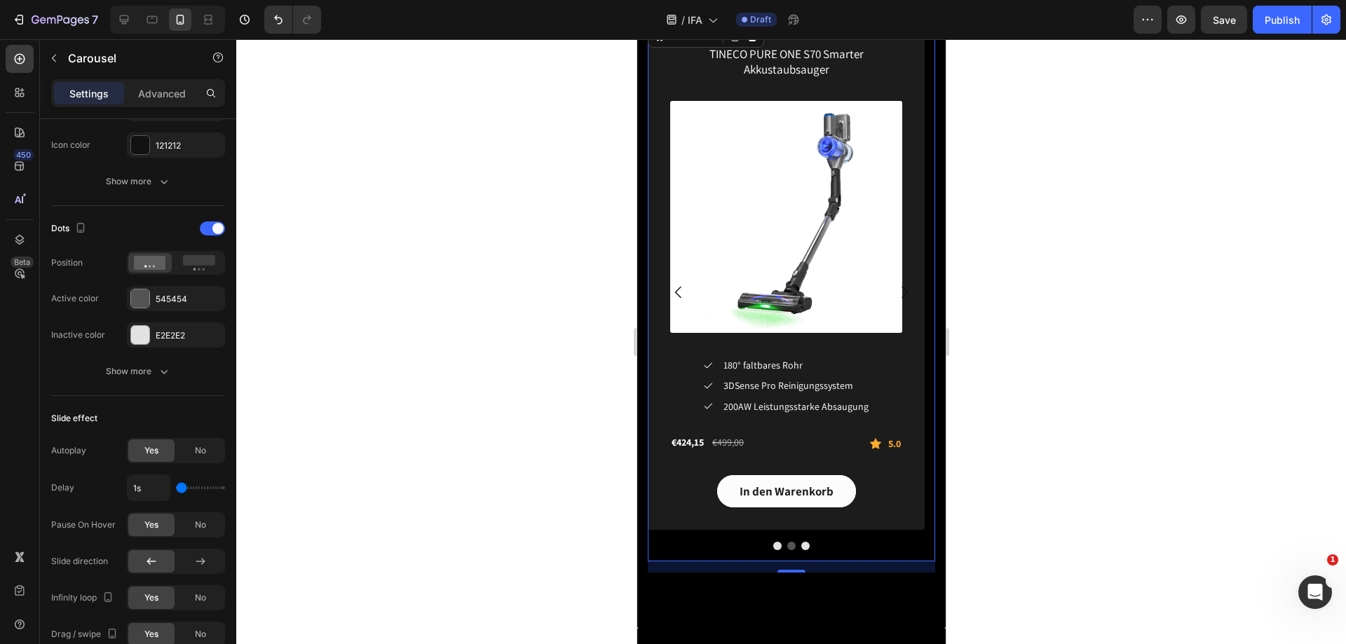
click at [901, 290] on icon "Carousel Next Arrow" at bounding box center [904, 292] width 6 height 12
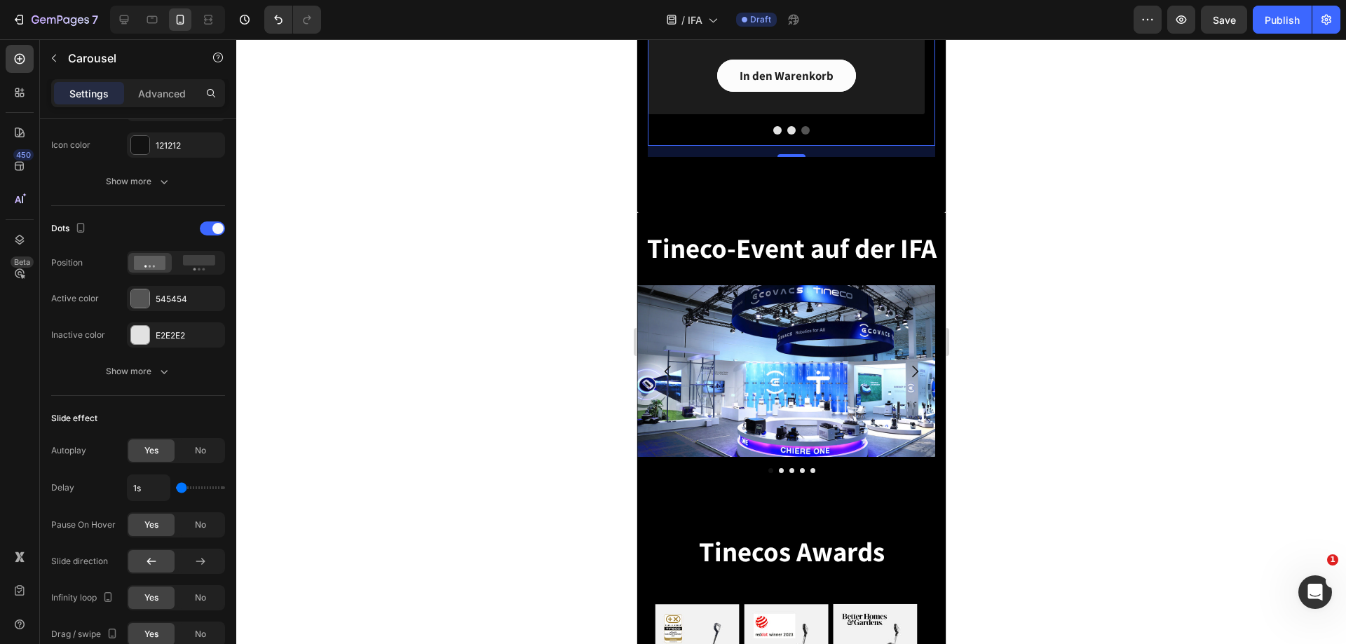
scroll to position [3086, 0]
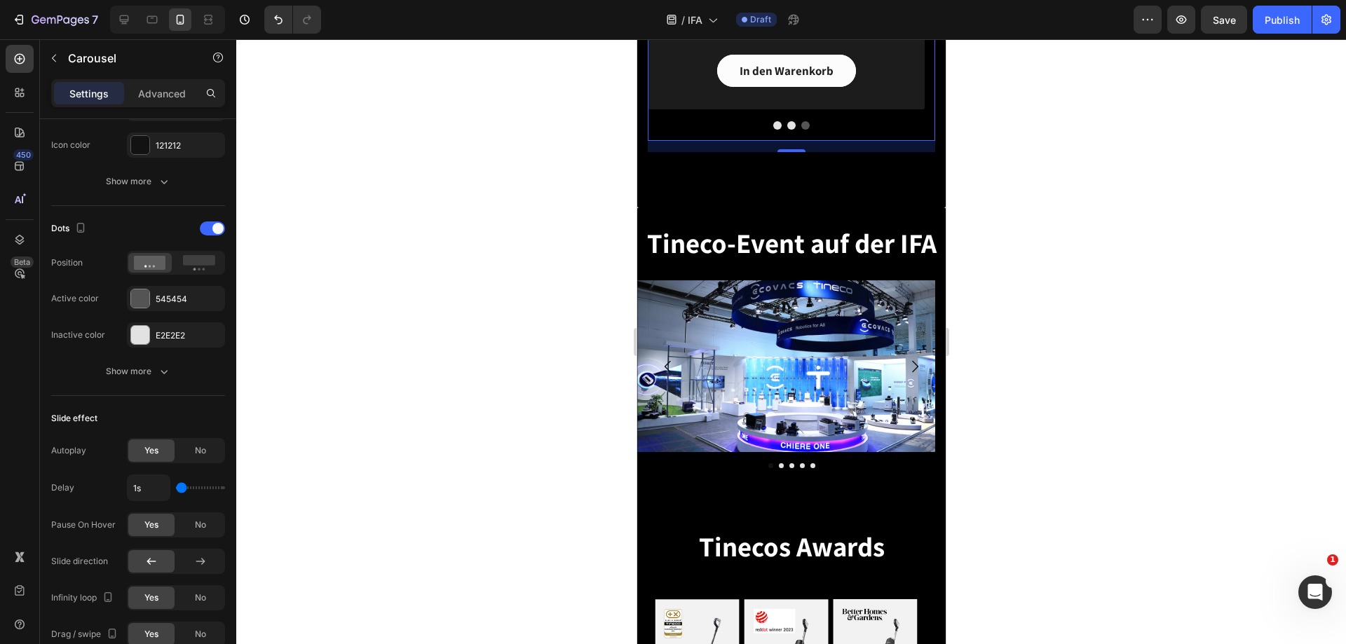
click at [801, 123] on button "Dot" at bounding box center [805, 125] width 8 height 8
click at [184, 297] on div "545454" at bounding box center [176, 299] width 41 height 13
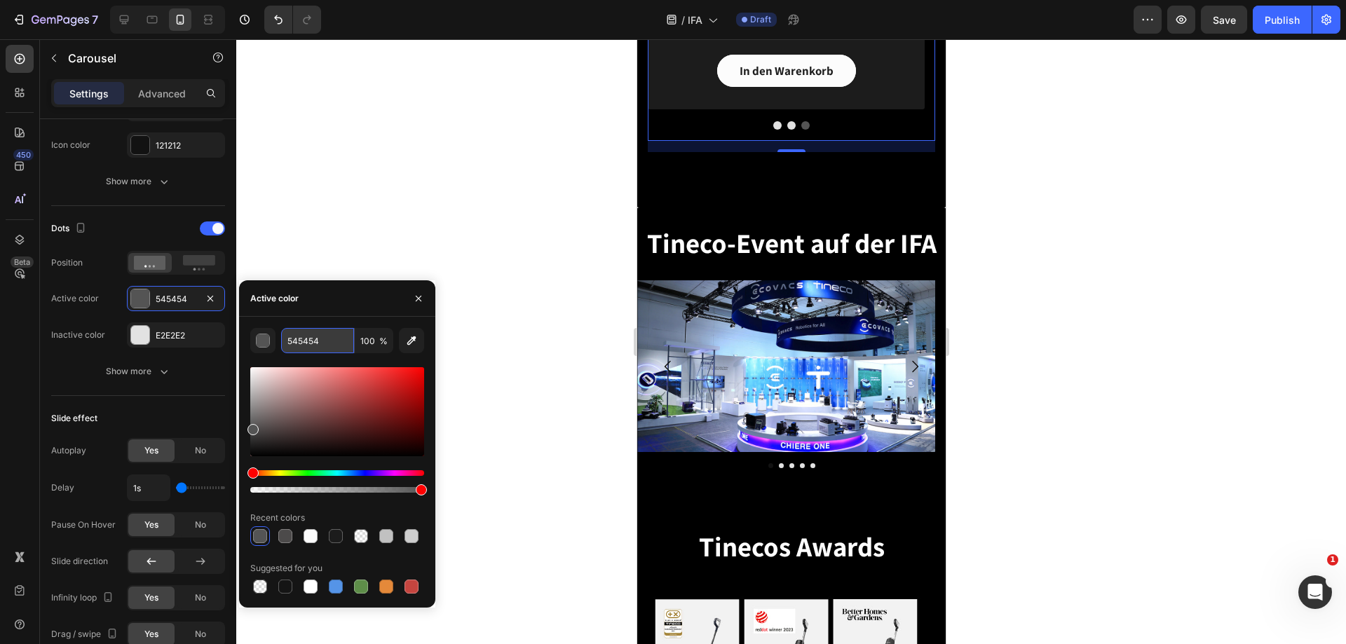
click at [321, 348] on input "545454" at bounding box center [317, 340] width 73 height 25
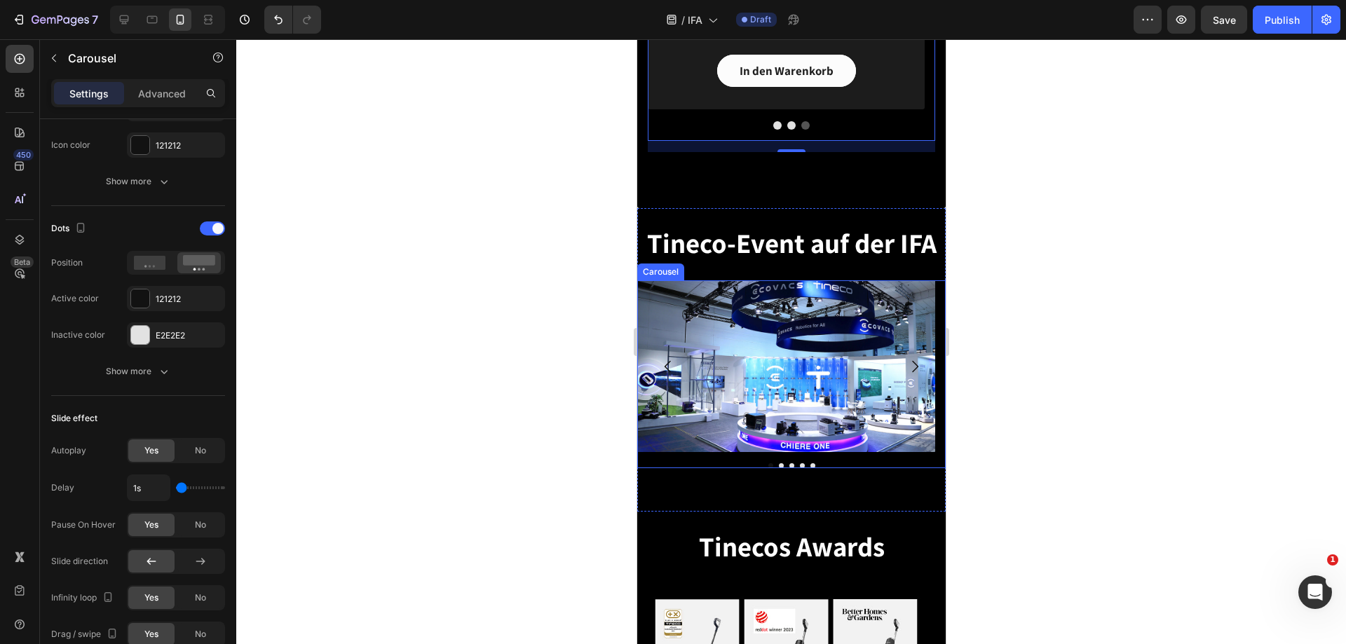
click at [778, 466] on div at bounding box center [791, 466] width 309 height 5
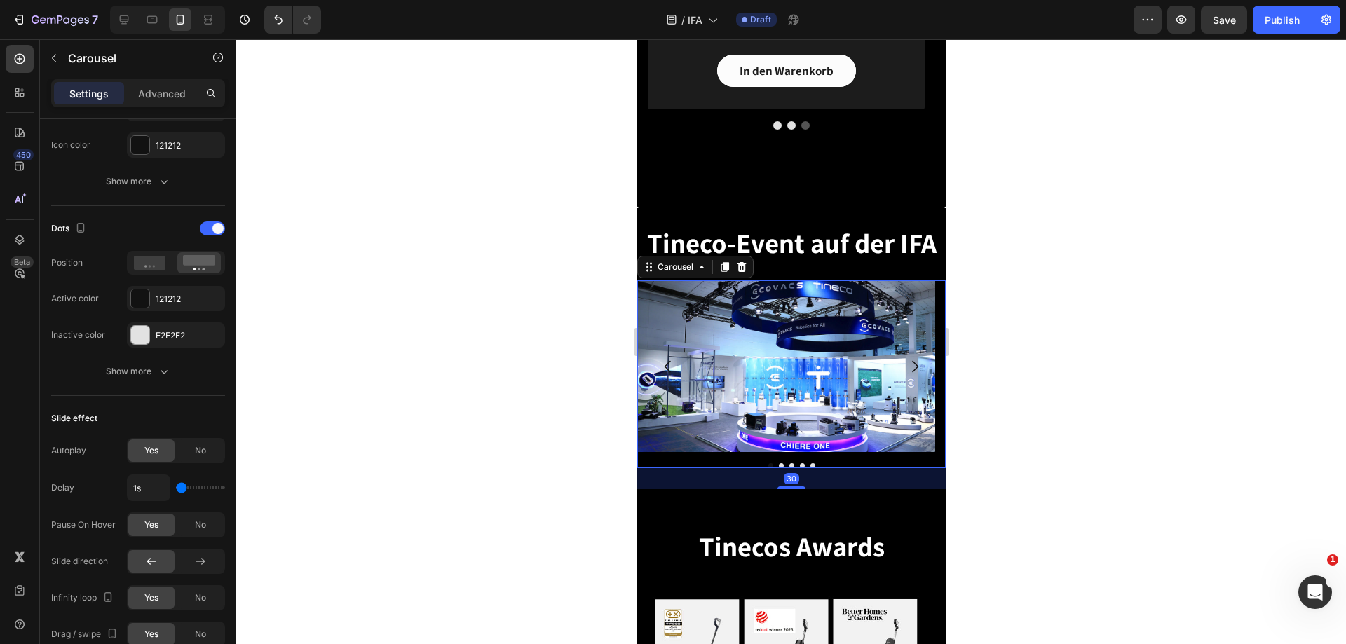
click at [776, 463] on div "Image Image Image Image Image Carousel 30" at bounding box center [791, 375] width 309 height 188
click at [135, 303] on div at bounding box center [140, 299] width 18 height 18
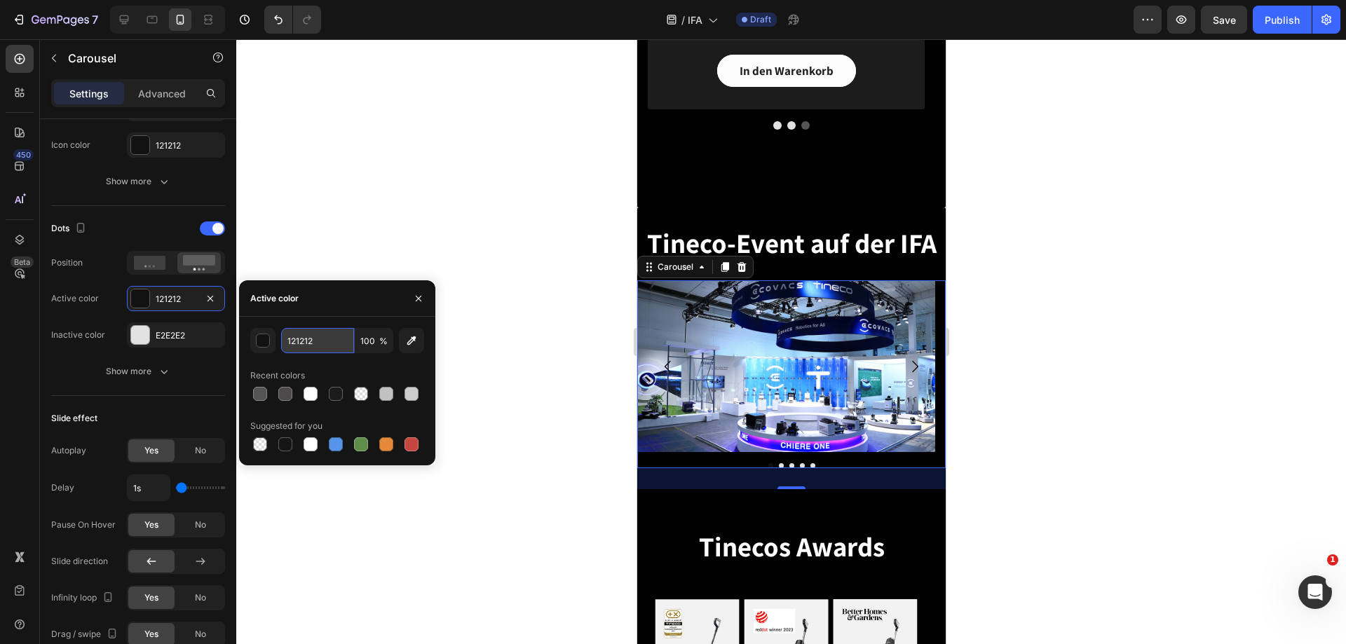
click at [318, 342] on input "121212" at bounding box center [317, 340] width 73 height 25
paste input "545454"
type input "545454"
click at [419, 293] on icon "button" at bounding box center [418, 298] width 11 height 11
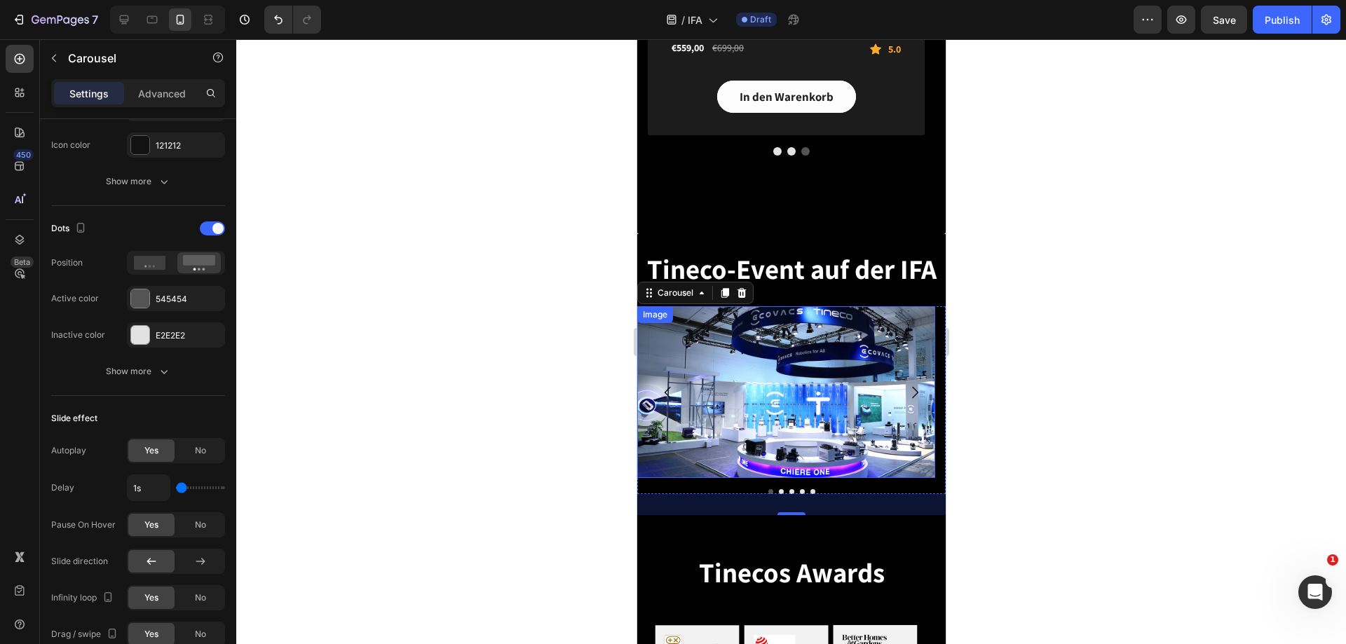
scroll to position [3015, 0]
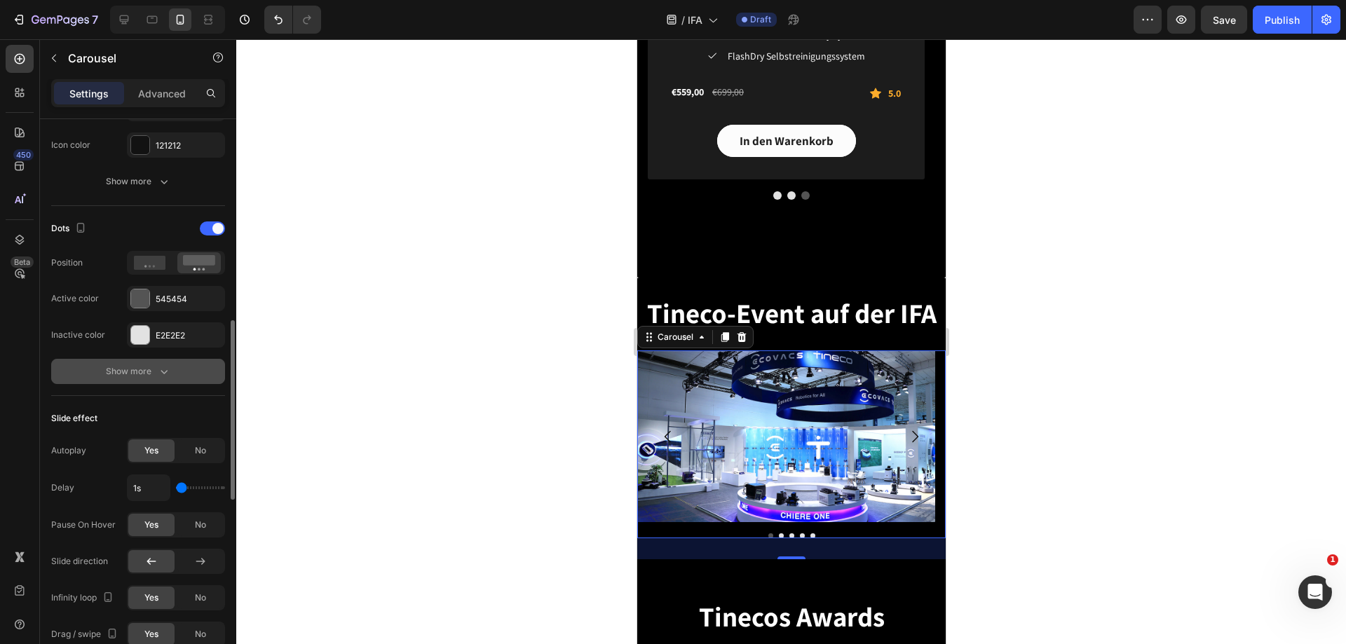
click at [153, 370] on div "Show more" at bounding box center [138, 372] width 65 height 14
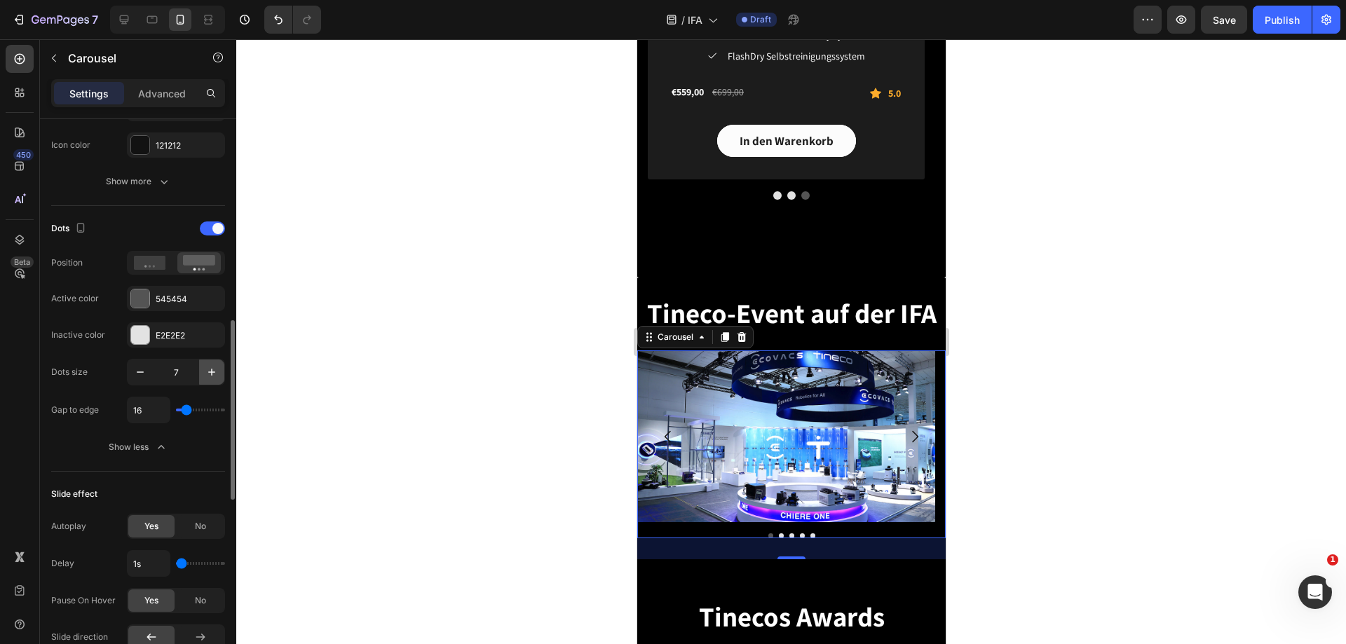
click at [209, 373] on icon "button" at bounding box center [212, 372] width 14 height 14
type input "10"
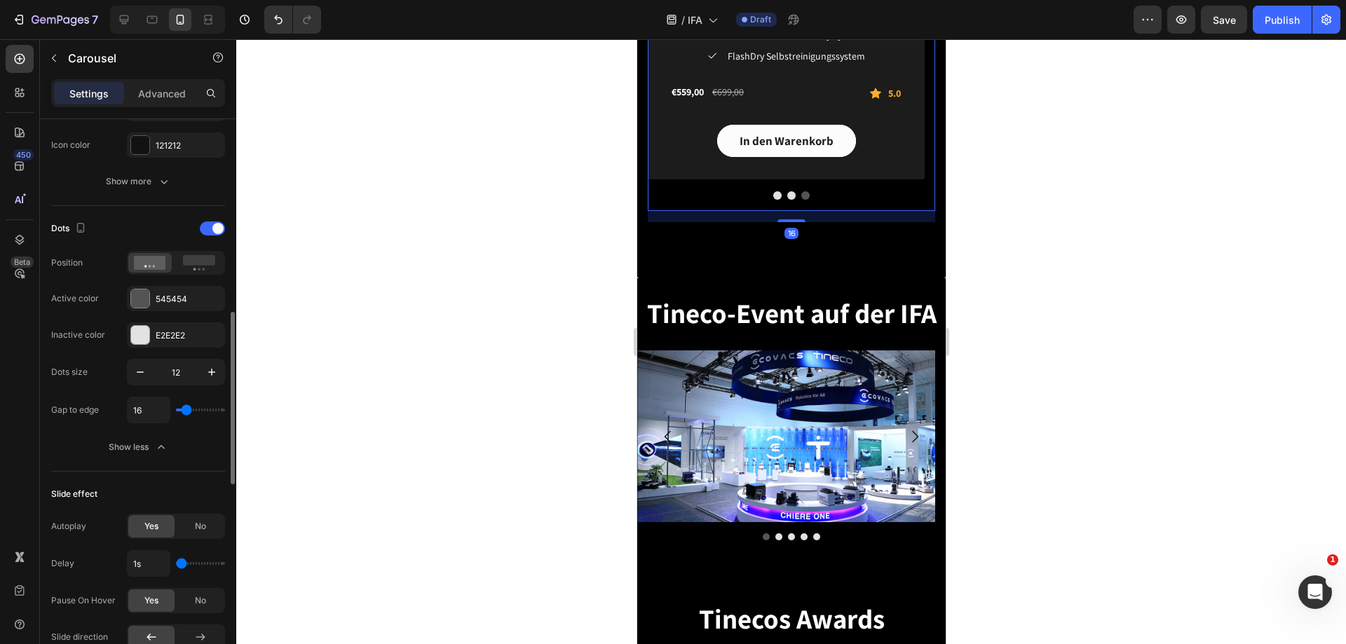
click at [792, 193] on div at bounding box center [791, 195] width 288 height 8
click at [135, 374] on icon "button" at bounding box center [140, 372] width 14 height 14
type input "10"
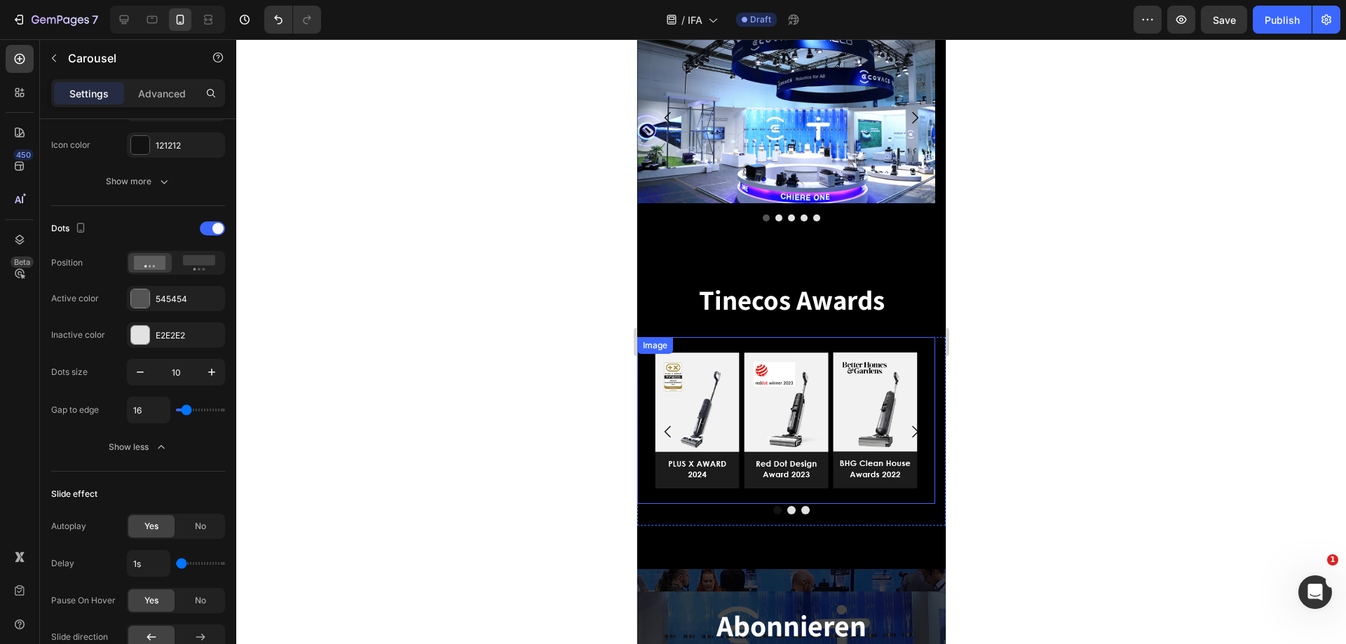
scroll to position [3366, 0]
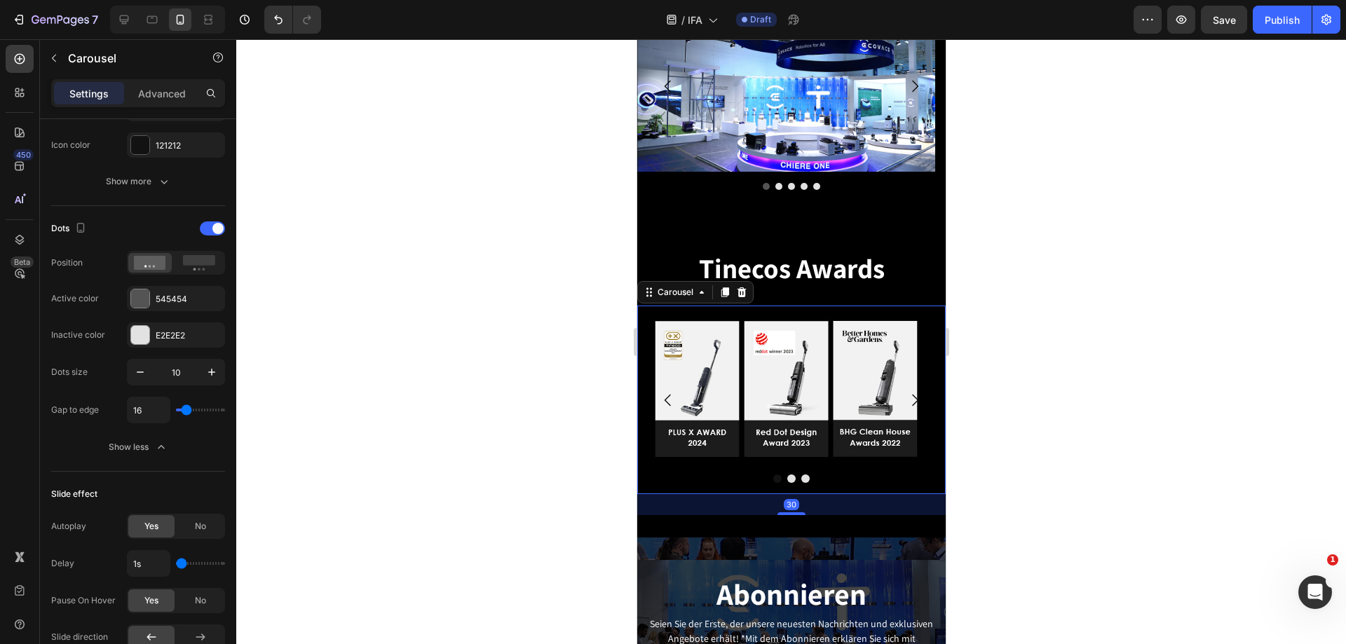
click at [813, 477] on div at bounding box center [791, 479] width 309 height 8
click at [801, 476] on button "Dot" at bounding box center [805, 479] width 8 height 8
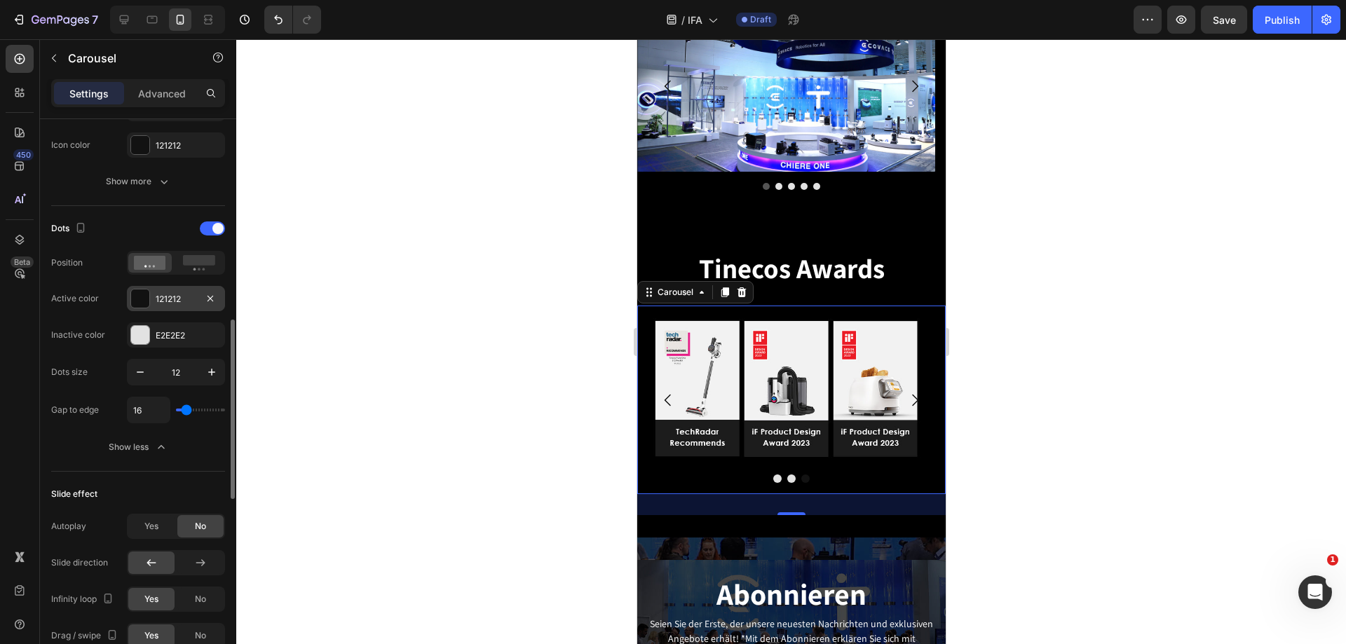
click at [135, 294] on div at bounding box center [140, 299] width 18 height 18
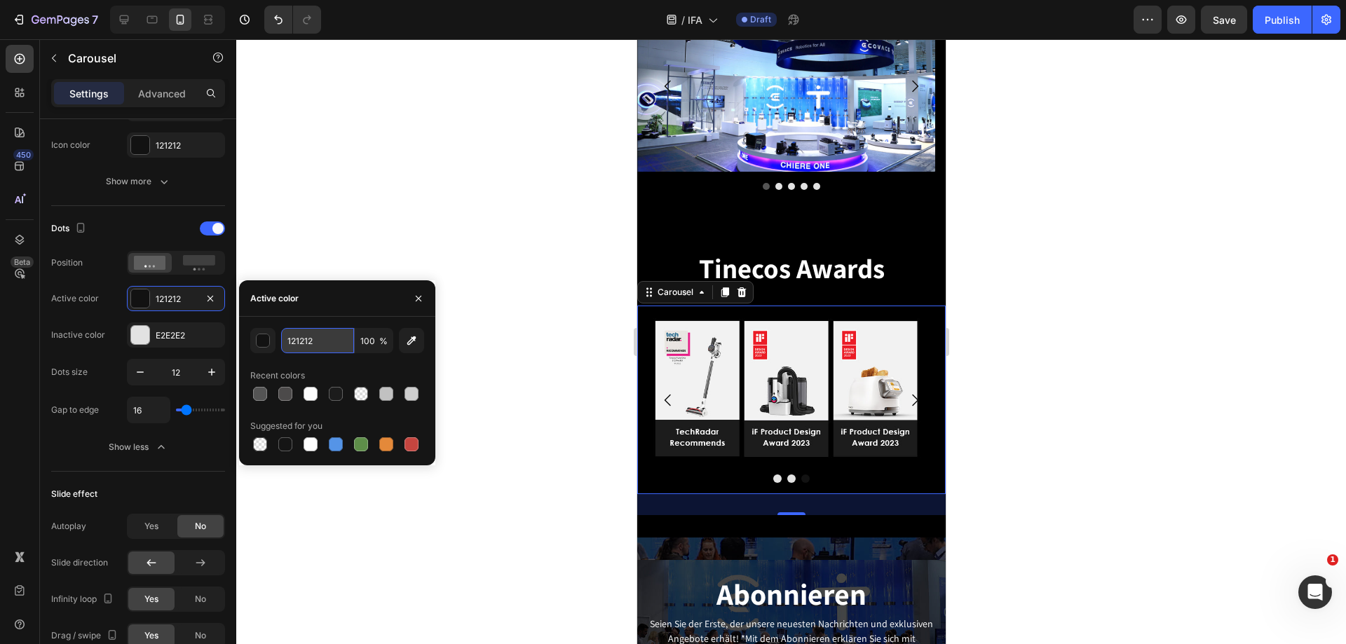
click at [317, 337] on input "121212" at bounding box center [317, 340] width 73 height 25
paste input "545454"
type input "545454"
click at [142, 372] on icon "button" at bounding box center [140, 372] width 14 height 14
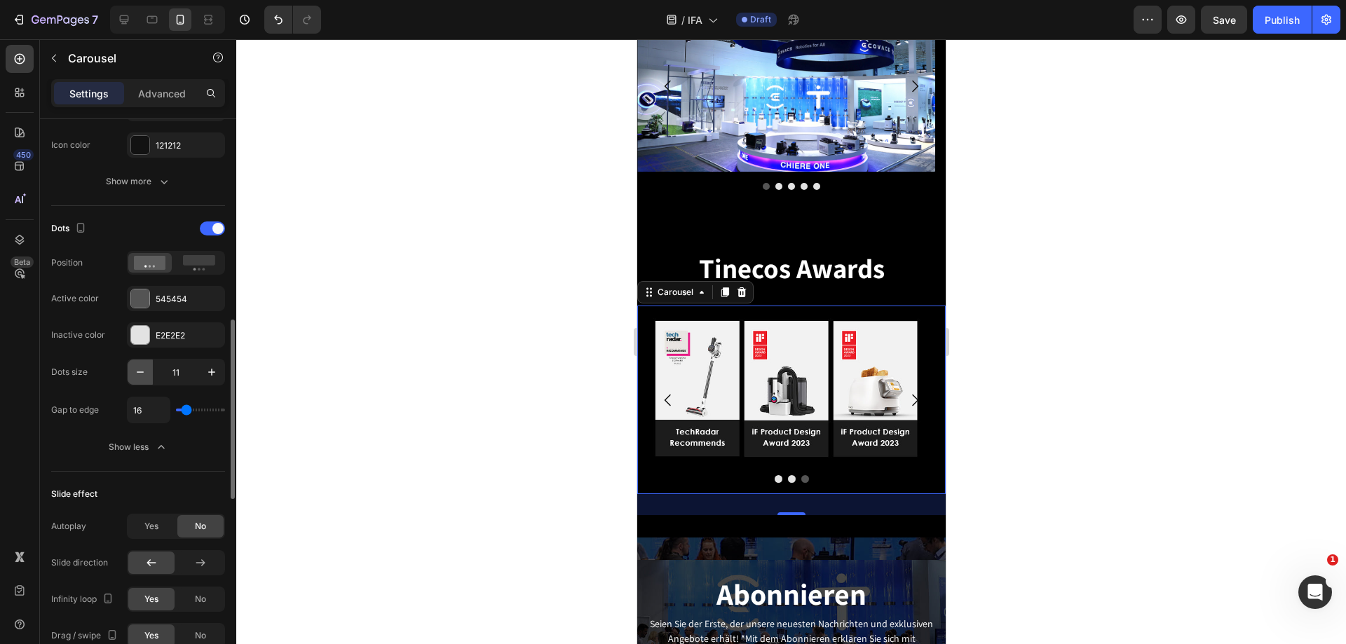
click at [142, 372] on icon "button" at bounding box center [140, 372] width 14 height 14
type input "10"
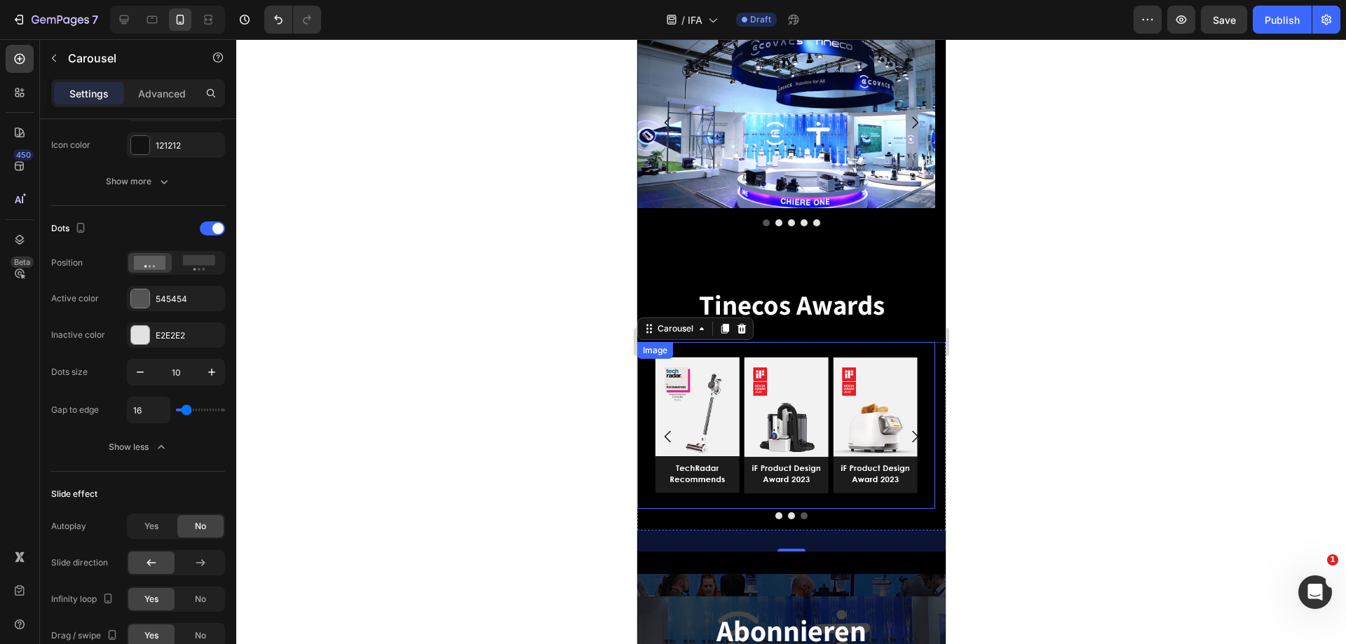
scroll to position [3296, 0]
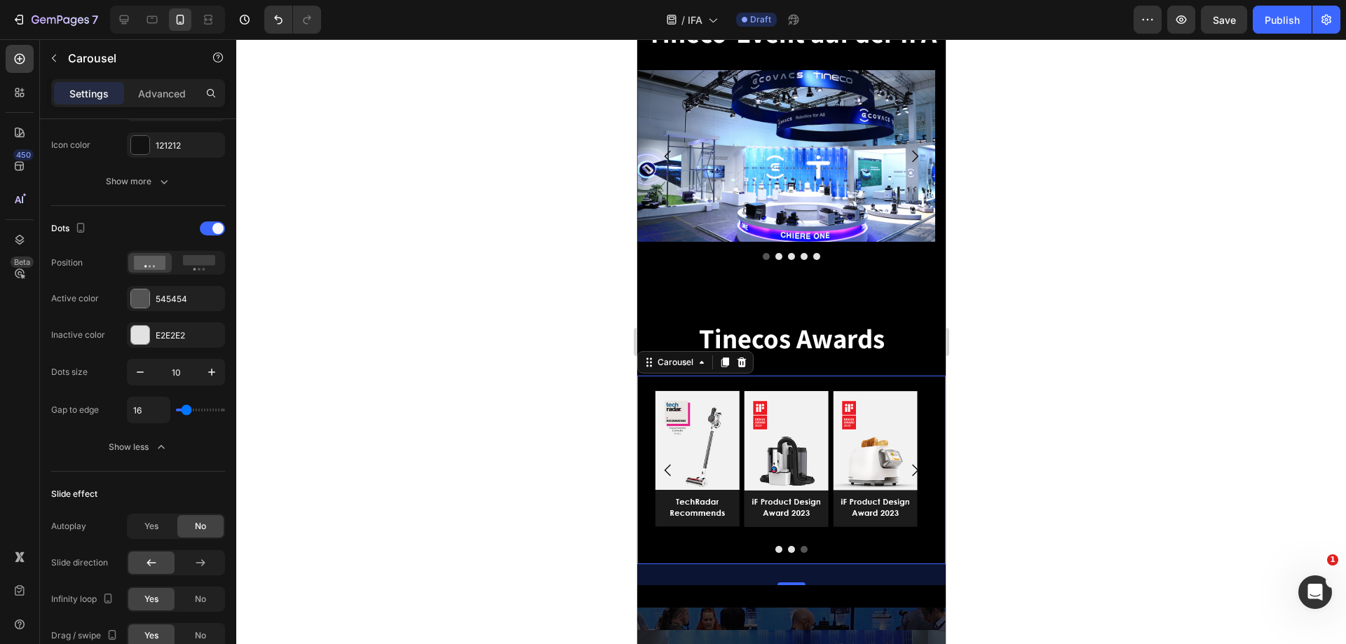
click at [912, 468] on icon "Carousel Next Arrow" at bounding box center [915, 470] width 6 height 12
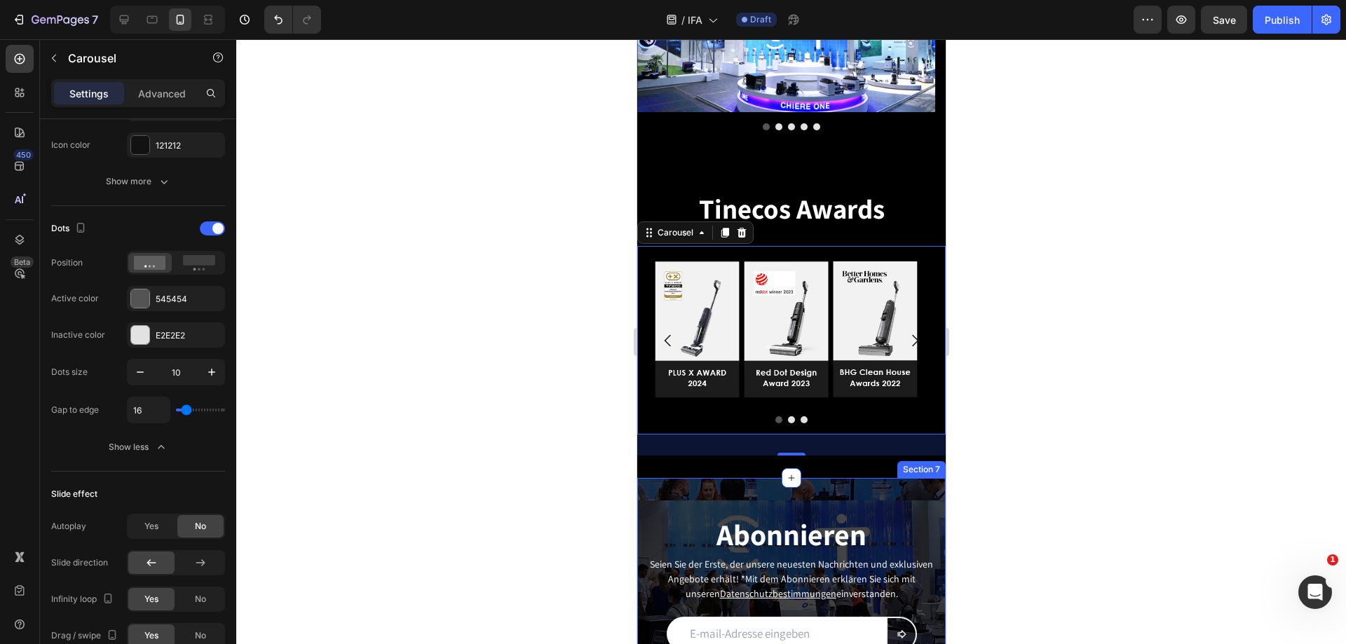
scroll to position [3436, 0]
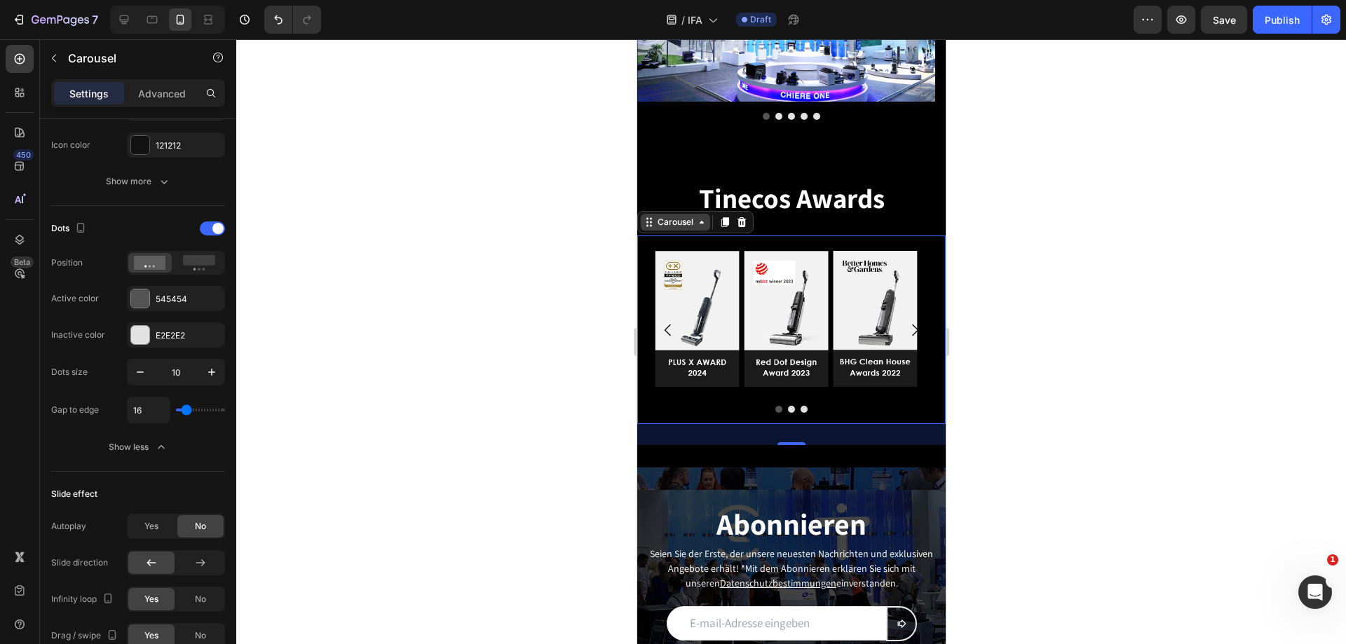
click at [668, 224] on div "Carousel" at bounding box center [674, 222] width 41 height 13
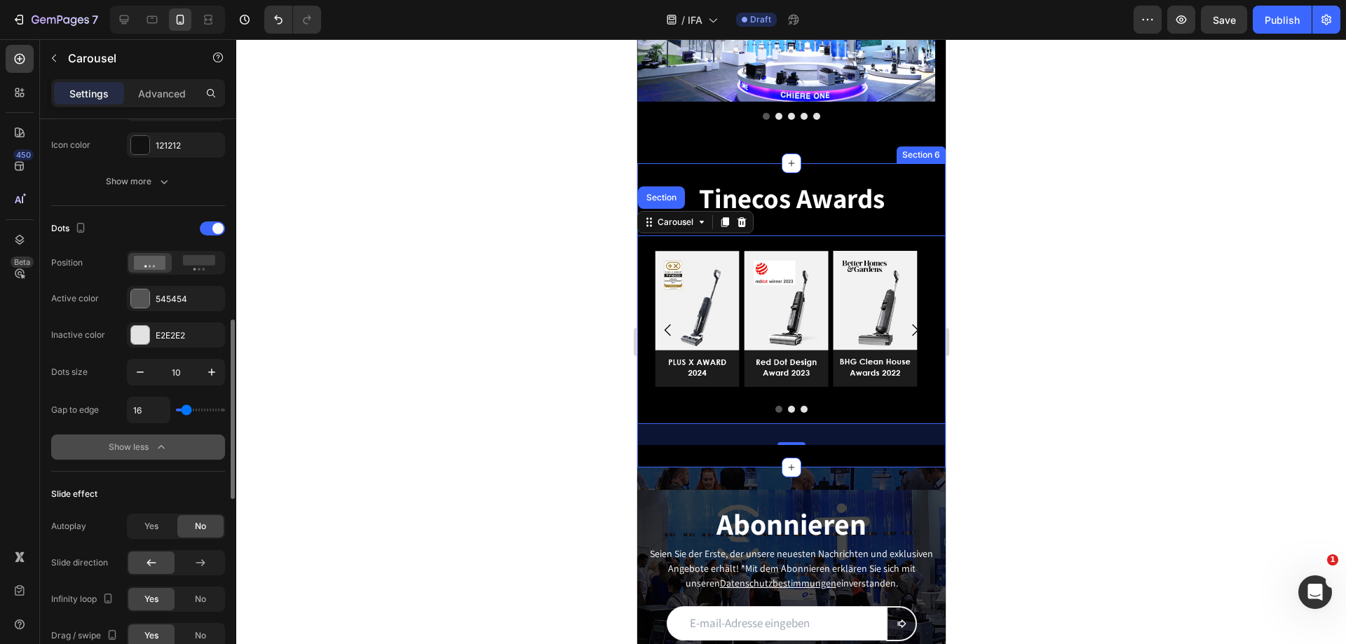
scroll to position [701, 0]
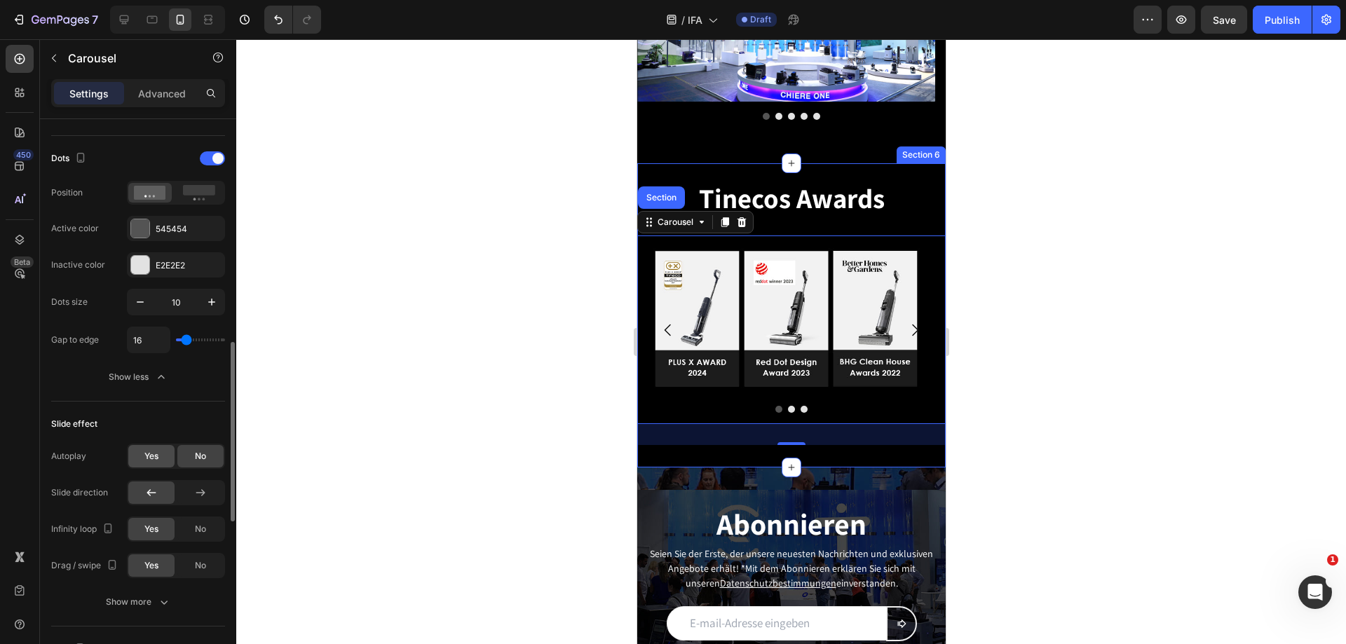
click at [158, 447] on div "Yes" at bounding box center [151, 456] width 46 height 22
type input "2.1s"
type input "2.1"
type input "1.9s"
type input "1.9"
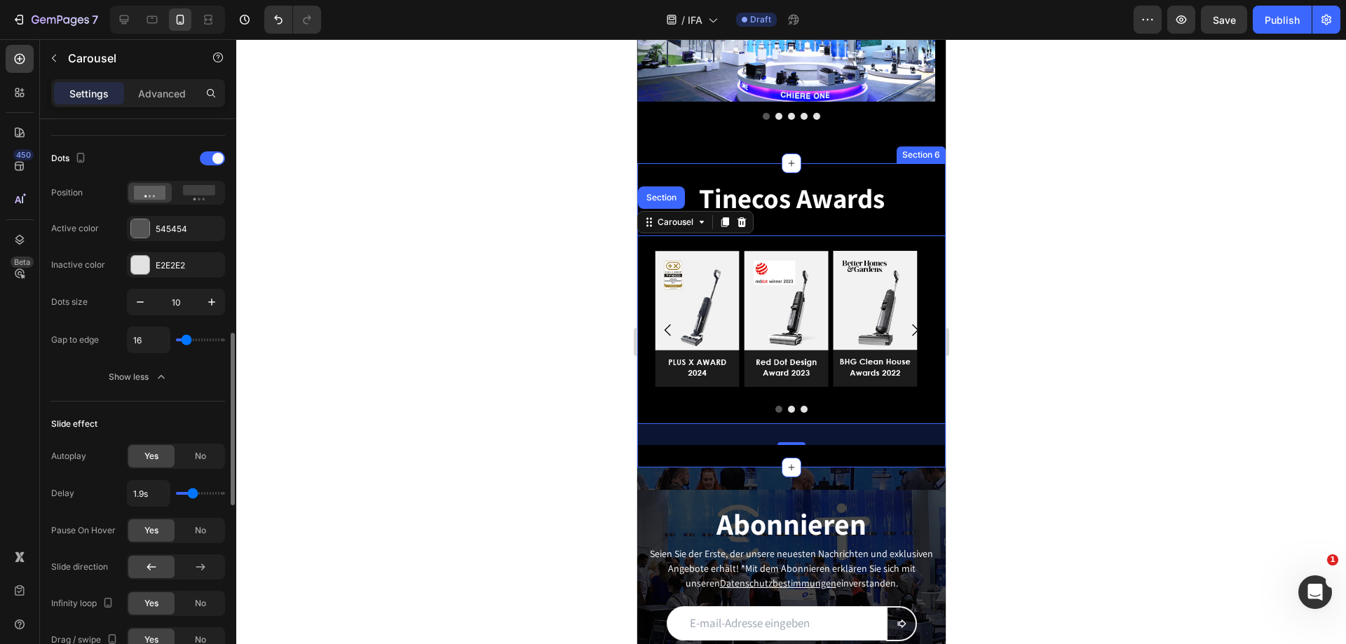
type input "1.8s"
type input "1.8"
type input "1.7s"
type input "1.7"
type input "1.6s"
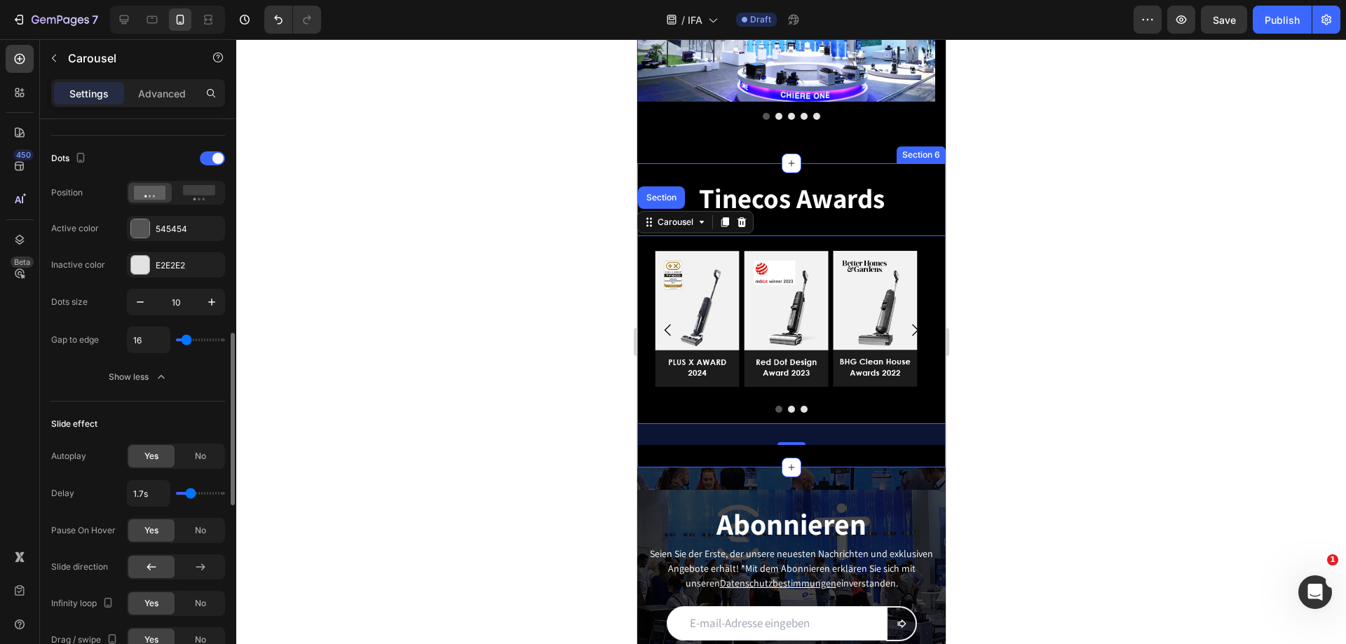
type input "1.6"
type input "1.5s"
type input "1.5"
type input "1.4s"
type input "1.4"
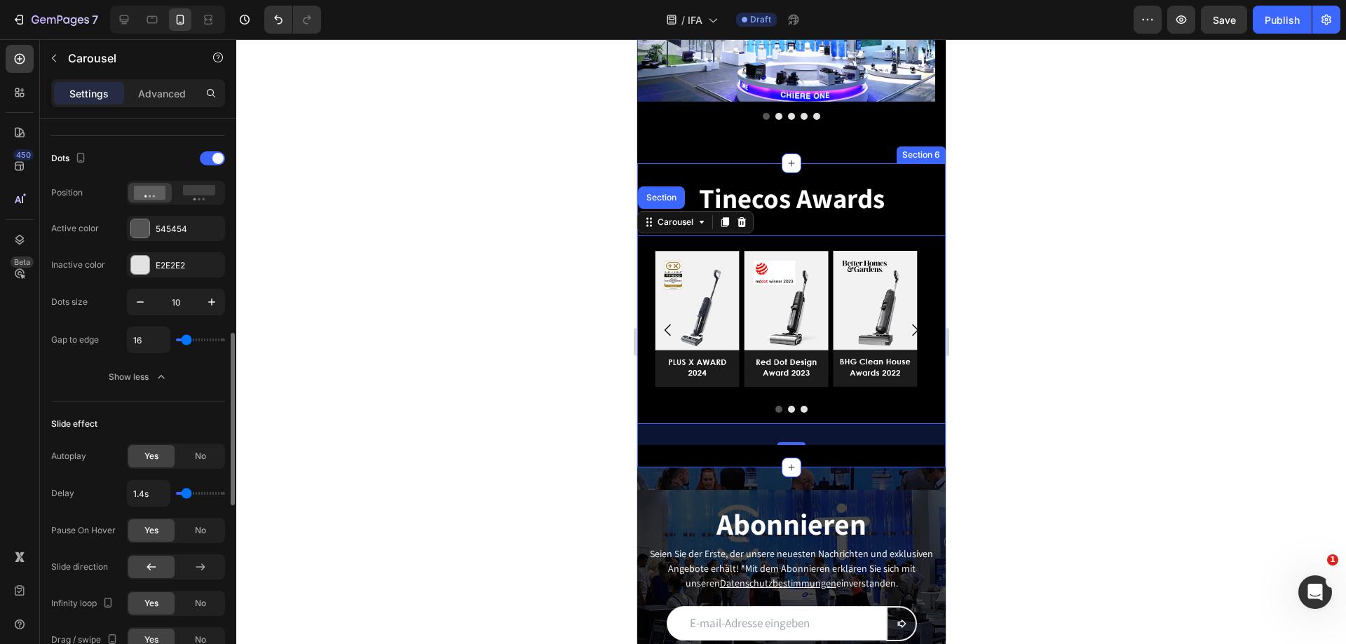
type input "1.3s"
type input "1.3"
type input "1.2s"
type input "1.2"
type input "1.1s"
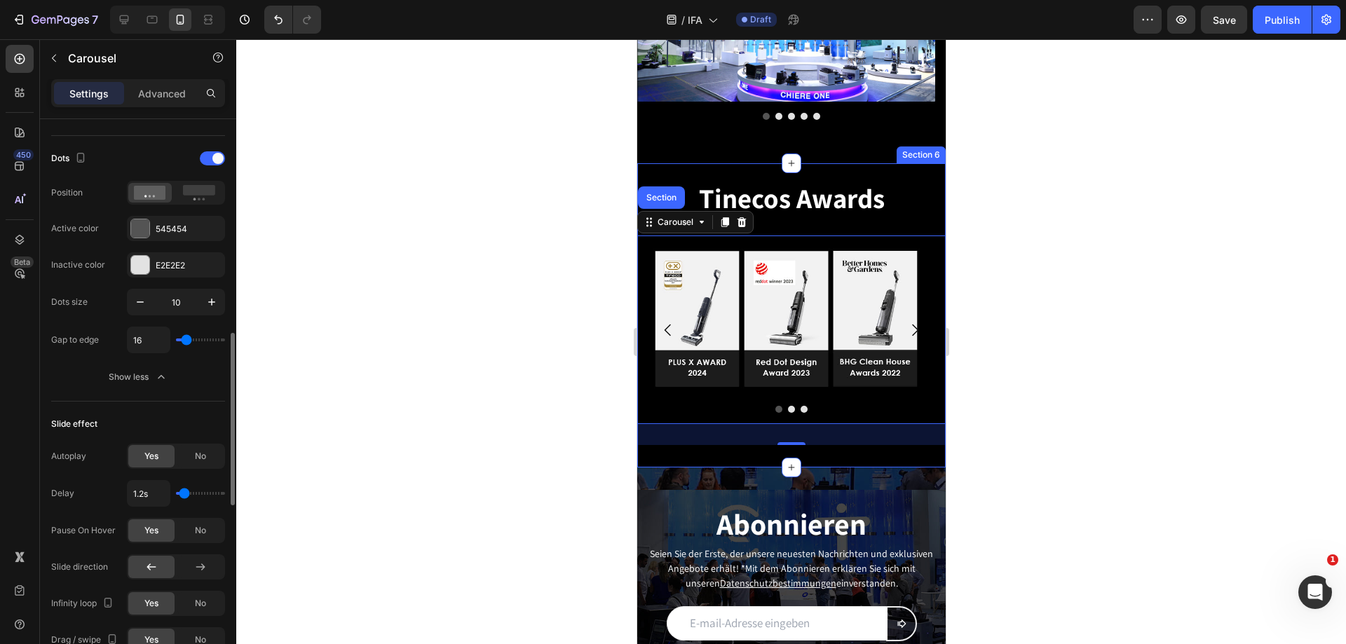
type input "1.1"
type input "1s"
drag, startPoint x: 195, startPoint y: 497, endPoint x: 182, endPoint y: 499, distance: 13.6
type input "1"
click at [182, 495] on input "range" at bounding box center [200, 493] width 49 height 3
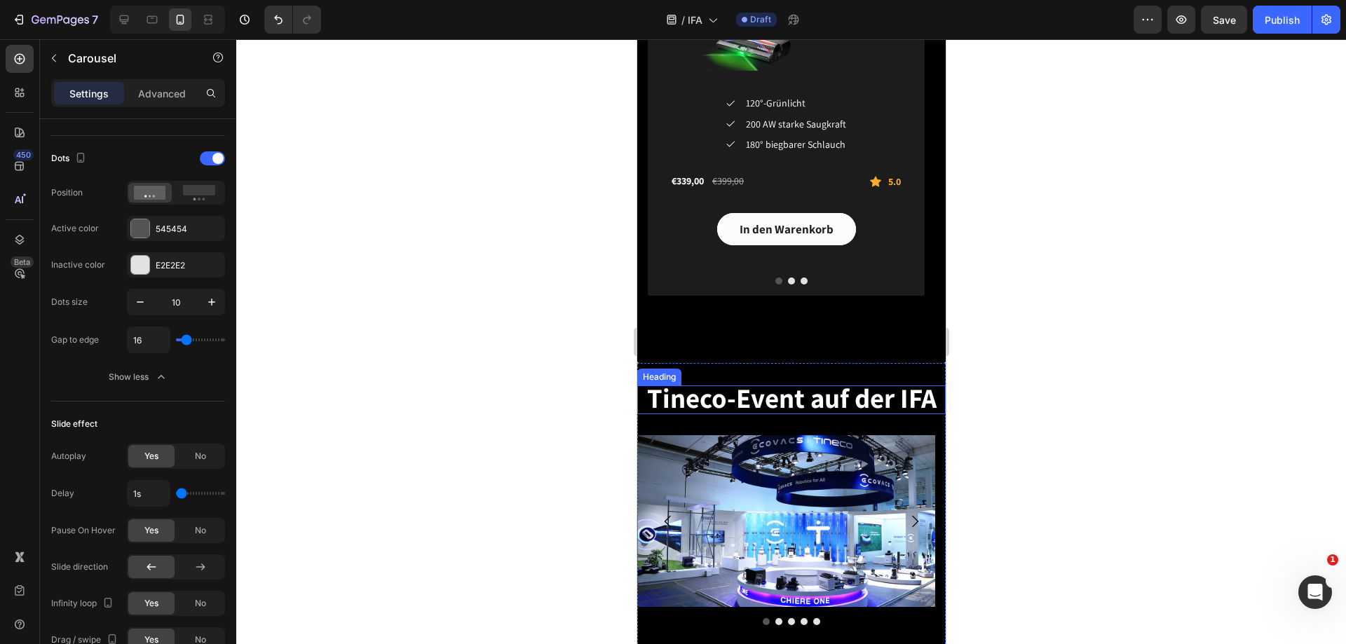
scroll to position [2945, 0]
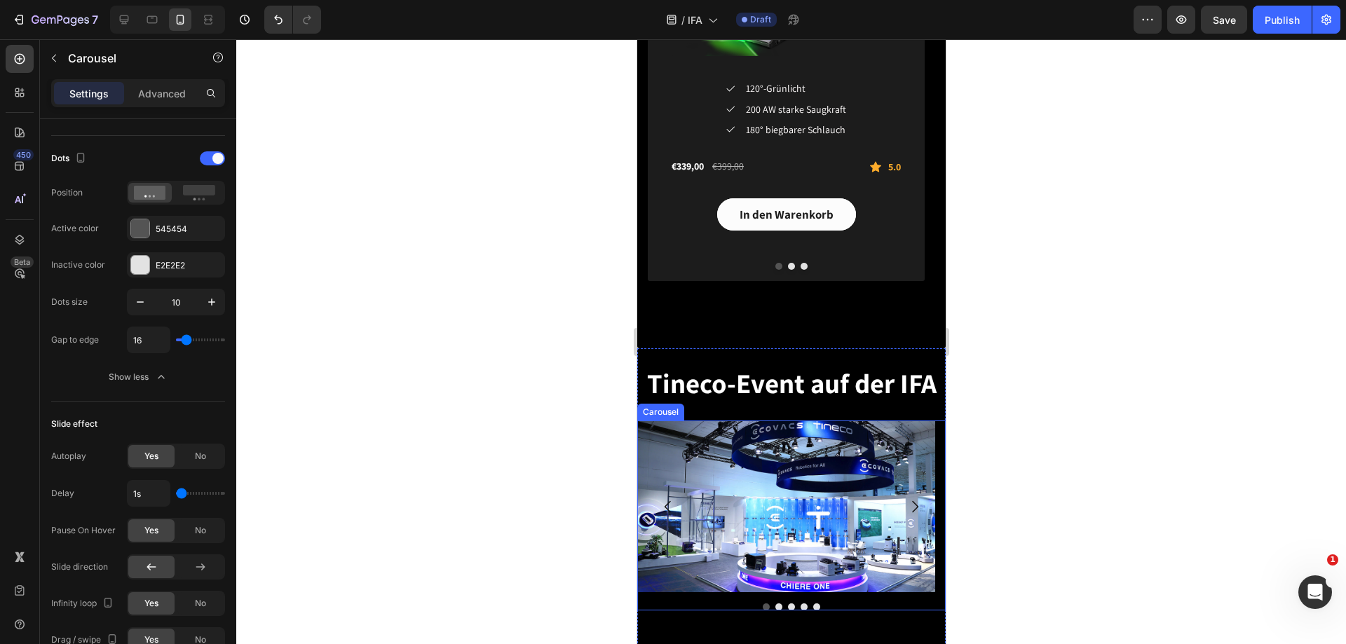
click at [736, 601] on div "Image Image Image Image Image Carousel" at bounding box center [791, 516] width 309 height 190
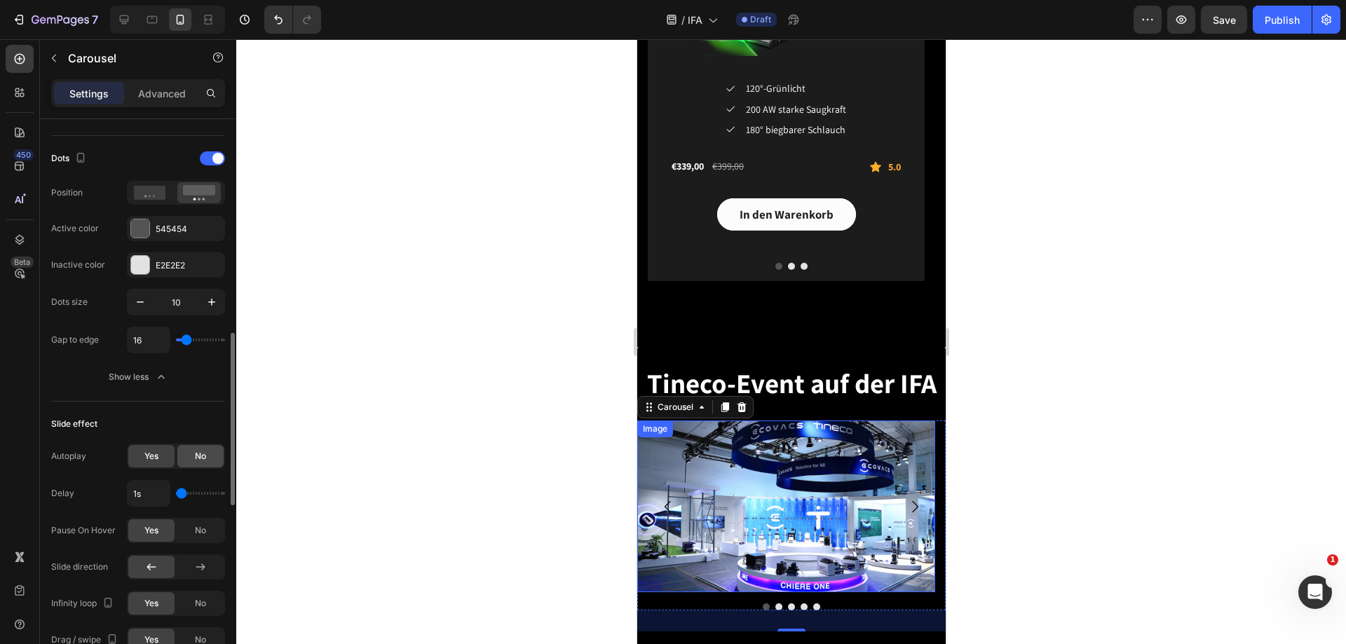
scroll to position [771, 0]
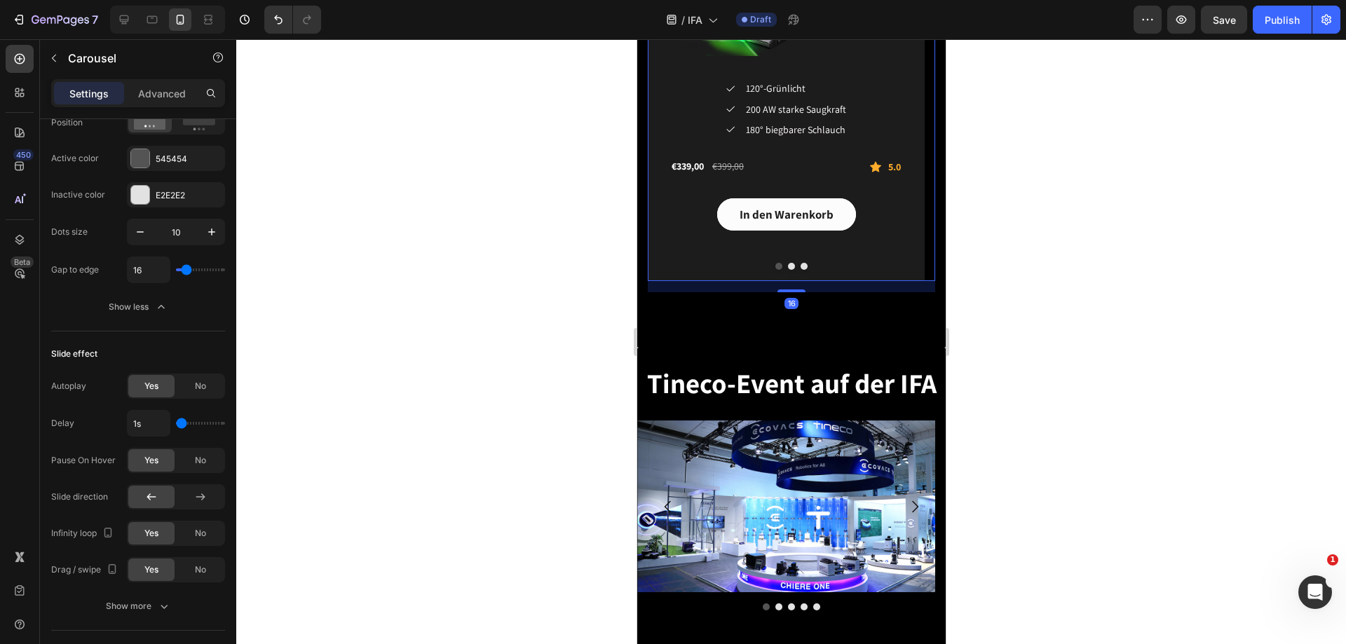
click at [788, 267] on button "Dot" at bounding box center [791, 266] width 7 height 7
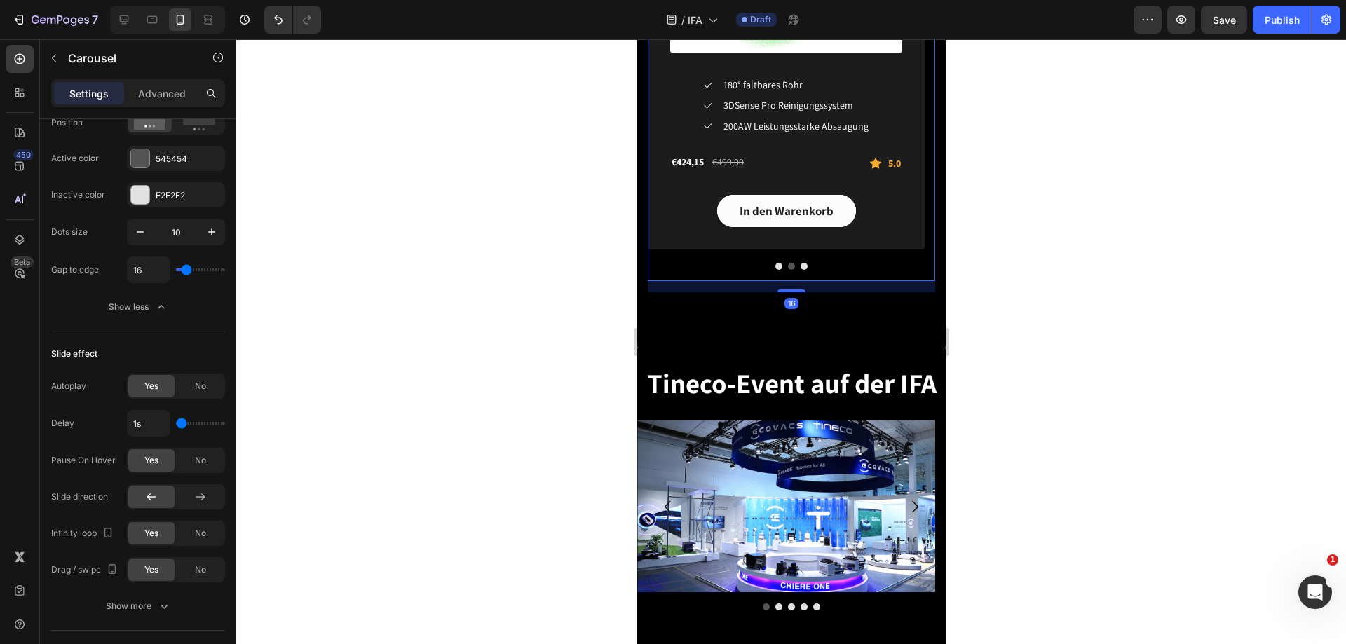
click at [768, 269] on div at bounding box center [791, 266] width 288 height 7
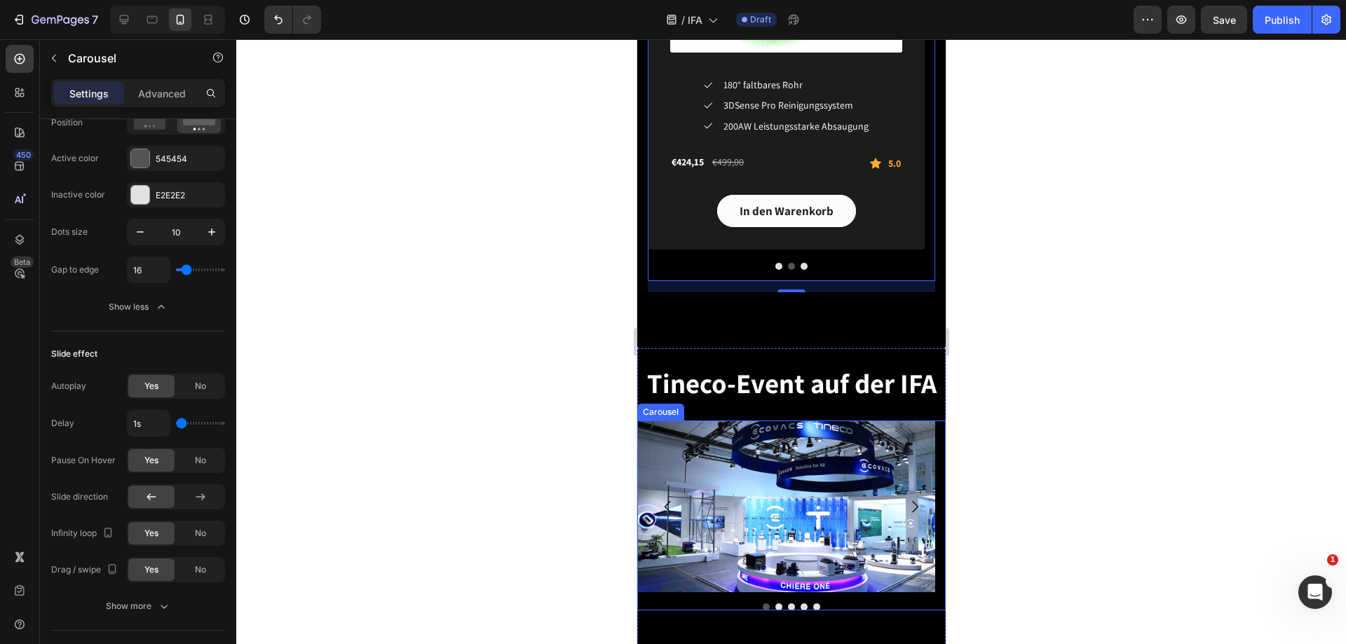
click at [703, 595] on div "Image Image Image Image Image Carousel" at bounding box center [791, 516] width 309 height 190
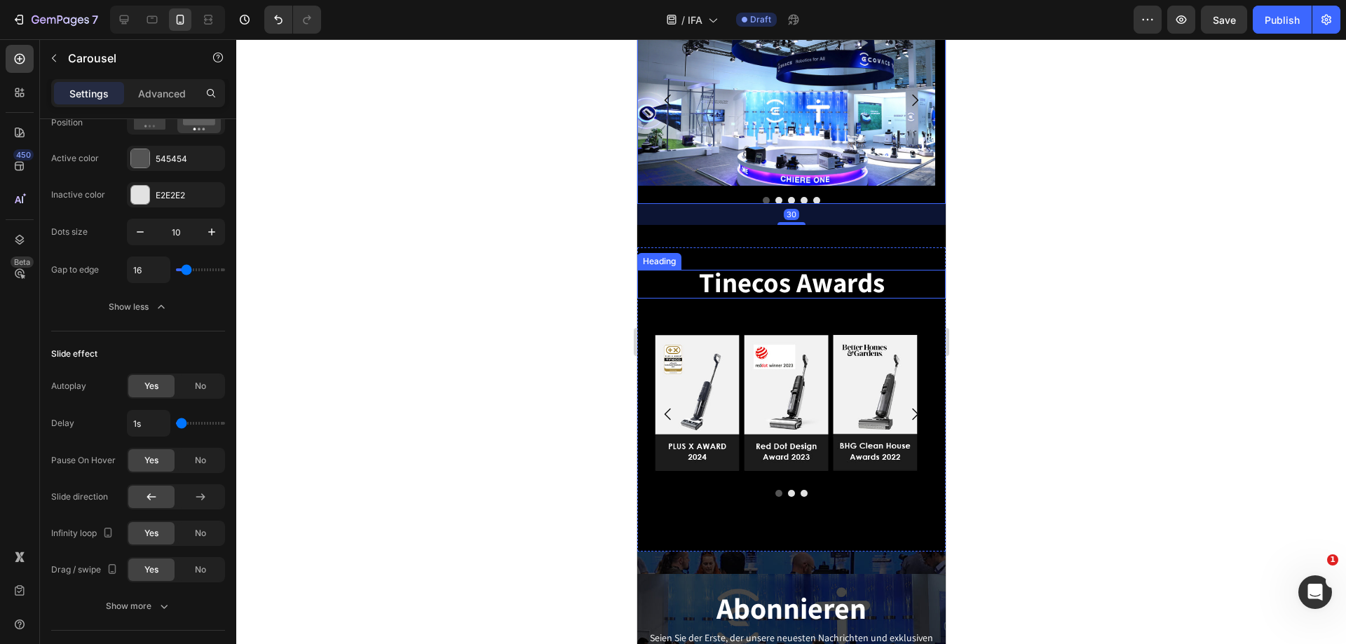
scroll to position [3366, 0]
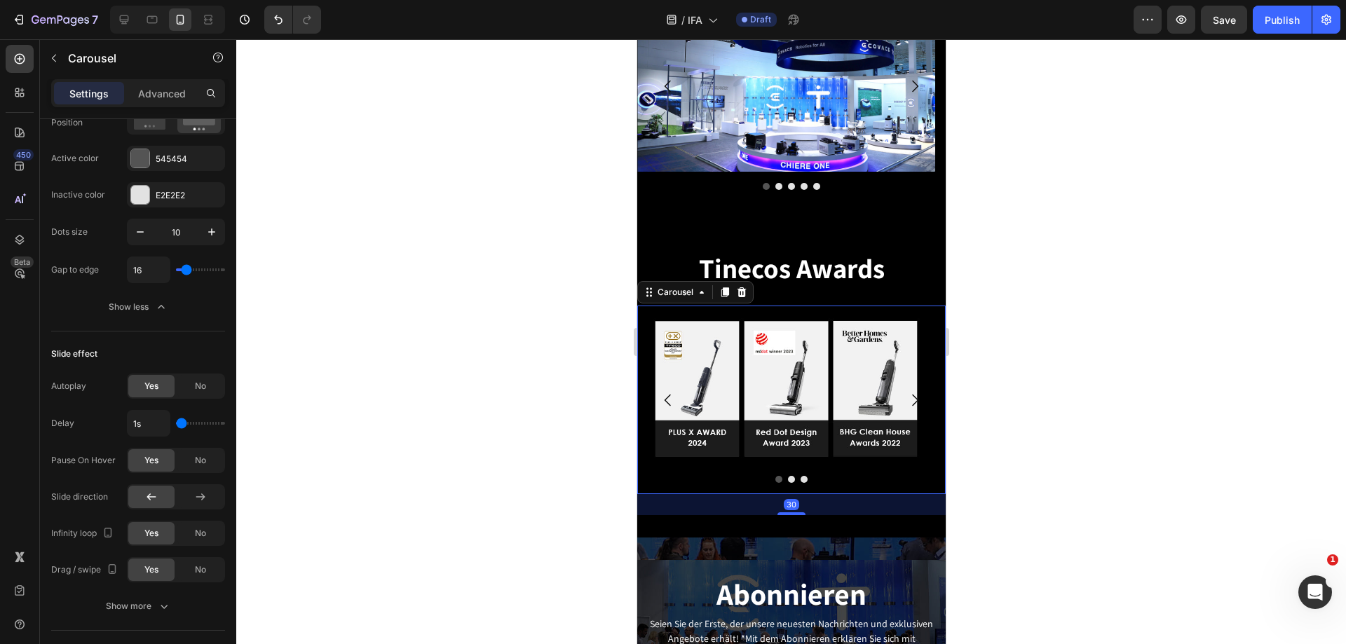
click at [716, 479] on div at bounding box center [791, 479] width 309 height 7
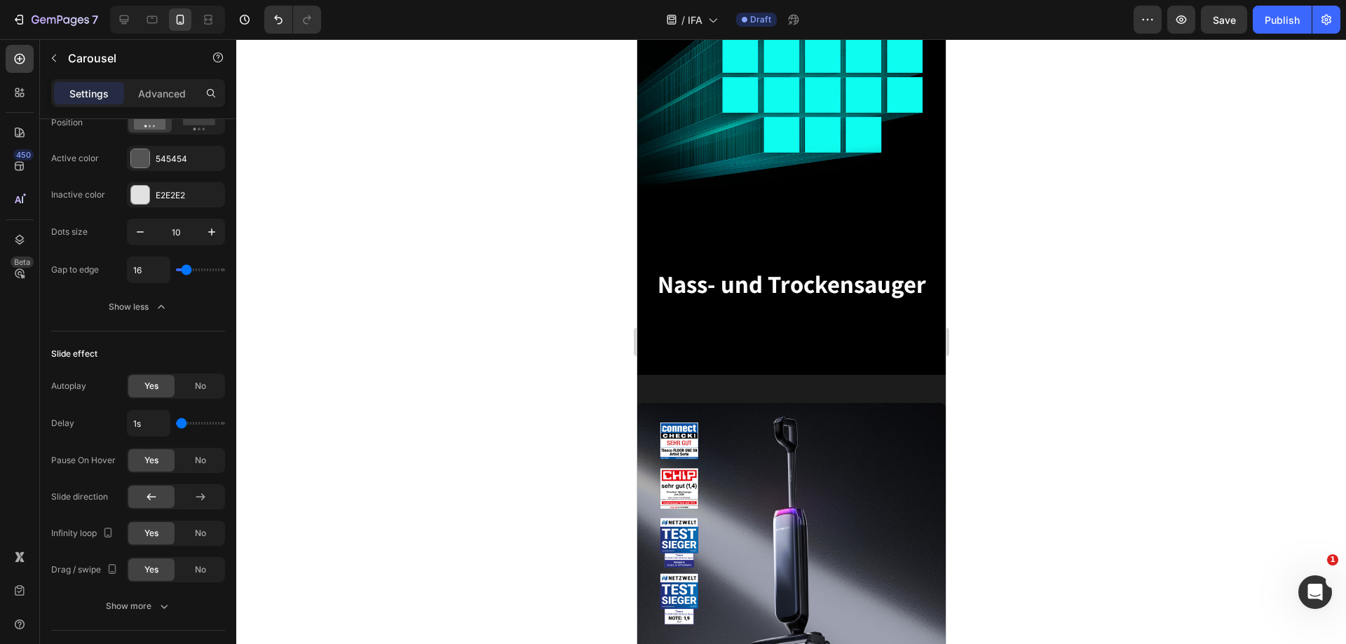
scroll to position [281, 0]
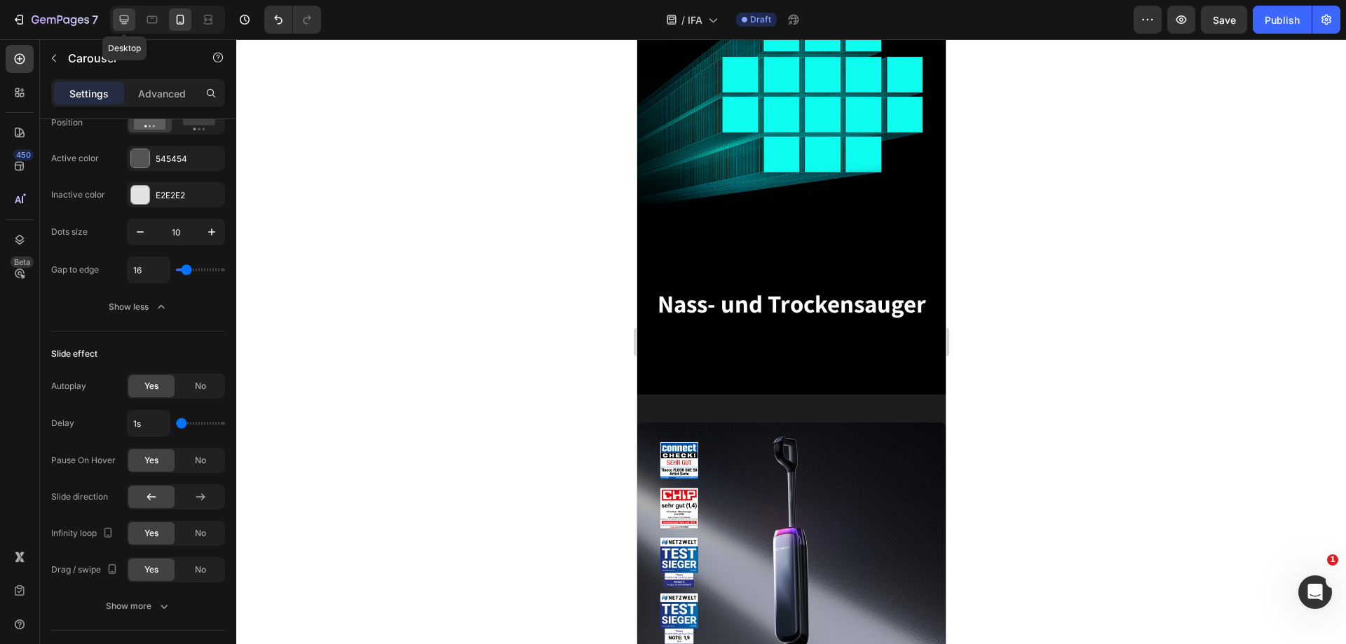
click at [126, 18] on icon at bounding box center [124, 20] width 14 height 14
type input "12"
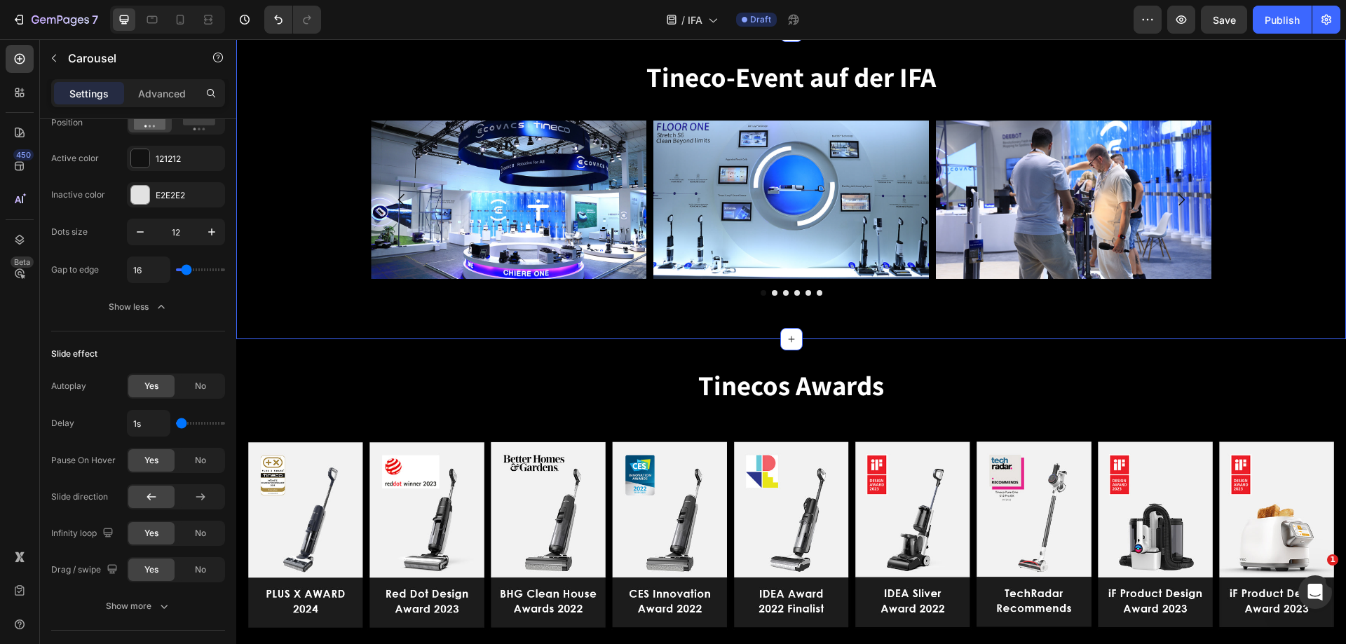
scroll to position [2665, 0]
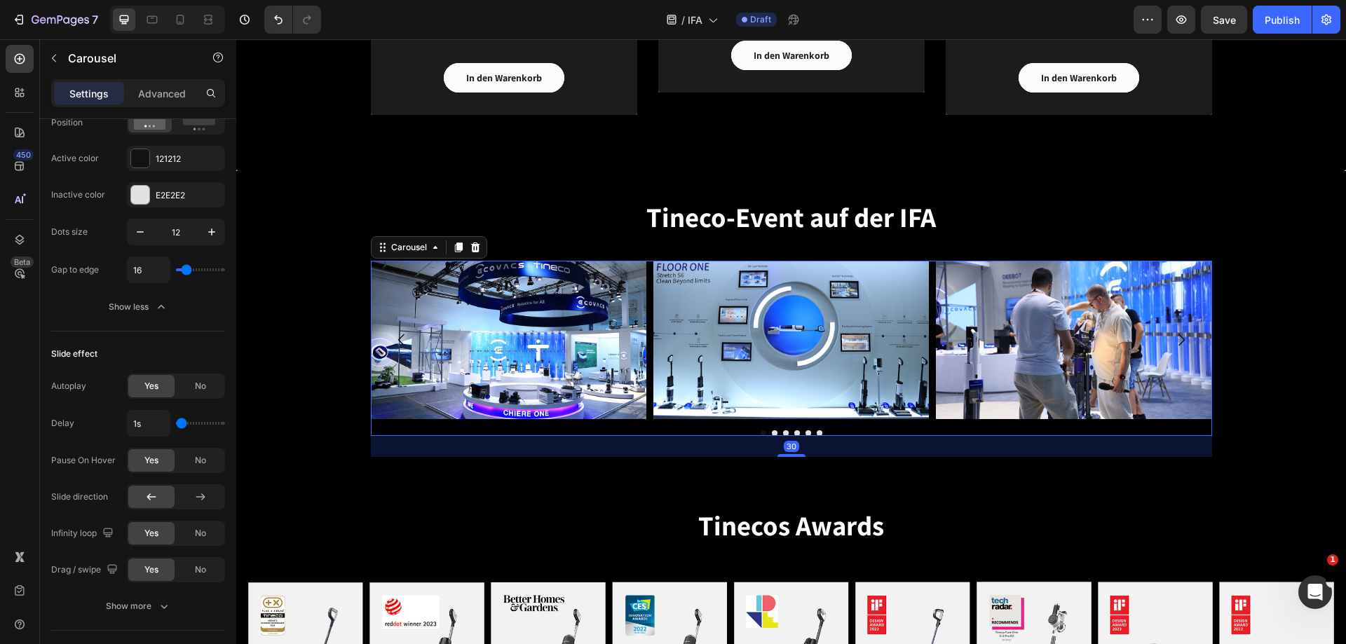
click at [740, 433] on div at bounding box center [792, 434] width 842 height 6
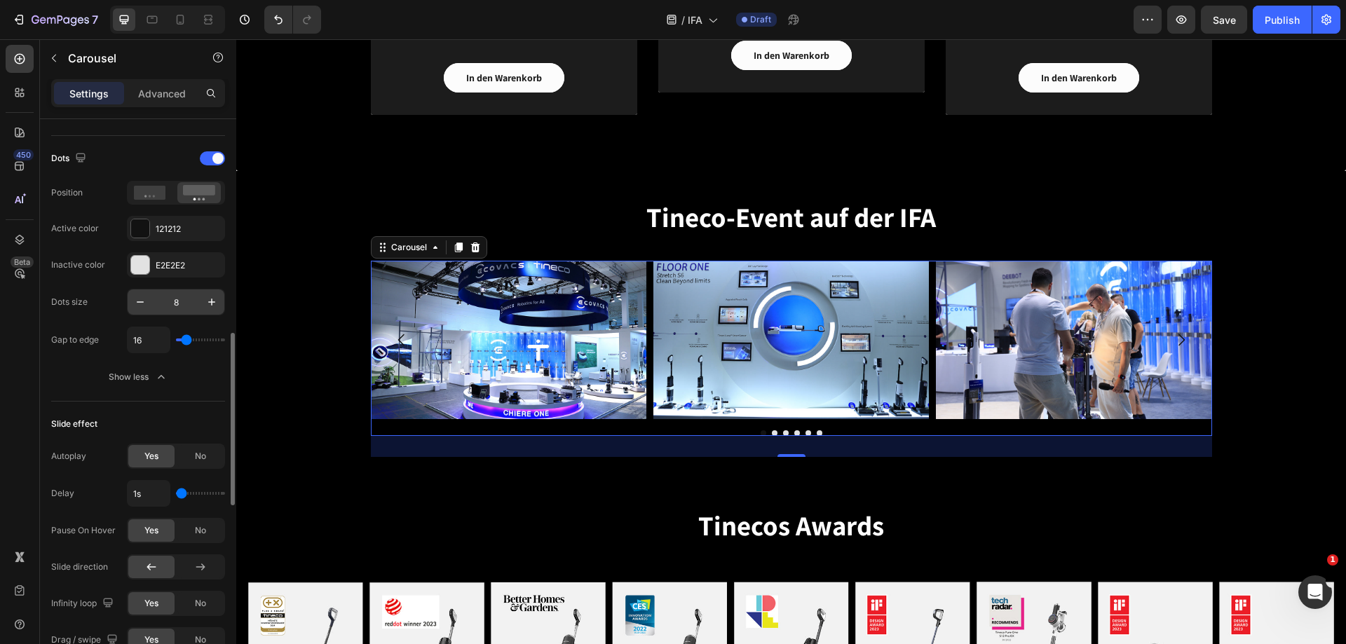
scroll to position [631, 0]
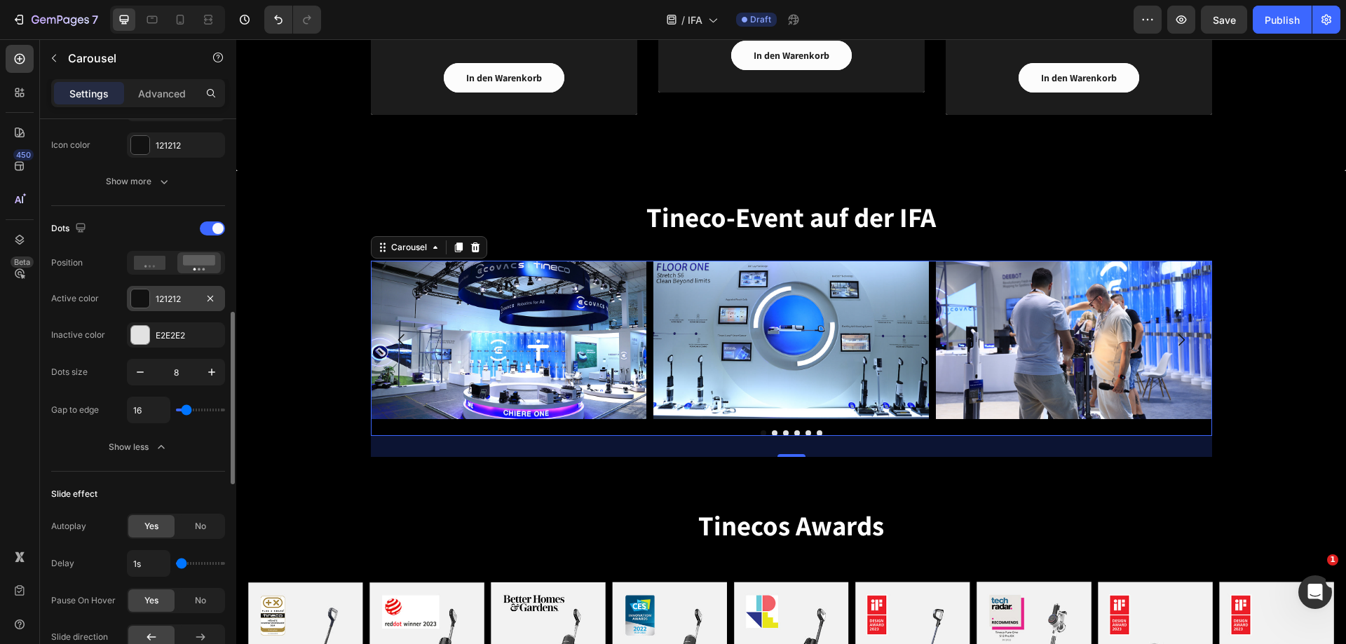
click at [140, 294] on div at bounding box center [140, 299] width 18 height 18
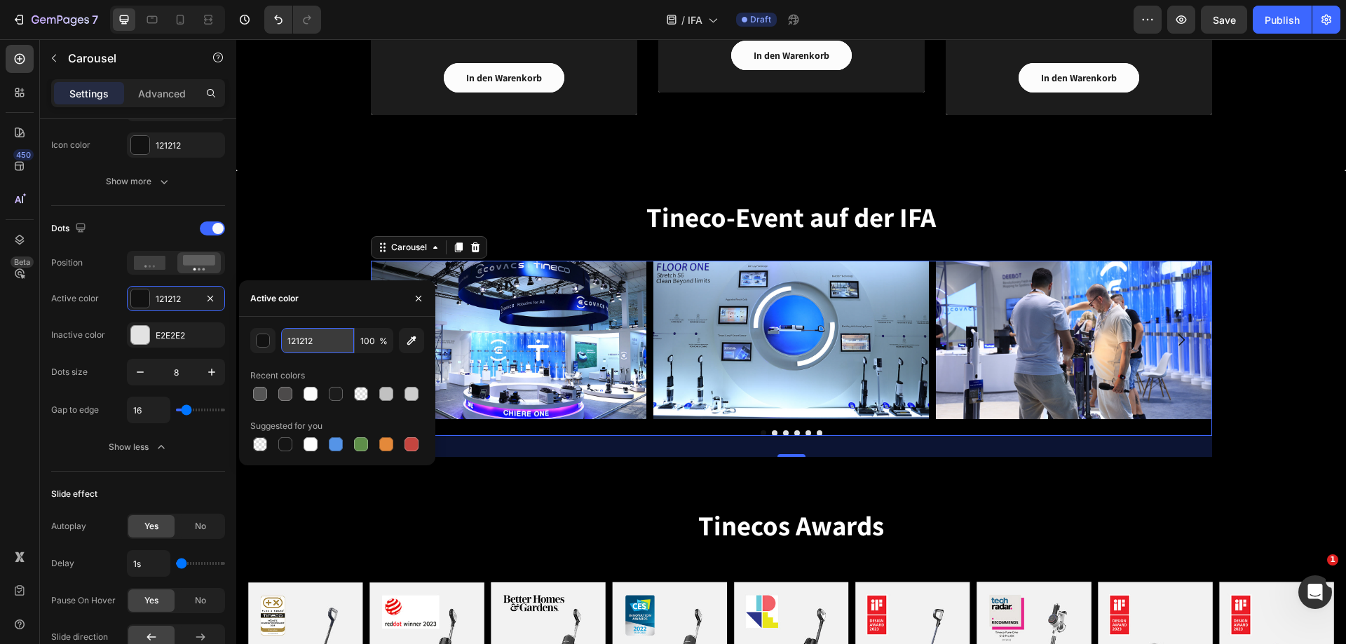
click at [327, 347] on input "121212" at bounding box center [317, 340] width 73 height 25
paste input "545454"
type input "545454"
click at [413, 301] on icon "button" at bounding box center [418, 298] width 11 height 11
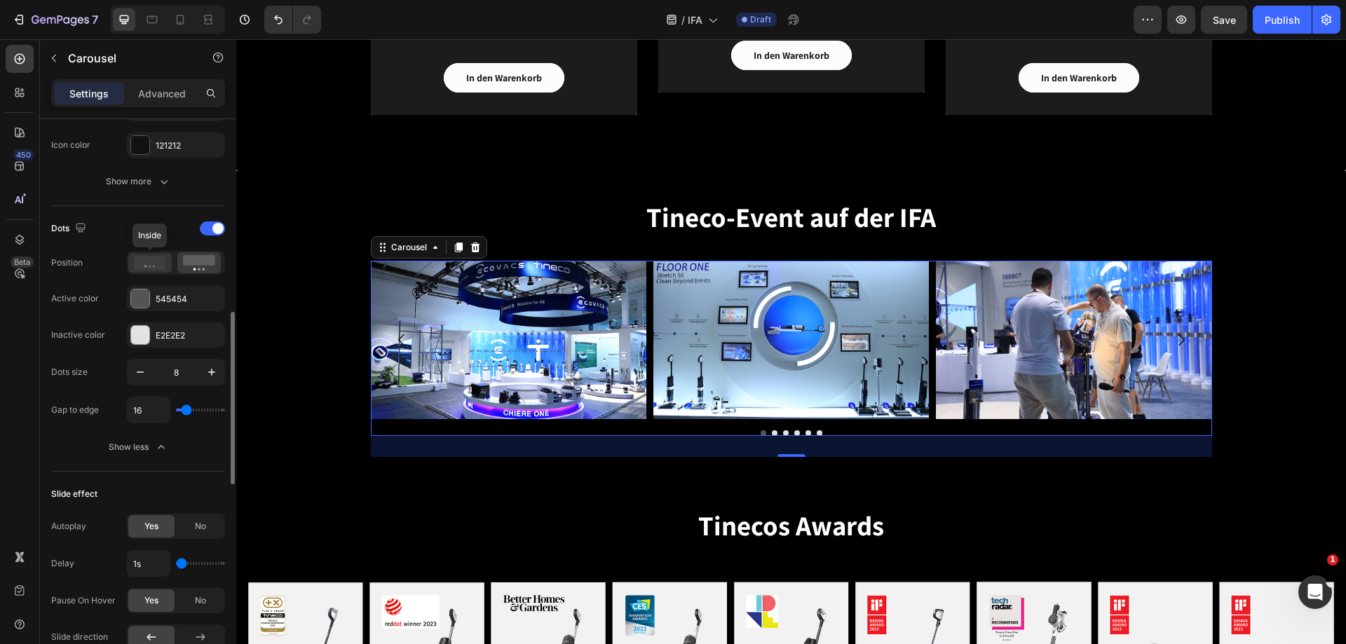
click at [151, 263] on icon at bounding box center [150, 263] width 32 height 14
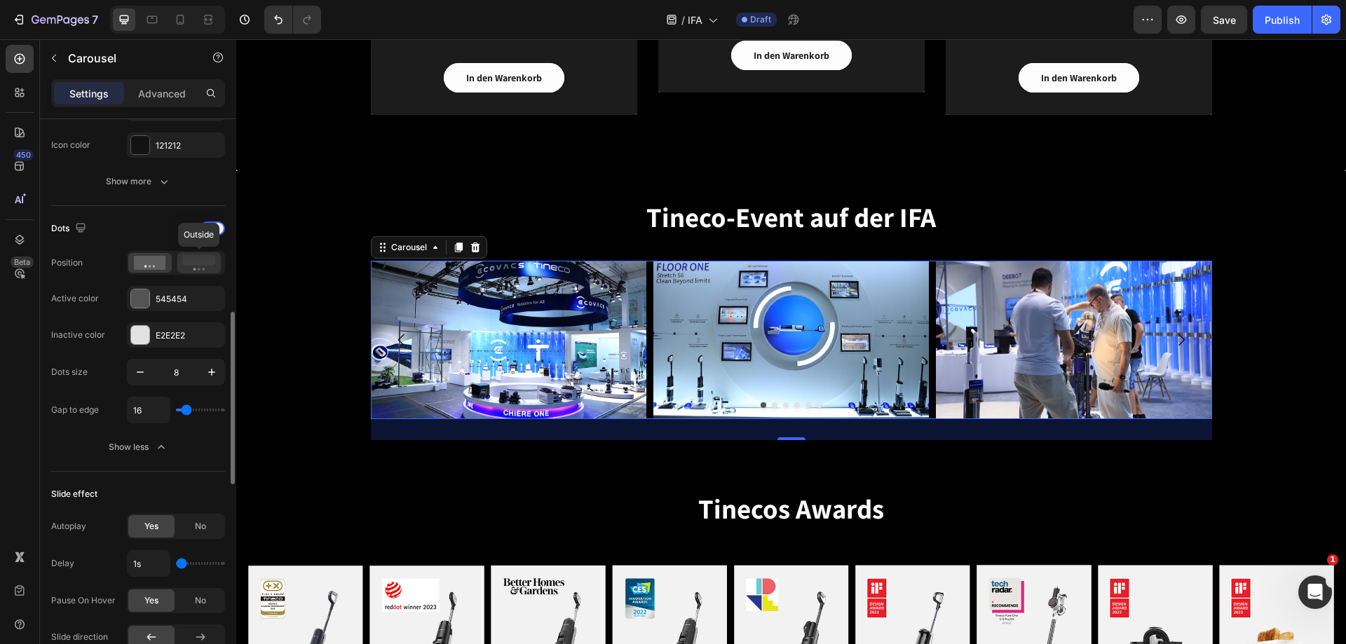
click at [187, 264] on rect at bounding box center [199, 260] width 32 height 11
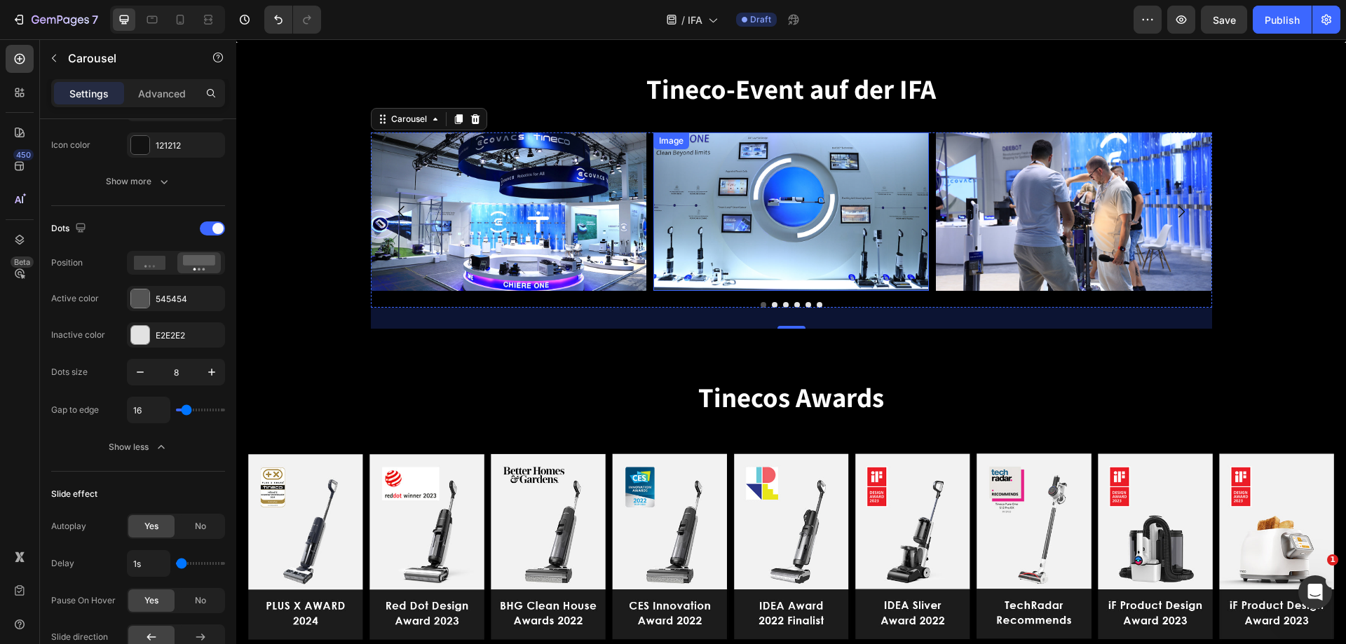
scroll to position [2805, 0]
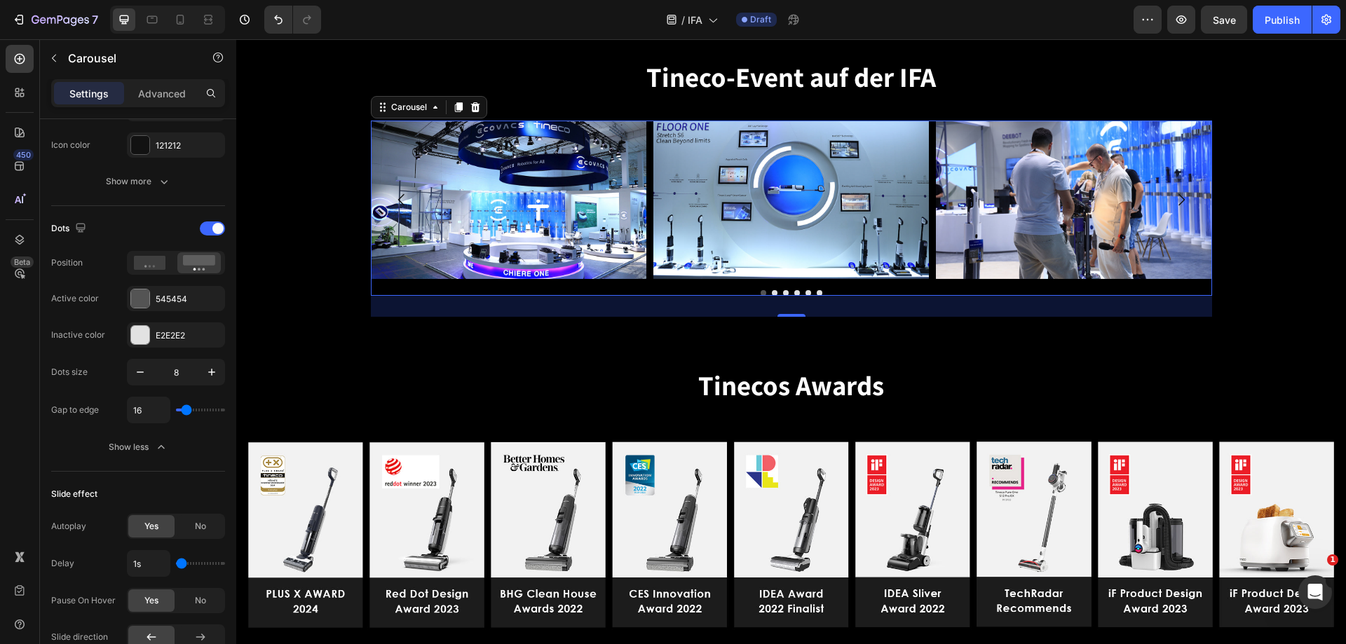
click at [817, 291] on button "Dot" at bounding box center [820, 293] width 6 height 6
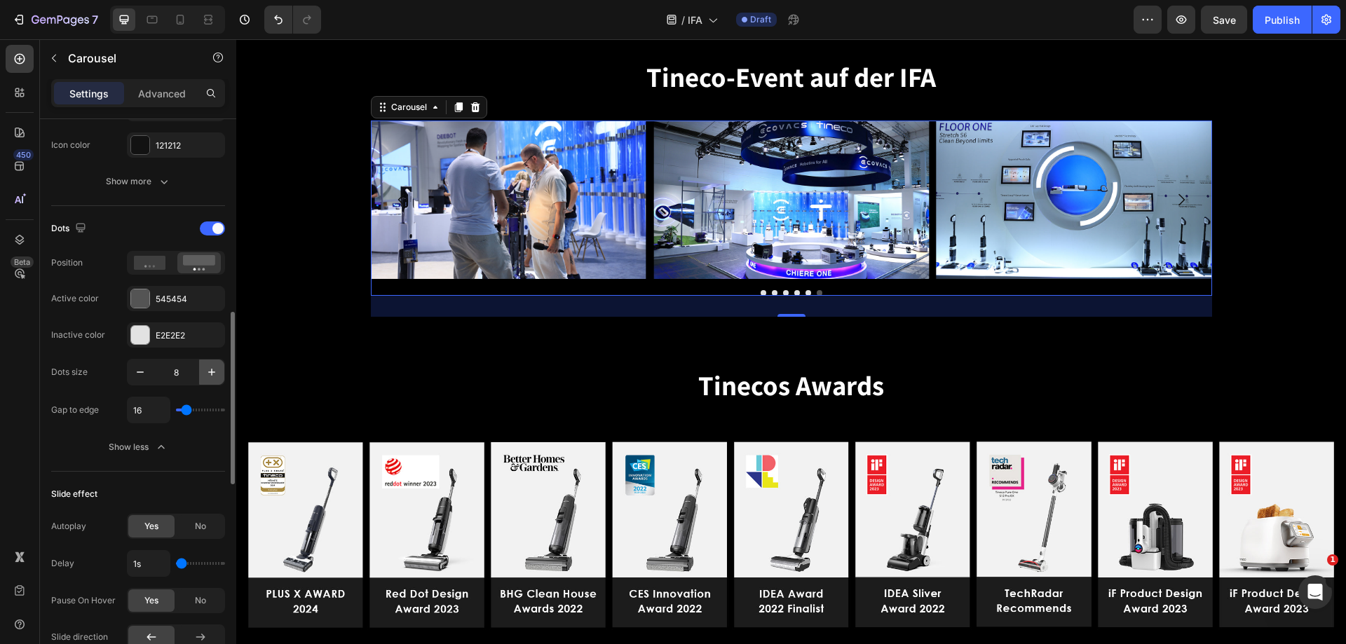
click at [210, 370] on icon "button" at bounding box center [212, 372] width 14 height 14
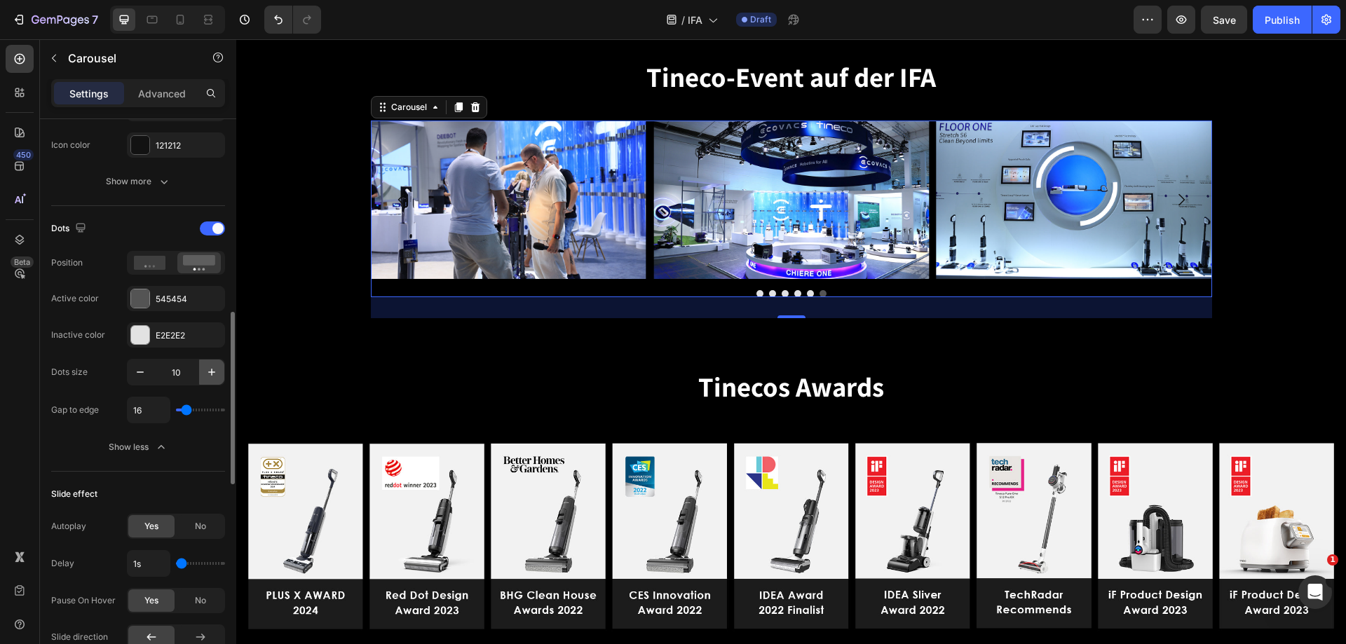
click at [210, 370] on icon "button" at bounding box center [212, 372] width 14 height 14
type input "12"
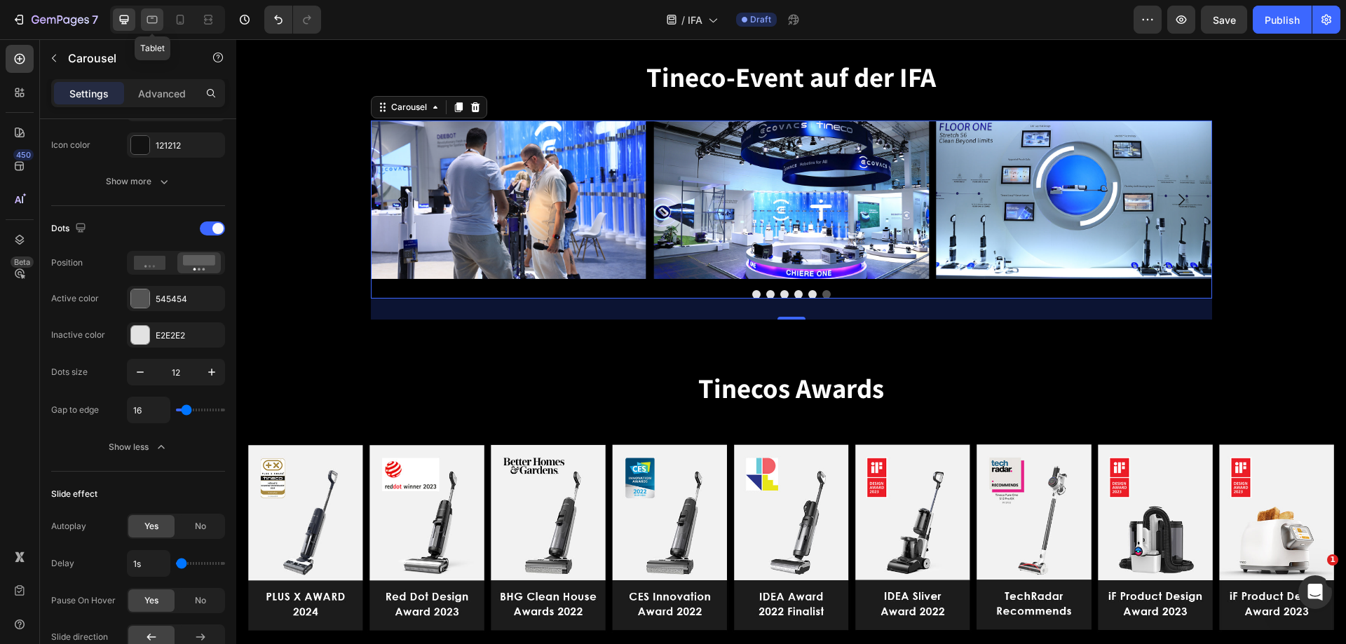
click at [151, 18] on icon at bounding box center [152, 20] width 14 height 14
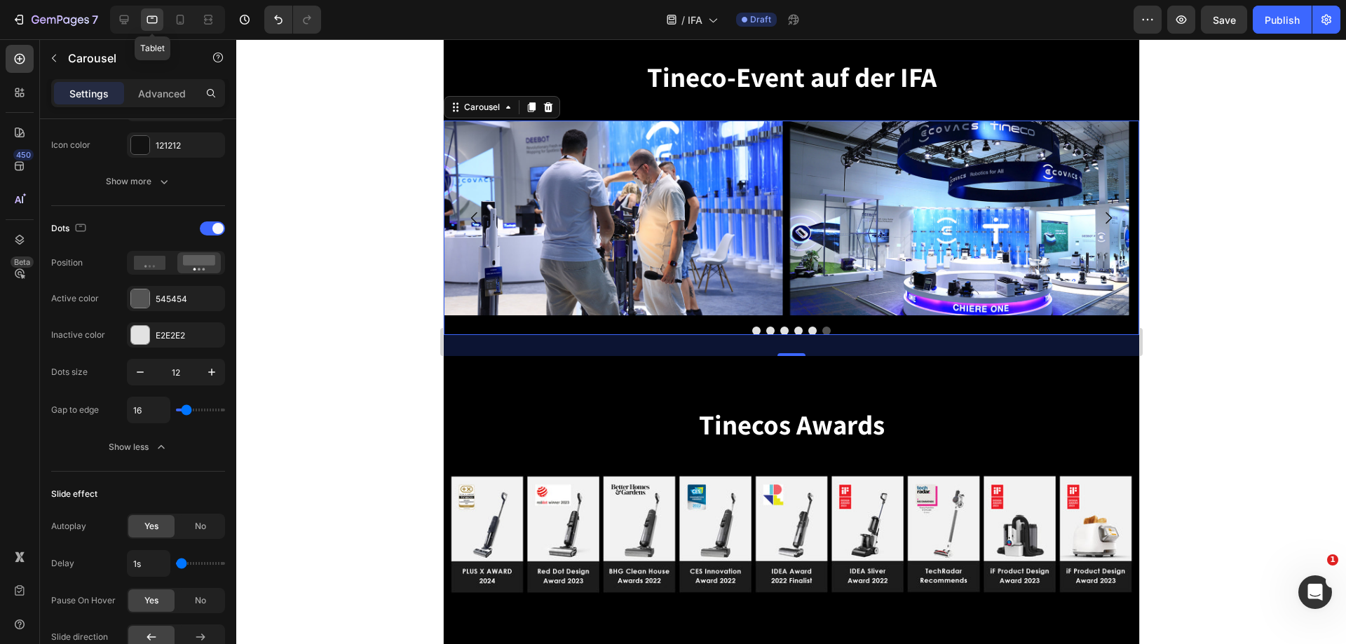
scroll to position [2837, 0]
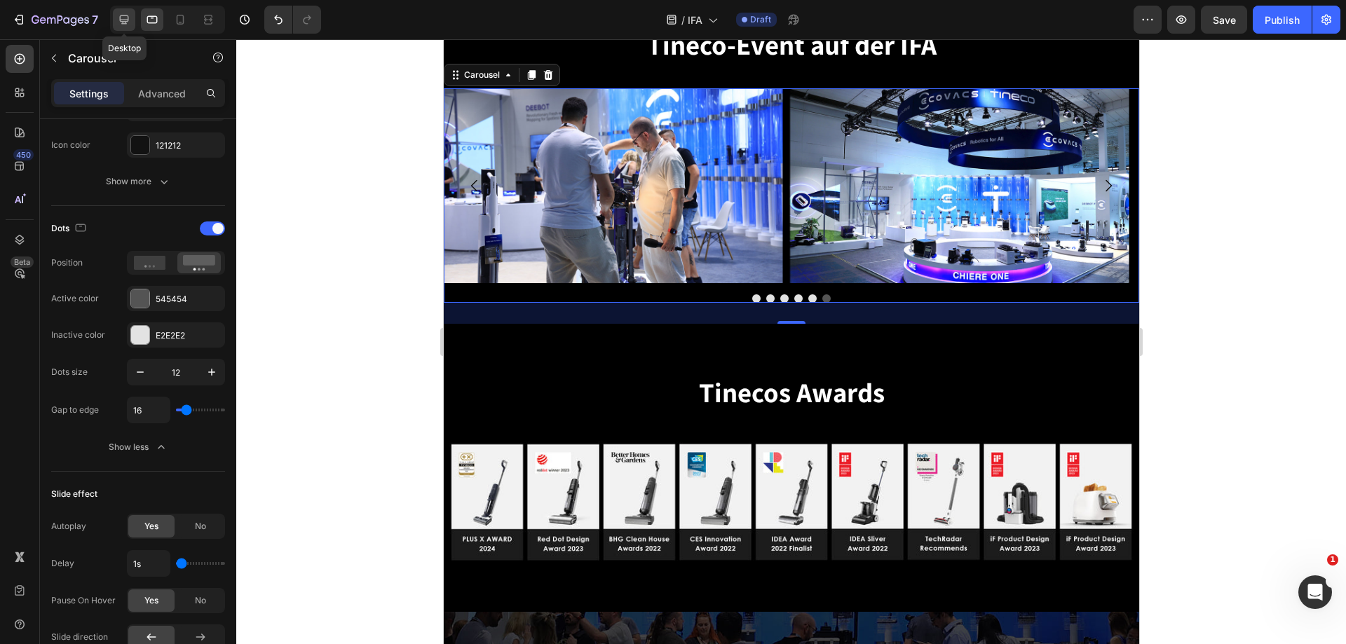
click at [127, 14] on icon at bounding box center [124, 20] width 14 height 14
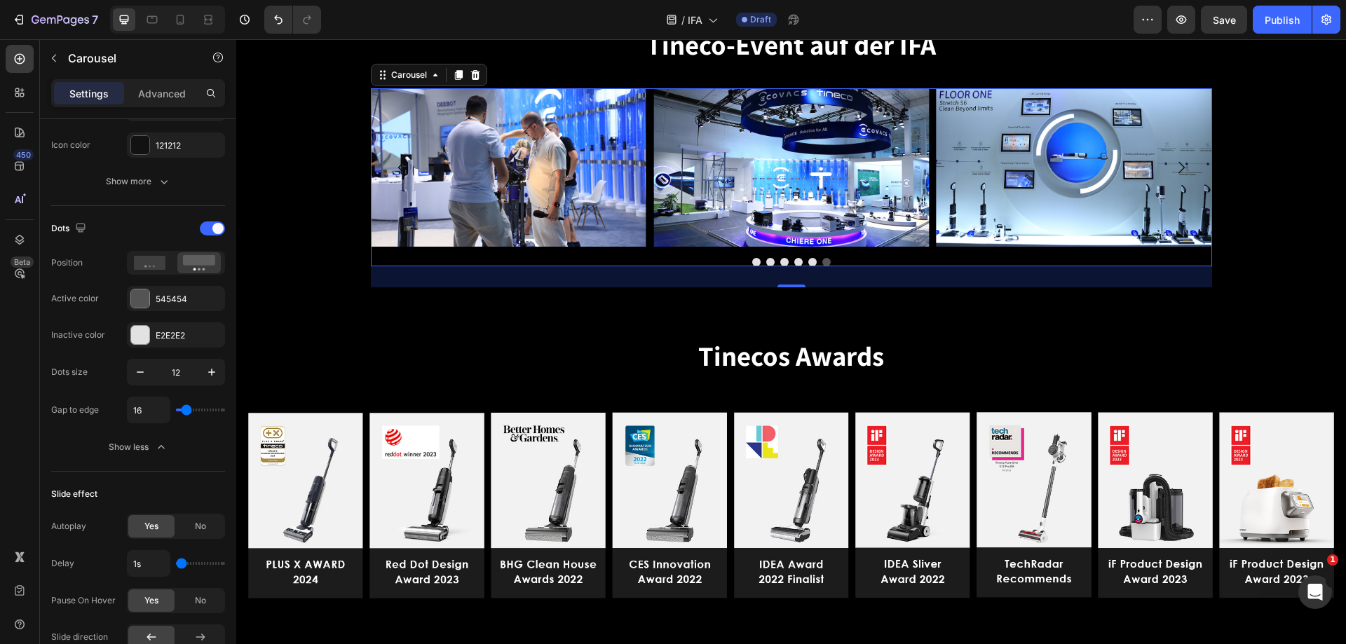
click at [702, 261] on div at bounding box center [792, 262] width 842 height 8
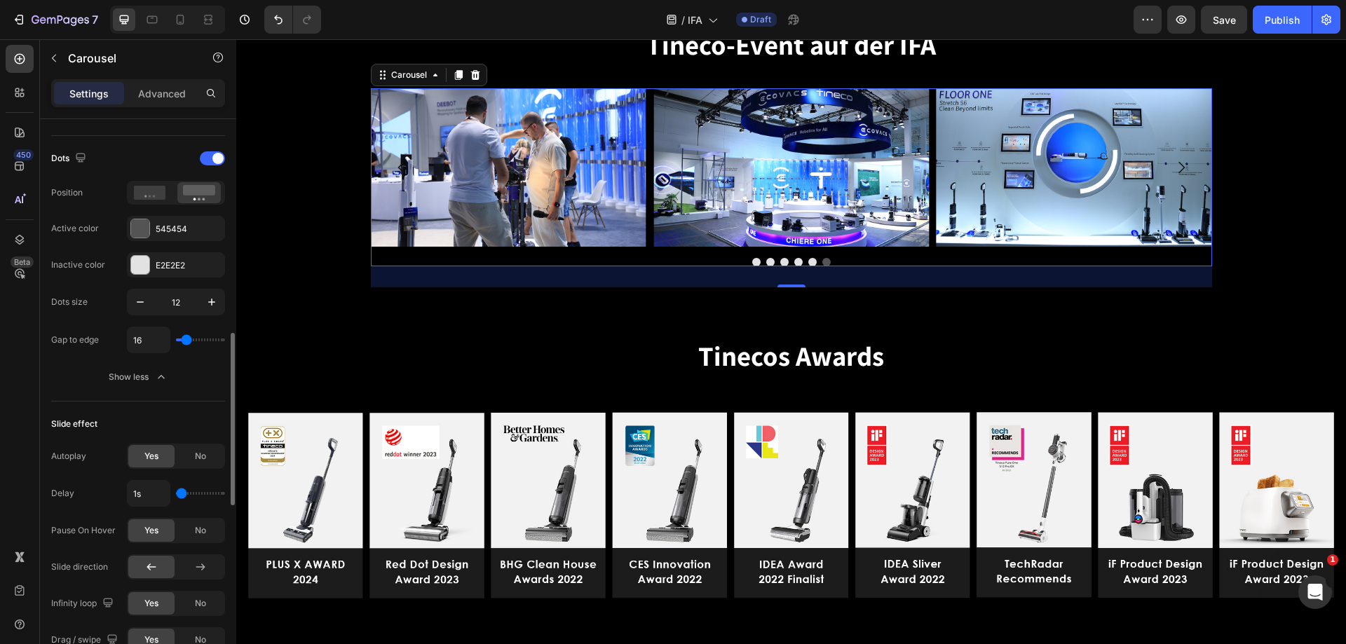
scroll to position [771, 0]
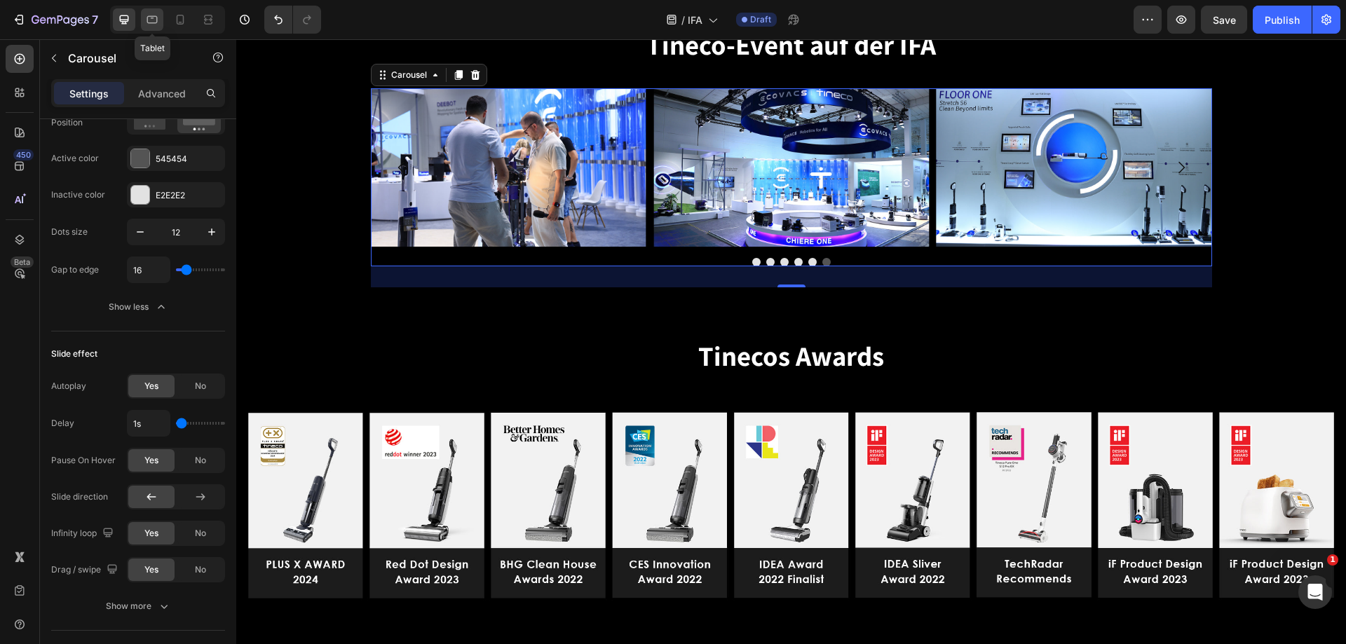
click at [149, 16] on icon at bounding box center [152, 20] width 11 height 8
type input "100%"
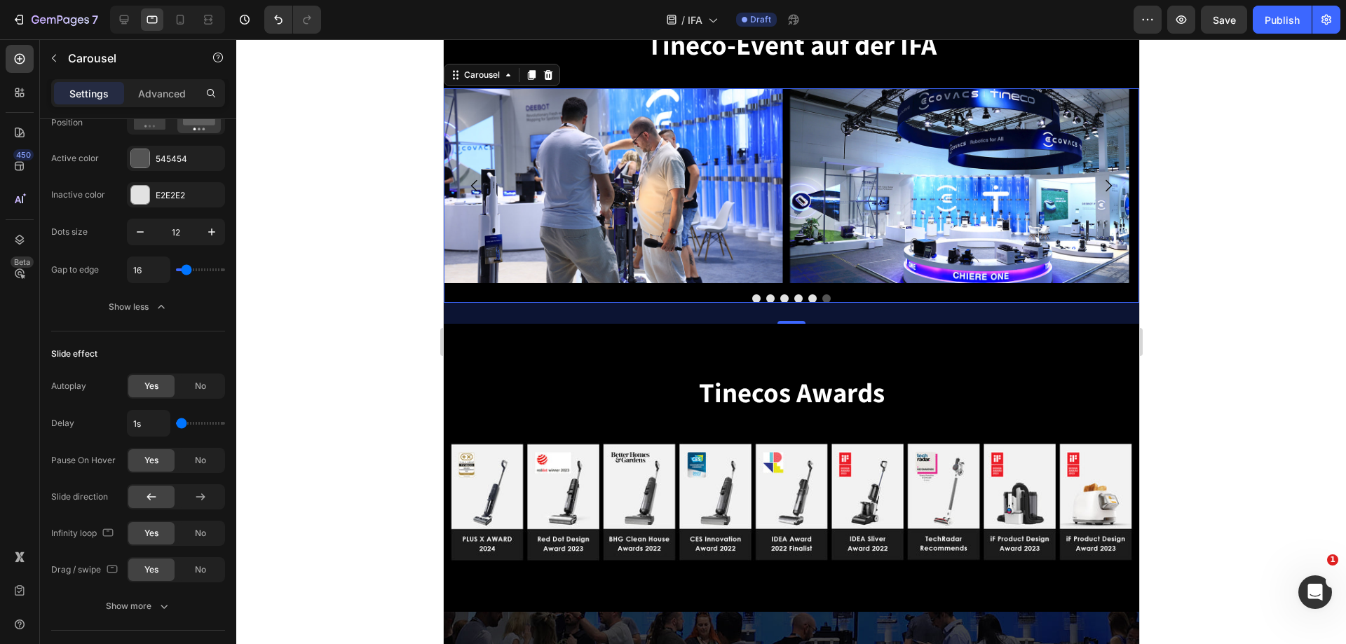
click at [694, 295] on div at bounding box center [791, 299] width 696 height 8
click at [140, 227] on icon "button" at bounding box center [140, 232] width 14 height 14
type input "10"
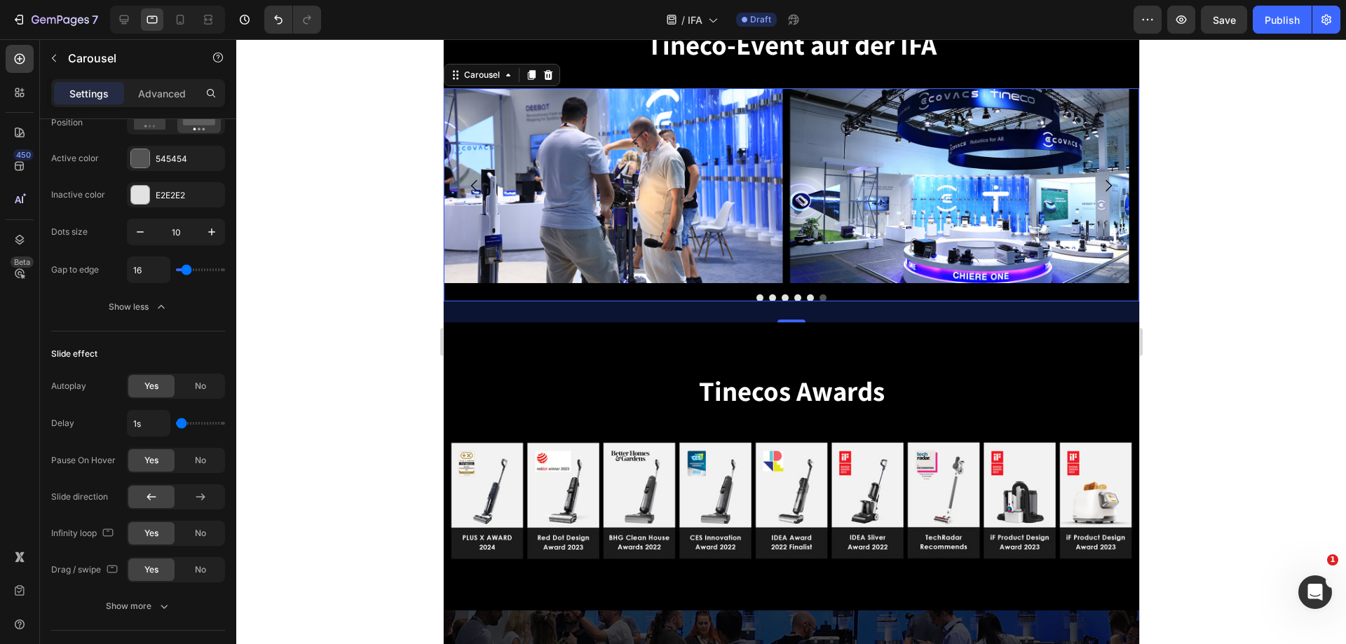
click at [707, 297] on div at bounding box center [791, 298] width 696 height 7
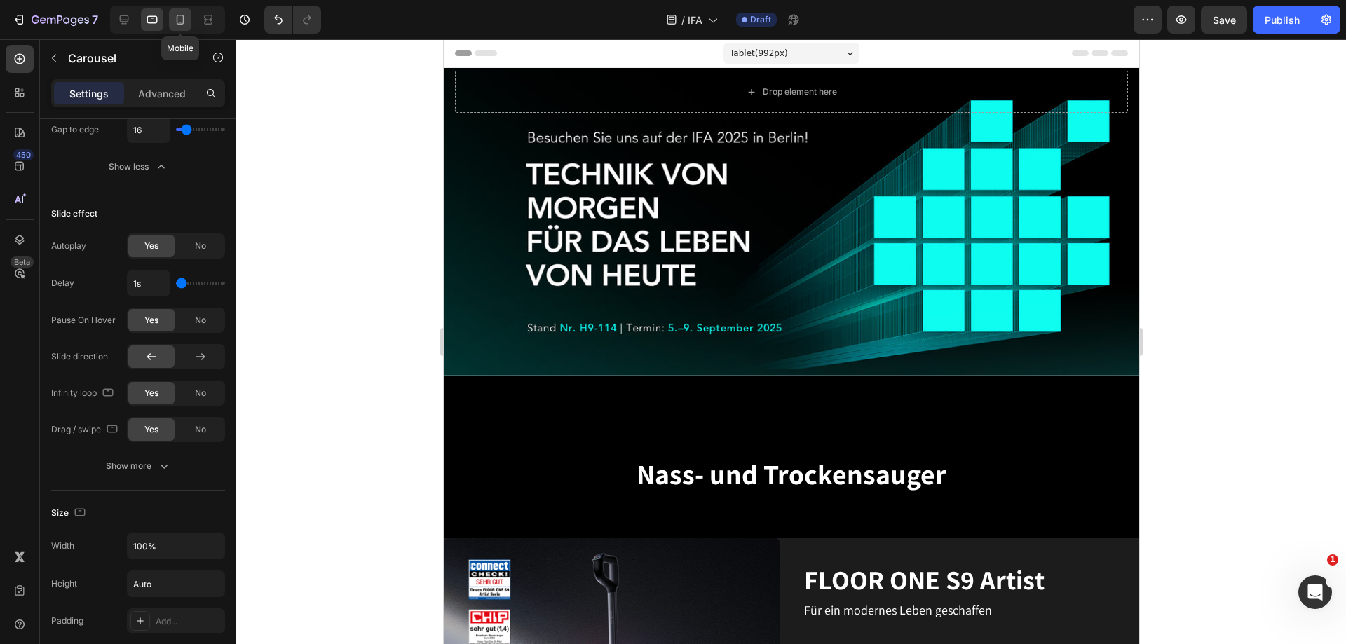
click at [184, 26] on icon at bounding box center [180, 20] width 14 height 14
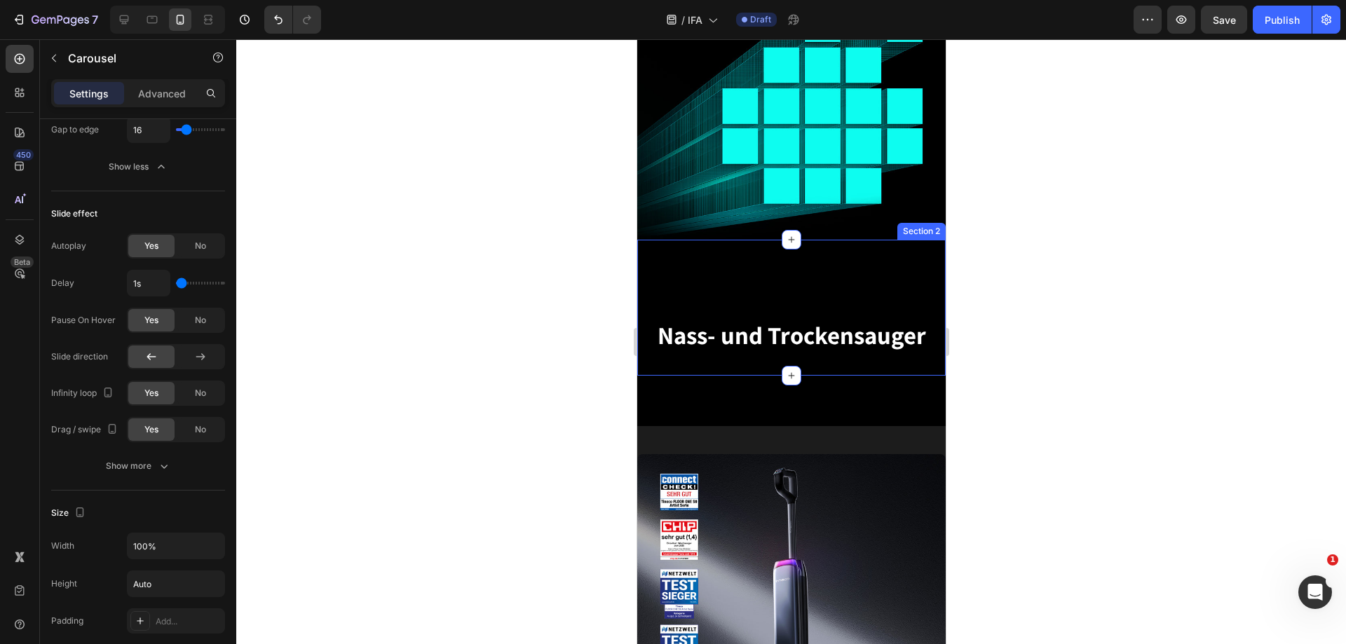
scroll to position [281, 0]
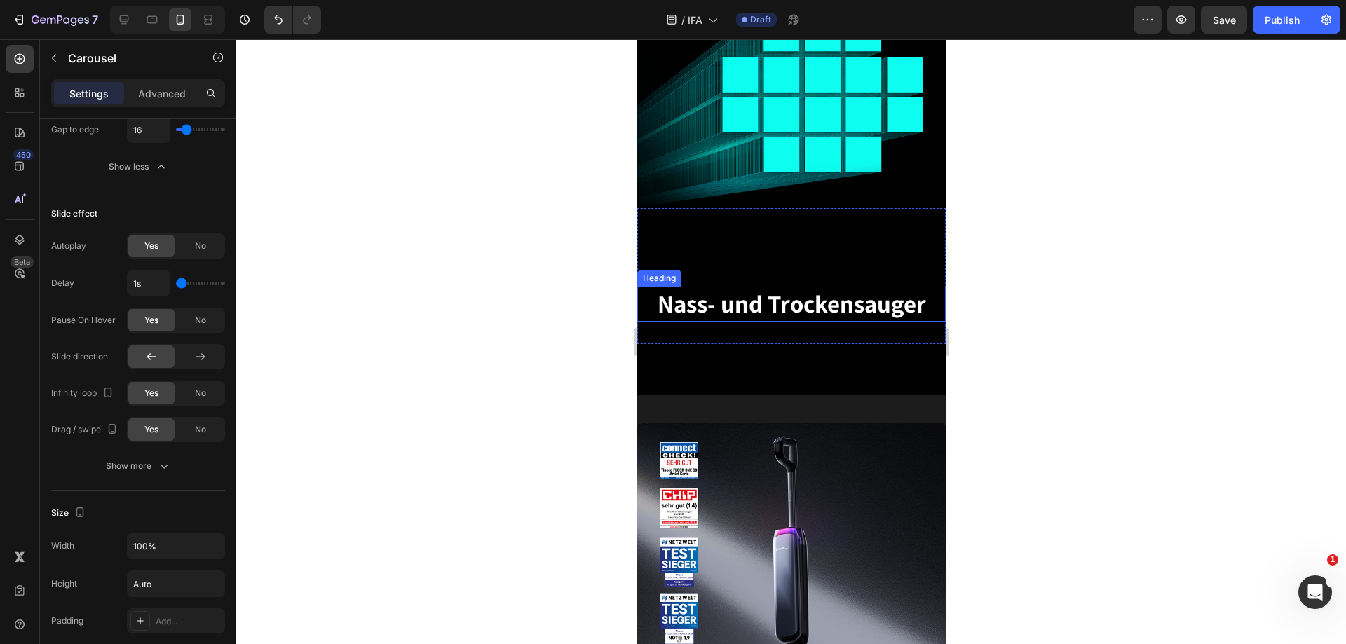
click at [778, 299] on span "Nass- und Trockensauger" at bounding box center [791, 304] width 269 height 32
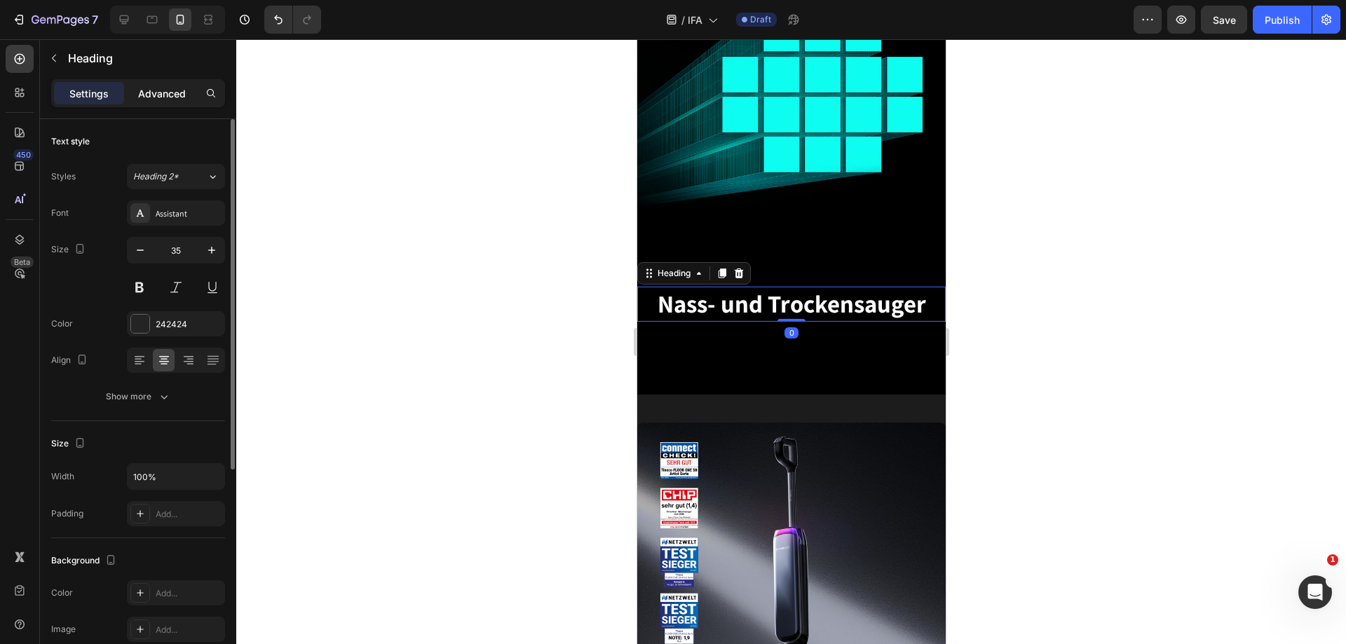
click at [151, 88] on p "Advanced" at bounding box center [162, 93] width 48 height 15
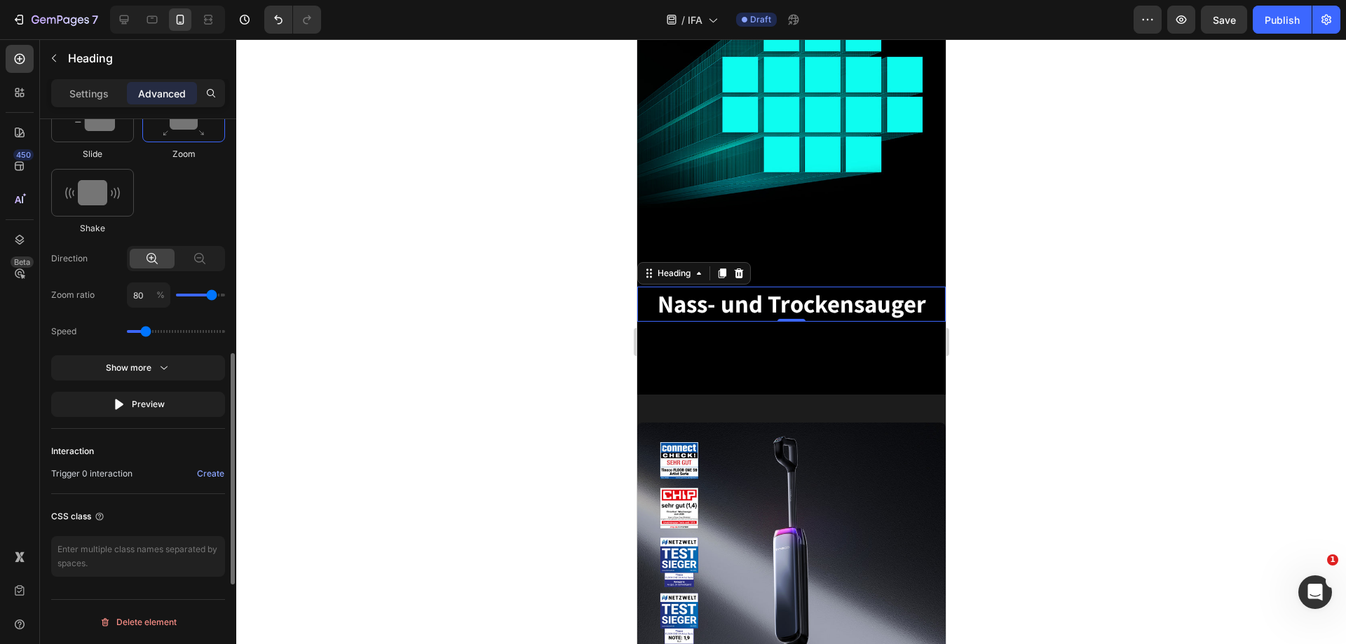
scroll to position [743, 0]
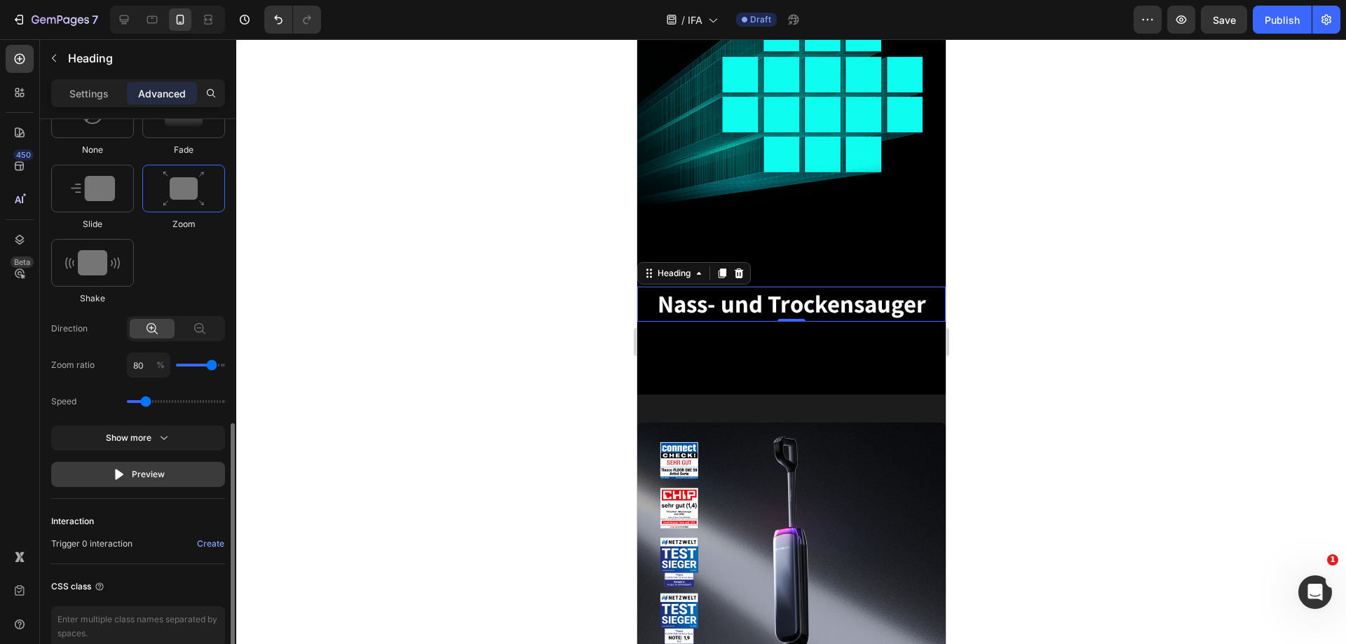
click at [142, 474] on div "Preview" at bounding box center [138, 475] width 53 height 14
click at [119, 474] on icon "button" at bounding box center [119, 474] width 8 height 11
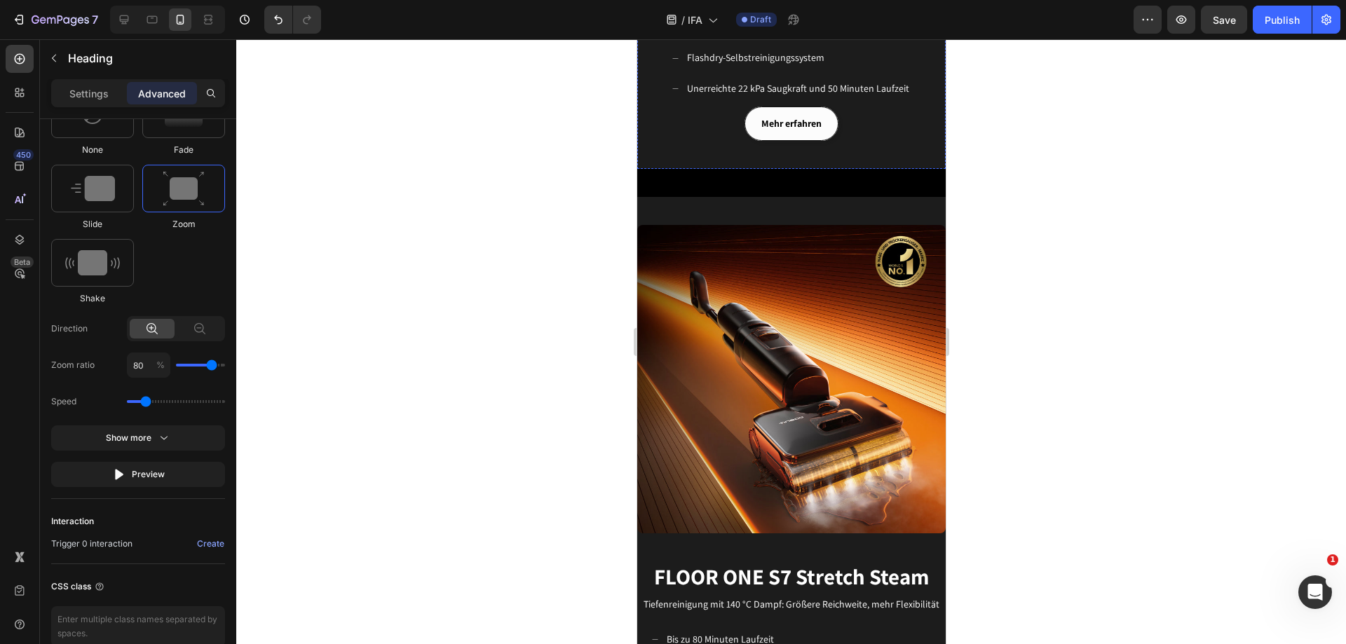
scroll to position [1122, 0]
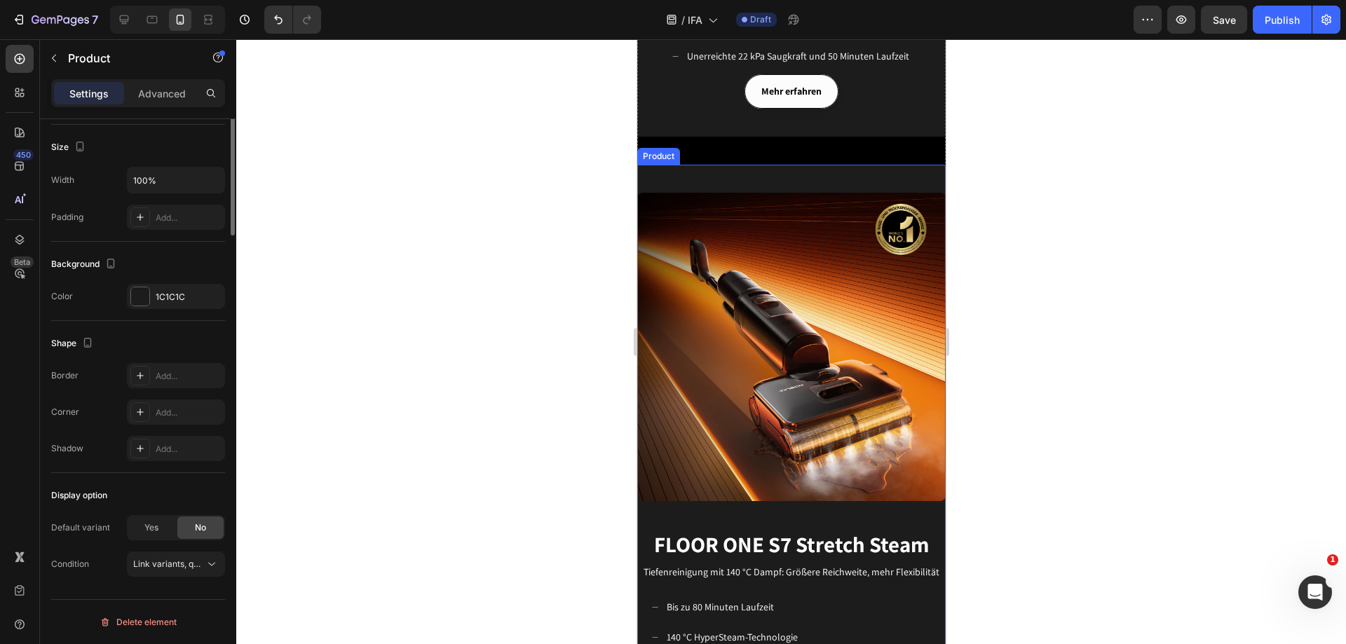
click at [771, 177] on div "Image" at bounding box center [791, 333] width 309 height 337
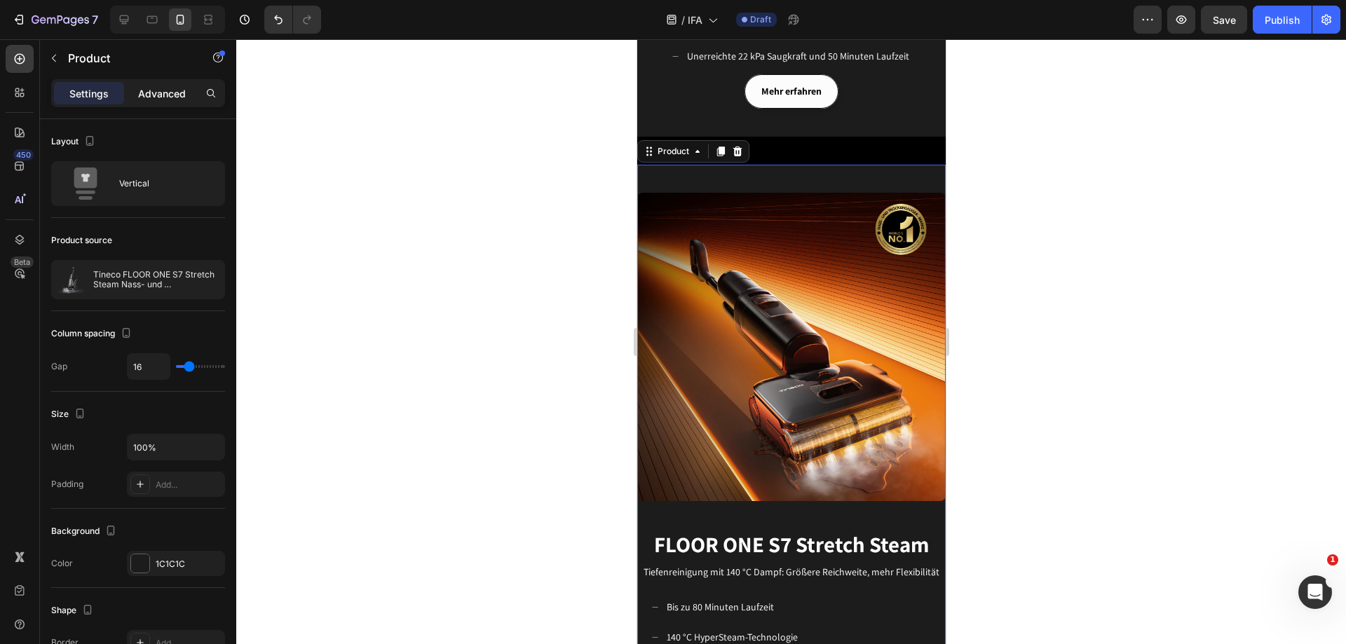
click at [175, 101] on div "Advanced" at bounding box center [162, 93] width 70 height 22
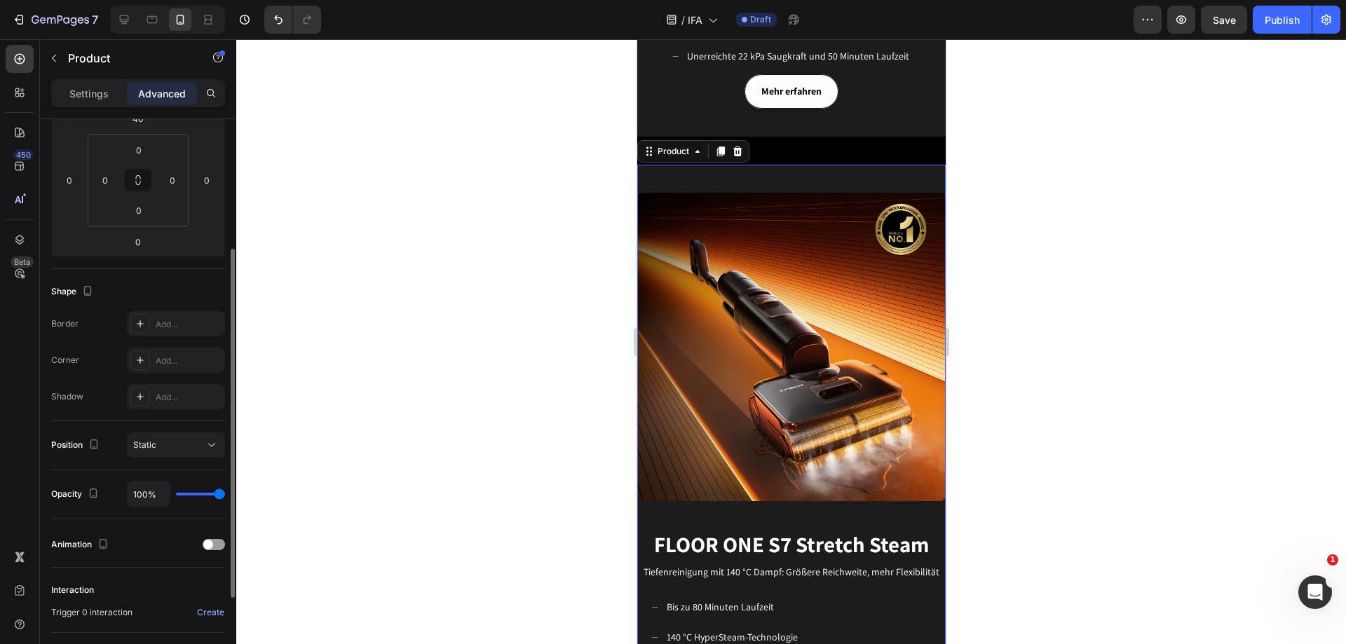
scroll to position [349, 0]
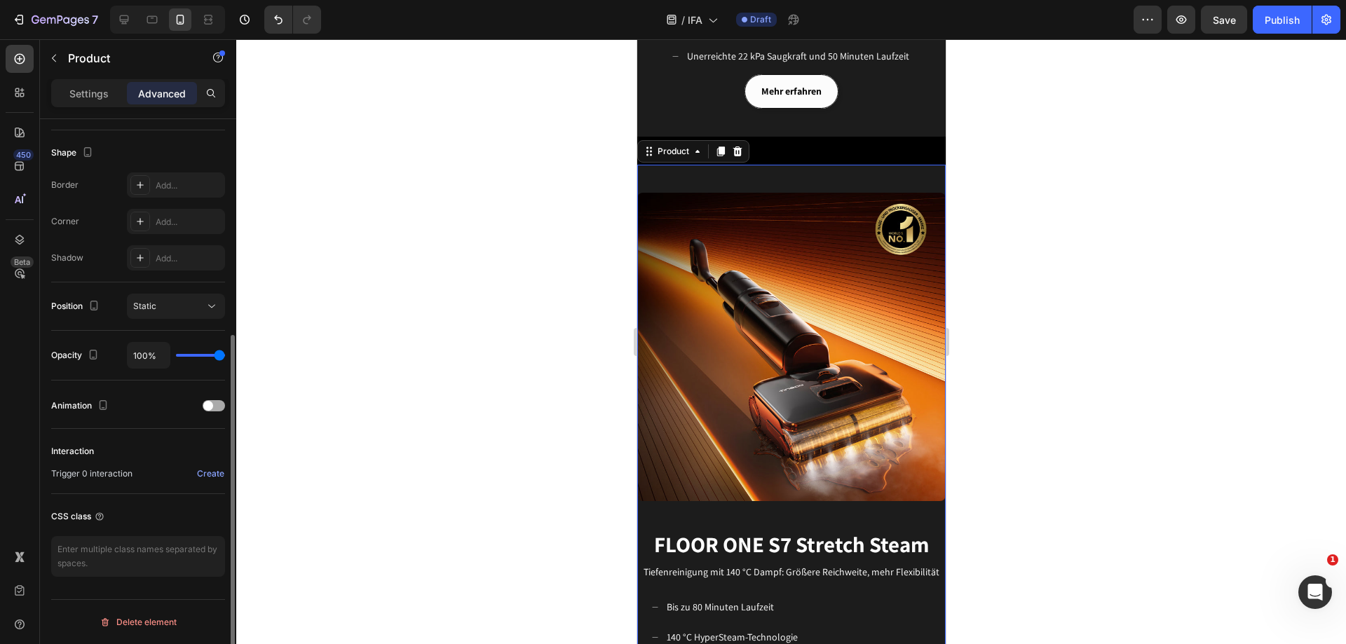
click at [217, 400] on div "Animation" at bounding box center [138, 406] width 174 height 22
click at [217, 405] on div at bounding box center [214, 405] width 22 height 11
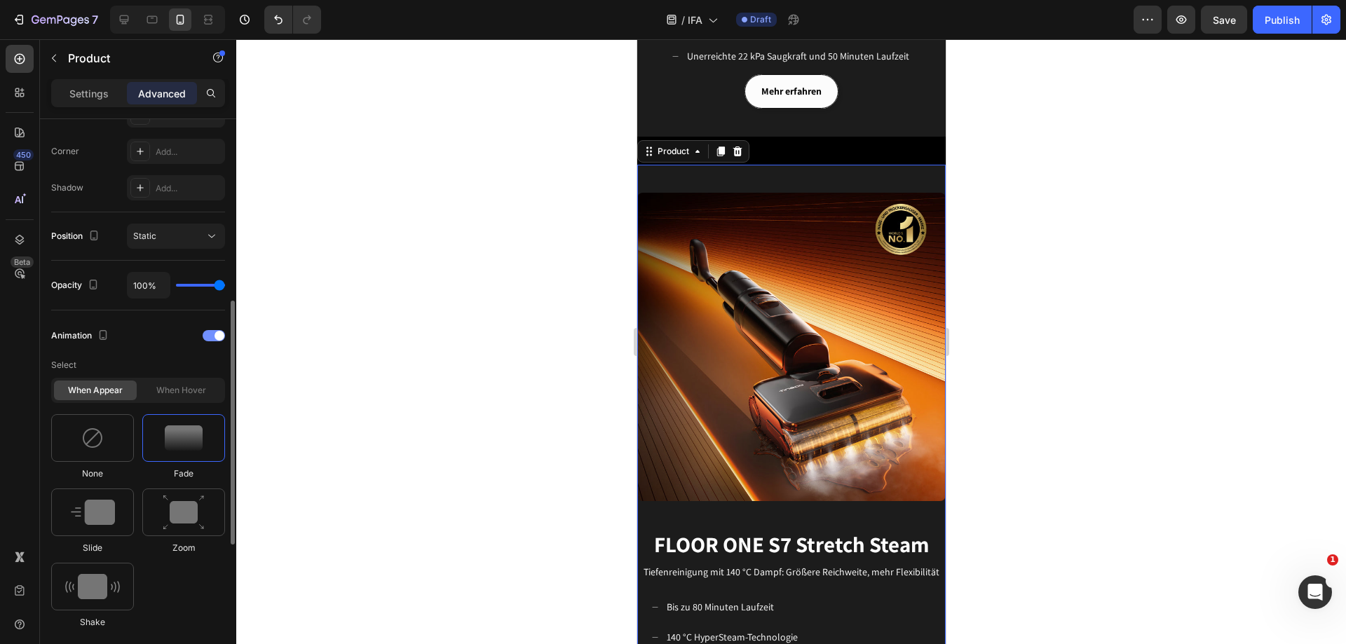
scroll to position [489, 0]
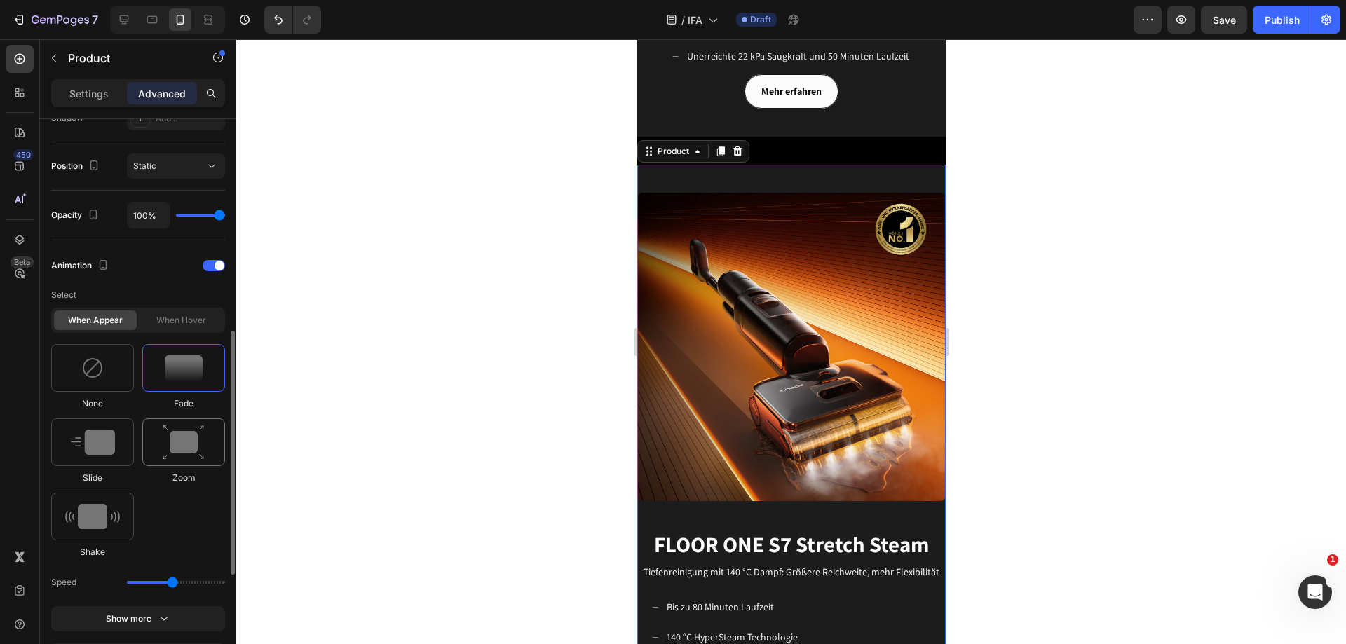
click at [182, 439] on img at bounding box center [184, 443] width 42 height 36
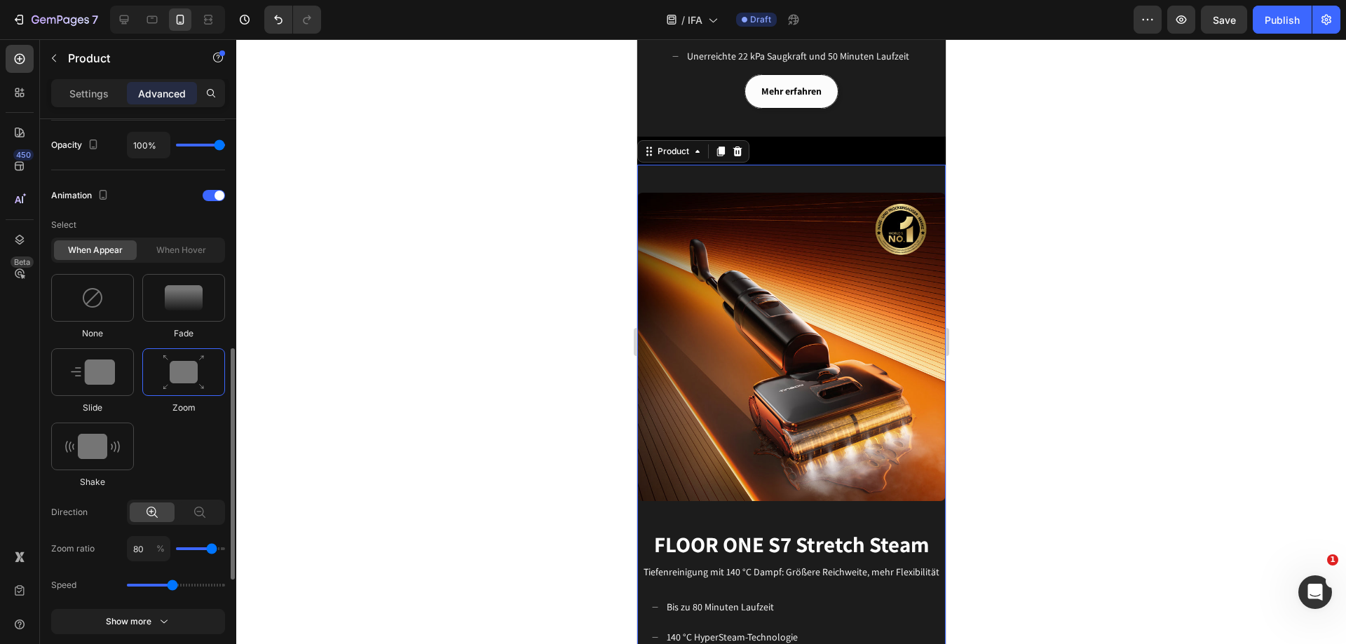
scroll to position [630, 0]
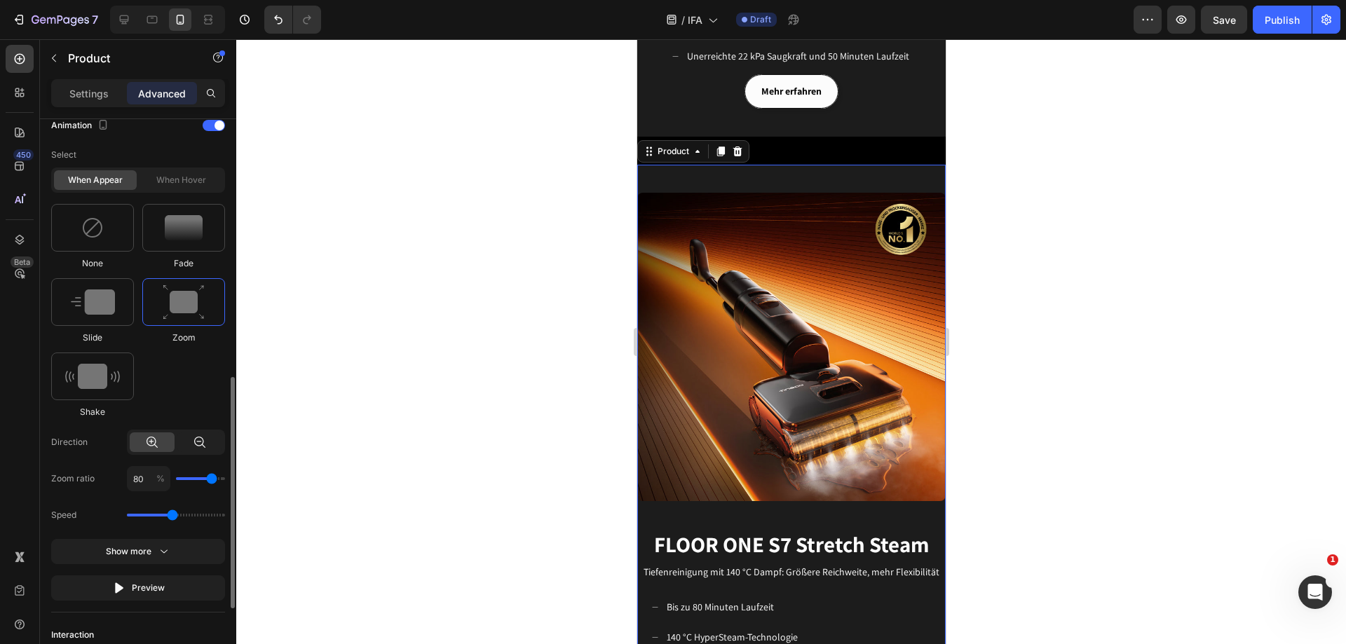
click at [207, 444] on div at bounding box center [199, 443] width 45 height 20
type input "120"
click at [207, 444] on div at bounding box center [199, 443] width 45 height 20
click at [194, 447] on icon at bounding box center [200, 442] width 14 height 14
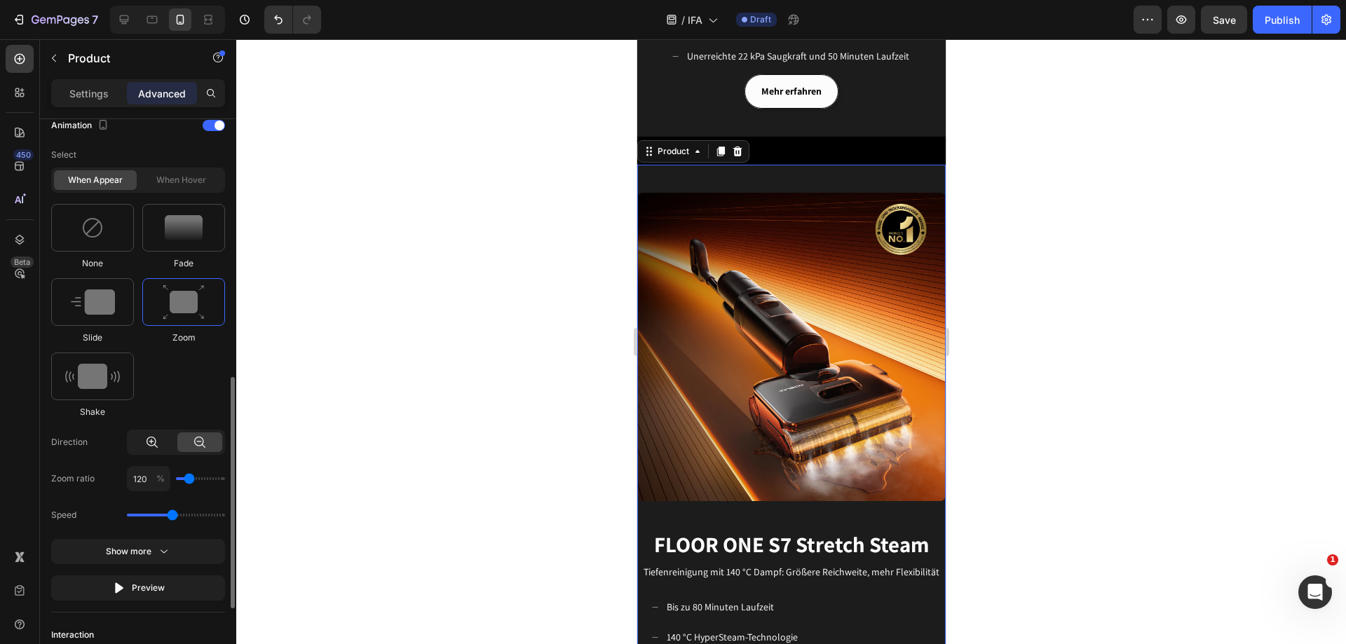
click at [144, 441] on div at bounding box center [152, 443] width 45 height 20
type input "80"
click at [197, 441] on icon at bounding box center [200, 442] width 14 height 14
type input "120"
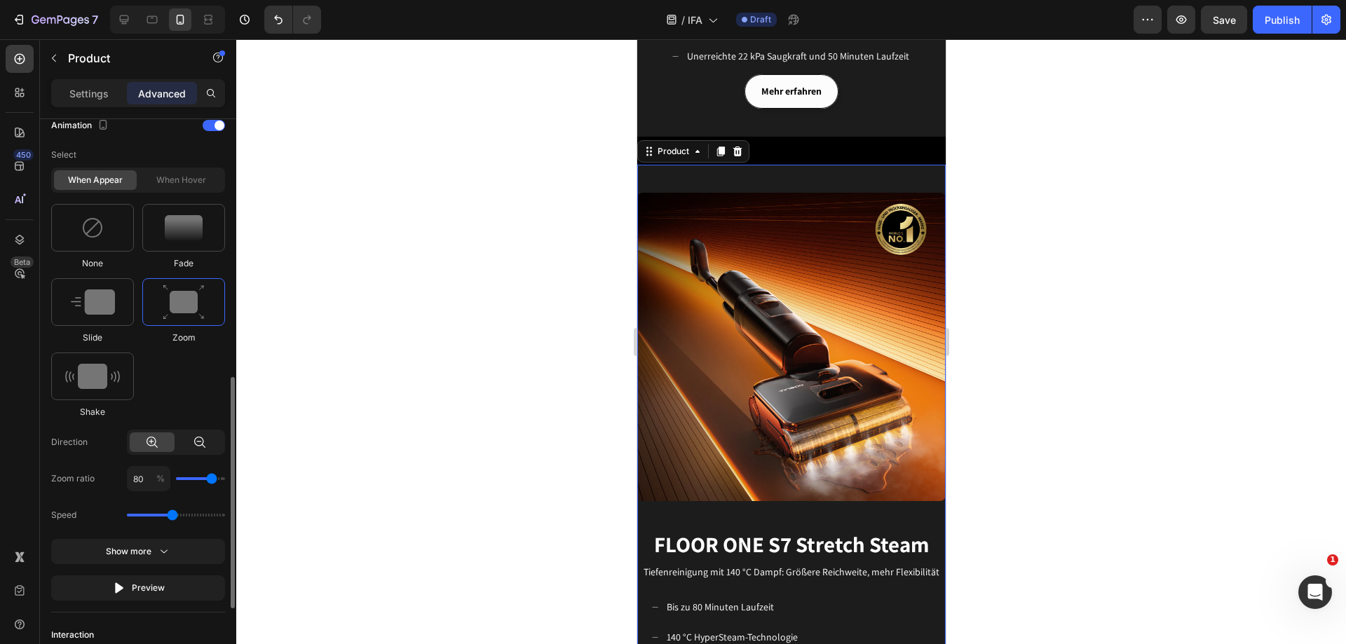
type input "120"
click at [159, 445] on div at bounding box center [152, 443] width 45 height 20
type input "80"
type input "70"
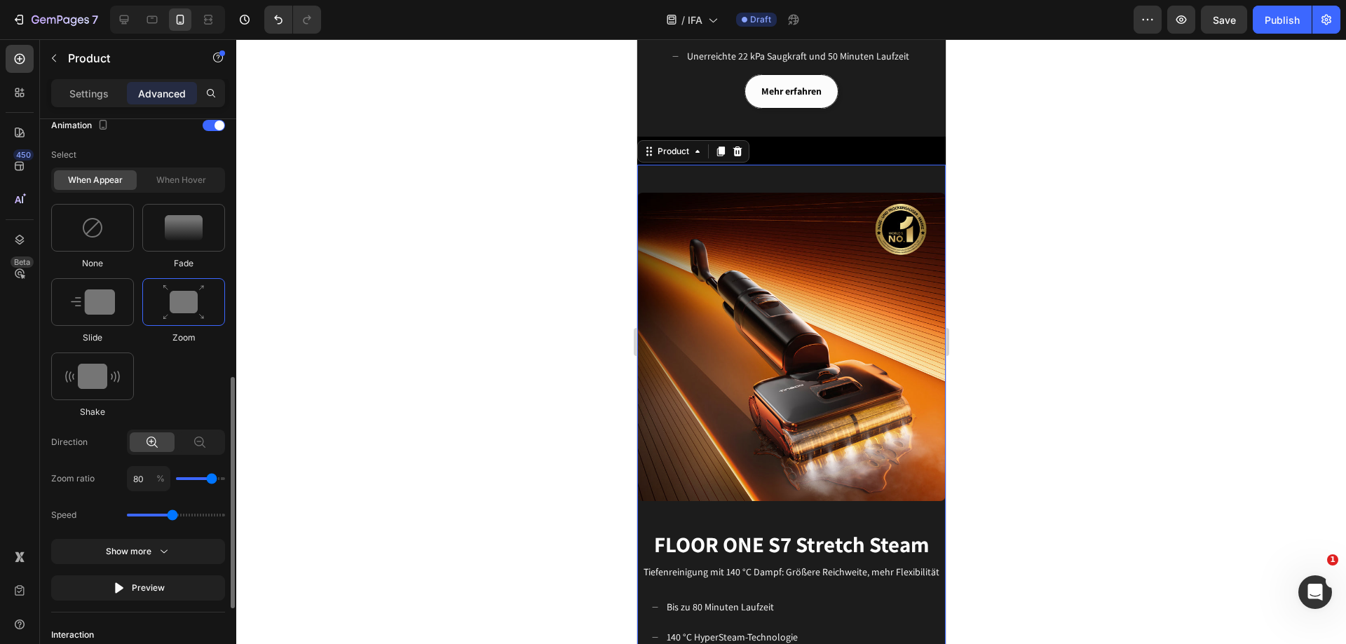
type input "70"
type input "60"
type input "50"
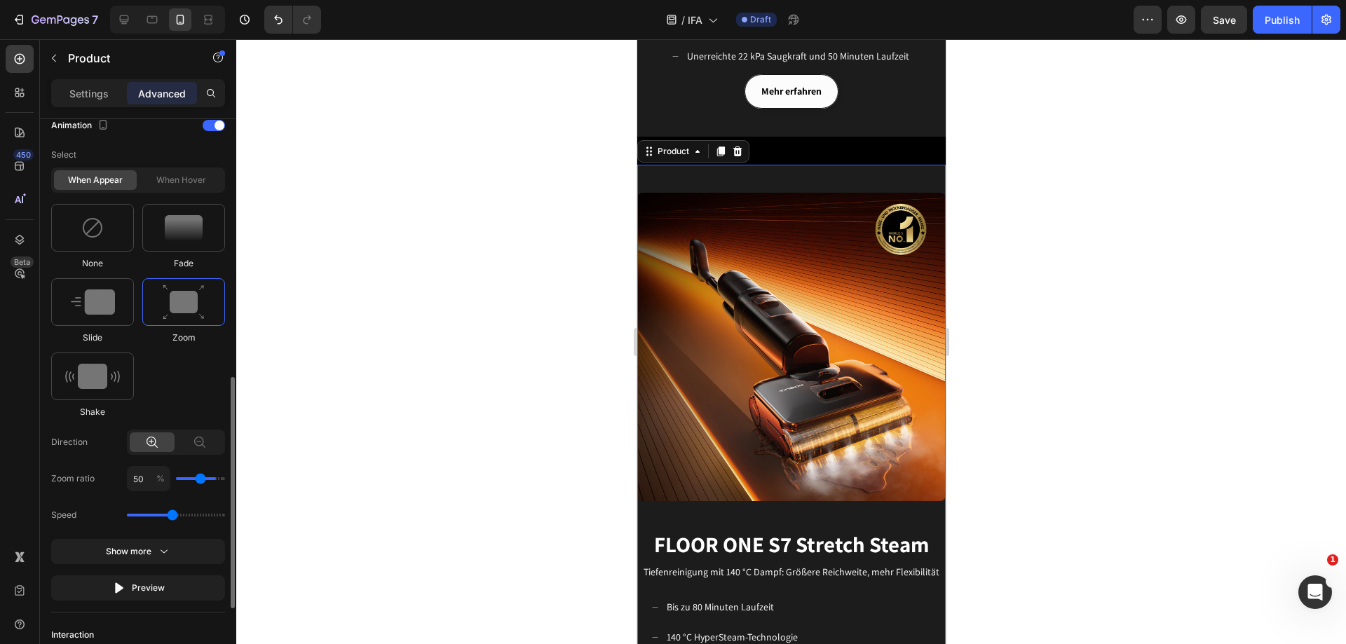
type input "40"
type input "30"
type input "20"
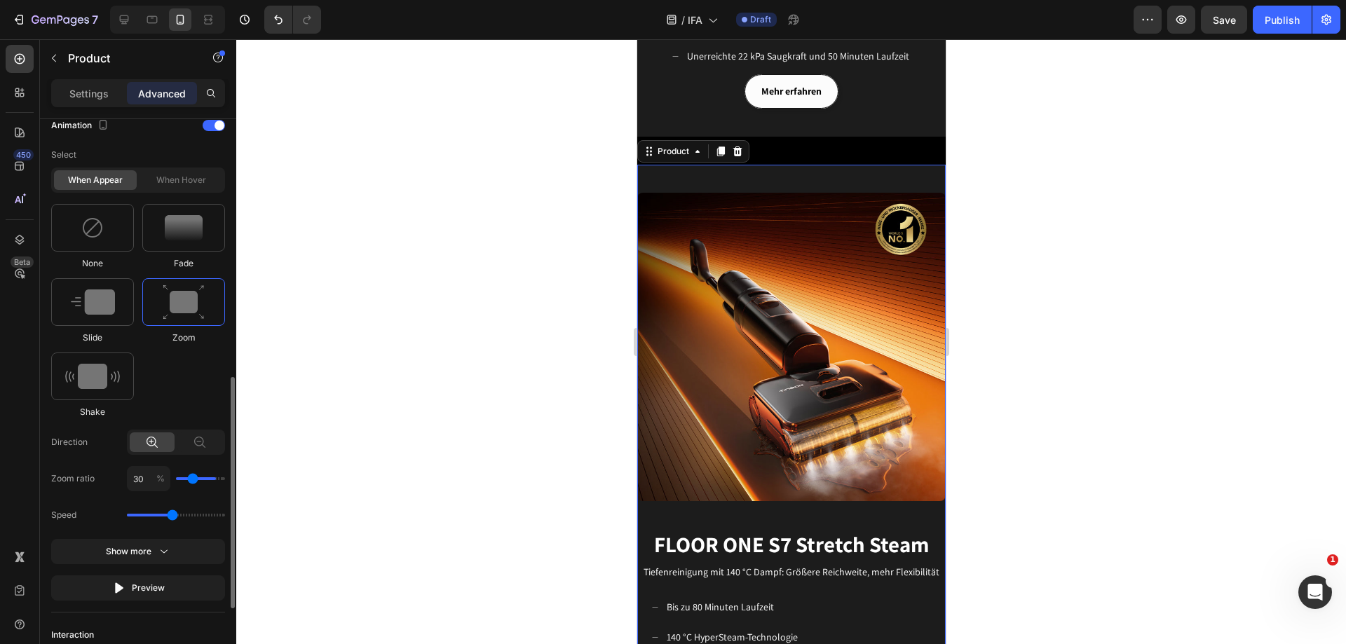
type input "20"
type input "10"
drag, startPoint x: 208, startPoint y: 481, endPoint x: 184, endPoint y: 484, distance: 23.3
type input "10"
click at [184, 480] on input "range" at bounding box center [200, 479] width 49 height 3
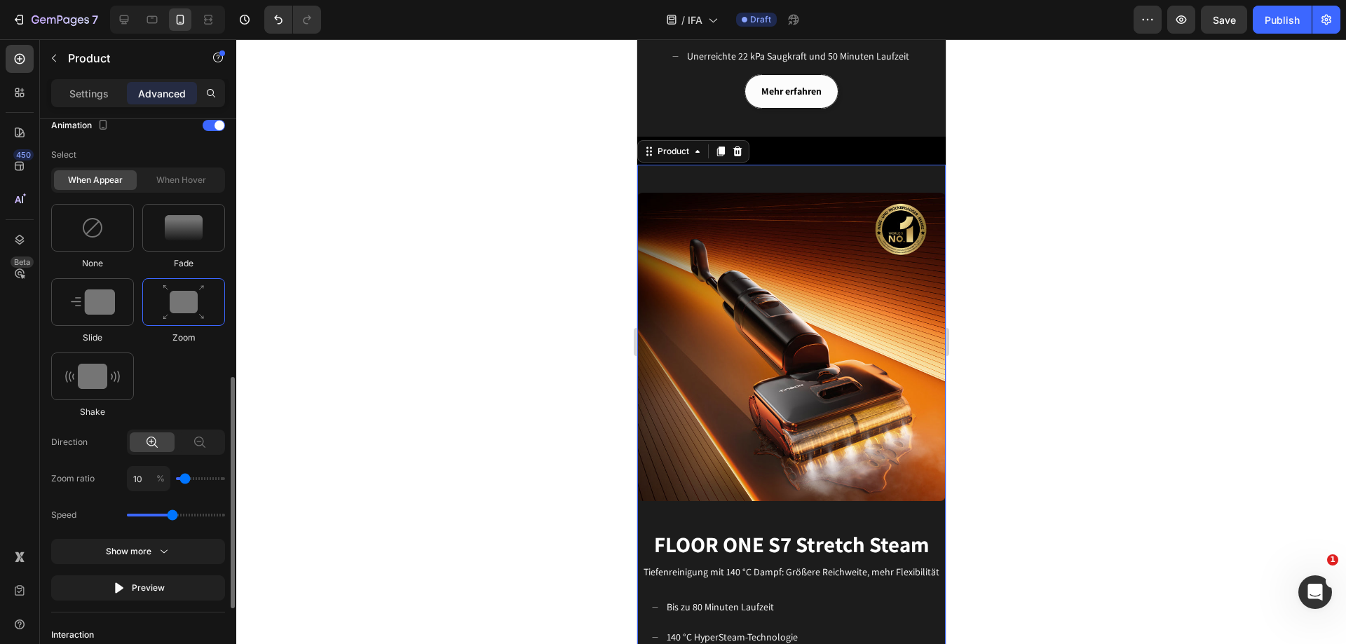
type input "0"
drag, startPoint x: 187, startPoint y: 483, endPoint x: 141, endPoint y: 483, distance: 46.3
type input "0"
click at [176, 480] on input "range" at bounding box center [200, 479] width 49 height 3
click at [121, 593] on icon "button" at bounding box center [119, 588] width 14 height 14
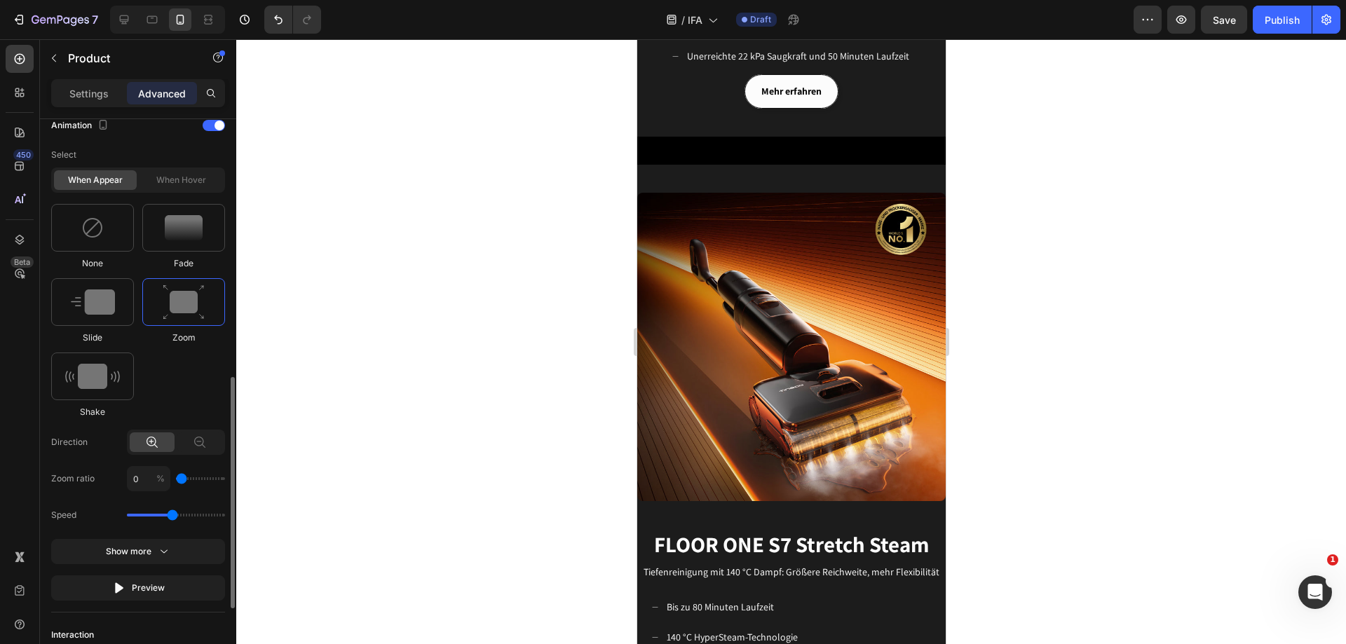
type input "10"
type input "20"
type input "30"
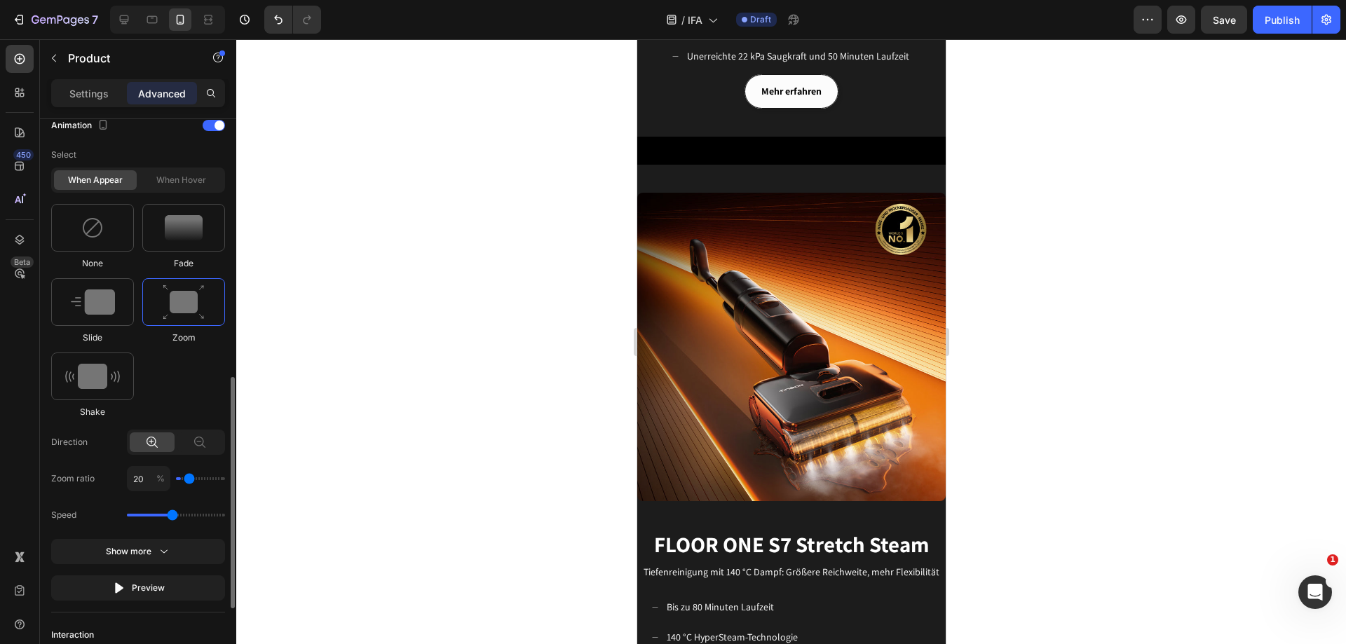
type input "30"
type input "40"
type input "50"
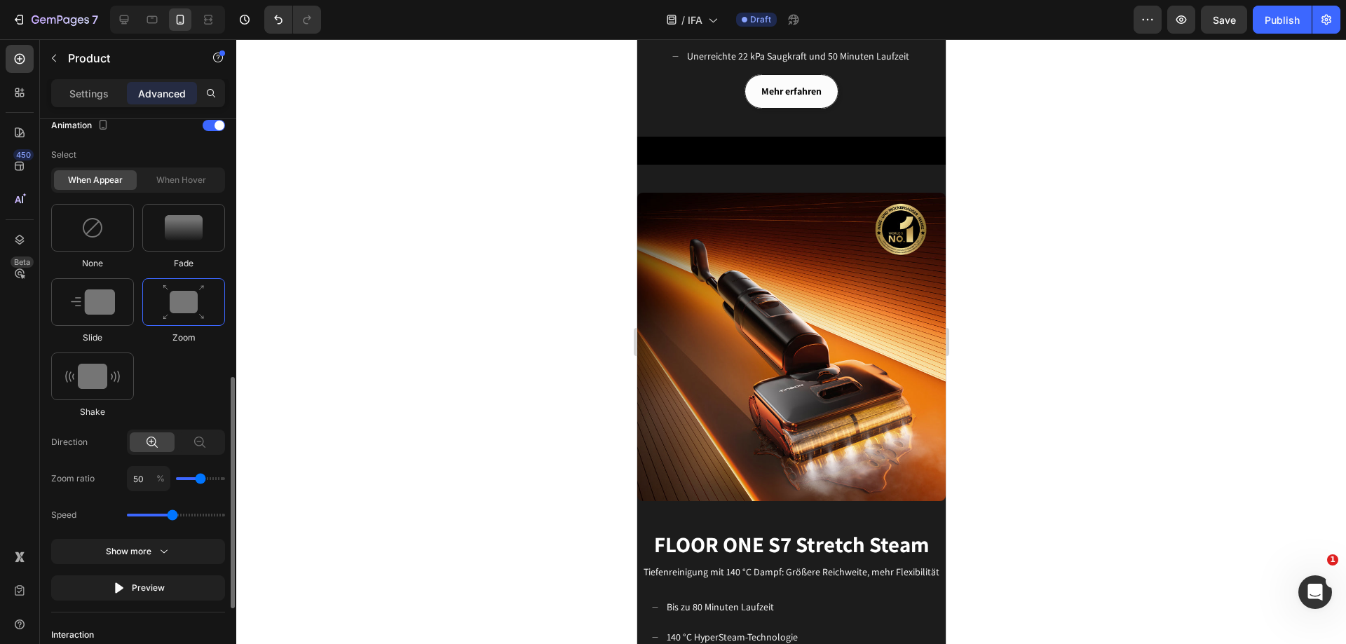
type input "60"
drag, startPoint x: 181, startPoint y: 480, endPoint x: 203, endPoint y: 481, distance: 21.8
type input "60"
click at [203, 480] on input "range" at bounding box center [200, 479] width 49 height 3
click at [131, 584] on div "Preview" at bounding box center [138, 588] width 53 height 14
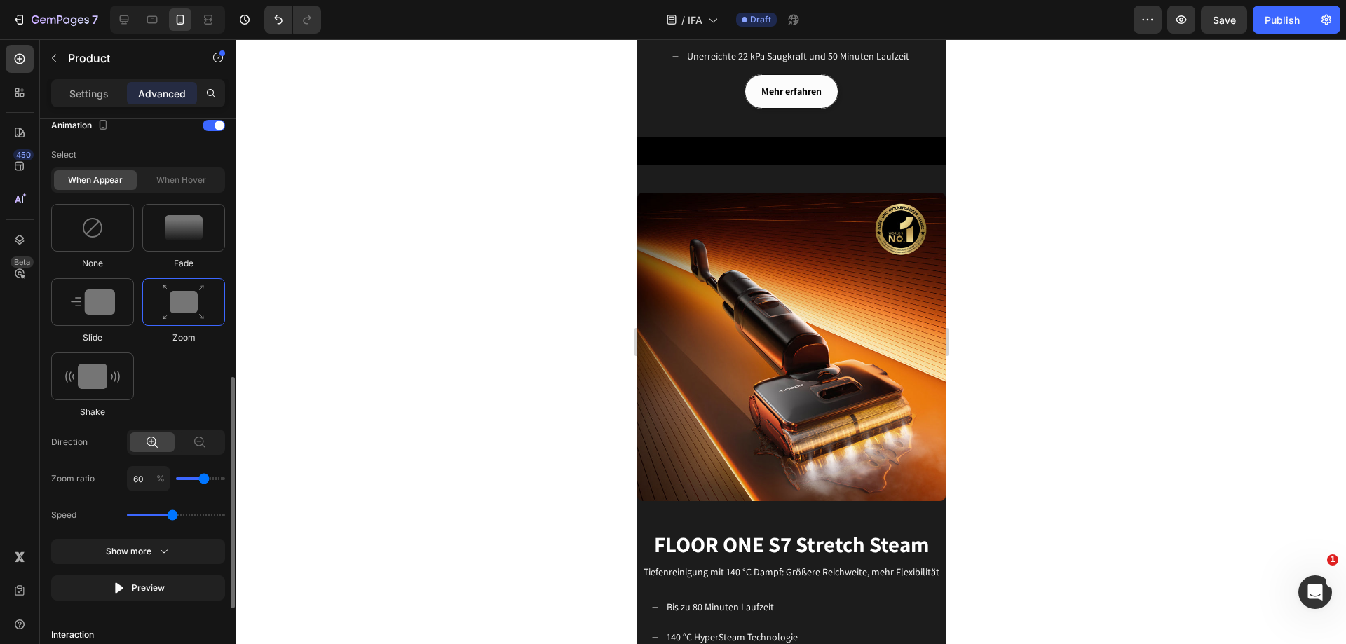
type input "50"
type input "60"
type input "70"
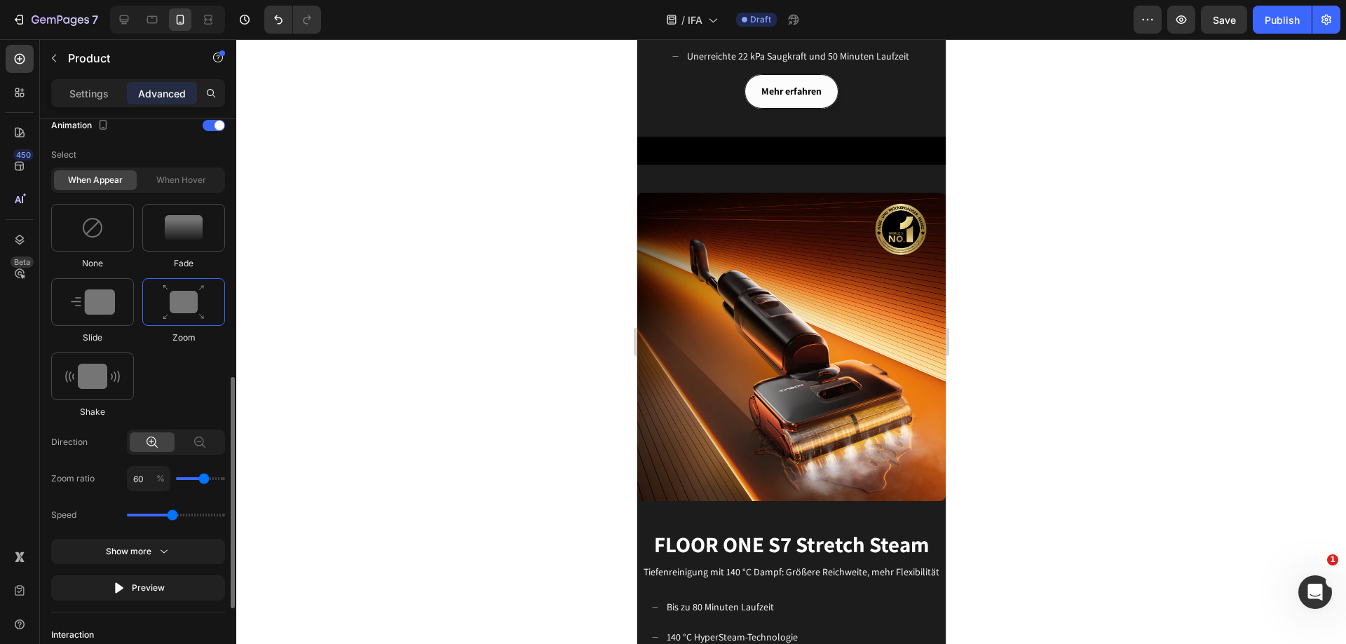
type input "70"
type input "80"
drag, startPoint x: 199, startPoint y: 478, endPoint x: 210, endPoint y: 480, distance: 11.4
type input "80"
click at [210, 480] on input "range" at bounding box center [200, 479] width 49 height 3
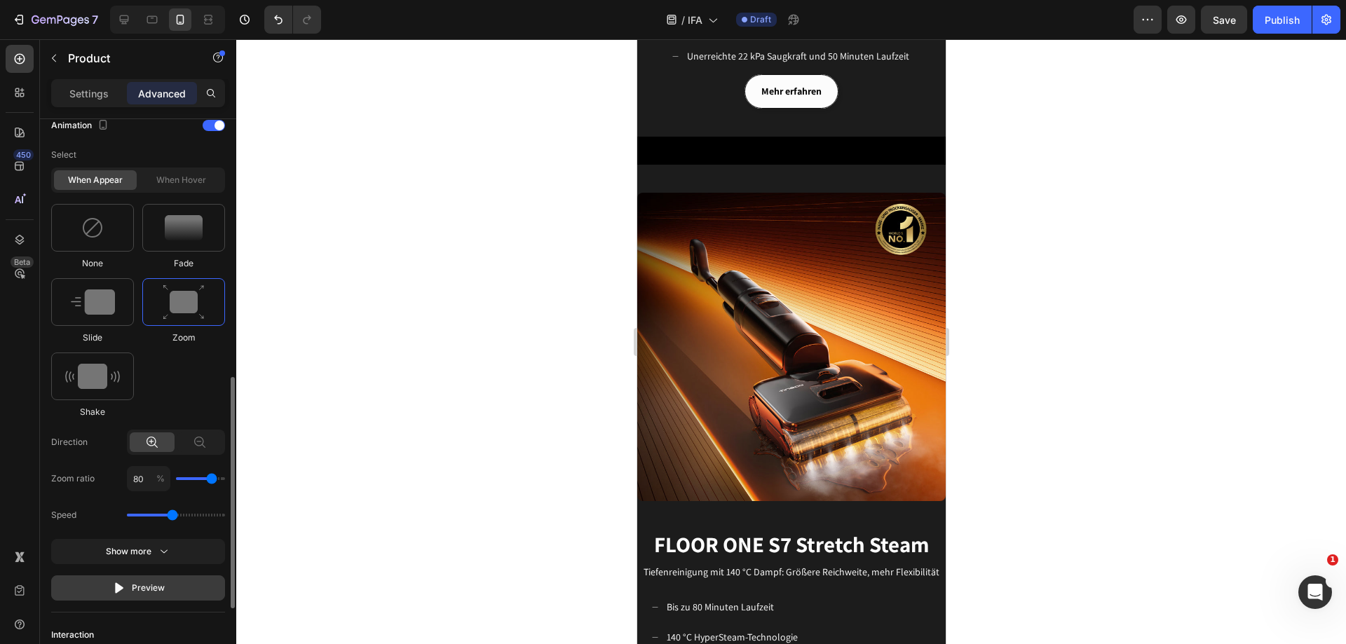
click at [129, 579] on button "Preview" at bounding box center [138, 588] width 174 height 25
drag, startPoint x: 169, startPoint y: 512, endPoint x: 137, endPoint y: 515, distance: 32.4
type input "0.7"
click at [137, 515] on input "range" at bounding box center [176, 515] width 98 height 3
click at [114, 585] on icon "button" at bounding box center [119, 588] width 14 height 14
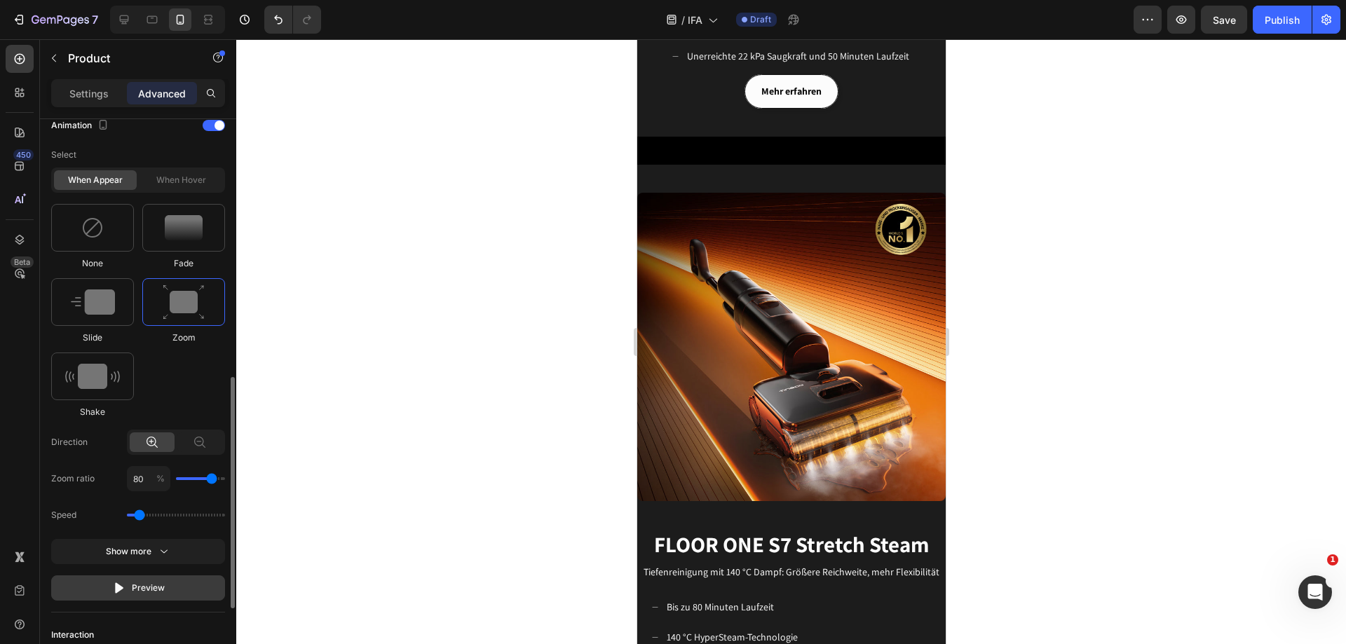
click at [115, 585] on icon "button" at bounding box center [119, 588] width 14 height 14
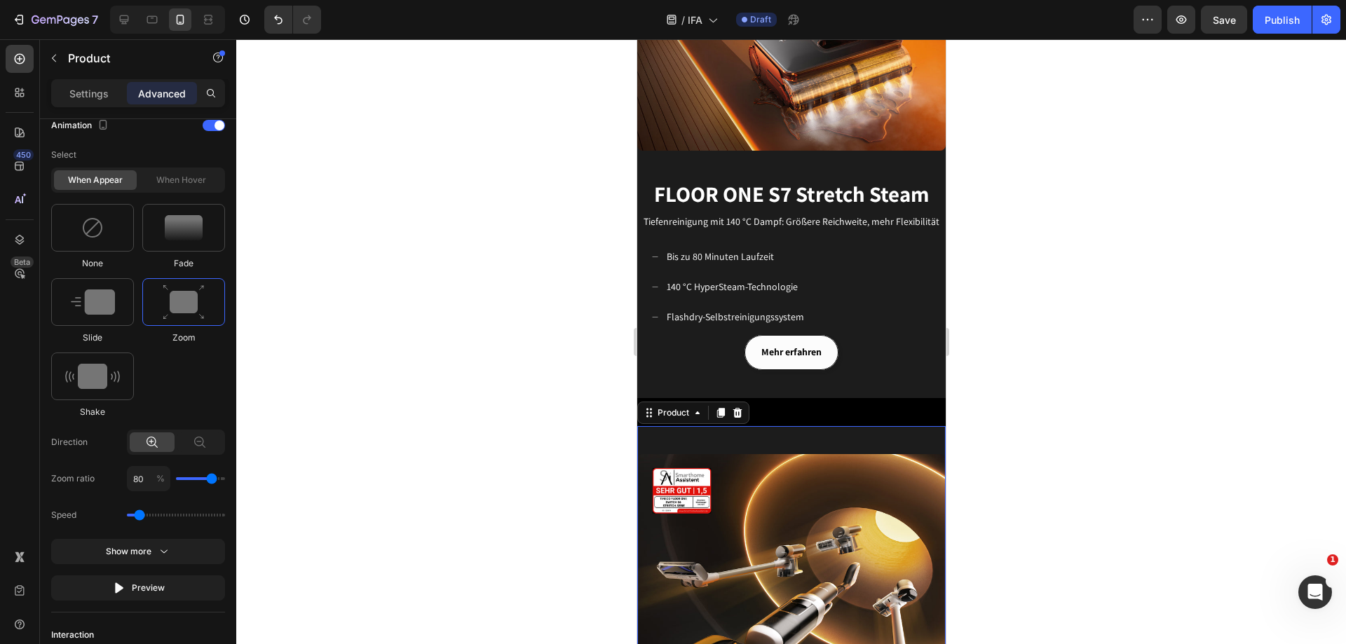
scroll to position [349, 0]
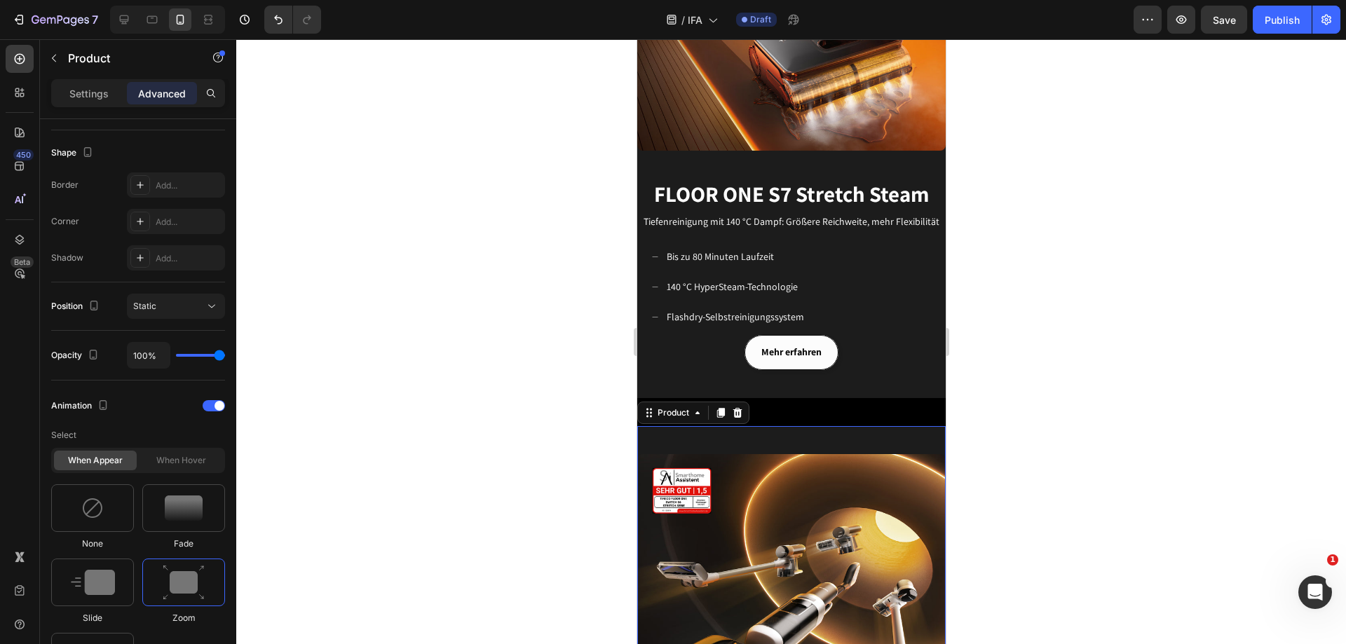
click at [722, 426] on div "Image" at bounding box center [791, 594] width 309 height 337
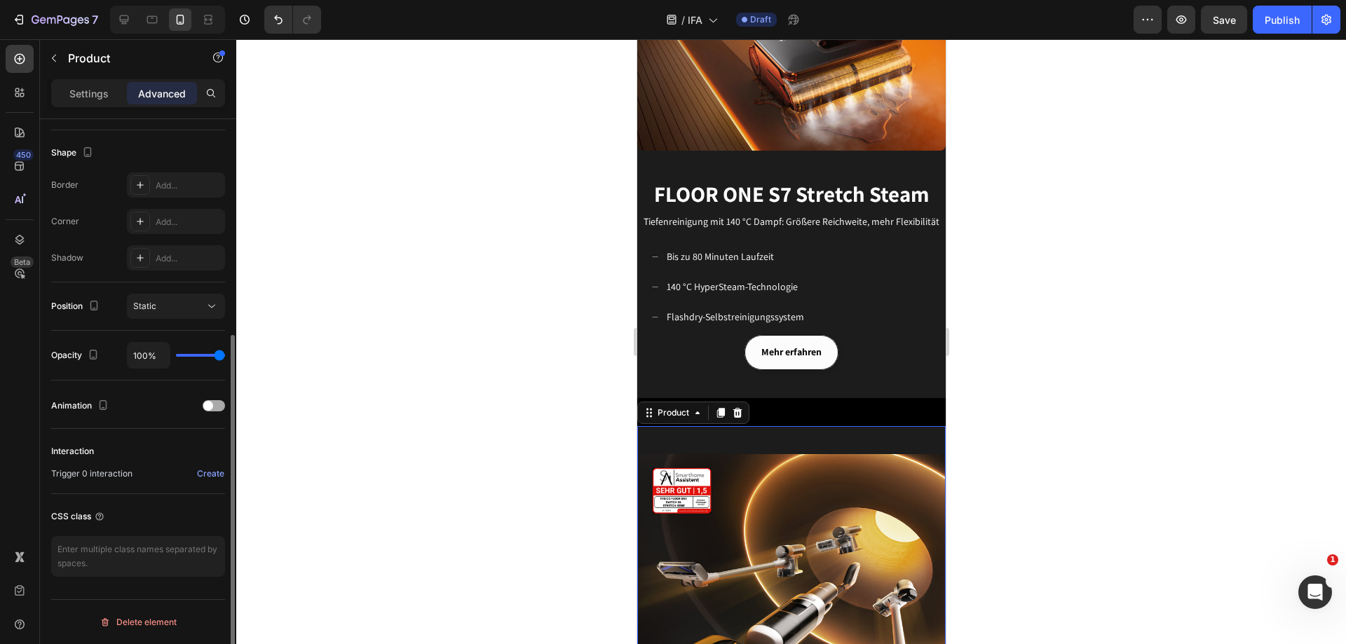
click at [221, 402] on div at bounding box center [214, 405] width 22 height 11
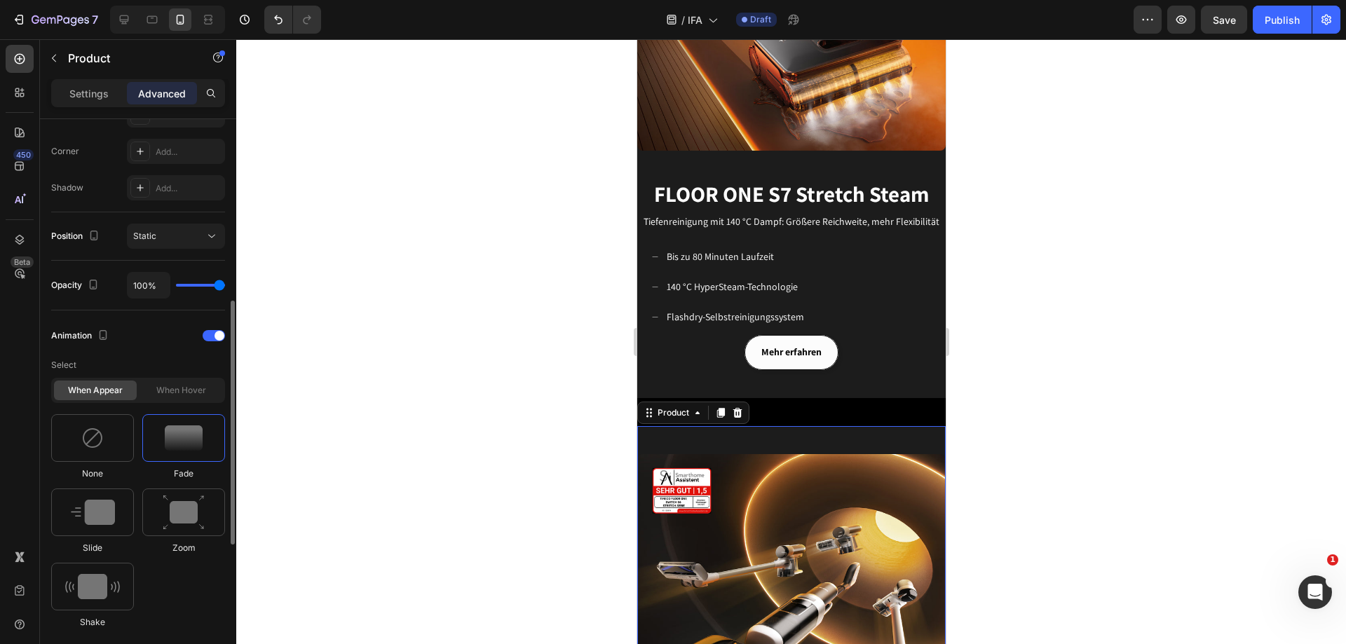
scroll to position [489, 0]
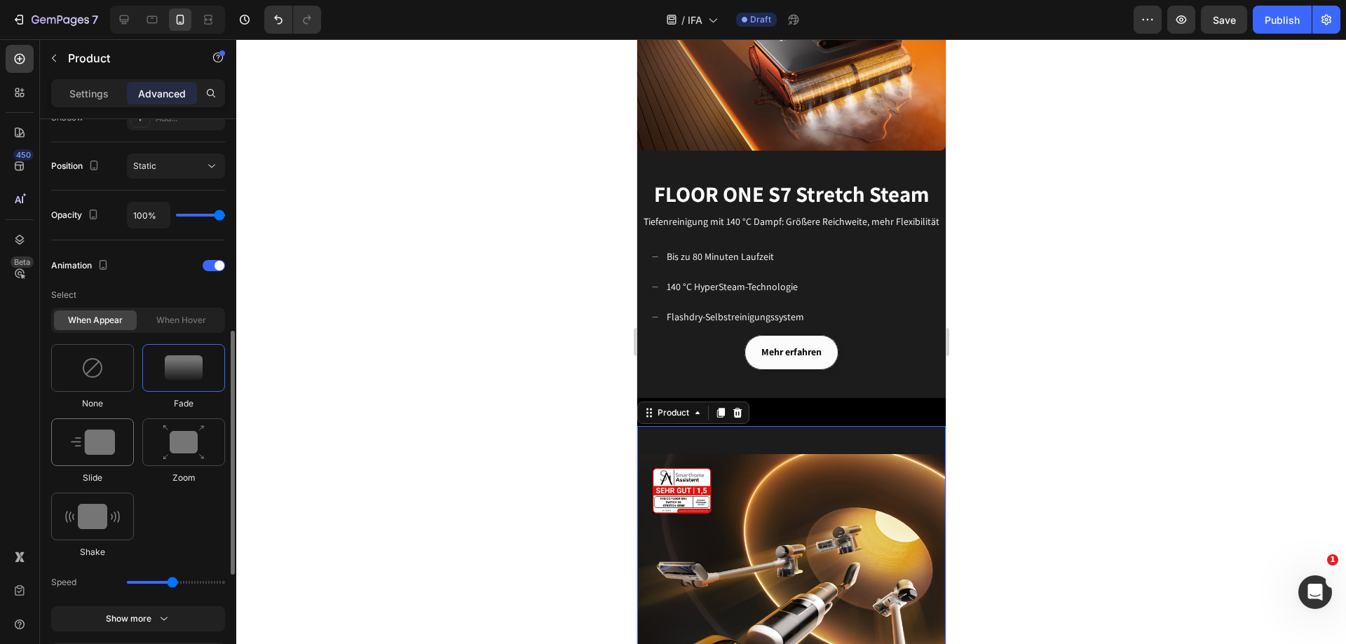
click at [115, 435] on div at bounding box center [92, 443] width 83 height 48
click at [180, 436] on img at bounding box center [184, 443] width 42 height 36
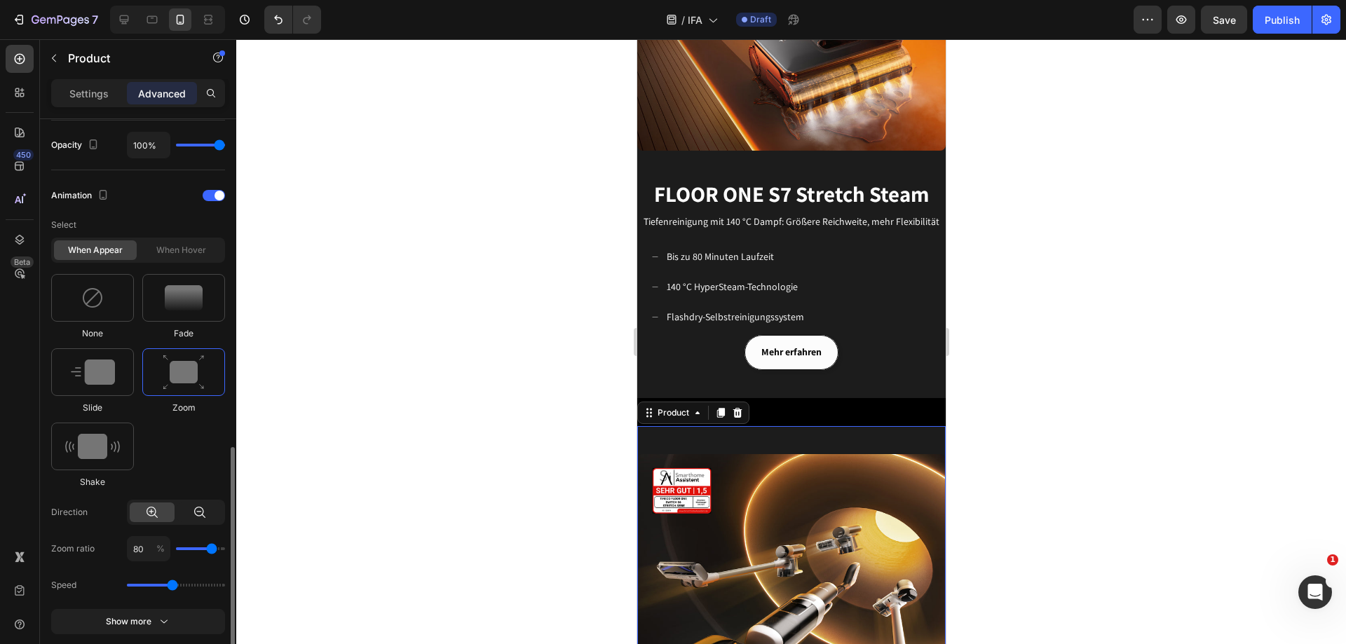
scroll to position [630, 0]
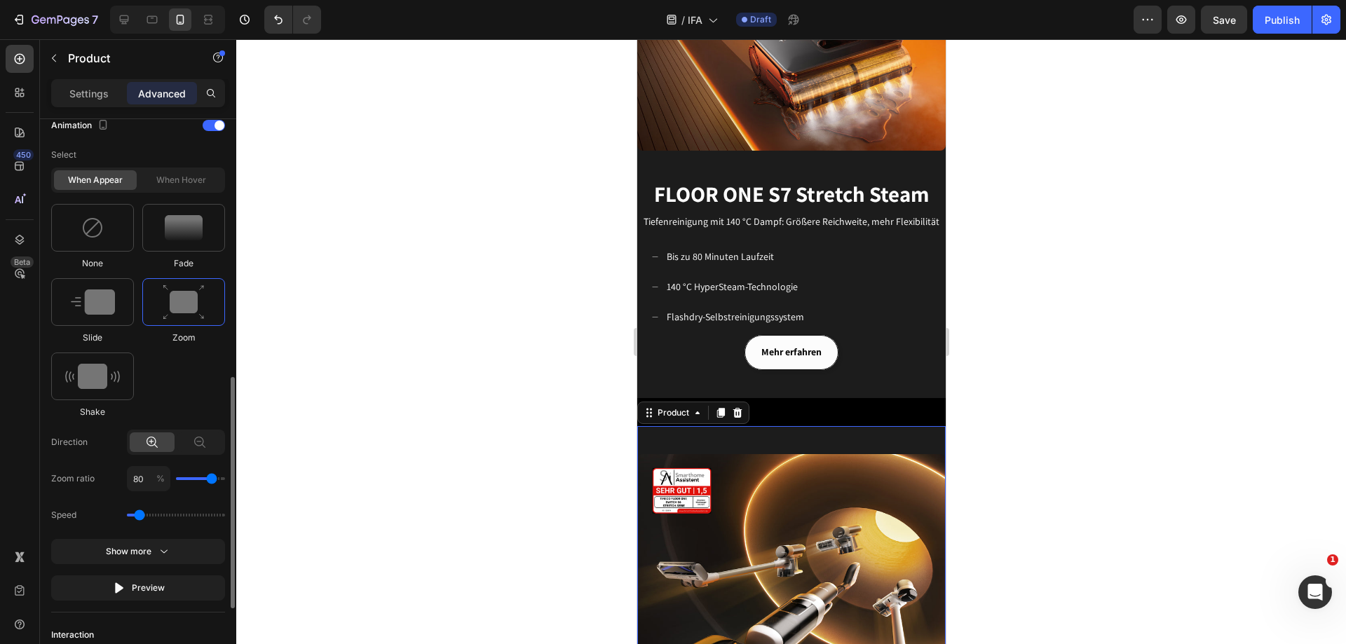
drag, startPoint x: 177, startPoint y: 515, endPoint x: 142, endPoint y: 520, distance: 34.6
type input "0.7"
click at [142, 517] on input "range" at bounding box center [176, 515] width 98 height 3
click at [126, 589] on icon "button" at bounding box center [119, 588] width 14 height 14
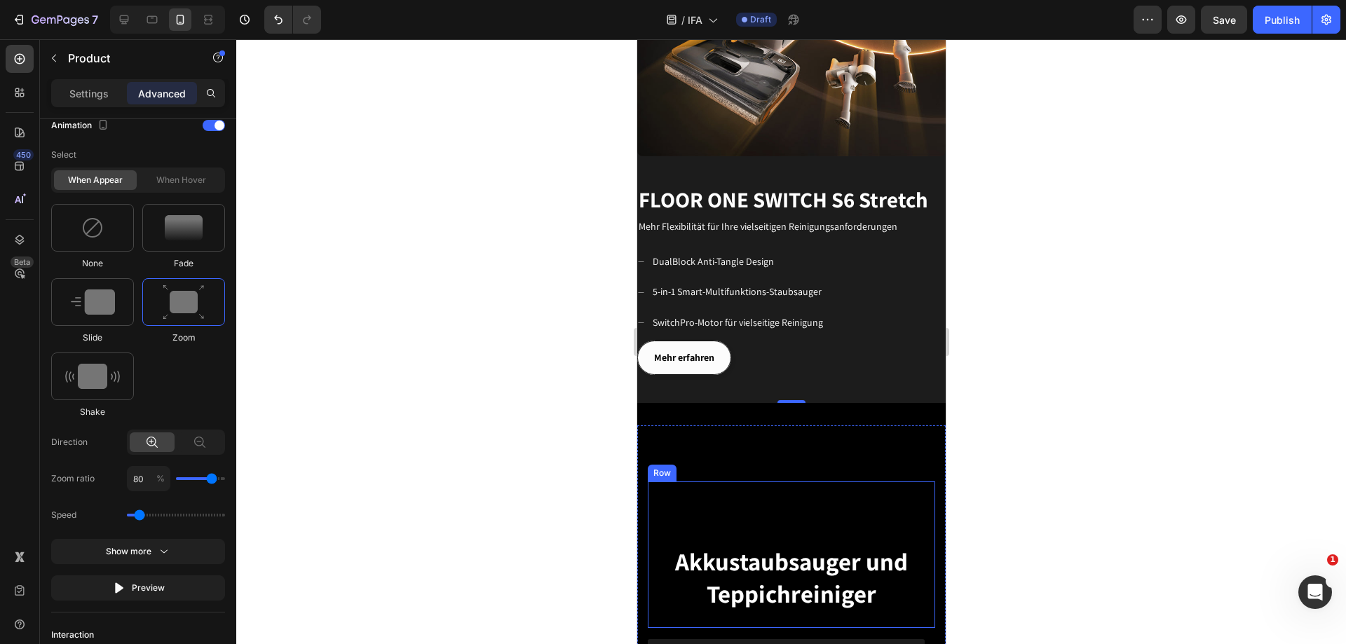
scroll to position [2244, 0]
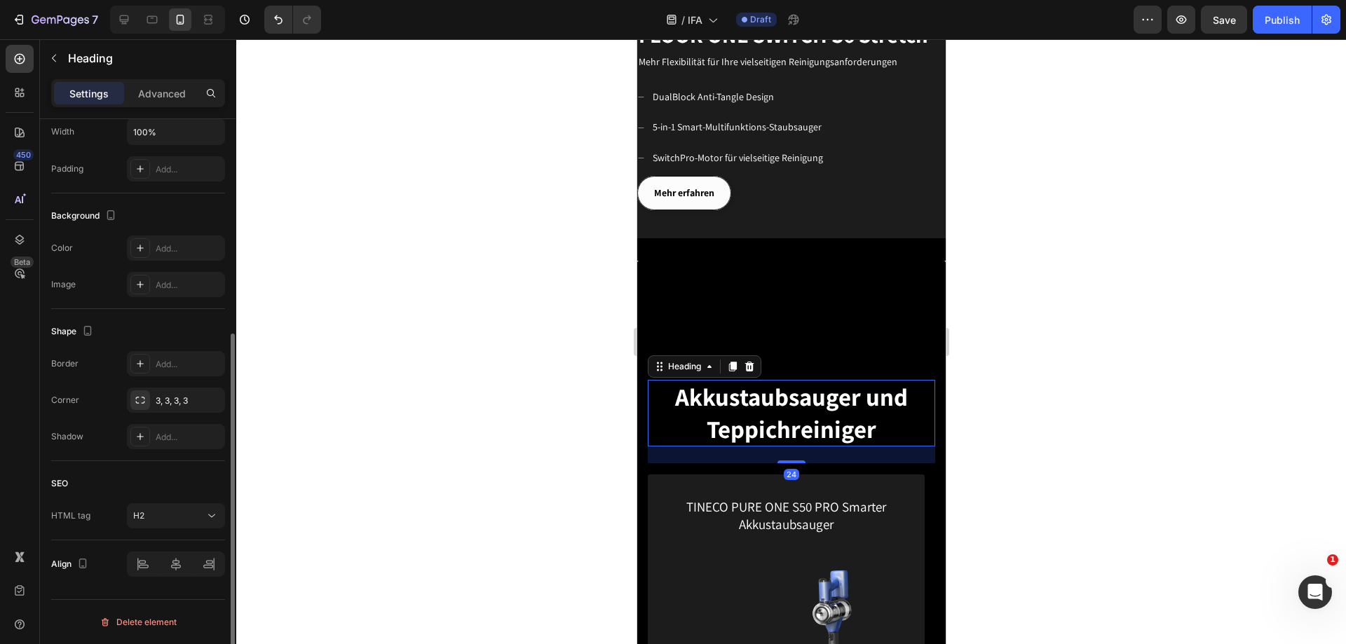
click at [867, 401] on span "Akkustaubsauger und Teppichreiniger" at bounding box center [791, 413] width 233 height 65
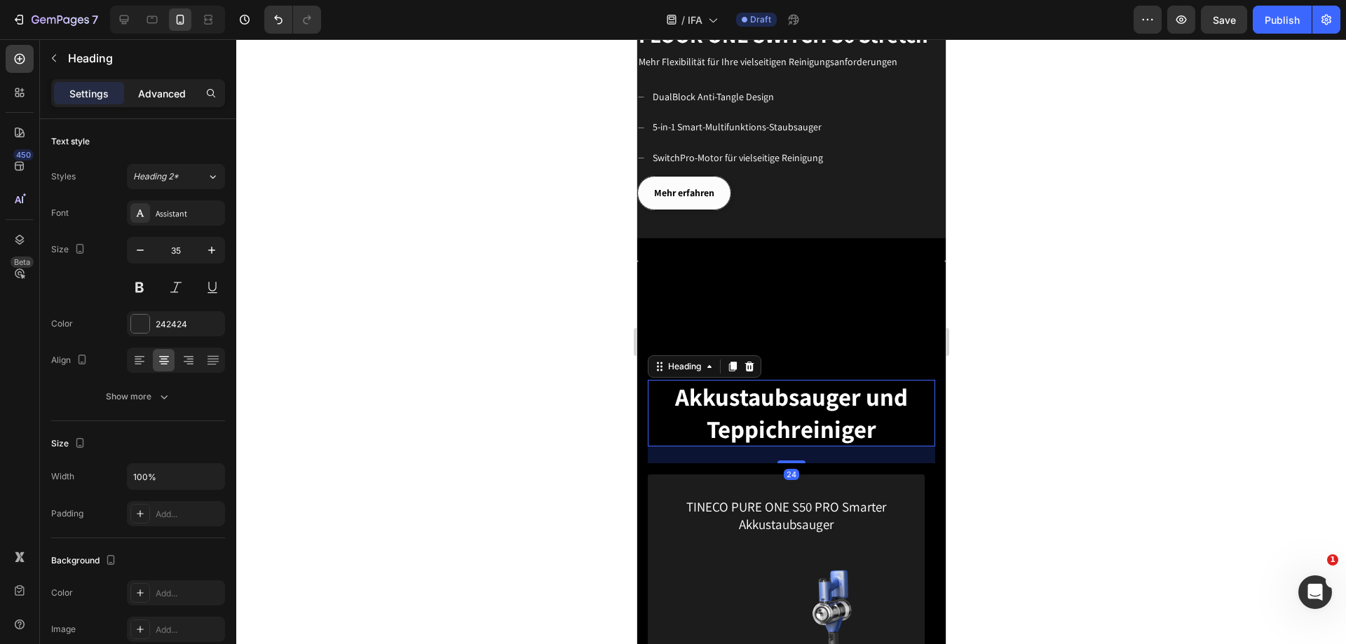
click at [177, 95] on p "Advanced" at bounding box center [162, 93] width 48 height 15
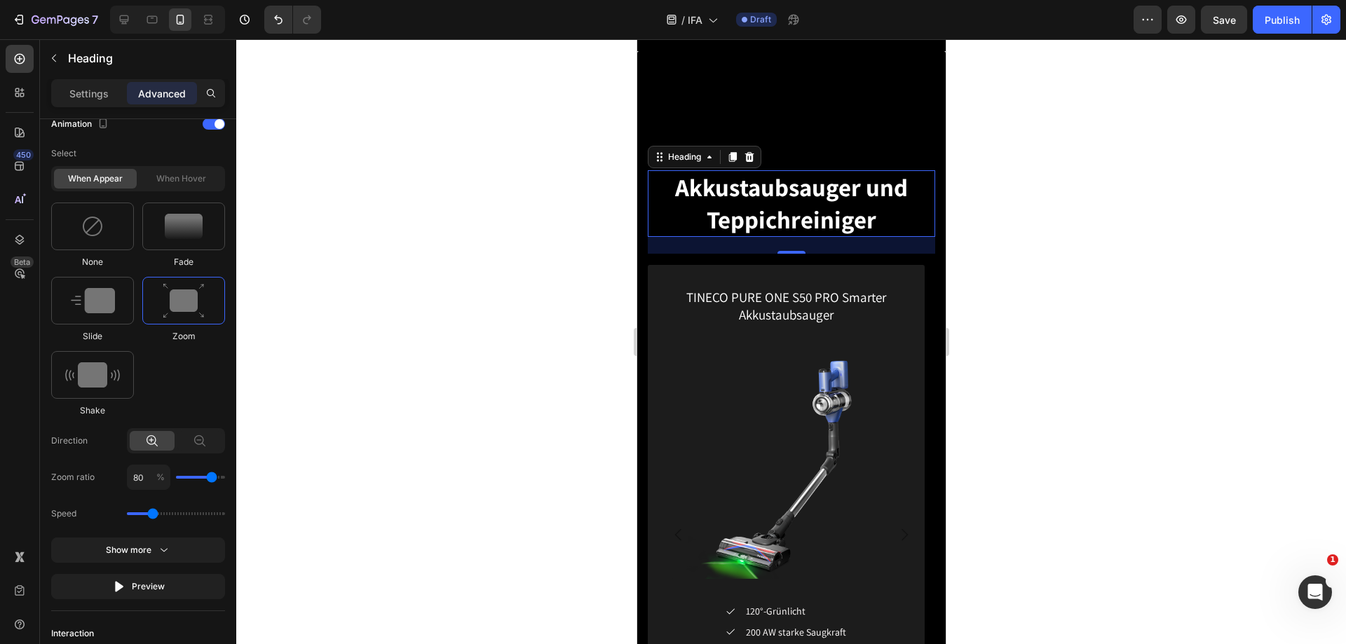
scroll to position [2454, 0]
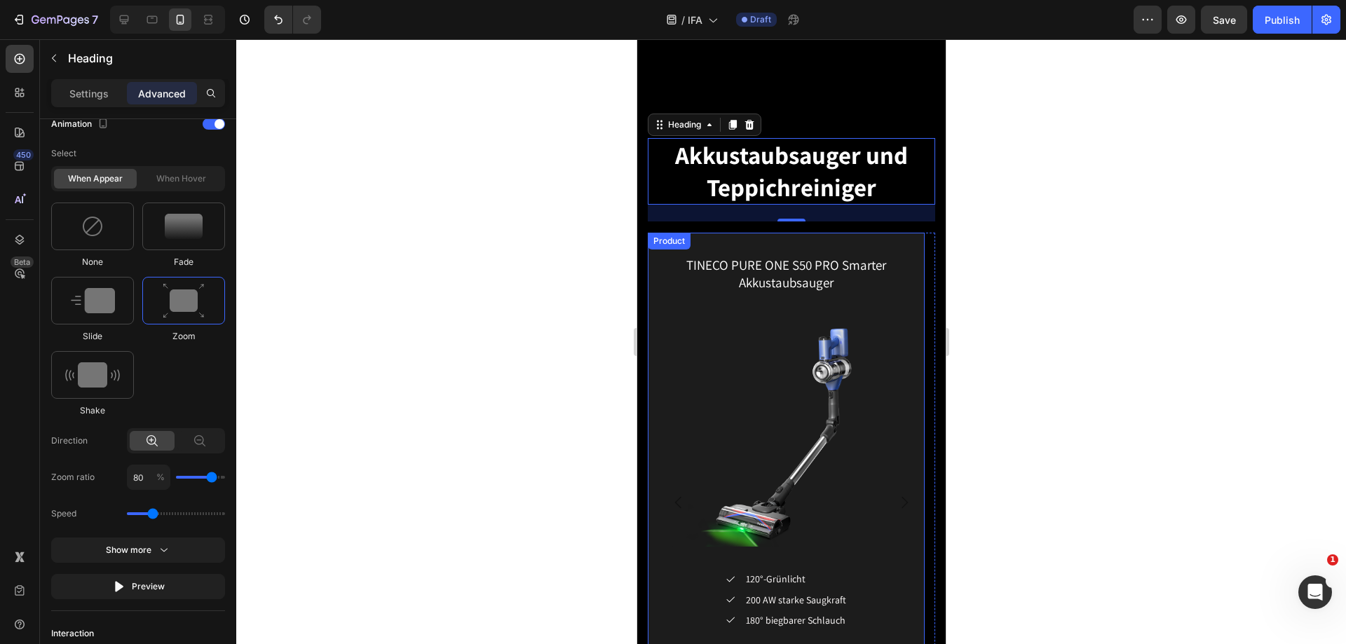
click at [719, 241] on div "TINECO PURE ONE S50 PRO Smarter Akkustaubsauger (P) Title (P) Images & Gallery …" at bounding box center [785, 502] width 277 height 539
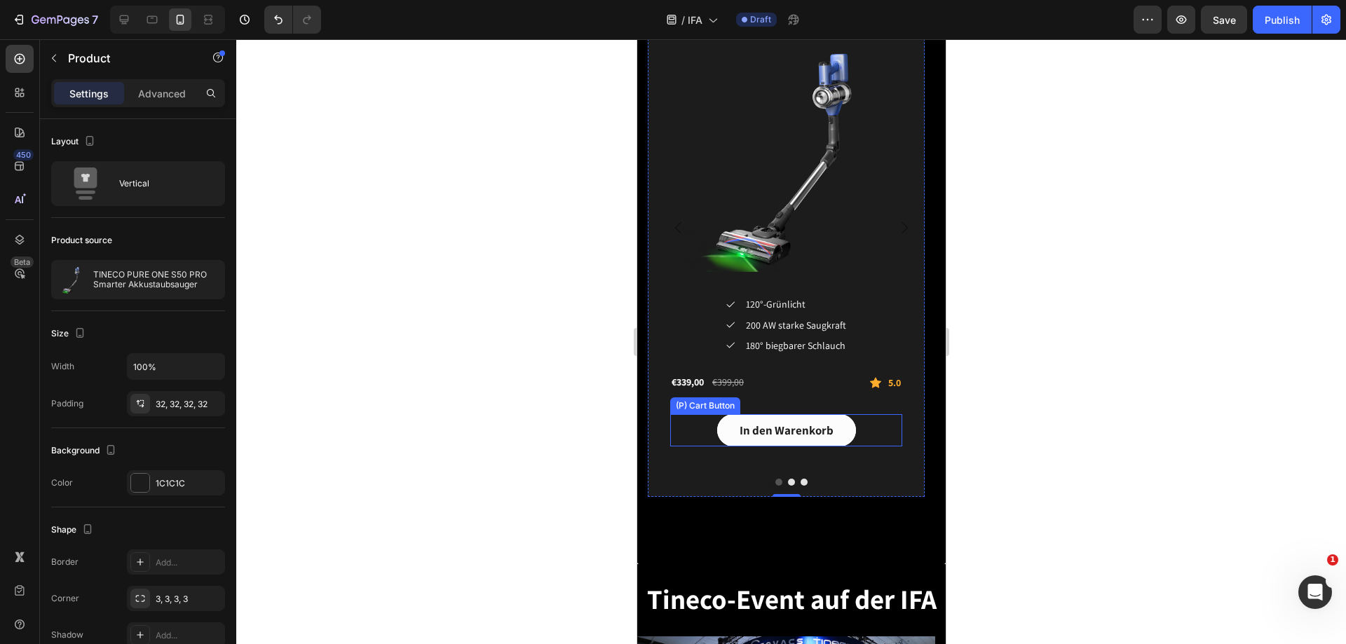
scroll to position [2735, 0]
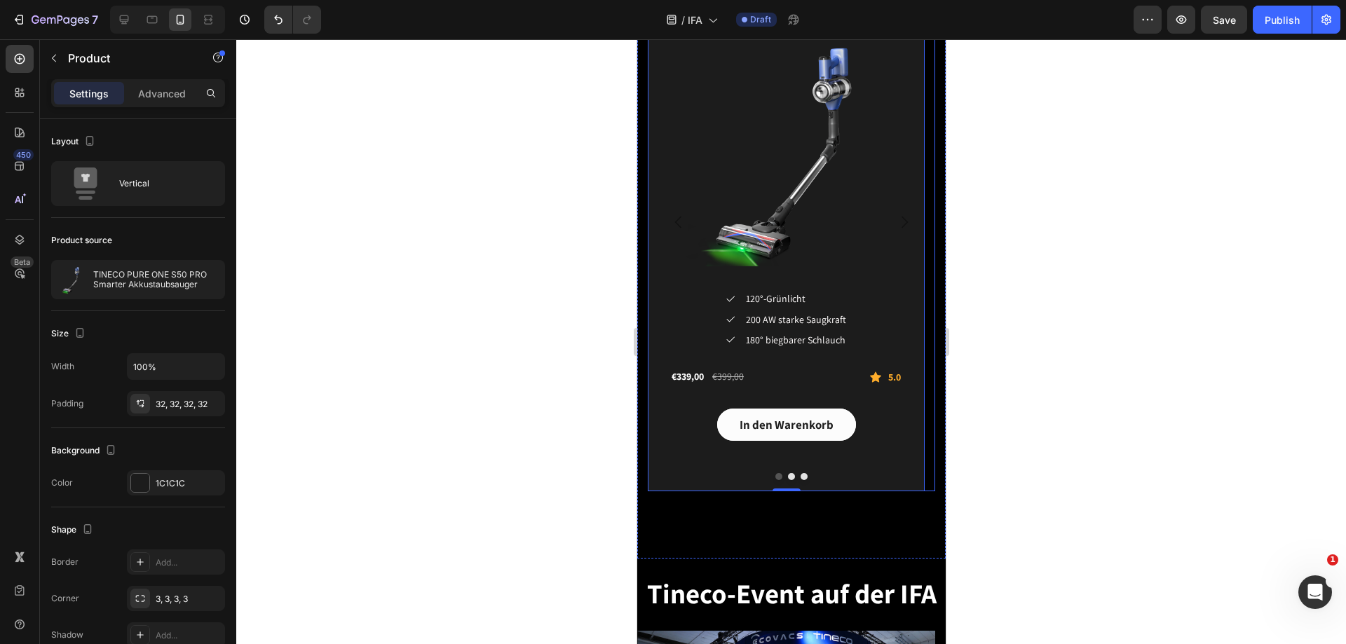
click at [800, 478] on button "Dot" at bounding box center [803, 476] width 7 height 7
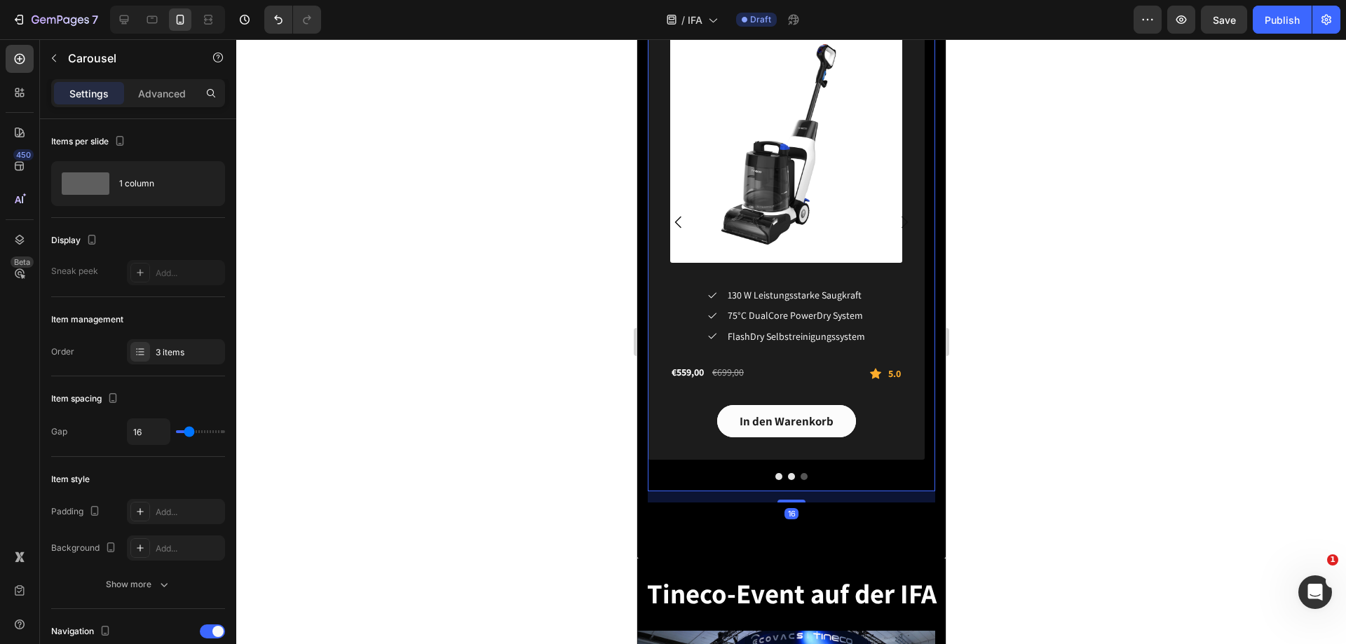
click at [161, 104] on div "Settings Advanced" at bounding box center [138, 93] width 174 height 28
click at [168, 93] on p "Advanced" at bounding box center [162, 93] width 48 height 15
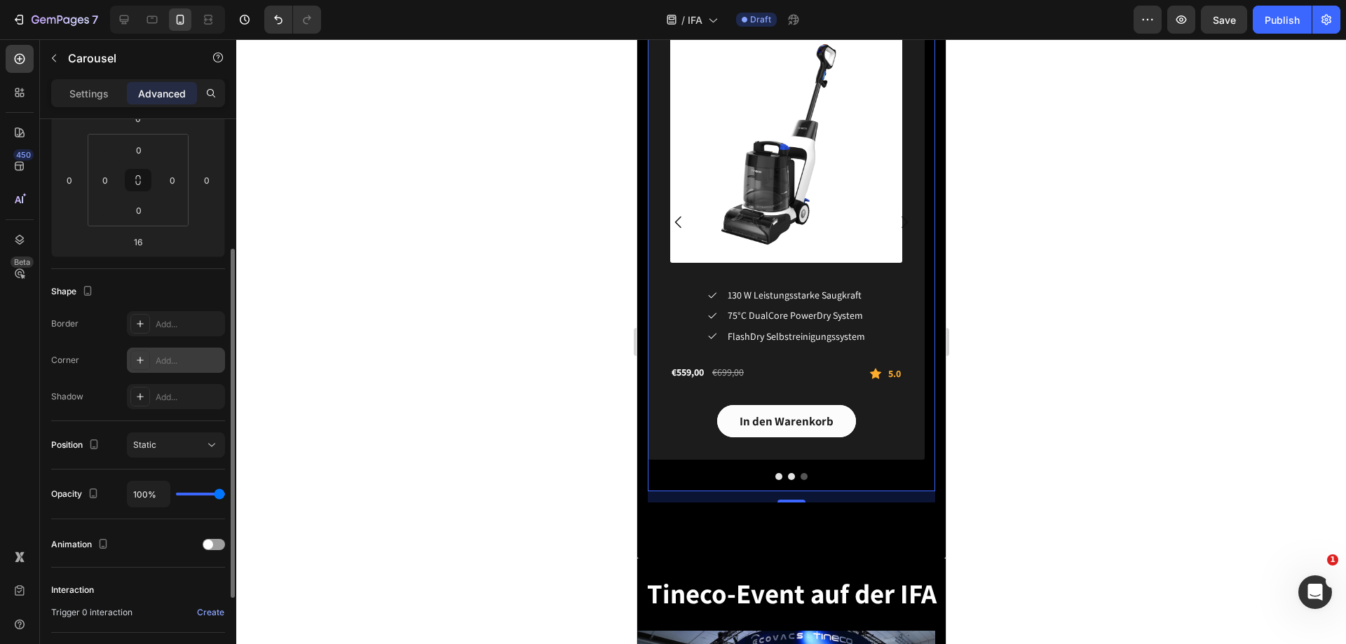
scroll to position [281, 0]
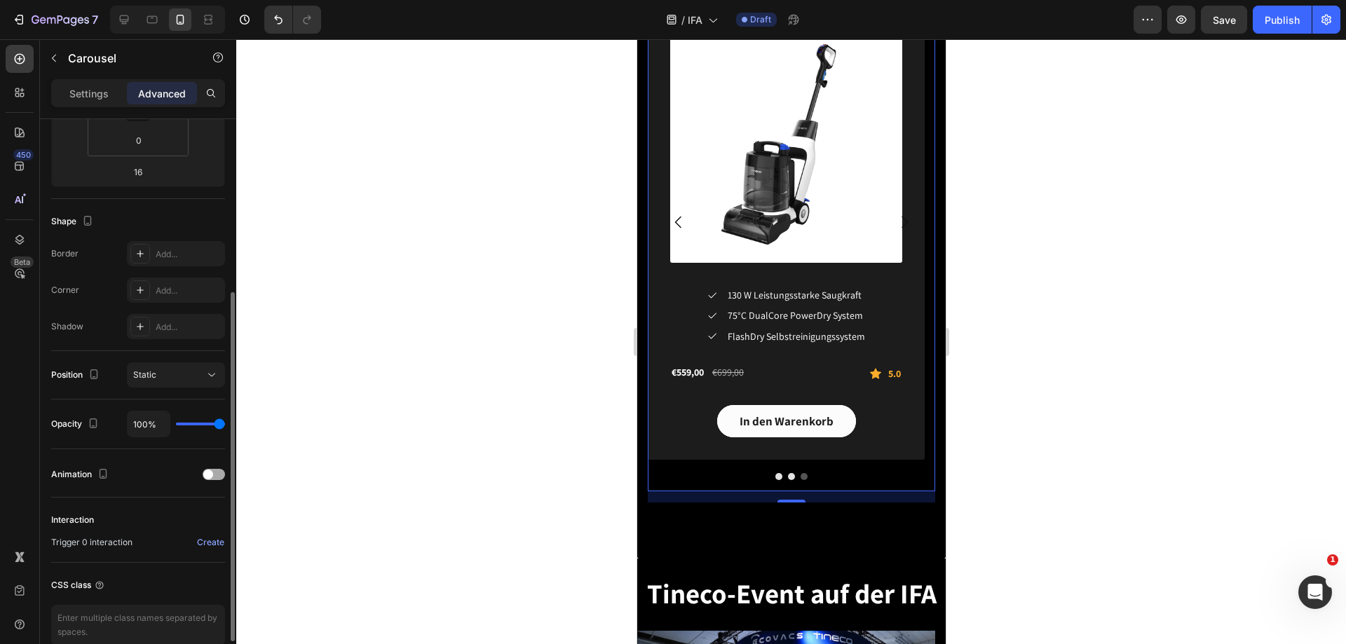
click at [218, 471] on div at bounding box center [214, 474] width 22 height 11
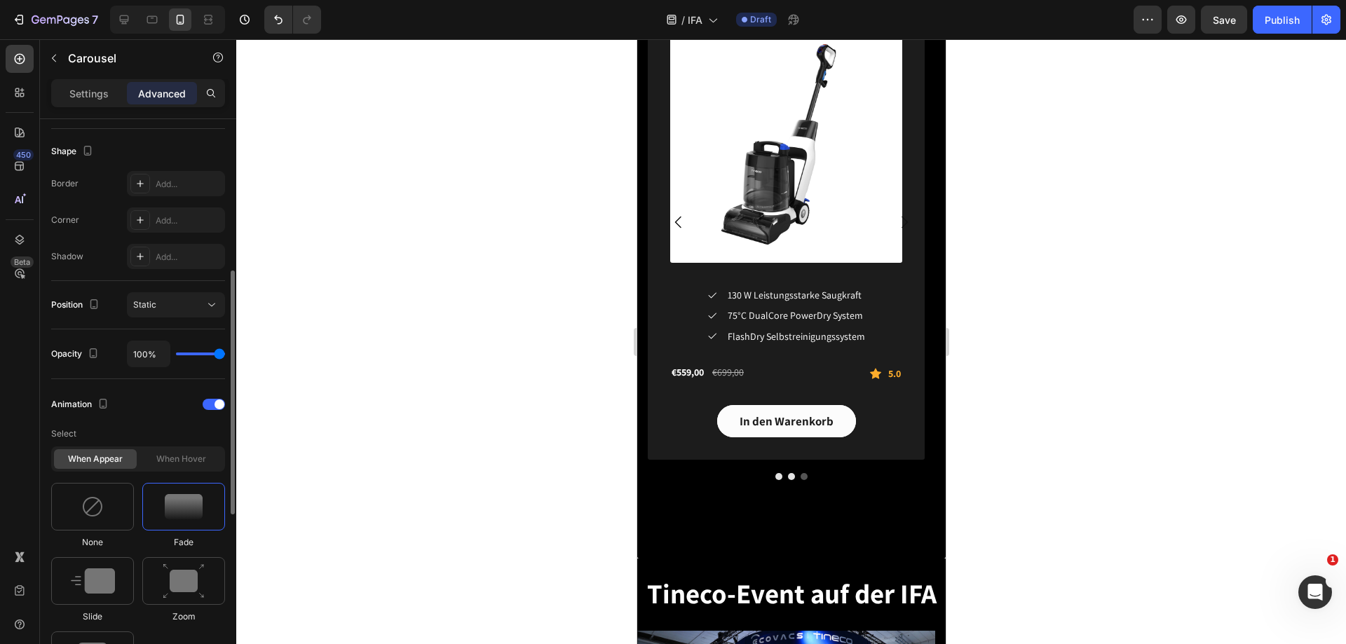
scroll to position [421, 0]
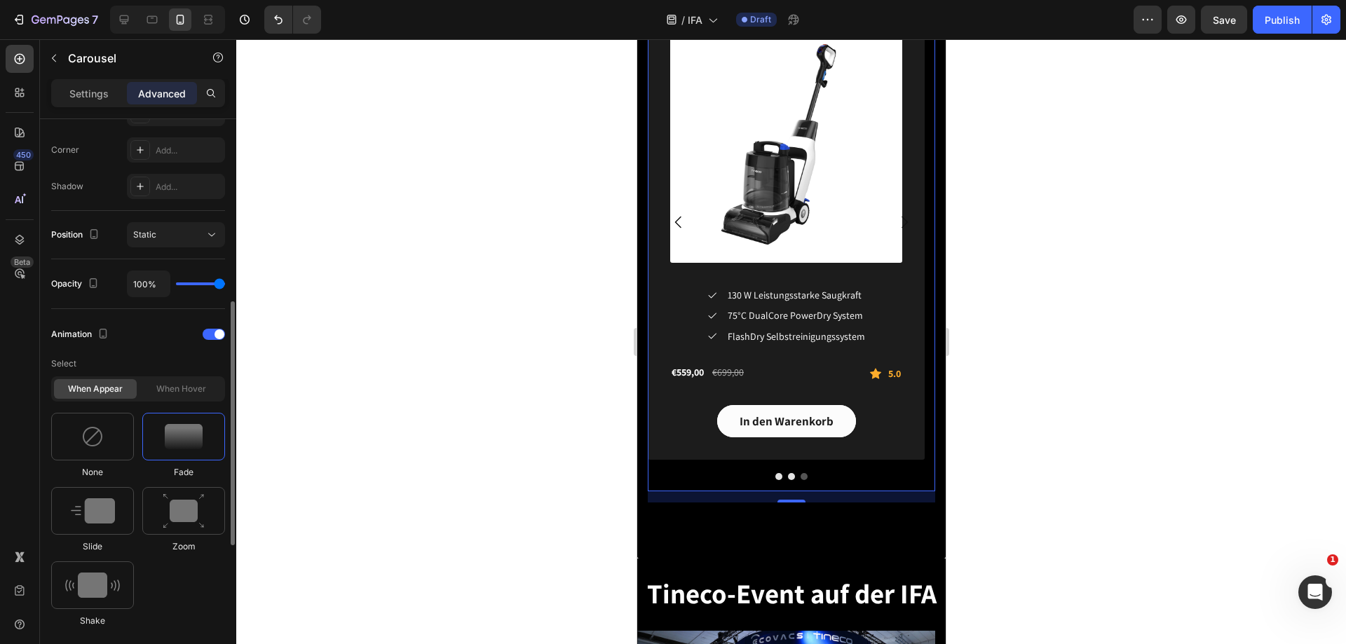
click at [185, 426] on img at bounding box center [184, 436] width 38 height 25
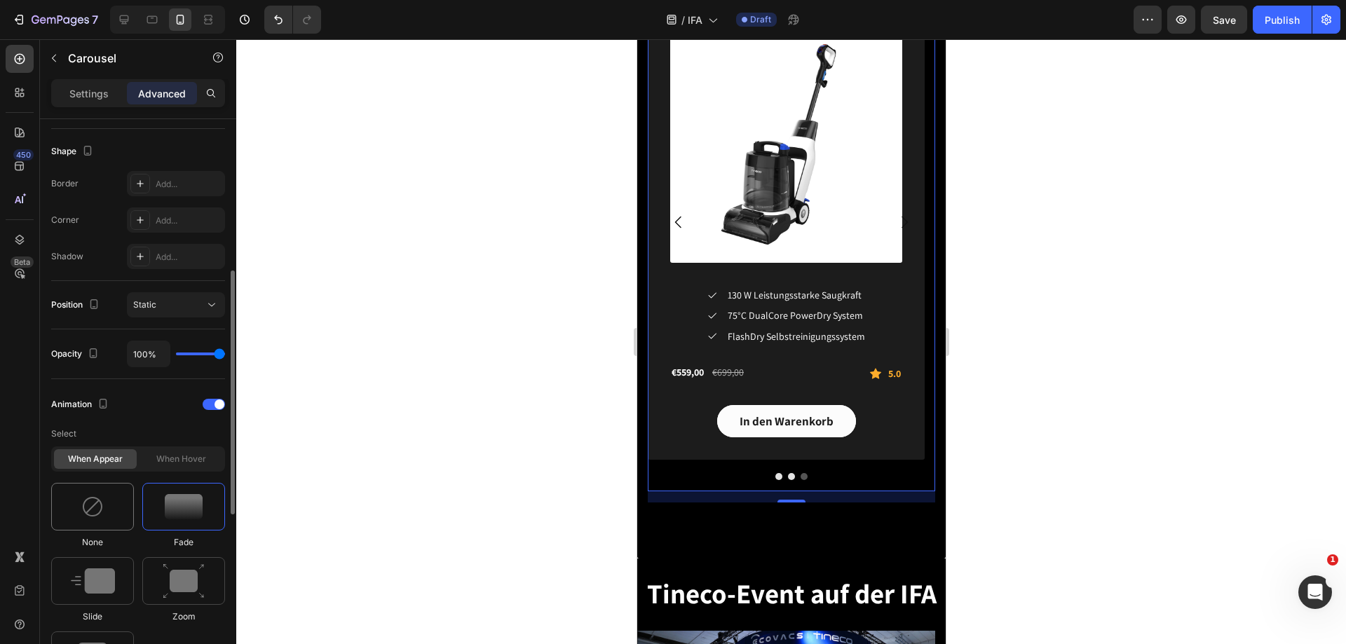
click at [101, 502] on img at bounding box center [92, 507] width 22 height 22
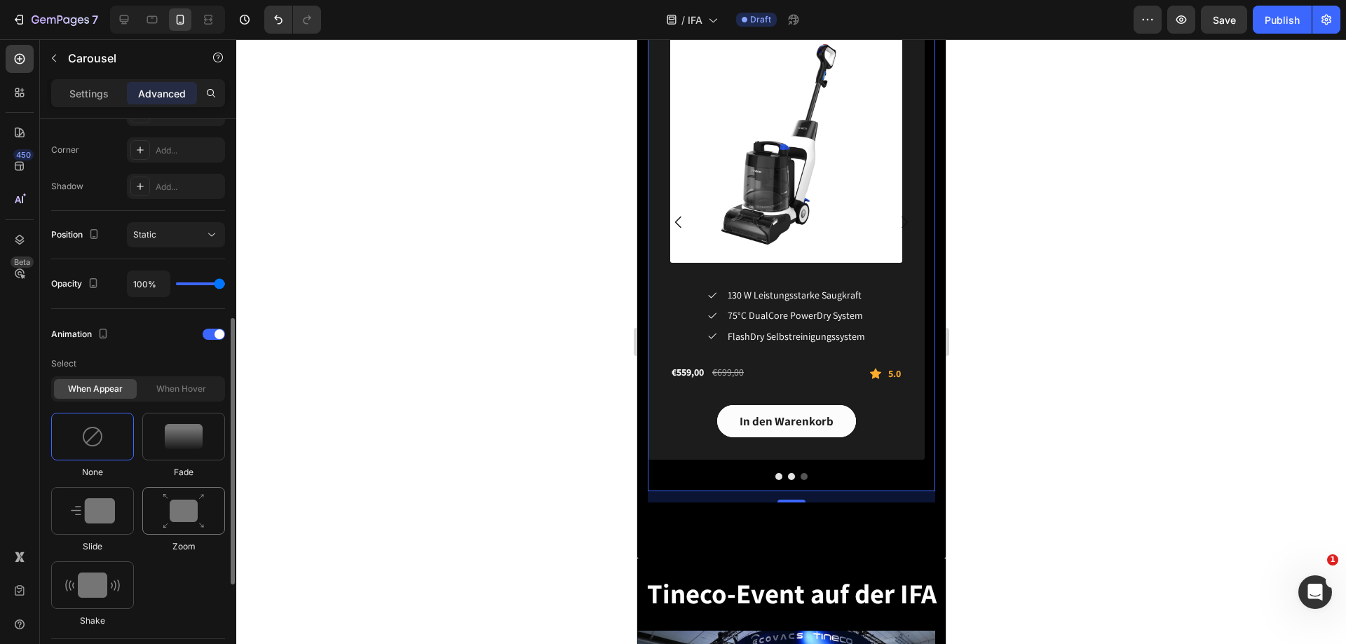
click at [185, 511] on img at bounding box center [184, 512] width 42 height 36
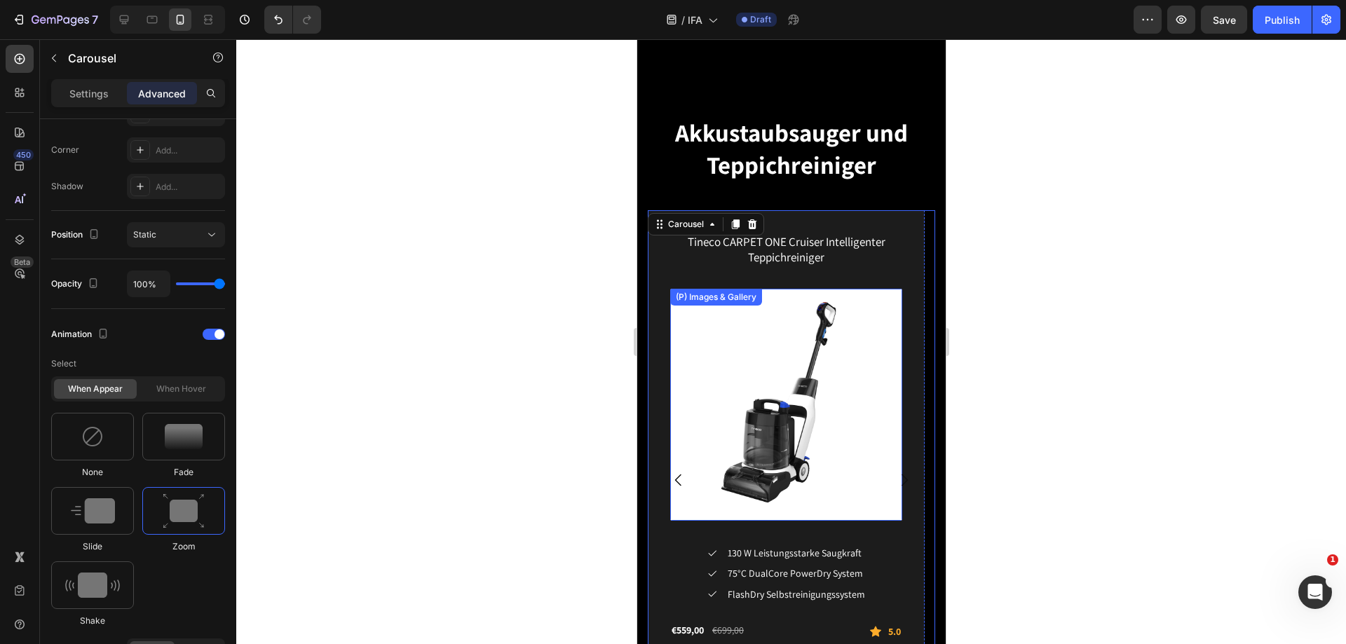
scroll to position [2454, 0]
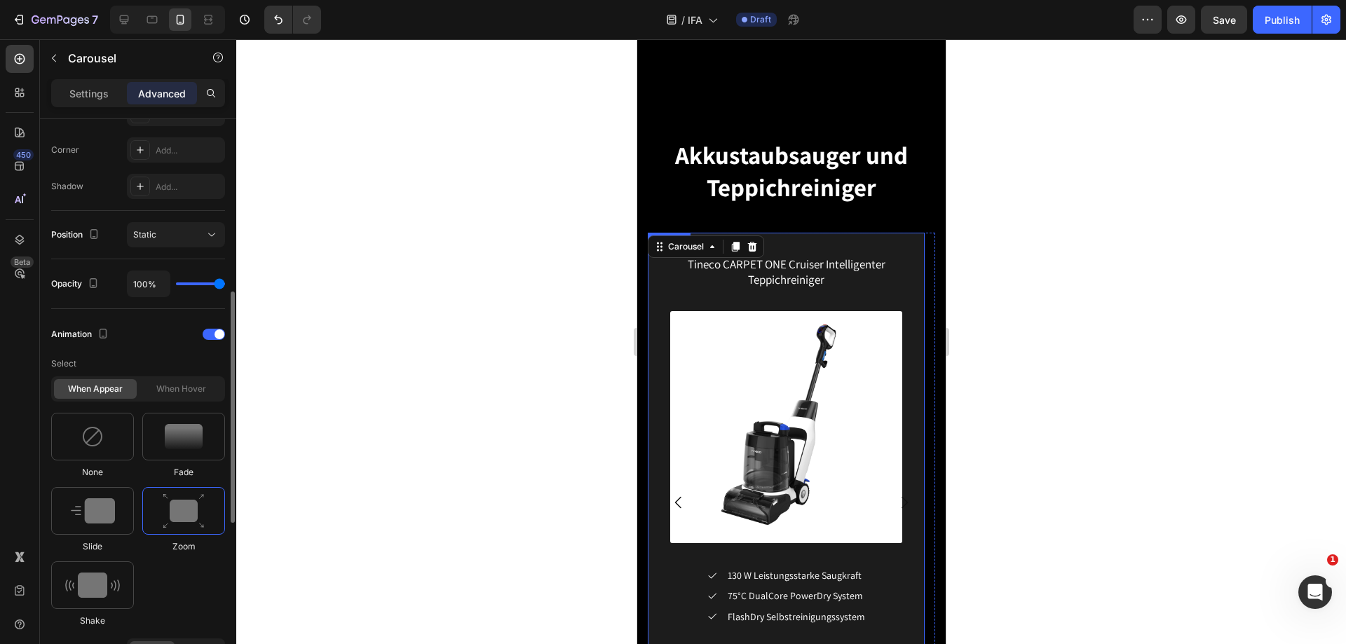
click at [186, 498] on img at bounding box center [184, 512] width 42 height 36
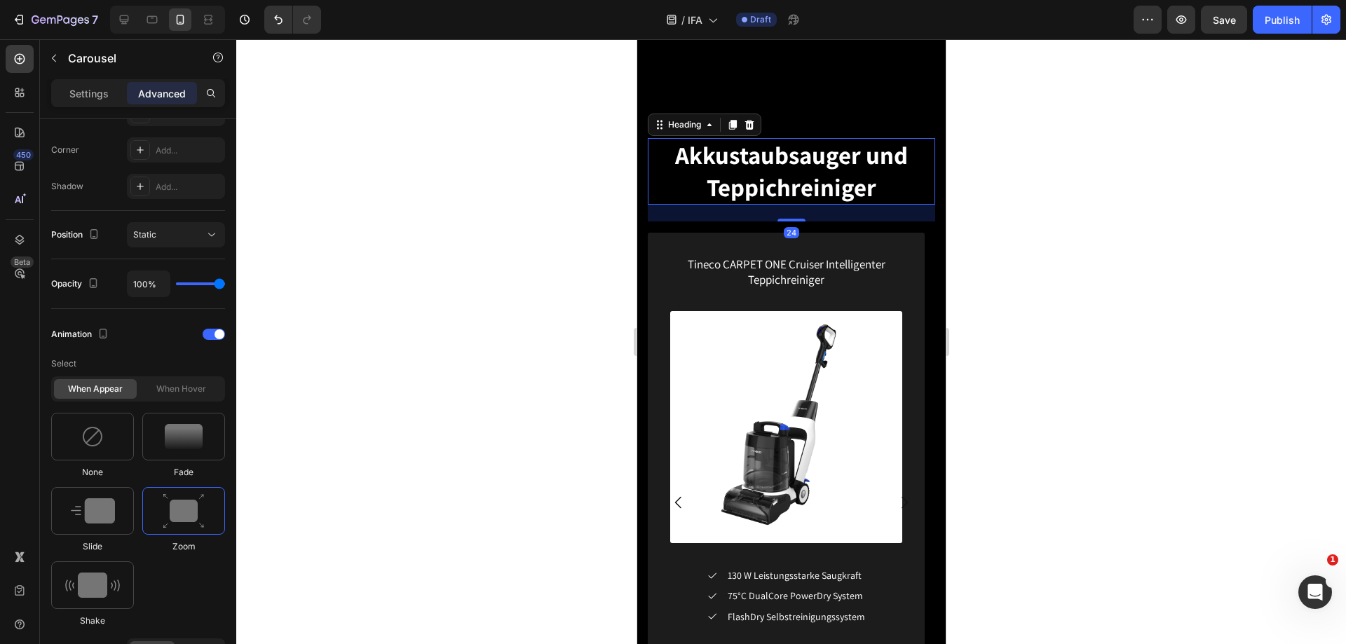
click at [839, 178] on span "Akkustaubsauger und Teppichreiniger" at bounding box center [791, 171] width 233 height 65
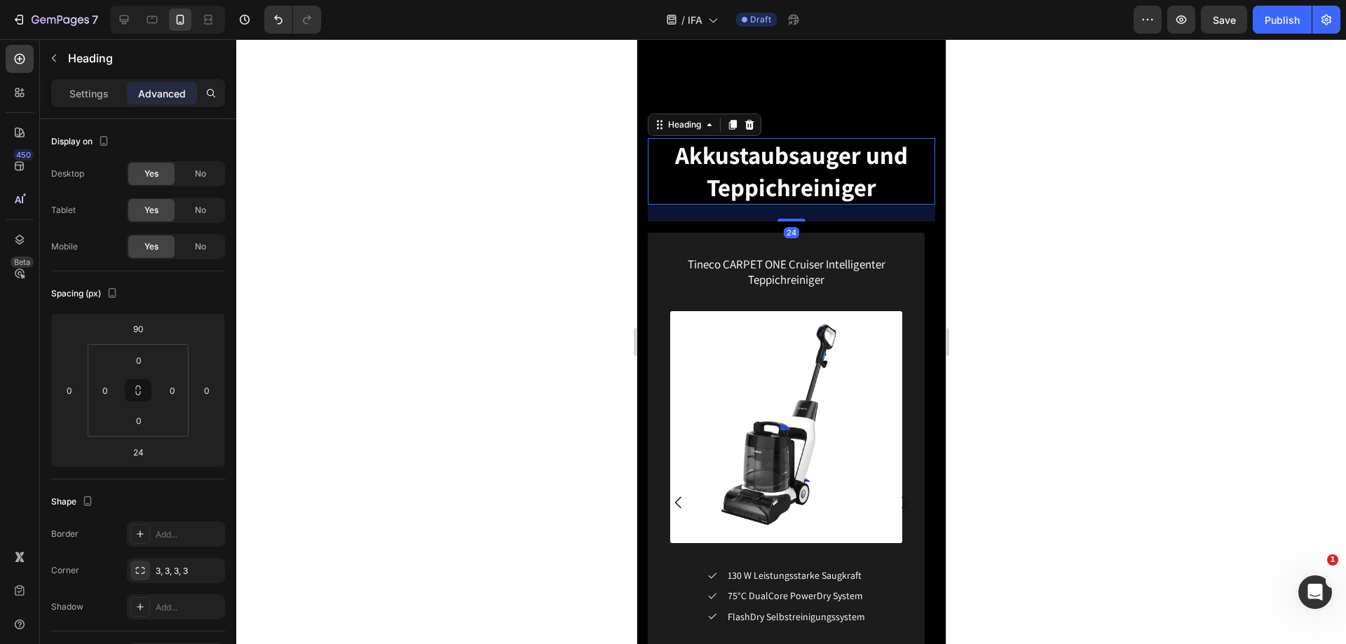
click at [151, 89] on p "Advanced" at bounding box center [162, 93] width 48 height 15
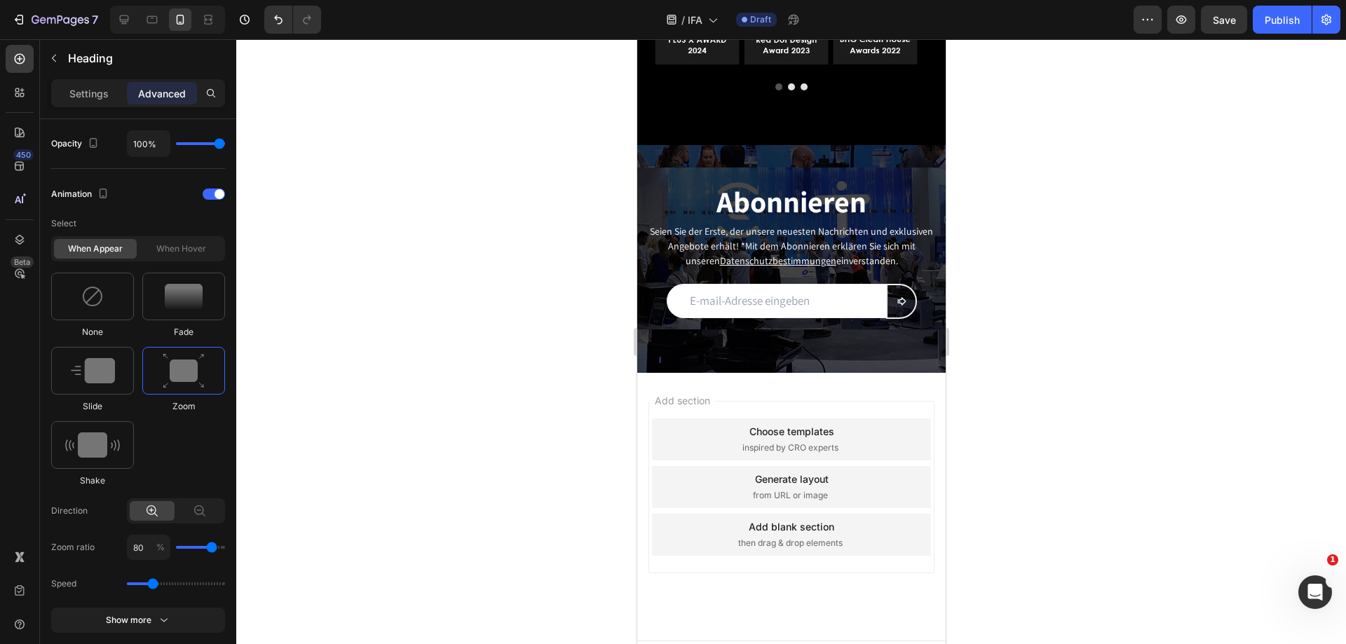
scroll to position [3784, 0]
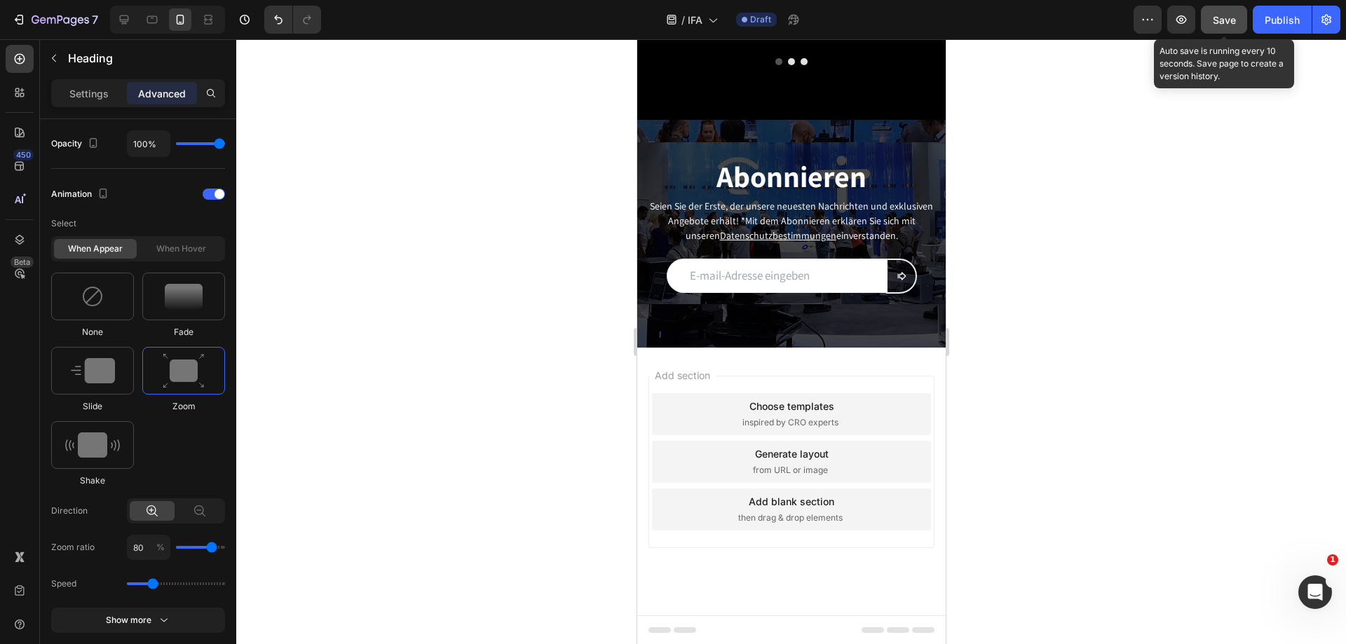
click at [1229, 17] on span "Save" at bounding box center [1224, 20] width 23 height 12
click at [1178, 12] on button "button" at bounding box center [1182, 20] width 28 height 28
click at [1217, 23] on span "Save" at bounding box center [1224, 20] width 23 height 12
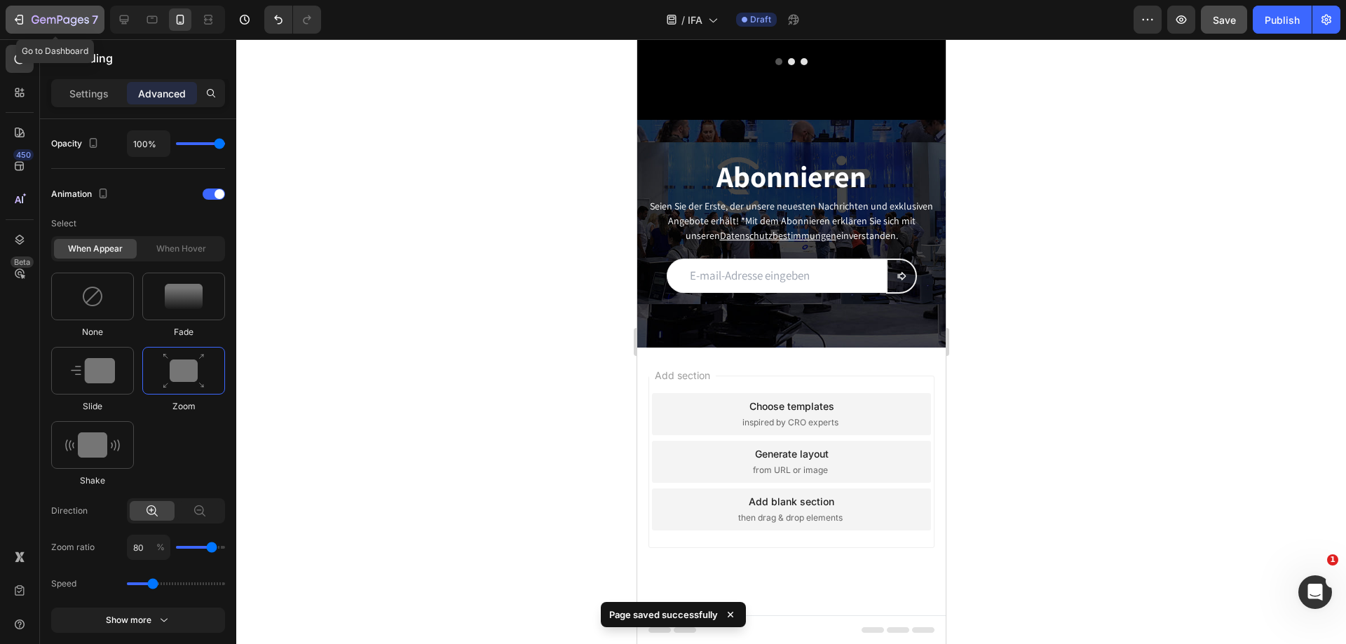
click at [23, 8] on button "7" at bounding box center [55, 20] width 99 height 28
